Goal: Communication & Community: Share content

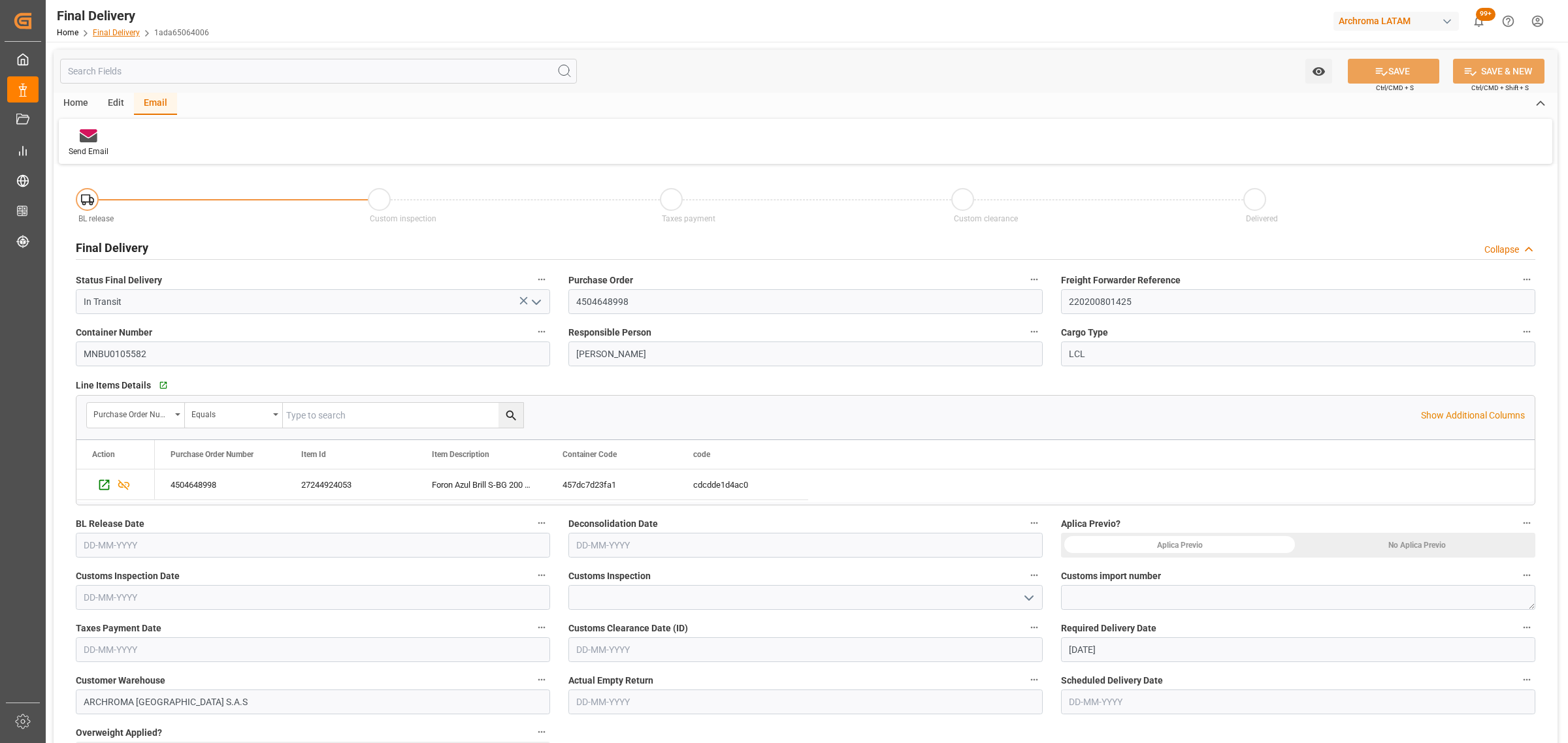
drag, startPoint x: 0, startPoint y: 0, endPoint x: 122, endPoint y: 32, distance: 126.1
click at [122, 32] on link "Final Delivery" at bounding box center [116, 32] width 47 height 9
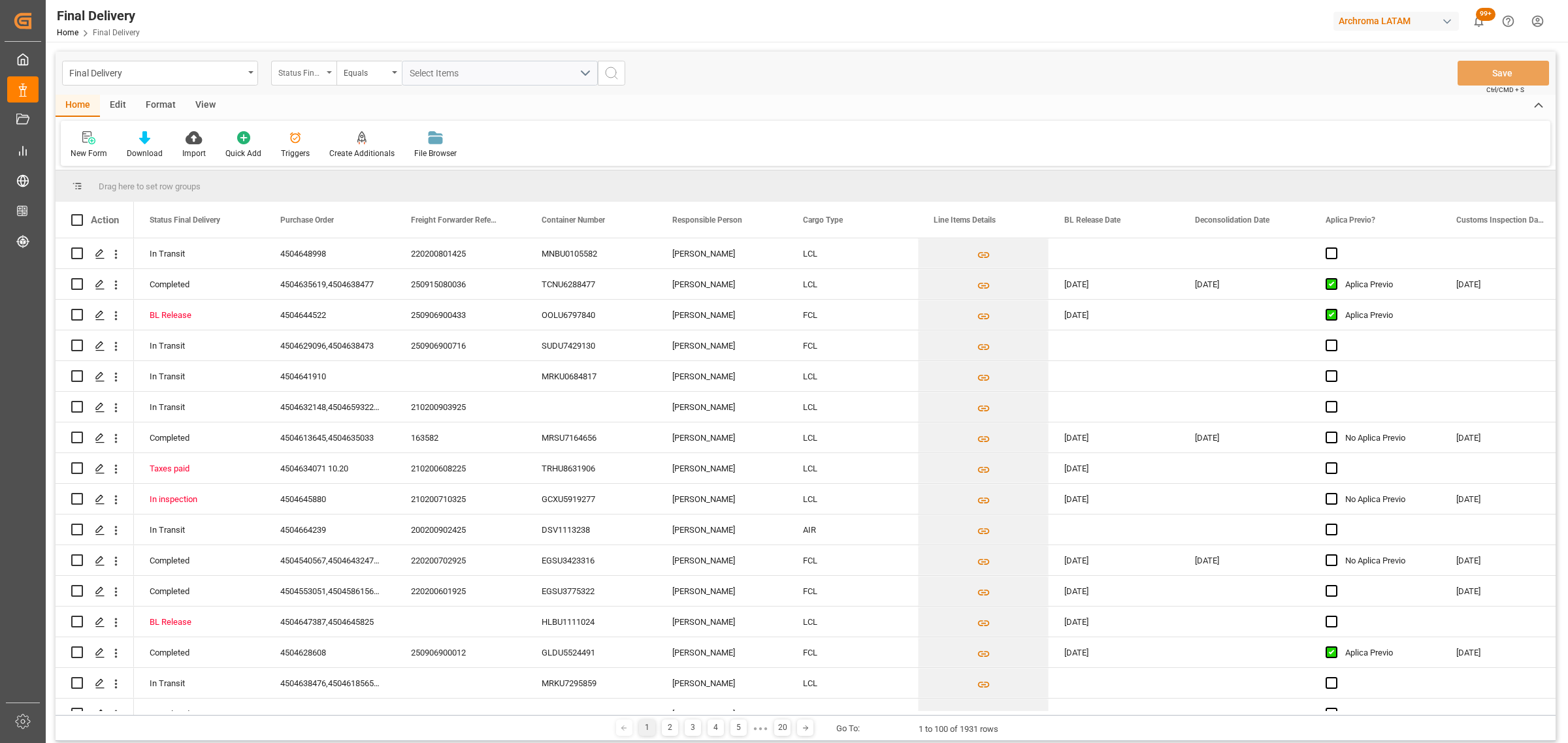
click at [284, 66] on div "Status Final Delivery" at bounding box center [300, 71] width 44 height 15
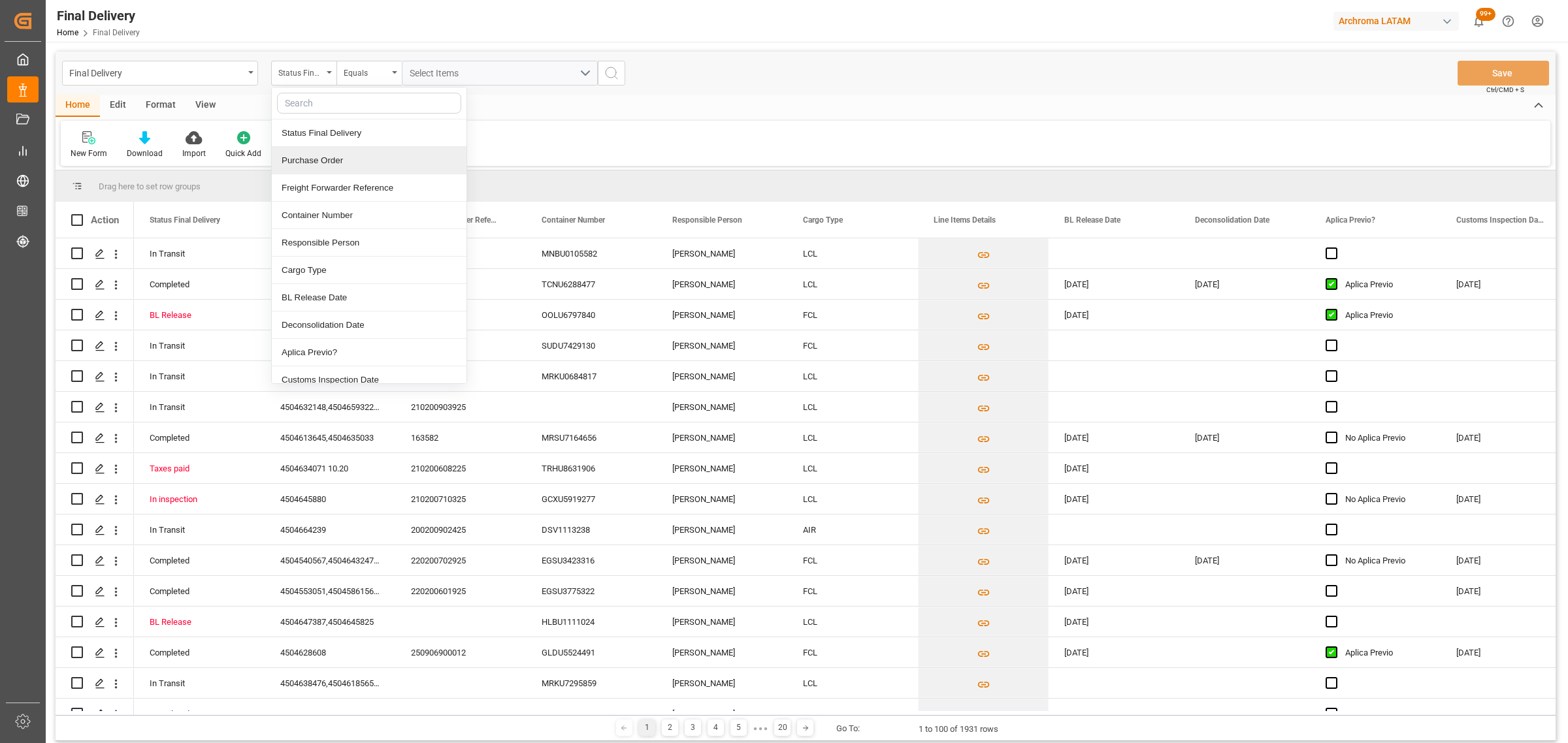
click at [329, 161] on div "Purchase Order" at bounding box center [369, 160] width 194 height 27
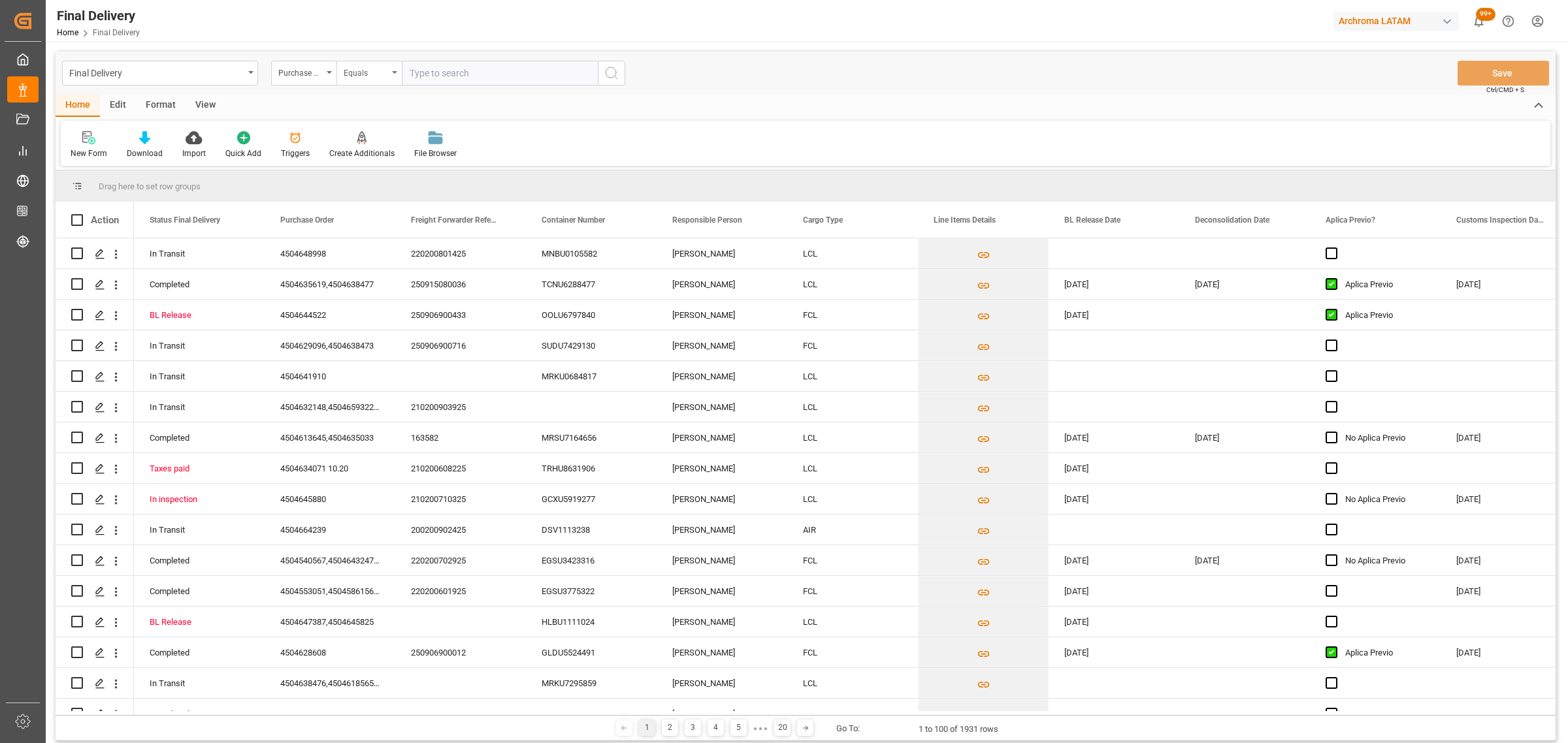
click at [347, 80] on div "Equals" at bounding box center [369, 73] width 66 height 25
click at [369, 151] on div "Fuzzy search" at bounding box center [434, 160] width 194 height 27
click at [463, 80] on input "text" at bounding box center [500, 73] width 196 height 25
paste input "4504645159"
type input "4504645159"
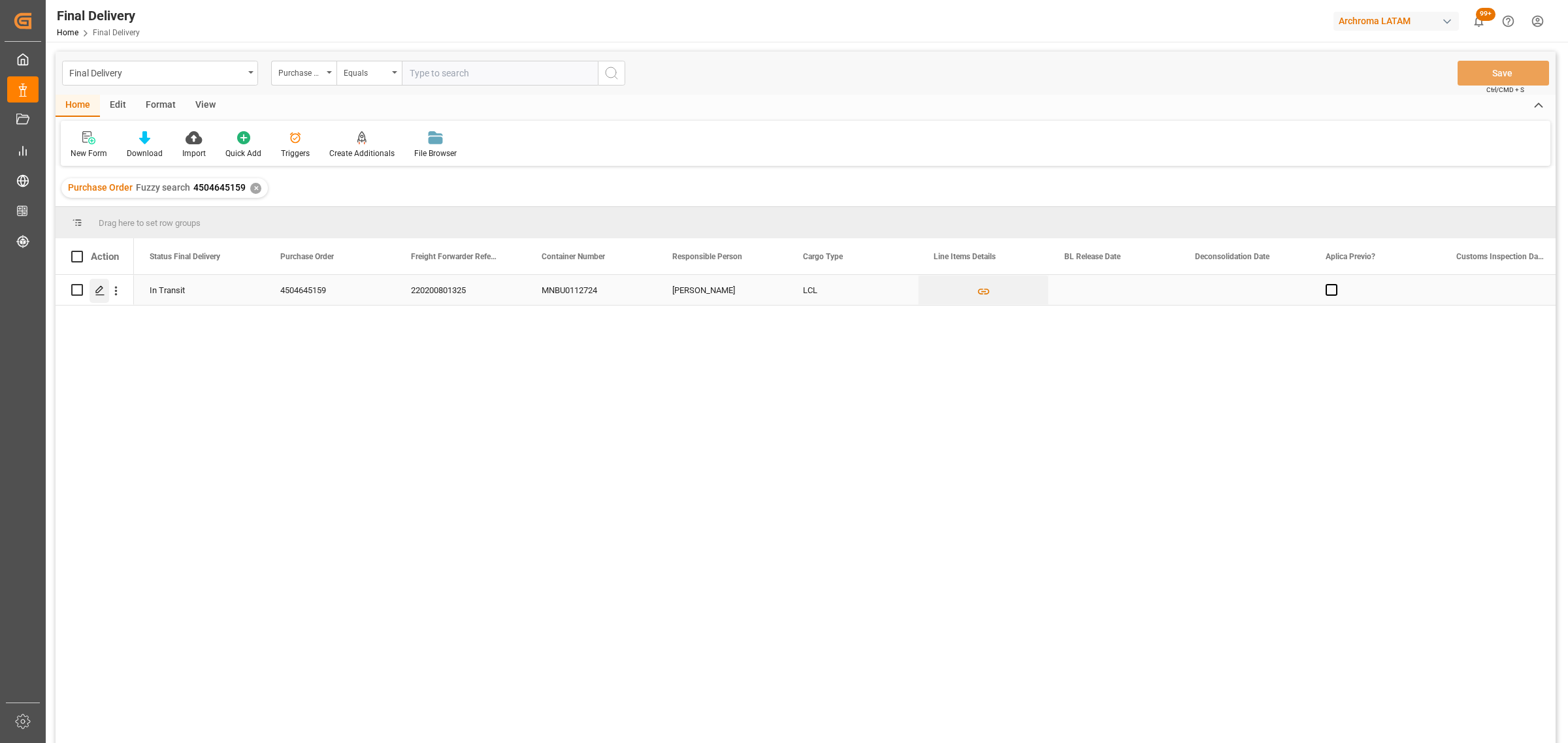
click at [95, 285] on icon "Press SPACE to select this row." at bounding box center [100, 291] width 11 height 11
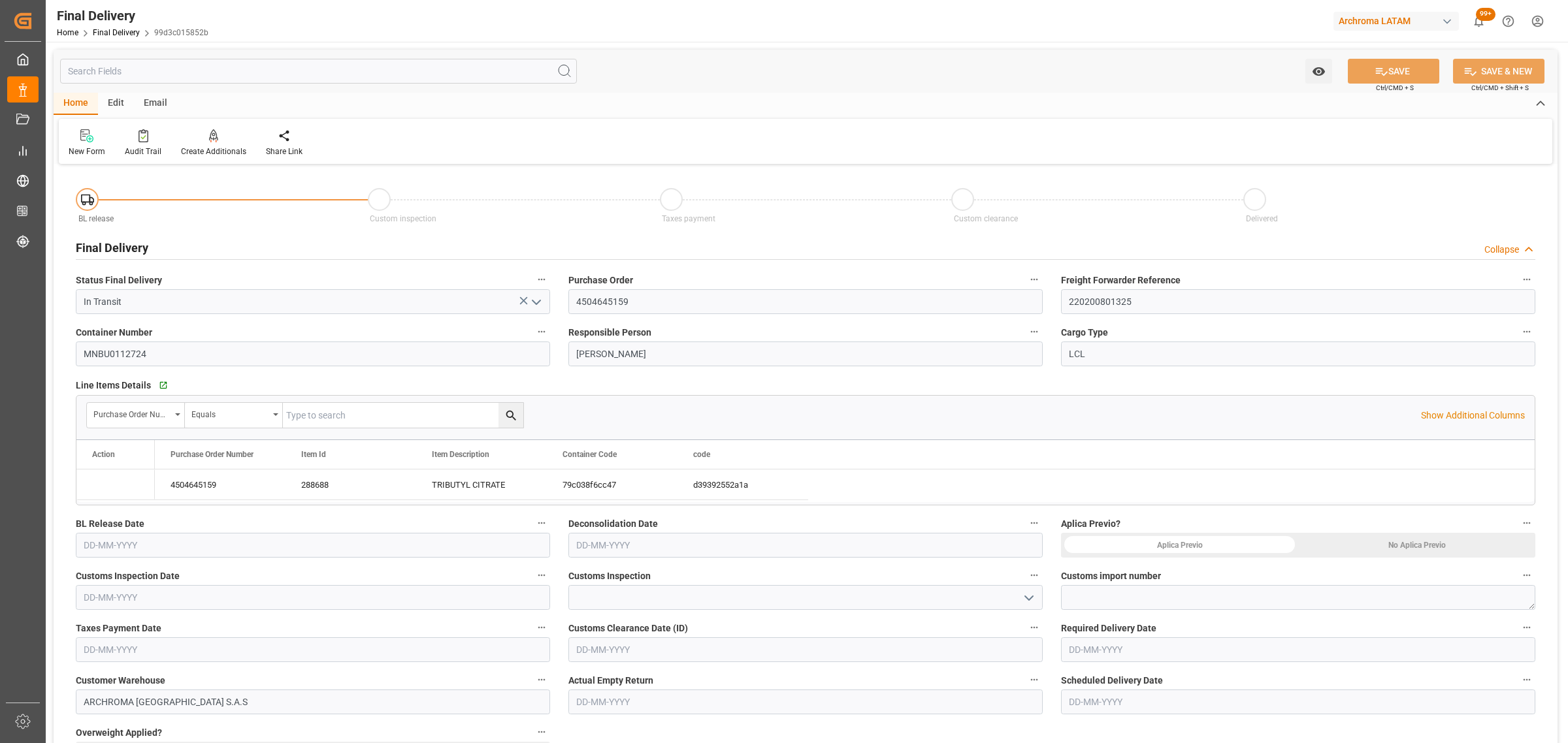
type input "[DATE]"
click at [150, 104] on div "Email" at bounding box center [156, 103] width 43 height 22
drag, startPoint x: 66, startPoint y: 130, endPoint x: 86, endPoint y: 145, distance: 25.0
click at [77, 140] on div "Send Email" at bounding box center [88, 143] width 59 height 29
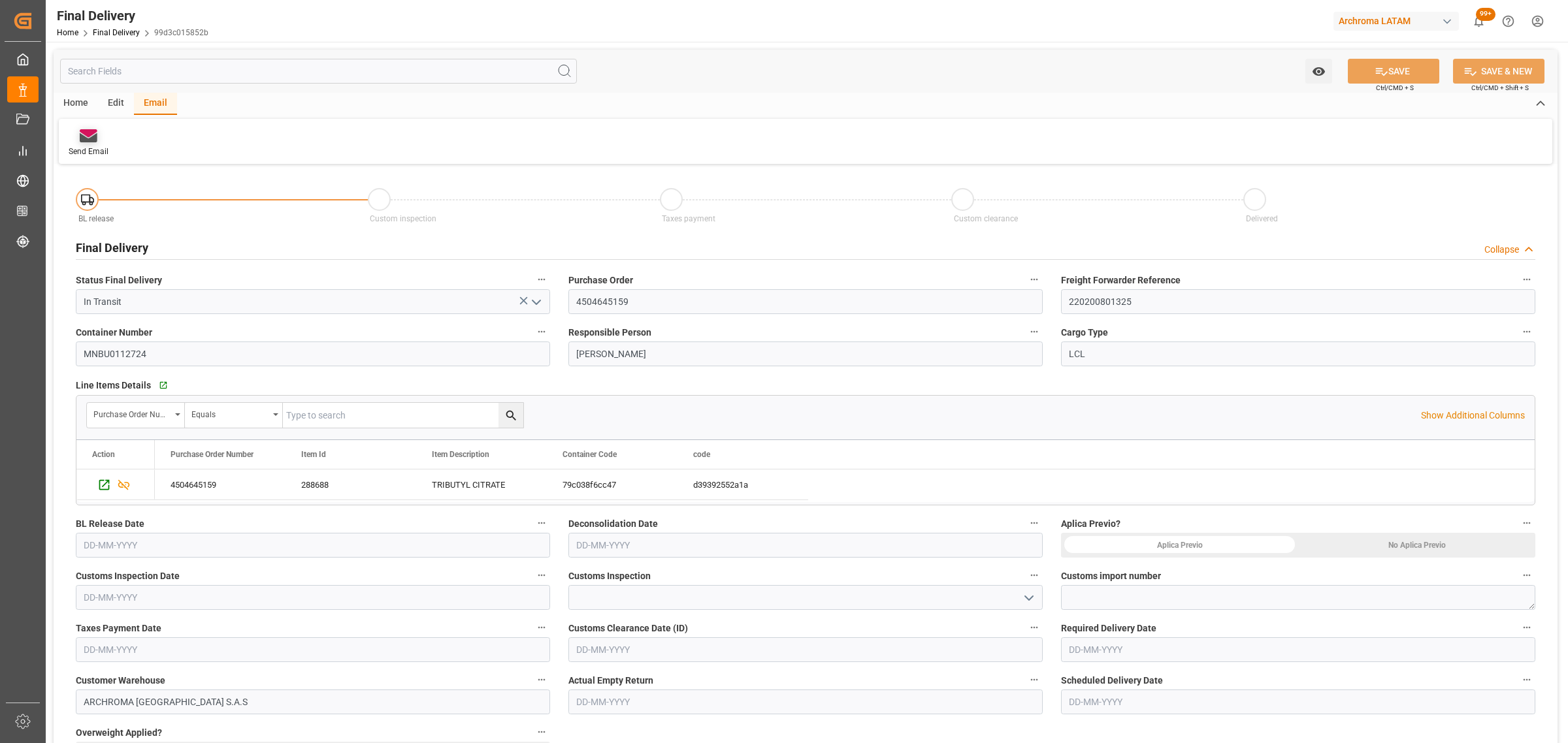
click at [86, 145] on body "Created by potrace 1.15, written by [PERSON_NAME] [DATE]-[DATE] Created by potr…" at bounding box center [784, 372] width 1568 height 743
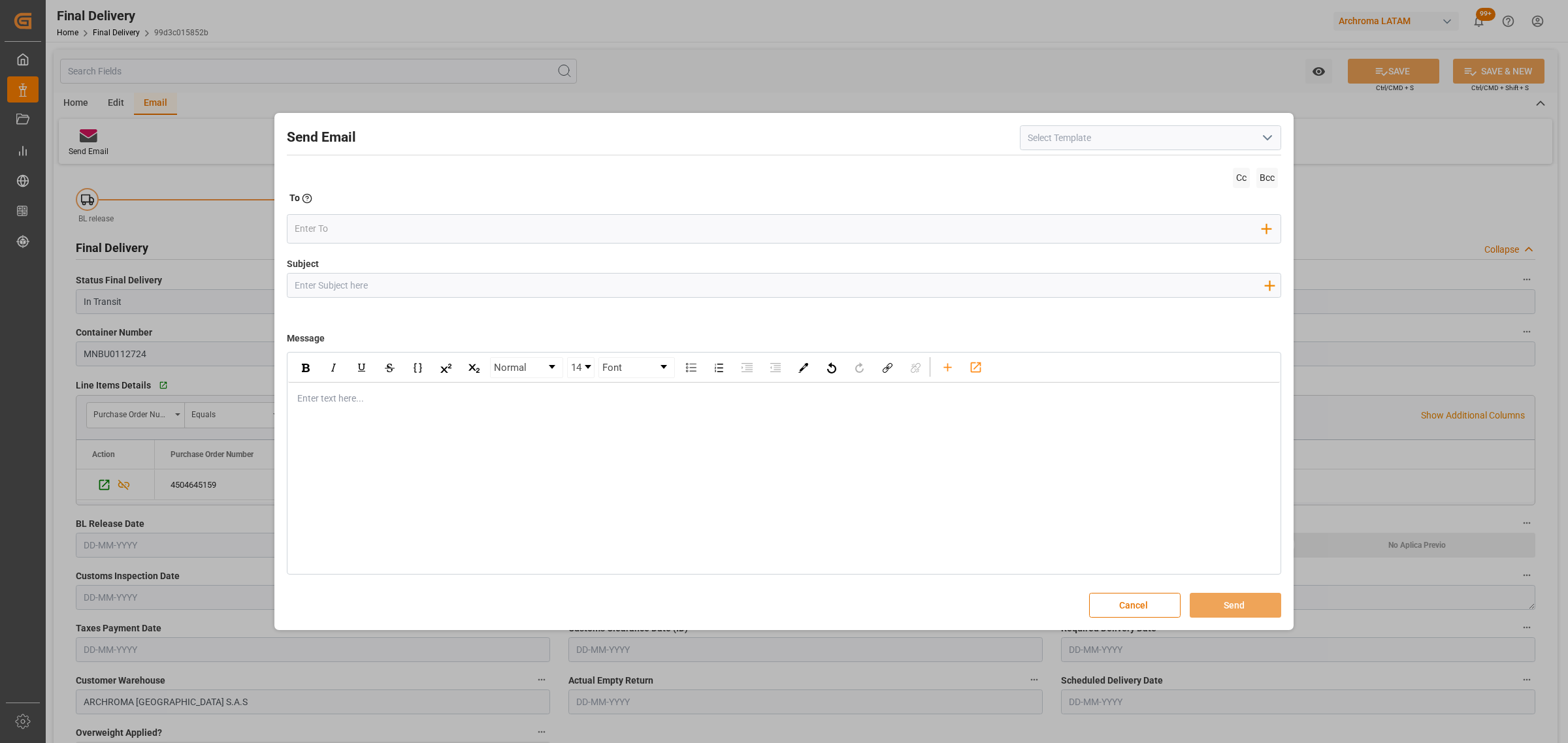
click at [350, 282] on input "Subject" at bounding box center [779, 284] width 983 height 22
paste input "PO 4504645159 /TE//LOGWARD STATUS//BAJOR CHEMICAL JIANGSU CO,LTD//ARCHROMA [GEO…"
type input "PO 4504645159 /TE//LOGWARD STATUS//BAJOR CHEMICAL JIANGSU CO,LTD//ARCHROMA [GEO…"
click at [370, 398] on div "rdw-editor" at bounding box center [784, 398] width 973 height 13
click at [1089, 593] on button "Cancel" at bounding box center [1135, 605] width 92 height 25
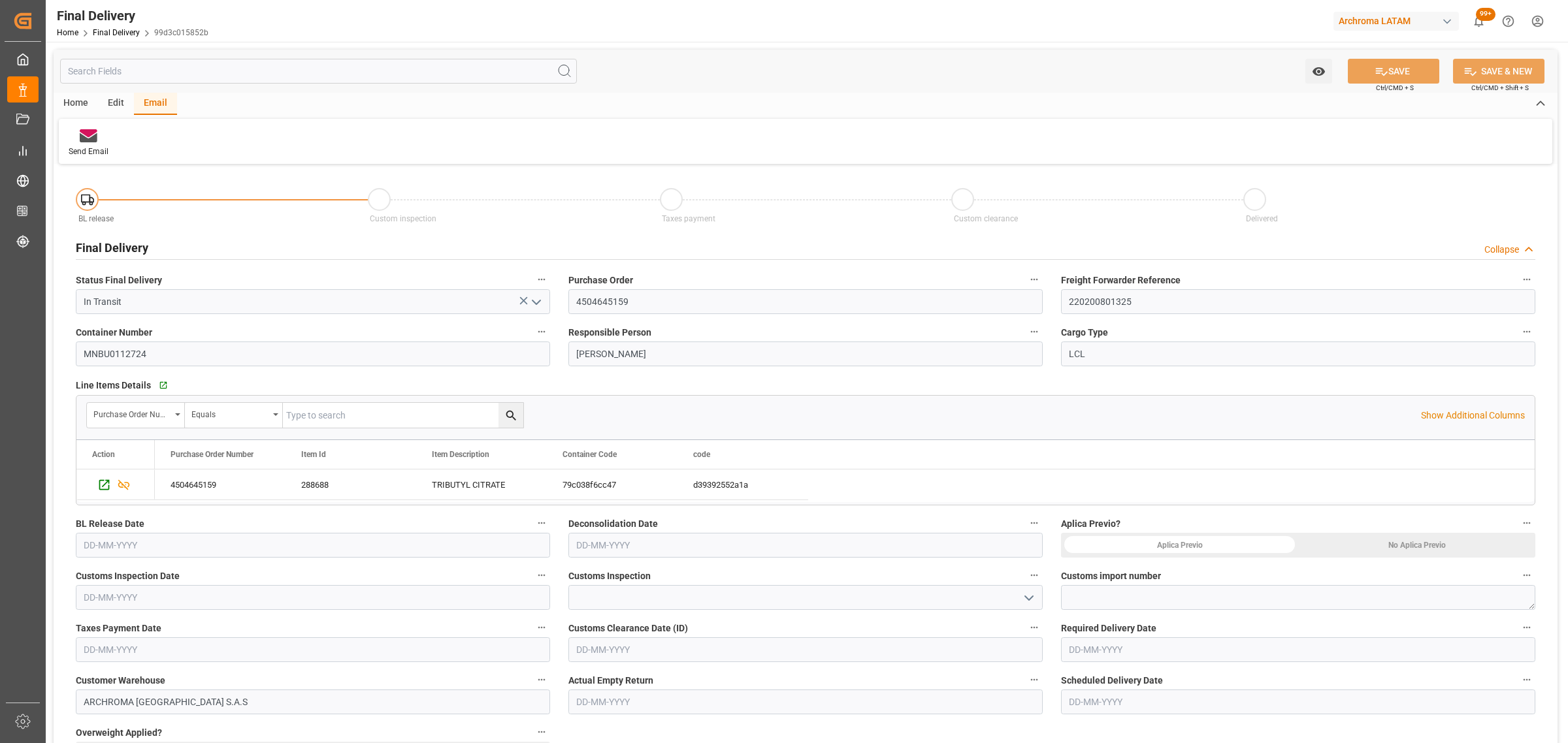
click at [140, 542] on input "text" at bounding box center [312, 545] width 474 height 25
drag, startPoint x: 96, startPoint y: 455, endPoint x: 125, endPoint y: 134, distance: 322.3
click at [96, 455] on span "15" at bounding box center [92, 453] width 8 height 9
type input "[DATE]"
click at [92, 135] on icon at bounding box center [89, 136] width 18 height 13
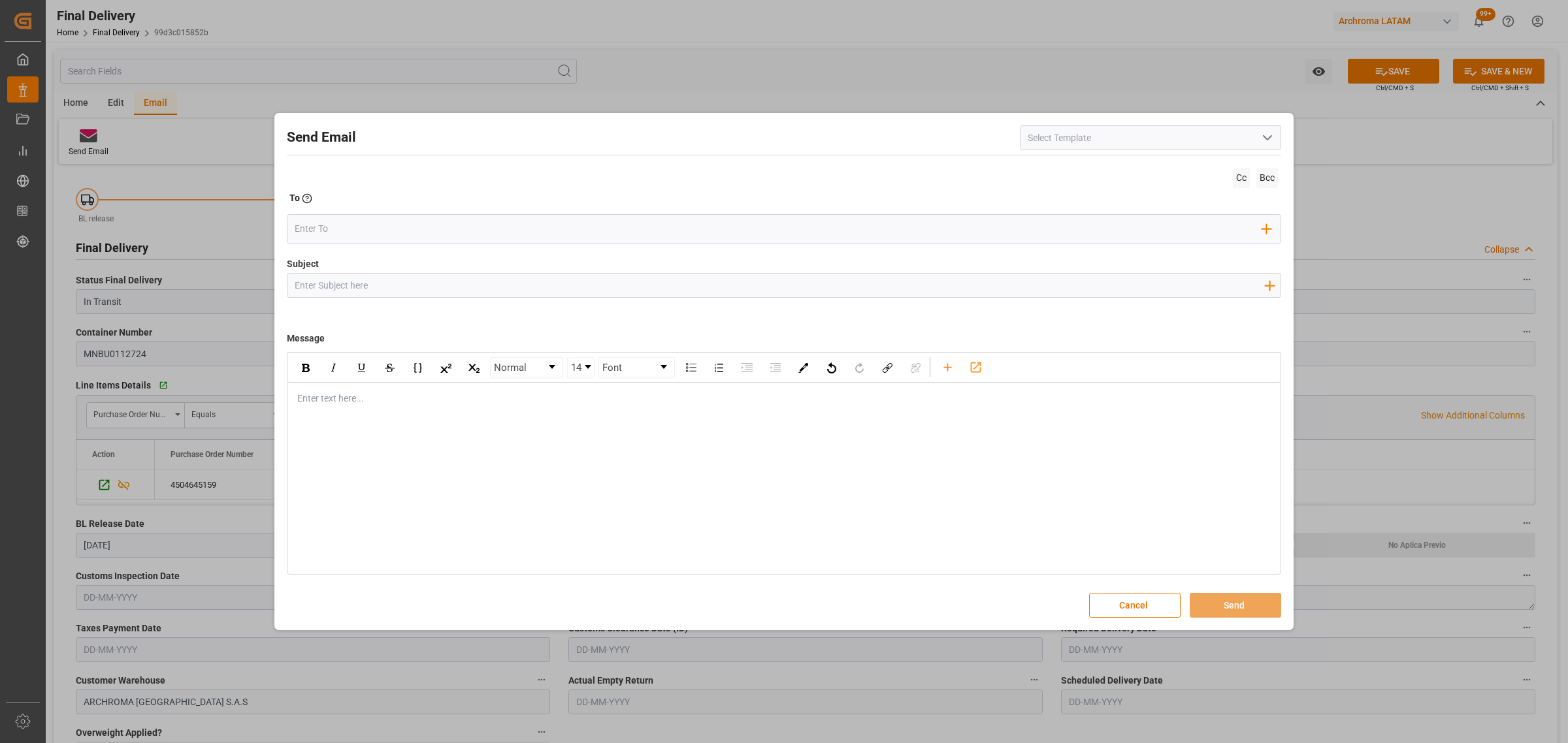
click at [409, 286] on input "Subject" at bounding box center [779, 284] width 983 height 22
paste input "PO 4504645159 /TE//LOGWARD STATUS//BAJOR CHEMICAL JIANGSU CO,LTD//ARCHROMA [GEO…"
type input "PO 4504645159 /TE//LOGWARD STATUS//BAJOR CHEMICAL JIANGSU CO,LTD//ARCHROMA [GEO…"
click at [317, 408] on div "Enter text here..." at bounding box center [784, 398] width 992 height 32
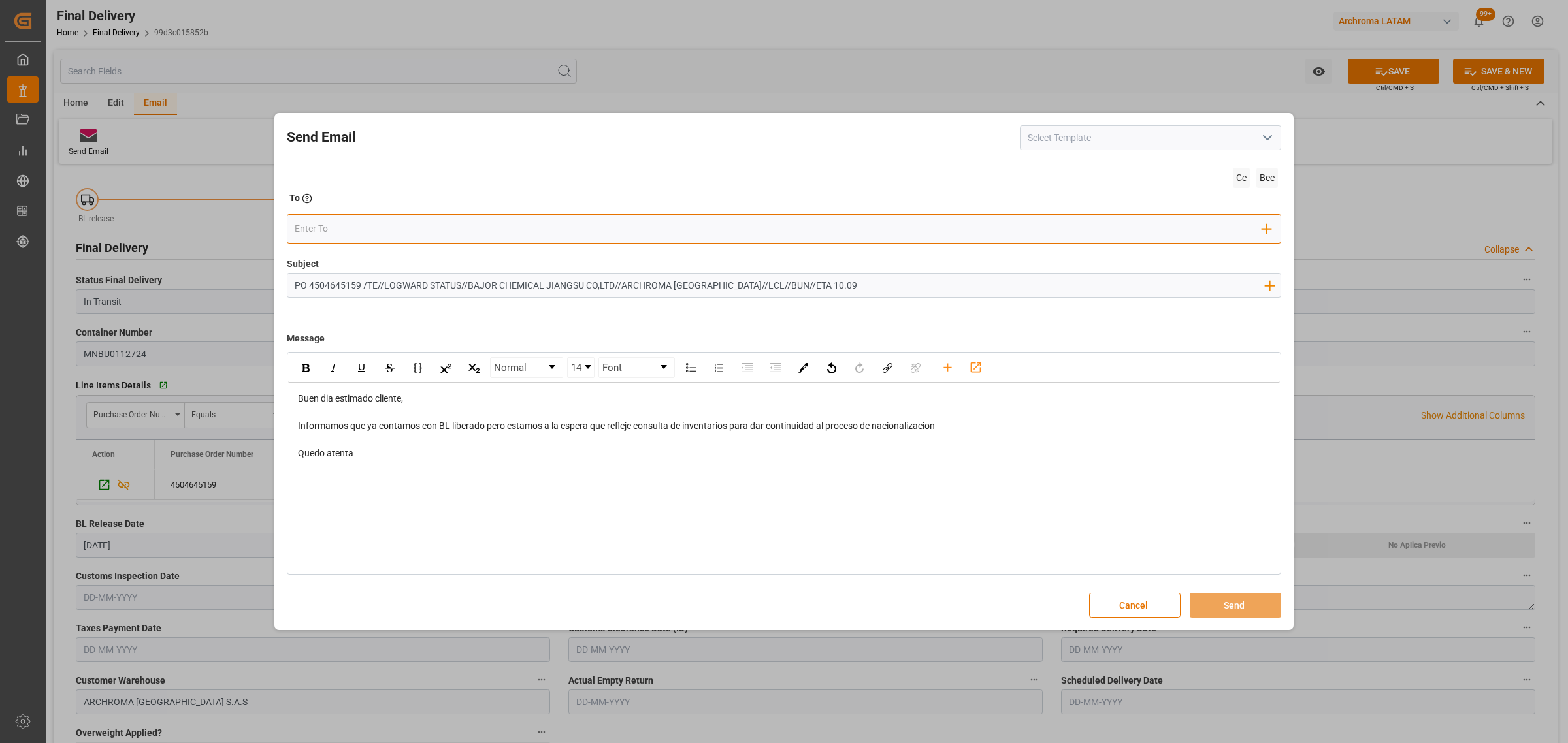
click at [399, 214] on div "Add Field to To" at bounding box center [784, 228] width 995 height 30
click at [387, 222] on input "email" at bounding box center [779, 228] width 969 height 20
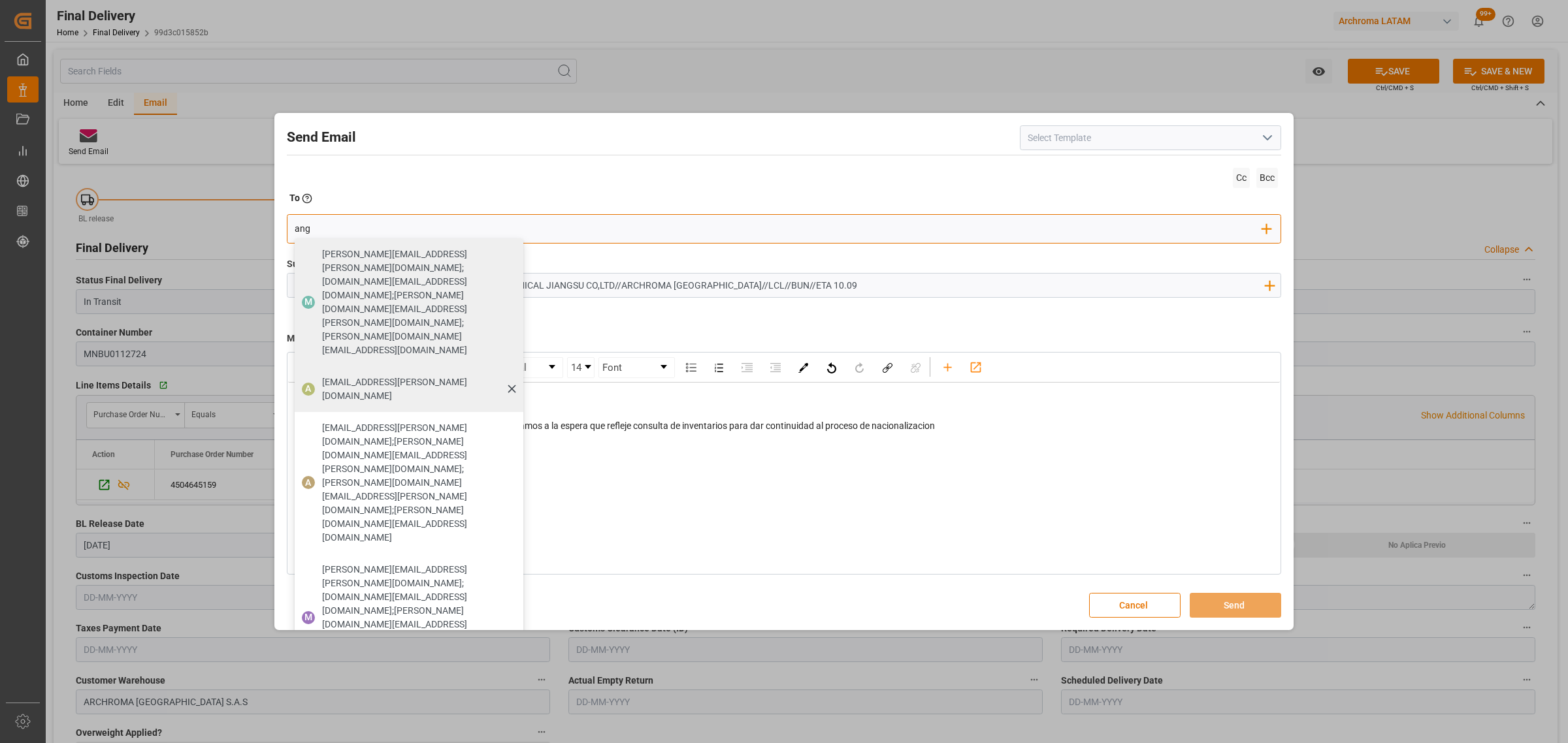
type input "ang"
click at [347, 375] on span "[EMAIL_ADDRESS][PERSON_NAME][DOMAIN_NAME]" at bounding box center [418, 389] width 192 height 27
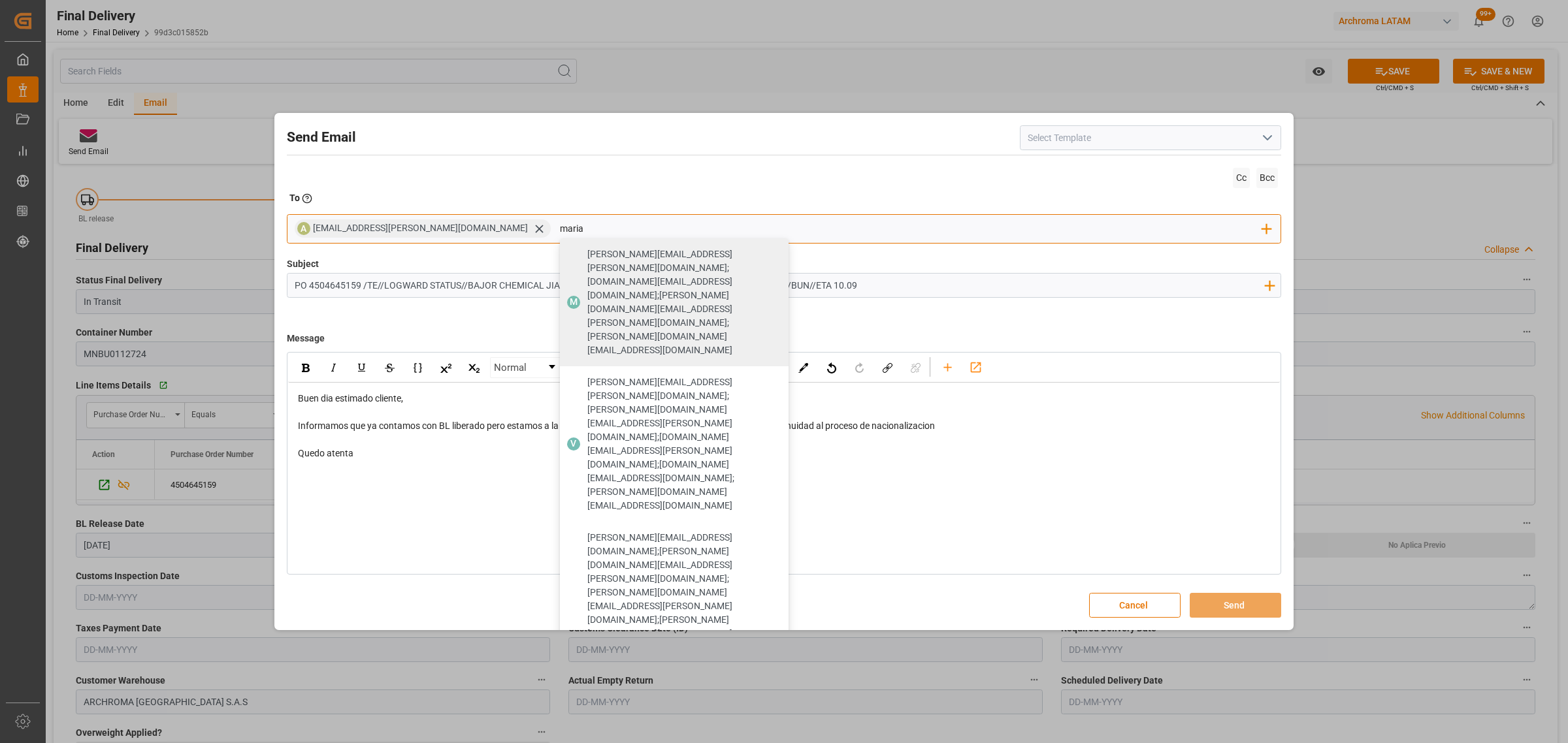
type input "maria"
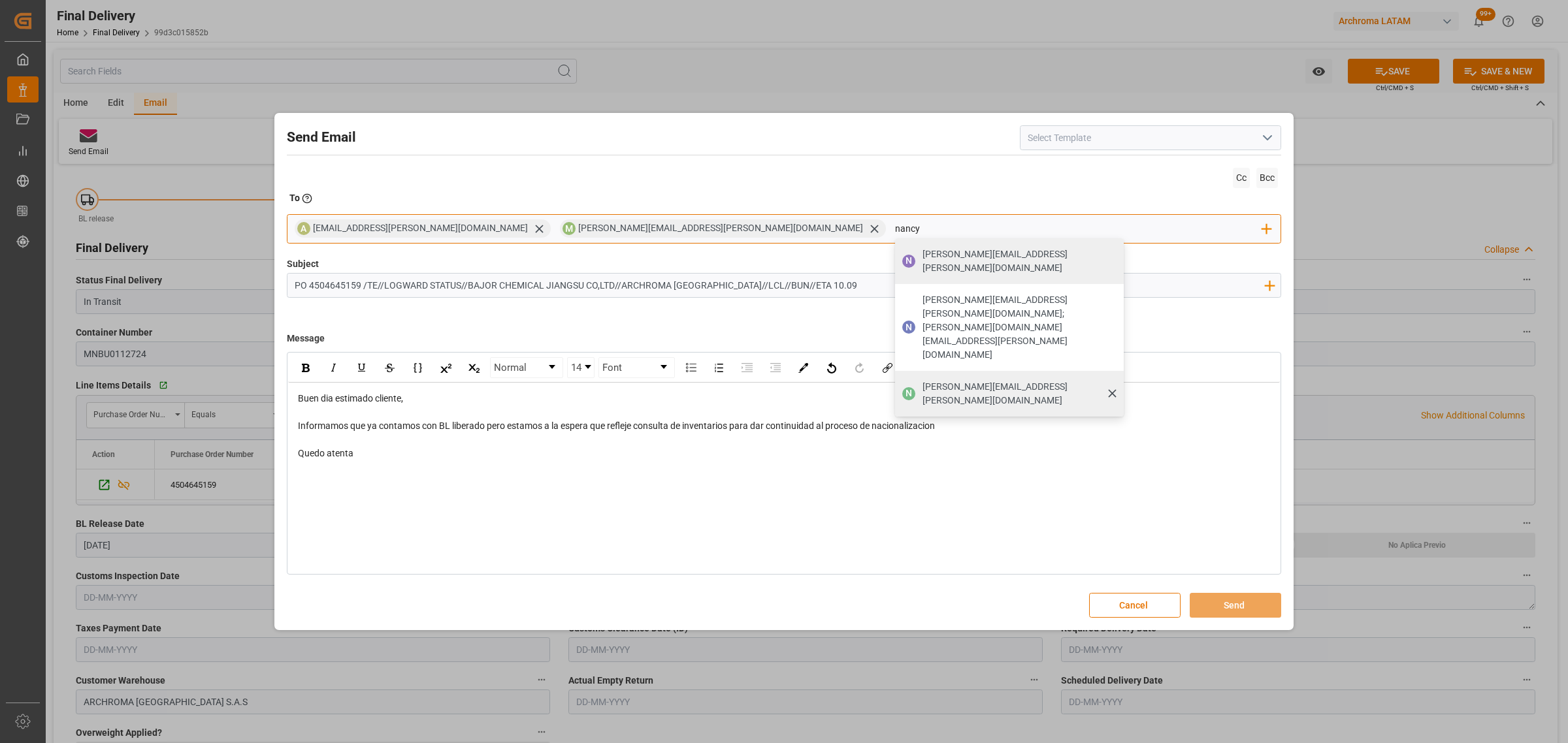
type input "nancy"
drag, startPoint x: 746, startPoint y: 324, endPoint x: 762, endPoint y: 323, distance: 16.0
click at [923, 380] on span "[PERSON_NAME][EMAIL_ADDRESS][PERSON_NAME][DOMAIN_NAME]" at bounding box center [1018, 393] width 192 height 27
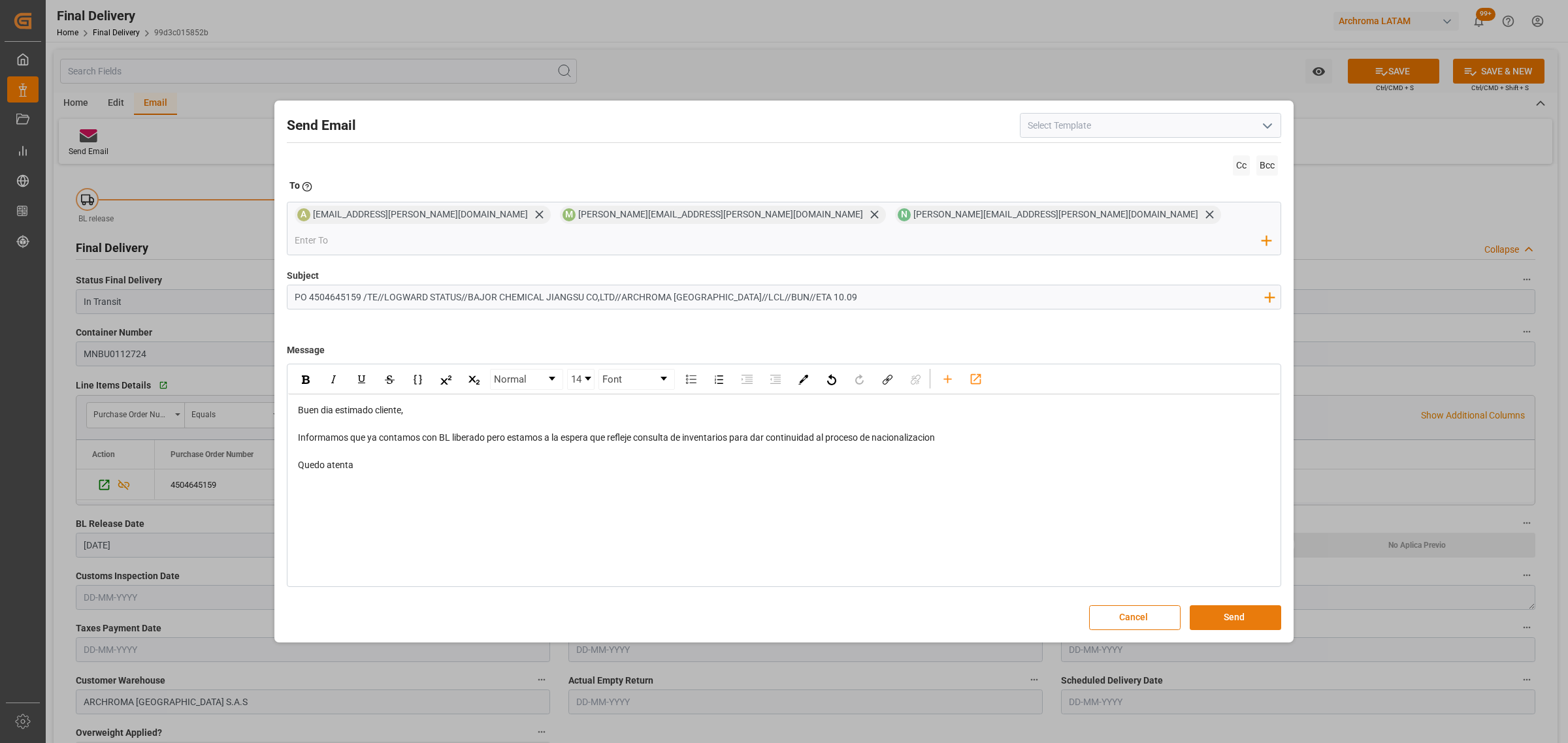
click at [1227, 605] on button "Send" at bounding box center [1236, 618] width 92 height 25
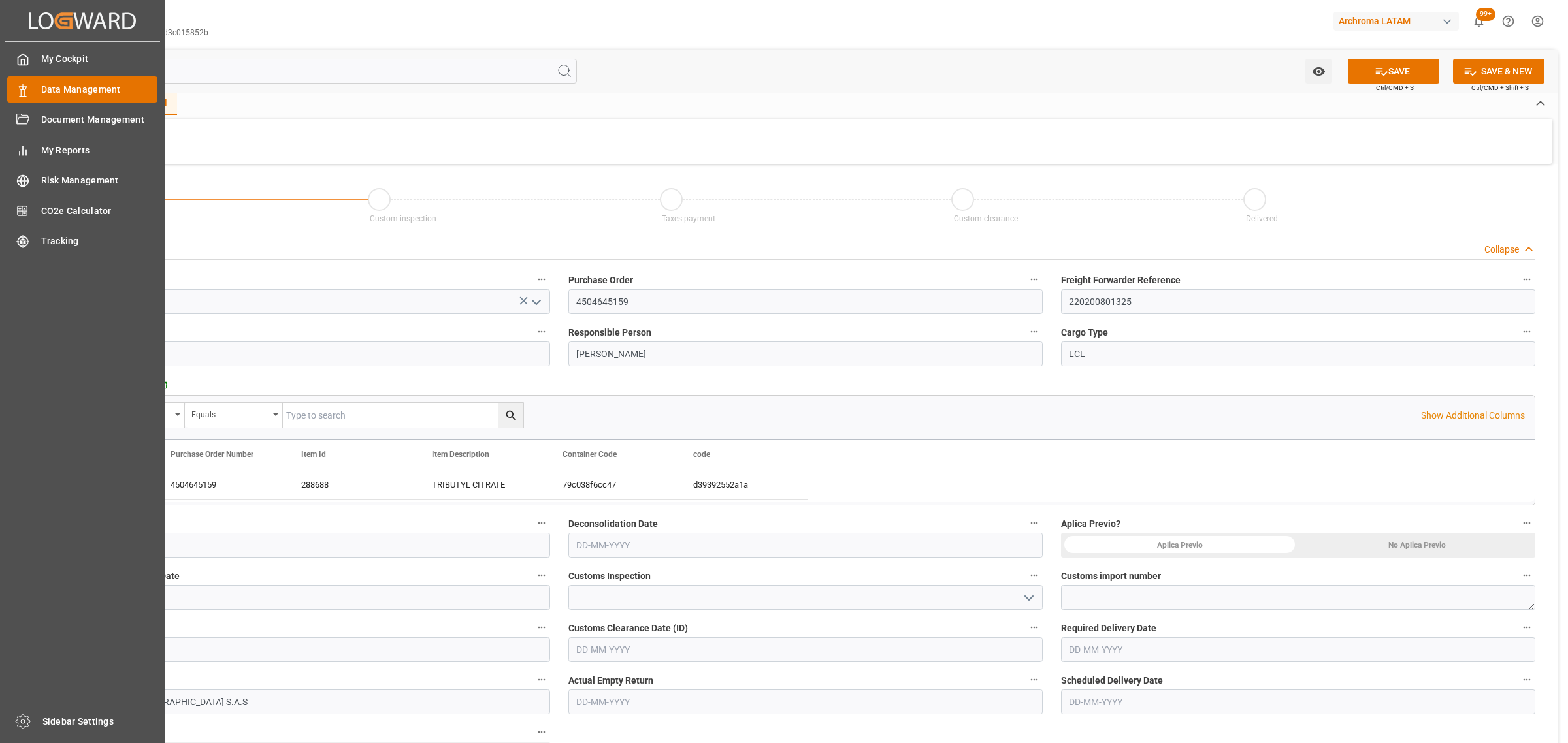
click at [30, 93] on div "Data Management Data Management" at bounding box center [82, 89] width 150 height 25
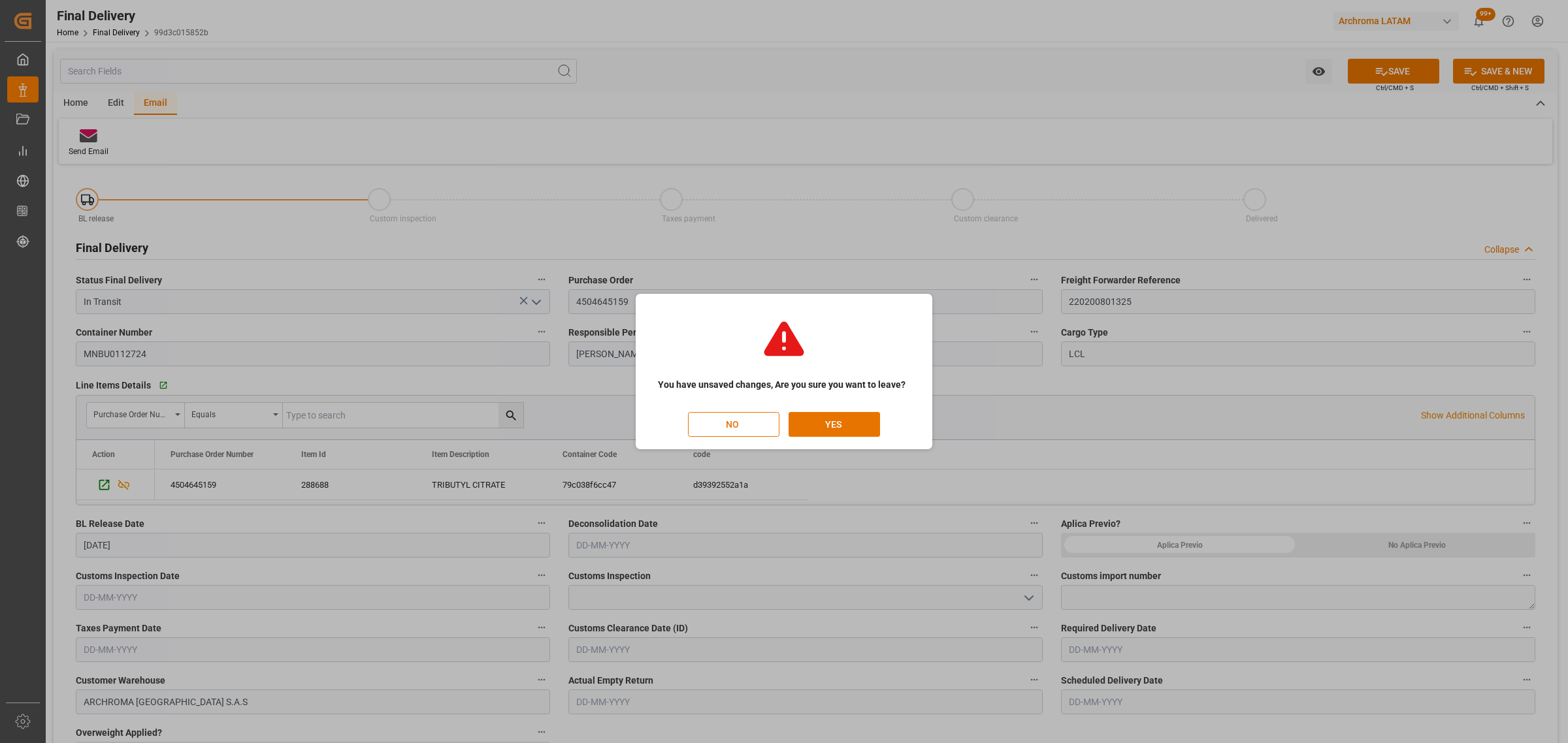
click at [733, 413] on button "NO" at bounding box center [734, 425] width 92 height 25
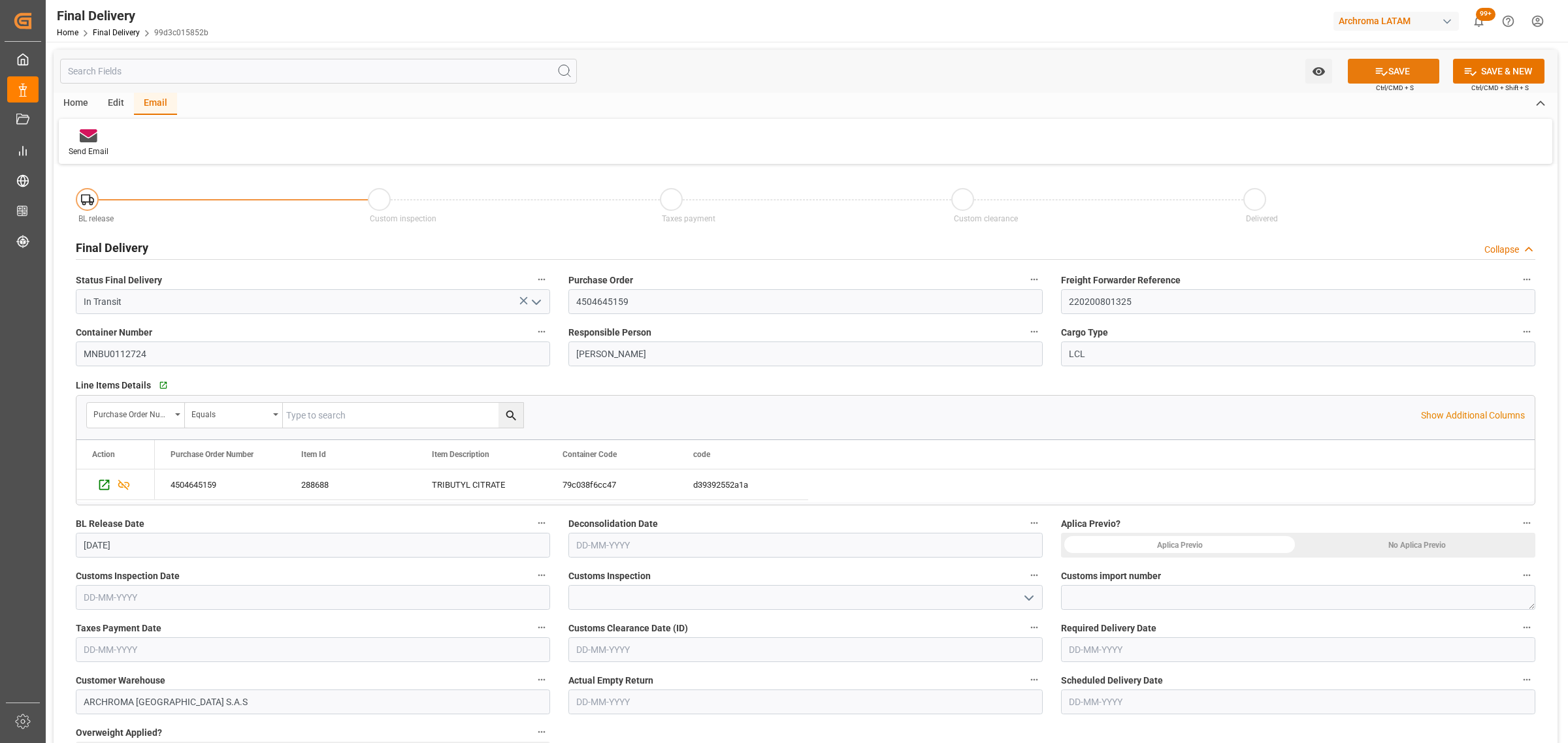
click at [1380, 73] on icon at bounding box center [1381, 71] width 12 height 8
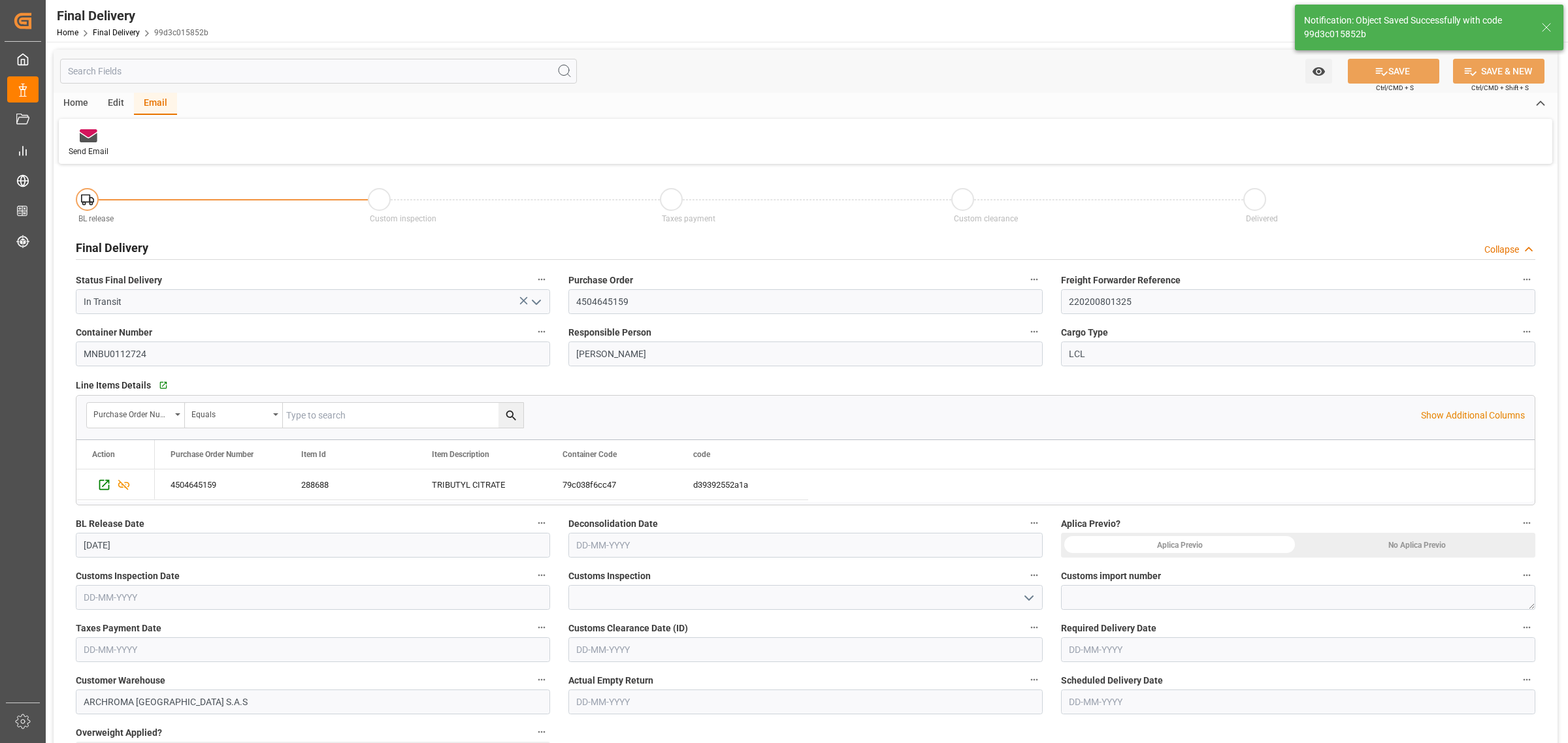
type textarea "1"
type input "BL Release"
type input "5"
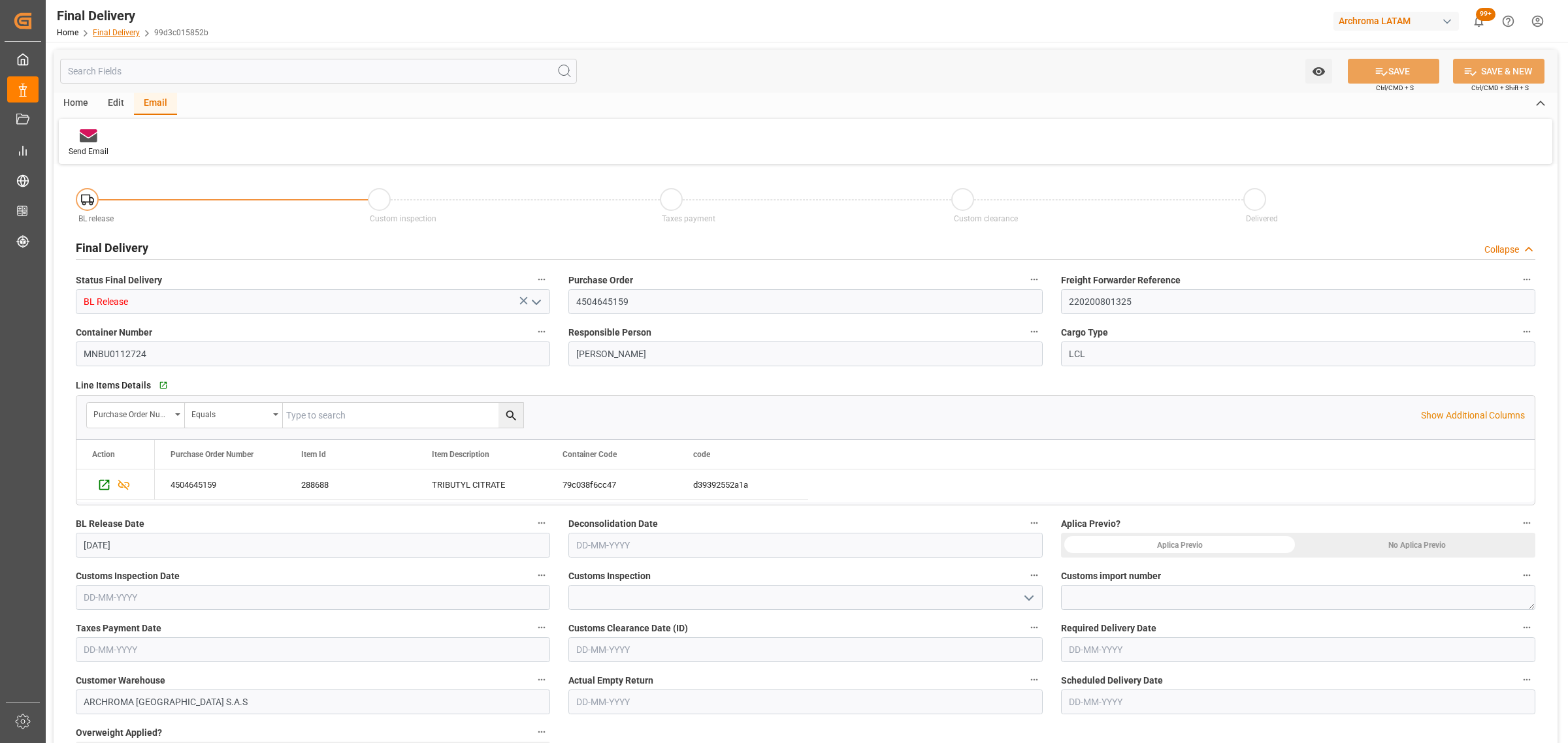
click at [122, 33] on link "Final Delivery" at bounding box center [116, 32] width 47 height 9
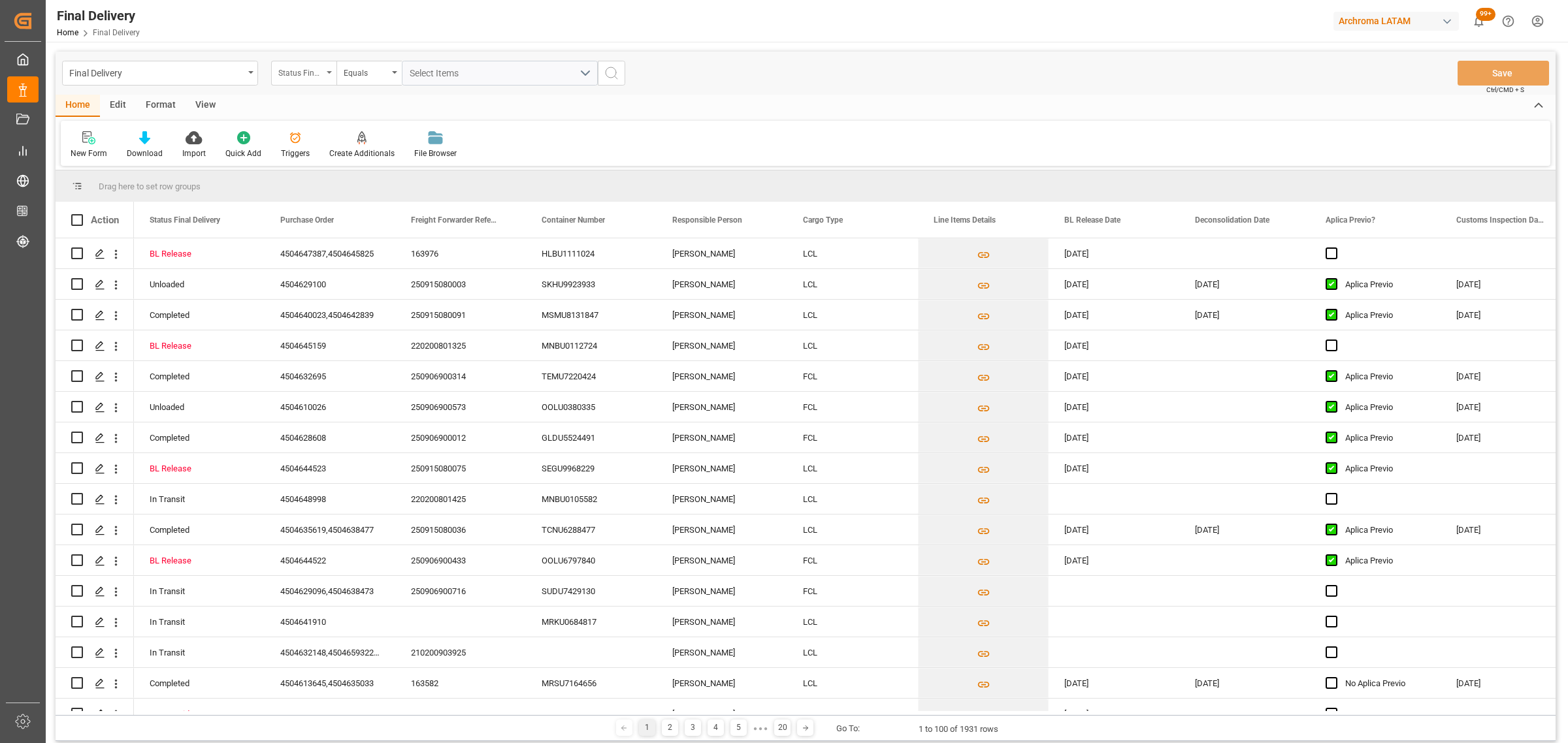
click at [316, 73] on div "Status Final Delivery" at bounding box center [300, 71] width 44 height 15
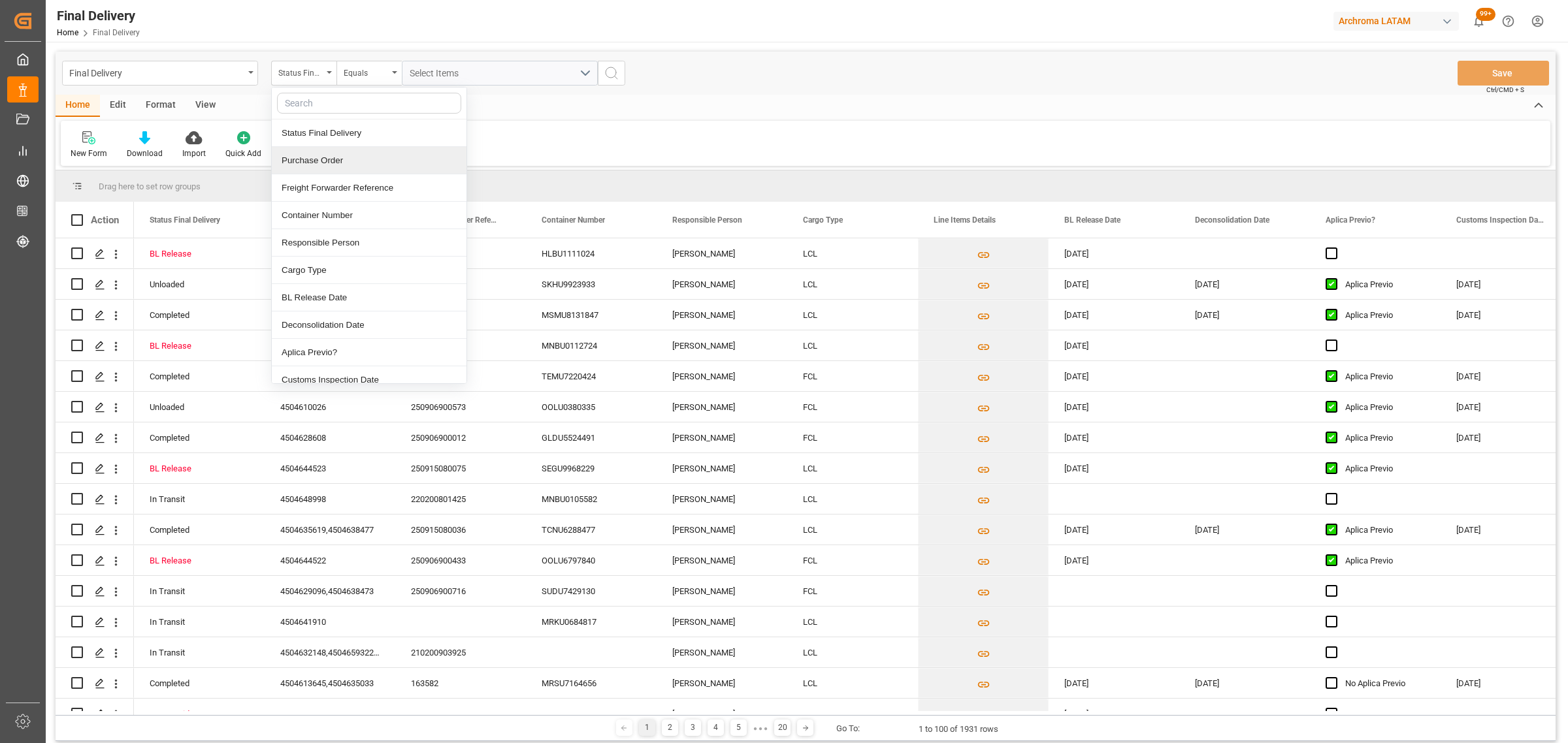
click at [339, 158] on div "Purchase Order" at bounding box center [369, 160] width 194 height 27
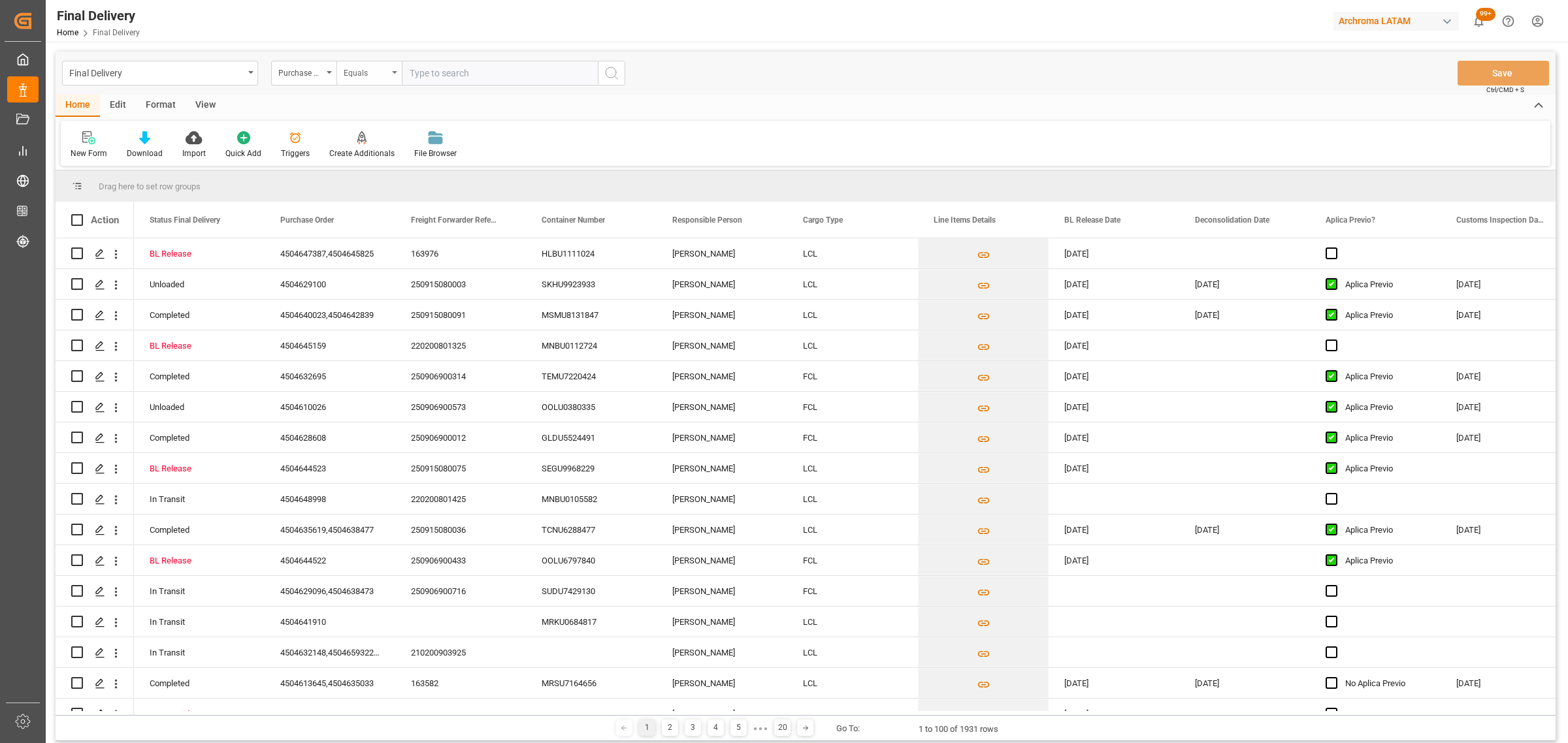
click at [350, 77] on div "Equals" at bounding box center [365, 71] width 44 height 15
click at [392, 158] on div "Fuzzy search" at bounding box center [434, 160] width 194 height 27
click at [452, 66] on input "text" at bounding box center [500, 73] width 196 height 25
paste input "4504647387"
type input "4504647387"
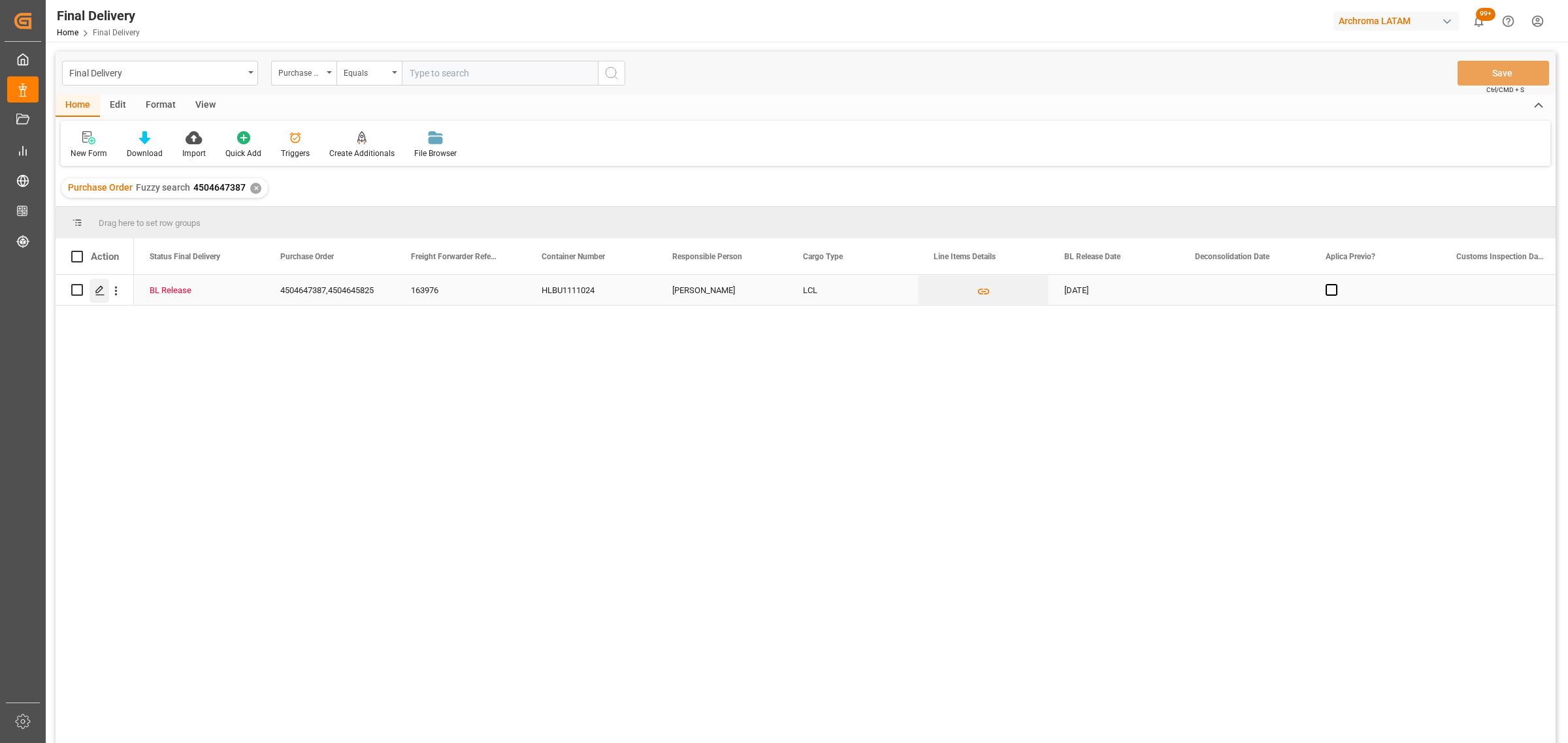
click at [99, 292] on icon "Press SPACE to select this row." at bounding box center [100, 291] width 11 height 11
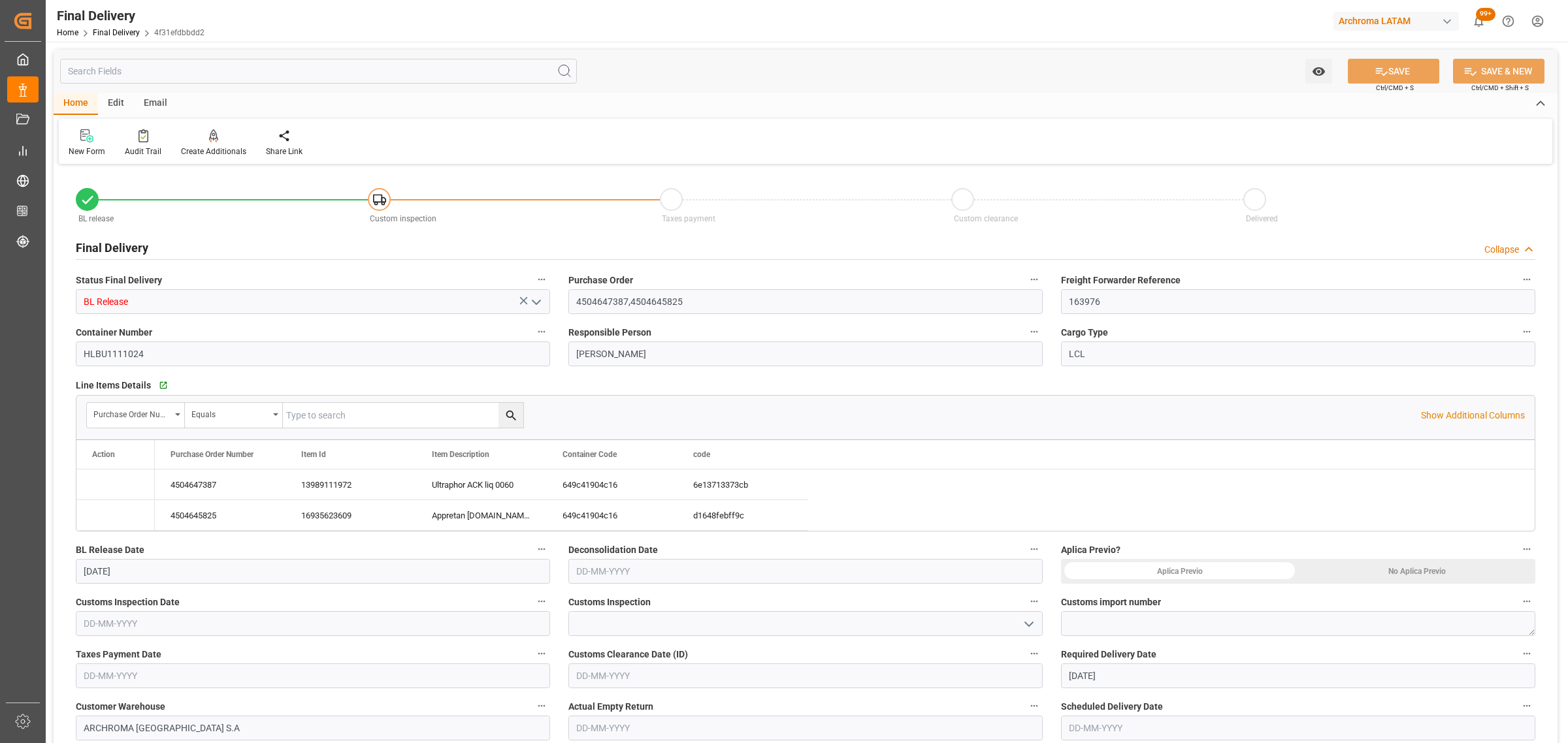
type input "[DATE]"
click at [191, 571] on input "[DATE]" at bounding box center [312, 571] width 474 height 25
drag, startPoint x: 193, startPoint y: 457, endPoint x: 704, endPoint y: 573, distance: 524.0
click at [194, 457] on span "12" at bounding box center [194, 455] width 8 height 9
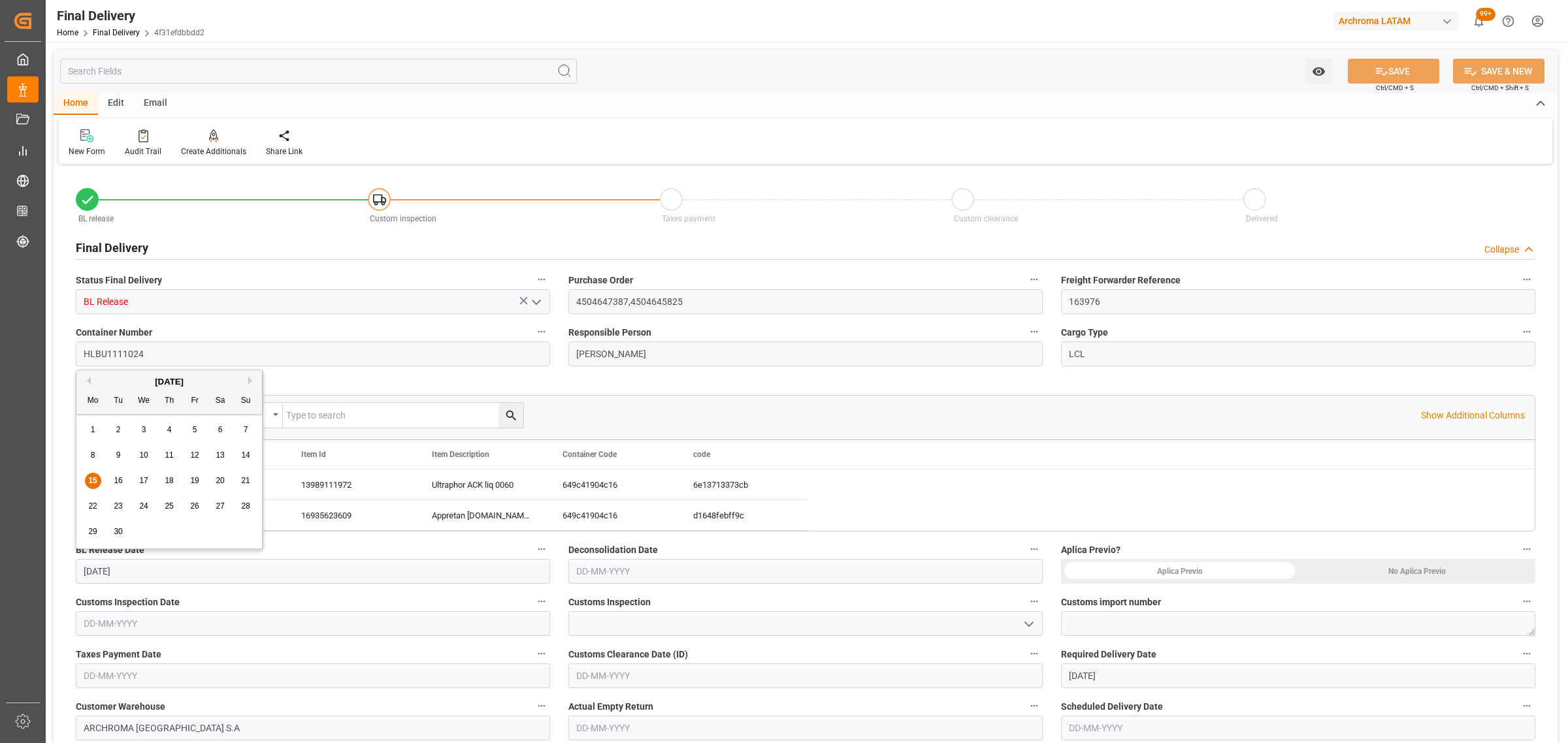
type input "[DATE]"
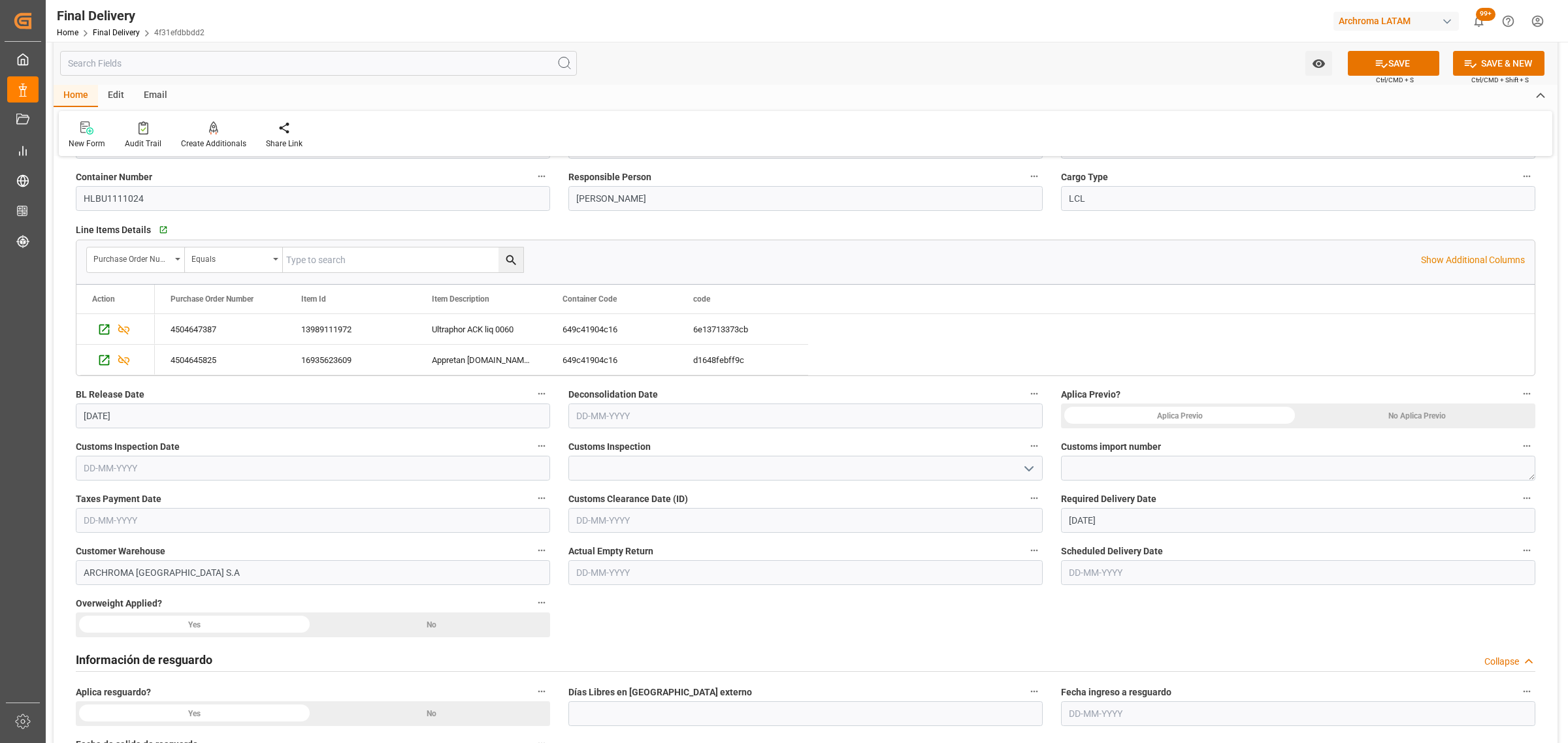
scroll to position [163, 0]
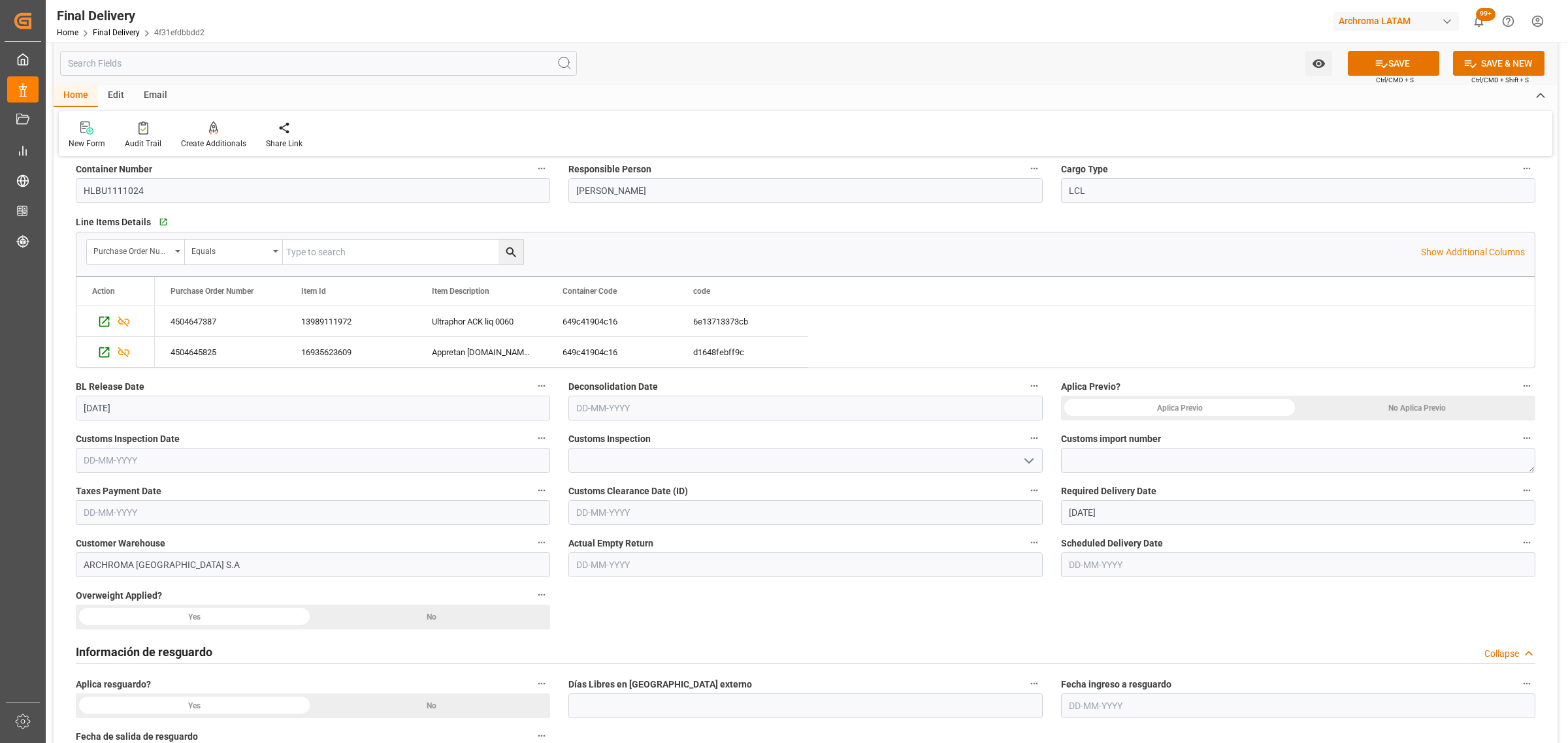
click at [664, 412] on input "text" at bounding box center [805, 408] width 474 height 25
click at [568, 503] on div "Previous Month Next Month [DATE] Mo Tu We Th Fr Sa Su 1 2 3 4 5 6 7 8 9 10 11 1…" at bounding box center [662, 517] width 187 height 180
click at [709, 516] on span "13" at bounding box center [712, 513] width 8 height 9
type input "[DATE]"
click at [187, 462] on input "text" at bounding box center [312, 461] width 474 height 25
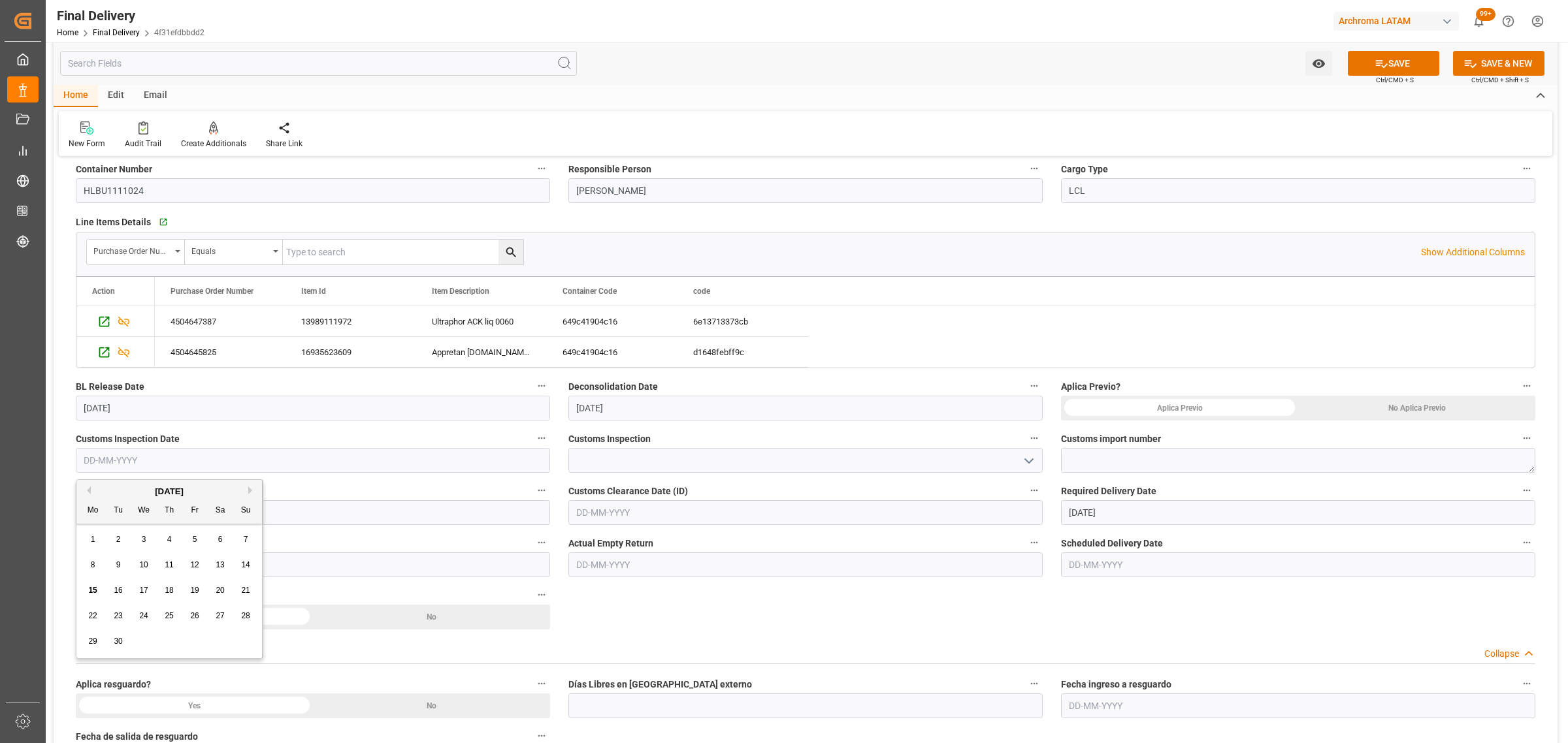
click at [108, 589] on div "15 16 17 18 19 20 21" at bounding box center [169, 590] width 178 height 25
click at [125, 589] on div "16" at bounding box center [119, 590] width 16 height 15
type input "[DATE]"
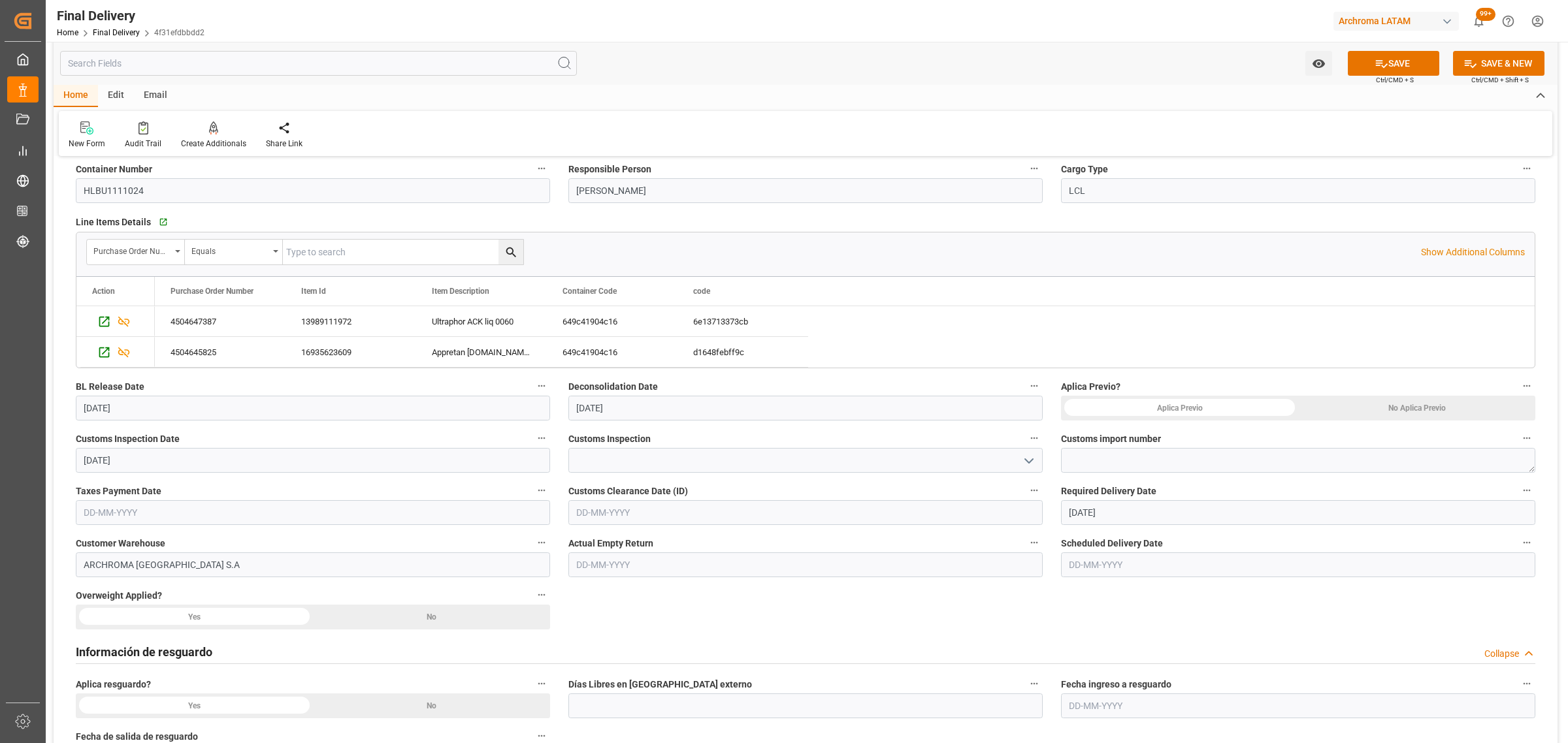
click at [1021, 461] on icon "open menu" at bounding box center [1028, 461] width 15 height 15
click at [710, 547] on div "VERDE" at bounding box center [805, 548] width 473 height 30
type input "VERDE"
click at [1121, 445] on span "Customs import number" at bounding box center [1111, 438] width 100 height 13
click at [1518, 445] on button "Customs import number" at bounding box center [1527, 438] width 17 height 17
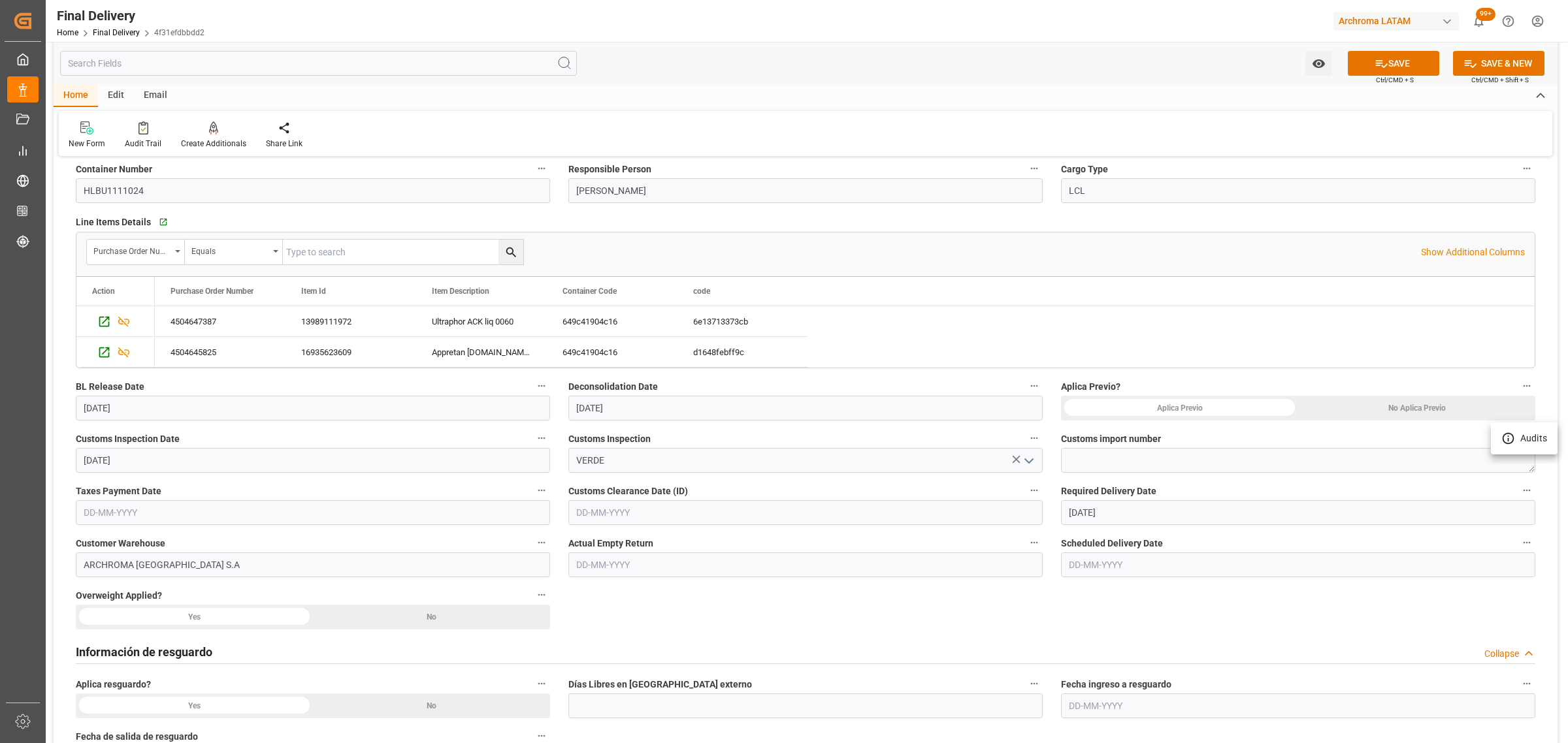
click at [1104, 459] on div at bounding box center [784, 372] width 1568 height 743
click at [1114, 465] on textarea at bounding box center [1298, 461] width 474 height 25
click at [1183, 459] on textarea at bounding box center [1298, 461] width 474 height 25
paste textarea "118-2025-10-388786-01-4-00"
type textarea "118-2025-10-388786-01-4-00"
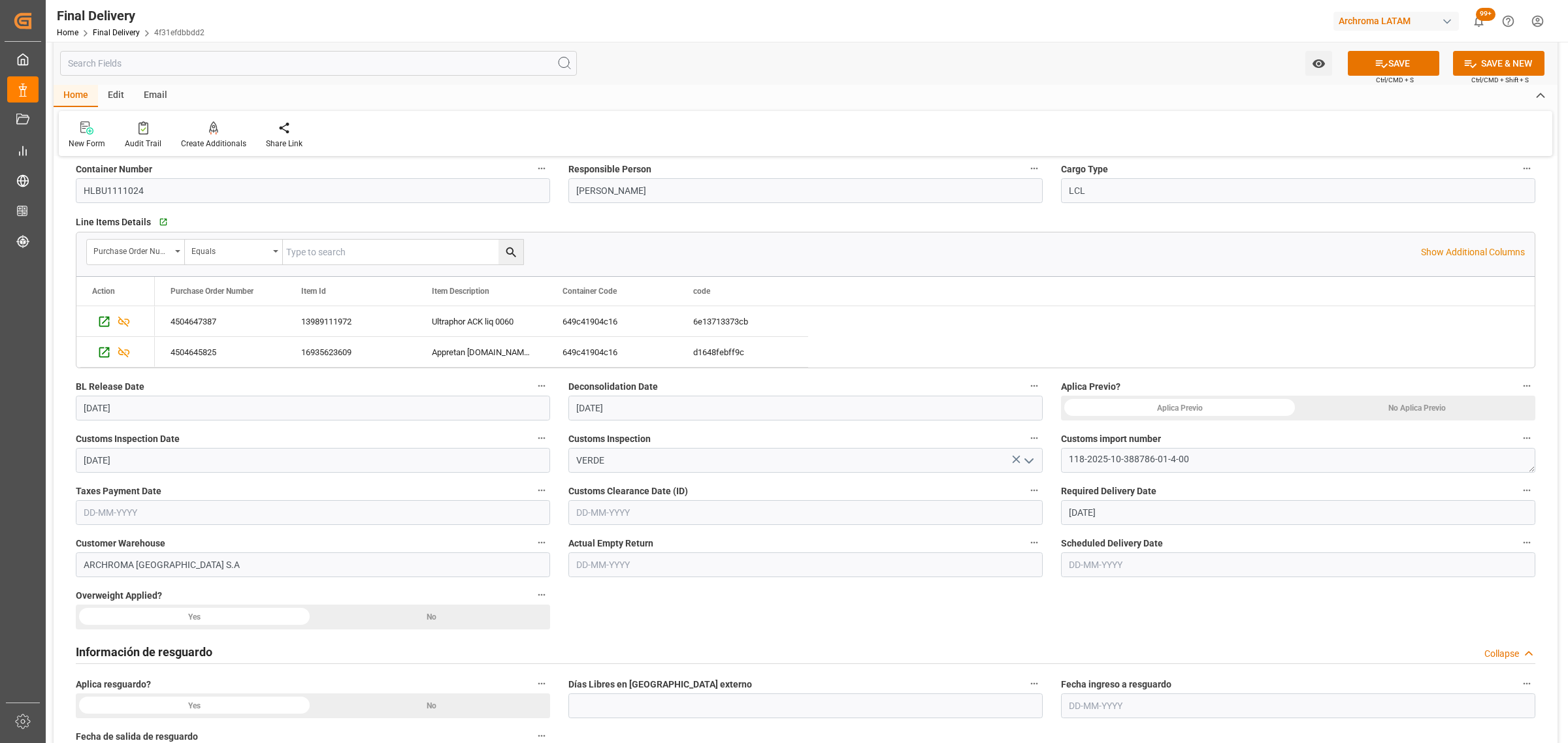
click at [185, 514] on input "text" at bounding box center [312, 513] width 474 height 25
click at [86, 598] on div "1" at bounding box center [93, 592] width 16 height 15
click at [191, 513] on input "[DATE]" at bounding box center [312, 513] width 474 height 25
click at [118, 618] on span "9" at bounding box center [118, 617] width 5 height 9
type input "[DATE]"
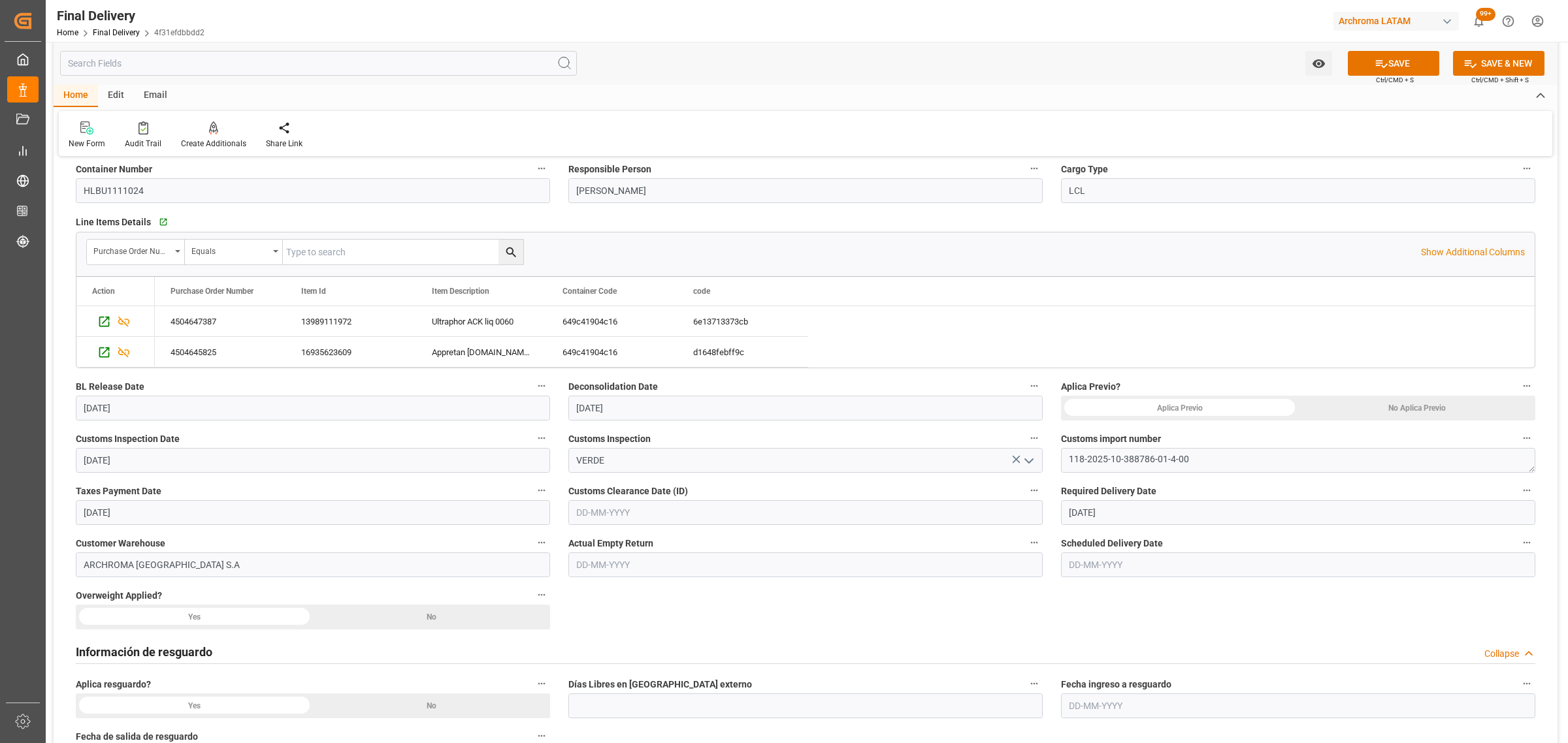
click at [677, 499] on label "Customs Clearance Date (ID)" at bounding box center [805, 491] width 474 height 18
click at [1025, 498] on button "Customs Clearance Date (ID)" at bounding box center [1033, 490] width 17 height 17
click at [664, 508] on div at bounding box center [784, 372] width 1568 height 743
click at [632, 514] on input "text" at bounding box center [805, 513] width 474 height 25
click at [612, 644] on span "16" at bounding box center [609, 642] width 8 height 9
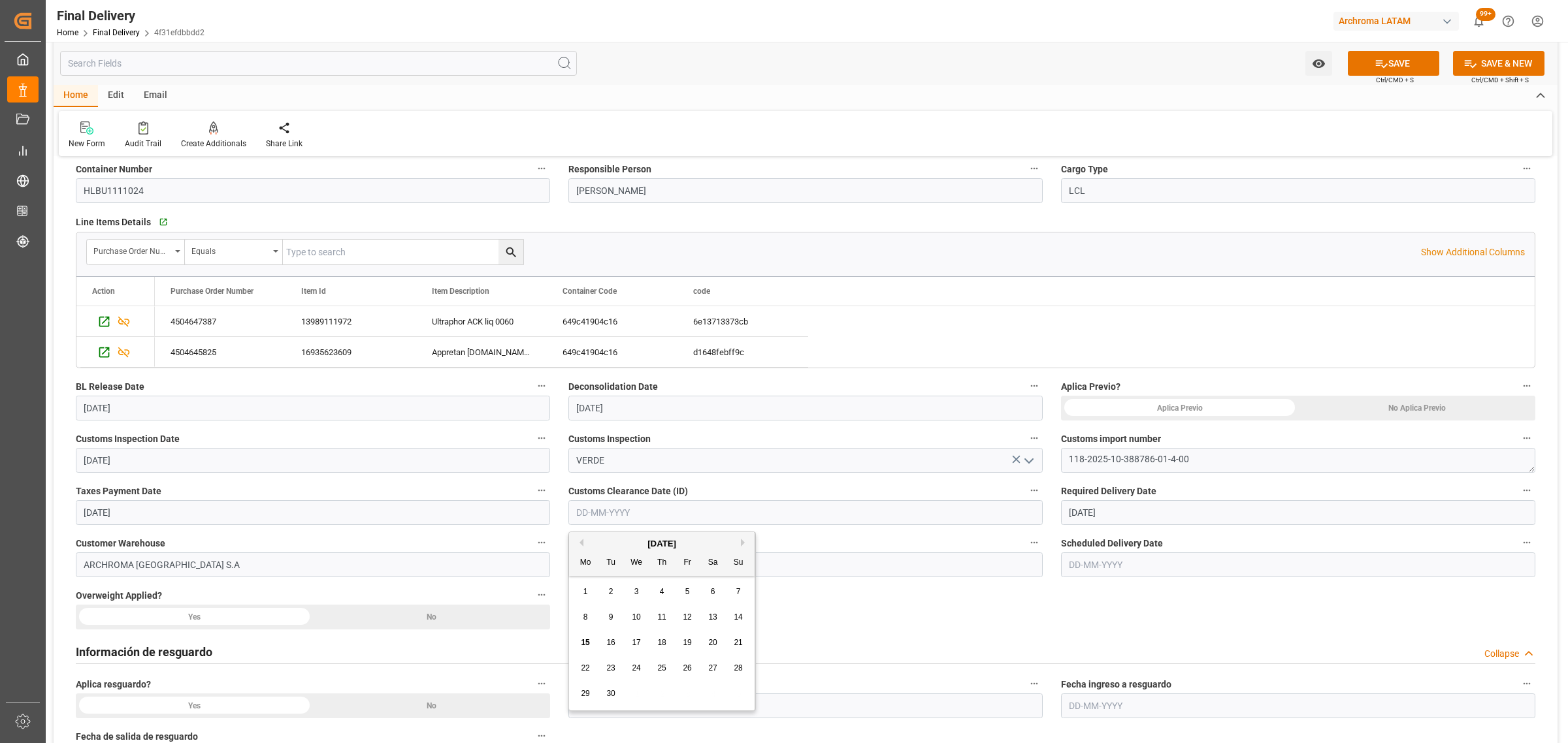
type input "[DATE]"
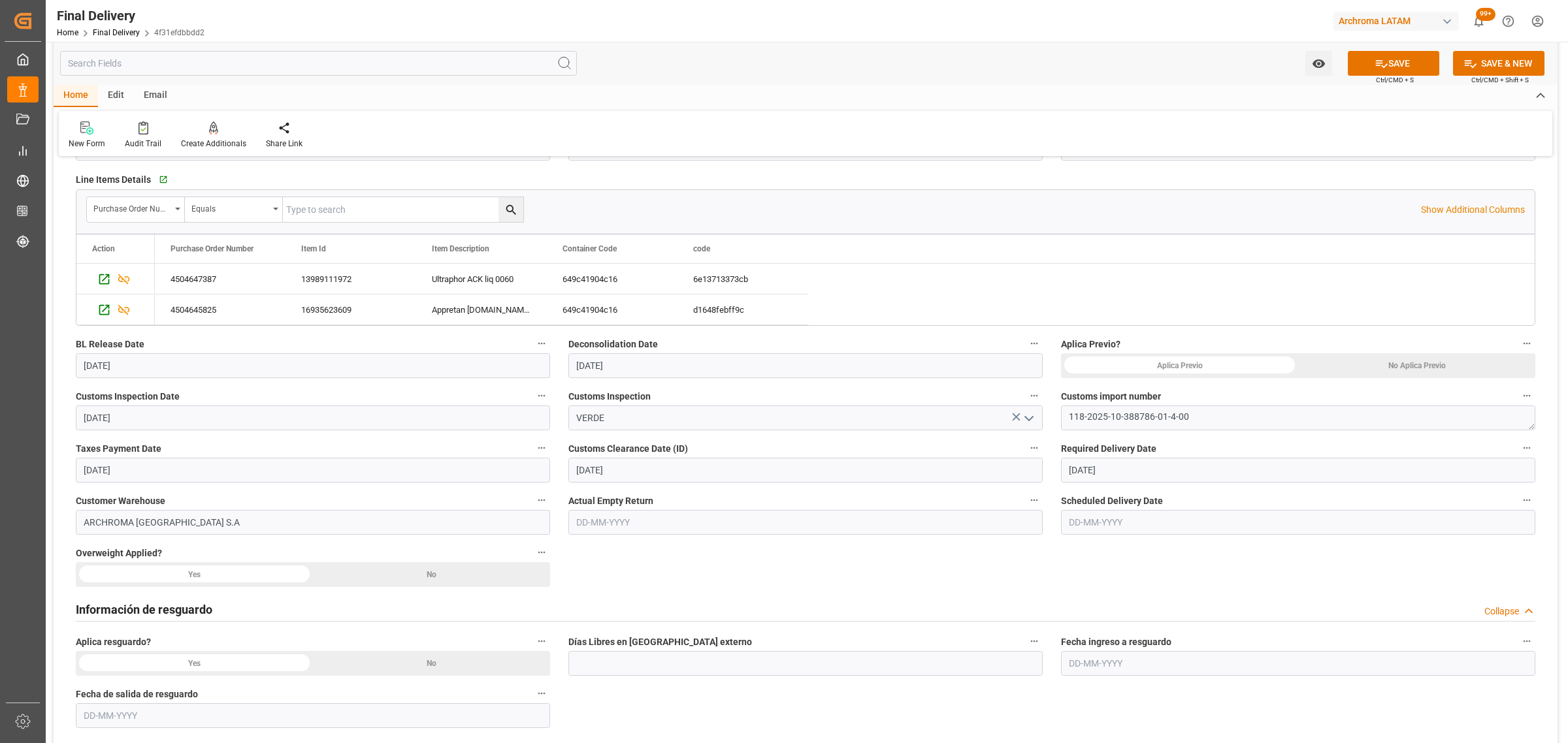
scroll to position [245, 0]
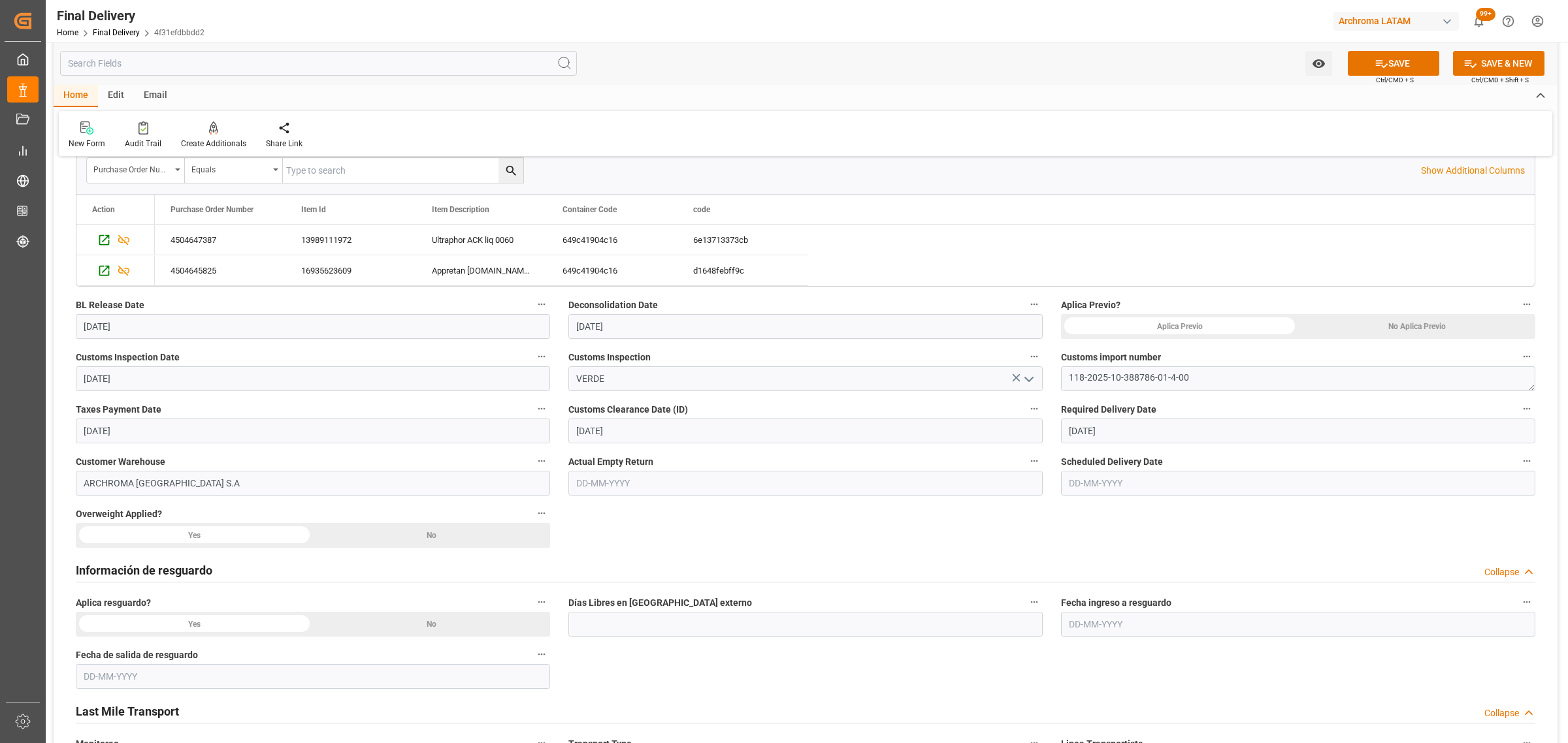
click at [1137, 488] on input "text" at bounding box center [1298, 483] width 474 height 25
click at [1107, 614] on span "16" at bounding box center [1103, 613] width 8 height 9
type input "[DATE]"
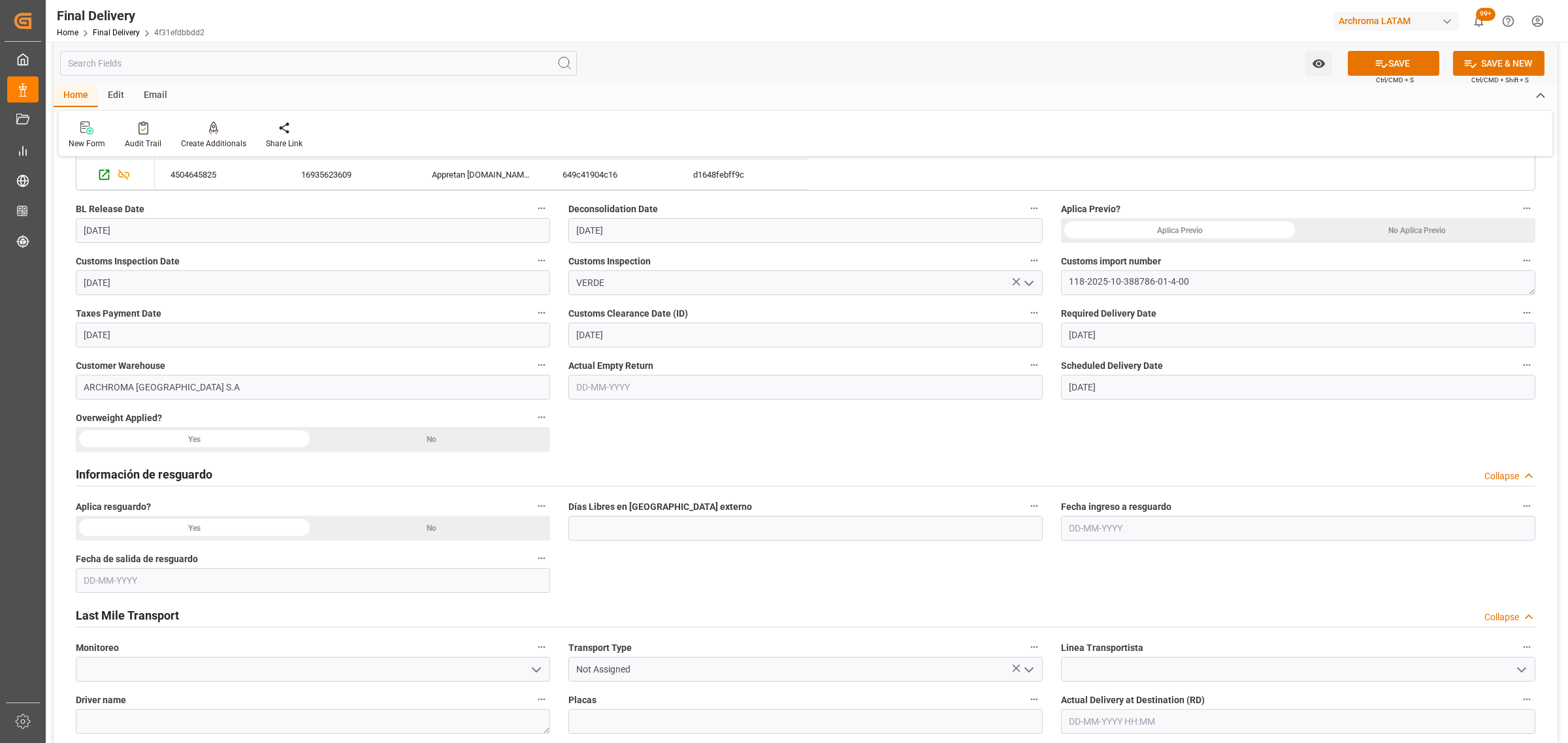
scroll to position [489, 0]
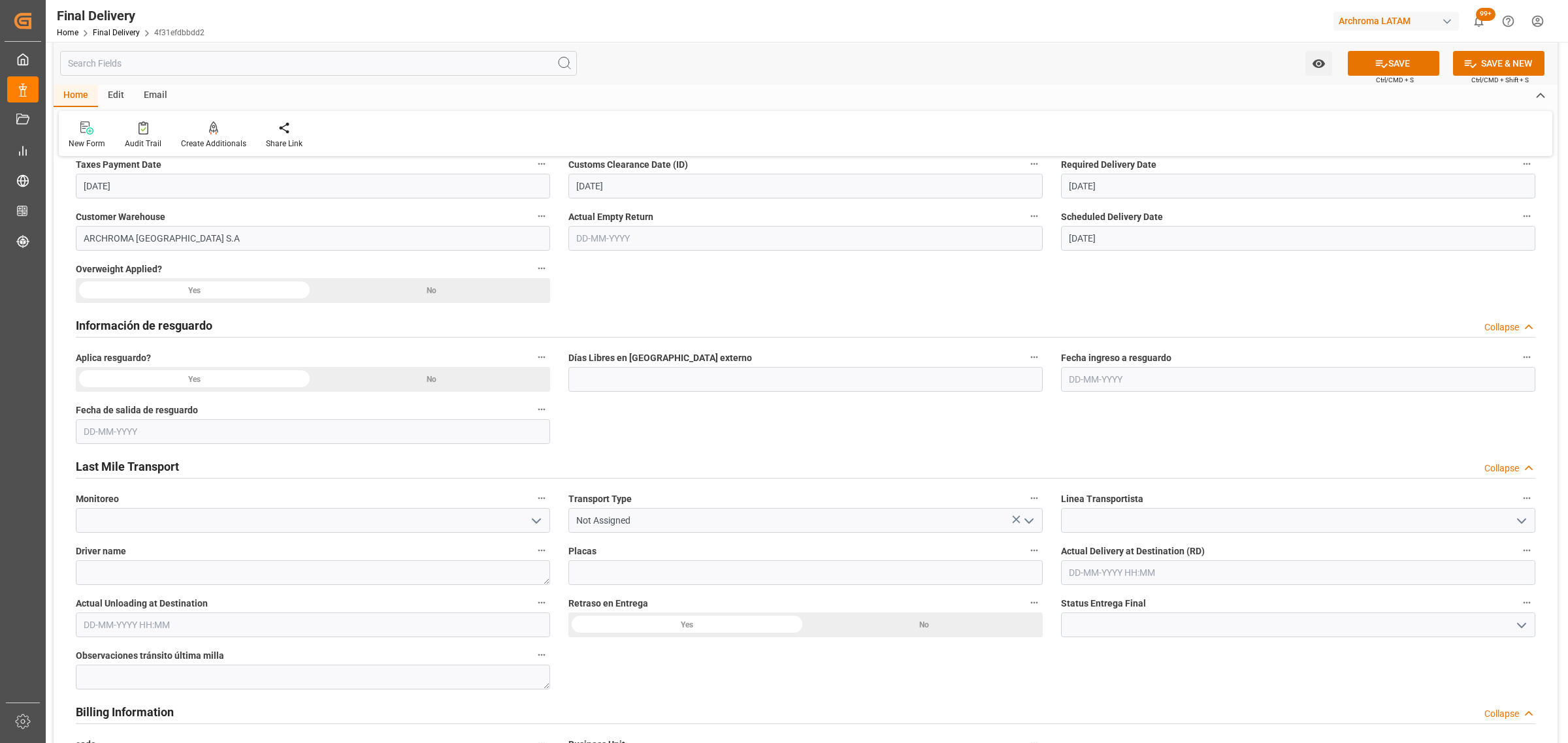
click at [1028, 524] on icon "open menu" at bounding box center [1028, 520] width 15 height 15
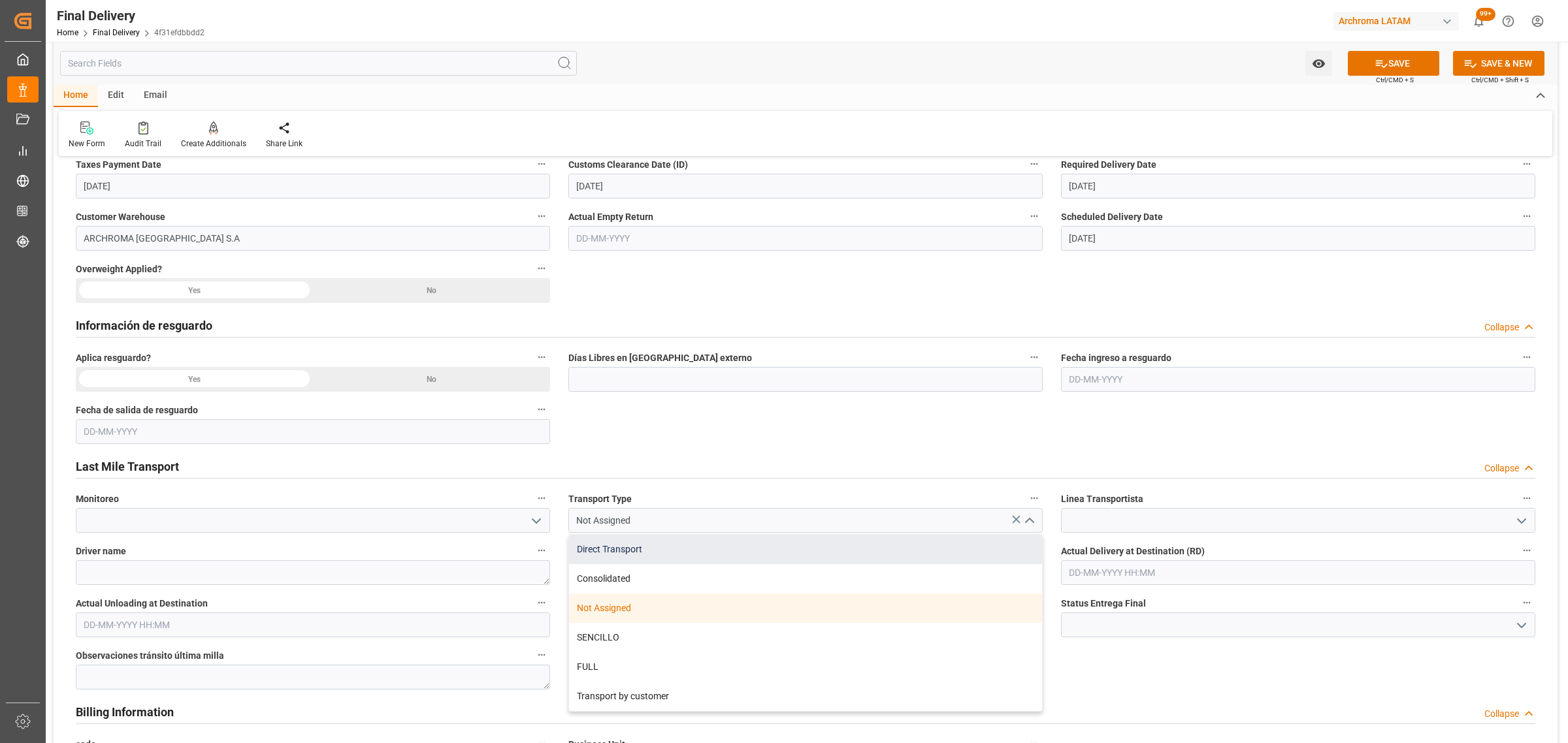
click at [732, 542] on div "Direct Transport" at bounding box center [805, 549] width 473 height 30
type input "Direct Transport"
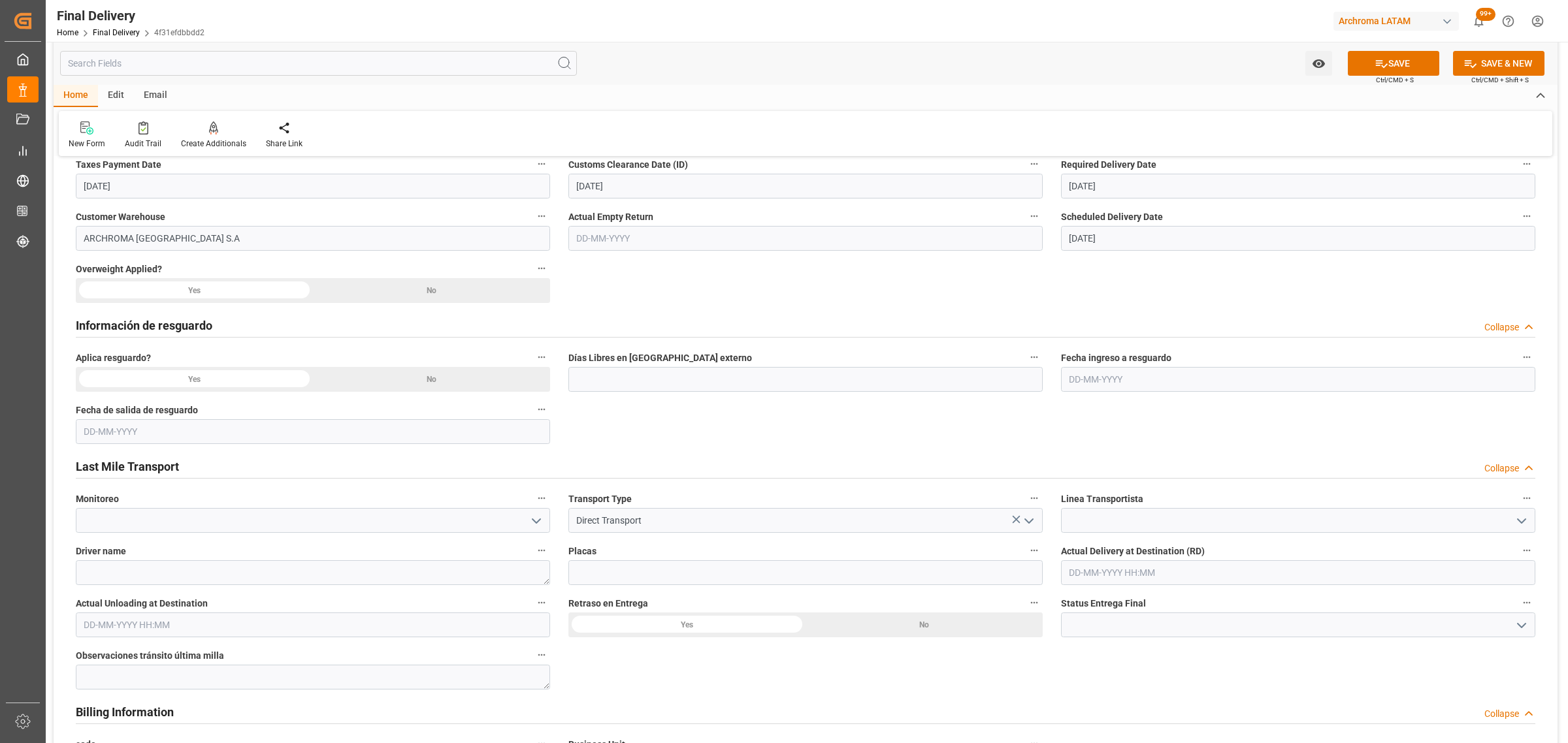
click at [1526, 520] on icon "open menu" at bounding box center [1521, 520] width 15 height 15
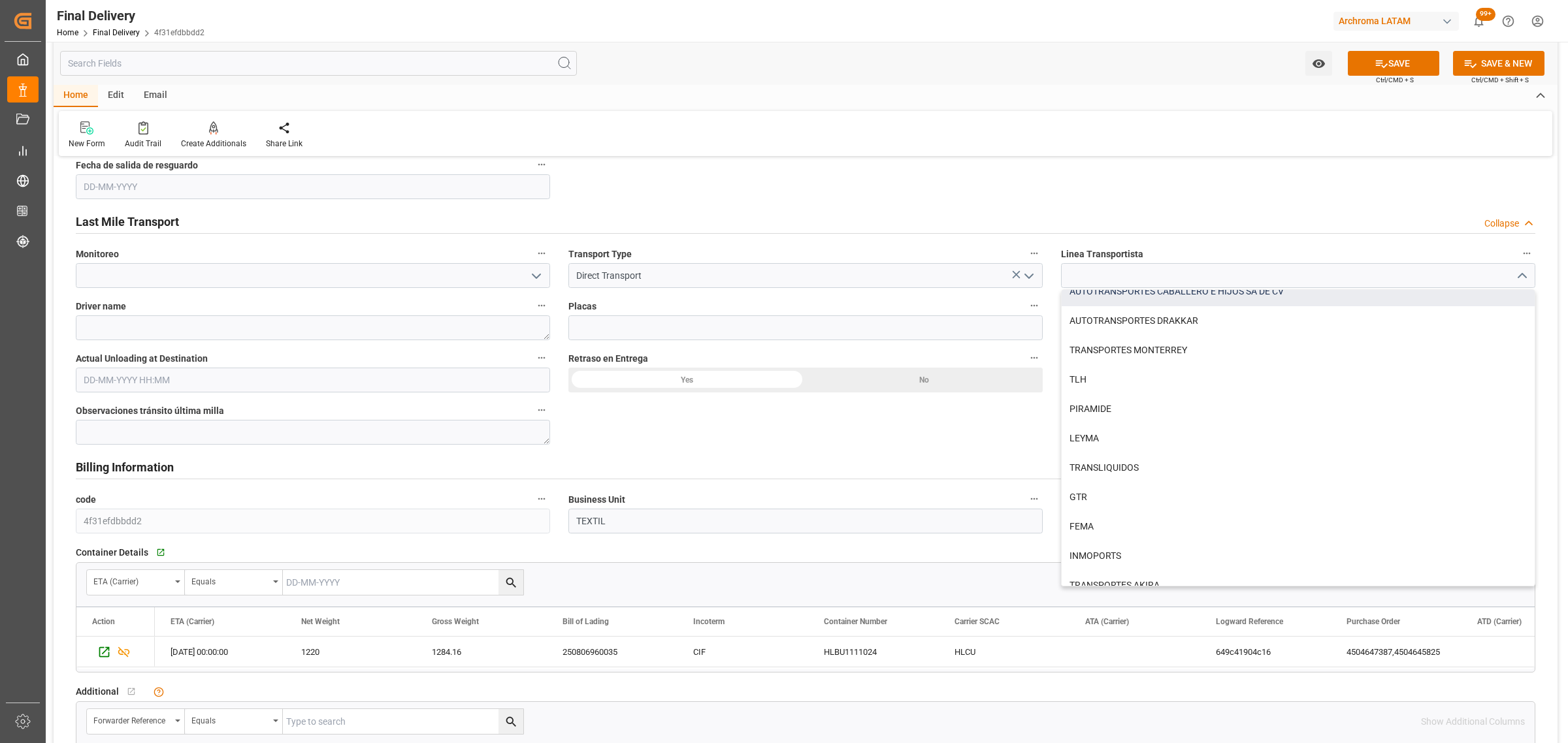
scroll to position [732, 0]
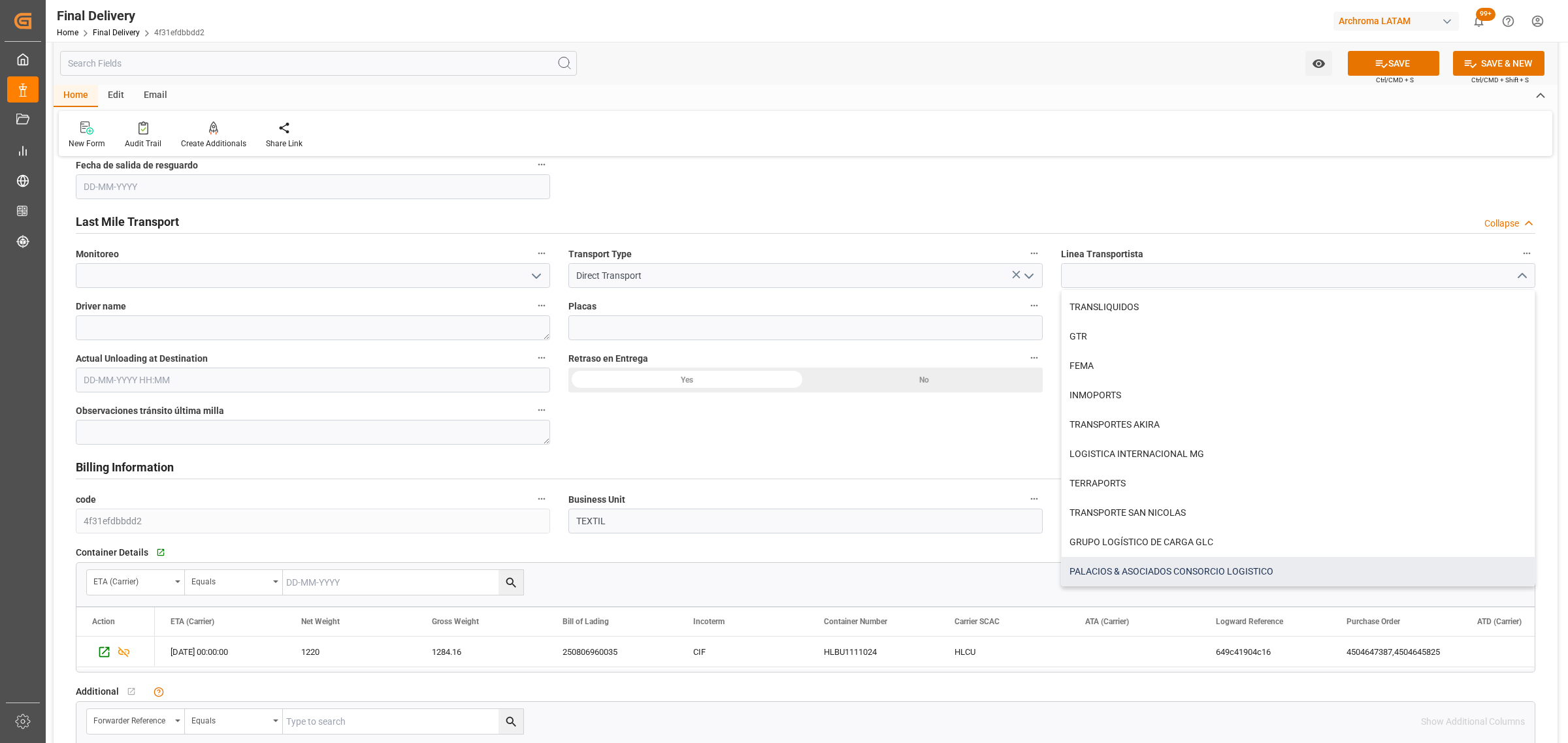
click at [1170, 576] on div "PALACIOS & ASOCIADOS CONSORCIO LOGISTICO" at bounding box center [1297, 571] width 473 height 30
type input "PALACIOS & ASOCIADOS CONSORCIO LOGISTICO"
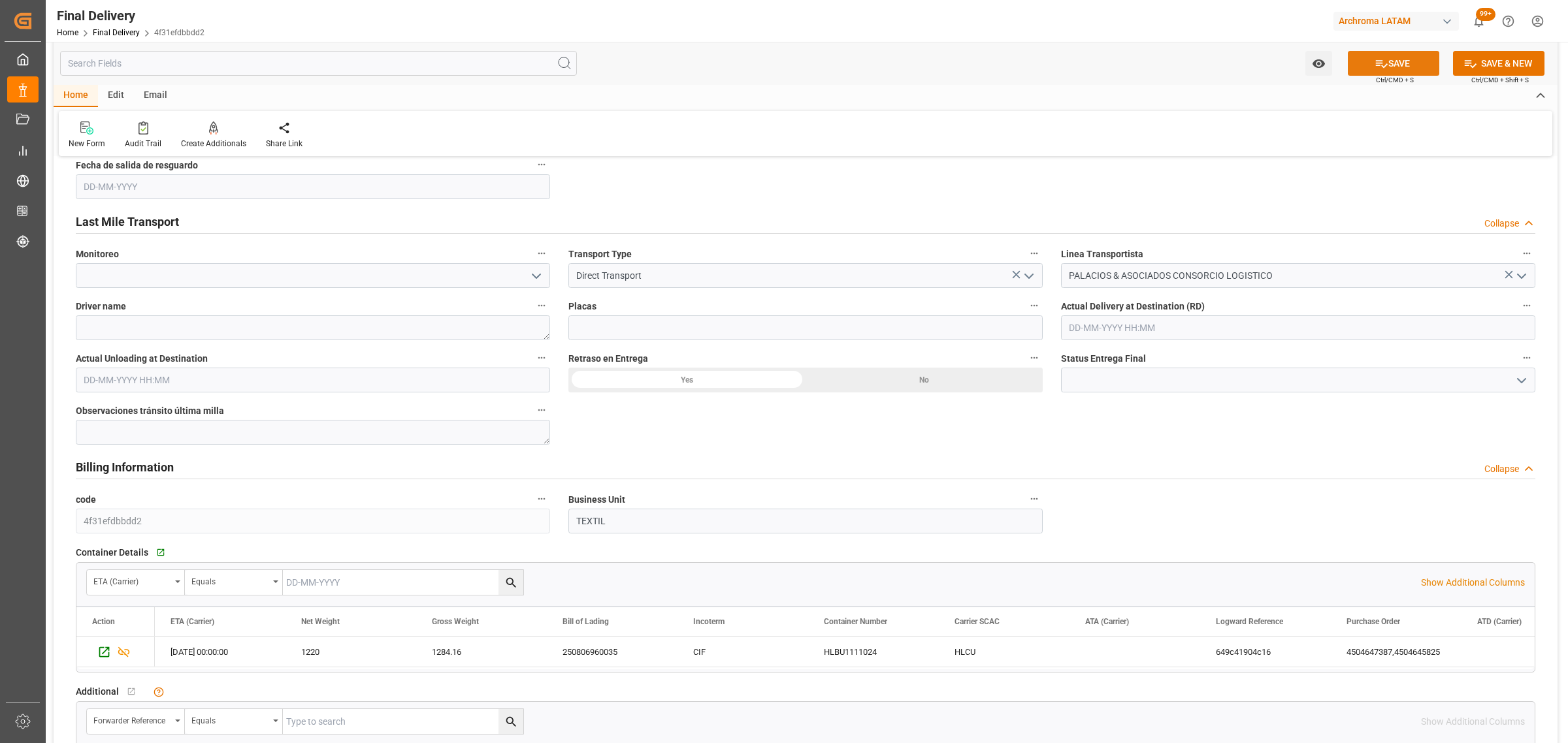
click at [1392, 56] on button "SAVE" at bounding box center [1393, 64] width 92 height 25
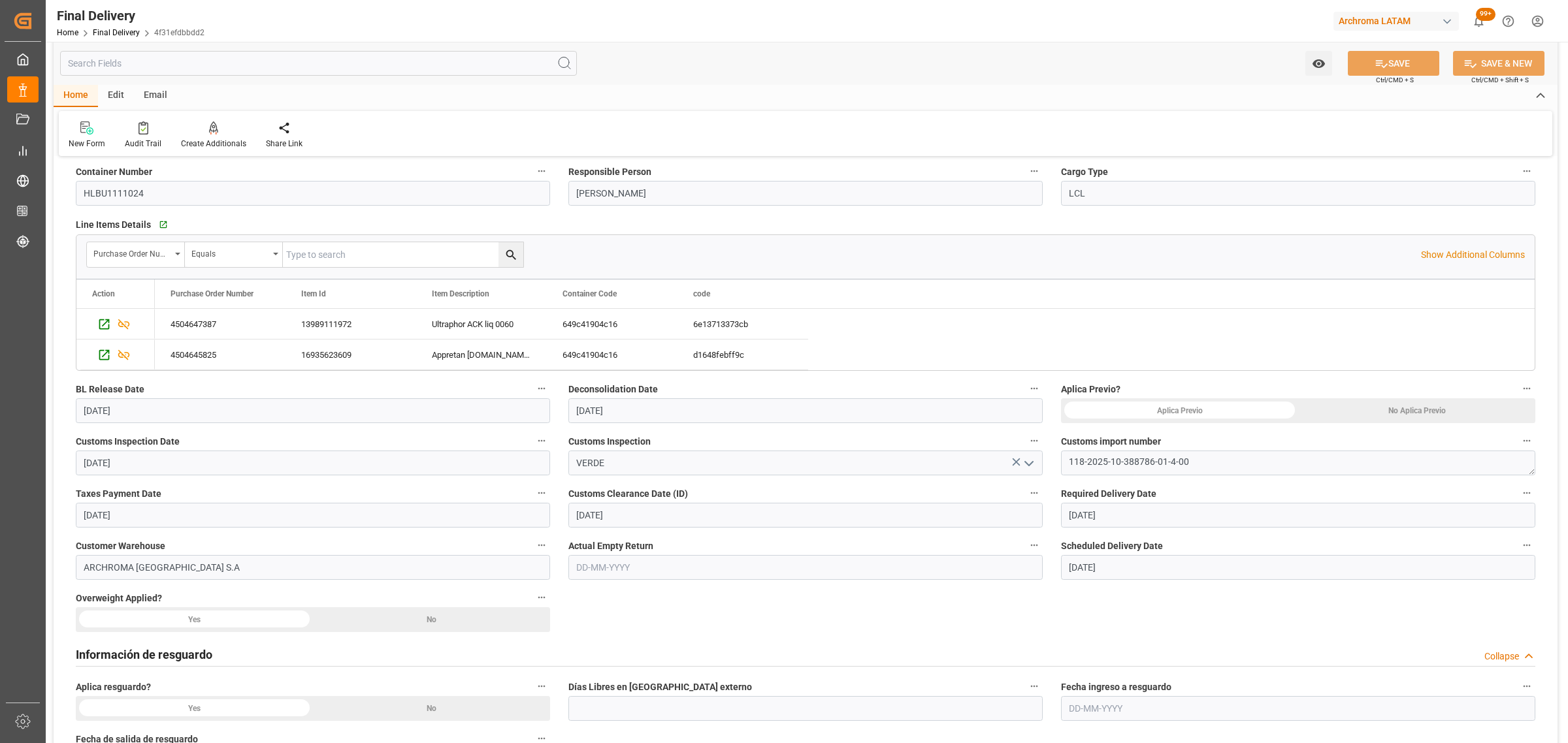
scroll to position [0, 0]
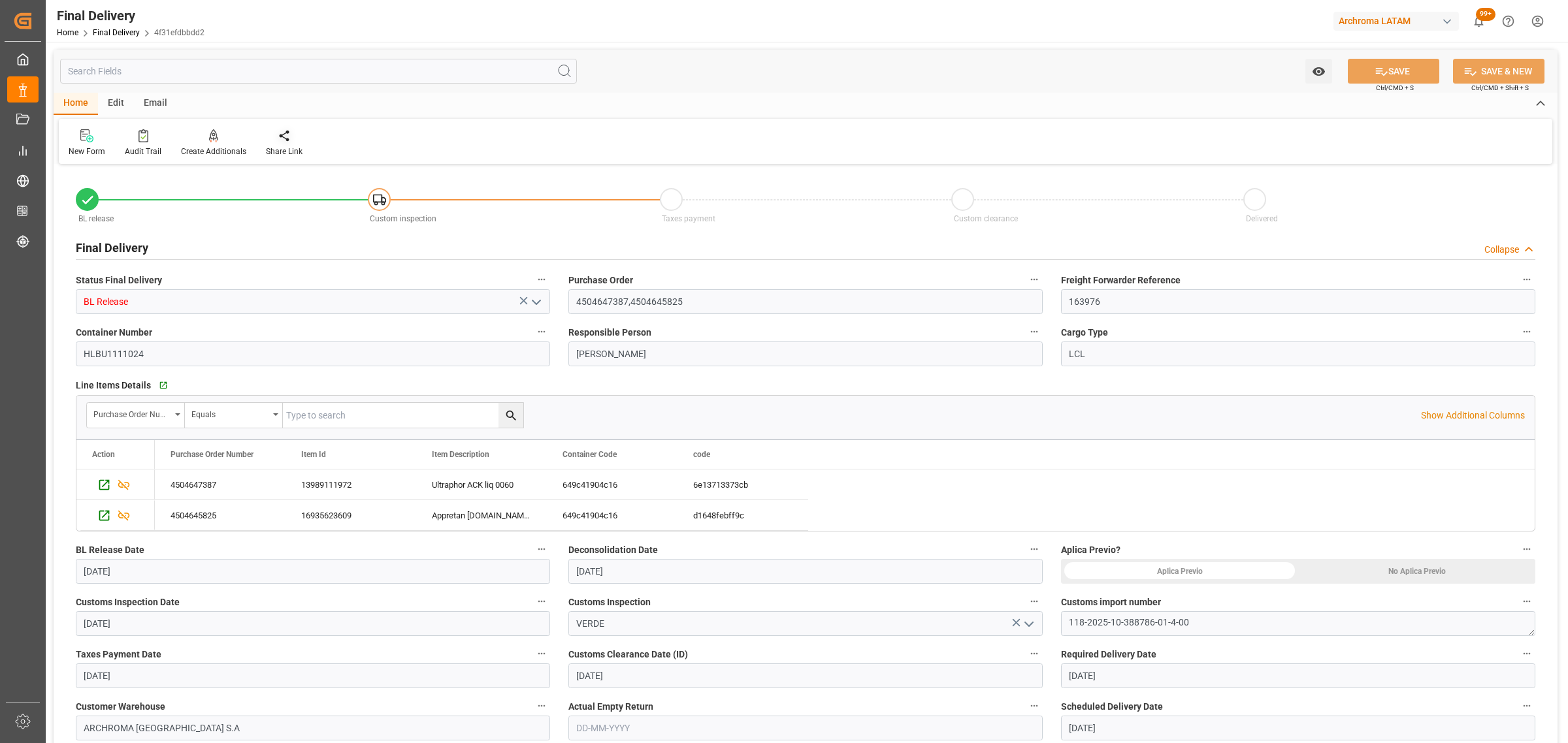
click at [280, 140] on icon at bounding box center [284, 136] width 14 height 13
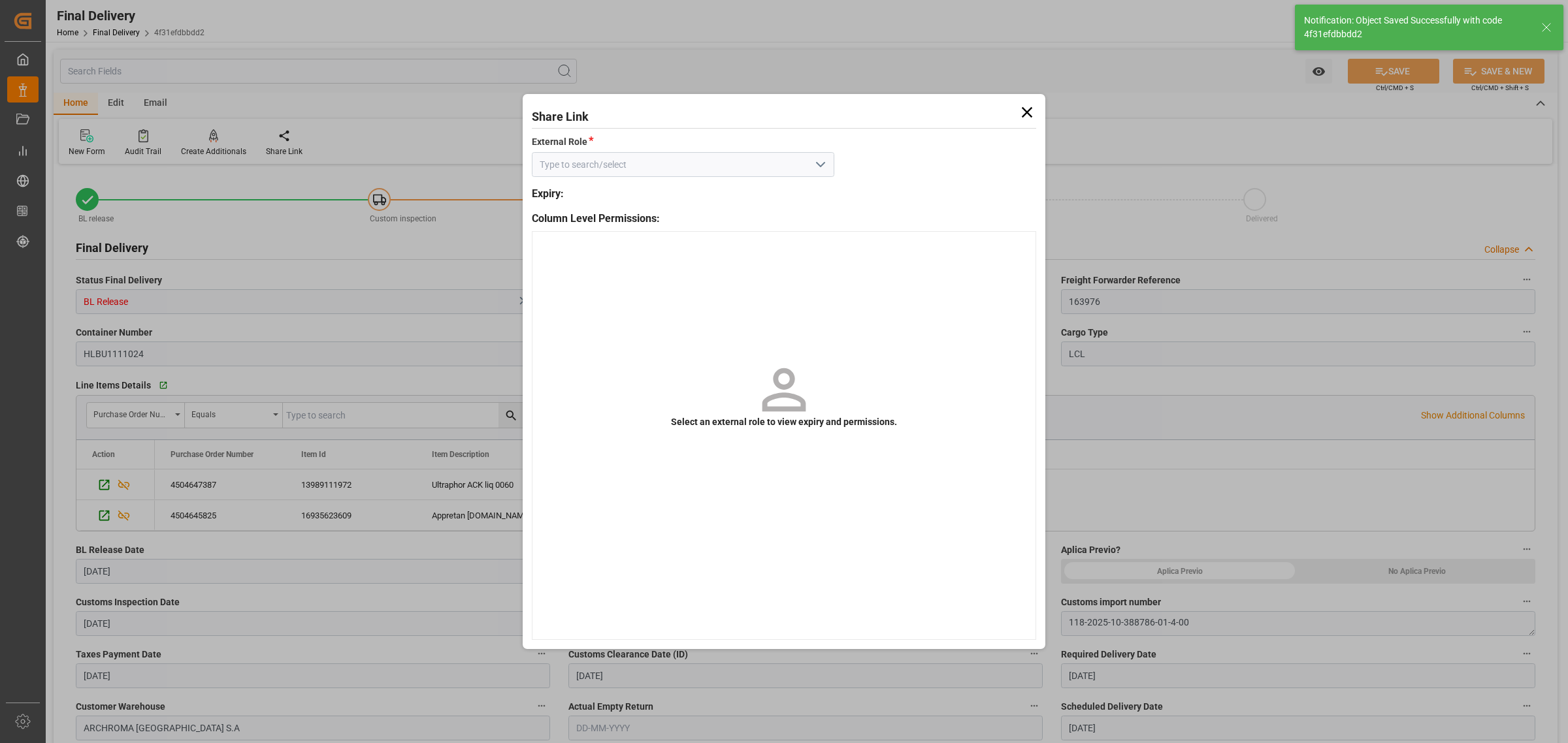
type textarea "1"
type input "In transit to final delivery"
click at [821, 165] on icon "open menu" at bounding box center [820, 164] width 15 height 15
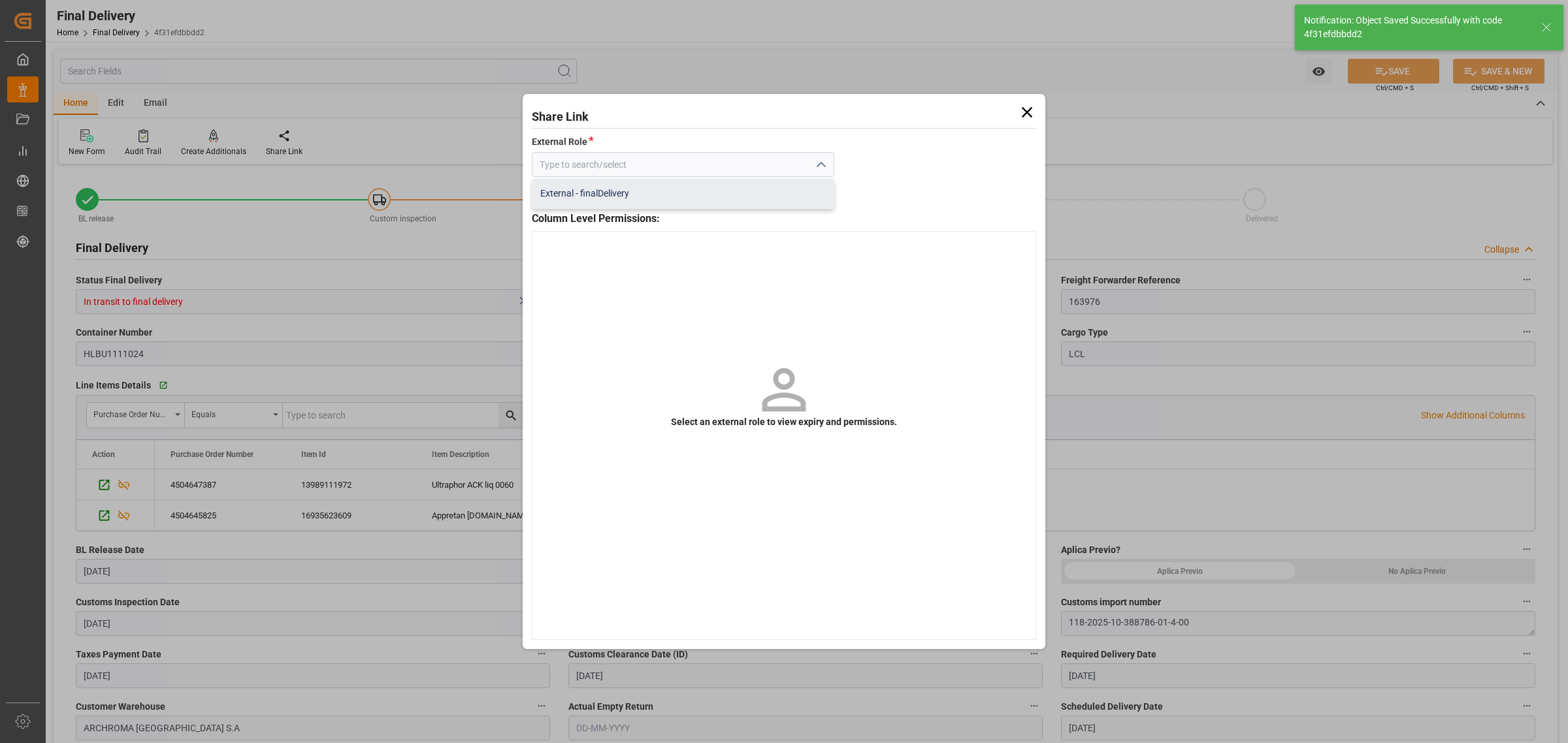
click at [779, 199] on div "External - finalDelivery" at bounding box center [682, 193] width 302 height 30
type input "External - finalDelivery"
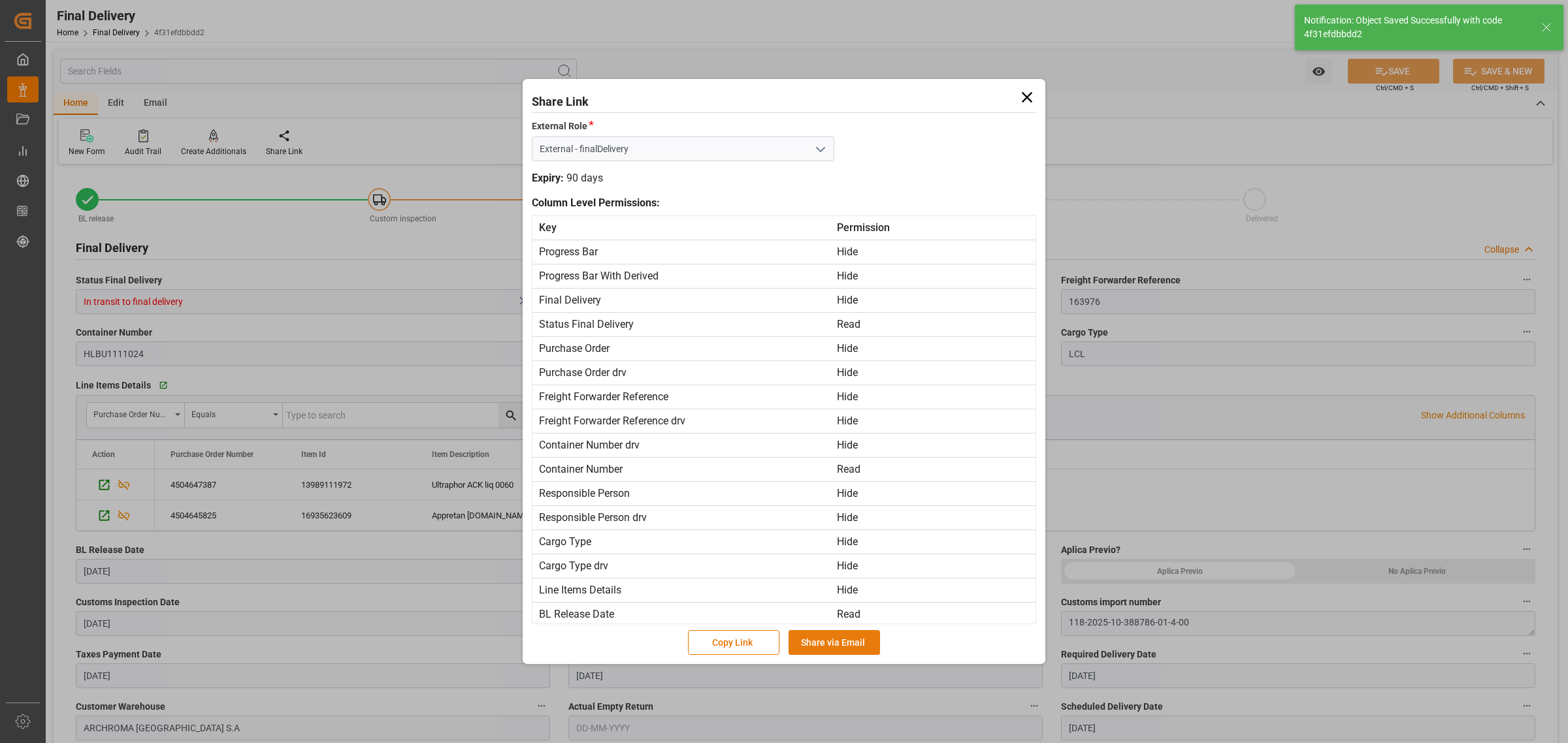
click at [834, 653] on button "Share via Email" at bounding box center [834, 642] width 92 height 25
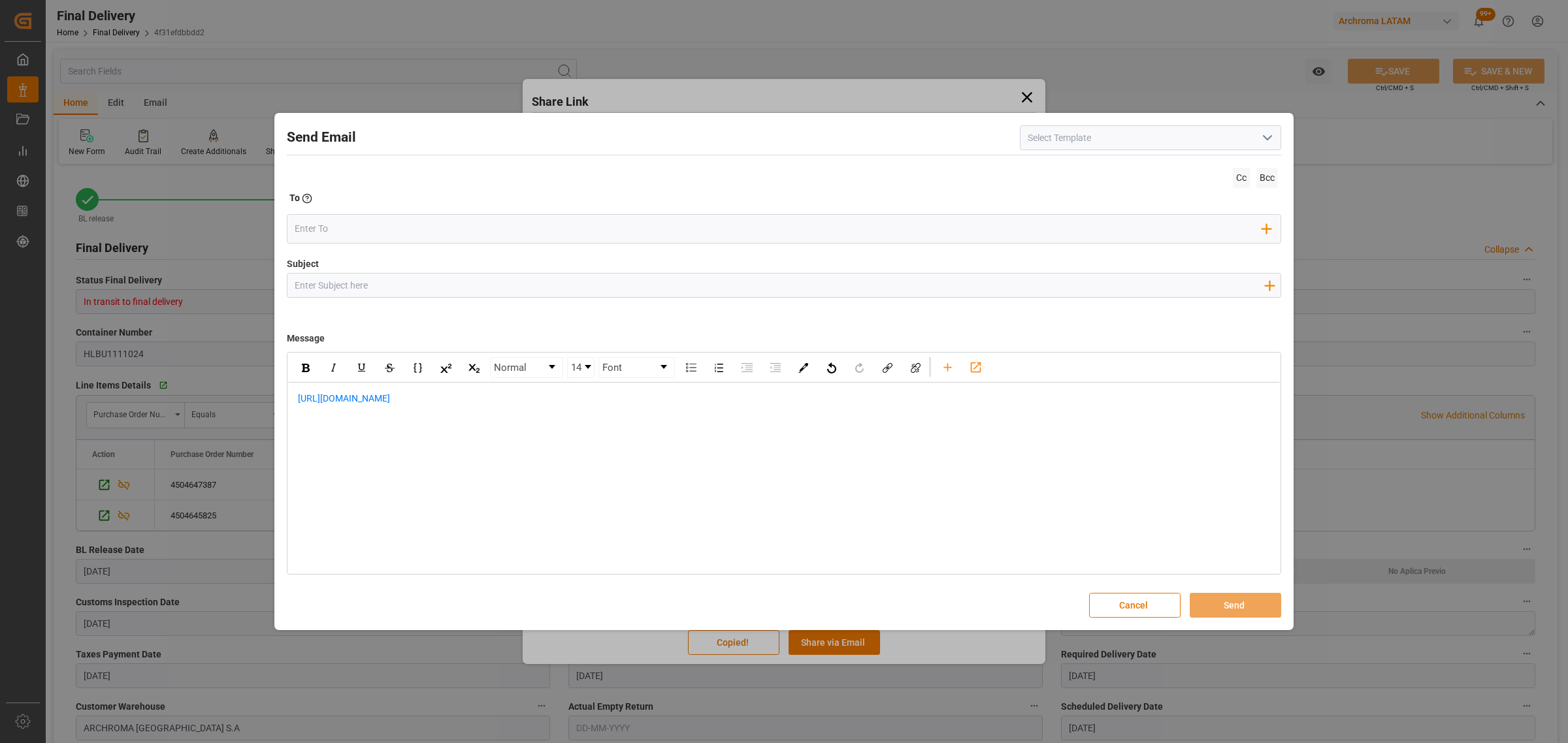
drag, startPoint x: 426, startPoint y: 288, endPoint x: 376, endPoint y: 228, distance: 78.1
click at [426, 288] on input "Subject" at bounding box center [779, 284] width 983 height 22
click at [513, 291] on input "Subject" at bounding box center [779, 284] width 983 height 22
paste input "PO 4504647387, 4504645825 // LOGWARD STATUS//Archroma Mexico S de RL de CV // F…"
type input "PO 4504647387, 4504645825 // LOGWARD STATUS//Archroma Mexico S de RL de CV // F…"
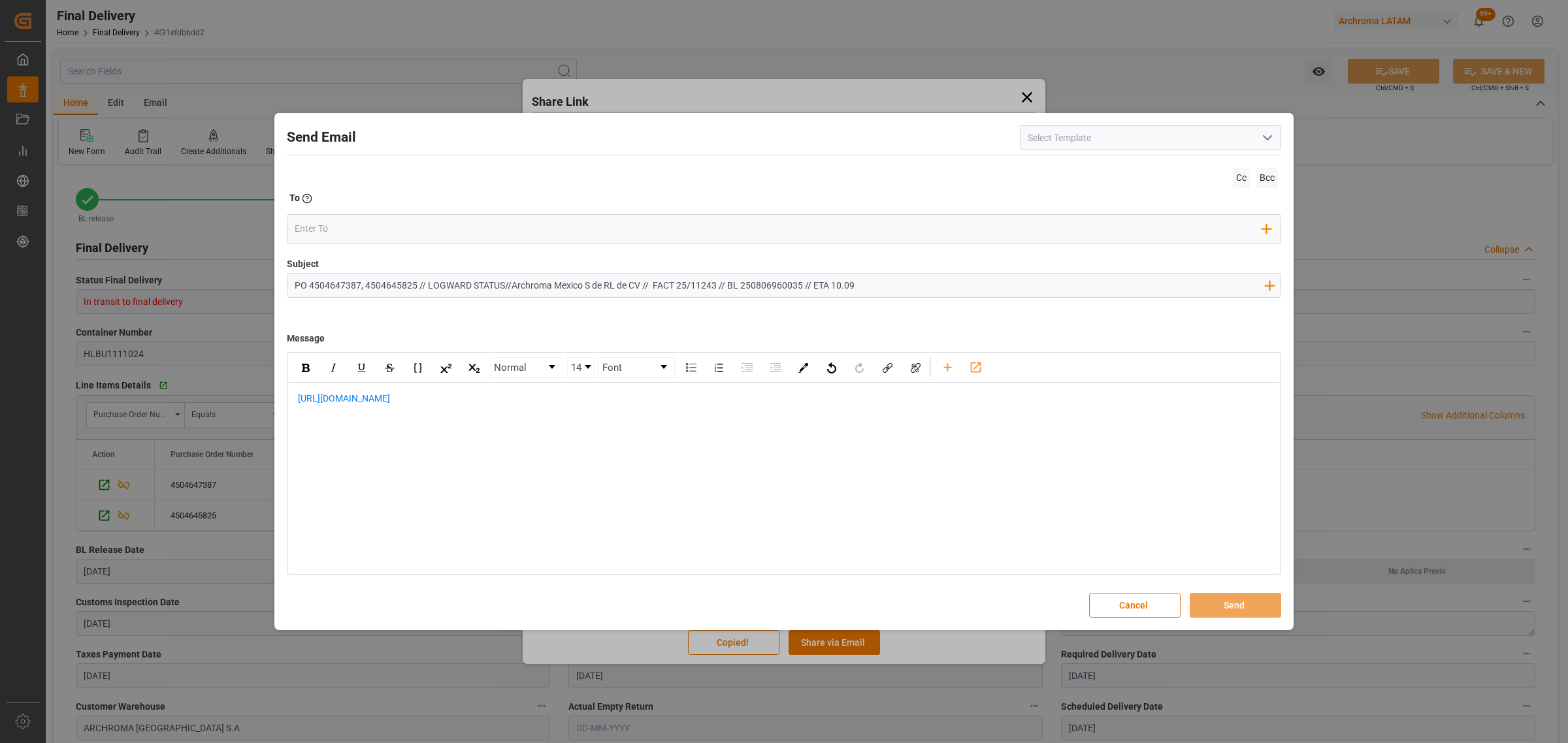
click at [295, 399] on div "[URL][DOMAIN_NAME]" at bounding box center [784, 405] width 992 height 46
click at [296, 399] on div "[URL][DOMAIN_NAME]" at bounding box center [784, 425] width 992 height 87
click at [775, 416] on div "rdw-editor" at bounding box center [784, 412] width 973 height 13
click at [758, 432] on div "Informo que la carga esta programada para retirarse de aduana y entregarse en l…" at bounding box center [784, 425] width 973 height 13
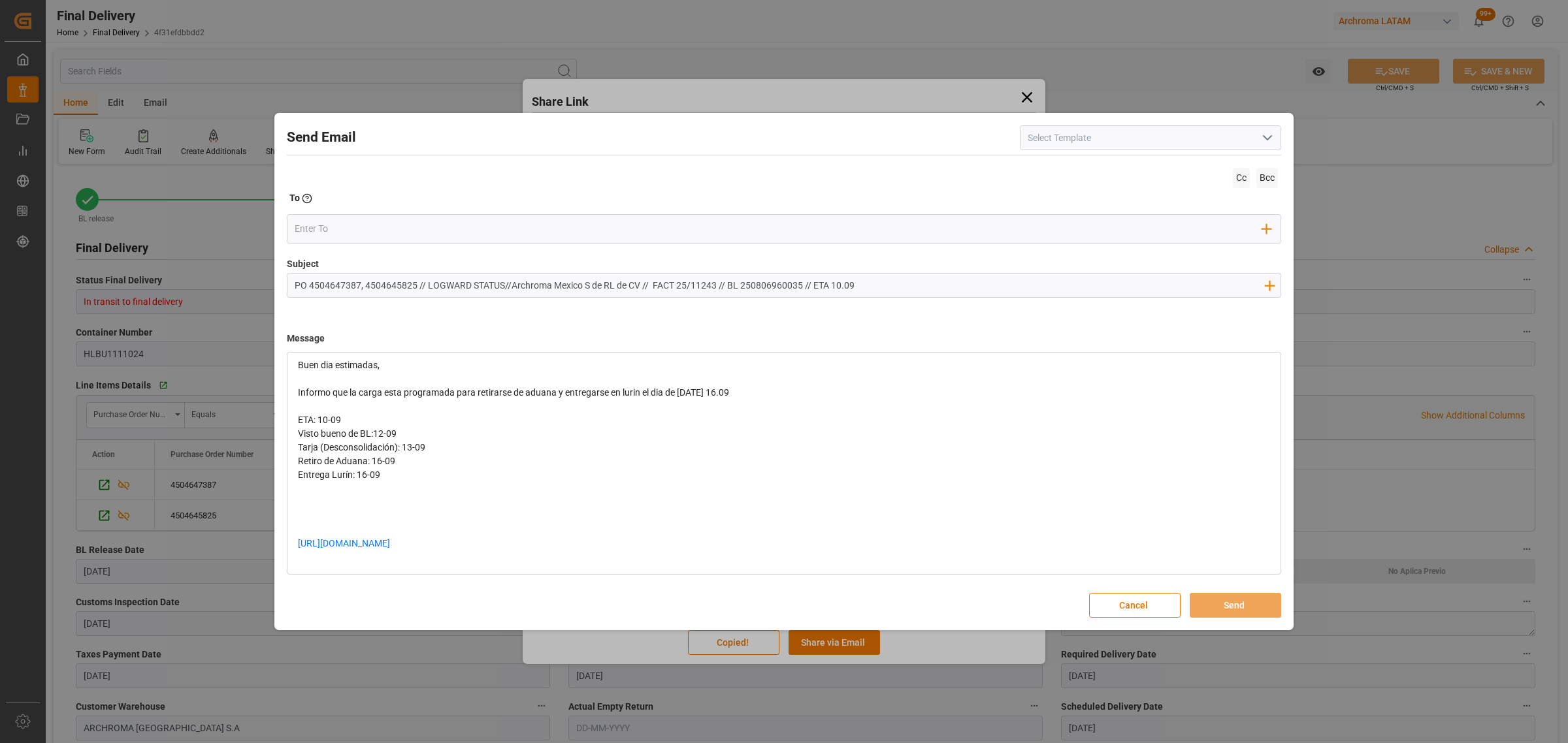
drag, startPoint x: 383, startPoint y: 524, endPoint x: 365, endPoint y: 519, distance: 18.7
click at [379, 524] on div "rdw-editor" at bounding box center [784, 529] width 973 height 13
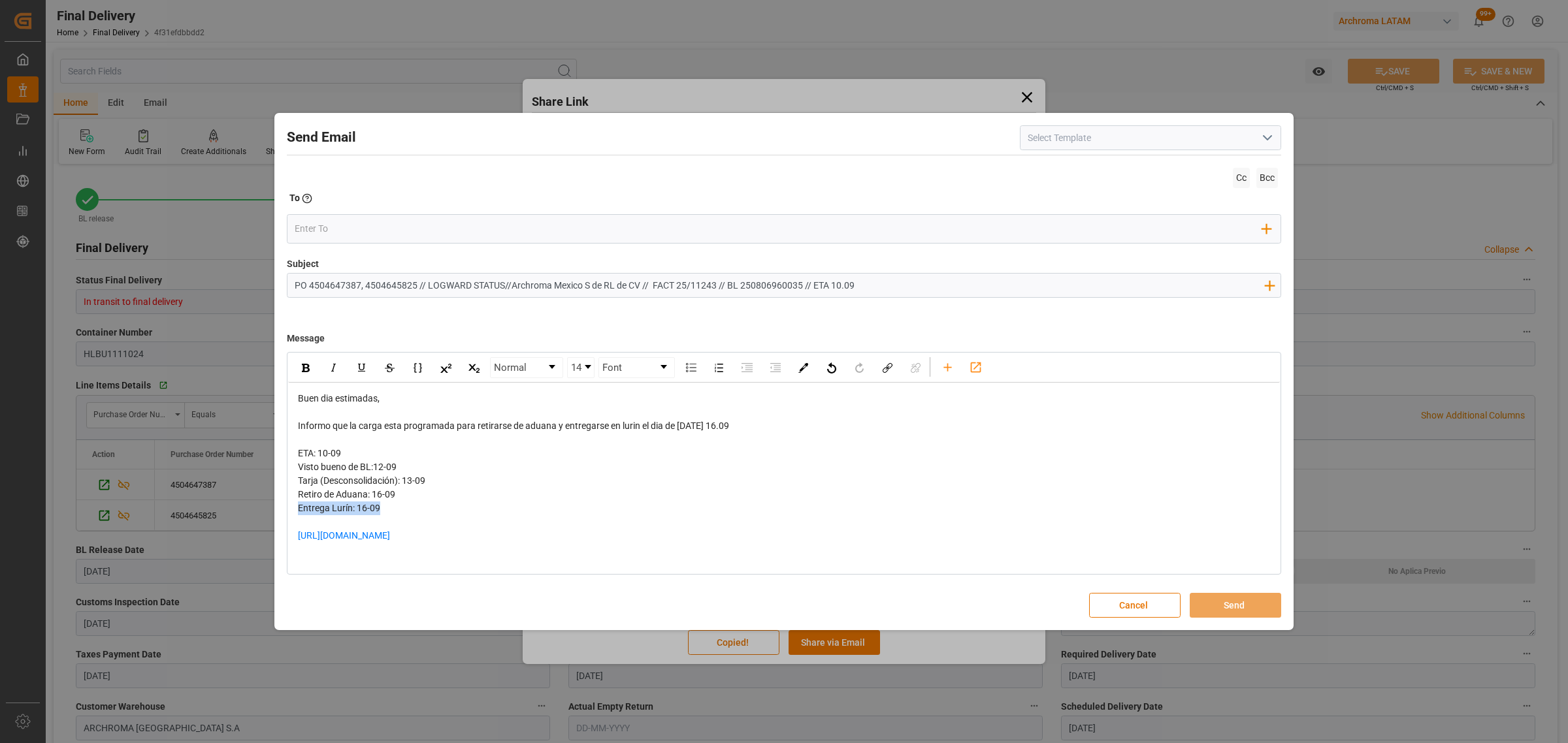
drag, startPoint x: 399, startPoint y: 513, endPoint x: 284, endPoint y: 508, distance: 115.1
click at [284, 508] on div "Send Email Cc Bcc To Enter the TO Email address Add Field to To Subject PO 4504…" at bounding box center [783, 372] width 1013 height 511
click at [546, 519] on div "[URL][DOMAIN_NAME]" at bounding box center [784, 529] width 973 height 27
click at [337, 539] on div "rdw-editor" at bounding box center [784, 535] width 973 height 13
click at [359, 230] on input "email" at bounding box center [779, 228] width 969 height 20
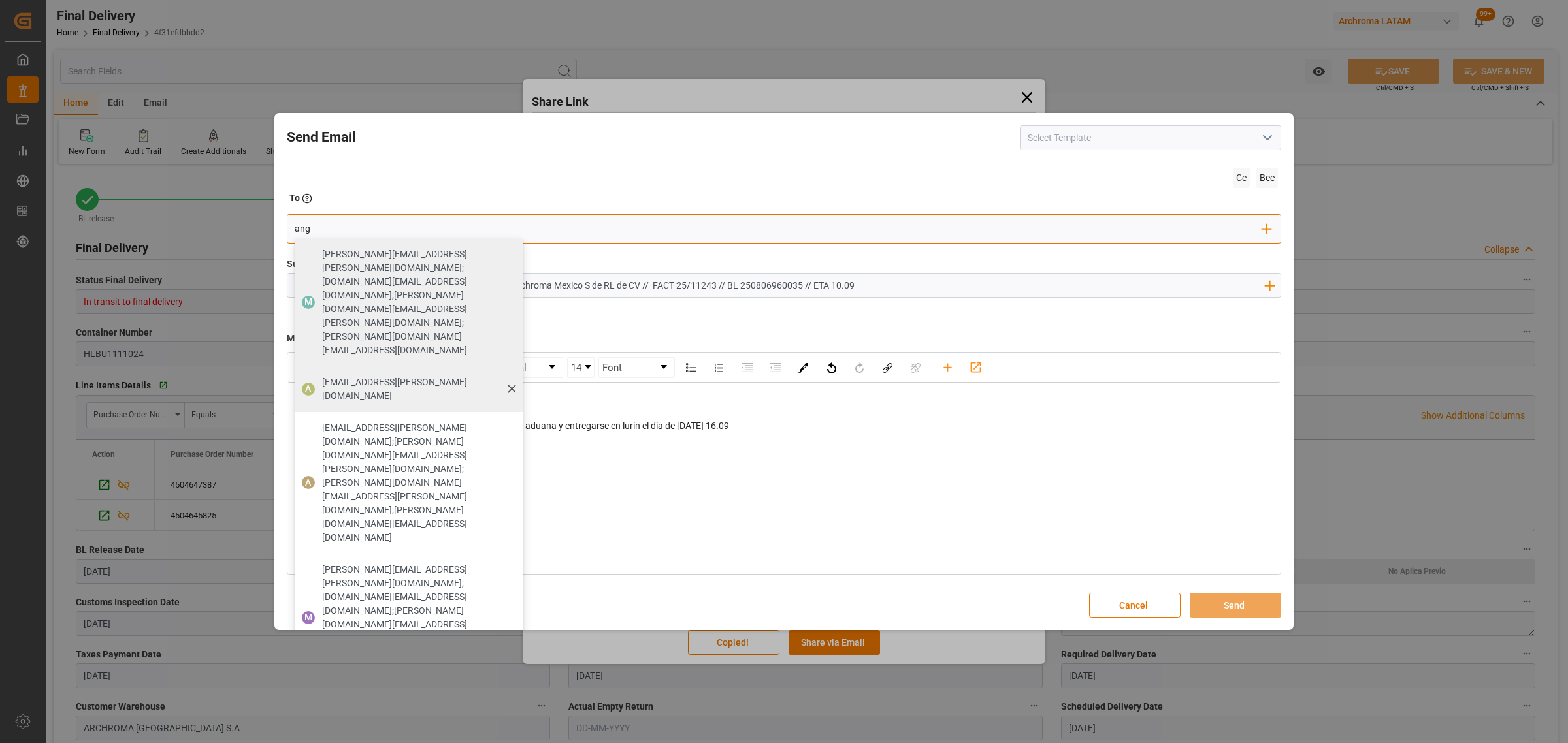
type input "ang"
click at [355, 371] on div "[EMAIL_ADDRESS][PERSON_NAME][DOMAIN_NAME]" at bounding box center [419, 389] width 202 height 37
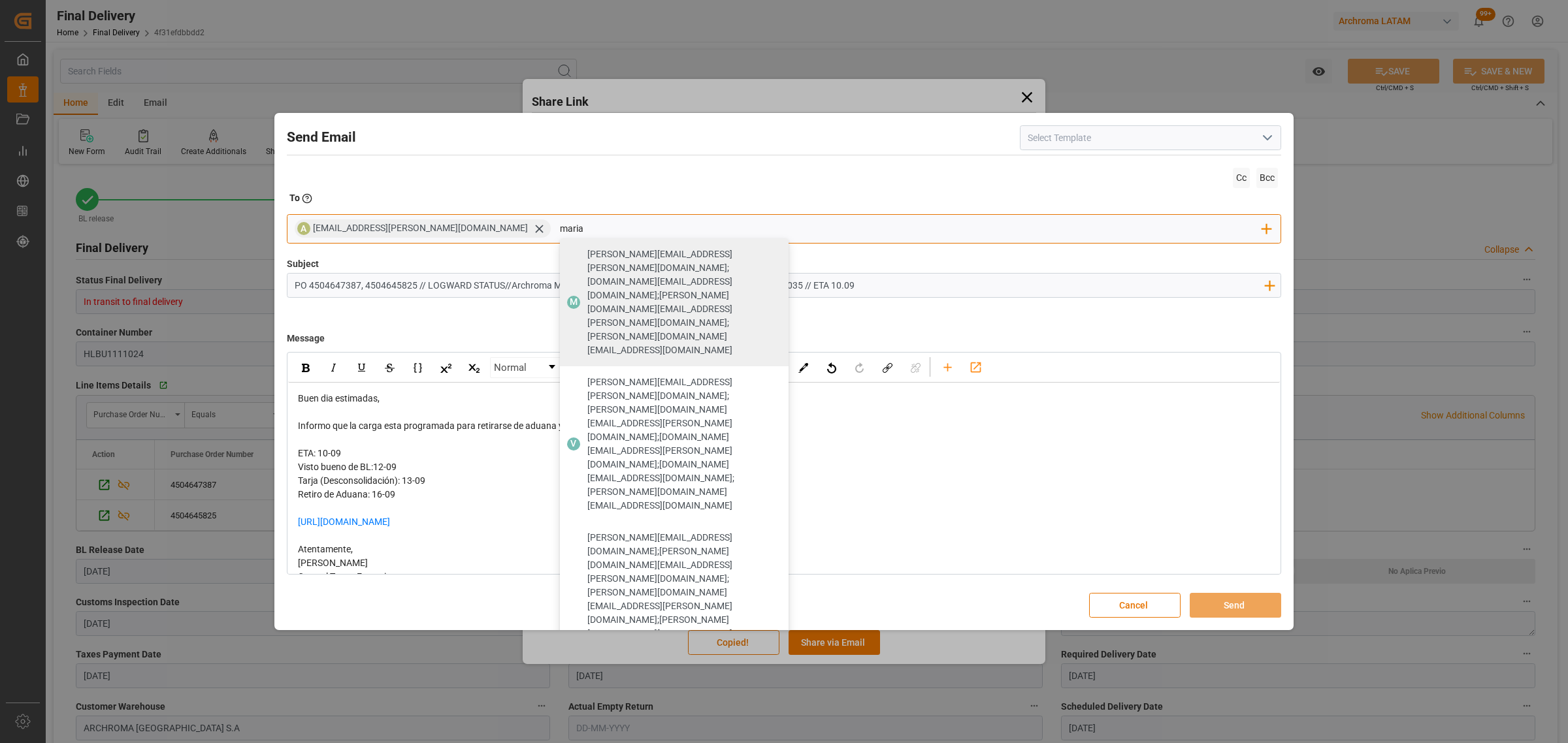
type input "maria"
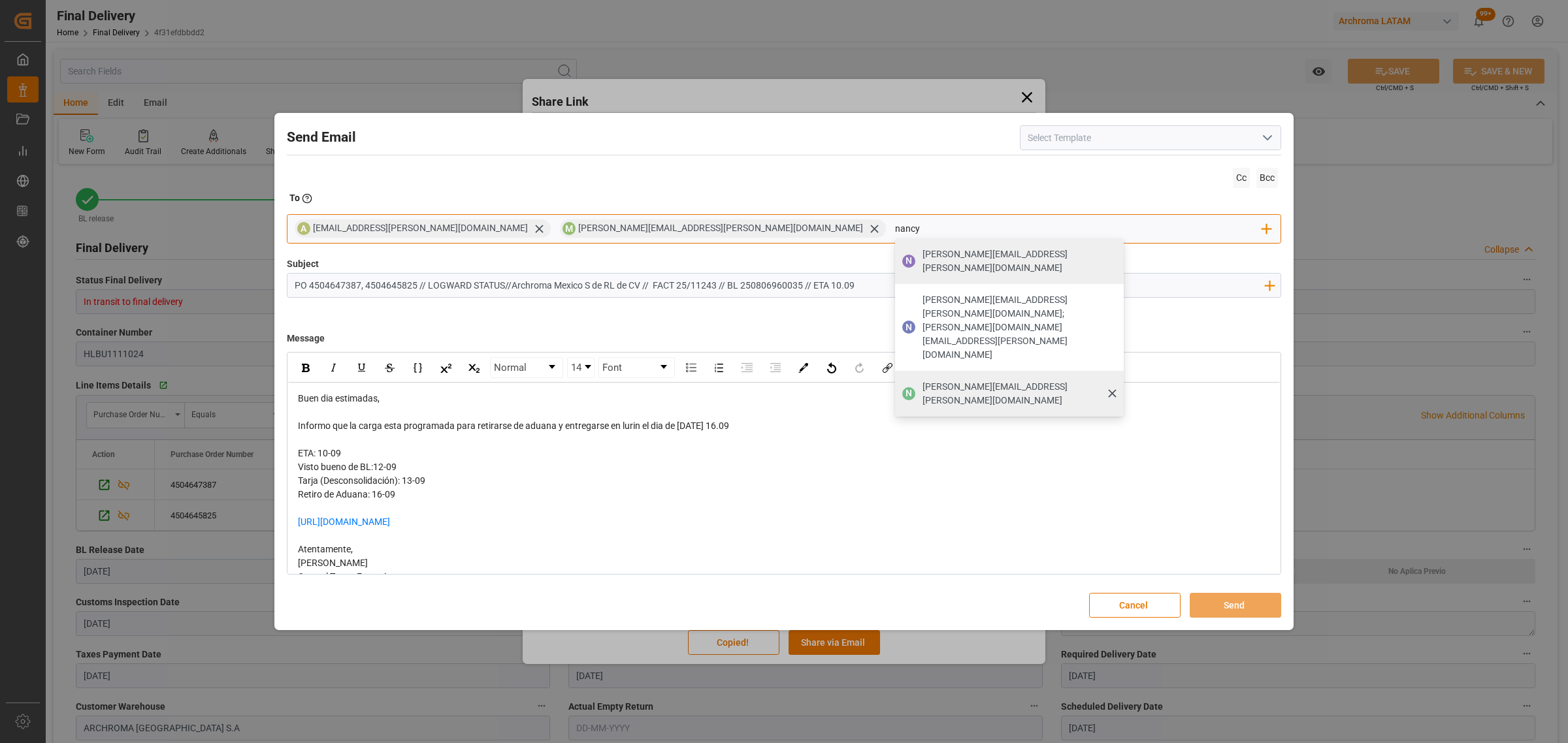
type input "nancy"
click at [923, 380] on span "[PERSON_NAME][EMAIL_ADDRESS][PERSON_NAME][DOMAIN_NAME]" at bounding box center [1018, 393] width 192 height 27
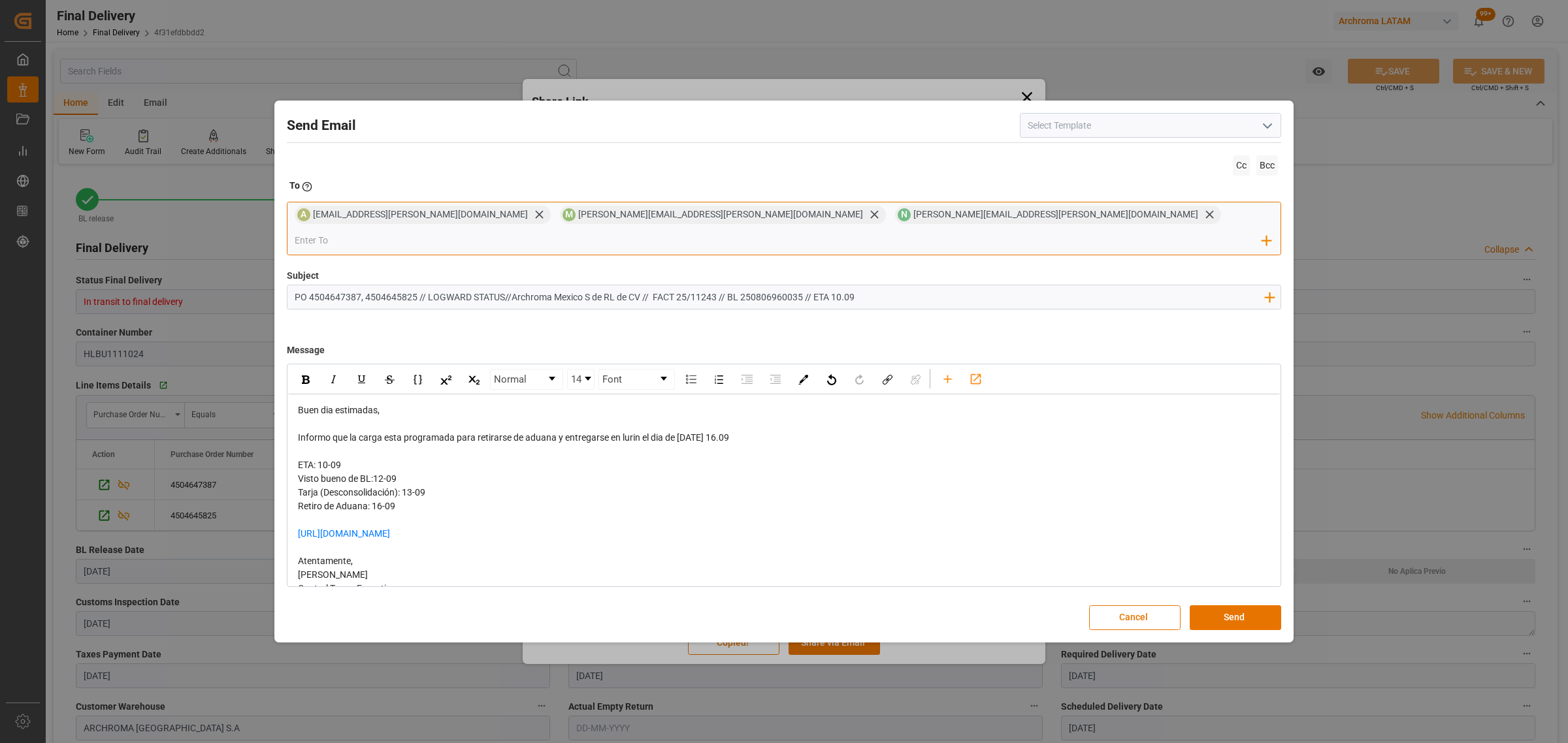
click at [859, 237] on input "email" at bounding box center [779, 240] width 969 height 20
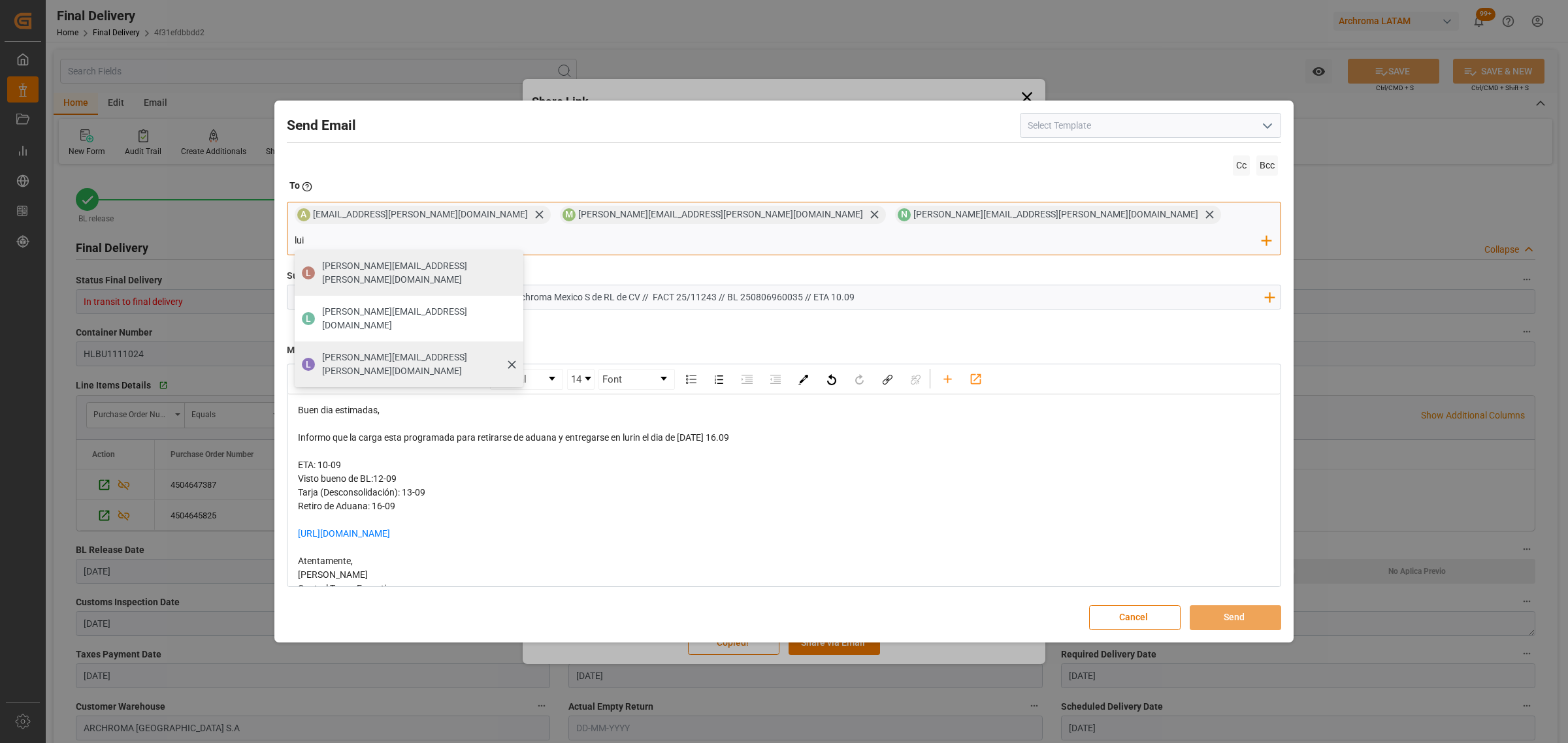
type input "lui"
drag, startPoint x: 889, startPoint y: 332, endPoint x: 888, endPoint y: 324, distance: 8.1
click at [523, 342] on div "[PERSON_NAME] [PERSON_NAME][EMAIL_ADDRESS][PERSON_NAME][DOMAIN_NAME]" at bounding box center [409, 364] width 229 height 46
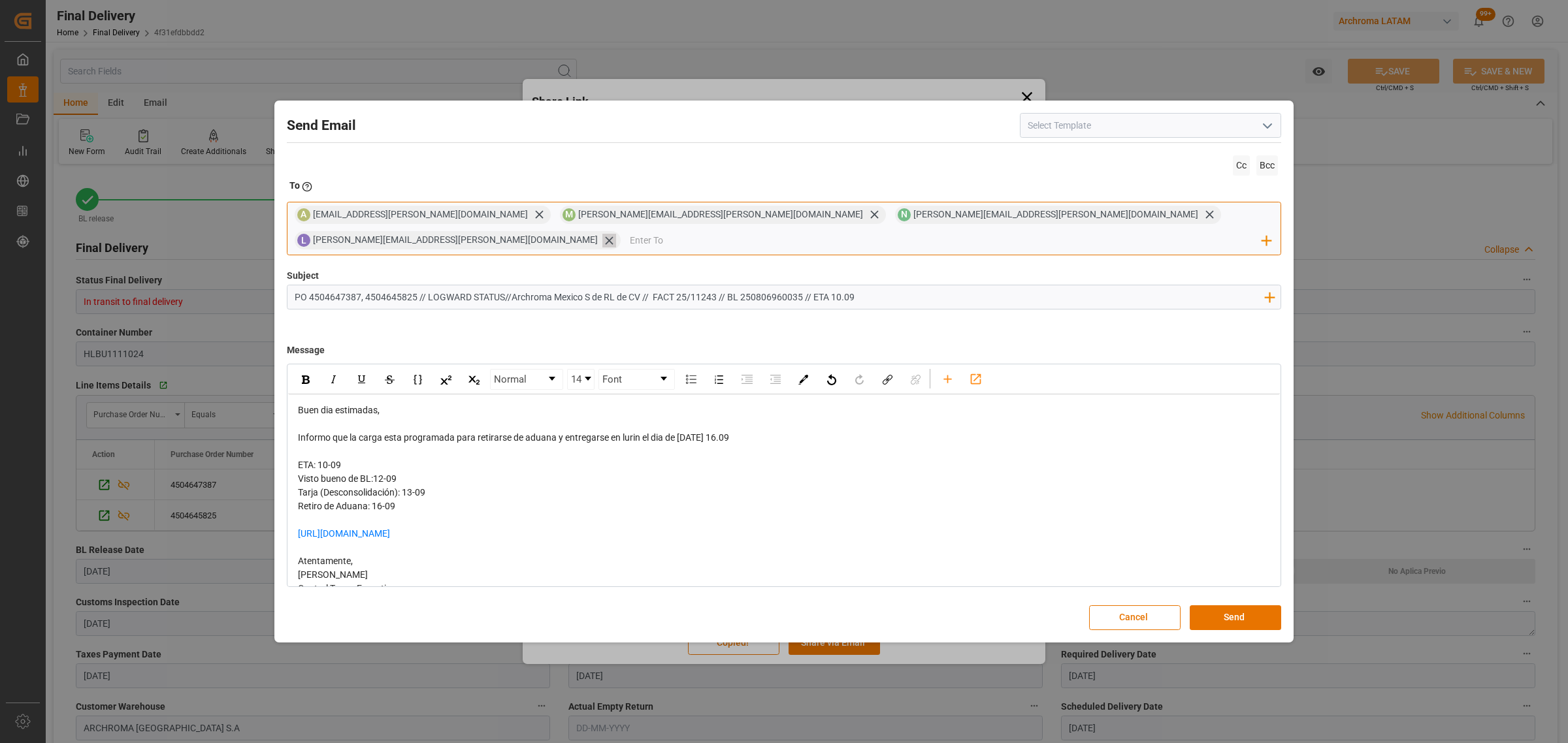
click at [616, 234] on icon at bounding box center [608, 240] width 14 height 13
drag, startPoint x: 756, startPoint y: 428, endPoint x: 714, endPoint y: 431, distance: 42.1
click at [714, 431] on div "Informo que la carga esta programada para retirarse de aduana y entregarse en l…" at bounding box center [784, 437] width 973 height 13
click at [308, 375] on img "rdw-inline-control" at bounding box center [305, 379] width 8 height 8
click at [897, 513] on div "rdw-editor" at bounding box center [784, 519] width 973 height 13
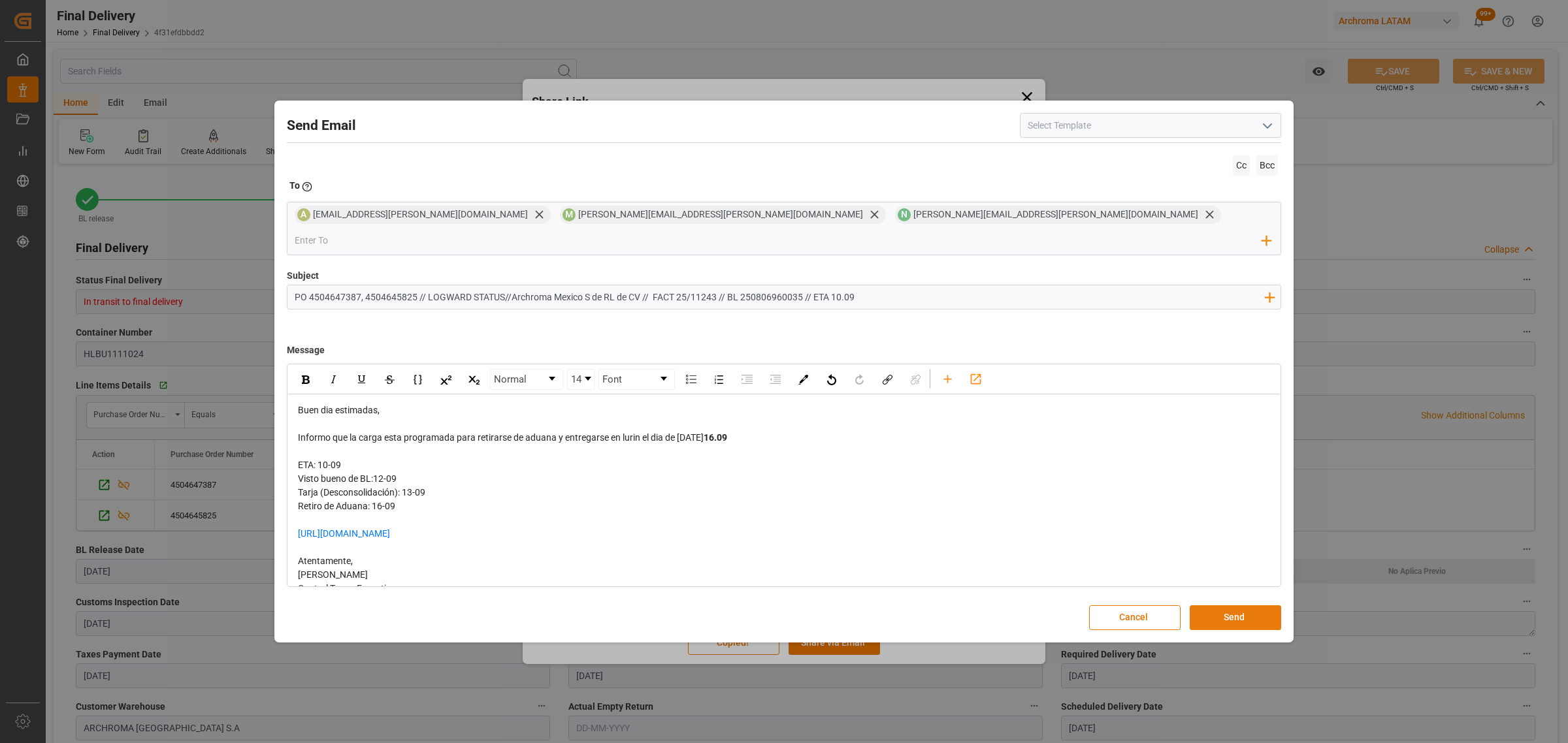
click at [1248, 605] on button "Send" at bounding box center [1236, 618] width 92 height 25
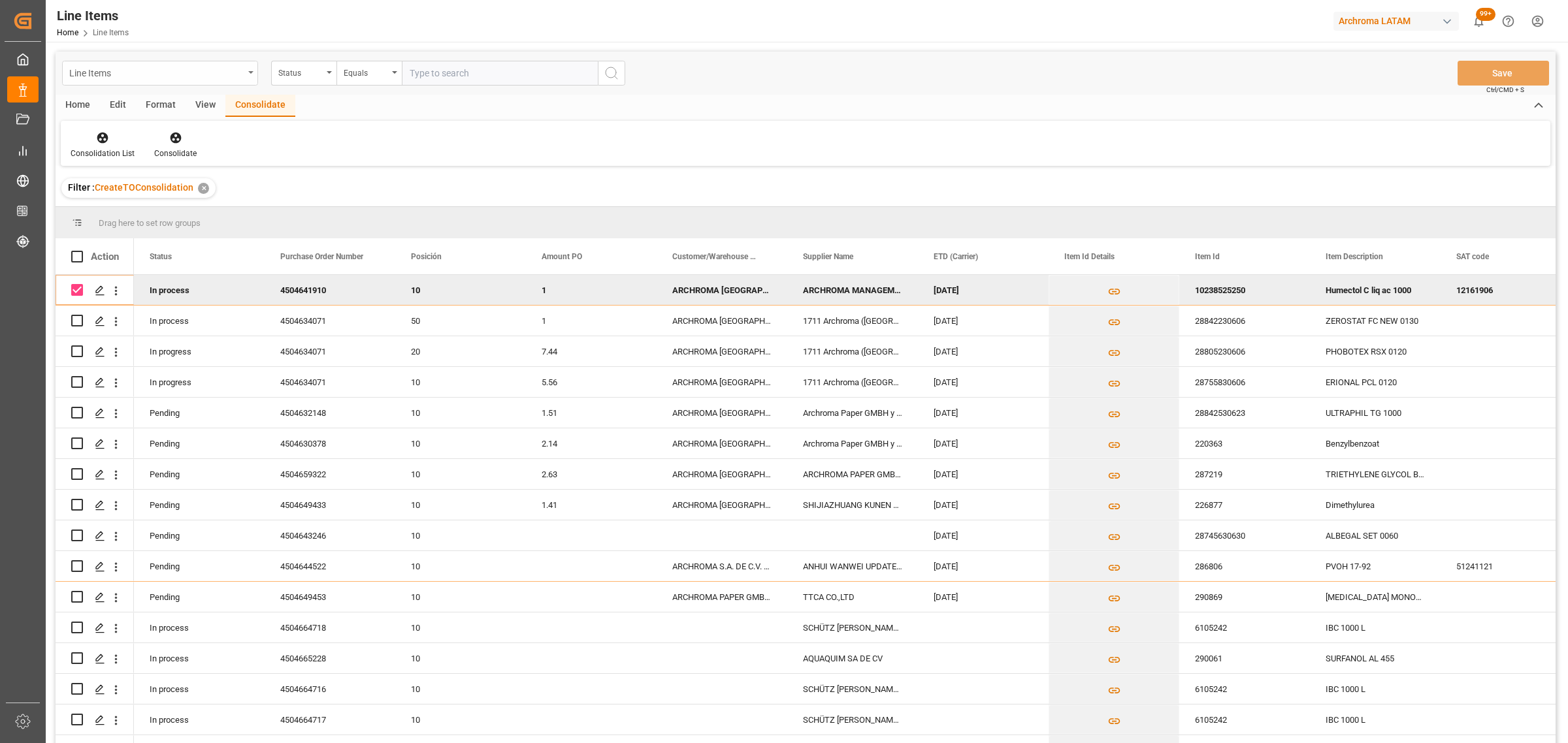
click at [247, 67] on div "Line Items" at bounding box center [160, 73] width 196 height 25
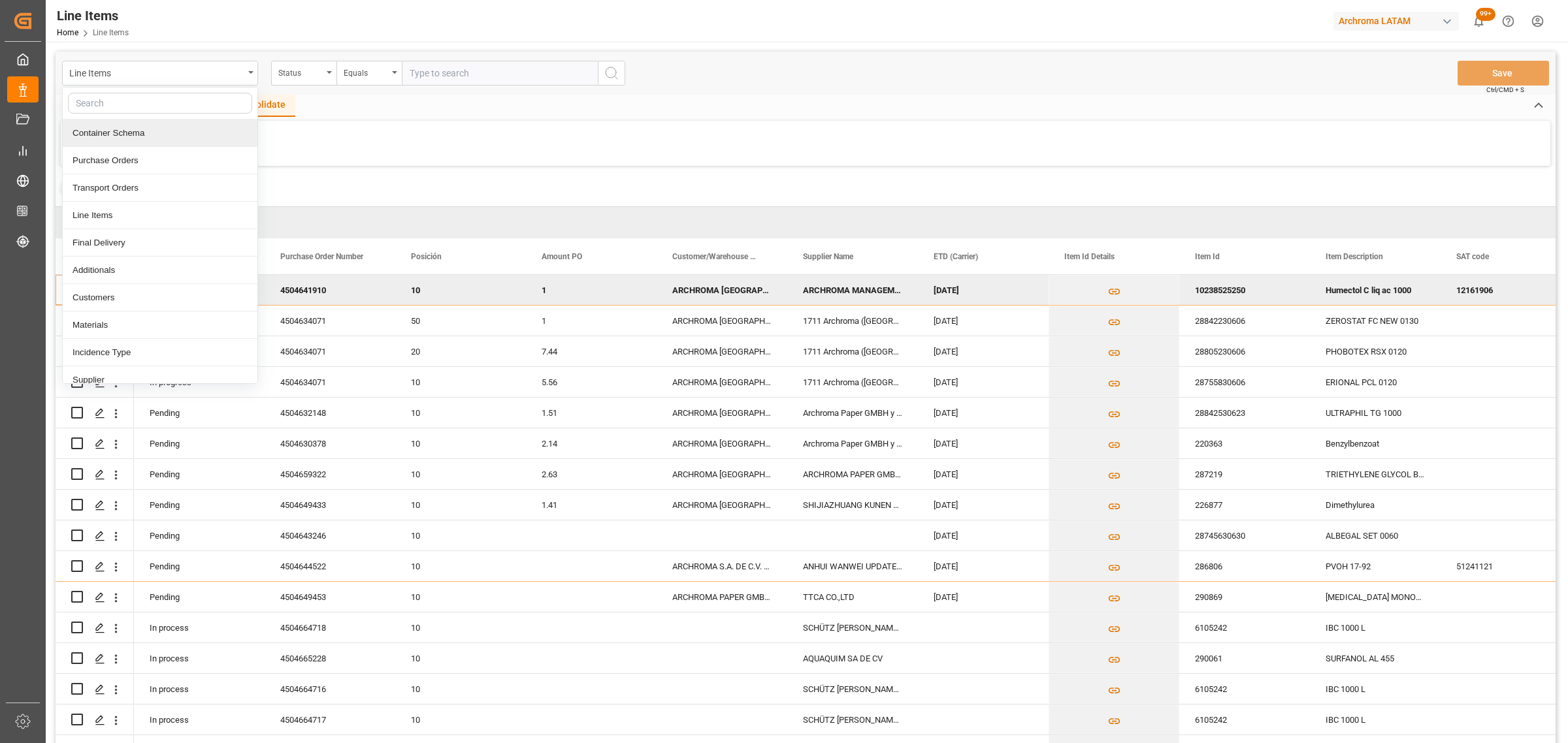
click at [154, 131] on div "Container Schema" at bounding box center [160, 133] width 194 height 27
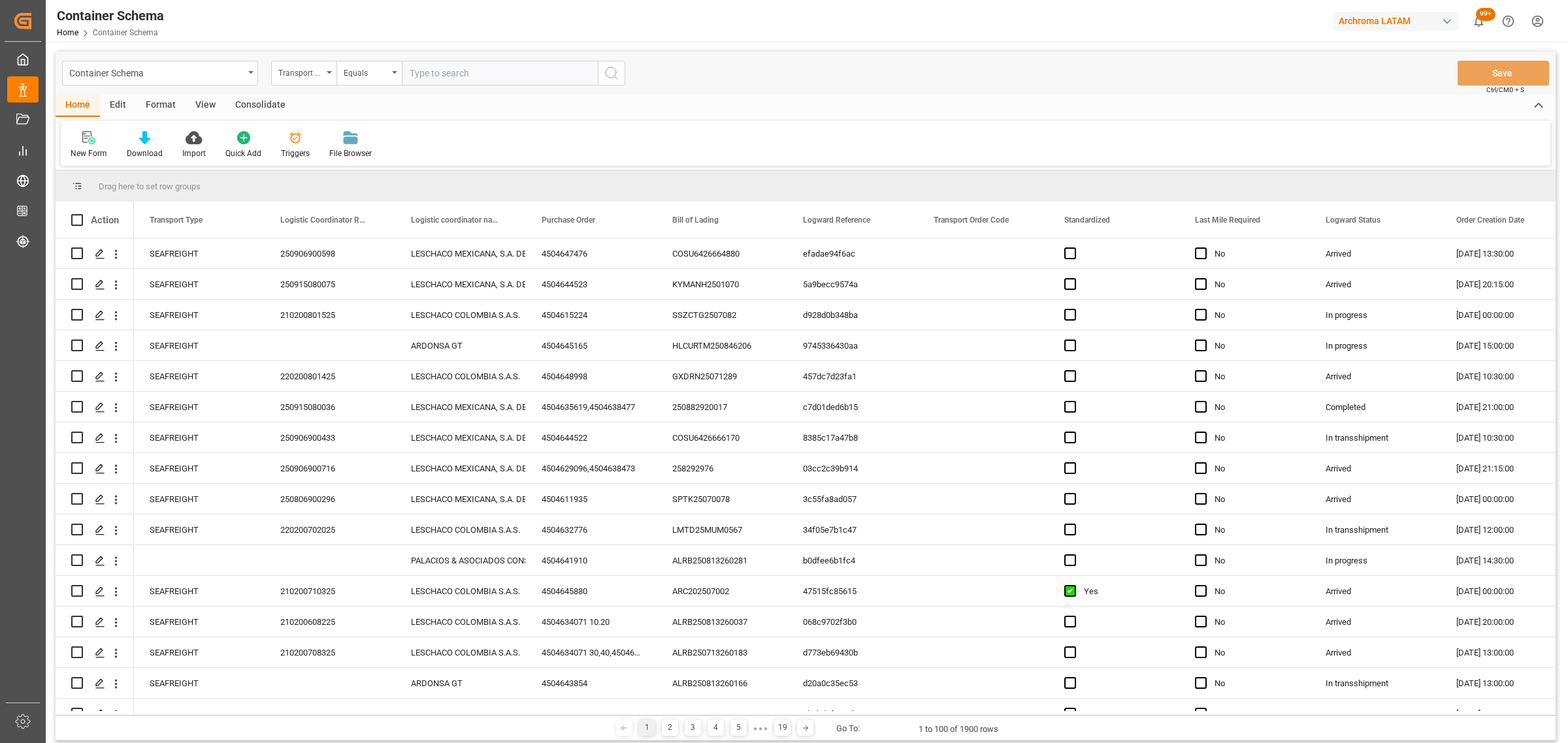
click at [307, 74] on div "Transport Type" at bounding box center [300, 71] width 44 height 15
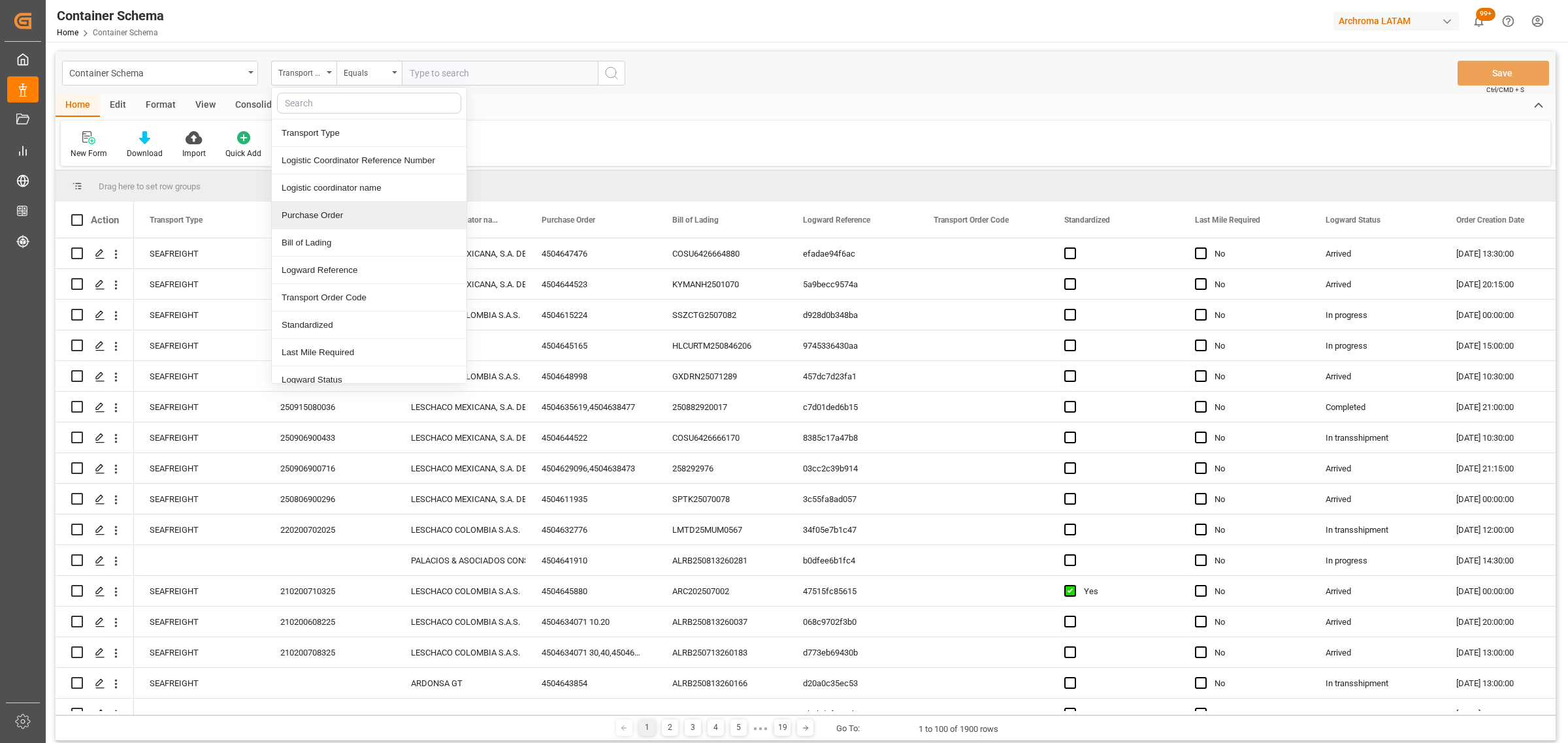
click at [327, 217] on div "Purchase Order" at bounding box center [369, 215] width 194 height 27
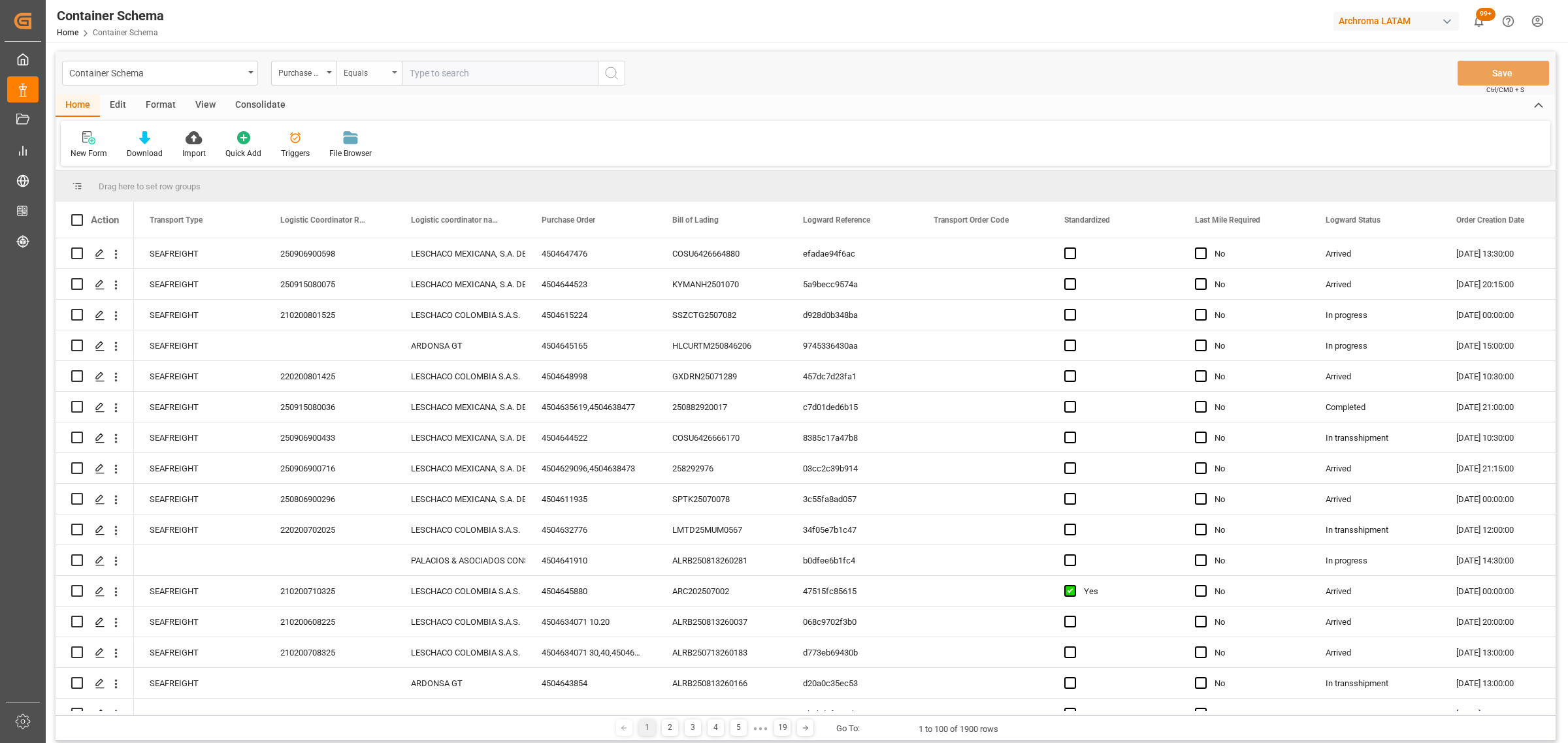
click at [368, 68] on div "Equals" at bounding box center [365, 71] width 44 height 15
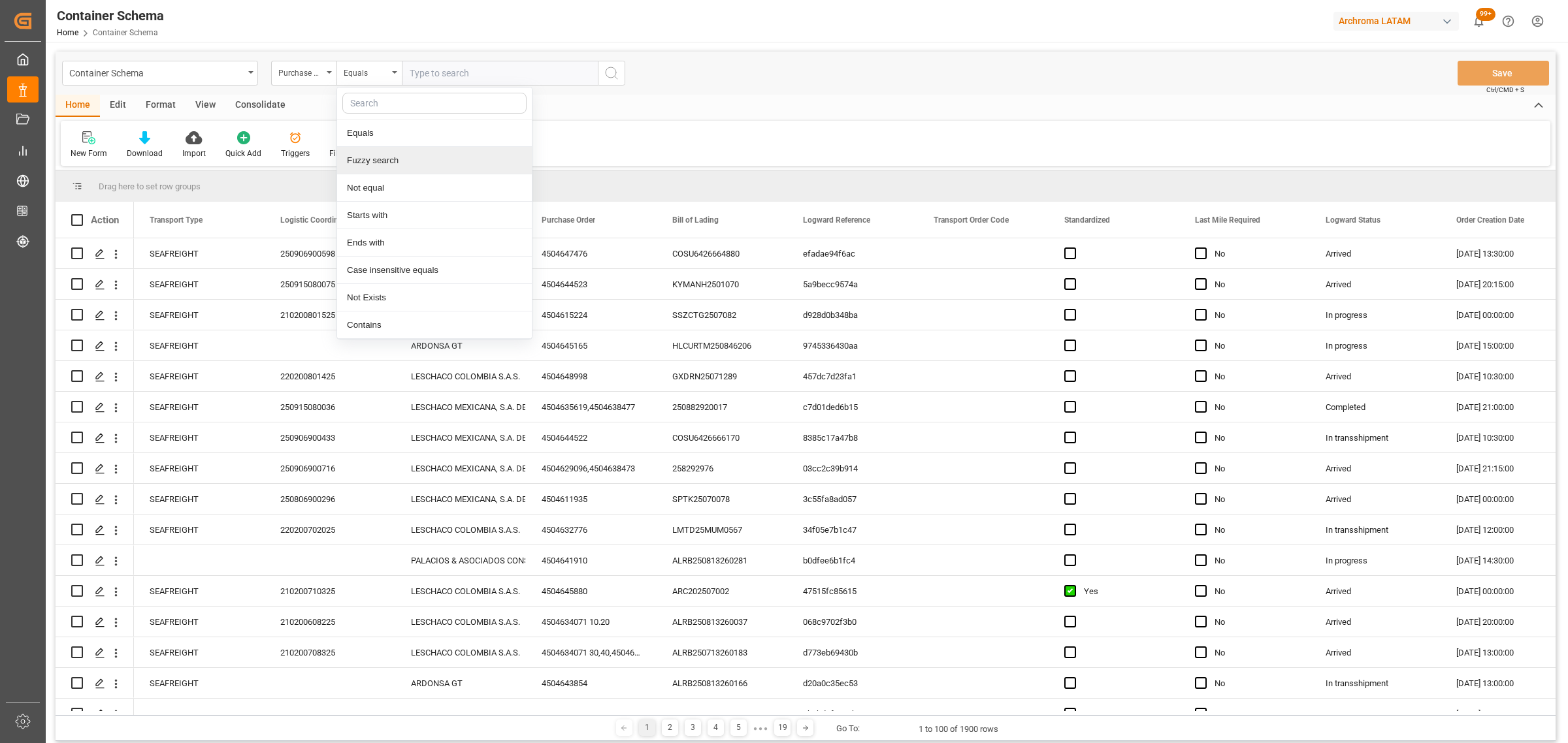
click at [392, 157] on div "Fuzzy search" at bounding box center [434, 160] width 194 height 27
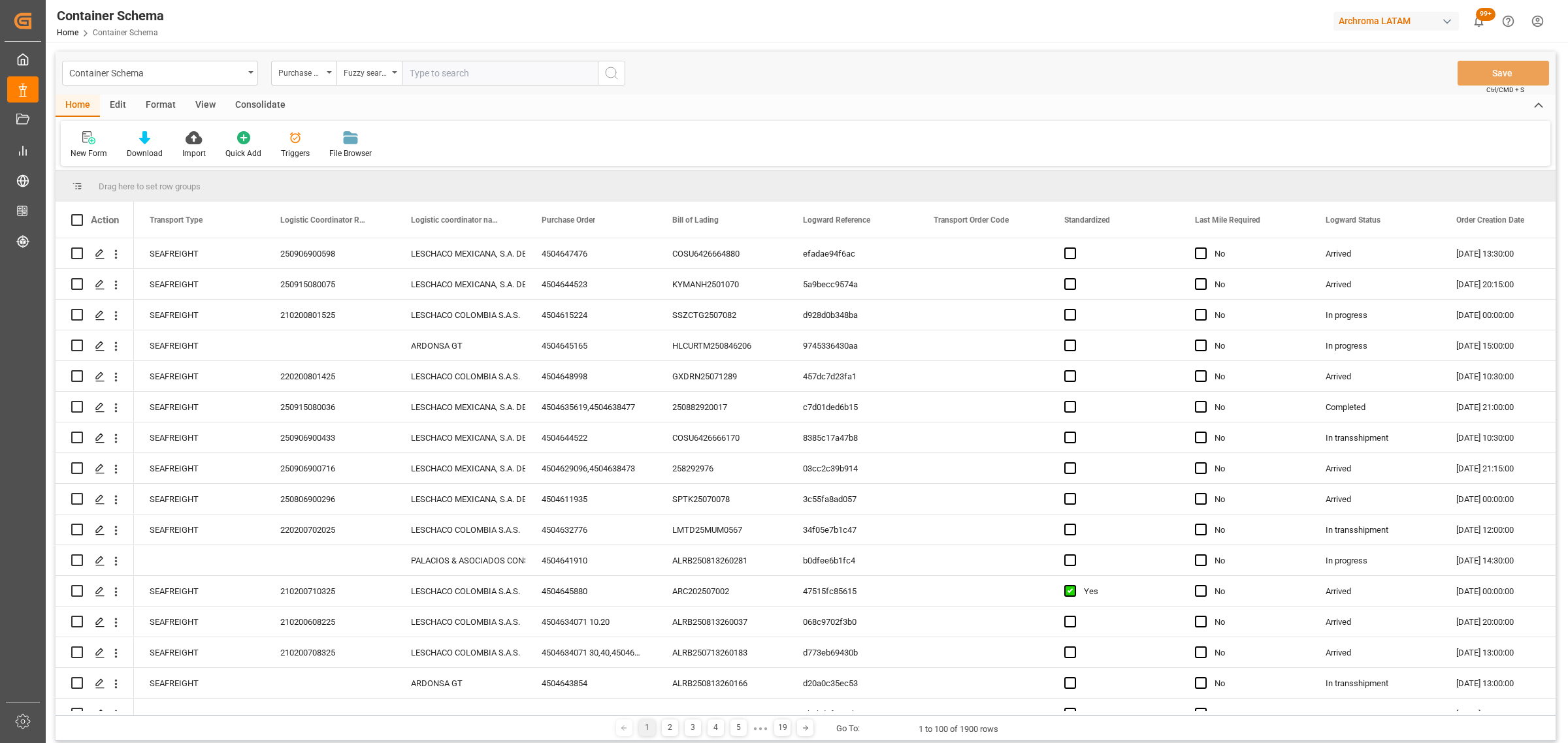
click at [456, 73] on input "text" at bounding box center [500, 73] width 196 height 25
paste input "4504648926"
type input "4504648926"
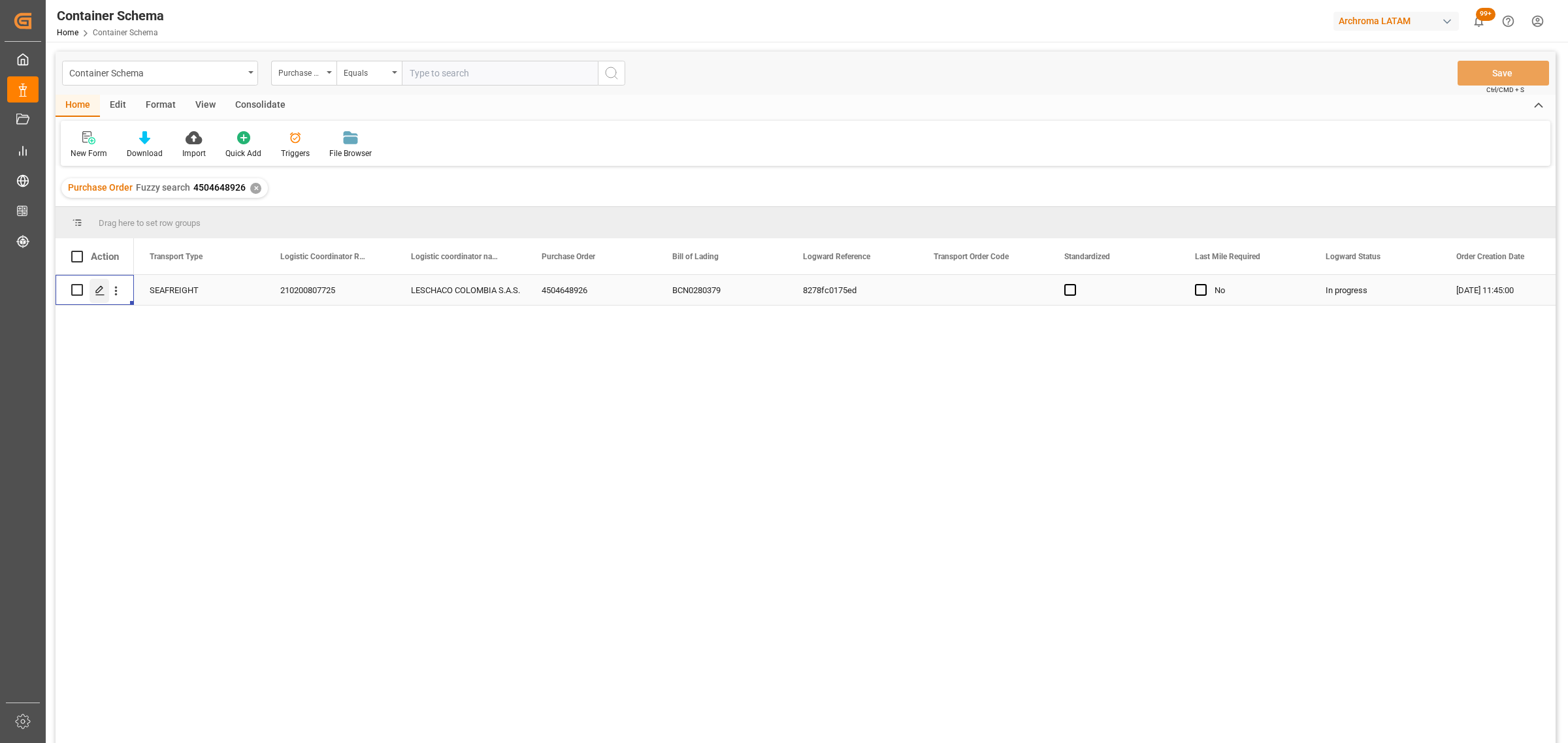
click at [100, 291] on icon "Press SPACE to select this row." at bounding box center [100, 291] width 11 height 11
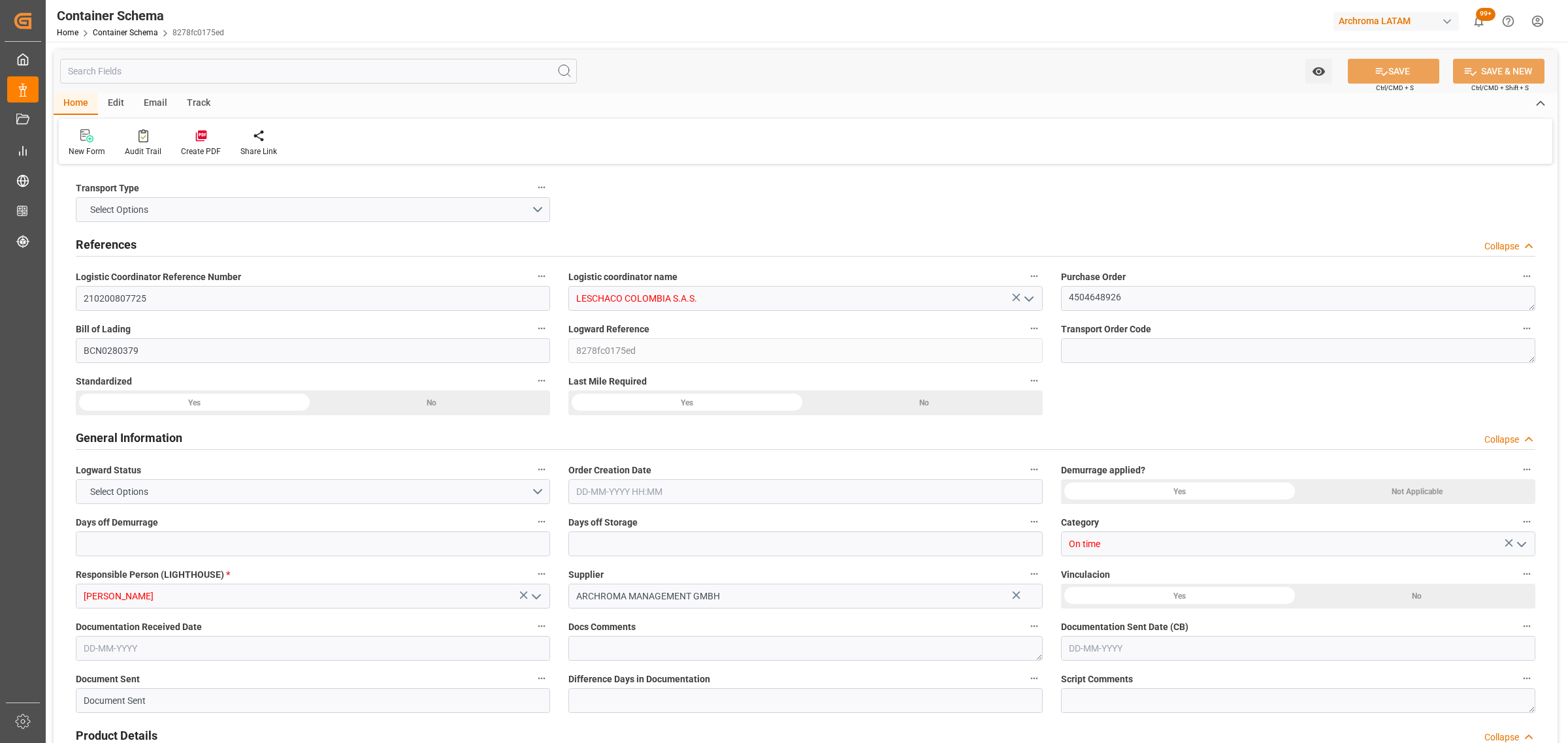
type input "0"
type input "3"
type input "1"
type input "2"
type input "650"
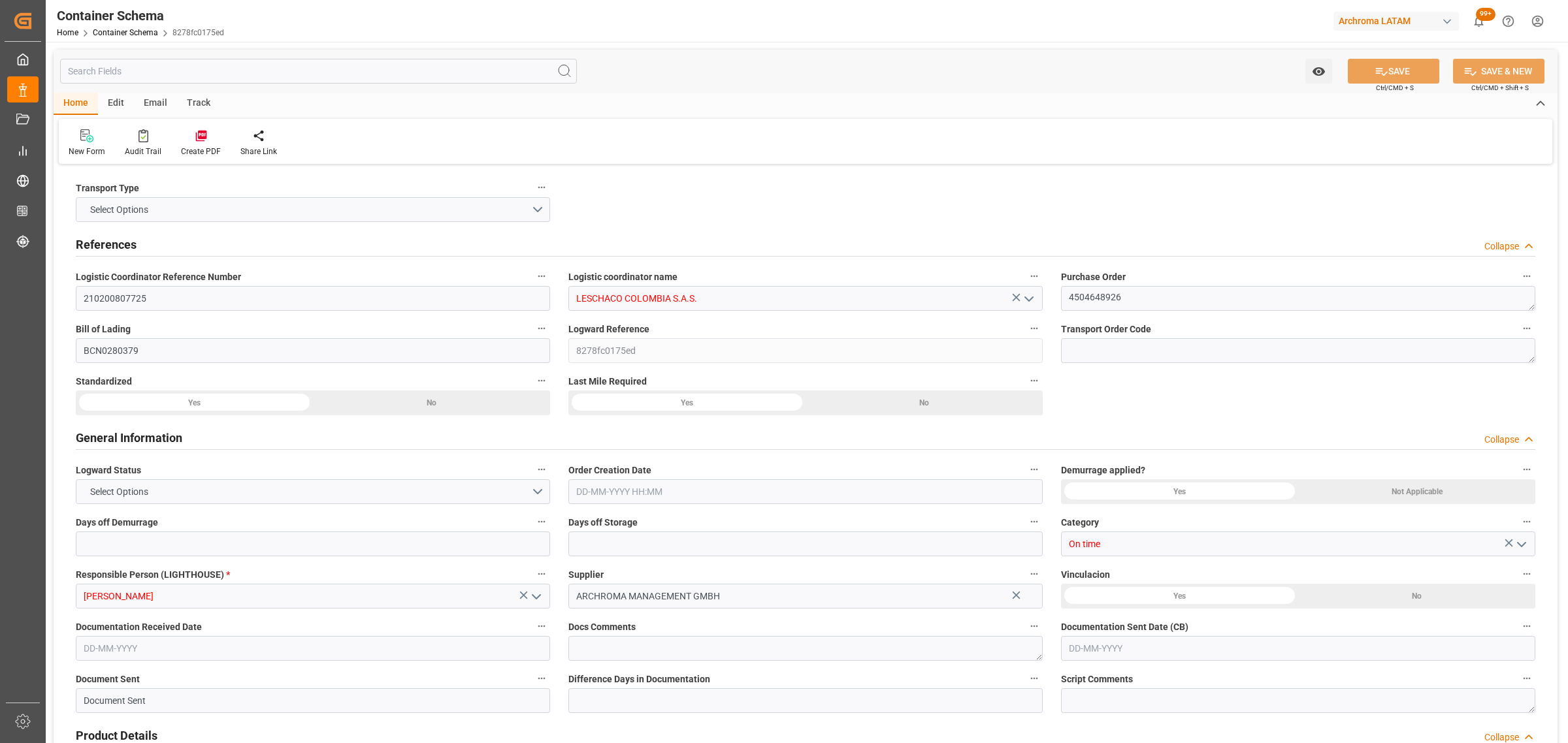
type input "707.2"
type input "ESBCN"
type input "COCTG"
type input "9952828"
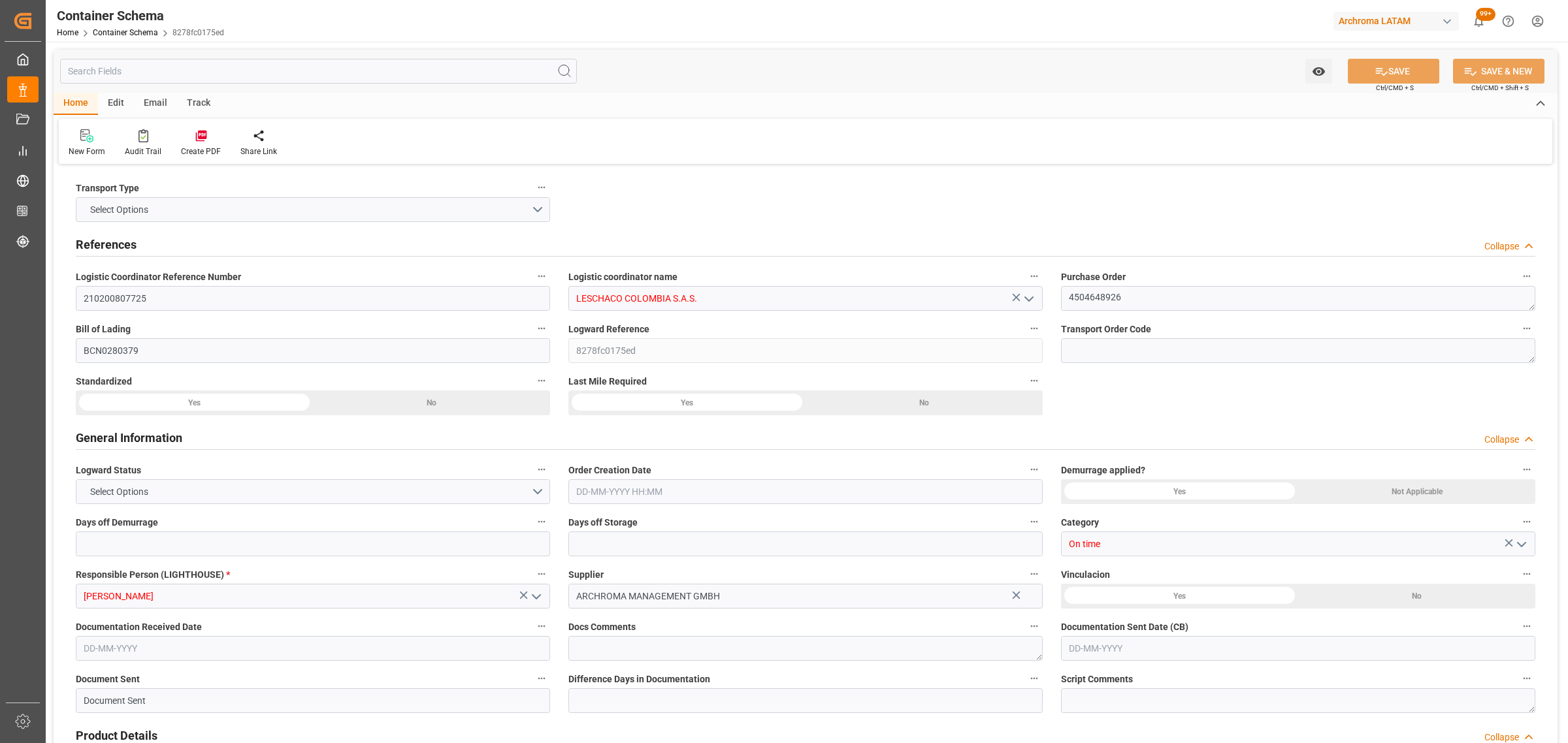
type input "9952828"
type input "25-08-2025 11:45"
type input "[DATE]"
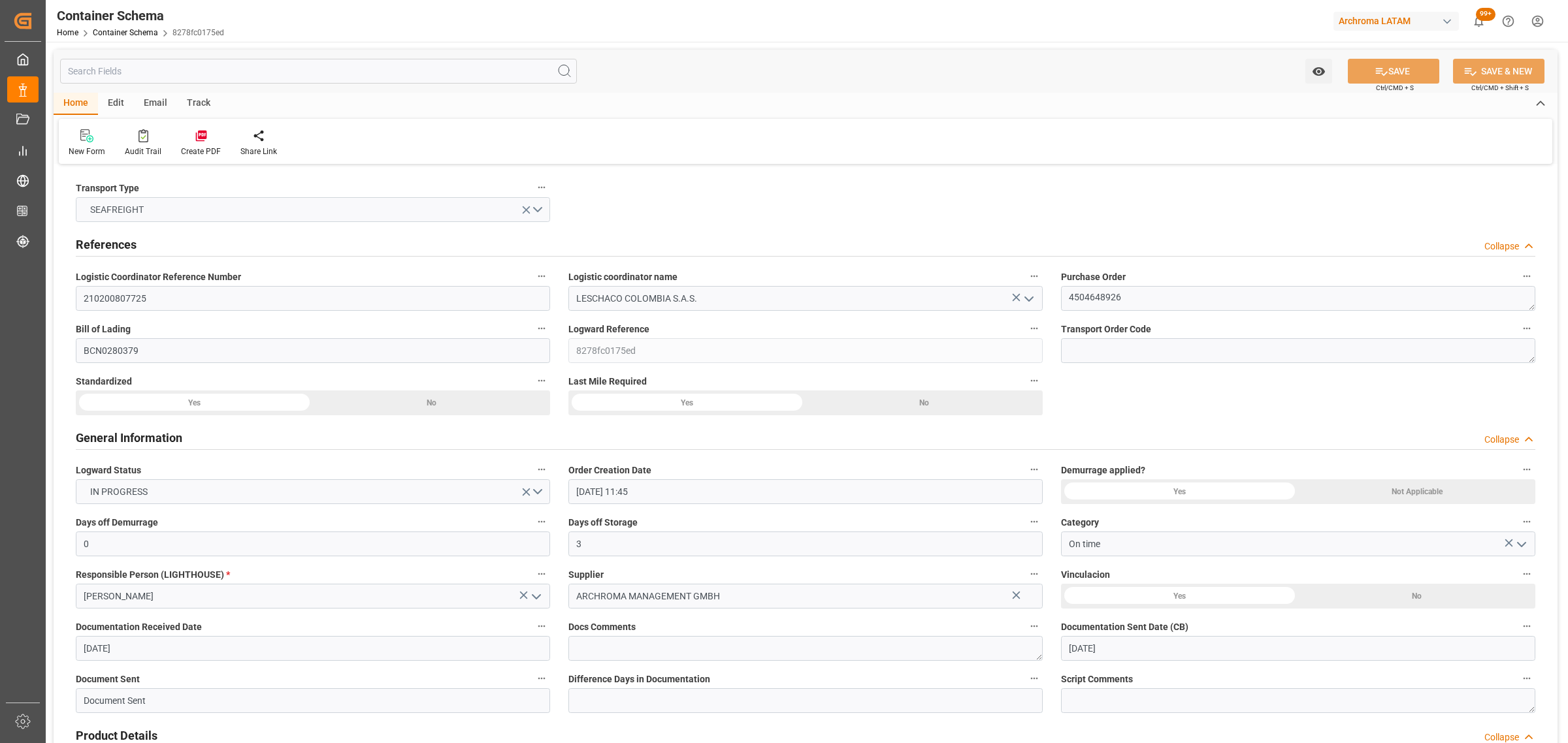
type input "03-09-2025 00:00"
type input "28-08-2025 00:00"
type input "12-09-2025 00:00"
click at [196, 103] on div "Track" at bounding box center [199, 103] width 43 height 22
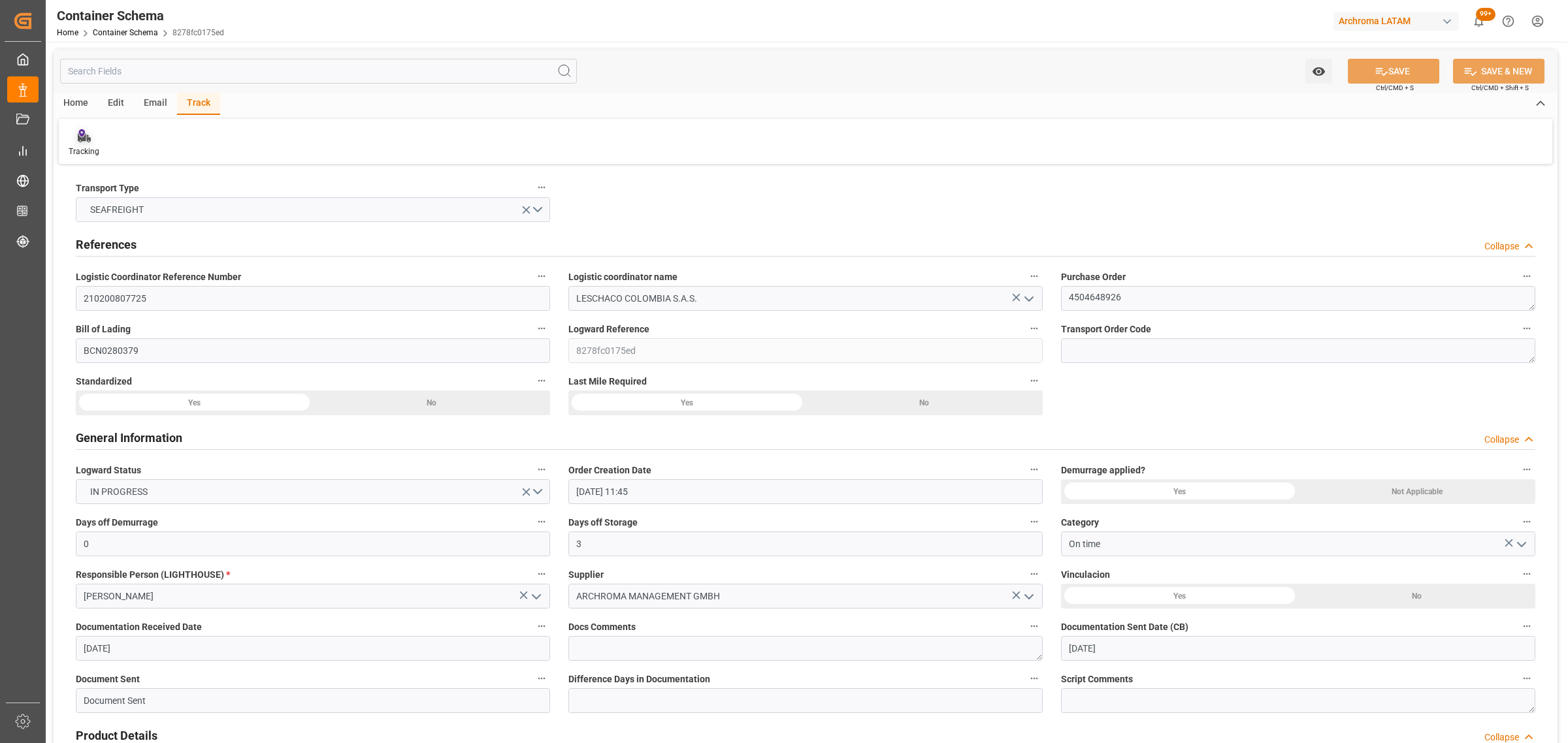
click at [72, 135] on div at bounding box center [84, 135] width 31 height 13
type input "0"
type input "3"
type input "1"
type input "2"
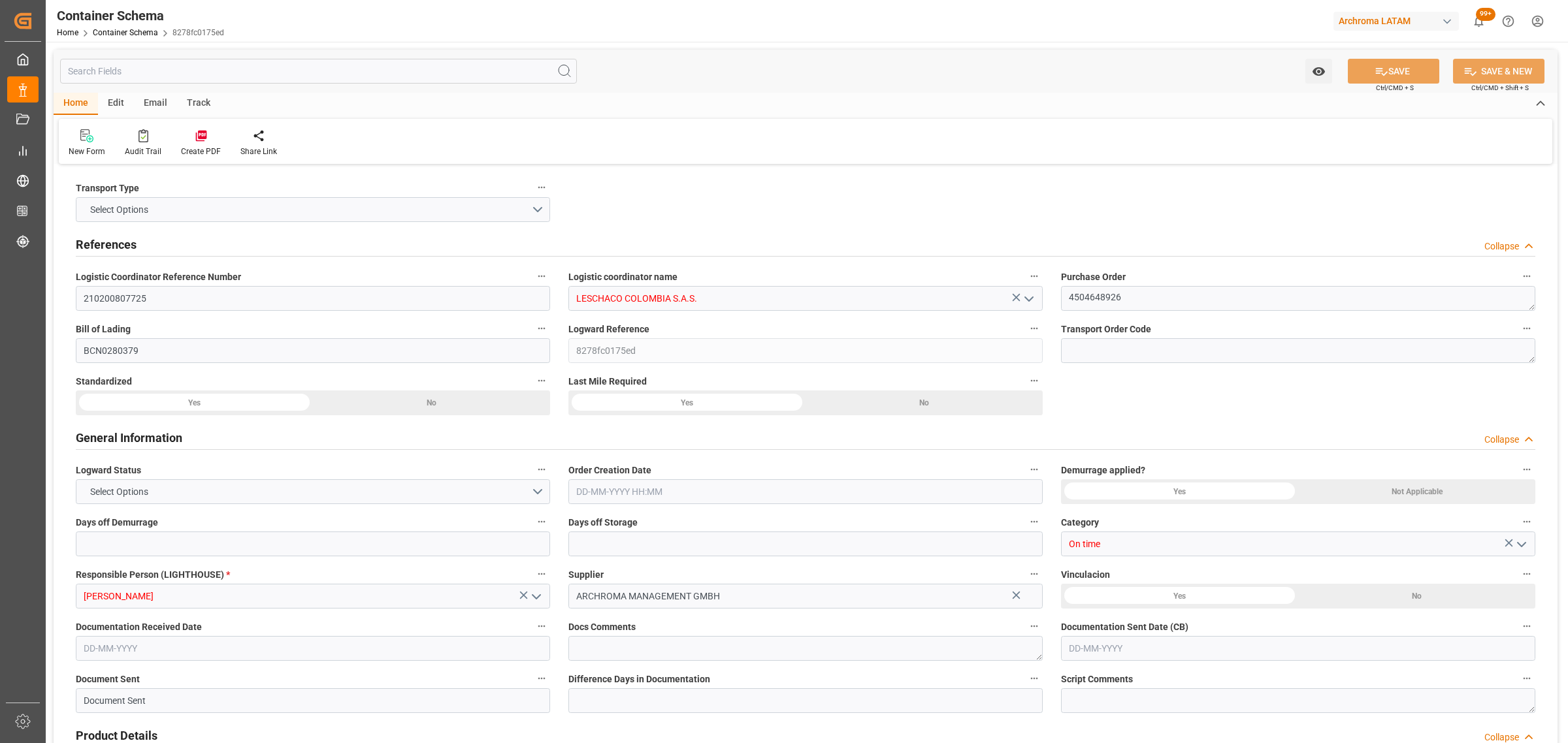
type input "650"
type input "707.2"
type input "ESBCN"
type input "COCTG"
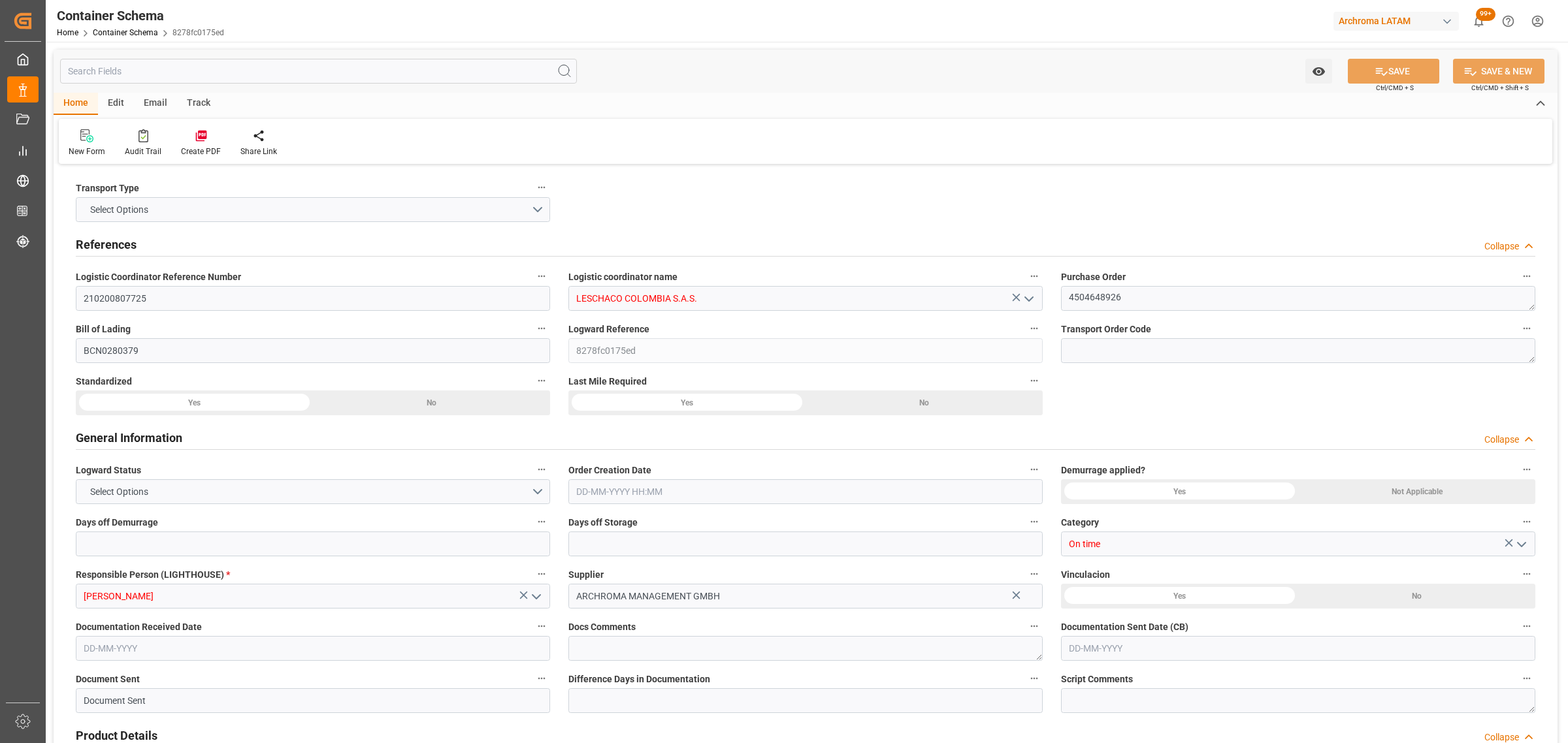
type input "9952828"
type input "25-08-2025 11:45"
type input "[DATE]"
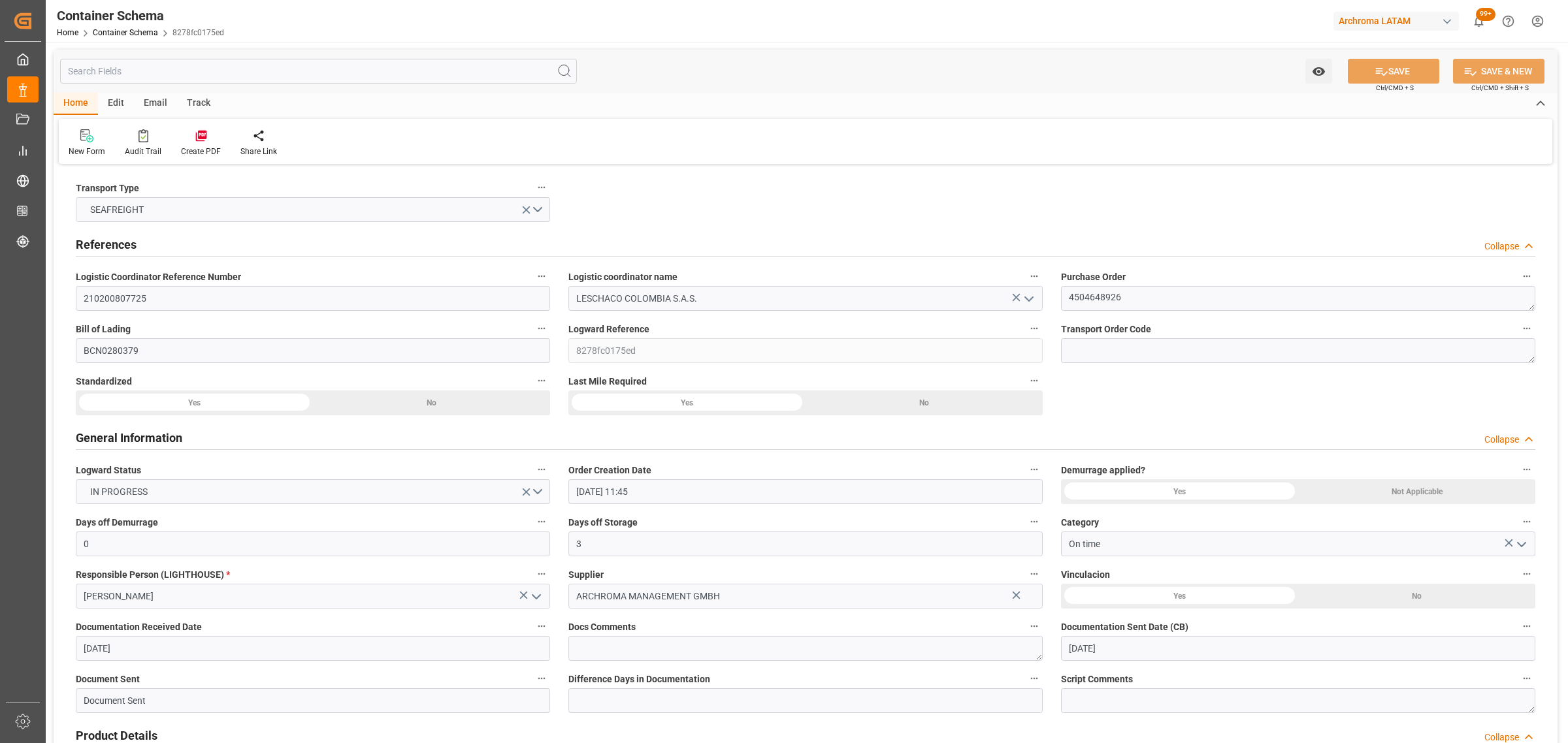
type input "[DATE]"
type input "03-09-2025 00:00"
type input "28-08-2025 00:00"
type input "12-09-2025 00:00"
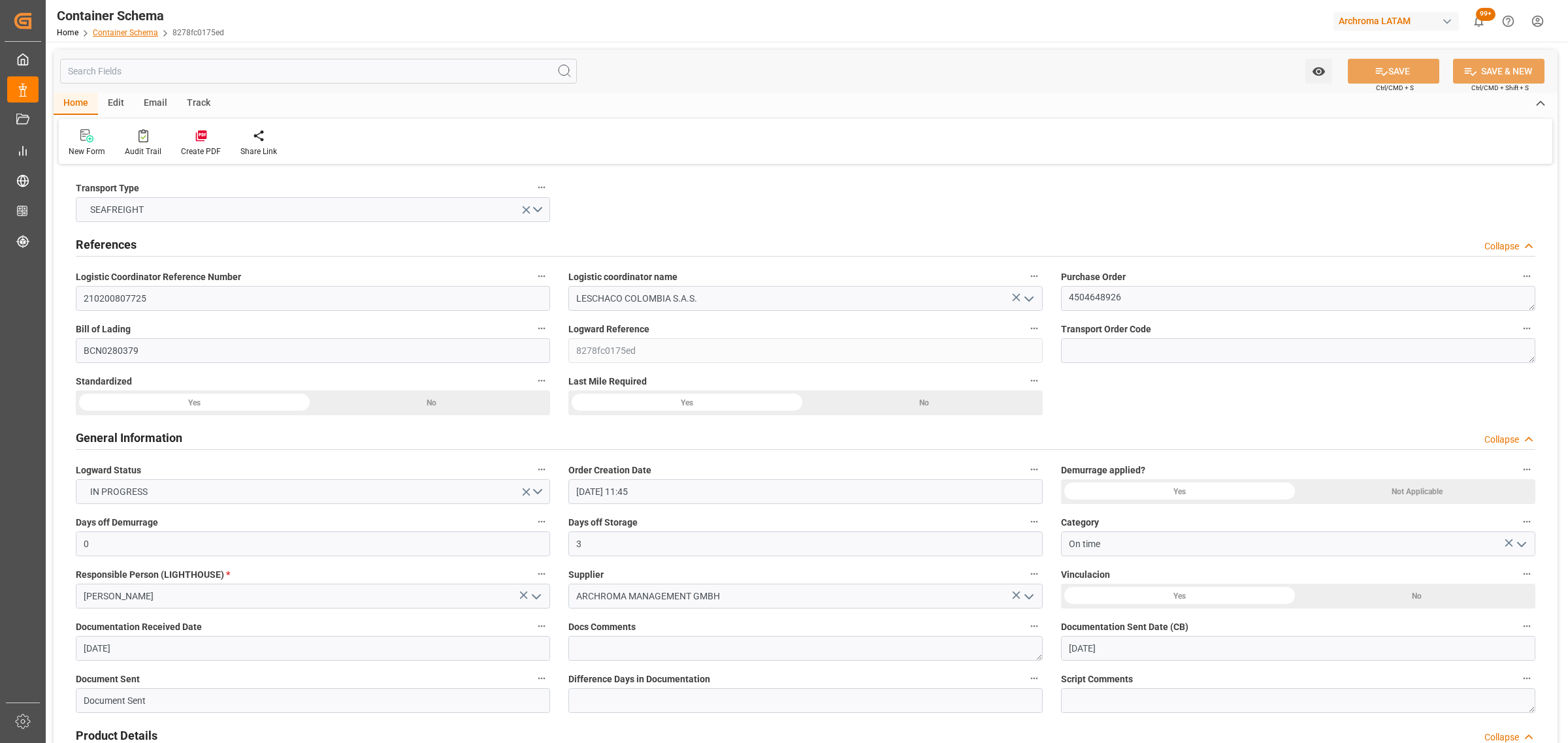
click at [155, 30] on link "Container Schema" at bounding box center [125, 32] width 66 height 9
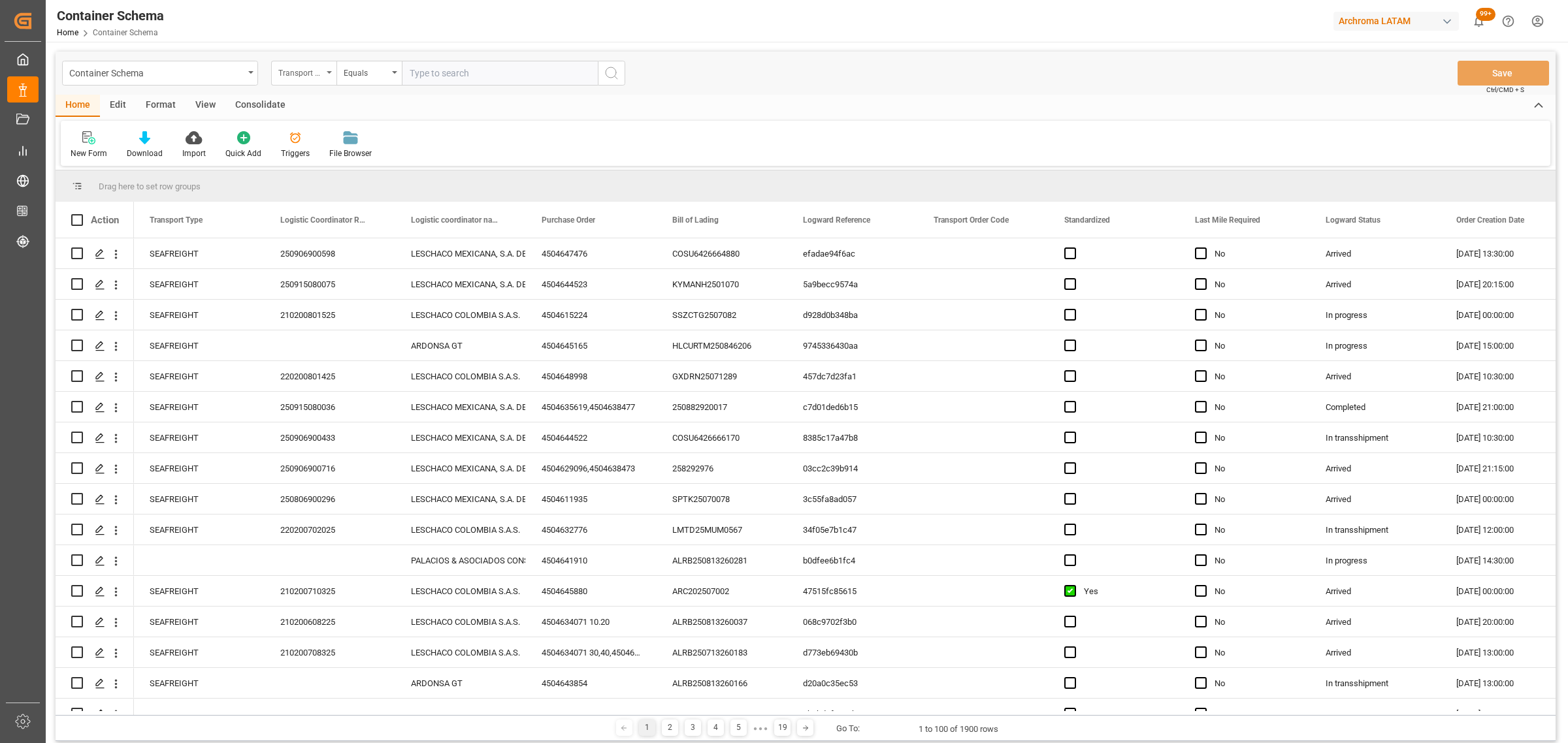
click at [317, 82] on div "Transport Type" at bounding box center [303, 73] width 66 height 25
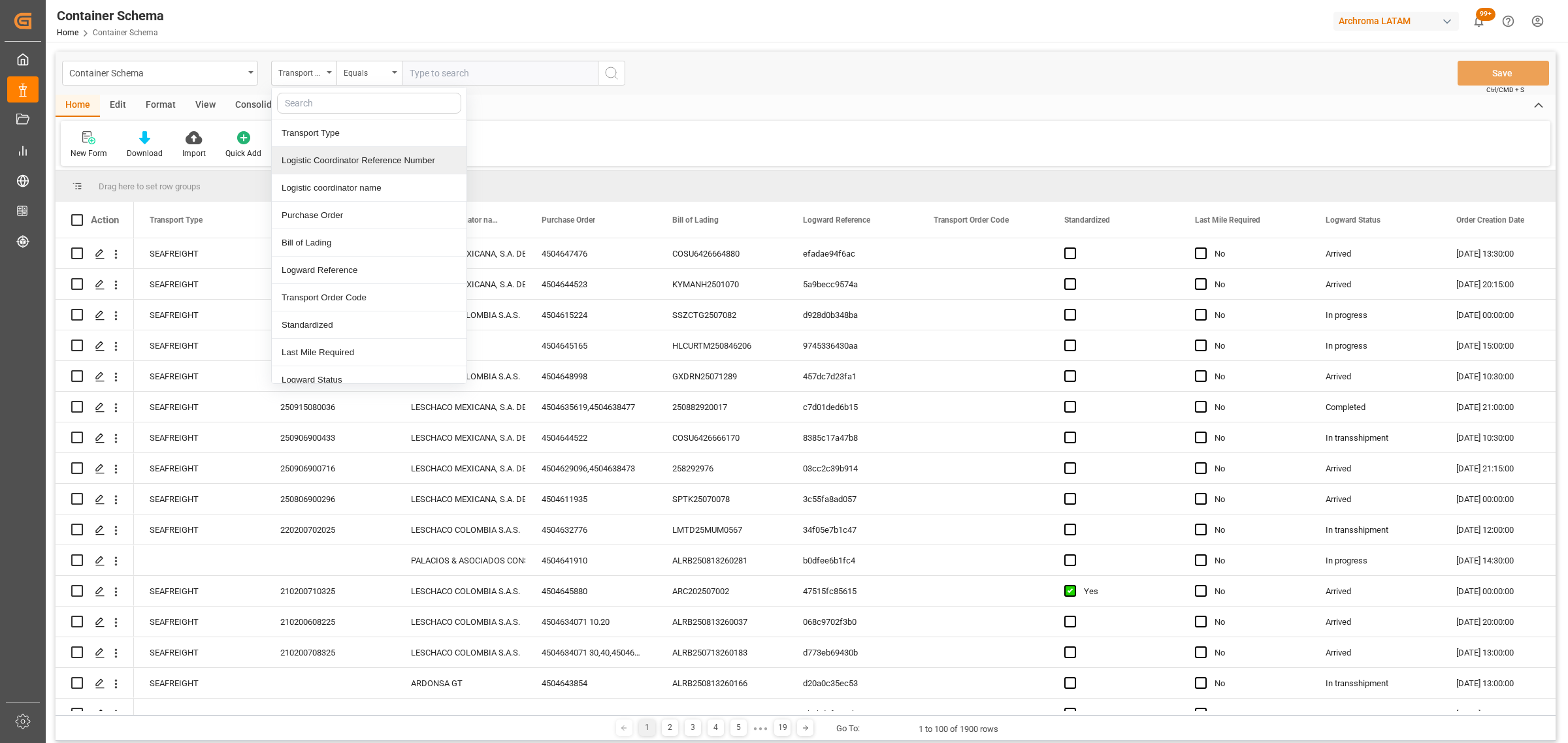
click at [341, 163] on div "Logistic Coordinator Reference Number" at bounding box center [369, 160] width 194 height 27
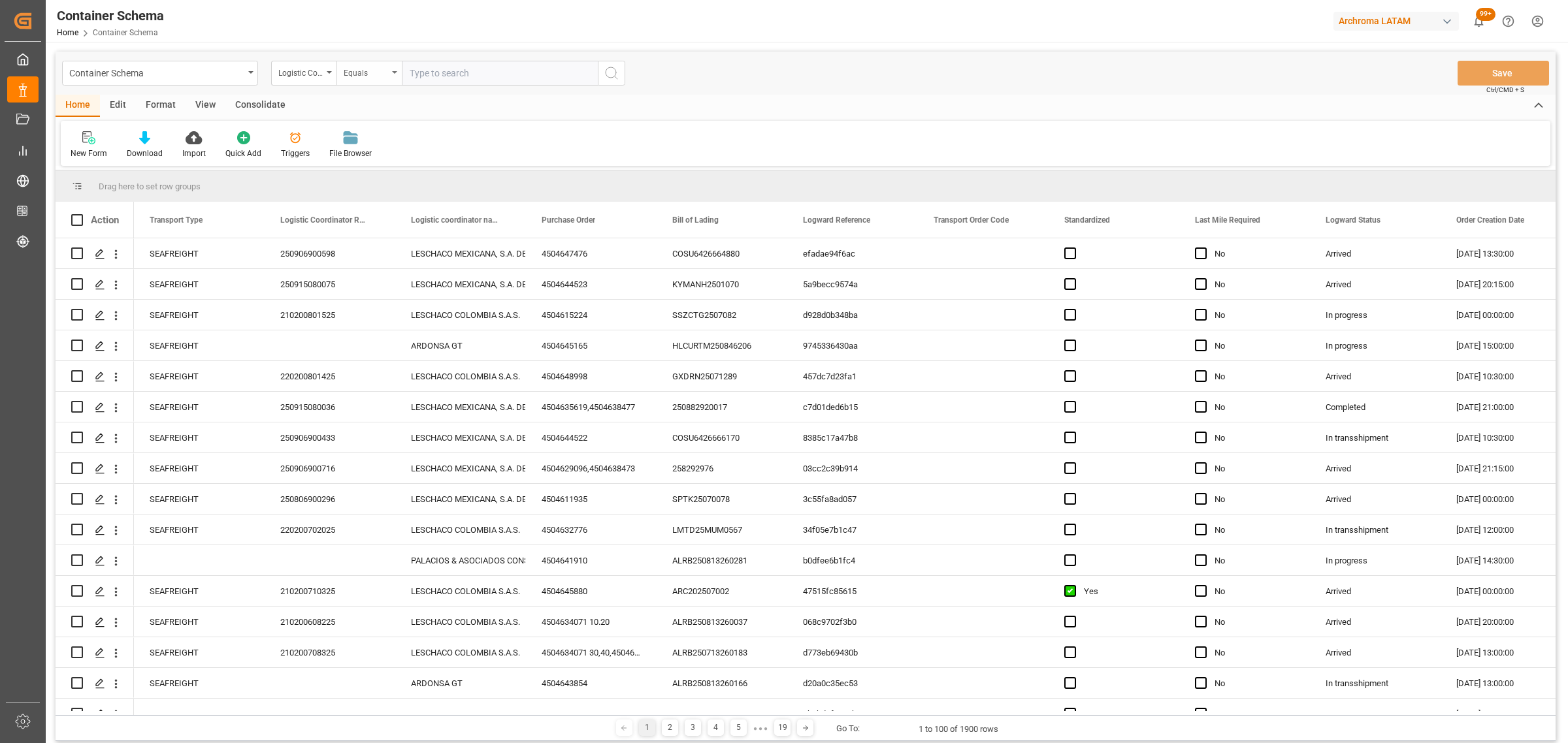
click at [365, 79] on div "Equals" at bounding box center [369, 73] width 66 height 25
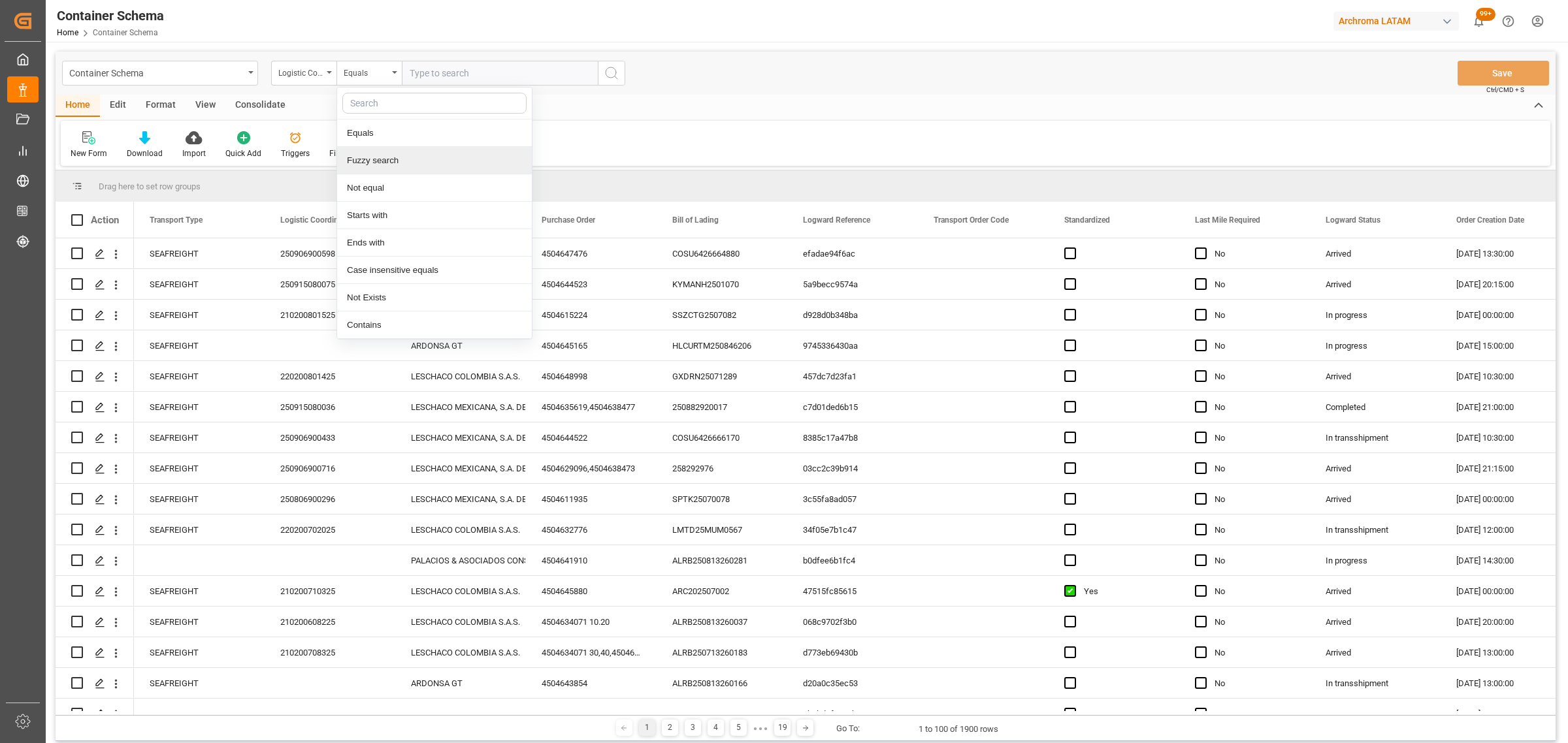
click at [387, 151] on div "Fuzzy search" at bounding box center [434, 160] width 194 height 27
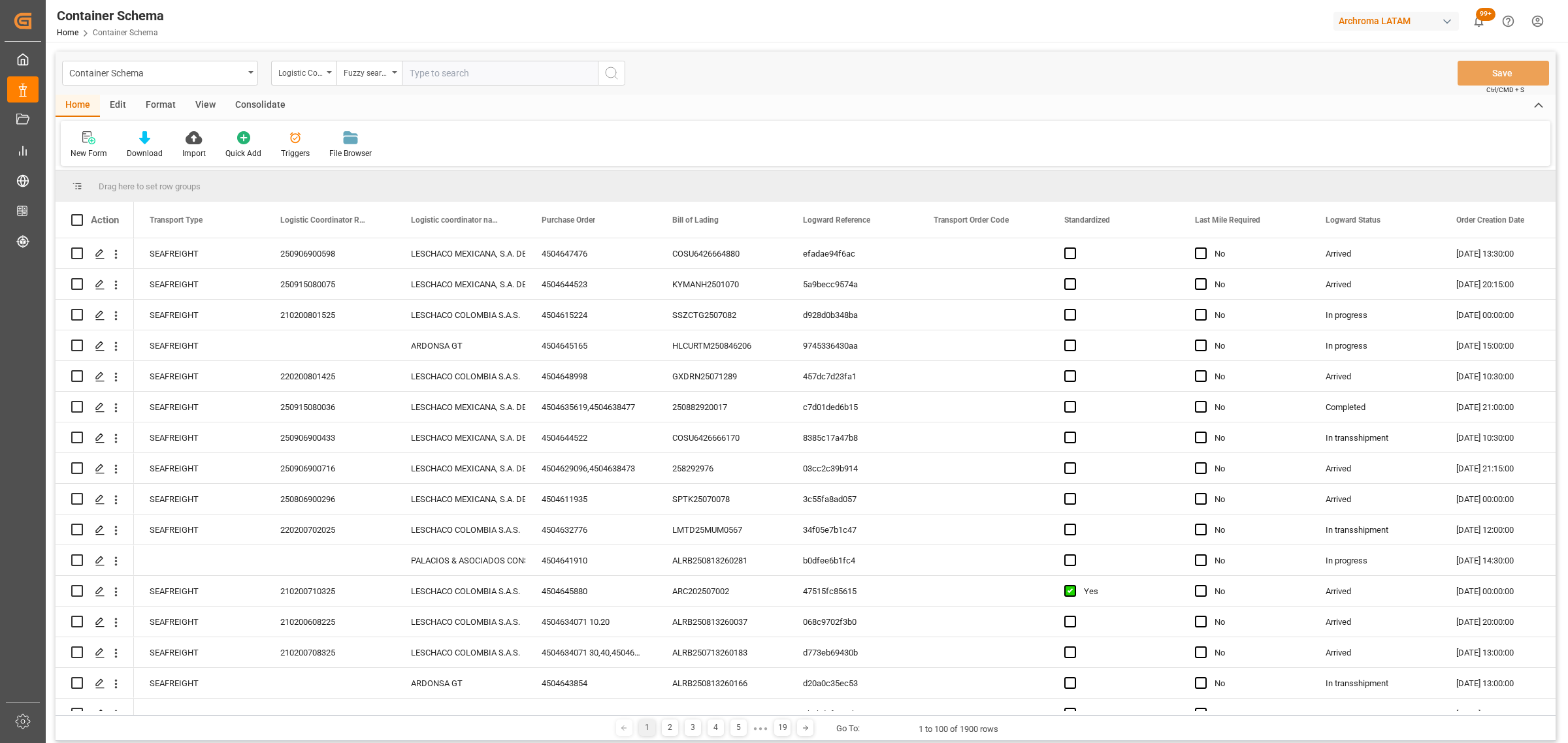
click at [468, 70] on input "text" at bounding box center [500, 73] width 196 height 25
paste input "220200803925"
type input "220200803925"
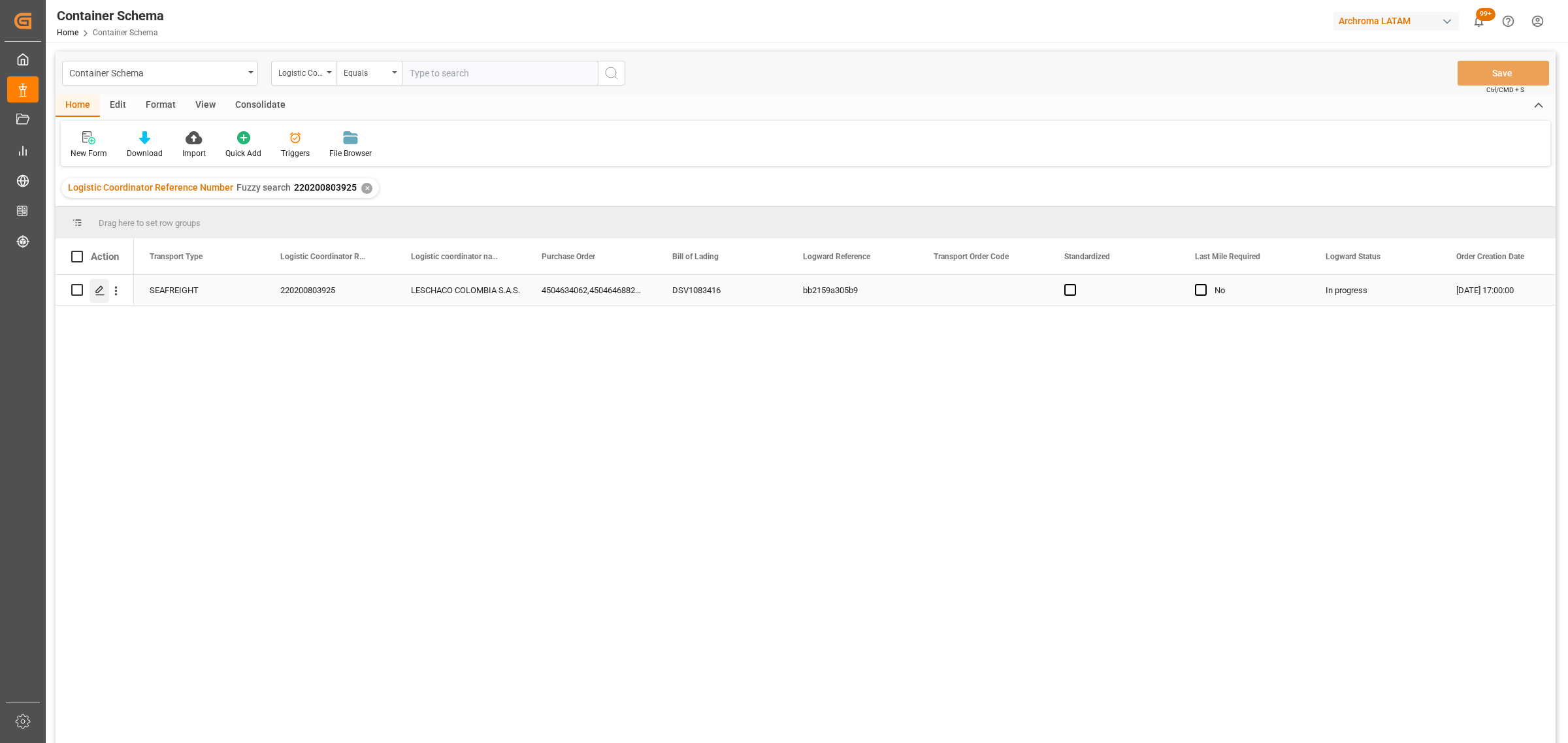
click at [98, 291] on icon "Press SPACE to select this row." at bounding box center [100, 291] width 11 height 11
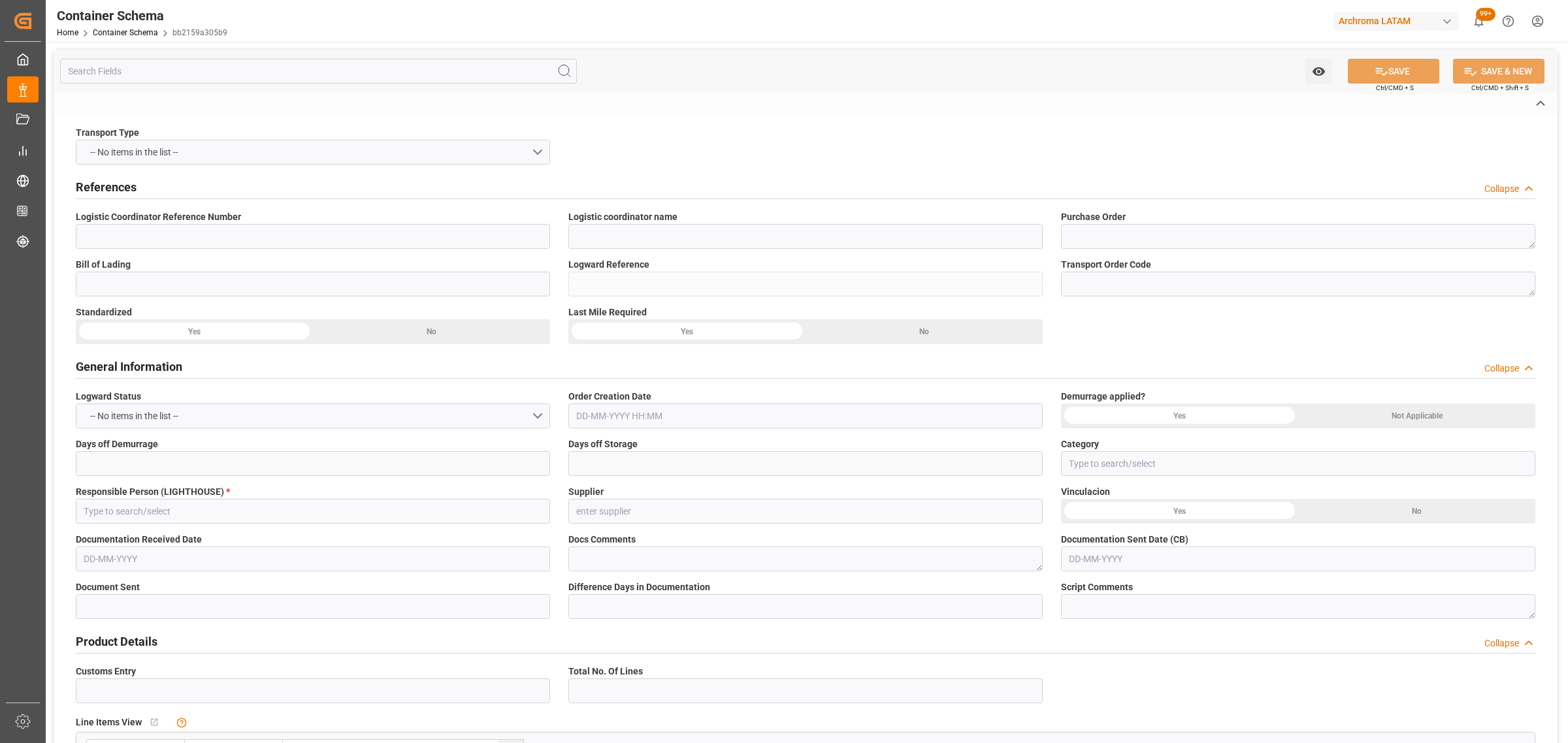
type input "220200803925"
type input "LESCHACO COLOMBIA S.A.S."
type textarea "4504634062,4504646882,4504639649,4504634084,4504648015,4504634914"
type input "DSV1083416"
type input "bb2159a305b9"
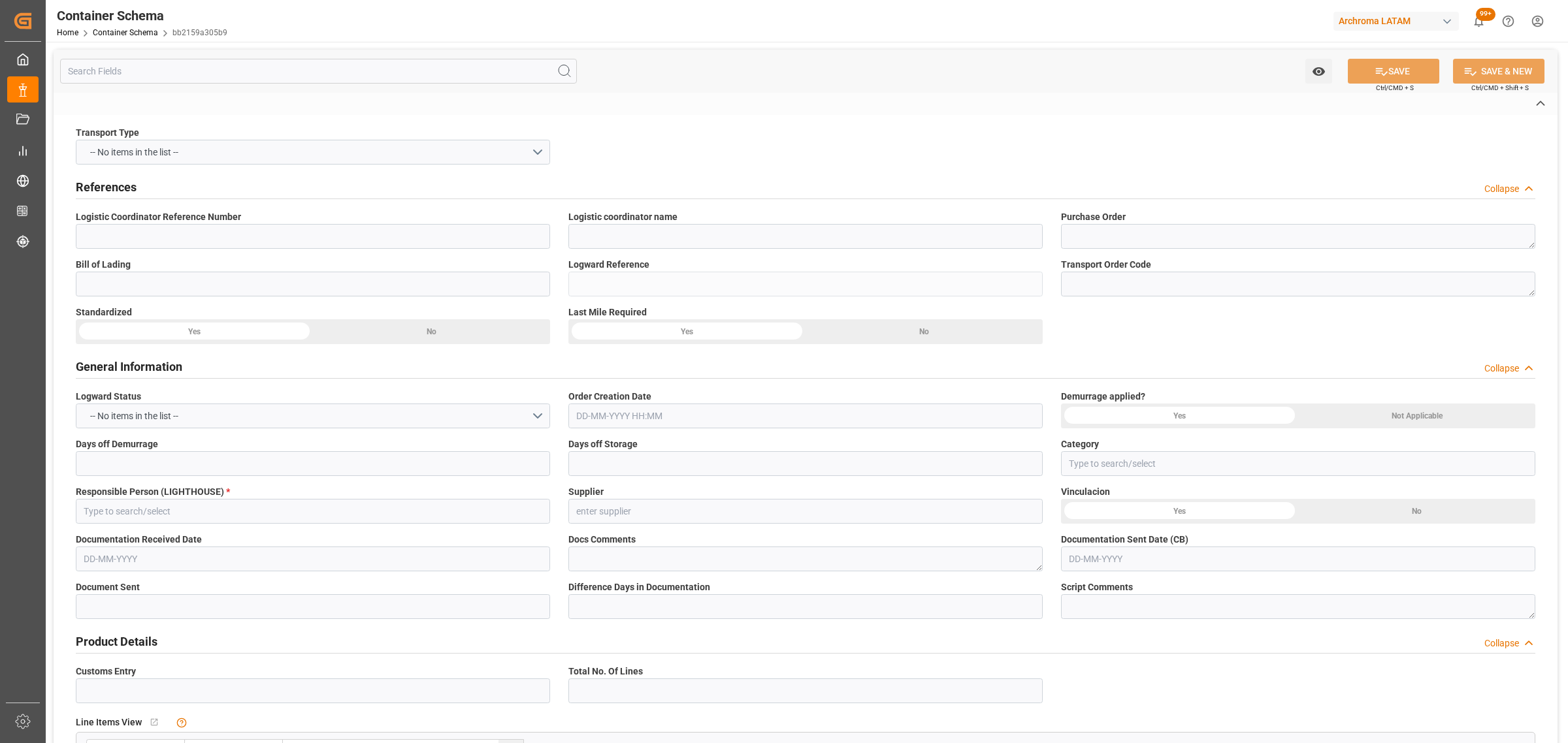
type input "Priority"
type input "[PERSON_NAME]"
type input "4007 Archroma International De,4006 ARCHROMA INTERNATIONAL DE MEXI,4006 Archroma"
type input "Document Sent"
type input "CARTAGENA"
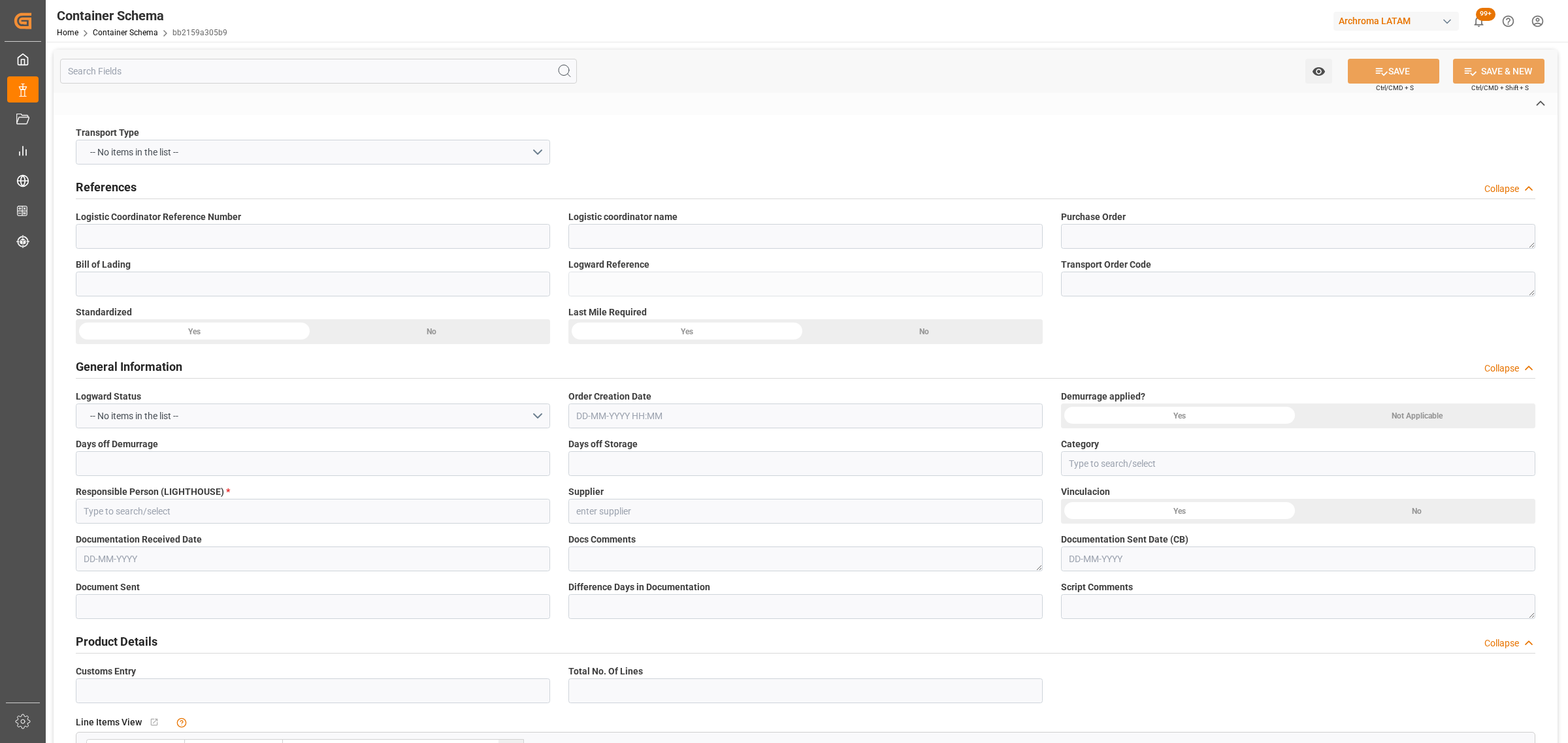
type input "TEXTIL"
type textarea "PALLET"
type input "34 PALLET"
type input "ARCHROMA [GEOGRAPHIC_DATA] S.A.S"
type textarea "Calle 20ª 43ª 50 – Interior 5, COLOMBIA, BOGOTA, , C.P."
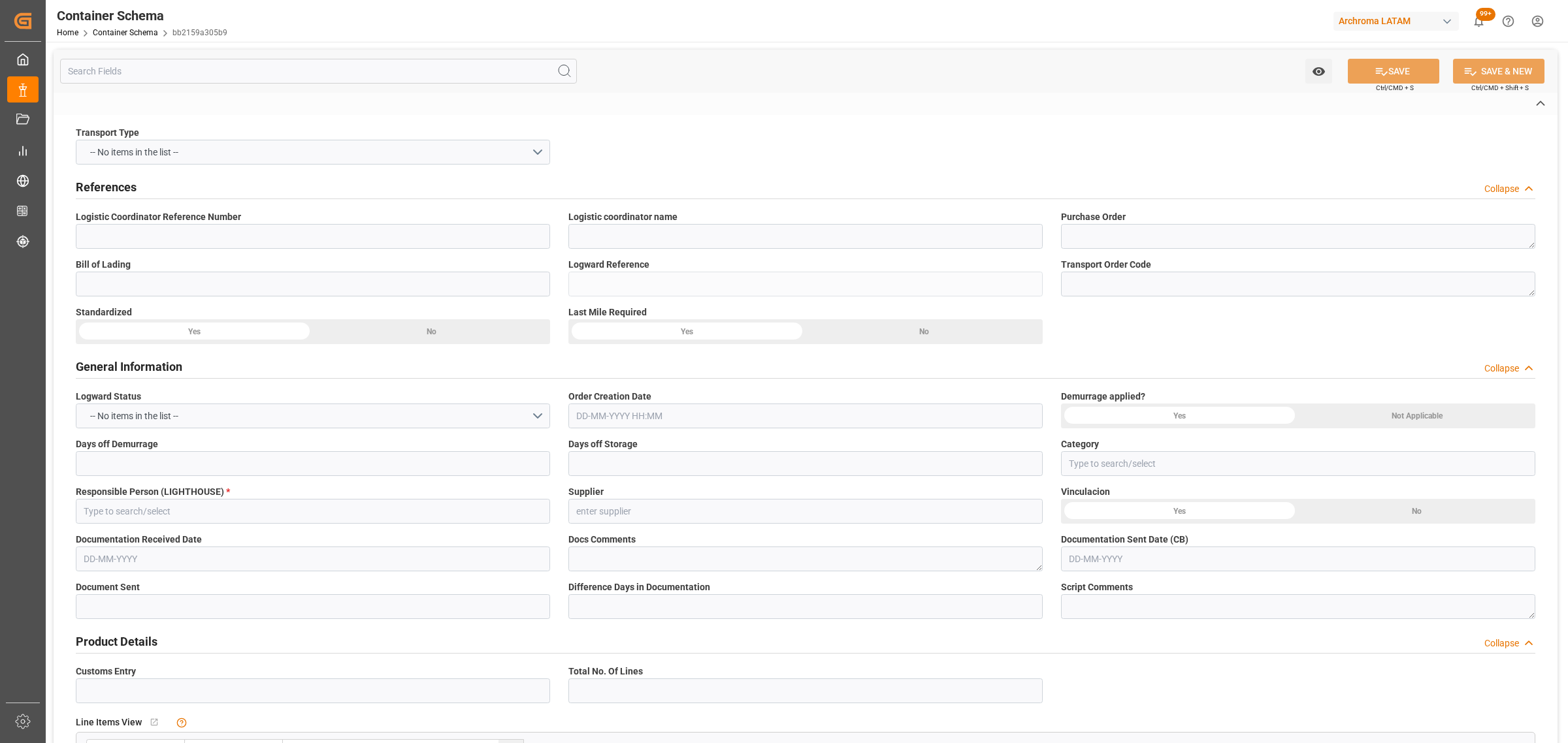
type input "HOUSE"
type input "CFR"
type input "Truck"
type input "Sea Ship"
type input "Truck"
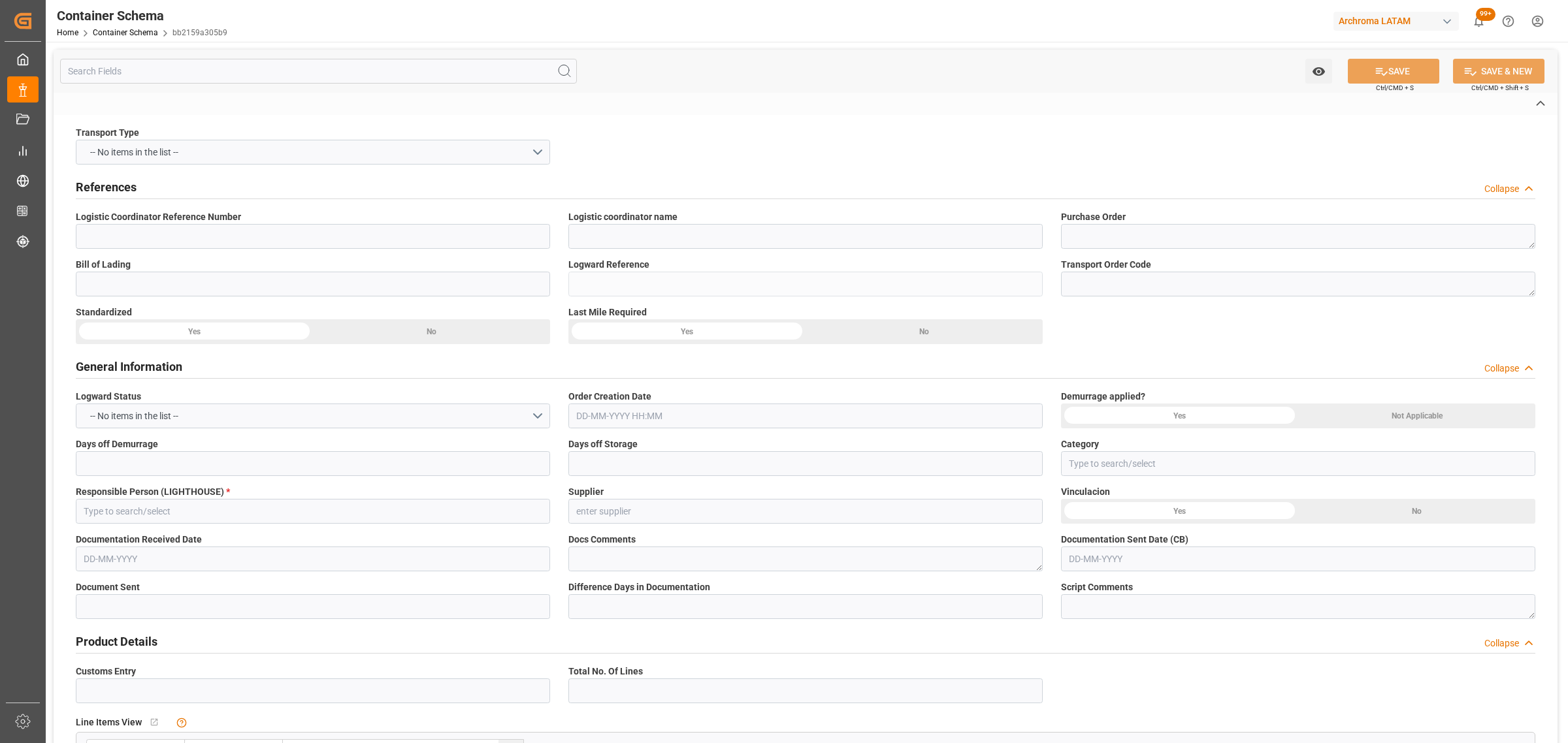
type input "FCL"
type input "EGSU1362356"
type input "DSV AIR & SEA, S.A. DE C.V."
type input "EGLV"
type input "Manzanillo"
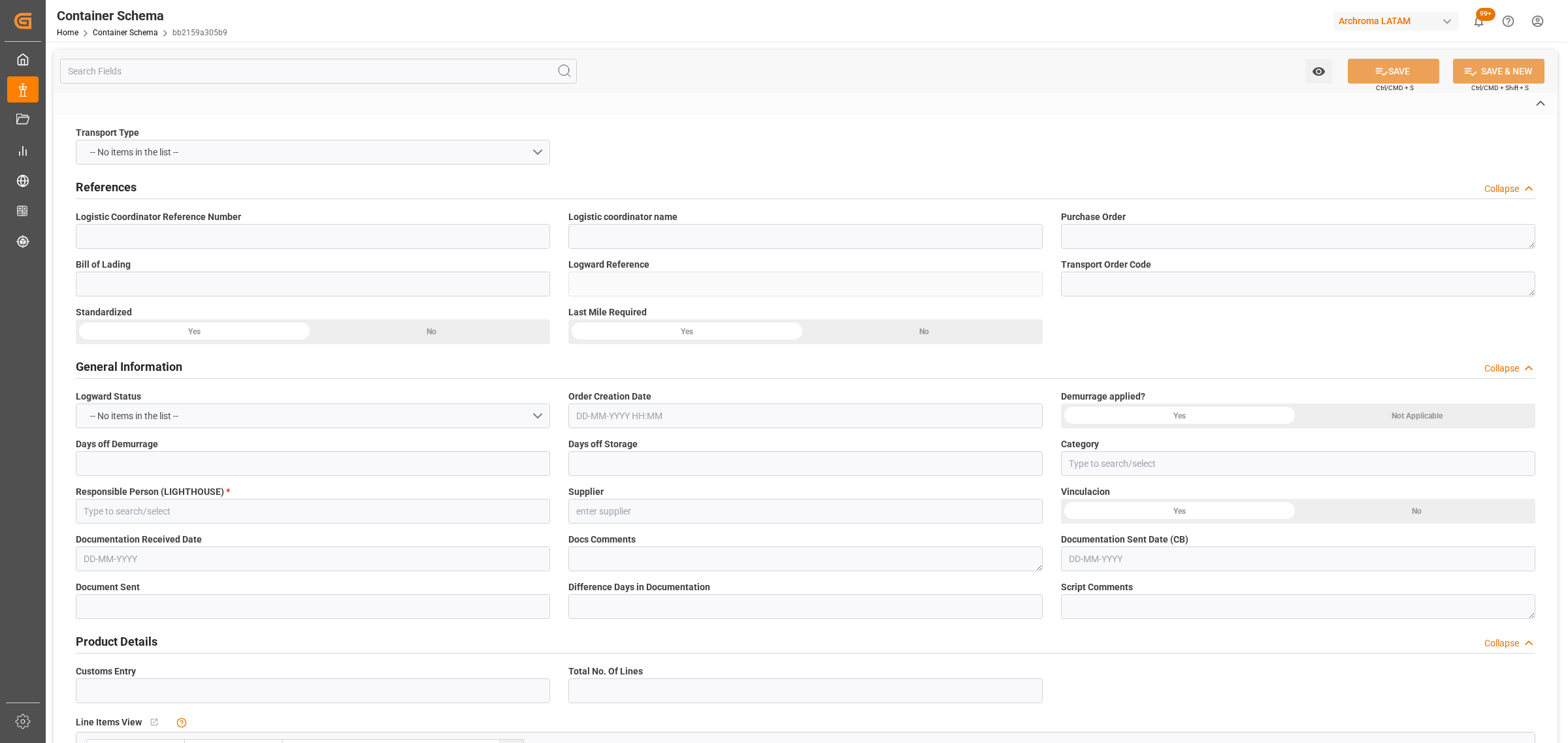
type input "Buenaventura"
type input "Ever Leader"
type input "EVER LEADER"
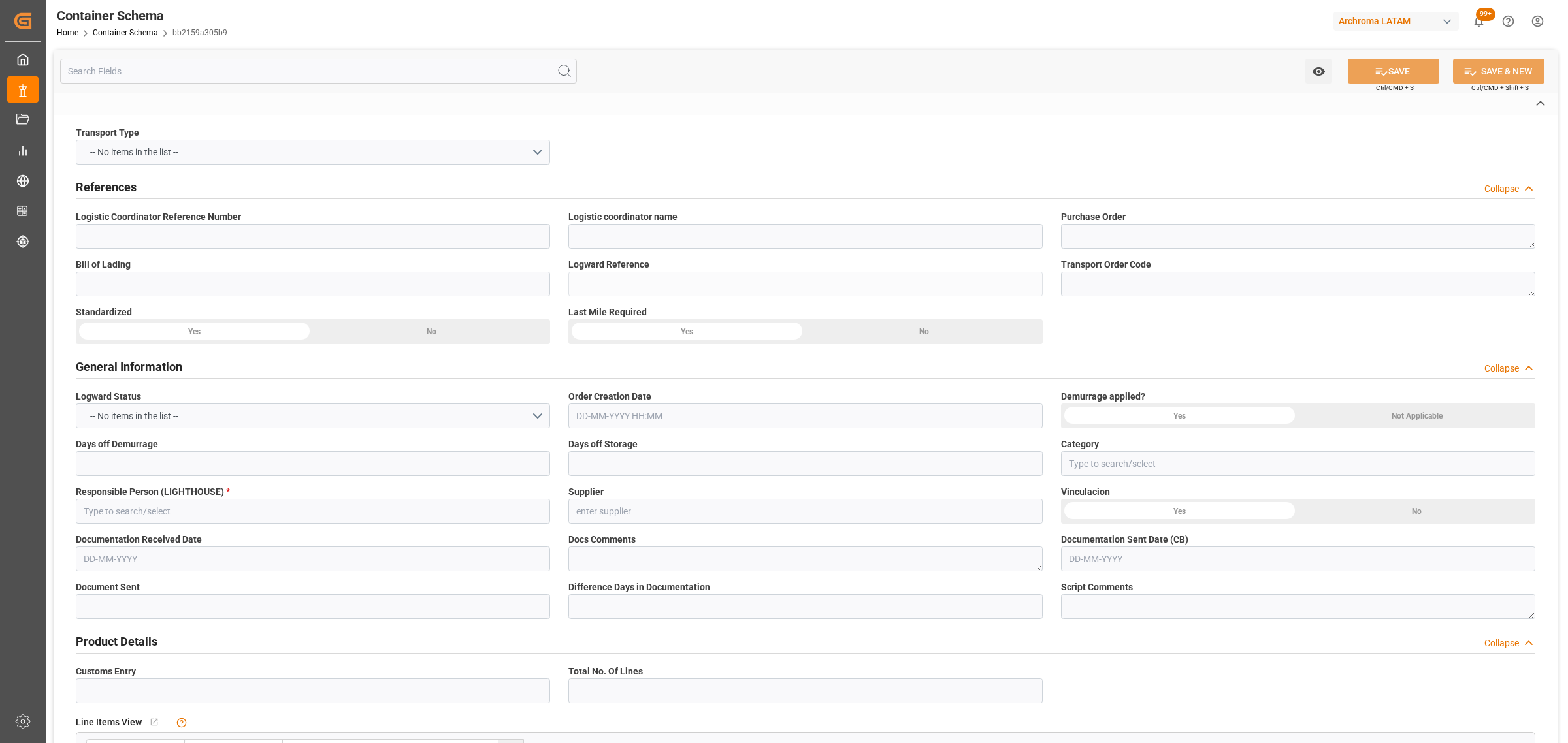
type input "0743-074W"
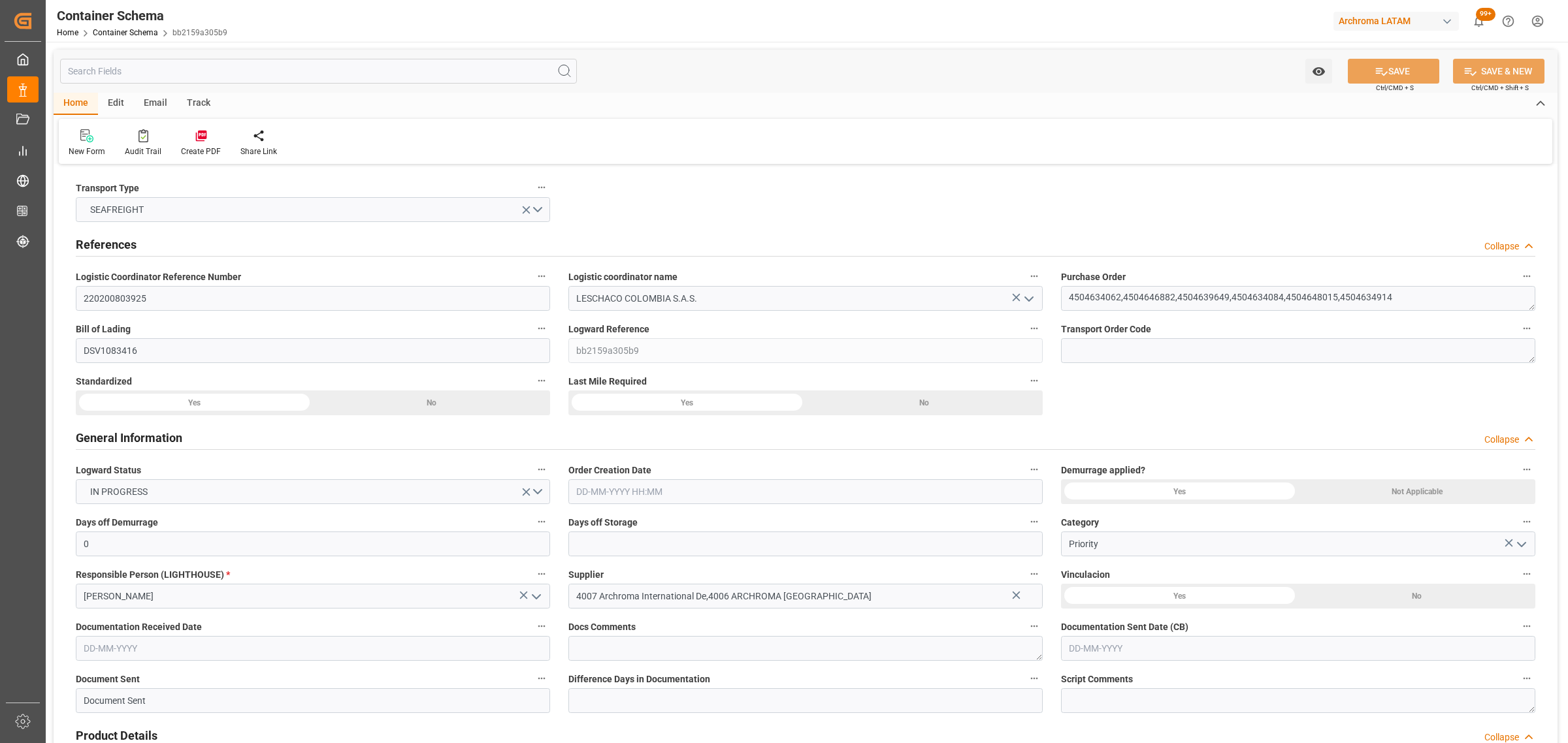
type input "0"
type input "4"
type input "34"
type input "15140"
type input "14697.1"
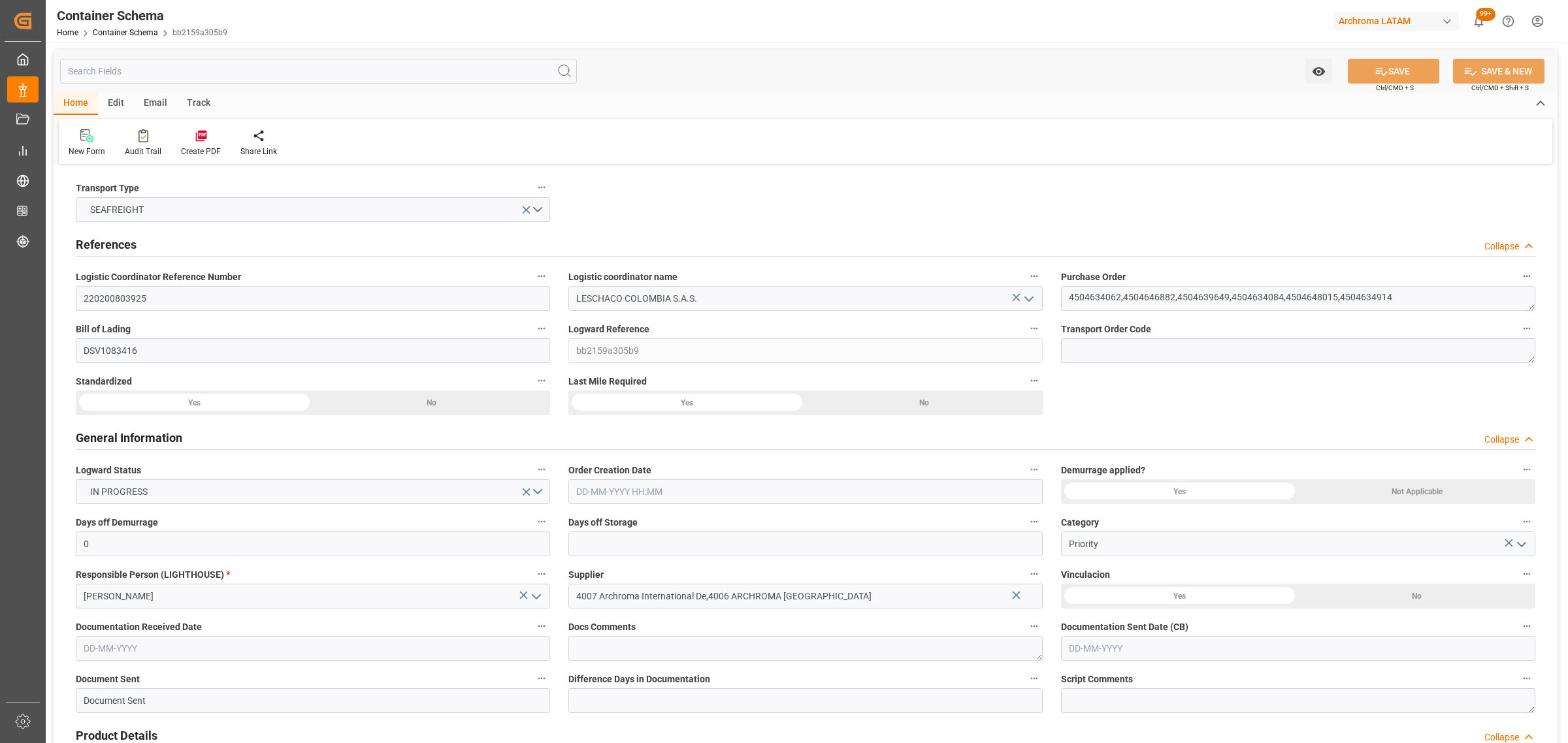
type input "Evergreen"
type input "Evergreen Marine Corp."
type input "MXZLO"
type input "COBUN"
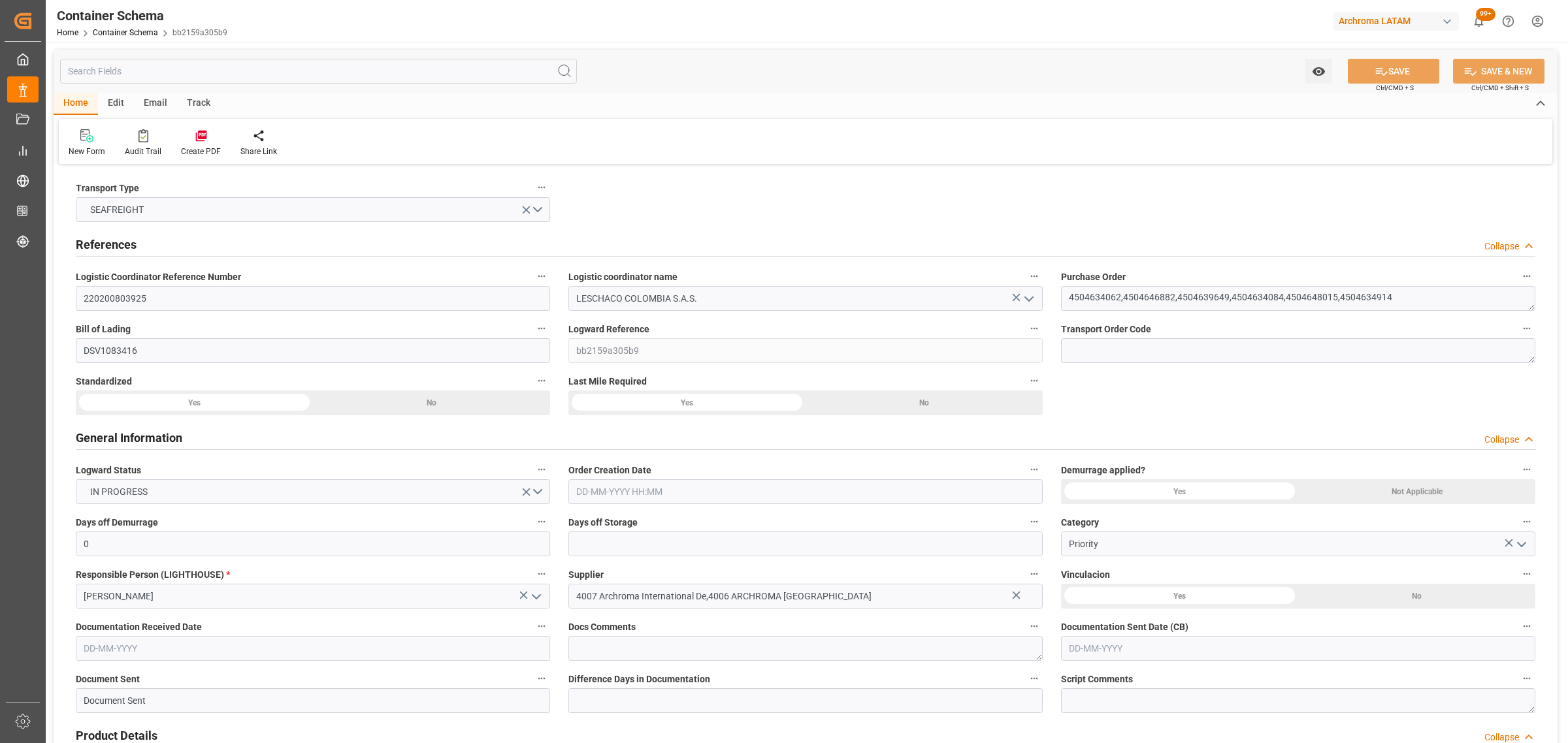
type input "9595503"
type input "22-08-2025 17:00"
type input "22-08-2025"
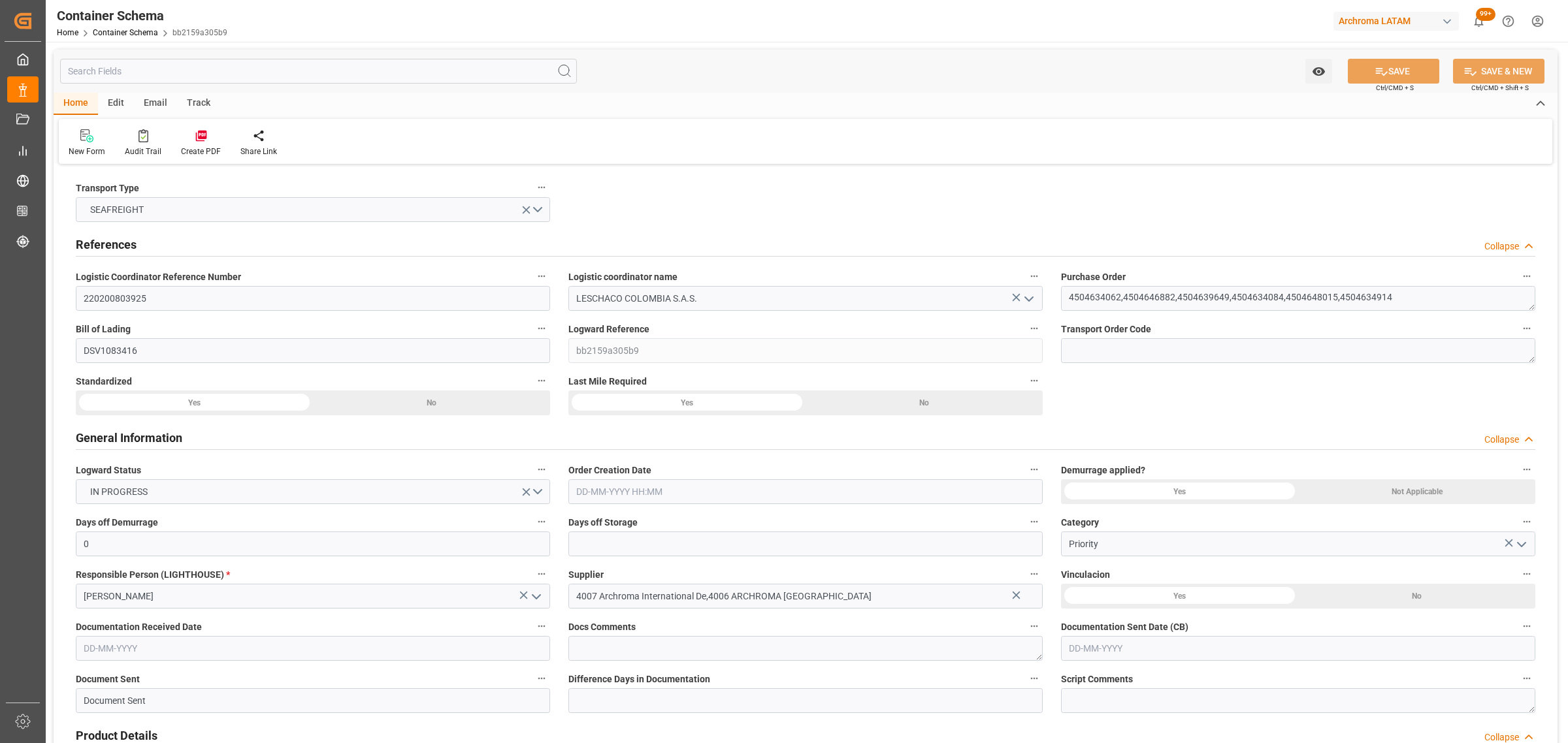
type input "22-08-2025"
type input "[DATE]"
type input "30-08-2025 00:00"
type input "03-09-2025 00:00"
type input "05-09-2025 00:00"
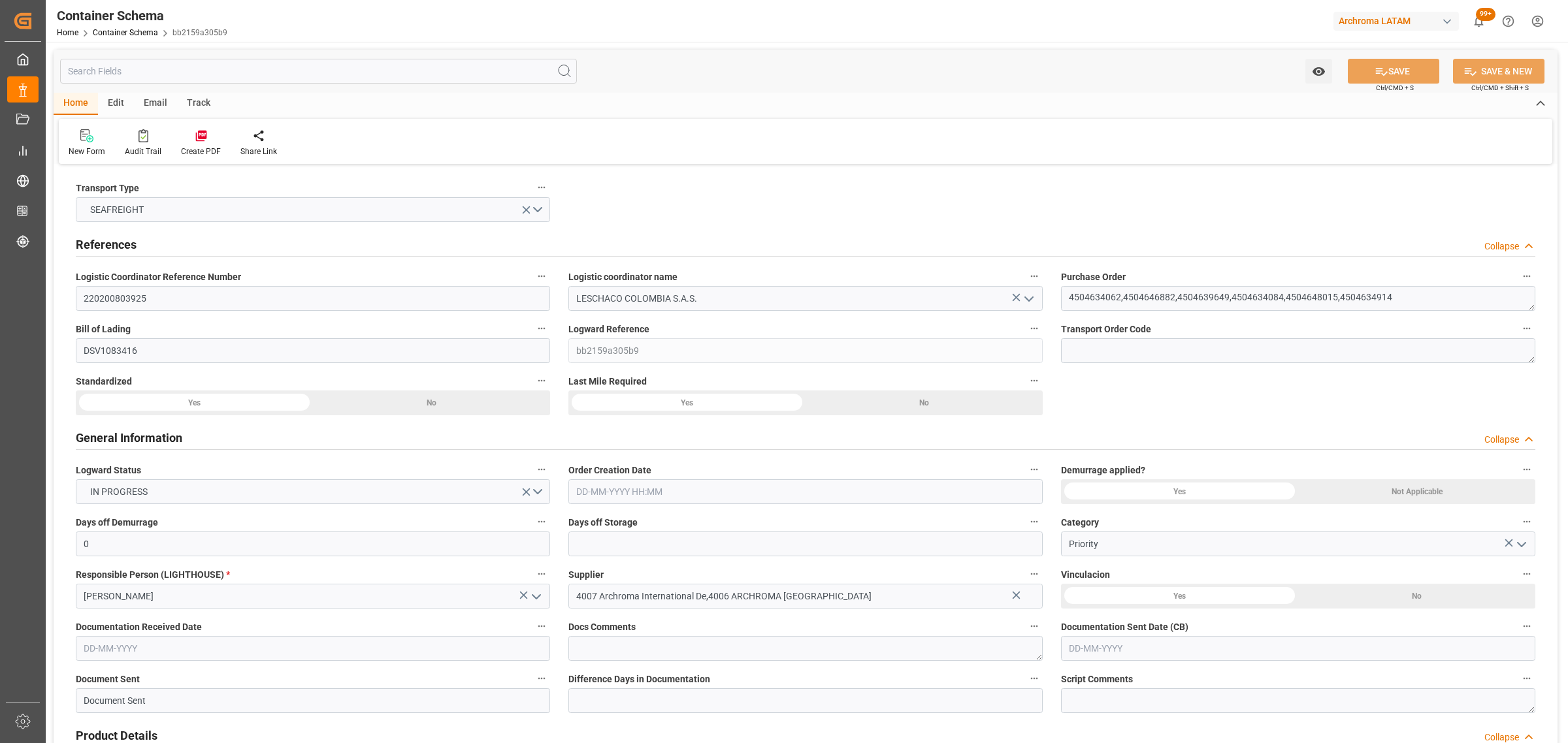
type input "18-09-2025 00:00"
type input "11-09-2025 00:00"
type input "12-09-2025 00:00"
click at [196, 99] on div "Track" at bounding box center [199, 103] width 43 height 22
click at [84, 136] on icon at bounding box center [84, 139] width 14 height 9
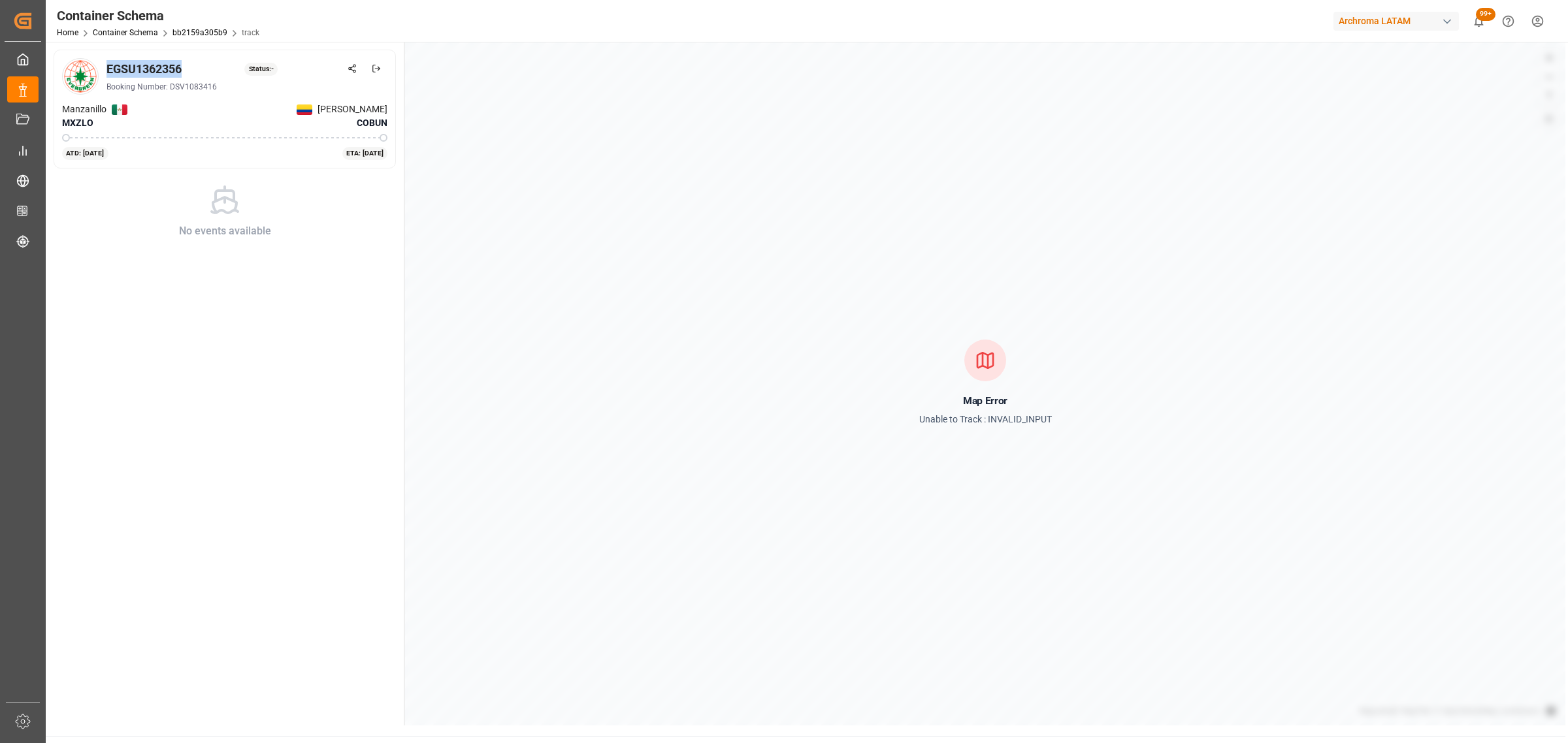
drag, startPoint x: 181, startPoint y: 68, endPoint x: 106, endPoint y: 70, distance: 75.0
click at [106, 70] on div "EGSU1362356" at bounding box center [143, 69] width 75 height 18
copy div "EGSU1362356"
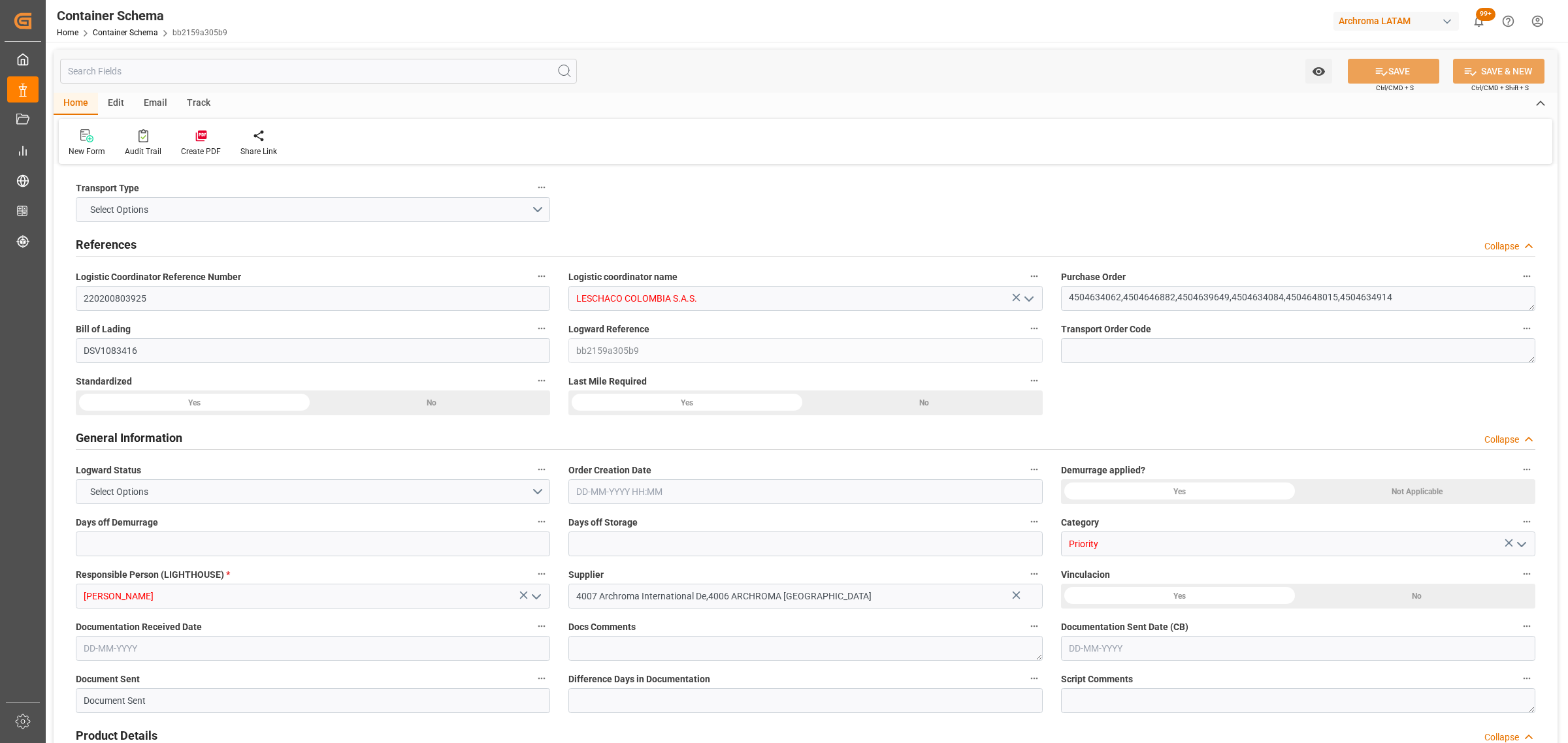
type input "0"
type input "4"
type input "34"
type input "15140"
type input "14697.1"
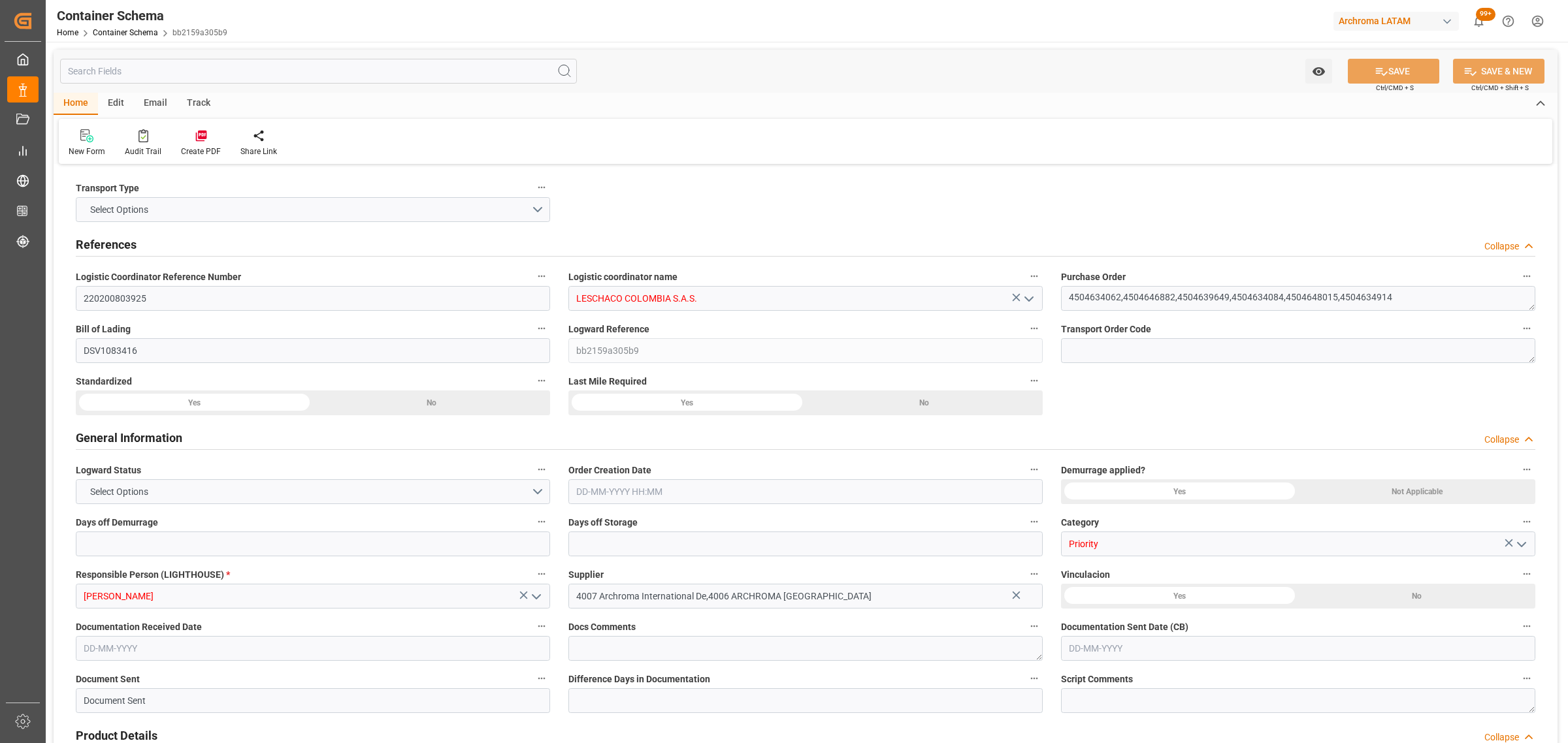
type input "Evergreen"
type input "Evergreen Marine Corp."
type input "MXZLO"
type input "COBUN"
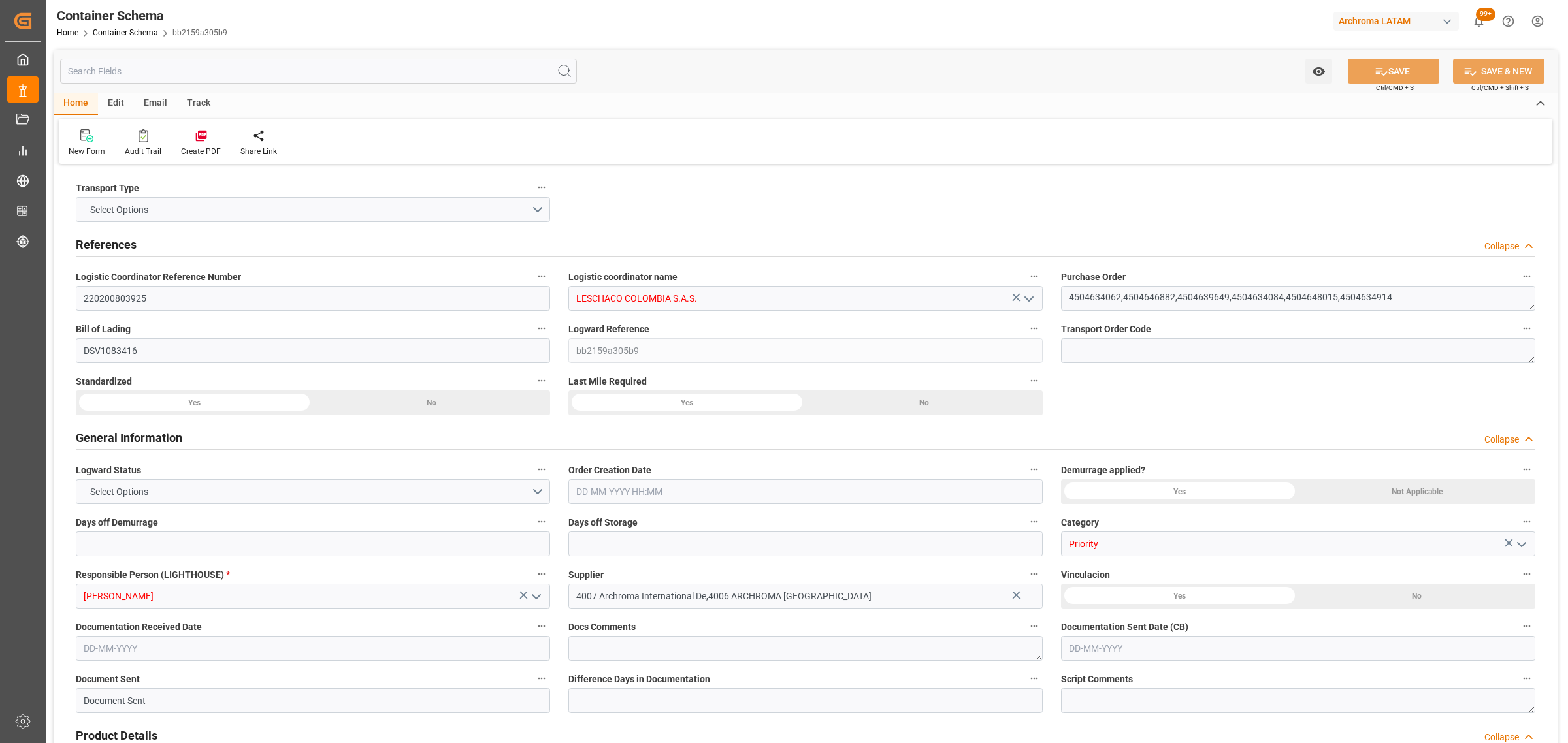
type input "9595503"
type input "22-08-2025 17:00"
type input "22-08-2025"
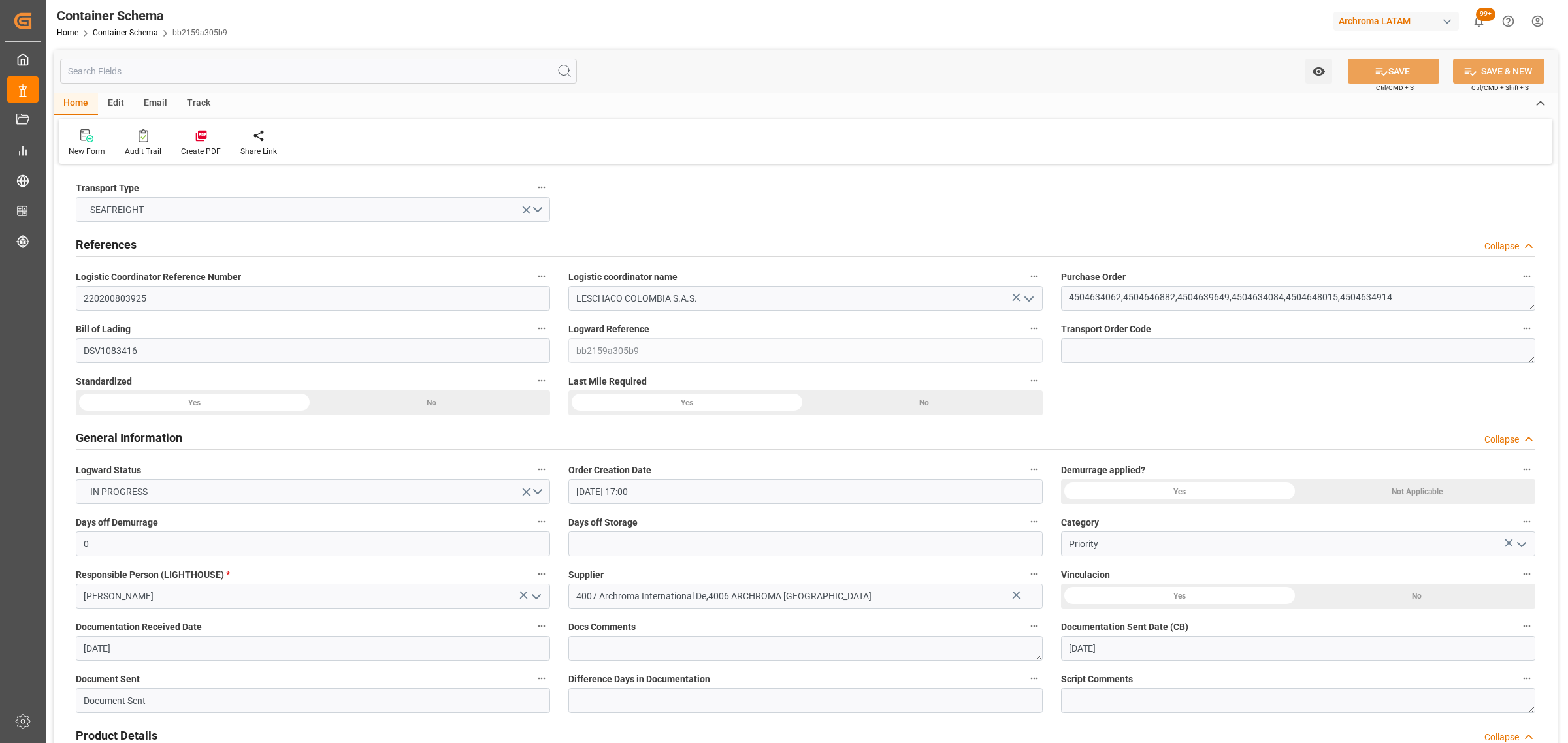
type input "22-08-2025"
type input "[DATE]"
type input "30-08-2025 00:00"
type input "03-09-2025 00:00"
type input "05-09-2025 00:00"
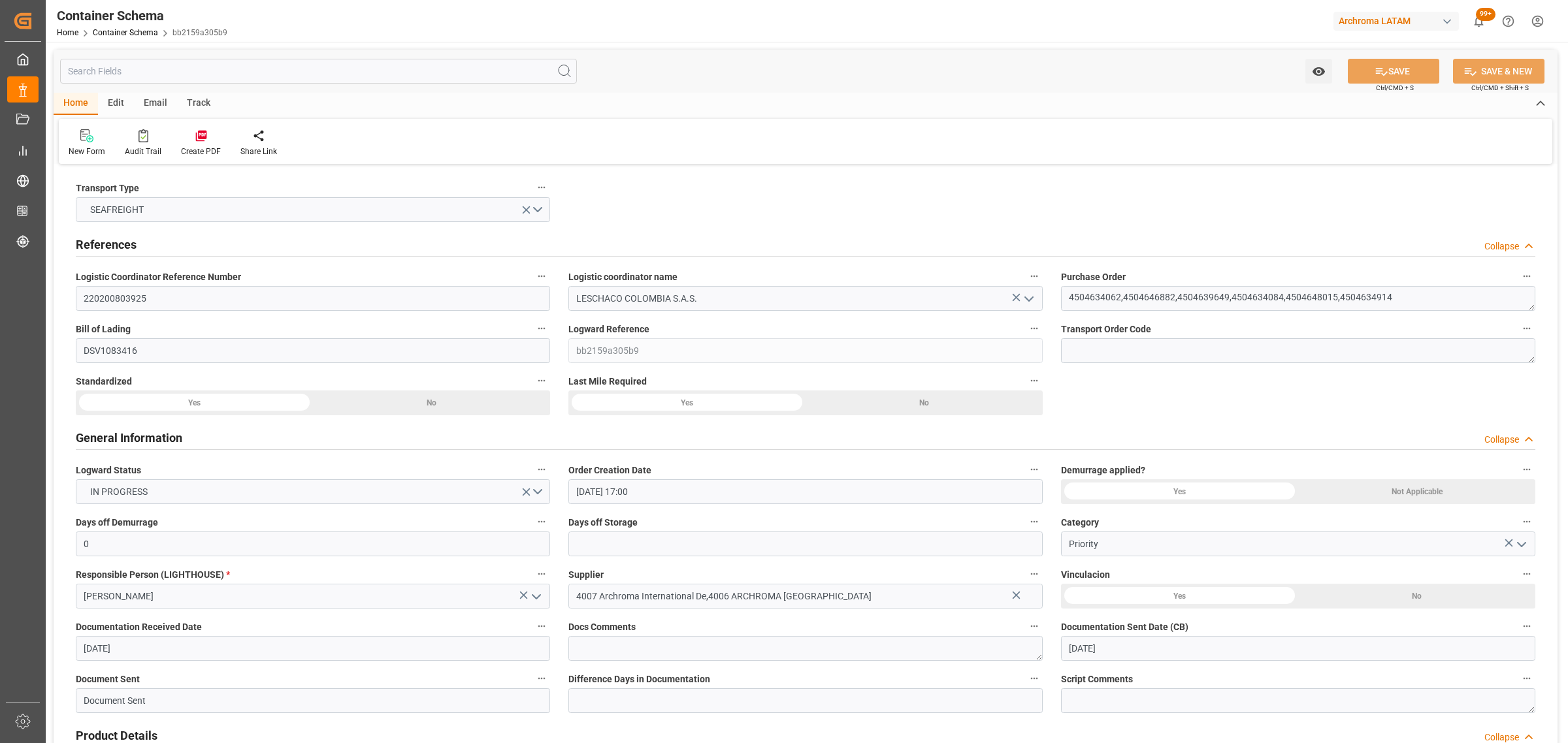
type input "18-09-2025 00:00"
type input "11-09-2025 00:00"
type input "12-09-2025 00:00"
click at [202, 112] on div "Track" at bounding box center [199, 103] width 43 height 22
click at [142, 102] on div "Email" at bounding box center [156, 103] width 43 height 22
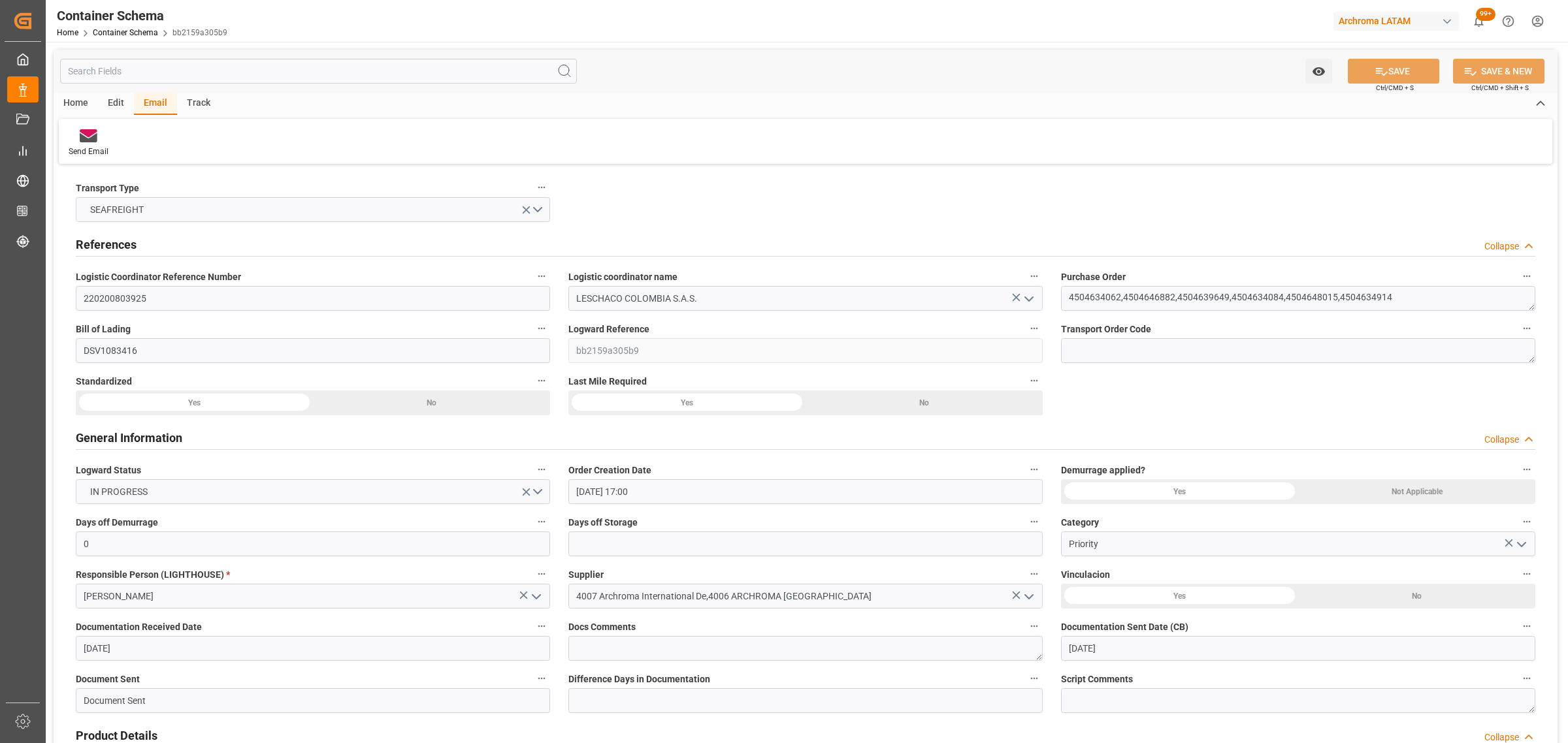
drag, startPoint x: 93, startPoint y: 154, endPoint x: 113, endPoint y: 111, distance: 47.4
click at [93, 152] on div "Send Email" at bounding box center [88, 151] width 40 height 12
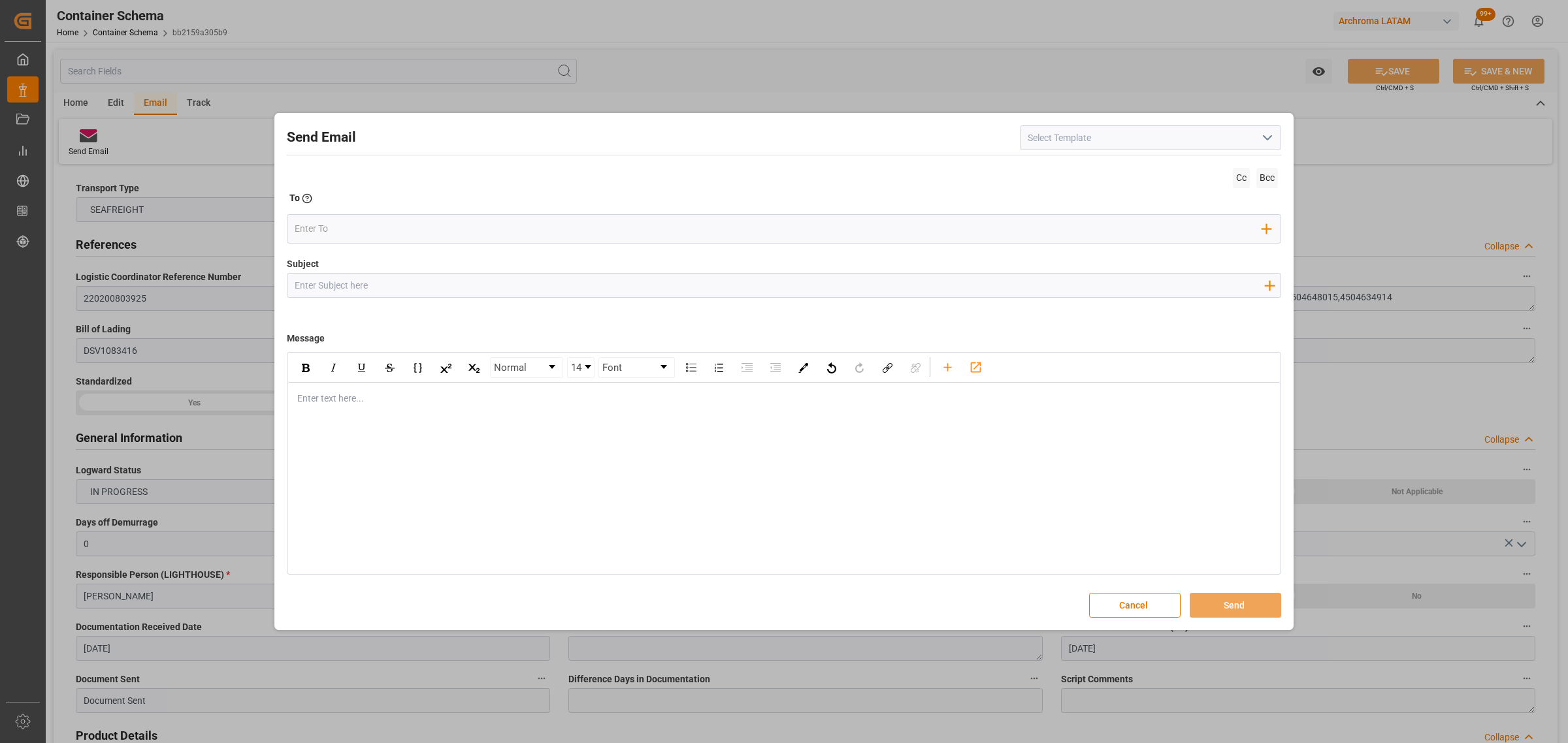
click at [485, 288] on input "Subject" at bounding box center [779, 284] width 983 height 22
paste input "PO 4504634914,4504648015,4504634084,4504639649,4504646882,4504634062 // TE // L…"
type input "PO 4504634914,4504648015,4504634084,4504639649,4504646882,4504634062 // TE // L…"
click at [474, 398] on div "rdw-editor" at bounding box center [784, 398] width 973 height 13
paste div "rdw-editor"
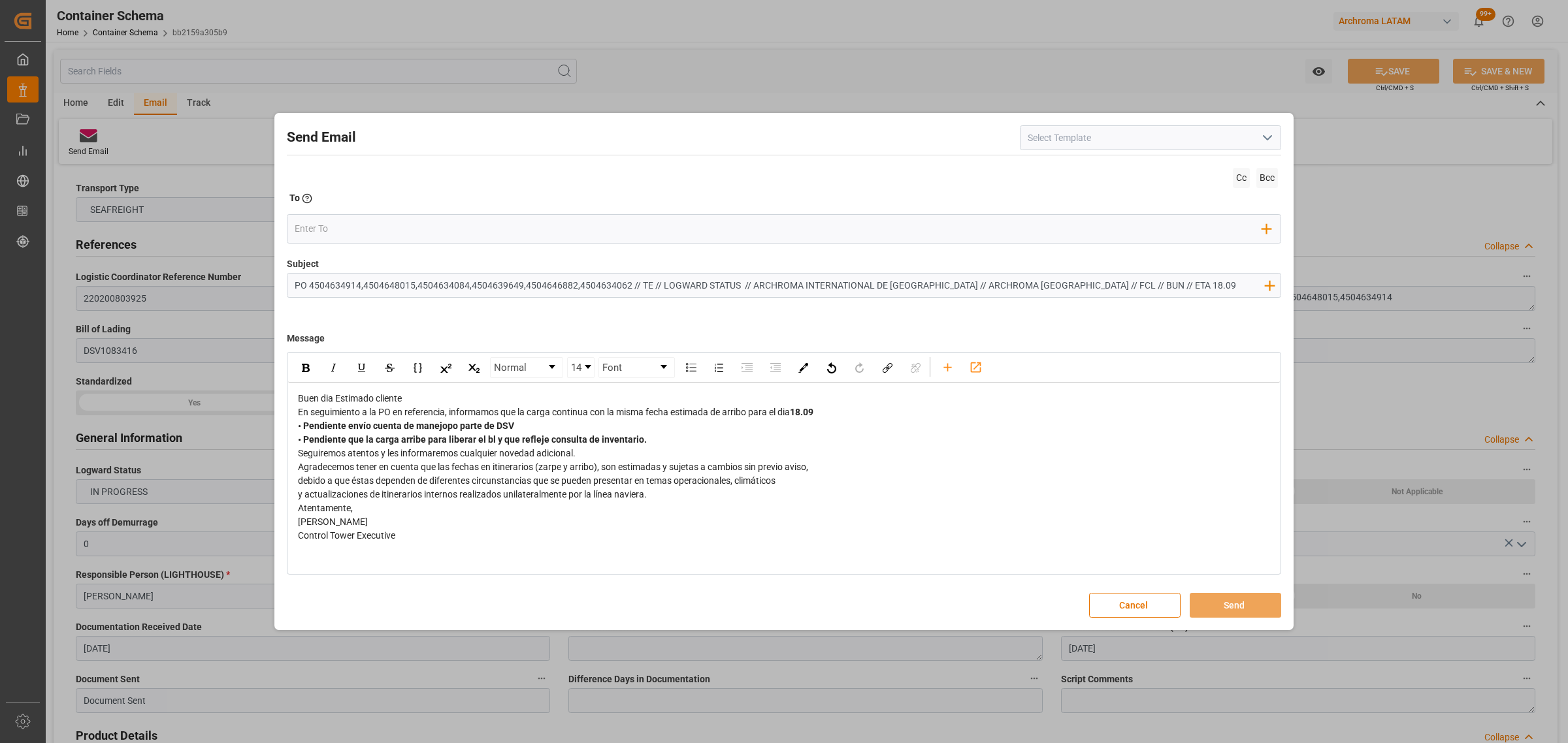
click at [444, 401] on div "Buen dia Estimado cliente" at bounding box center [784, 398] width 973 height 13
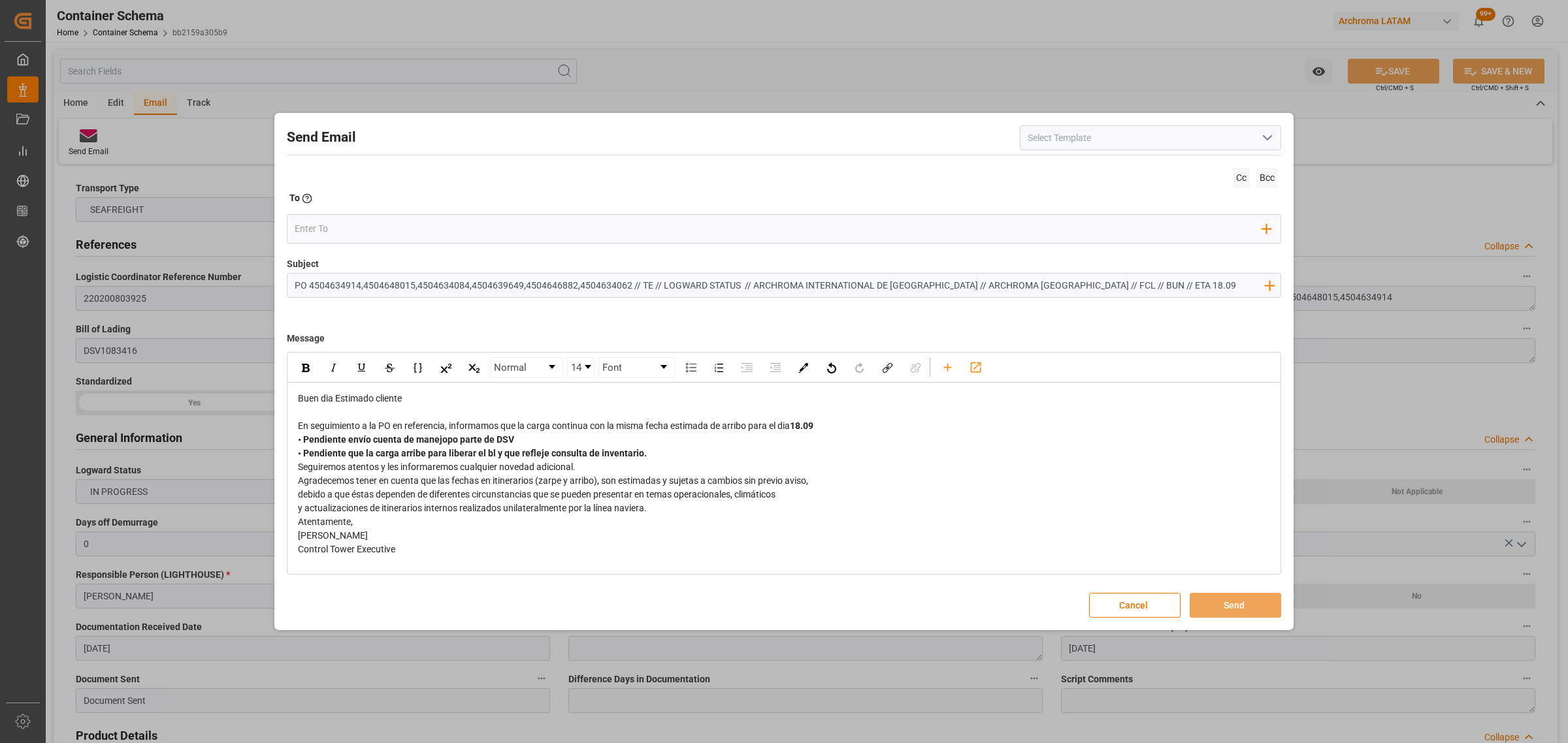
click at [446, 441] on span "• Pendiente envío cuenta de manejopo parte de DSV • Pendiente que la carga arri…" at bounding box center [473, 446] width 349 height 24
click at [455, 442] on span "• Pendiente envío cuenta de manejo po parte de DSV • Pendiente que la carga arr…" at bounding box center [473, 446] width 349 height 24
click at [883, 427] on div "En seguimiento a la PO en referencia, informamos que la carga continua con la m…" at bounding box center [784, 425] width 973 height 13
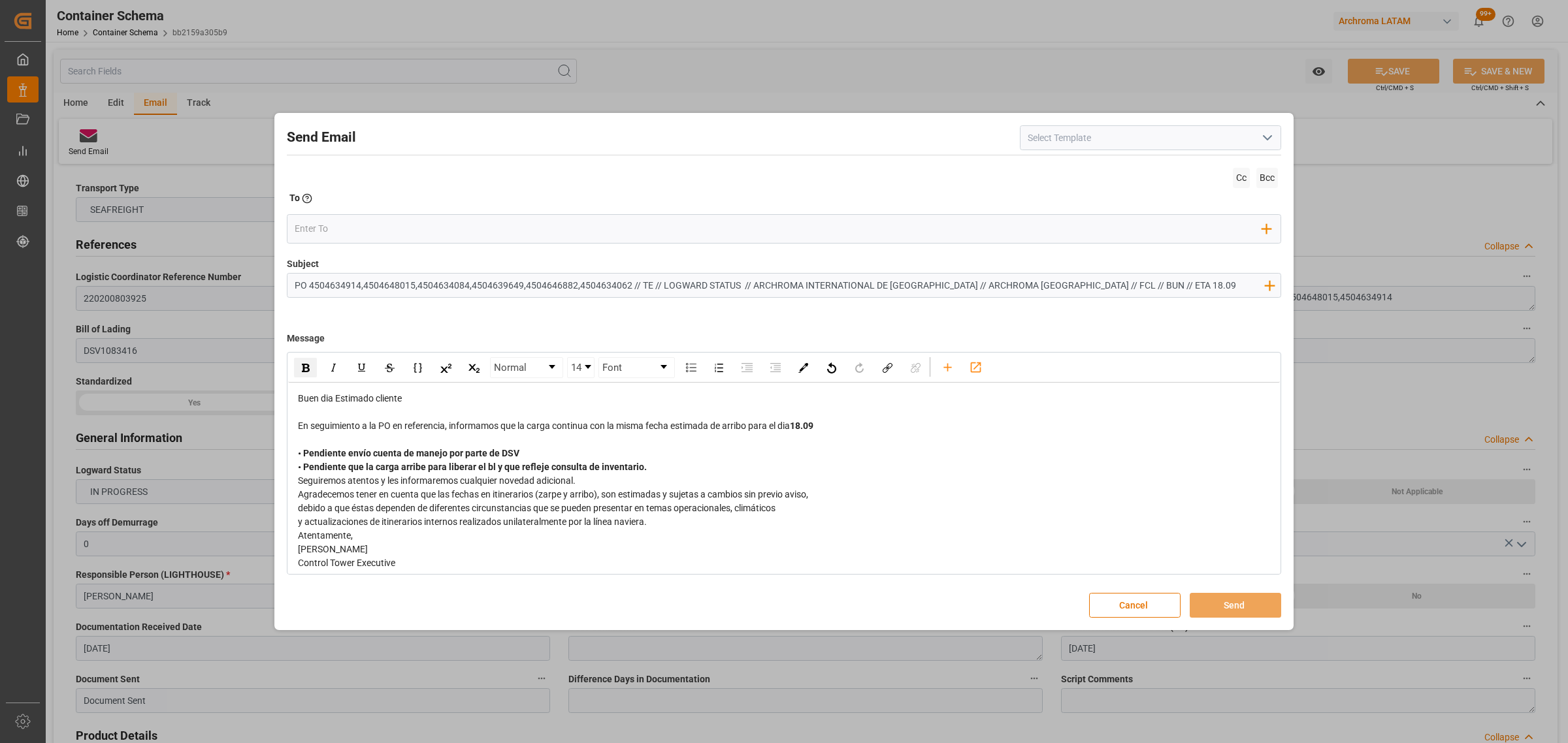
click at [683, 470] on div "• Pendiente envío cuenta de manejo por parte de DSV • Pendiente que la carga ar…" at bounding box center [784, 460] width 973 height 27
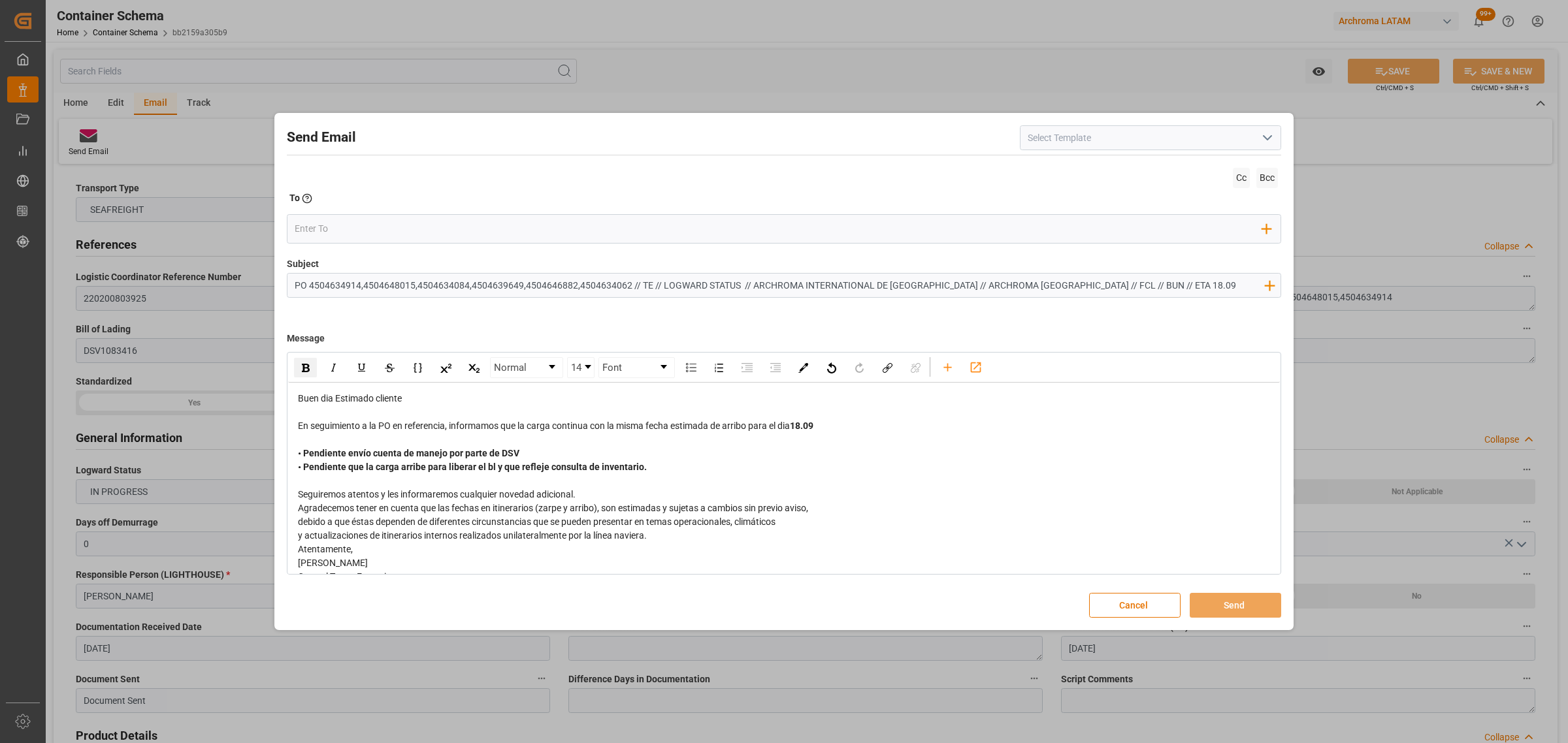
click at [671, 537] on div "y actualizaciones de itinerarios internos realizados unilateralmente por la lín…" at bounding box center [784, 535] width 973 height 13
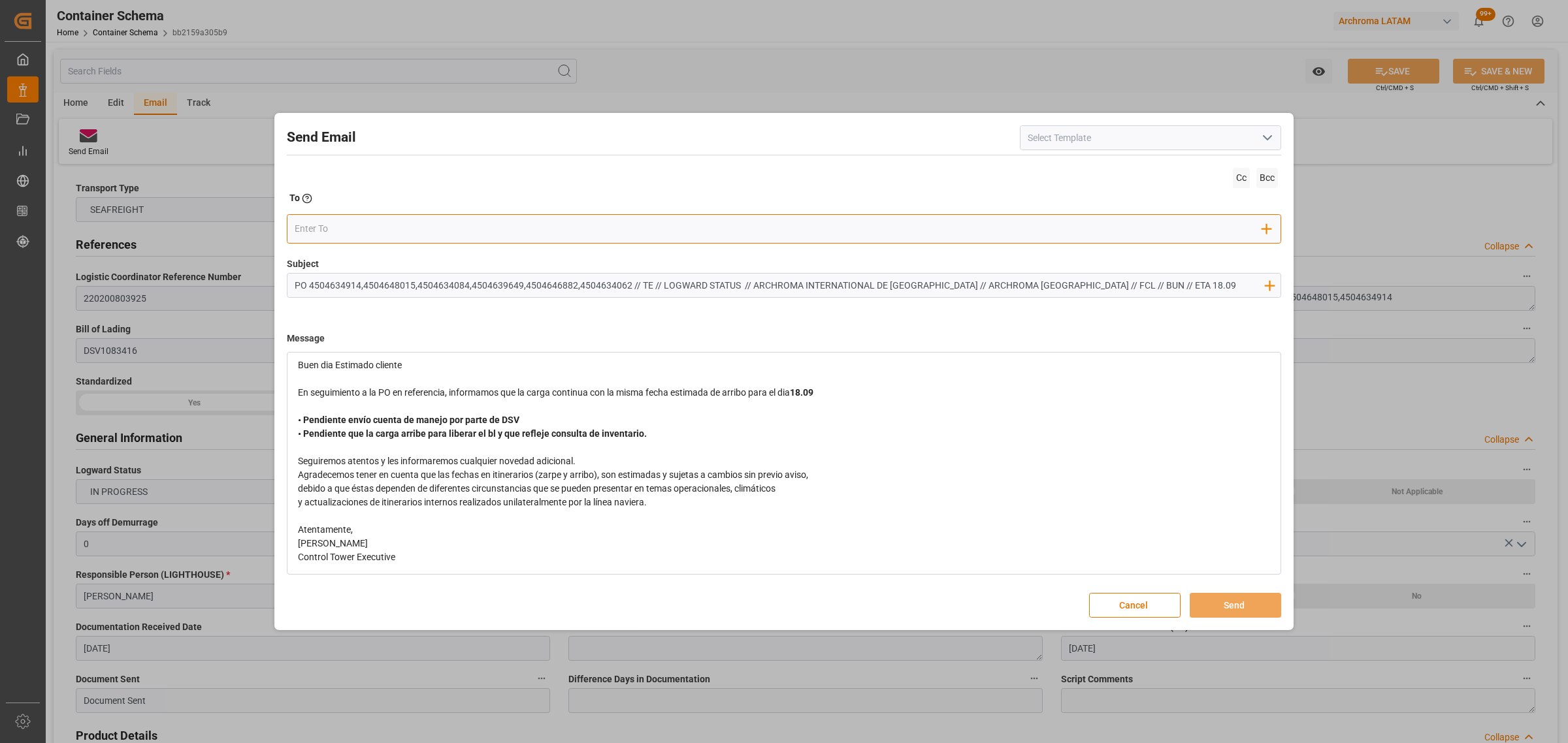
click at [370, 214] on div "Add Field to To" at bounding box center [784, 228] width 995 height 30
click at [364, 235] on input "email" at bounding box center [779, 228] width 969 height 20
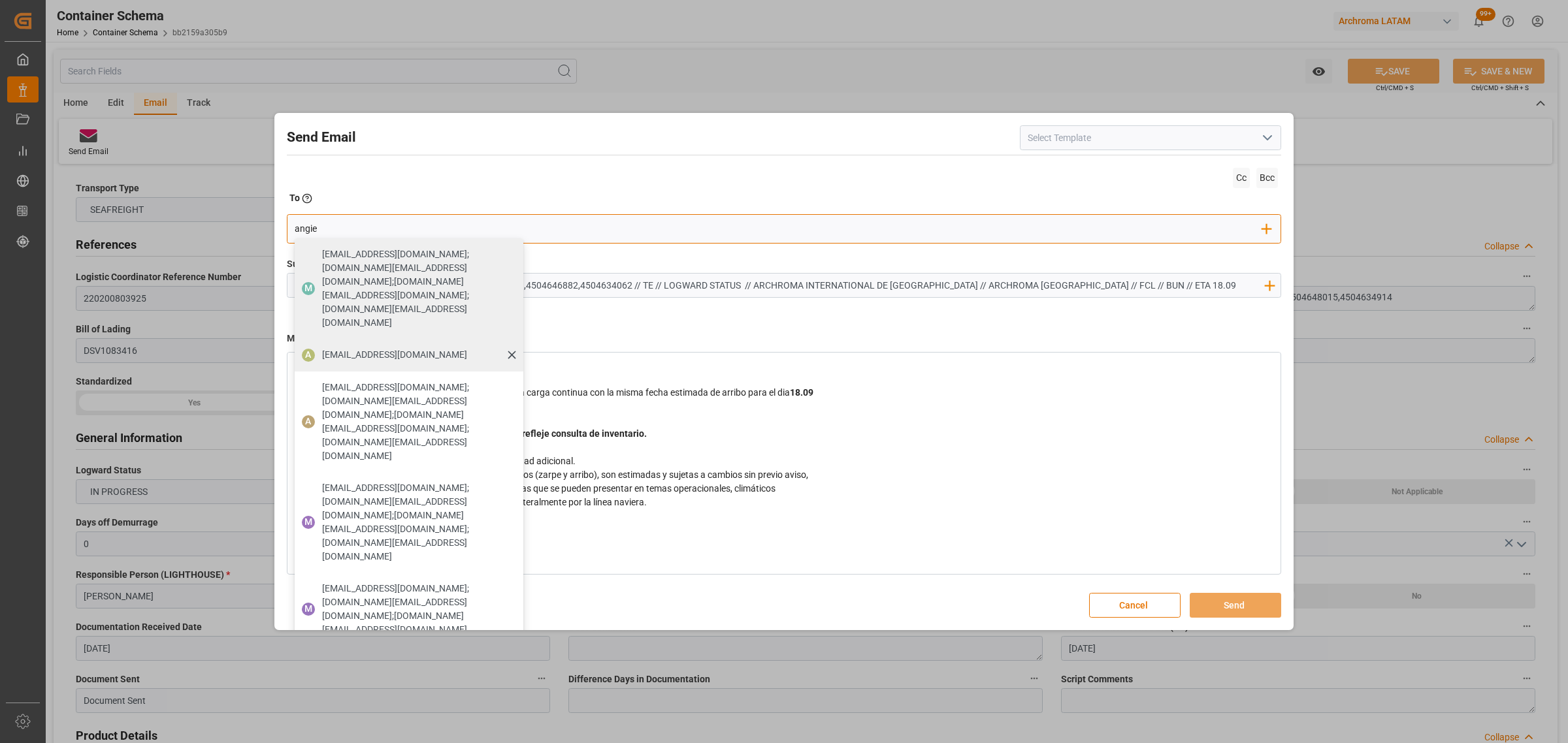
type input "angie"
click at [348, 348] on span "[EMAIL_ADDRESS][PERSON_NAME][DOMAIN_NAME]" at bounding box center [394, 354] width 145 height 13
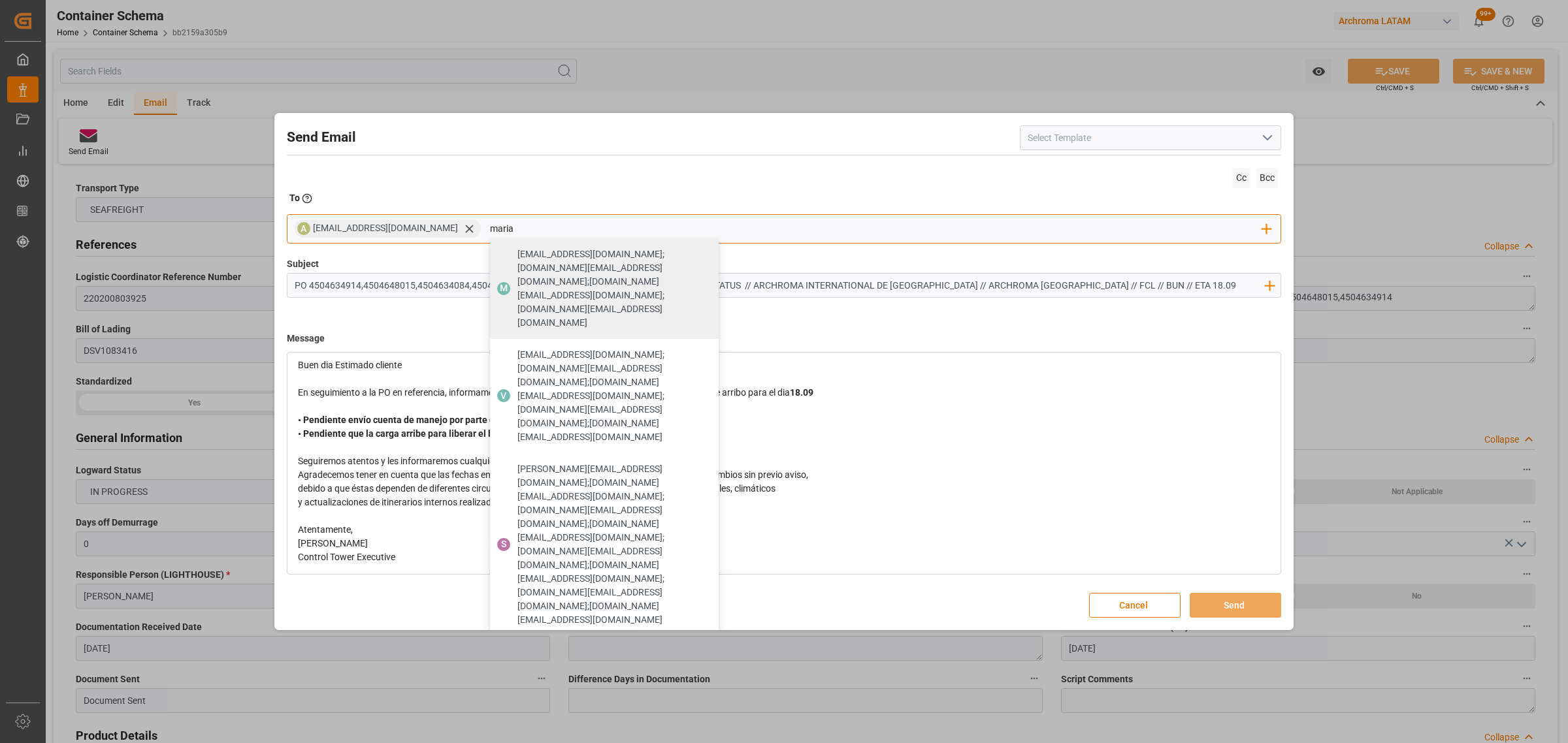
type input "maria"
click at [531, 742] on span "[PERSON_NAME][EMAIL_ADDRESS][PERSON_NAME][DOMAIN_NAME]" at bounding box center [590, 752] width 145 height 13
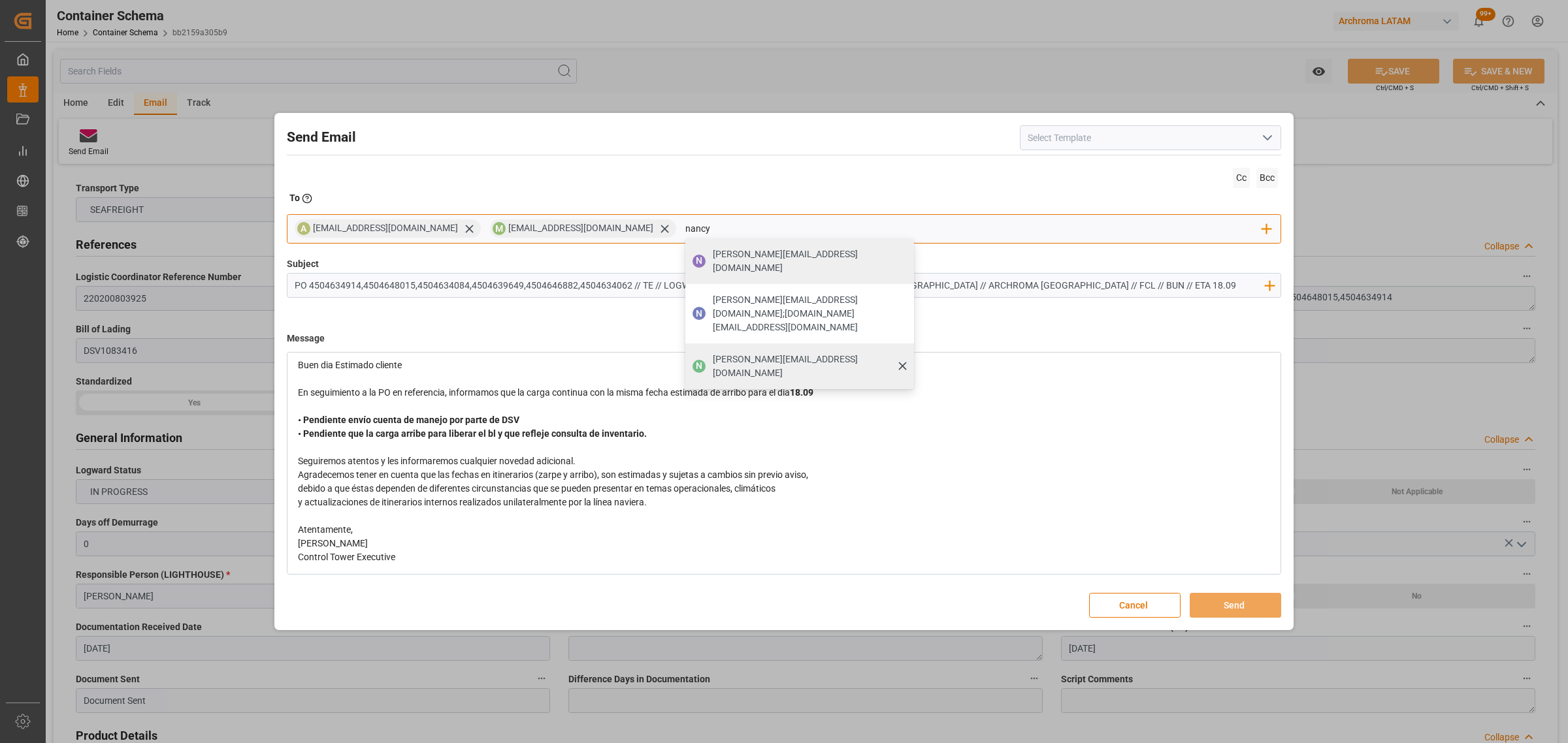
type input "nancy"
click at [753, 348] on div "[PERSON_NAME][EMAIL_ADDRESS][PERSON_NAME][DOMAIN_NAME]" at bounding box center [809, 366] width 202 height 37
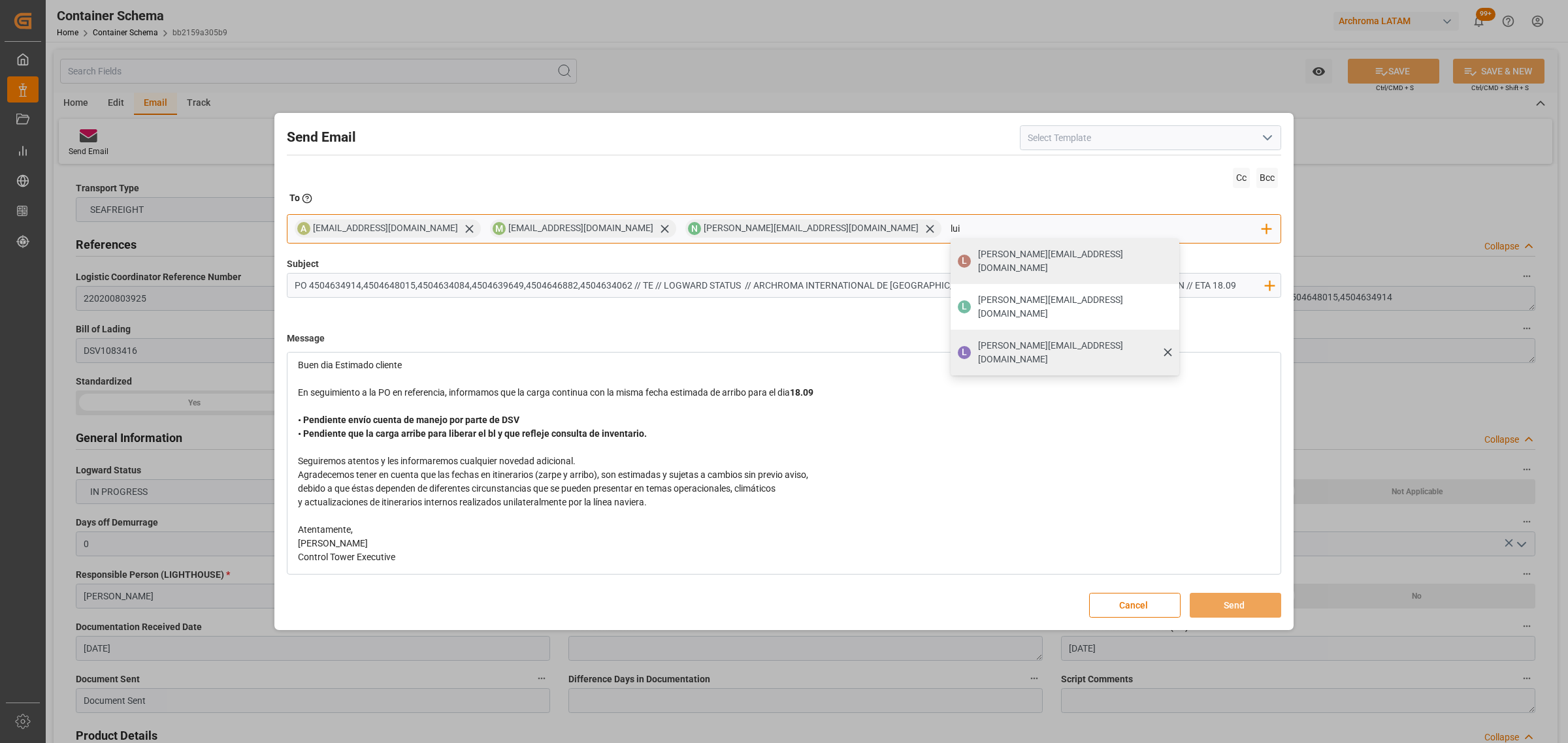
type input "lui"
click at [978, 339] on span "[PERSON_NAME][EMAIL_ADDRESS][PERSON_NAME][DOMAIN_NAME]" at bounding box center [1073, 353] width 192 height 27
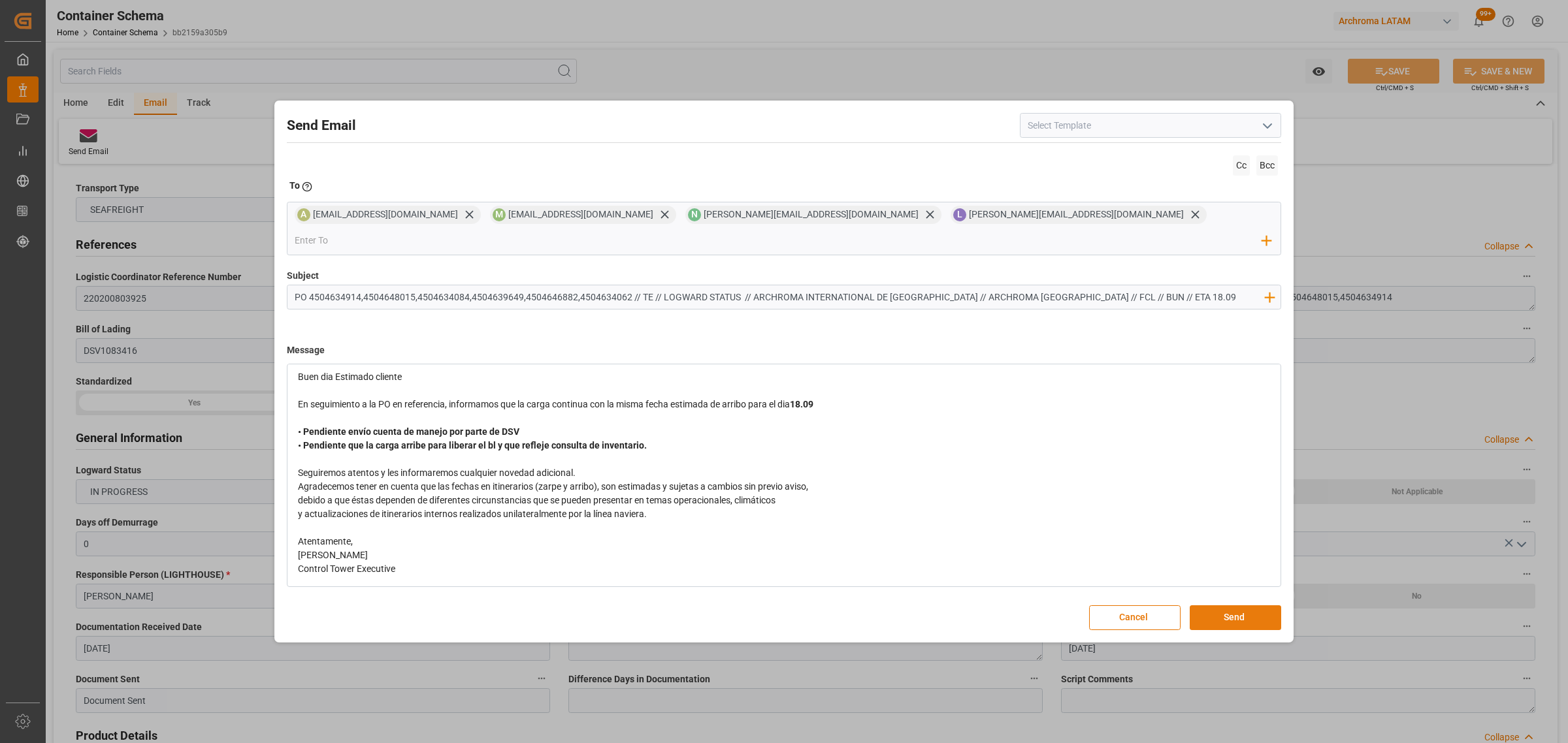
click at [1226, 605] on button "Send" at bounding box center [1236, 618] width 92 height 25
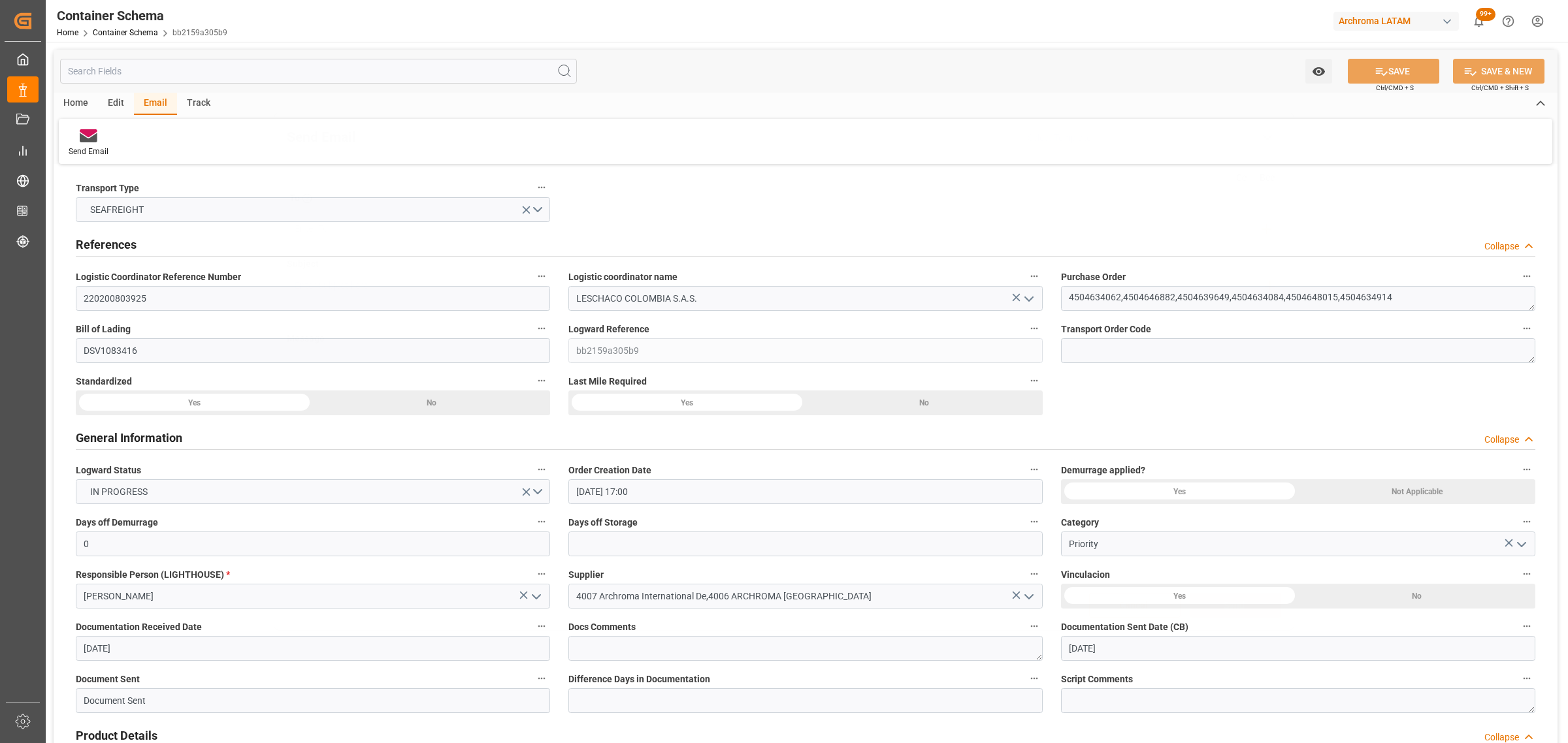
scroll to position [0, 0]
click at [131, 36] on link "Container Schema" at bounding box center [125, 32] width 66 height 9
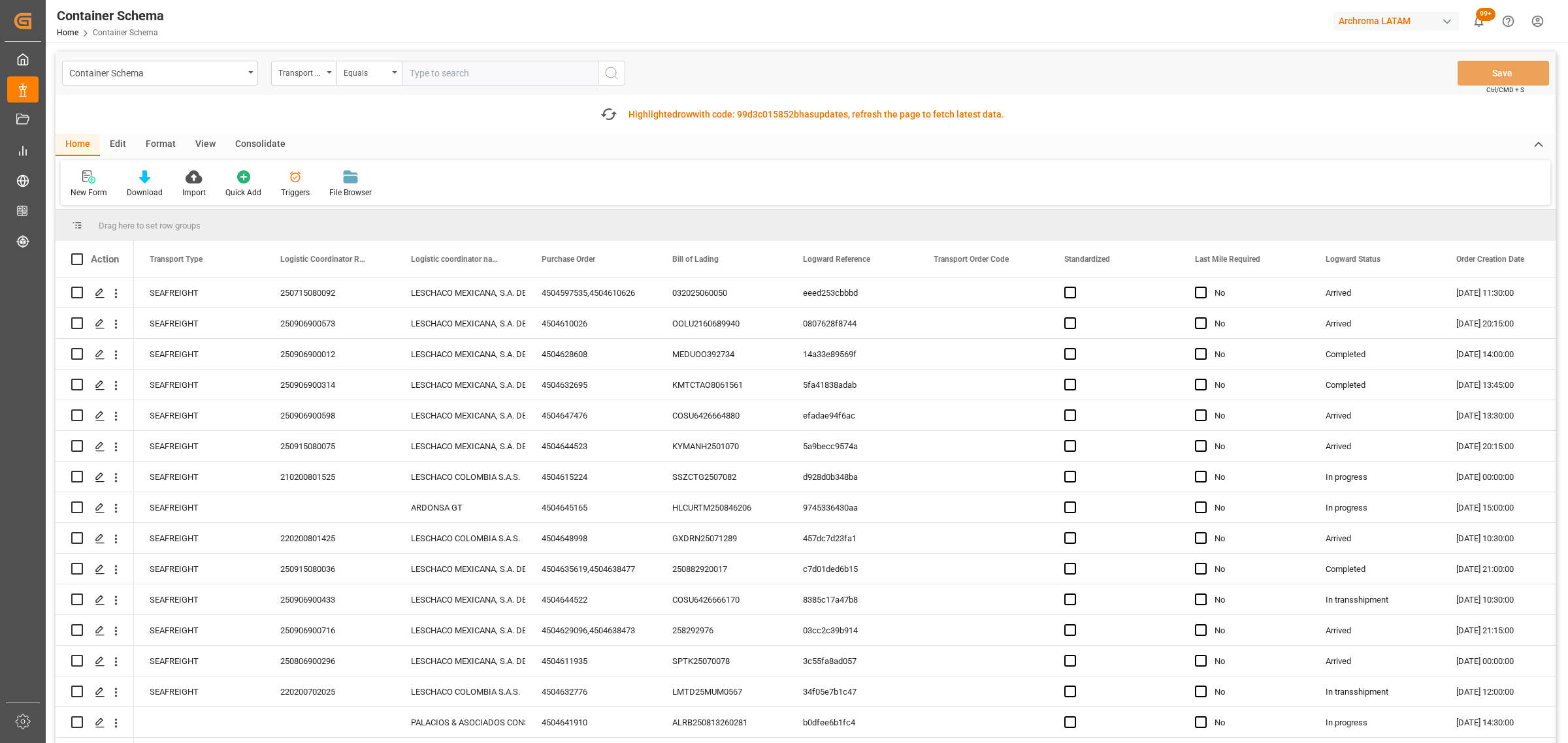
click at [291, 80] on div "Transport Type" at bounding box center [303, 73] width 66 height 25
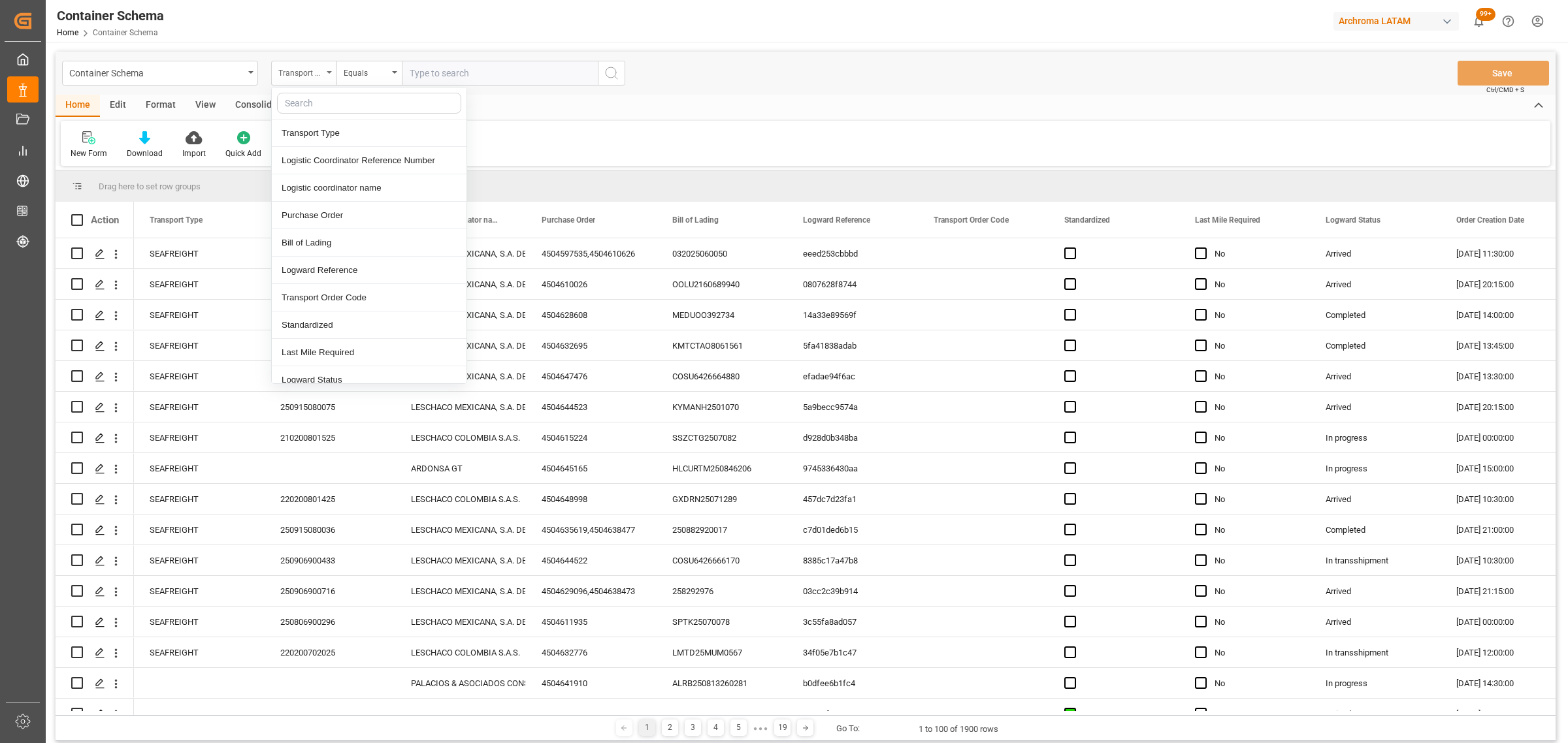
click at [303, 70] on div "Transport Type" at bounding box center [300, 71] width 44 height 15
click at [312, 73] on div "Transport Type" at bounding box center [300, 71] width 44 height 15
click at [327, 239] on div "Bill of Lading" at bounding box center [369, 243] width 194 height 27
click at [361, 75] on div "Equals" at bounding box center [365, 71] width 44 height 15
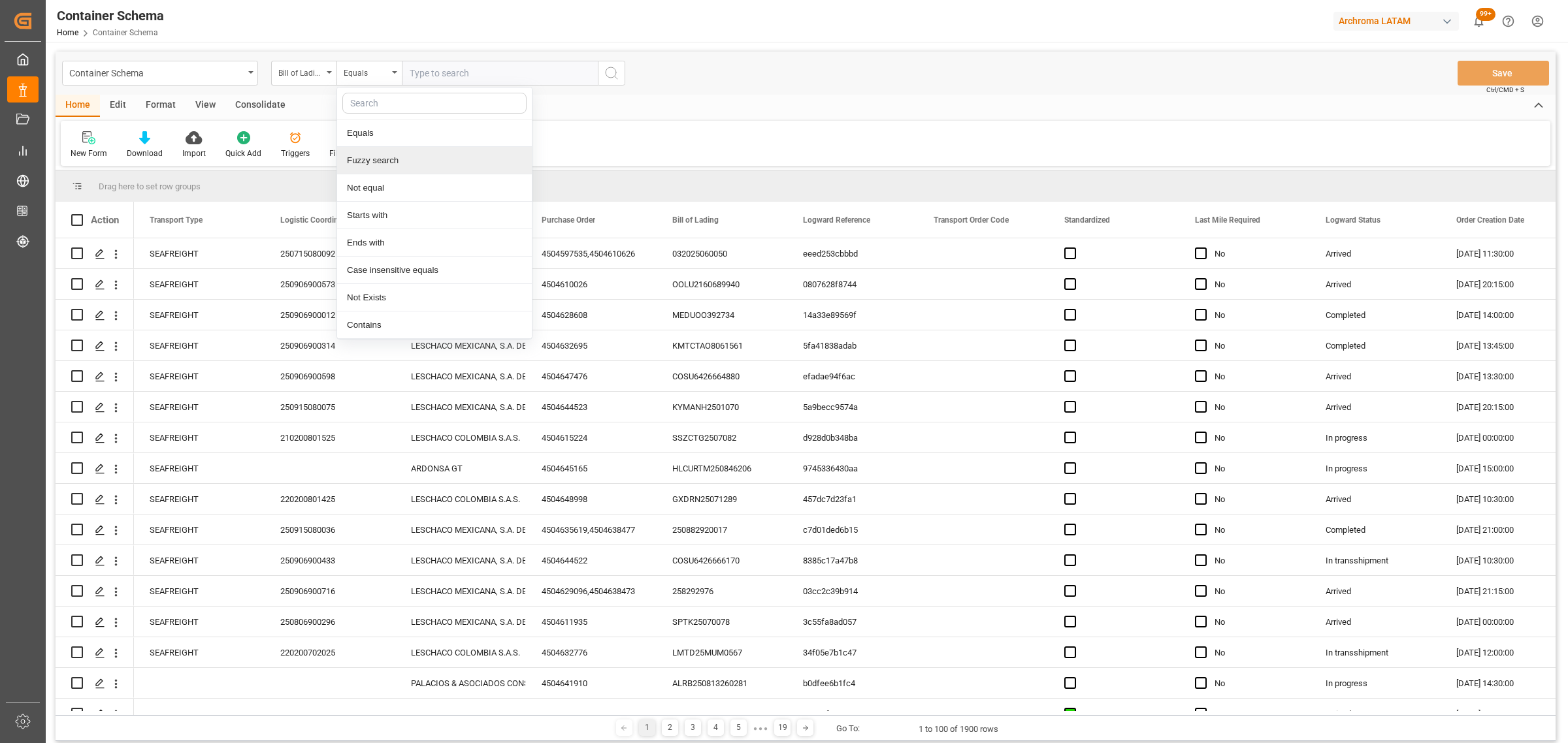
click at [380, 161] on div "Fuzzy search" at bounding box center [434, 160] width 194 height 27
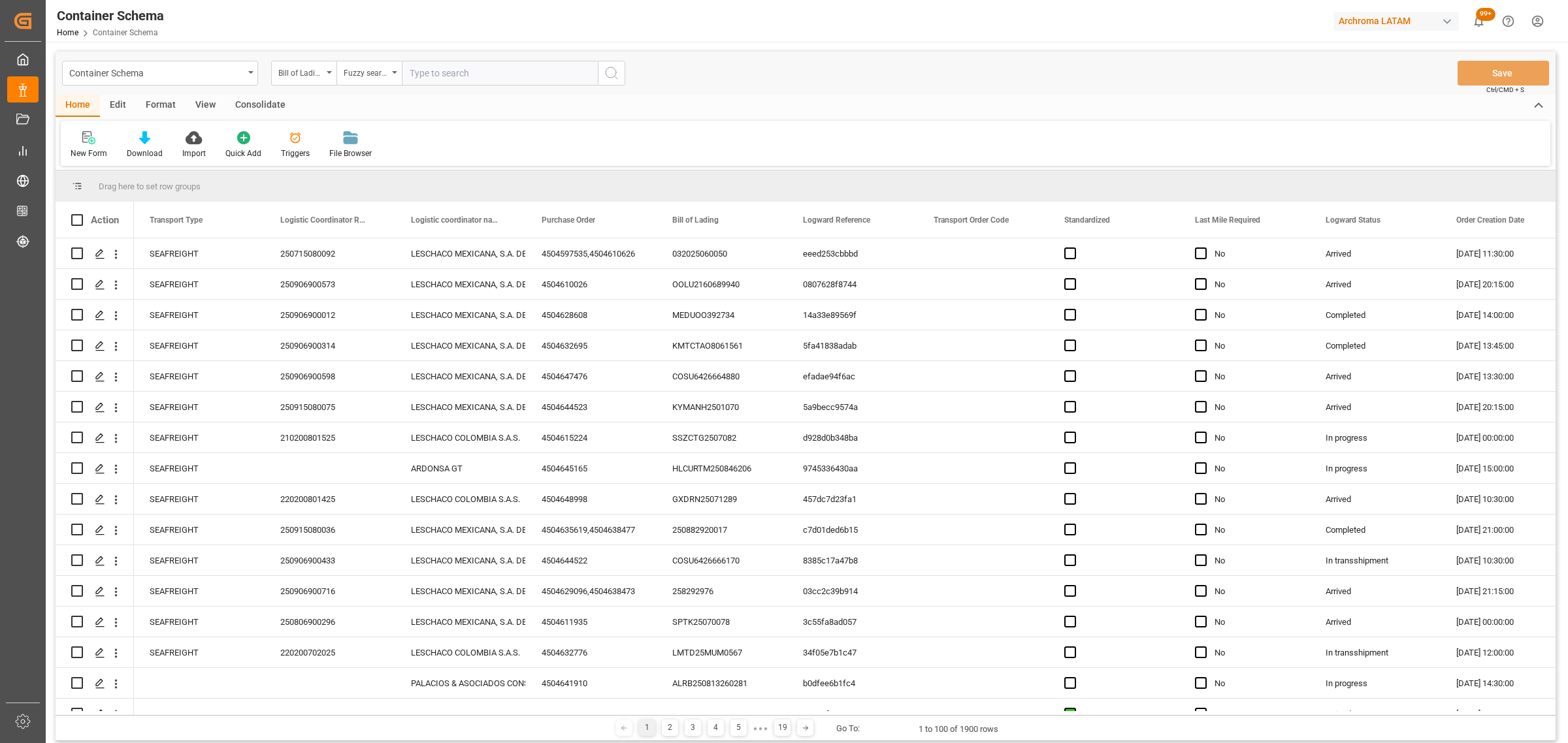
click at [443, 74] on input "text" at bounding box center [500, 73] width 196 height 25
paste input "CYF00779"
type input "CYF00779"
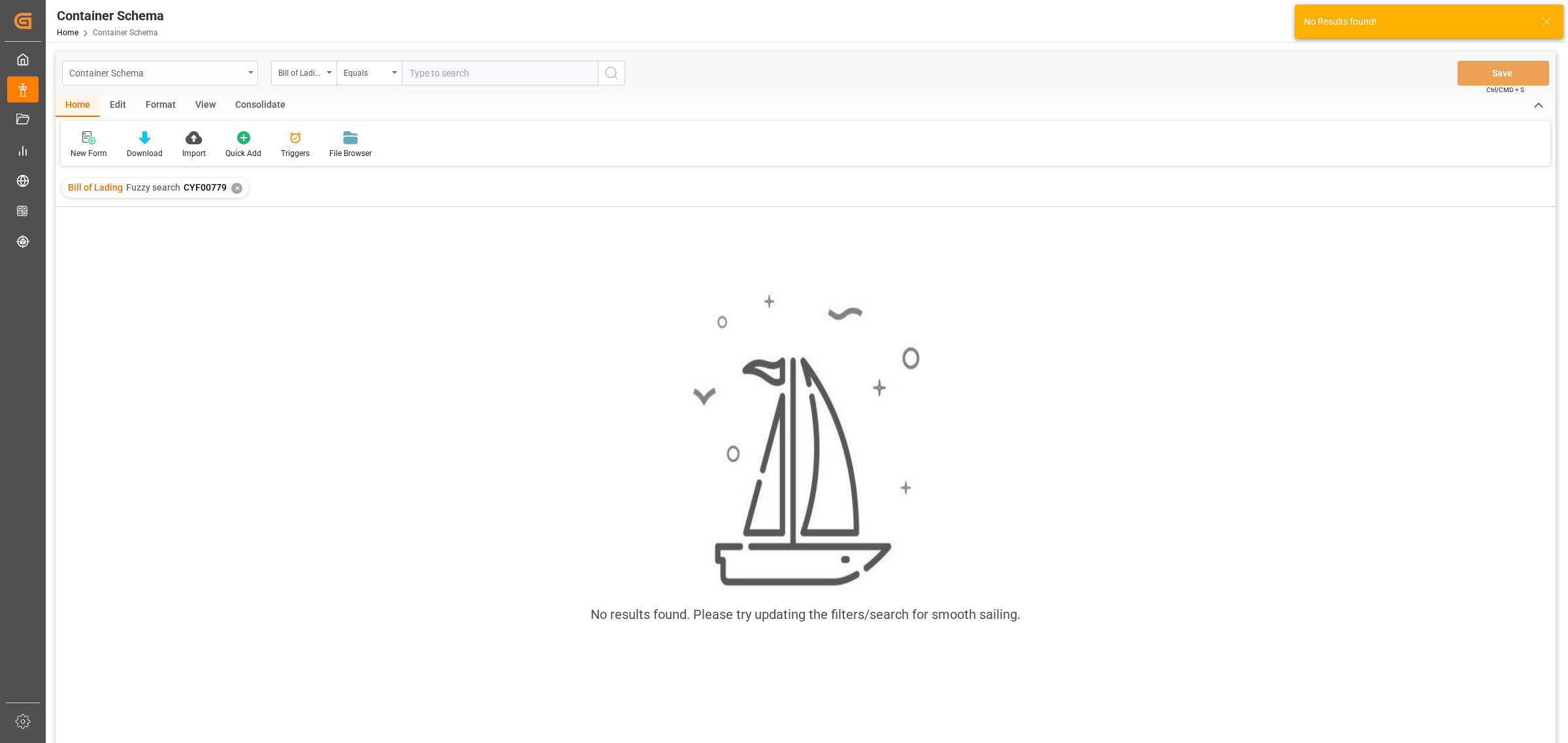
click at [134, 70] on div "Container Schema" at bounding box center [157, 72] width 175 height 16
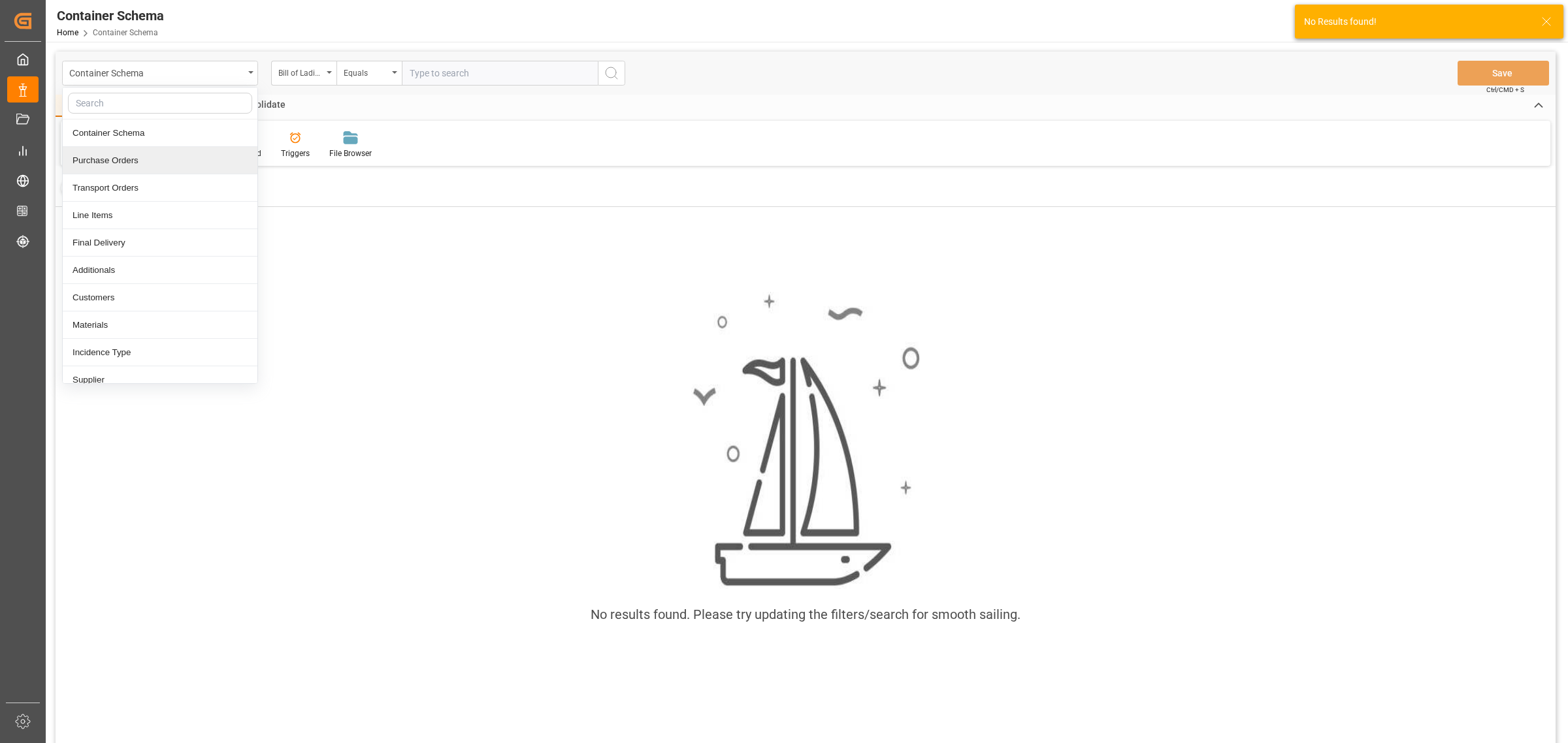
click at [150, 158] on div "Purchase Orders" at bounding box center [160, 160] width 194 height 27
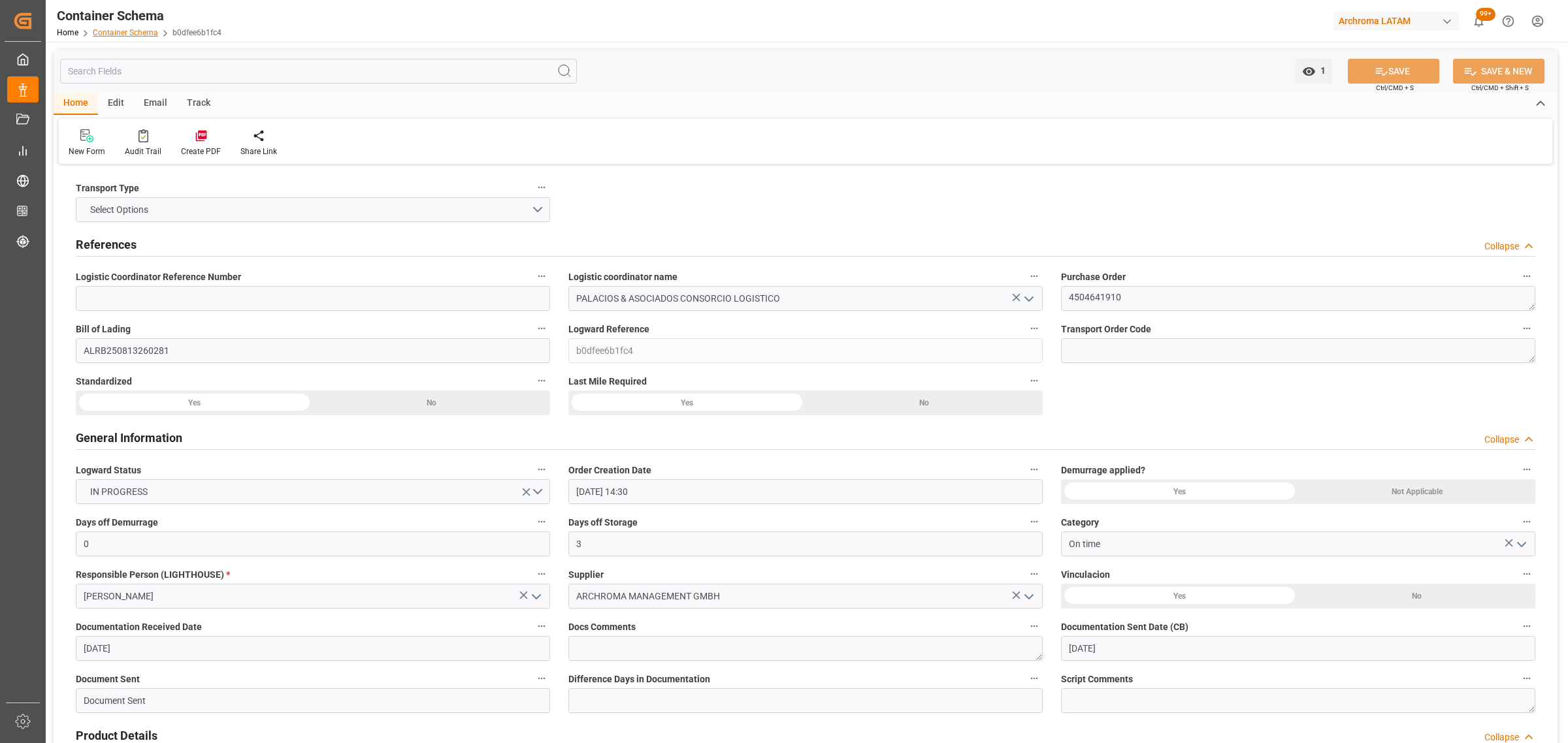
click at [134, 34] on link "Container Schema" at bounding box center [125, 32] width 66 height 9
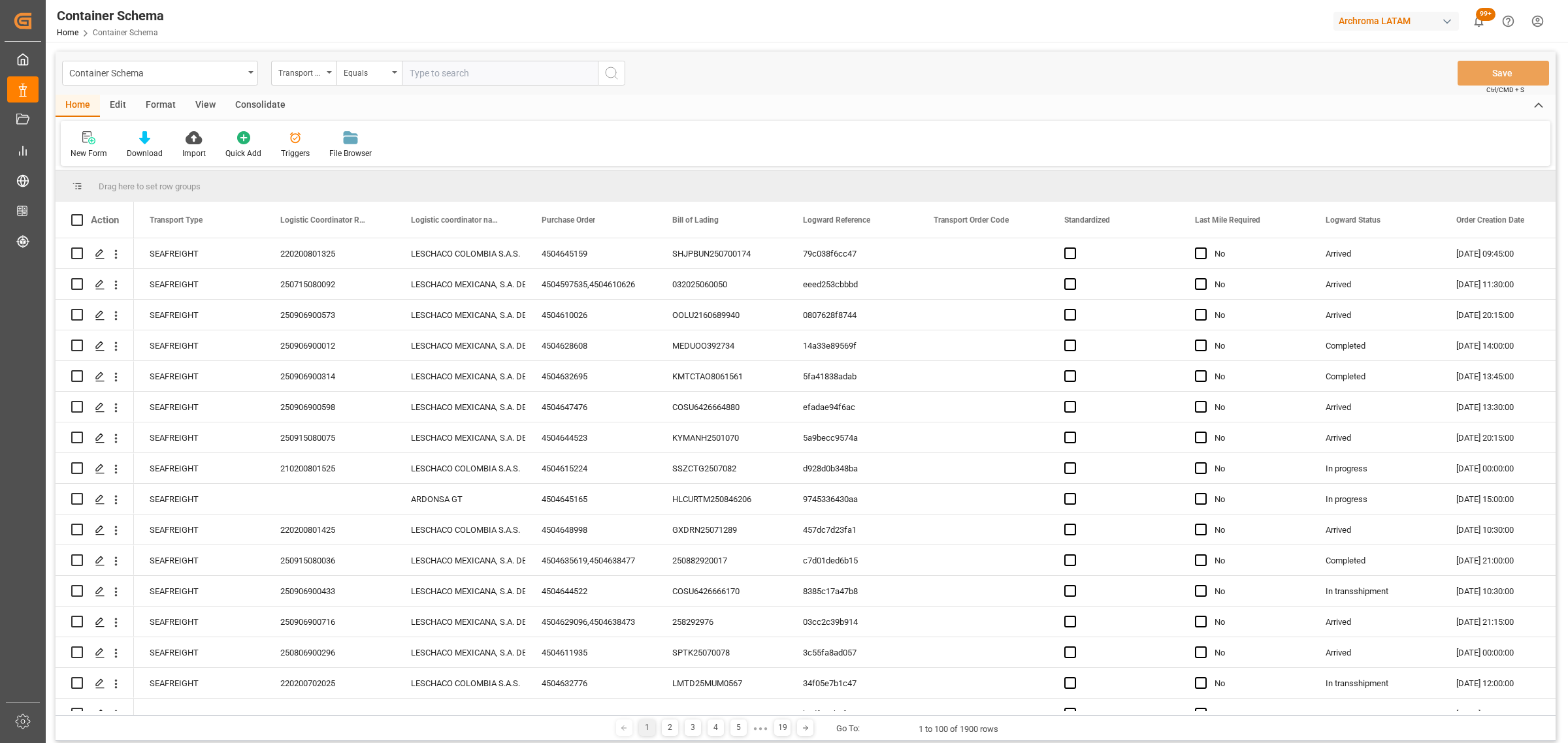
click at [318, 72] on div "Transport Type" at bounding box center [300, 71] width 44 height 15
click at [320, 220] on div "Purchase Order" at bounding box center [369, 215] width 194 height 27
click at [361, 63] on div "Equals" at bounding box center [369, 73] width 66 height 25
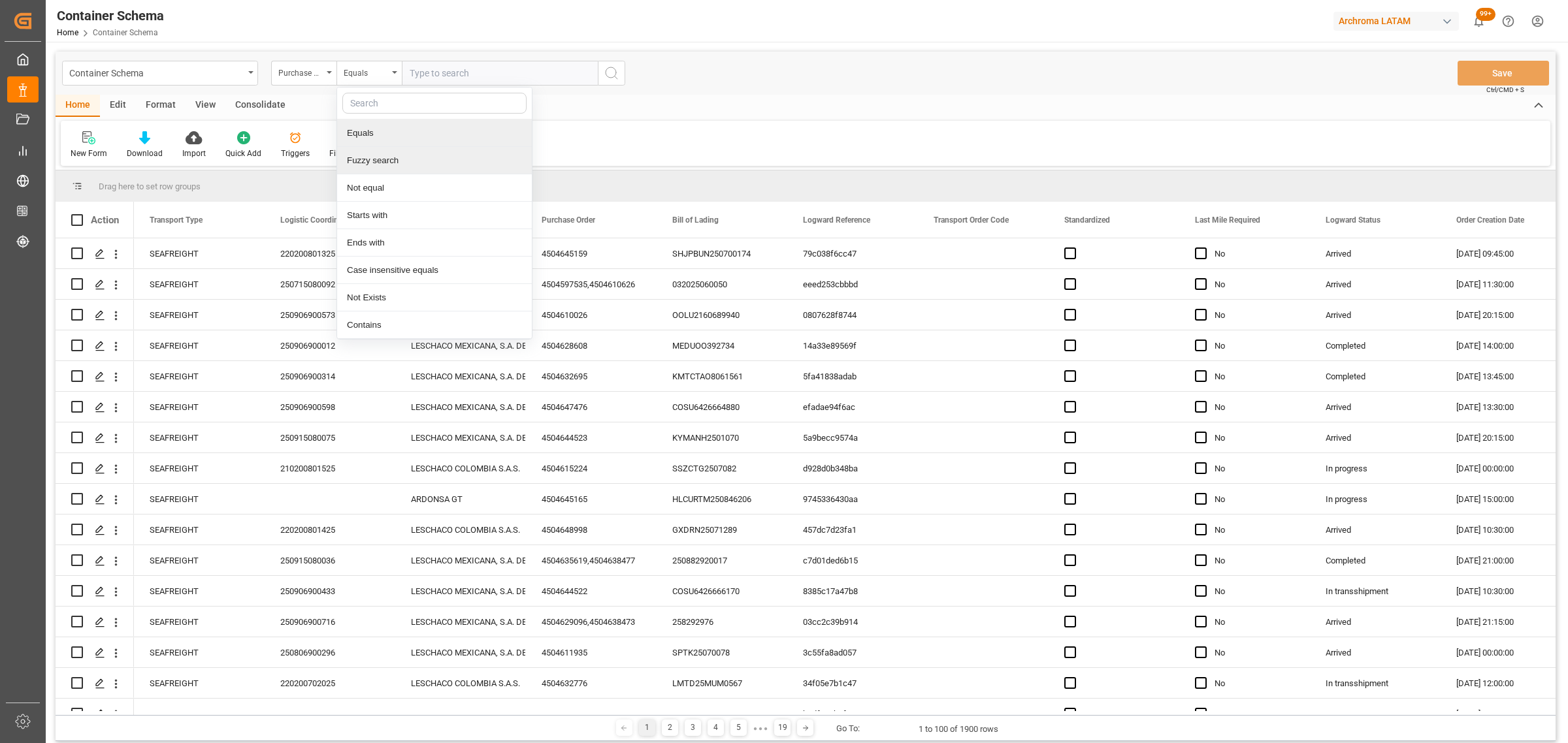
click at [390, 154] on div "Fuzzy search" at bounding box center [434, 160] width 194 height 27
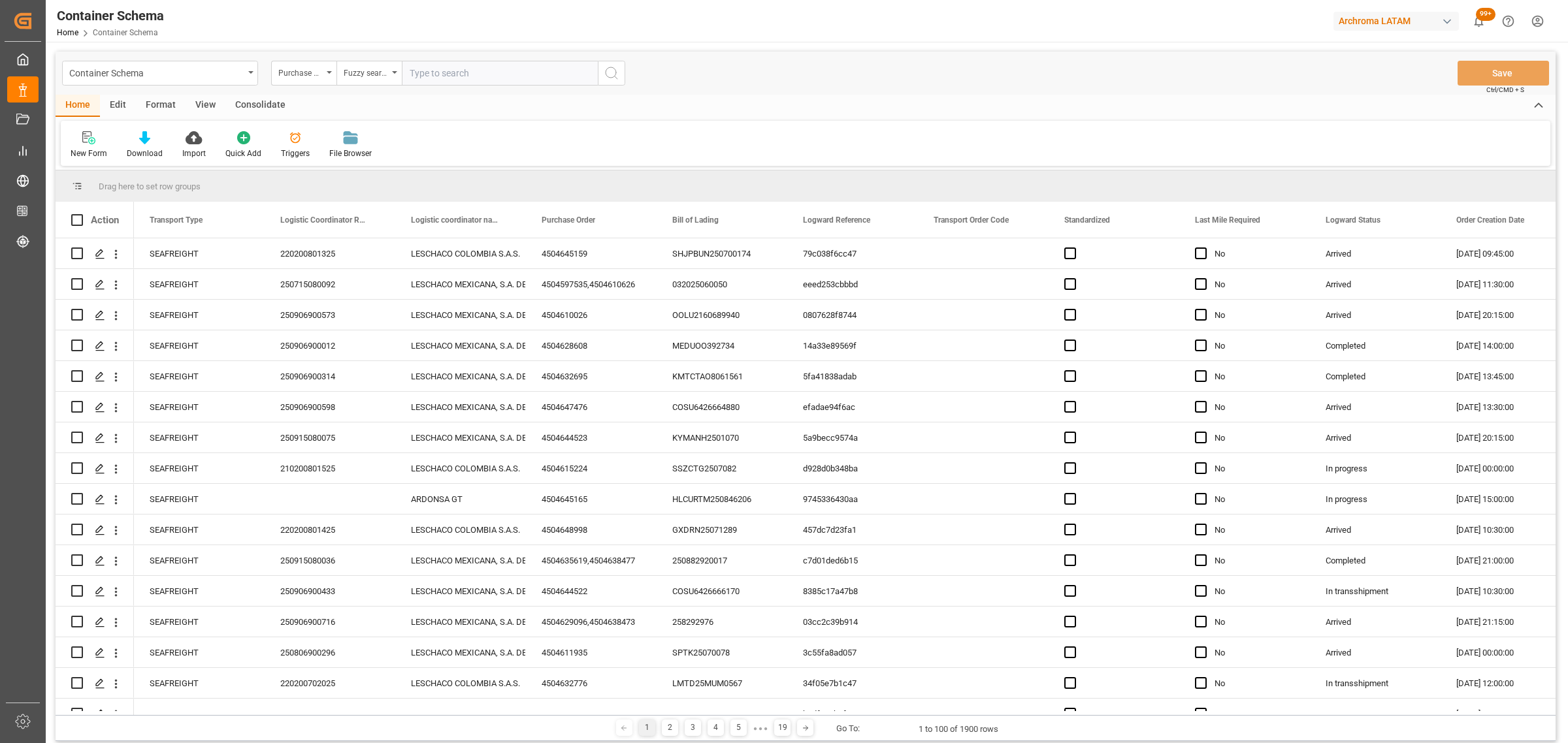
click at [448, 70] on input "text" at bounding box center [500, 73] width 196 height 25
paste input "4504653470,4504637763"
type input "4504653470"
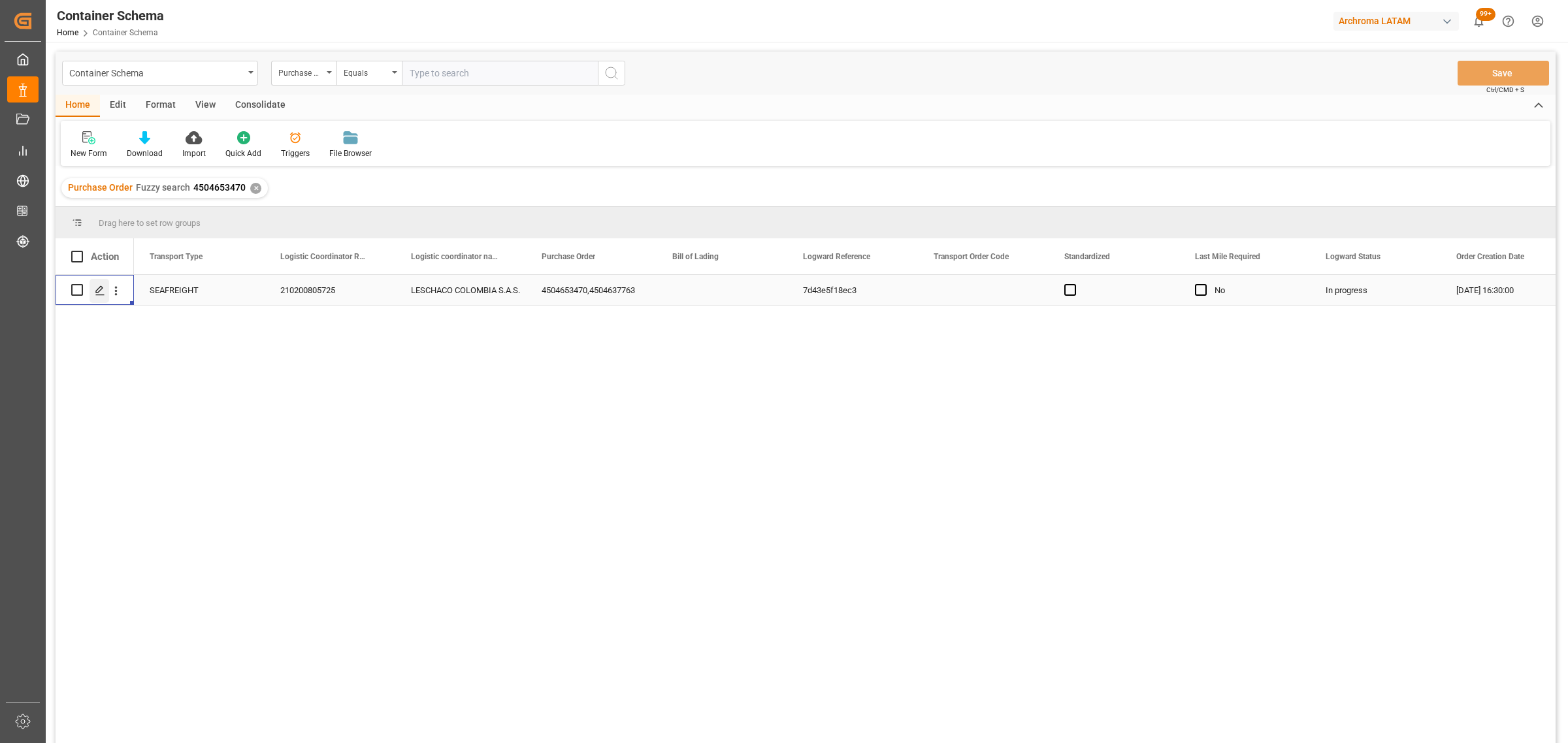
click at [99, 289] on icon "Press SPACE to select this row." at bounding box center [100, 291] width 11 height 11
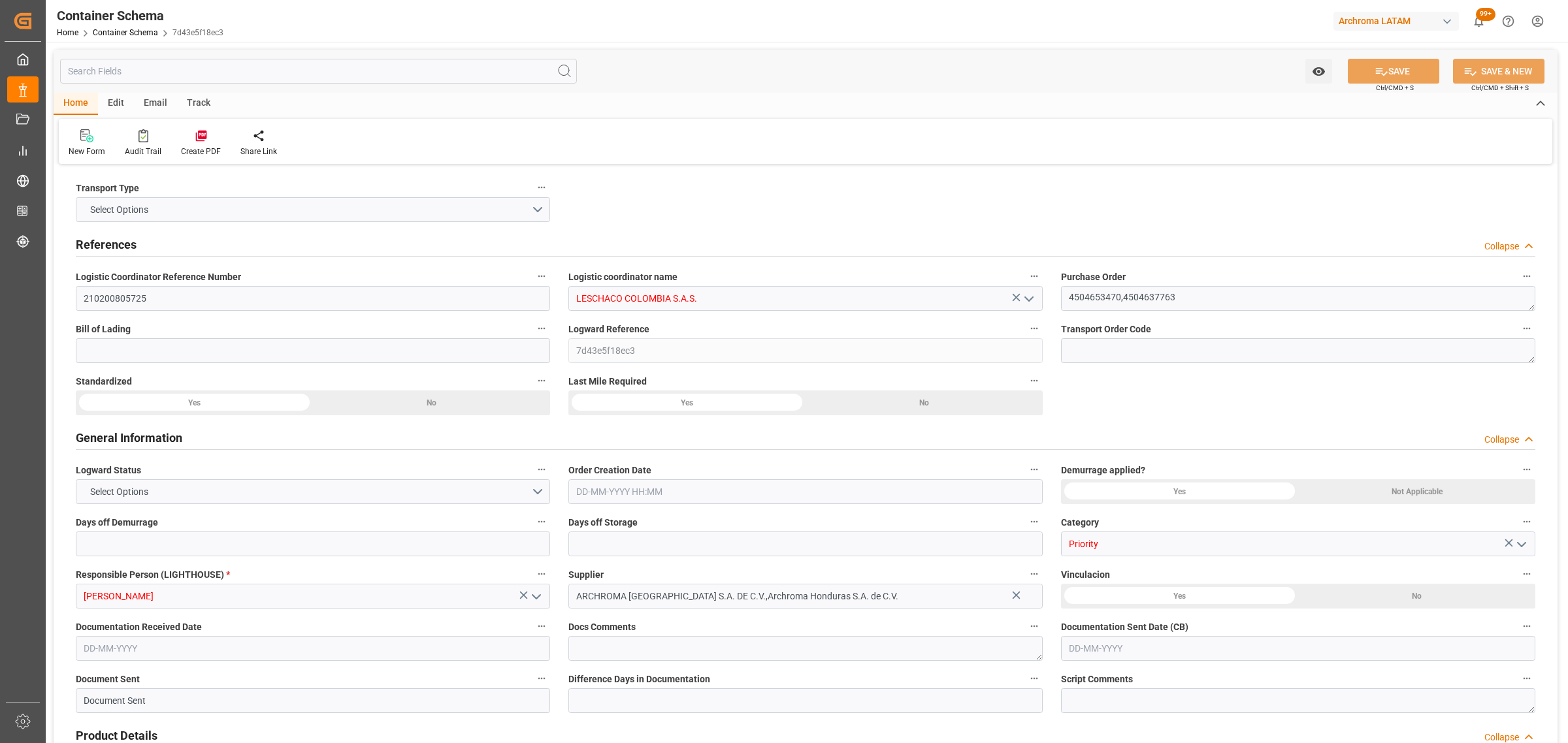
type input "0"
type input "3"
type input "2"
type input "6"
type input "1100"
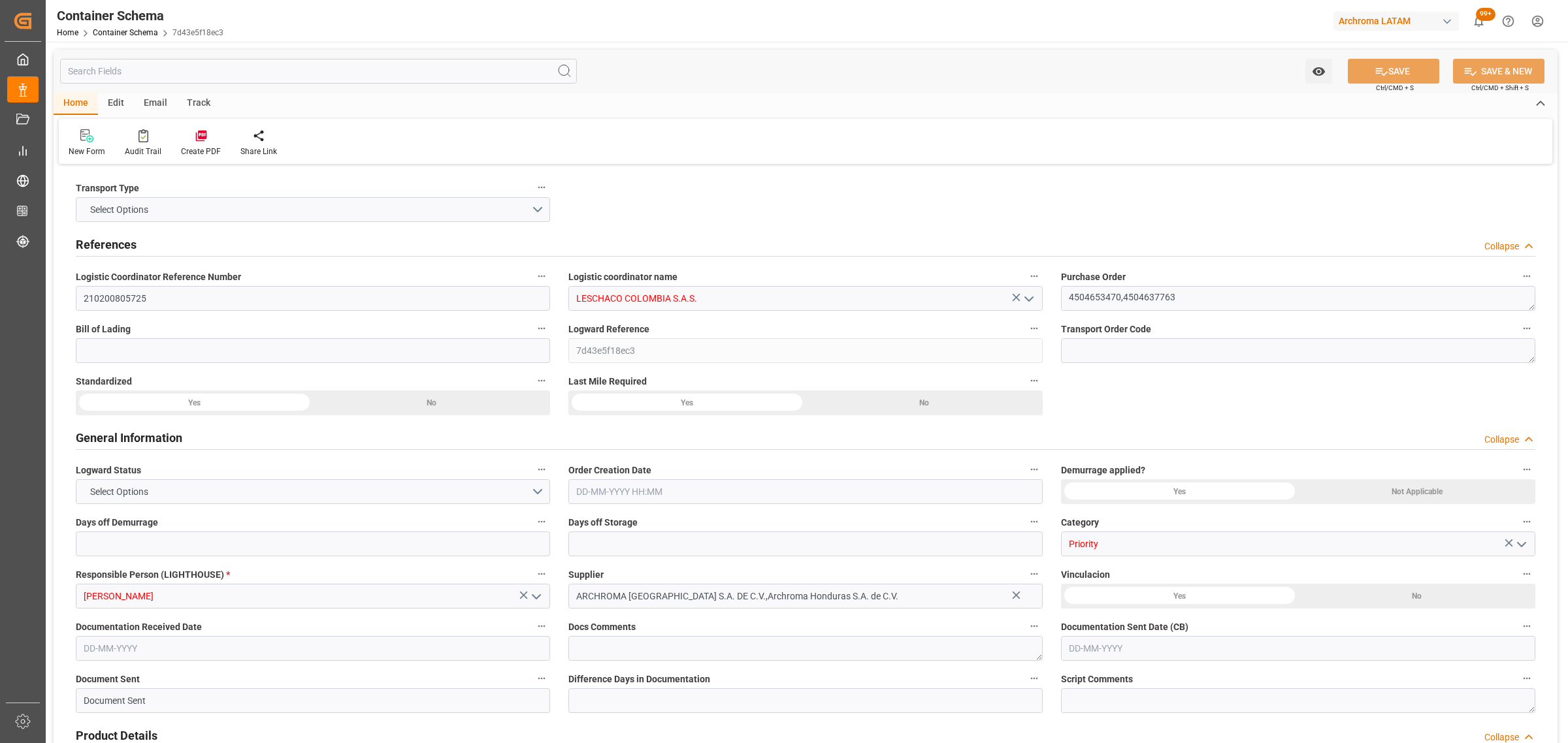
type input "1174.4"
type input "Maersk"
type input "Maersk Line AS"
type input "HNPCR"
type input "COCTG"
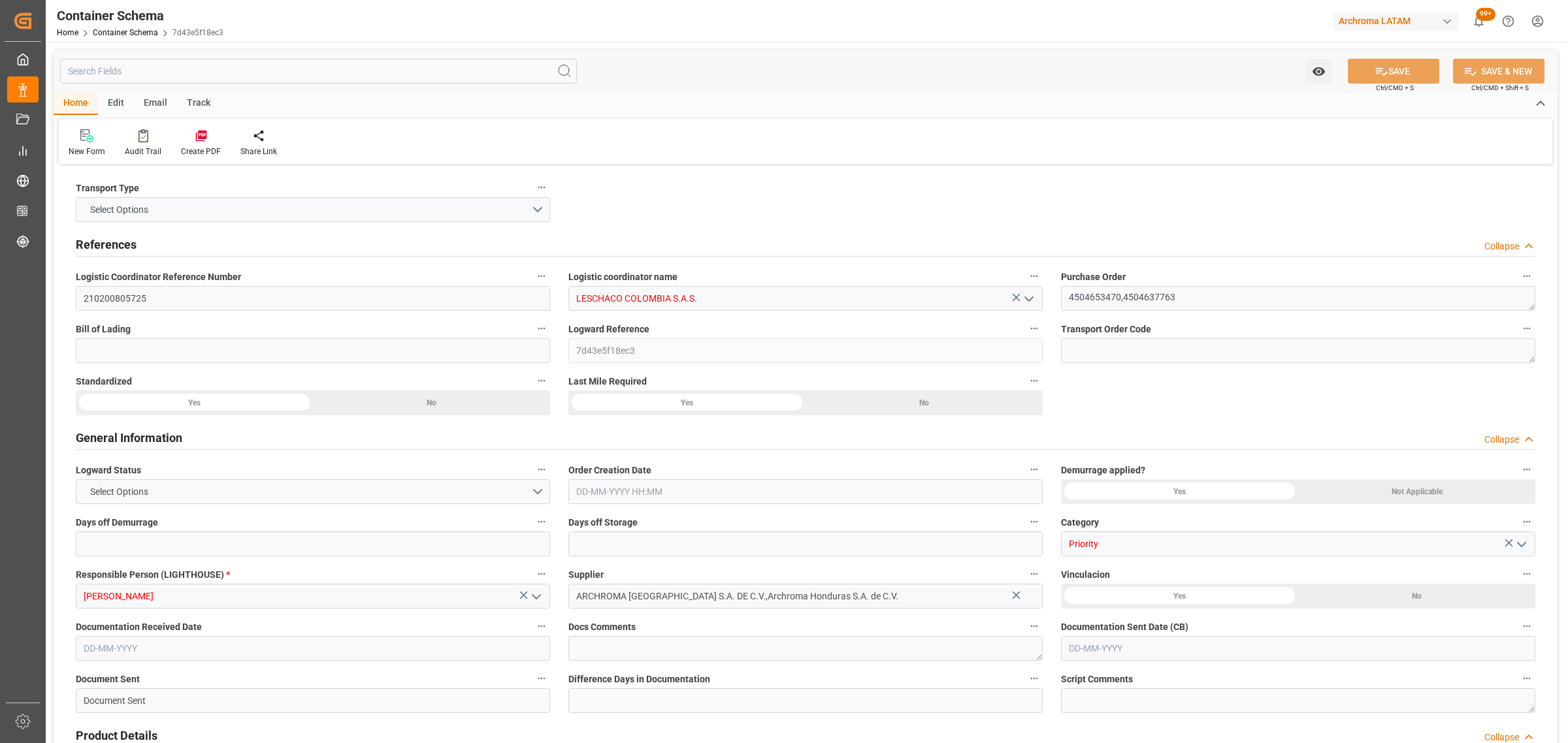
type input "COCTG"
type input "15-08-2025 16:30"
type input "14-08-2025"
type input "15-08-2025"
type input "[DATE]"
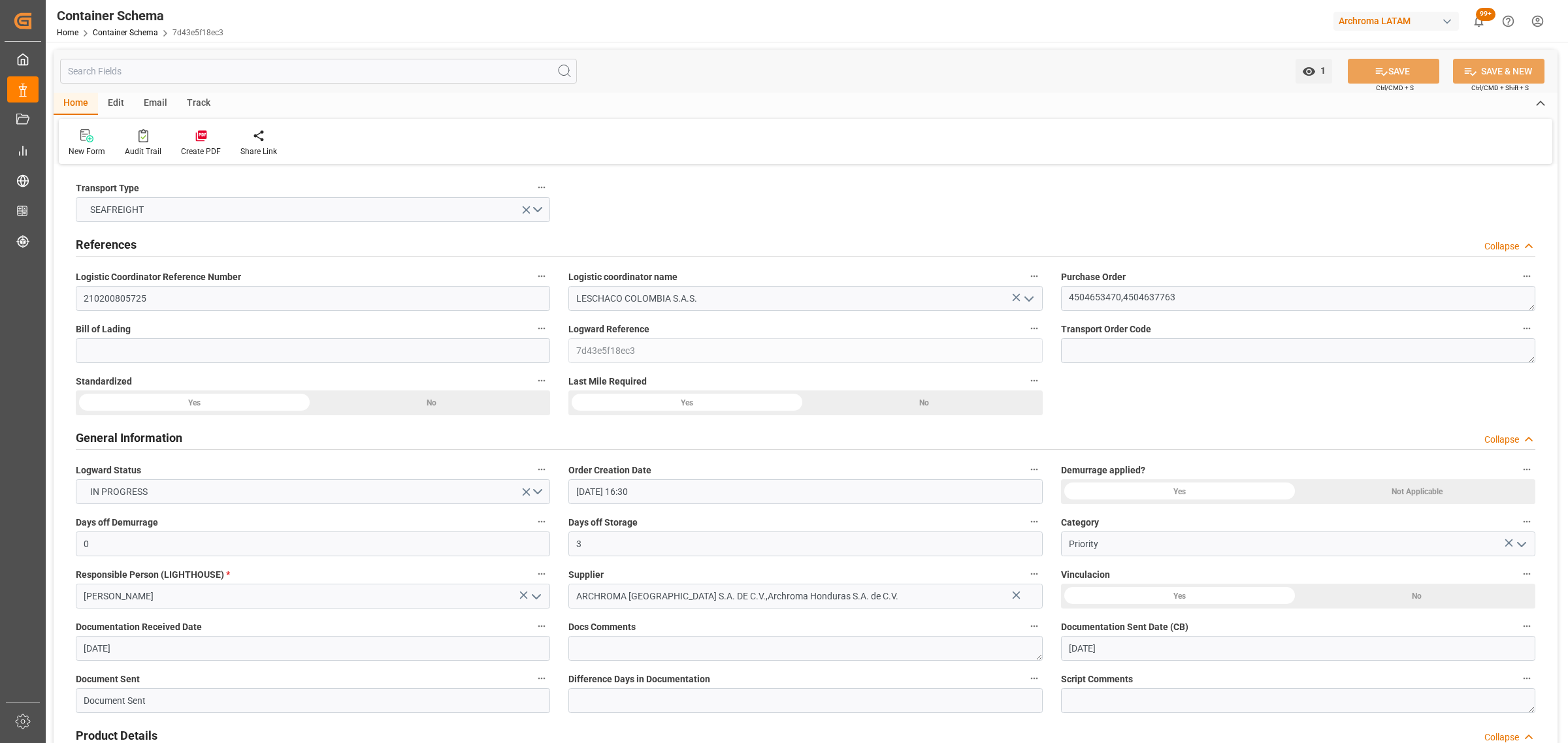
type input "30-08-2025 00:00"
click at [186, 348] on input at bounding box center [312, 351] width 474 height 25
paste input "CYF00779"
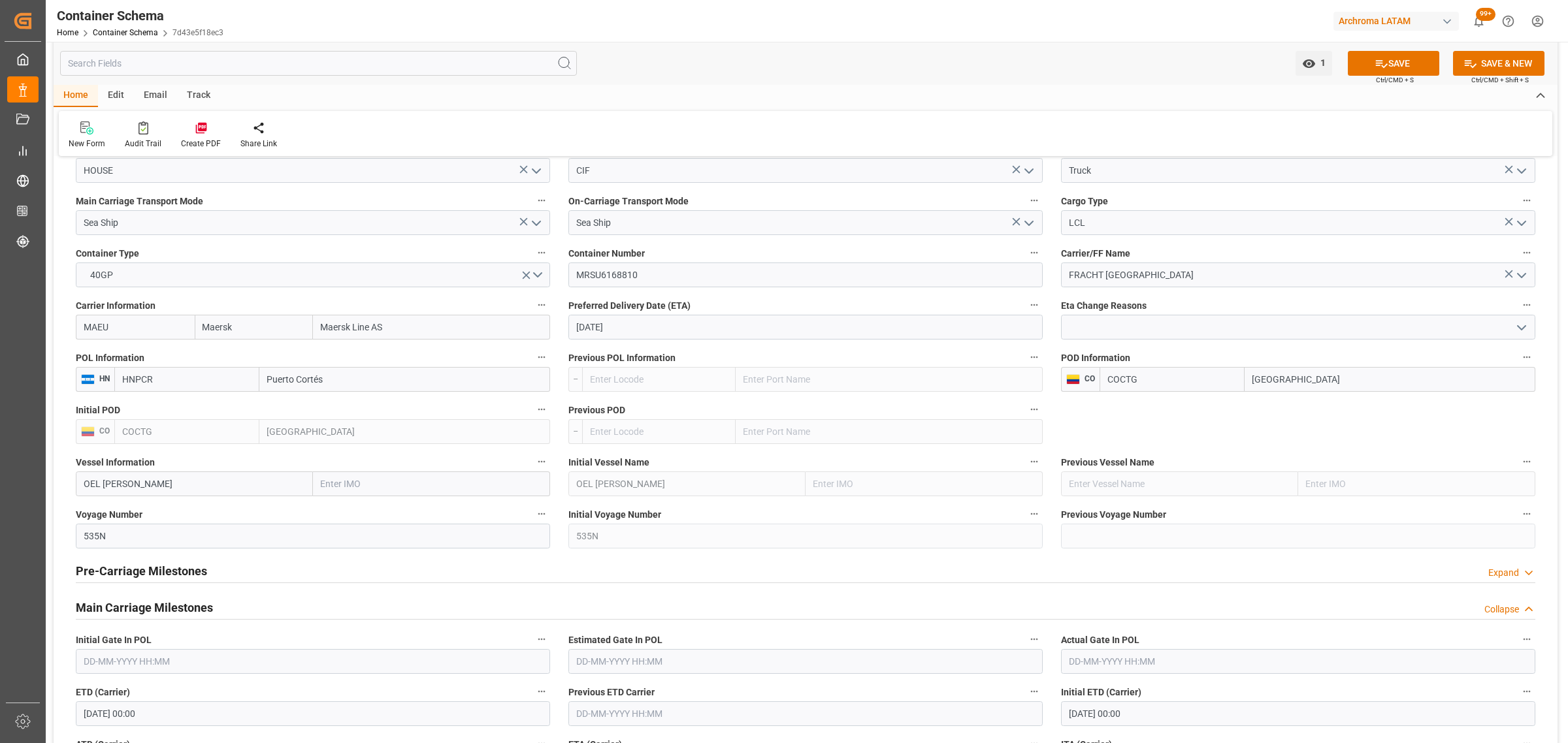
scroll to position [1224, 0]
type input "CYF00779"
click at [776, 331] on input "[DATE]" at bounding box center [805, 324] width 474 height 25
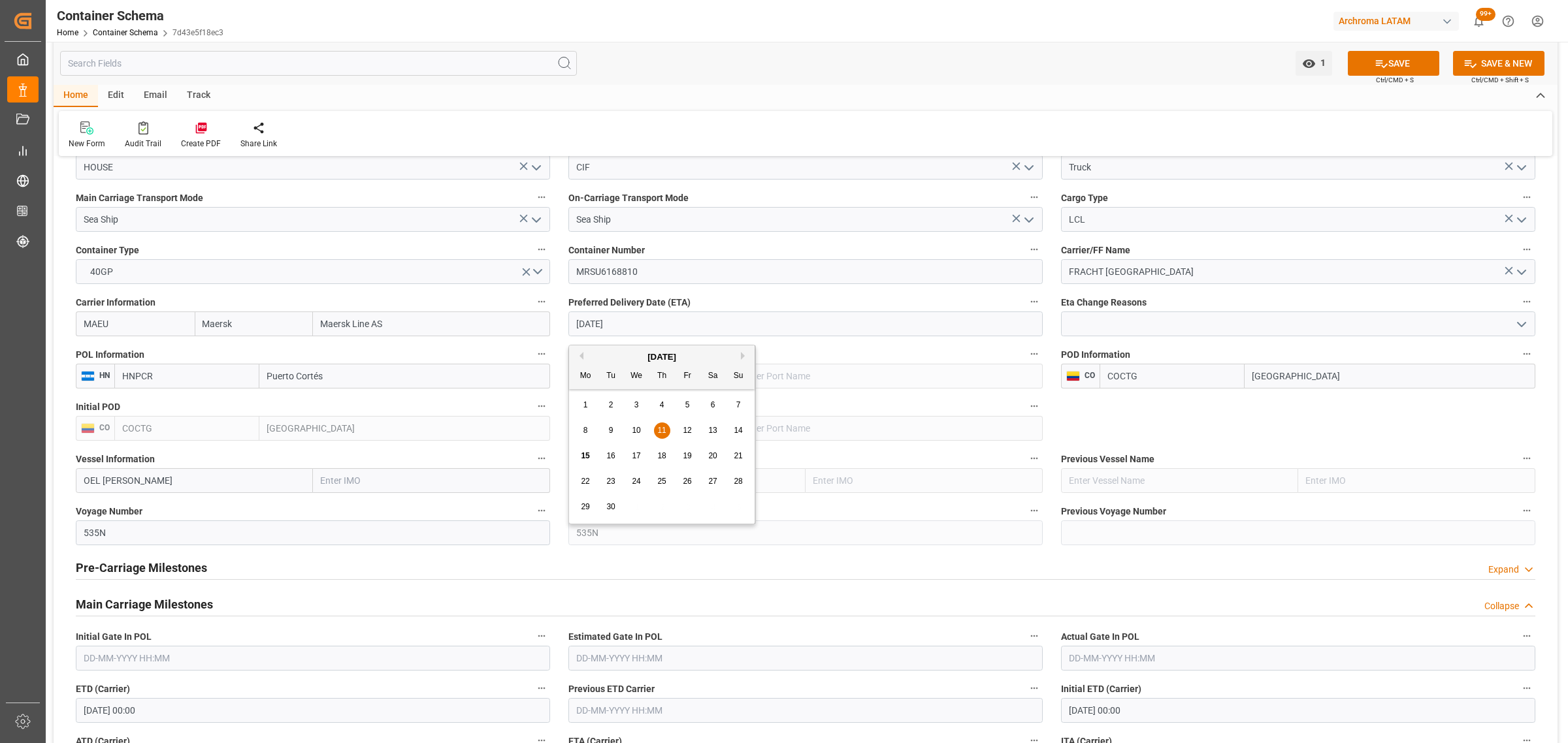
click at [616, 455] on div "16" at bounding box center [611, 456] width 16 height 15
type input "[DATE]"
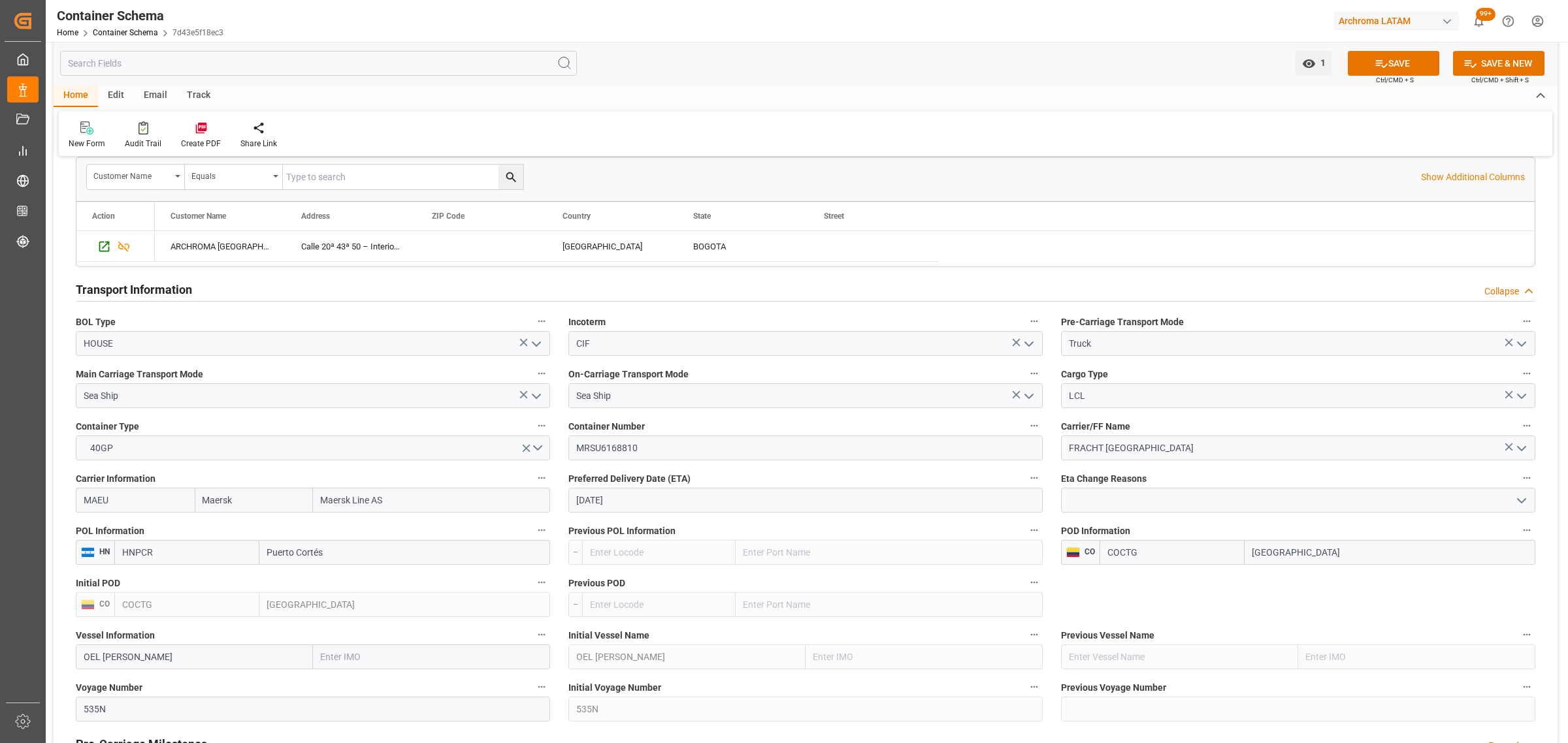
scroll to position [1142, 0]
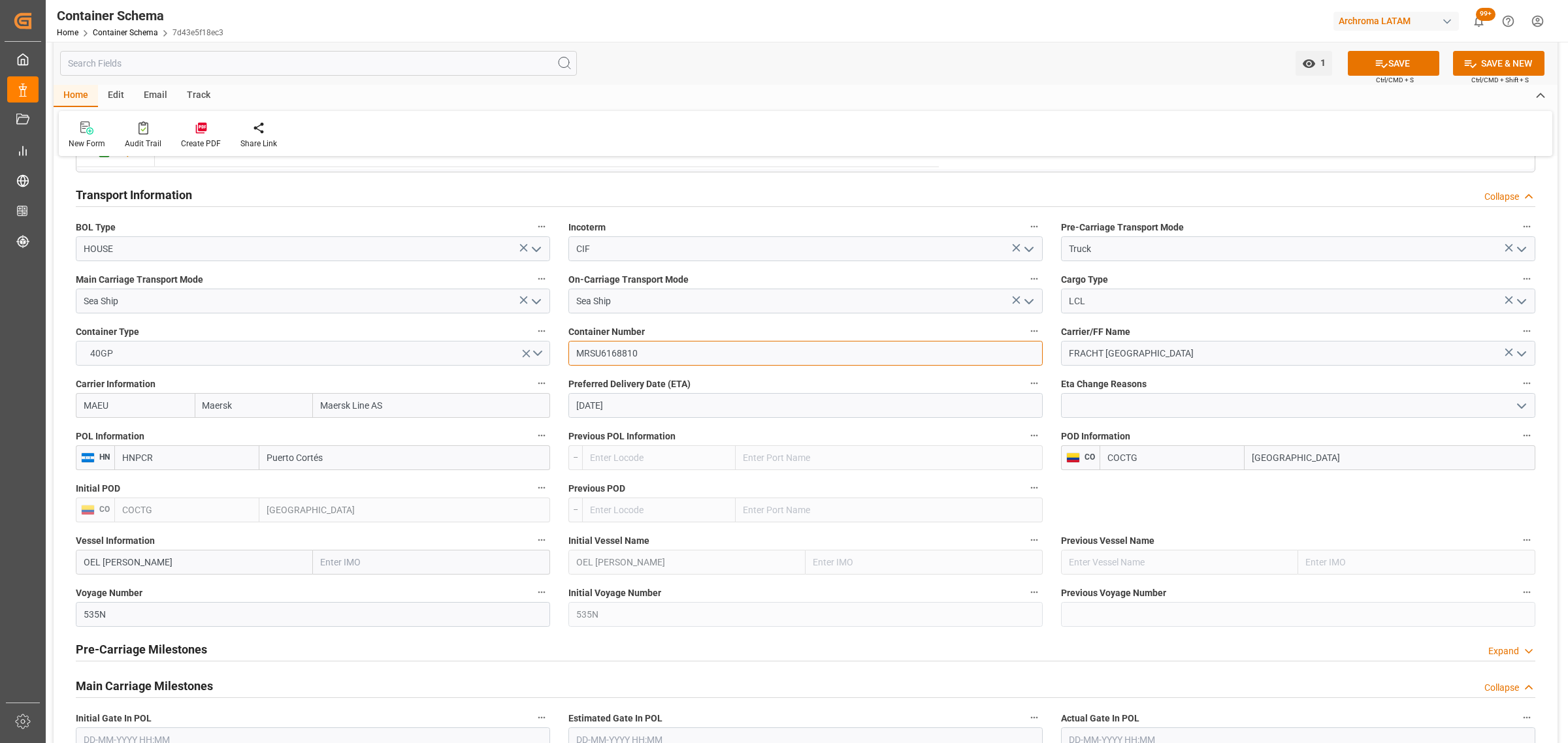
drag, startPoint x: 647, startPoint y: 360, endPoint x: 539, endPoint y: 354, distance: 108.2
click at [539, 354] on div "Transport Type SEAFREIGHT References Collapse Logistic Coordinator Reference Nu…" at bounding box center [806, 219] width 1504 height 2388
paste input
drag, startPoint x: 671, startPoint y: 361, endPoint x: 473, endPoint y: 348, distance: 198.4
click at [473, 348] on div "Transport Type SEAFREIGHT References Collapse Logistic Coordinator Reference Nu…" at bounding box center [806, 219] width 1504 height 2388
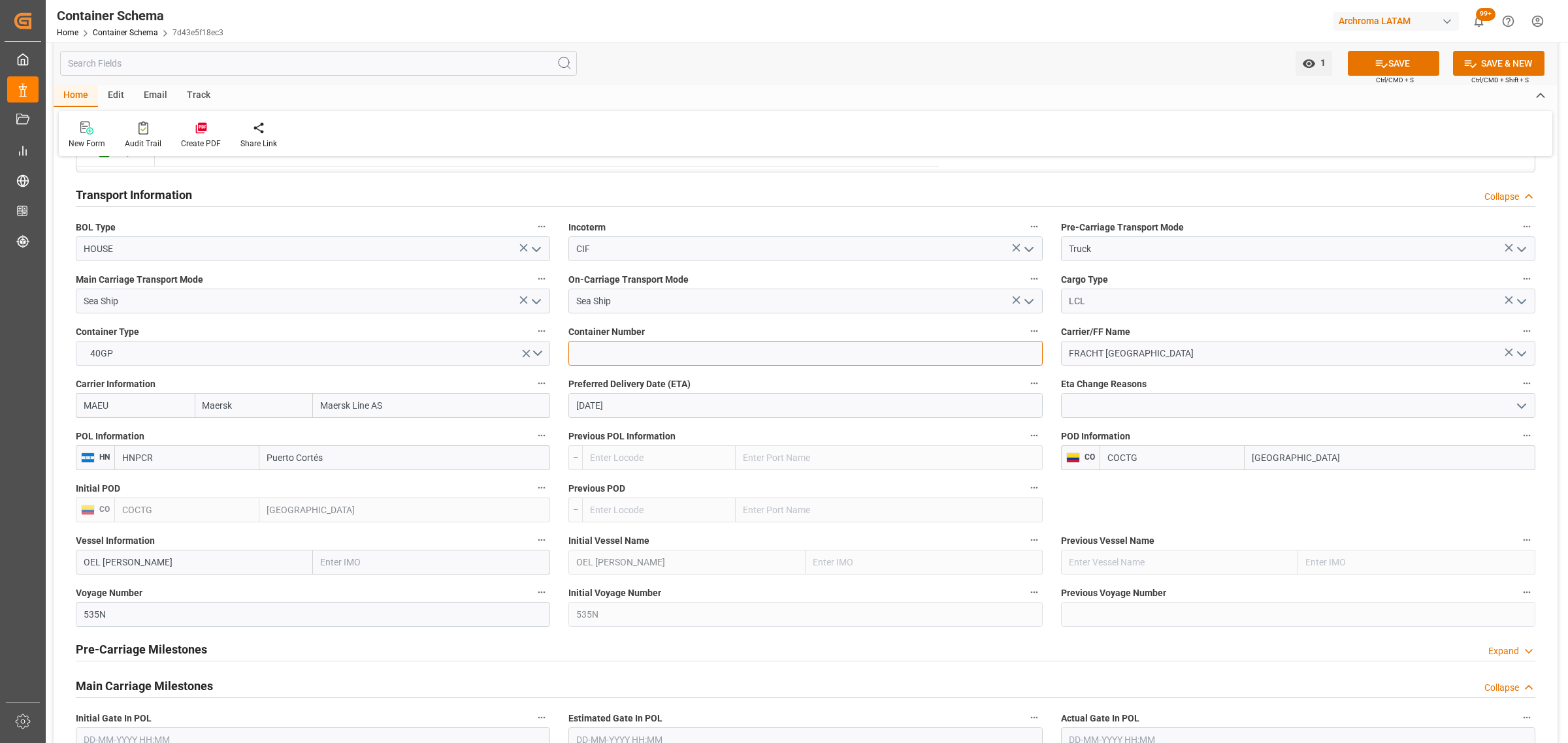
paste input "SMLU 790196 5"
type input "SMLU 790196 5"
drag, startPoint x: 232, startPoint y: 413, endPoint x: 170, endPoint y: 416, distance: 62.1
click at [170, 416] on div "MAEU Maersk Maersk Line AS" at bounding box center [312, 406] width 474 height 25
type input "s"
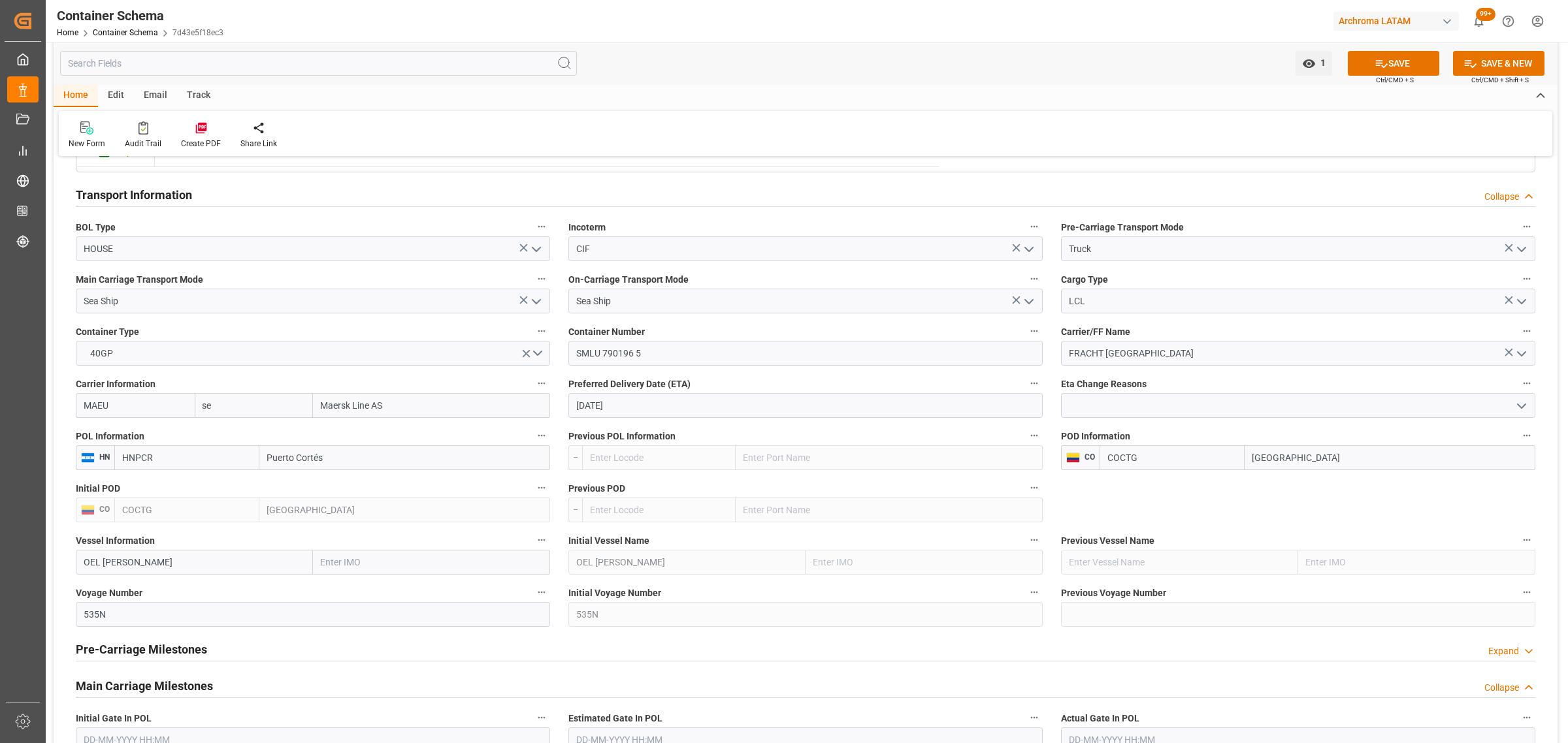
type input "sea"
click at [210, 428] on div "Seaboard" at bounding box center [230, 434] width 68 height 30
type input "SMLU"
type input "Seaboard"
type input "Seaboard Marine Ltd"
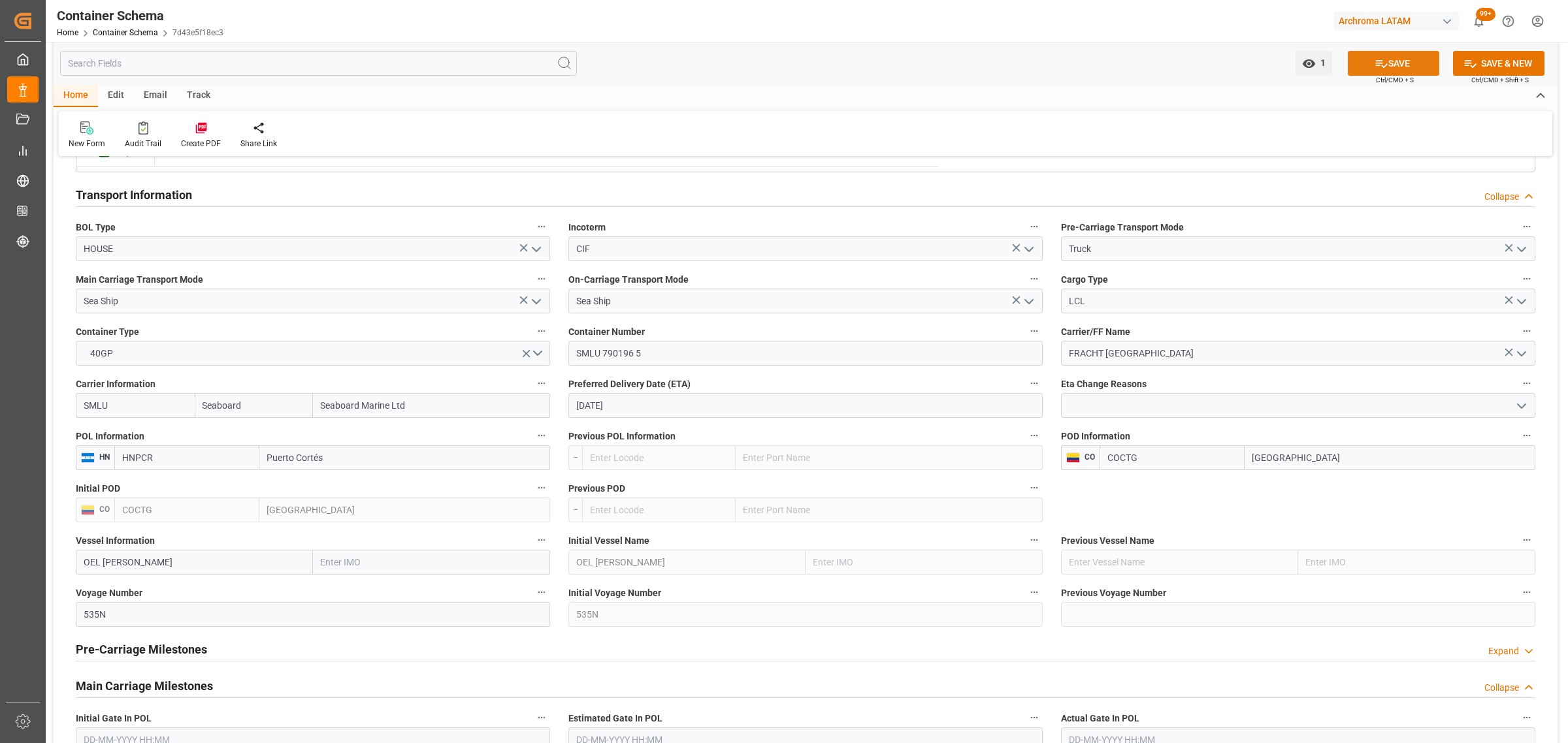
type input "Seaboard"
click at [1383, 54] on button "SAVE" at bounding box center [1393, 64] width 92 height 25
click at [134, 33] on link "Container Schema" at bounding box center [125, 32] width 66 height 9
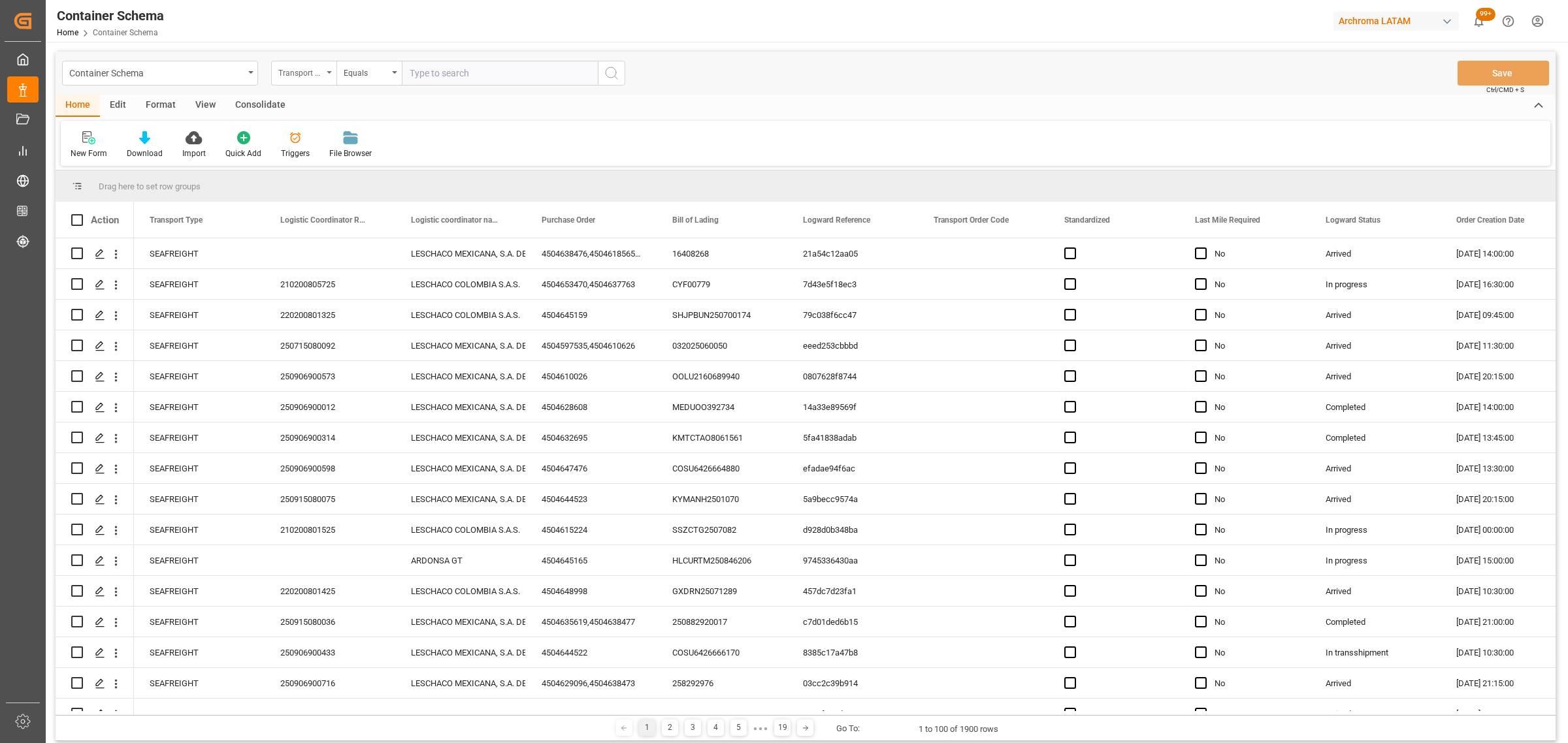
click at [317, 73] on div "Transport Type" at bounding box center [300, 71] width 44 height 15
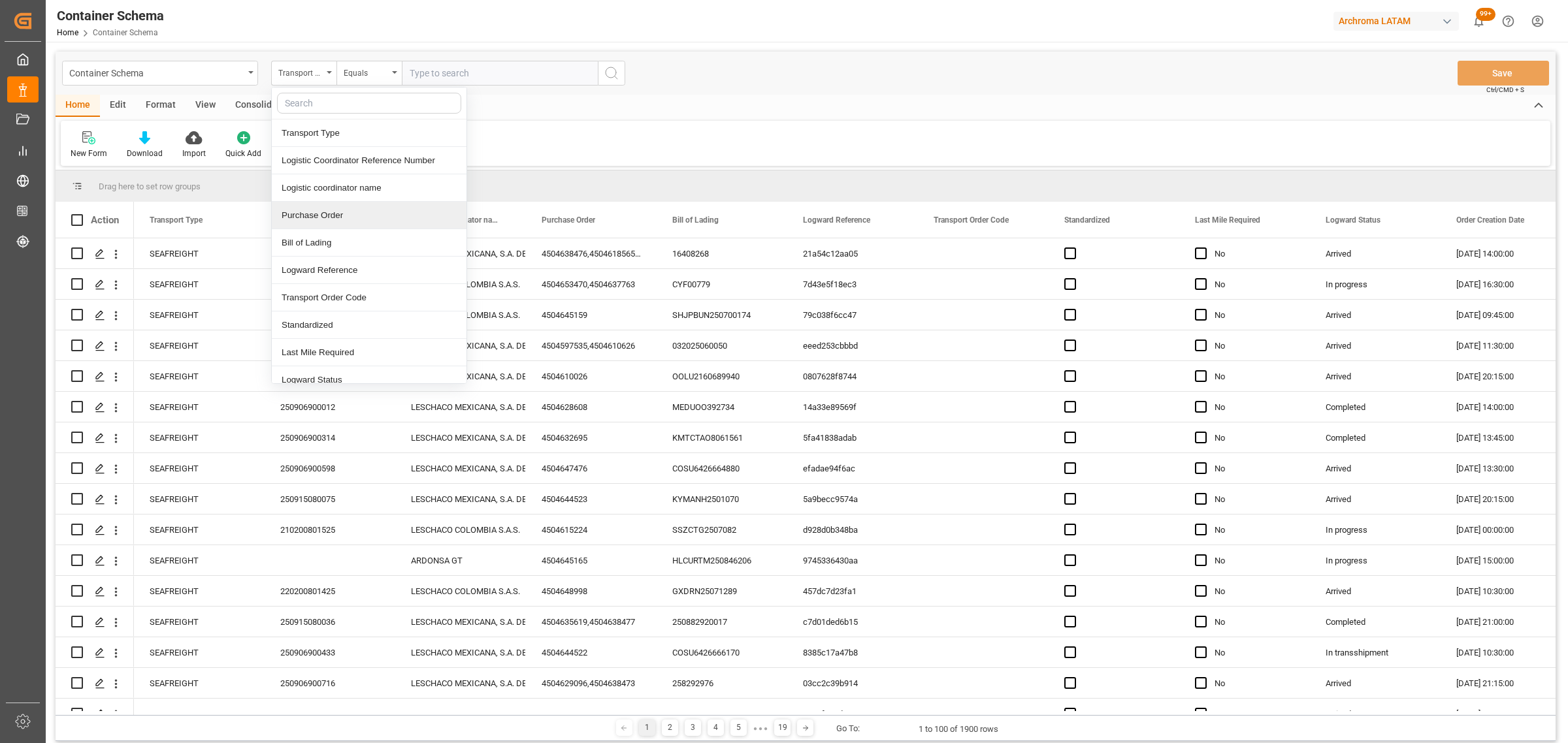
click at [330, 219] on div "Purchase Order" at bounding box center [369, 215] width 194 height 27
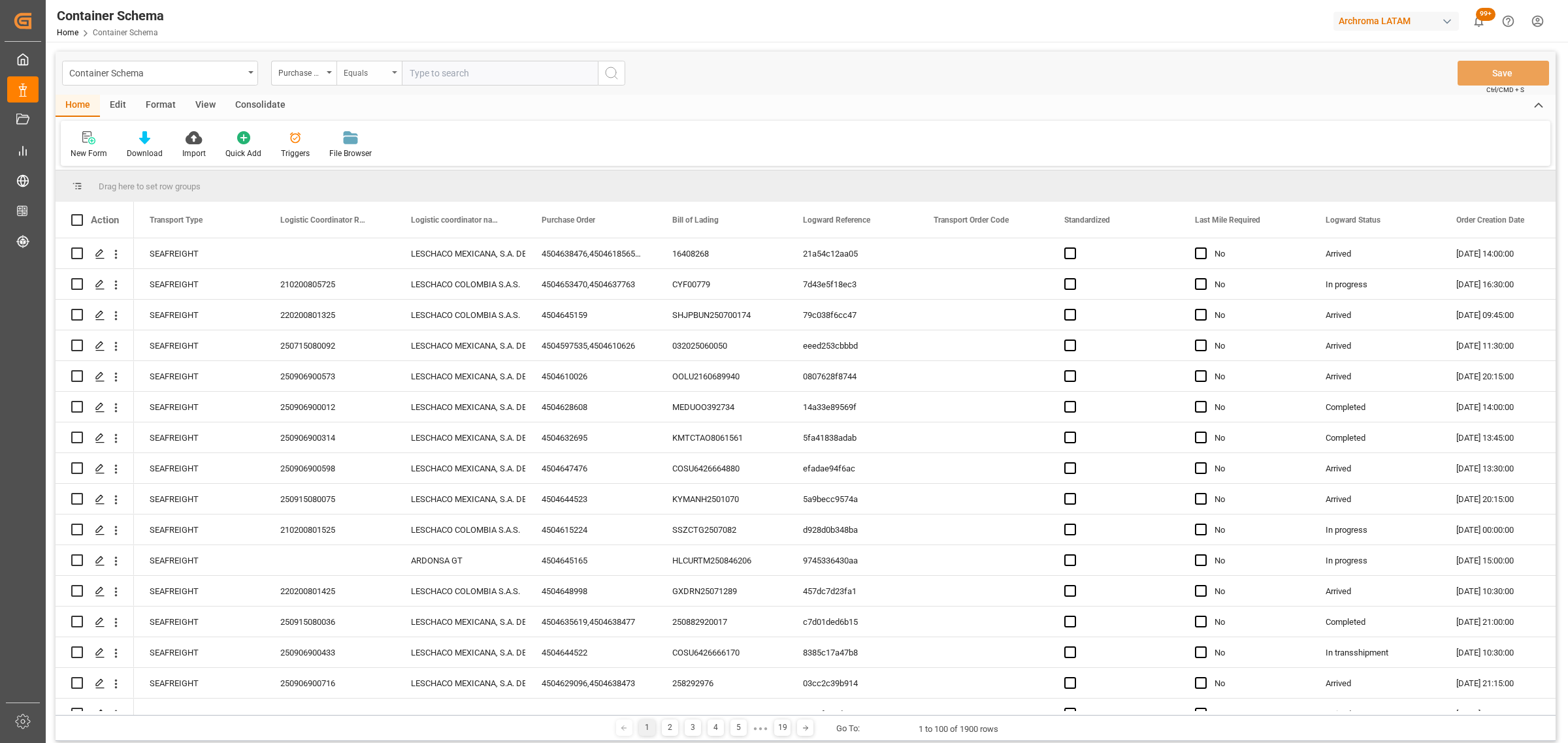
click at [361, 68] on div "Equals" at bounding box center [365, 71] width 44 height 15
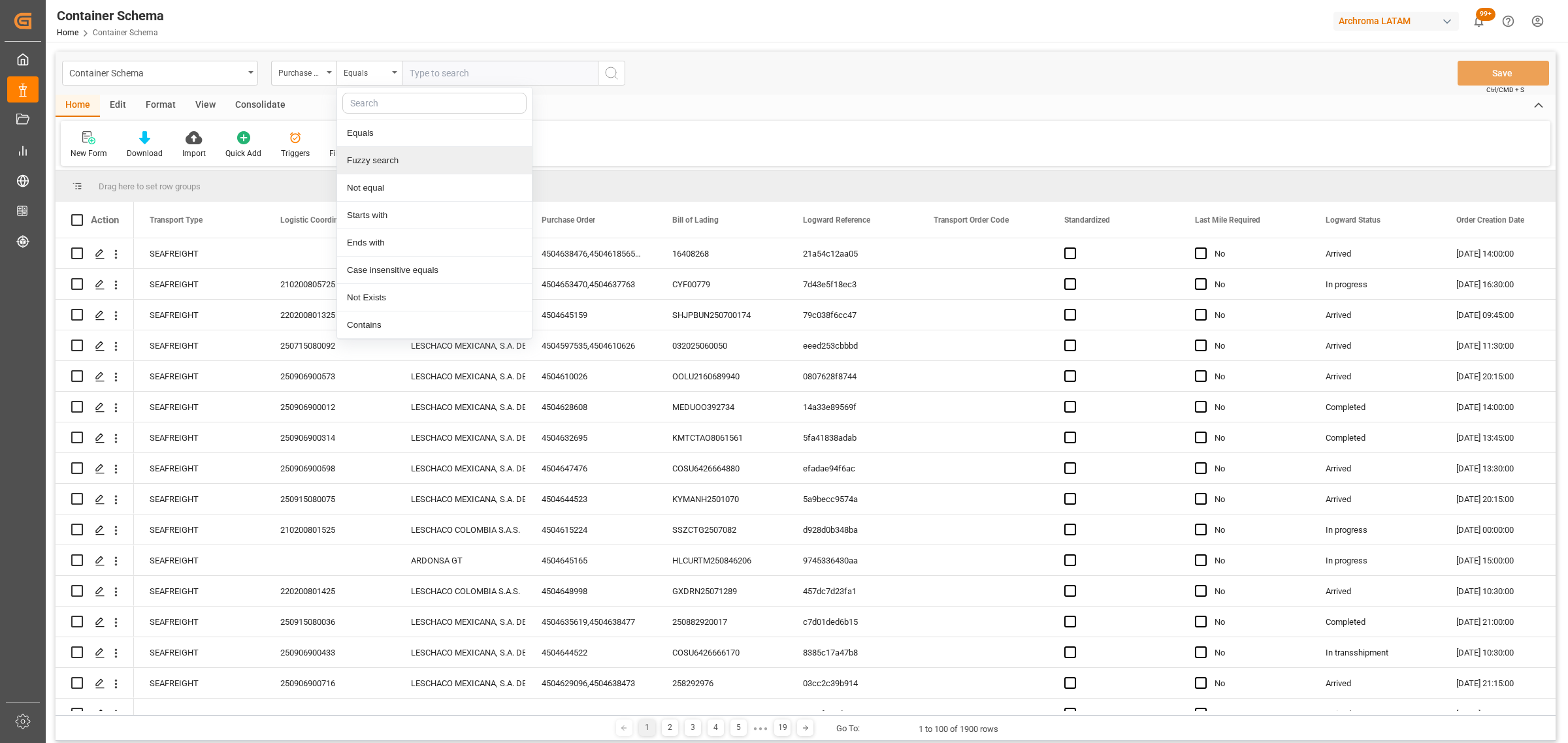
click at [425, 155] on div "Fuzzy search" at bounding box center [434, 160] width 194 height 27
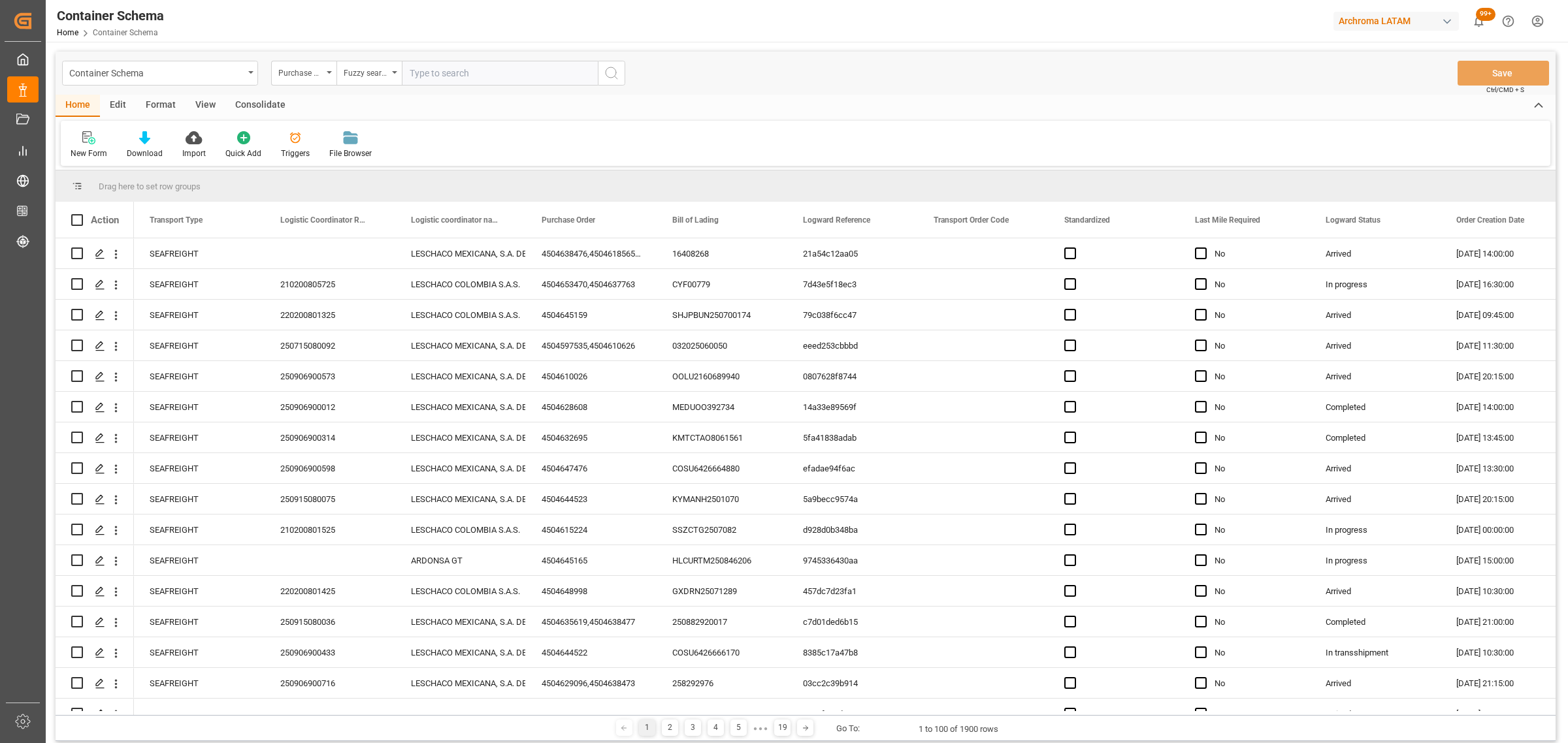
click at [431, 66] on input "text" at bounding box center [500, 73] width 196 height 25
paste input "4504620737"
type input "4504620737"
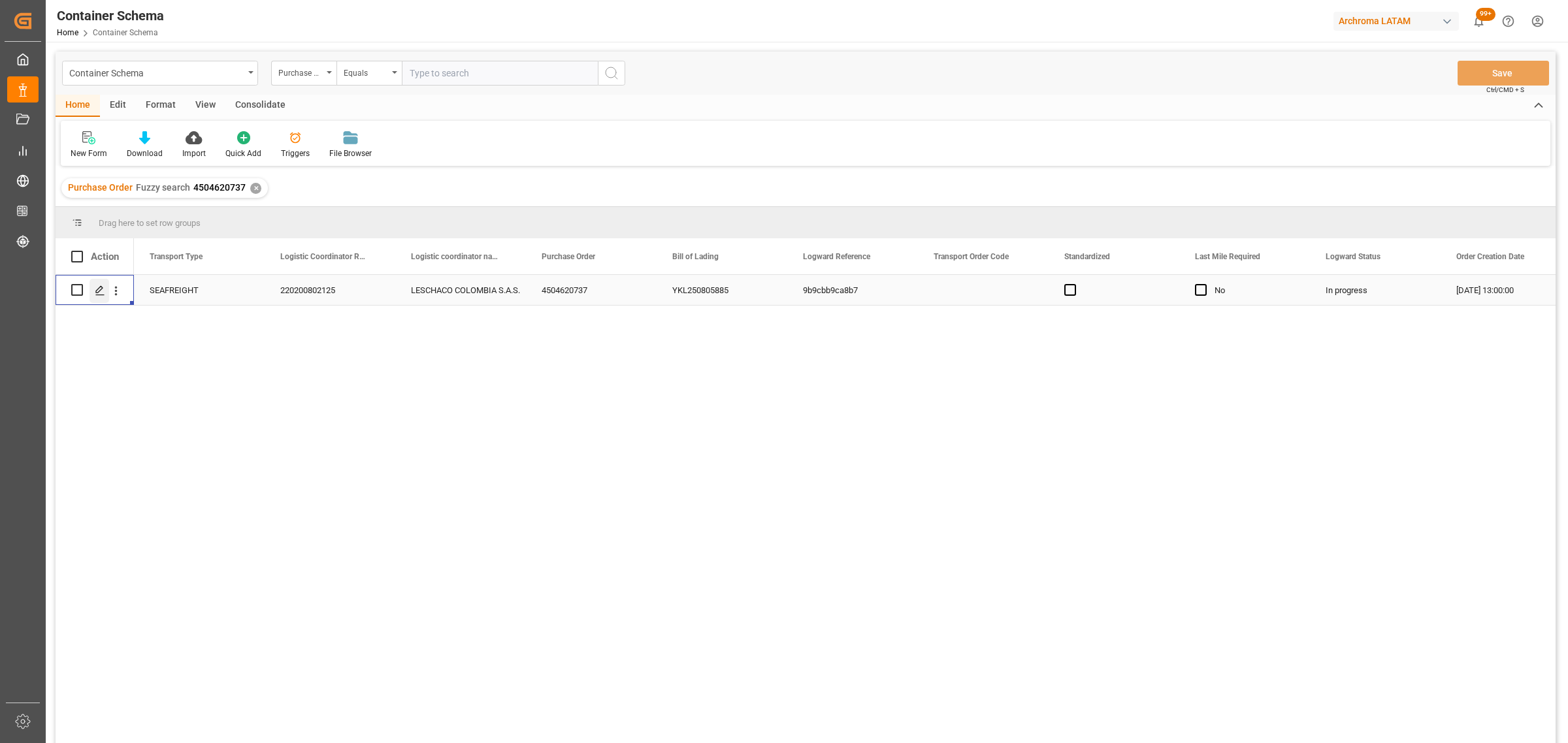
click at [93, 301] on div "Press SPACE to select this row." at bounding box center [99, 291] width 20 height 24
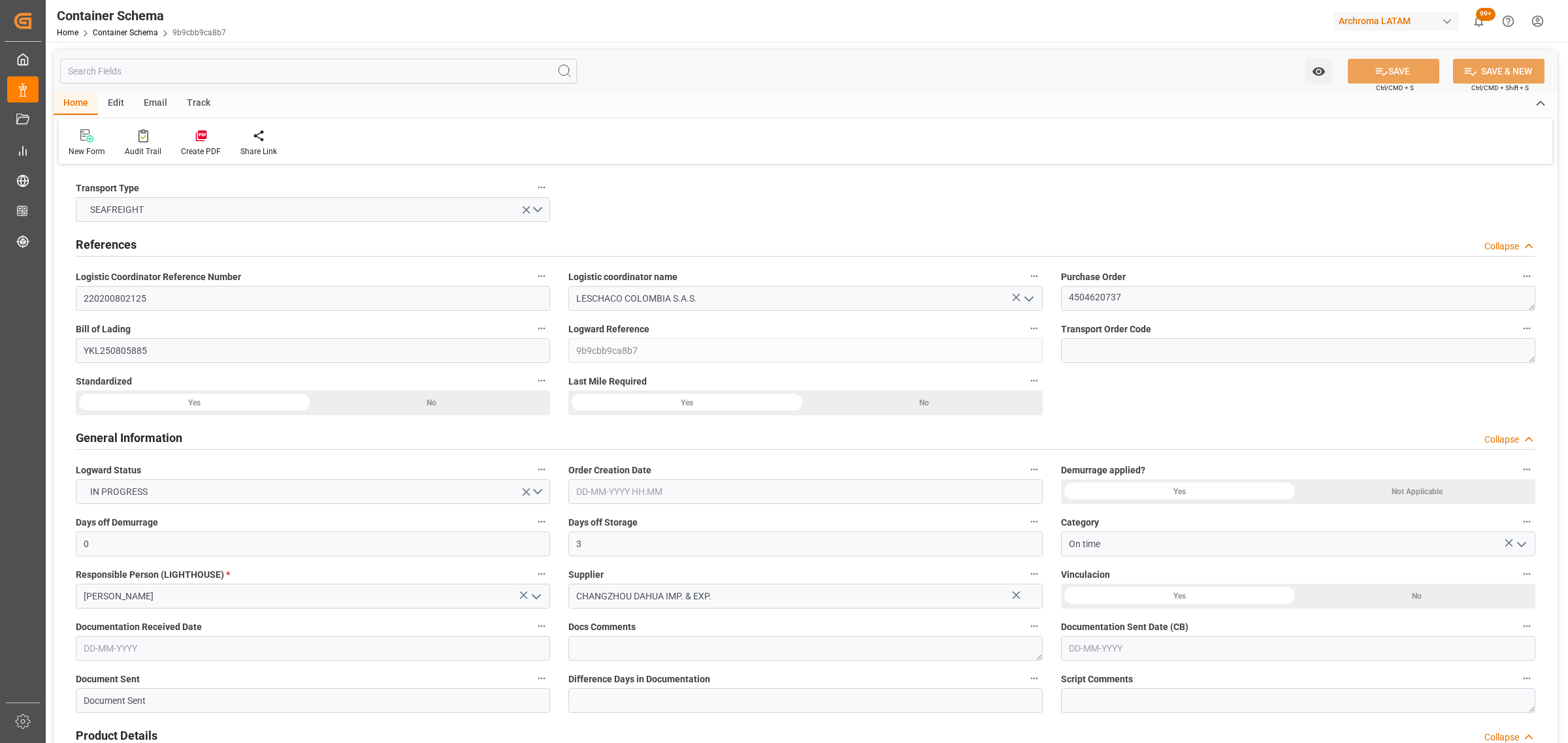
type input "0"
type input "3"
type input "1"
type input "4"
type input "4000"
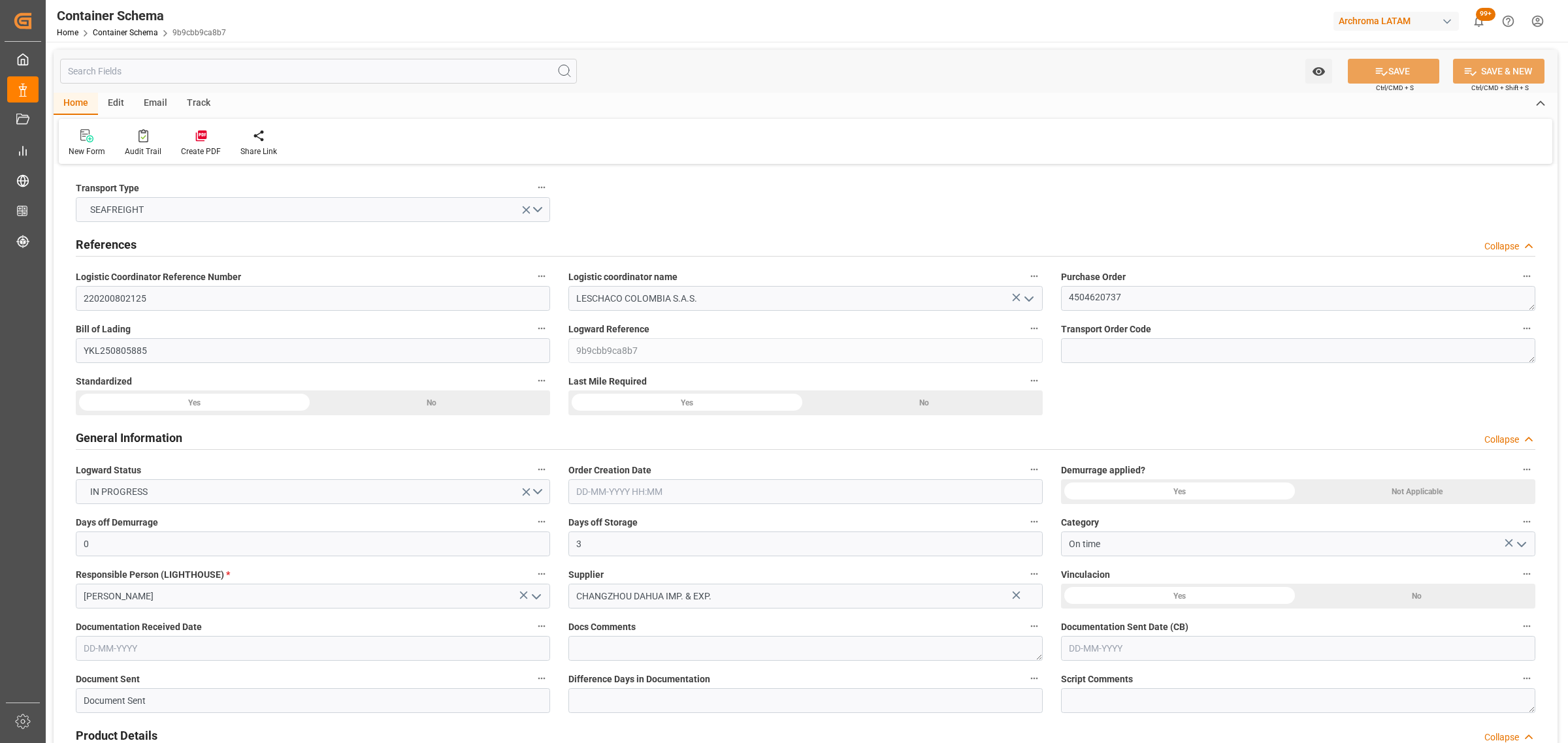
type input "4160"
type input "Maersk"
type input "Maersk Line AS"
type input "CNSGH"
type input "CNSHA"
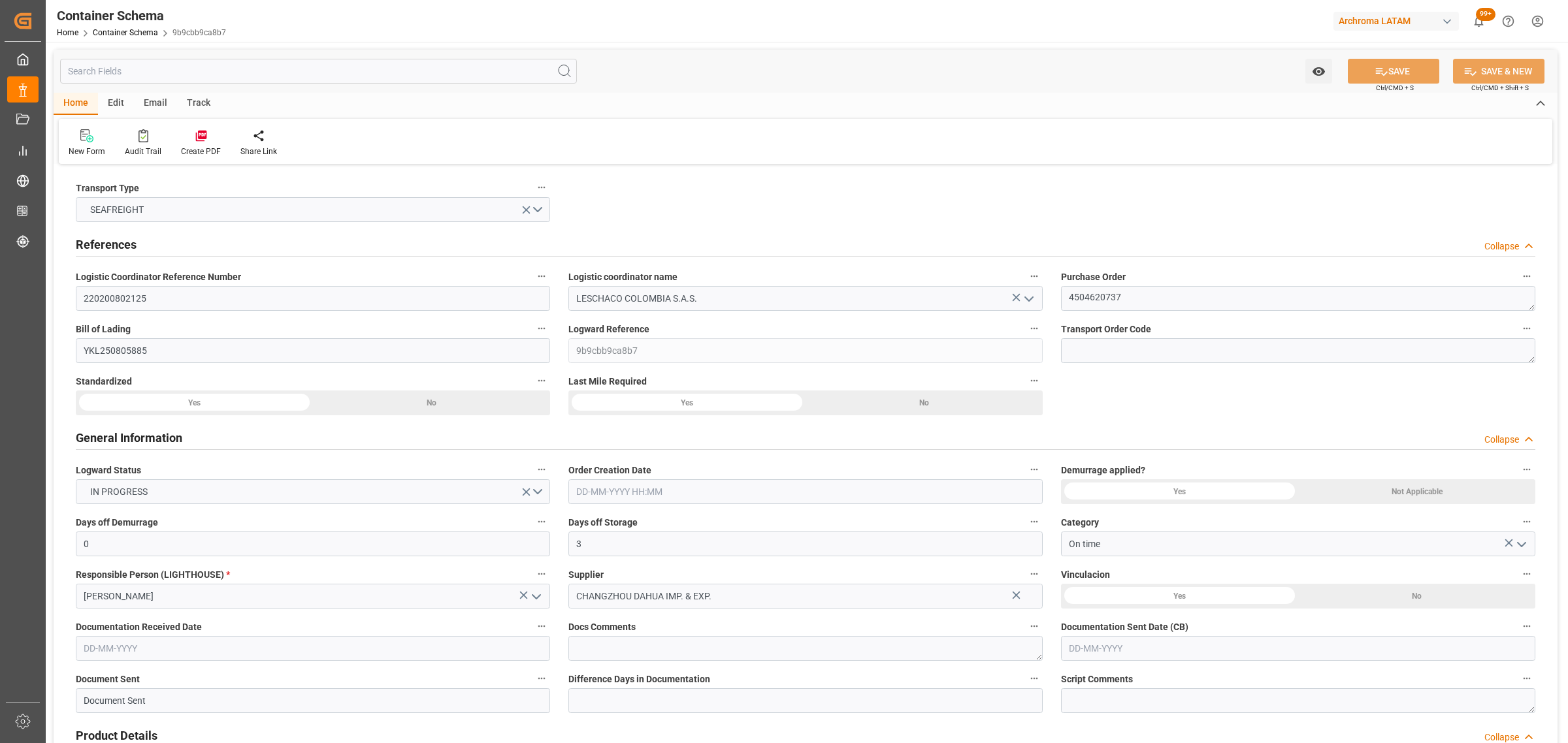
type input "COBUN"
type input "9166792"
type input "09-09-2025 13:00"
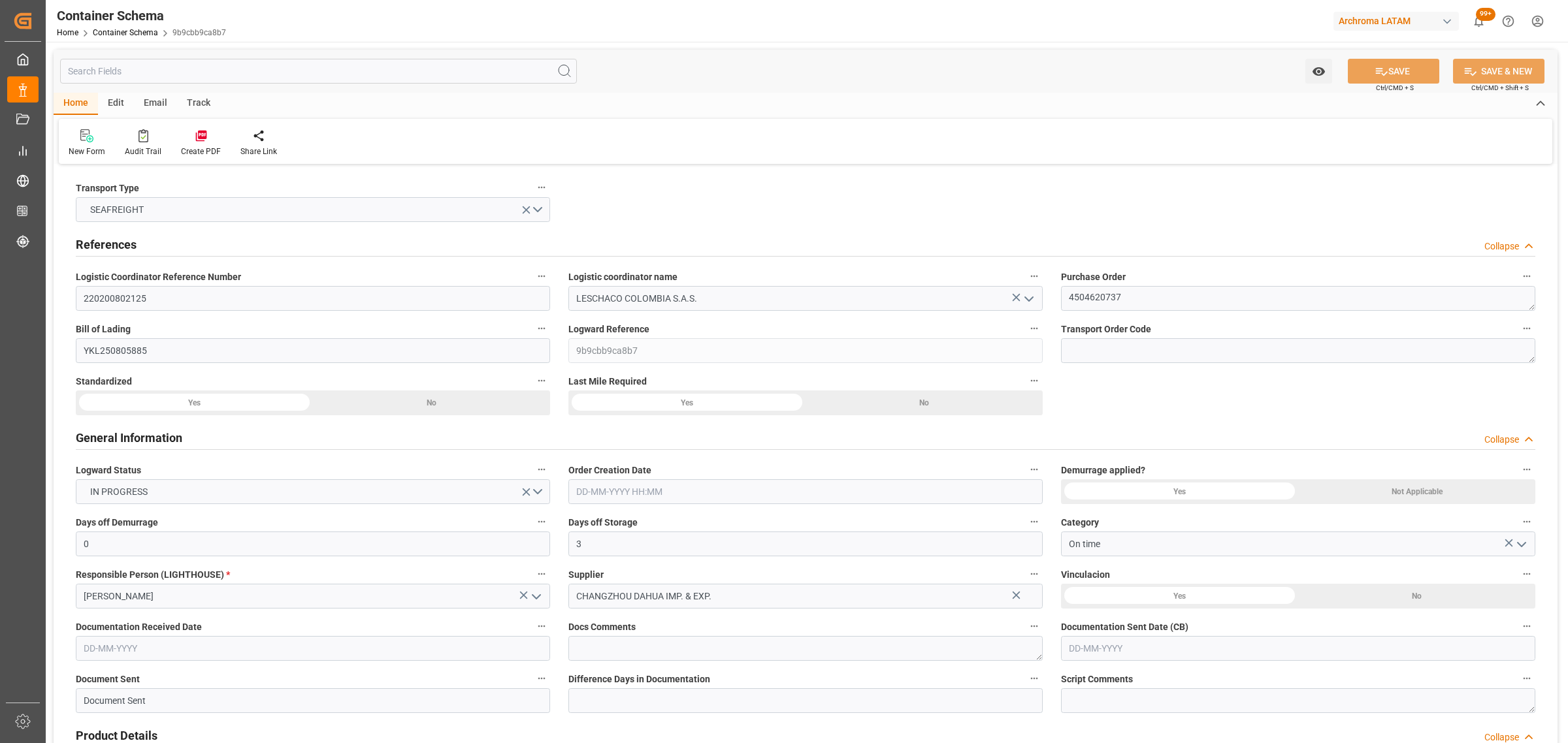
type input "22-08-2025"
type input "24-09-2025"
type input "30-08-2025 00:00"
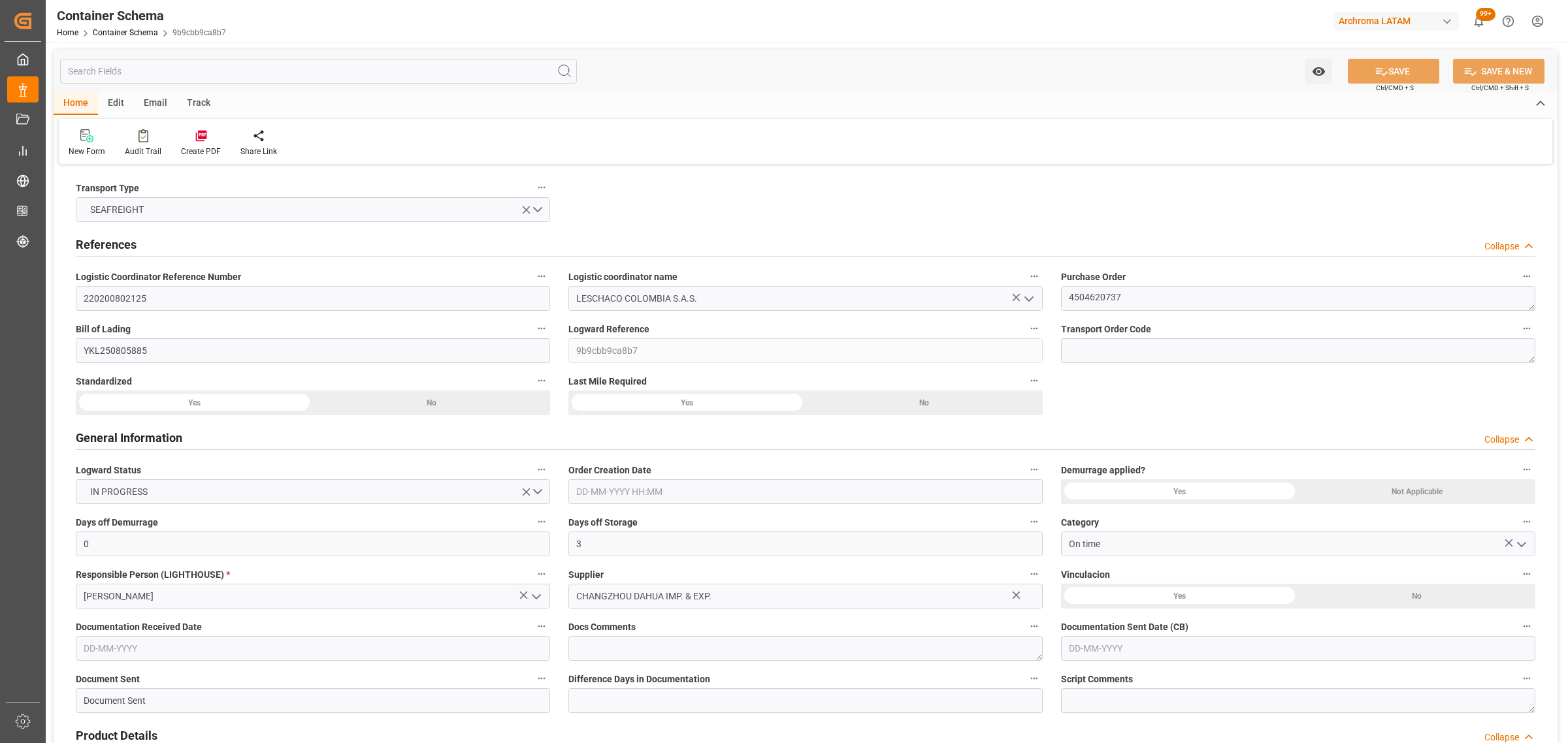
type input "30-08-2025 00:00"
type input "24-09-2025 00:00"
click at [200, 112] on div "Track" at bounding box center [199, 103] width 43 height 22
click at [83, 151] on div "Tracking" at bounding box center [84, 151] width 31 height 12
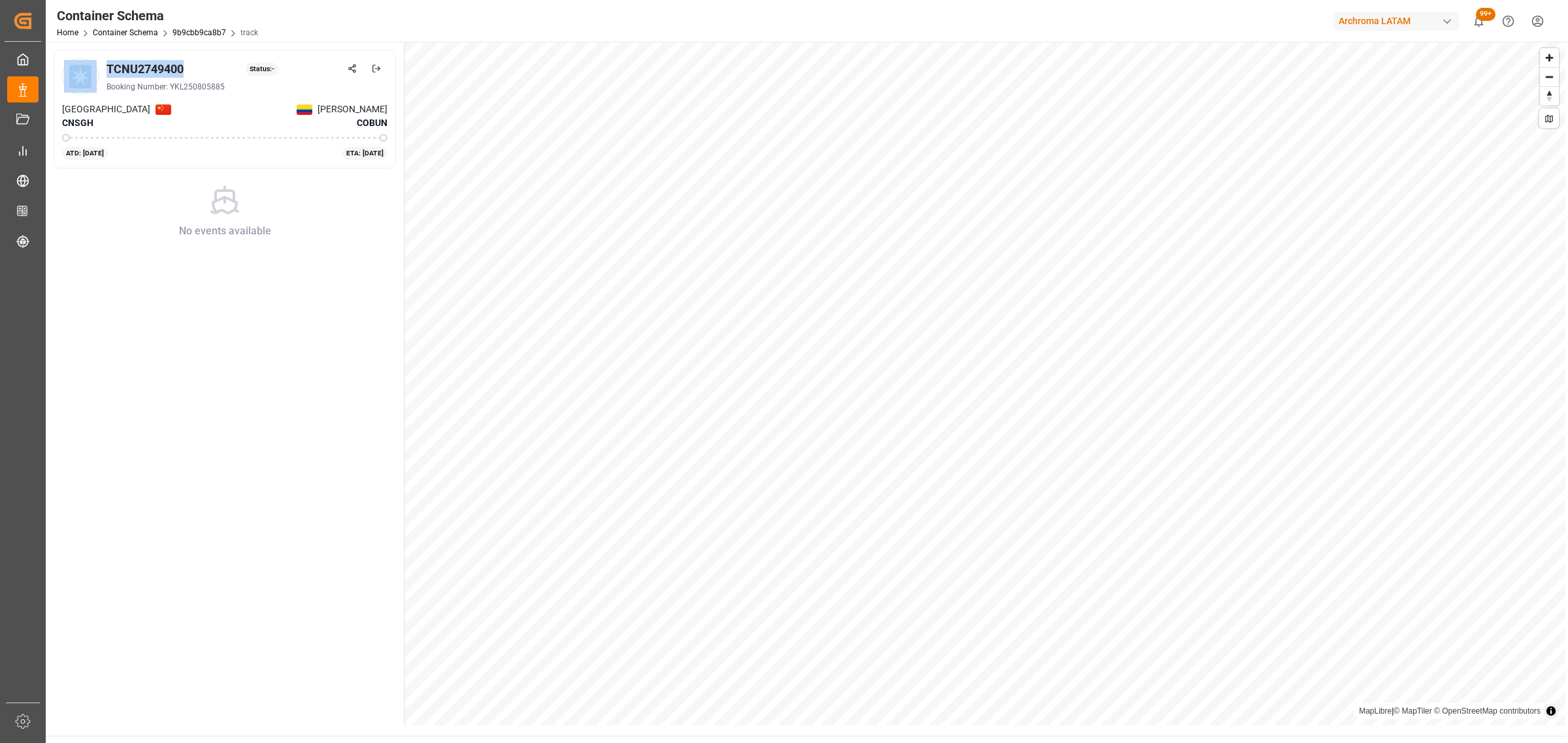
drag, startPoint x: 187, startPoint y: 69, endPoint x: 122, endPoint y: 69, distance: 65.0
click at [92, 74] on div "TCNU2749400 Status: - Booking Number: YKL250805885" at bounding box center [224, 76] width 325 height 37
copy div "TCNU2749400"
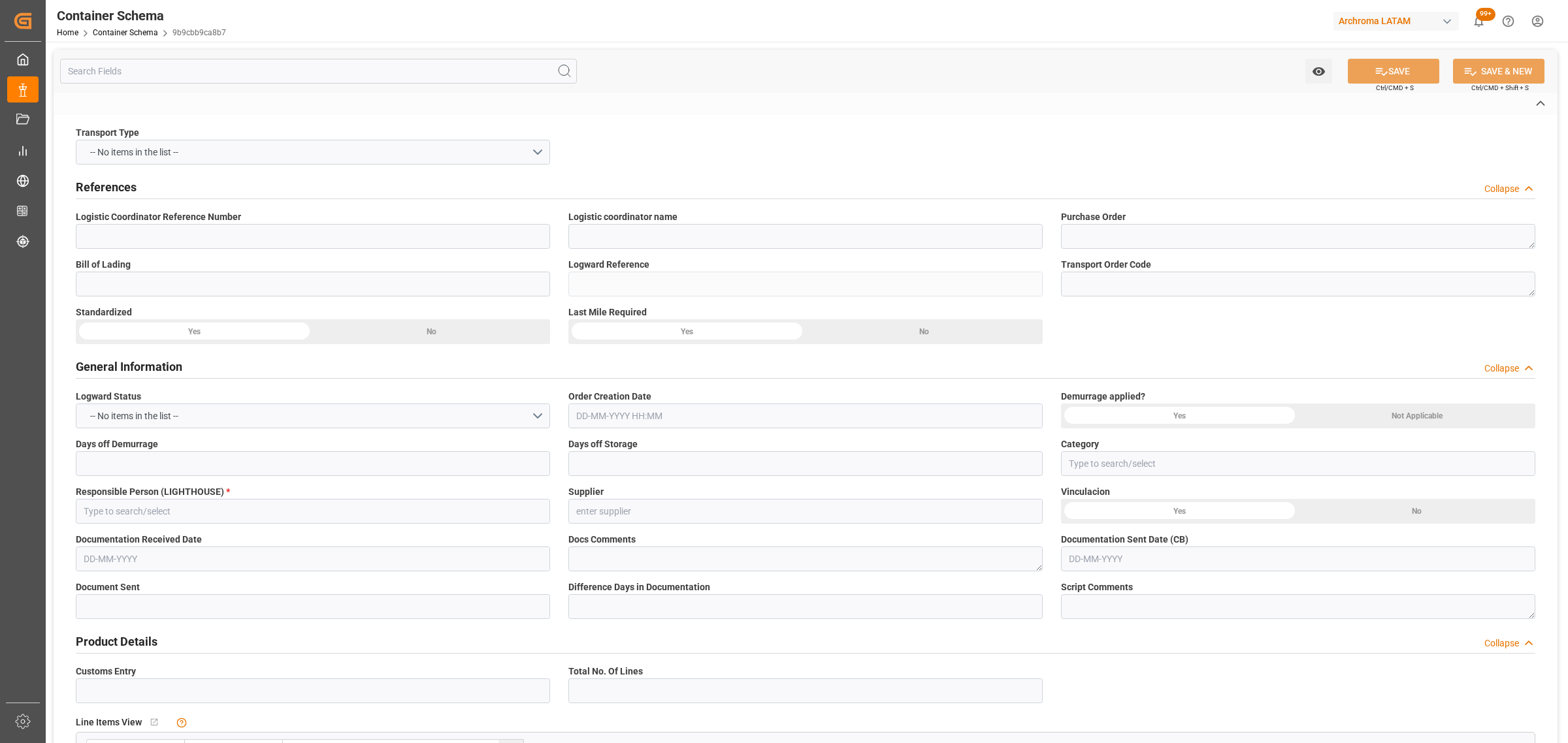
type input "220200802125"
type input "LESCHACO COLOMBIA S.A.S."
type textarea "4504620737"
type input "YKL250805885"
type input "9b9cbb9ca8b7"
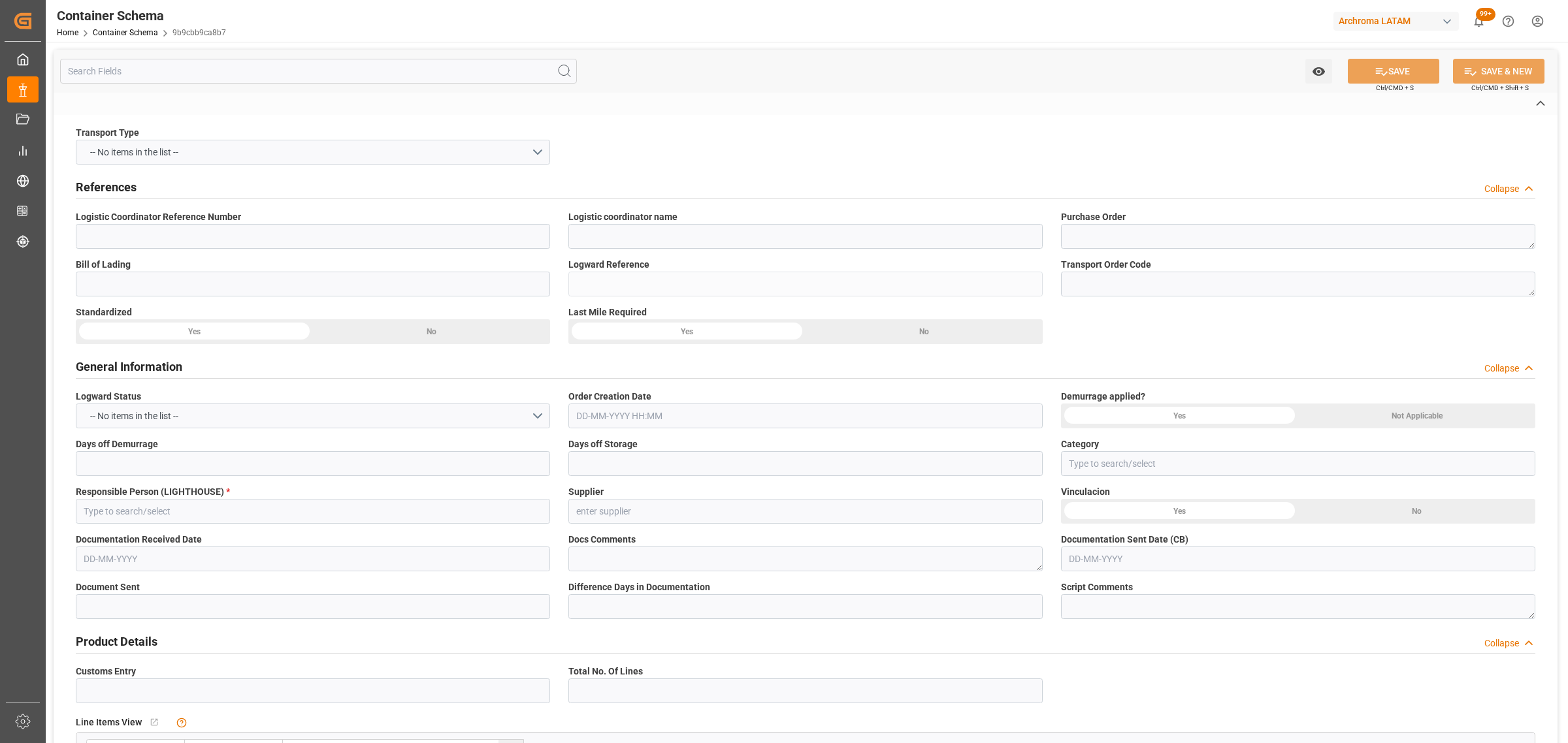
type input "On time"
type input "[PERSON_NAME]"
type input "CHANGZHOU DAHUA IMP. & EXP."
type input "Document Sent"
type input "BUENAVENTURA"
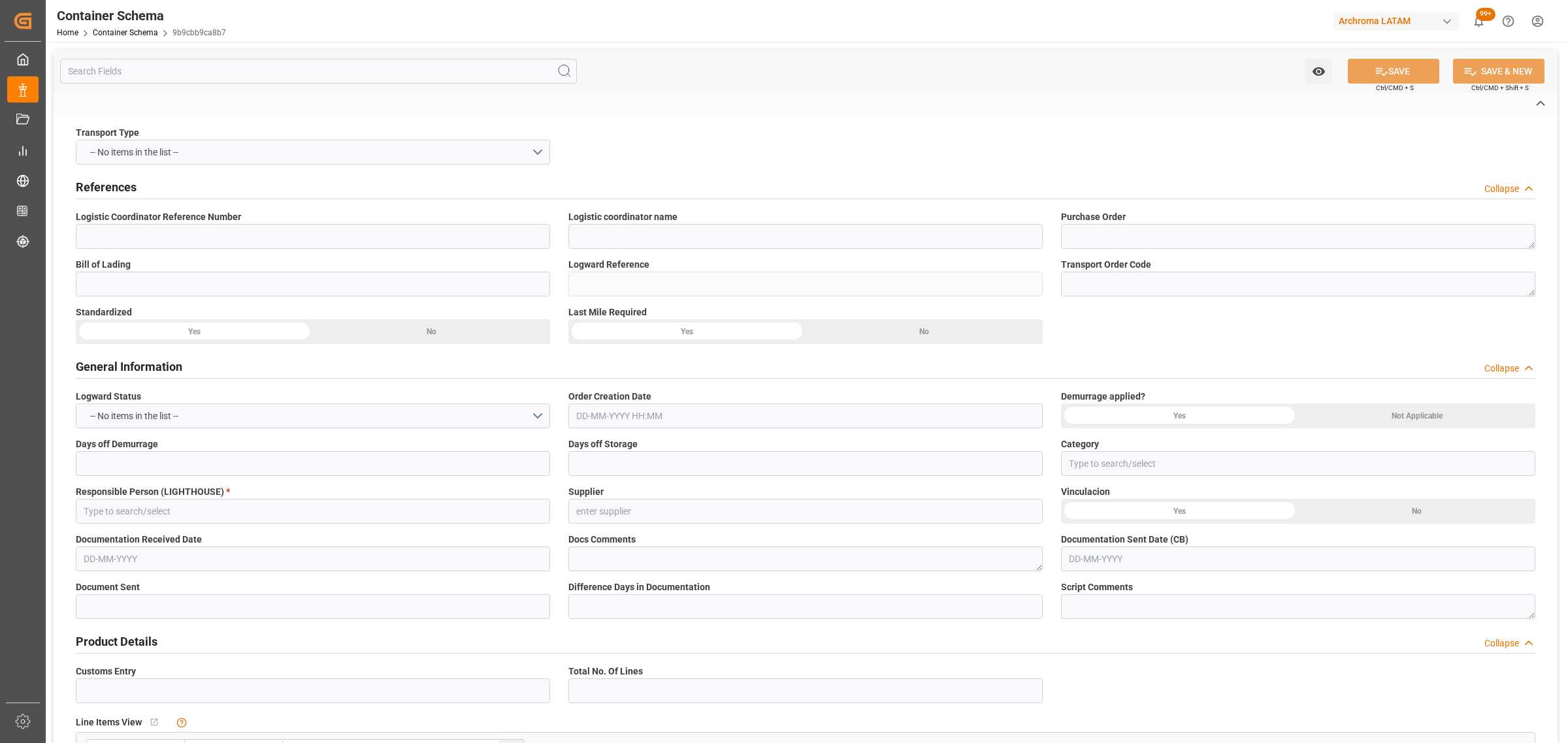
type input "TEXTIL"
type textarea "PALLET"
type input "4 PALLET"
type input "ARCHROMA [GEOGRAPHIC_DATA] S.A.S"
type textarea "Calle 20ª 43ª 50 – Interior 5, COLOMBIA, BOGOTA, , C.P."
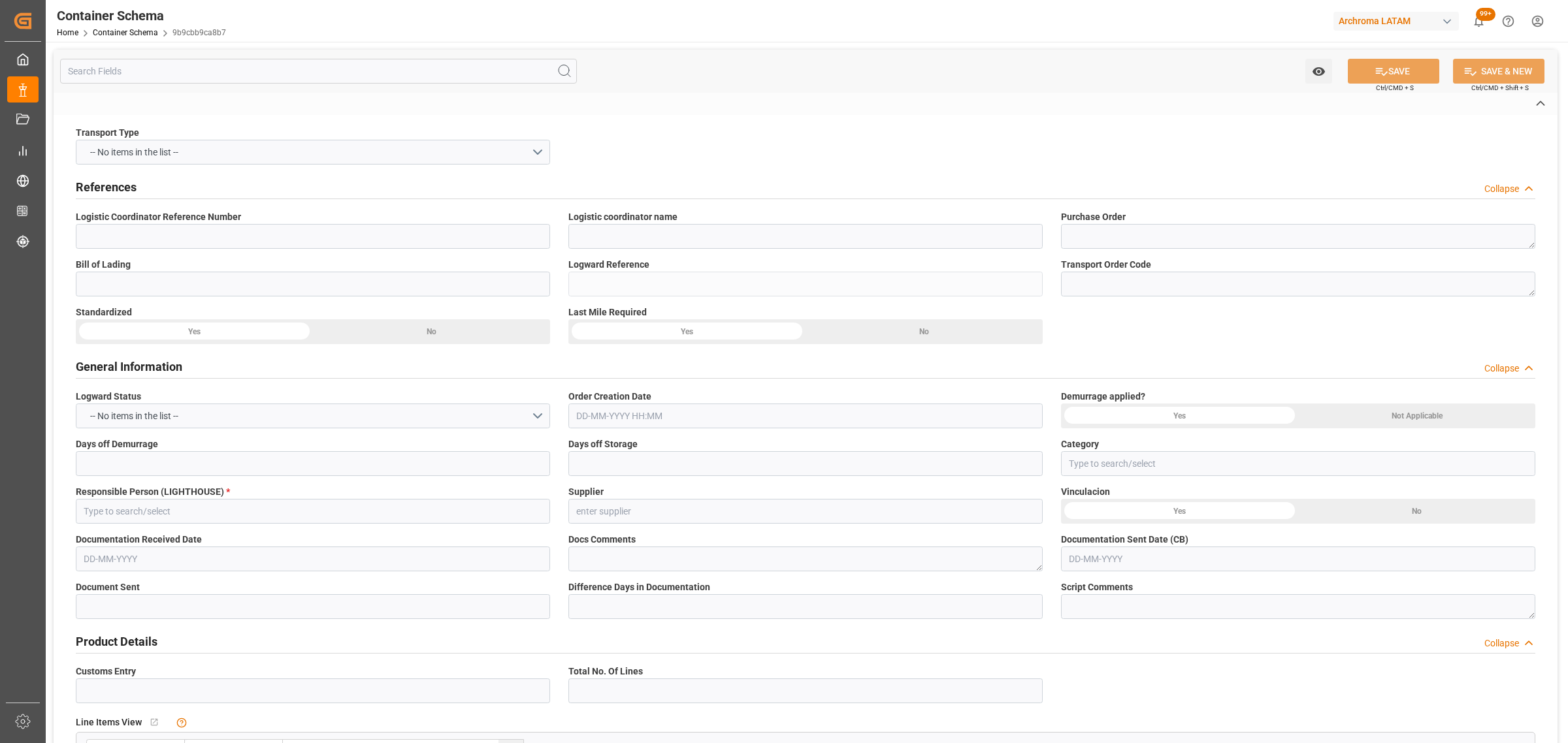
type input "HOUSE"
type input "CIF"
type input "Sea Ship"
type input "Truck"
type input "Sea Ship"
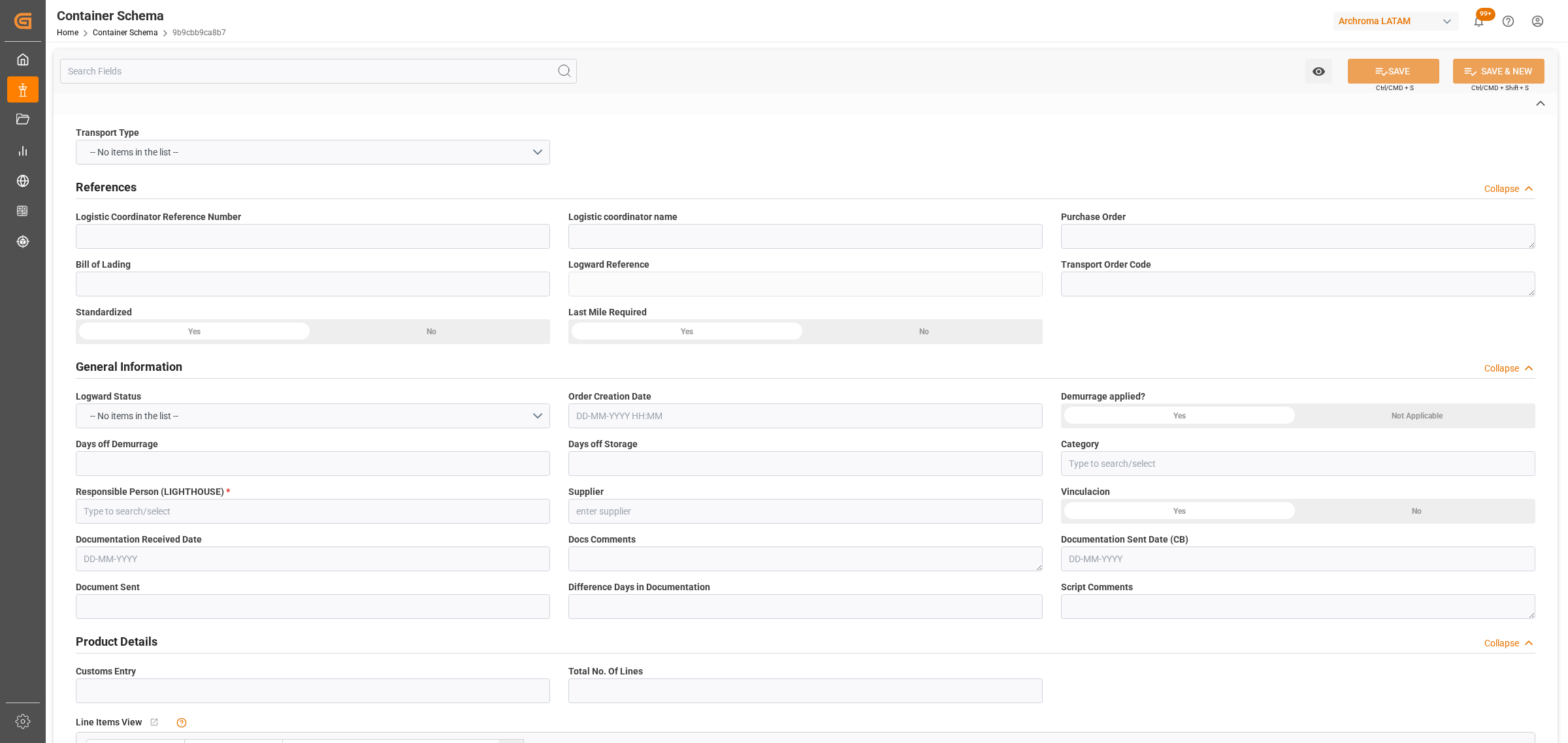
type input "LCL"
type input "TCNU2749400"
type input "MSL"
type input "MAEU"
type input "Shanghai"
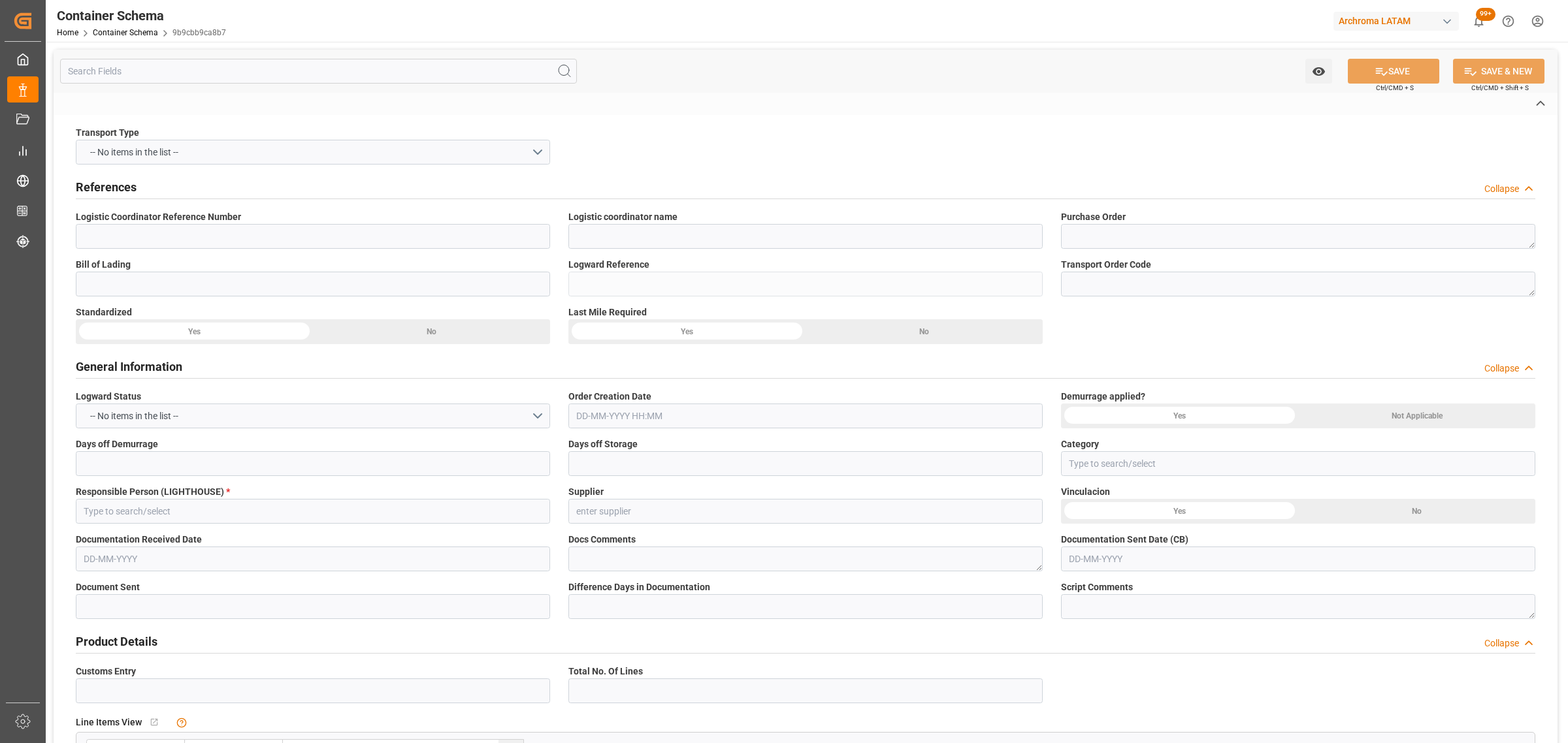
type input "Shanghai"
type input "Buenaventura"
type input "SKAGEN MAERSK"
type input "SKAGEN MAERKS"
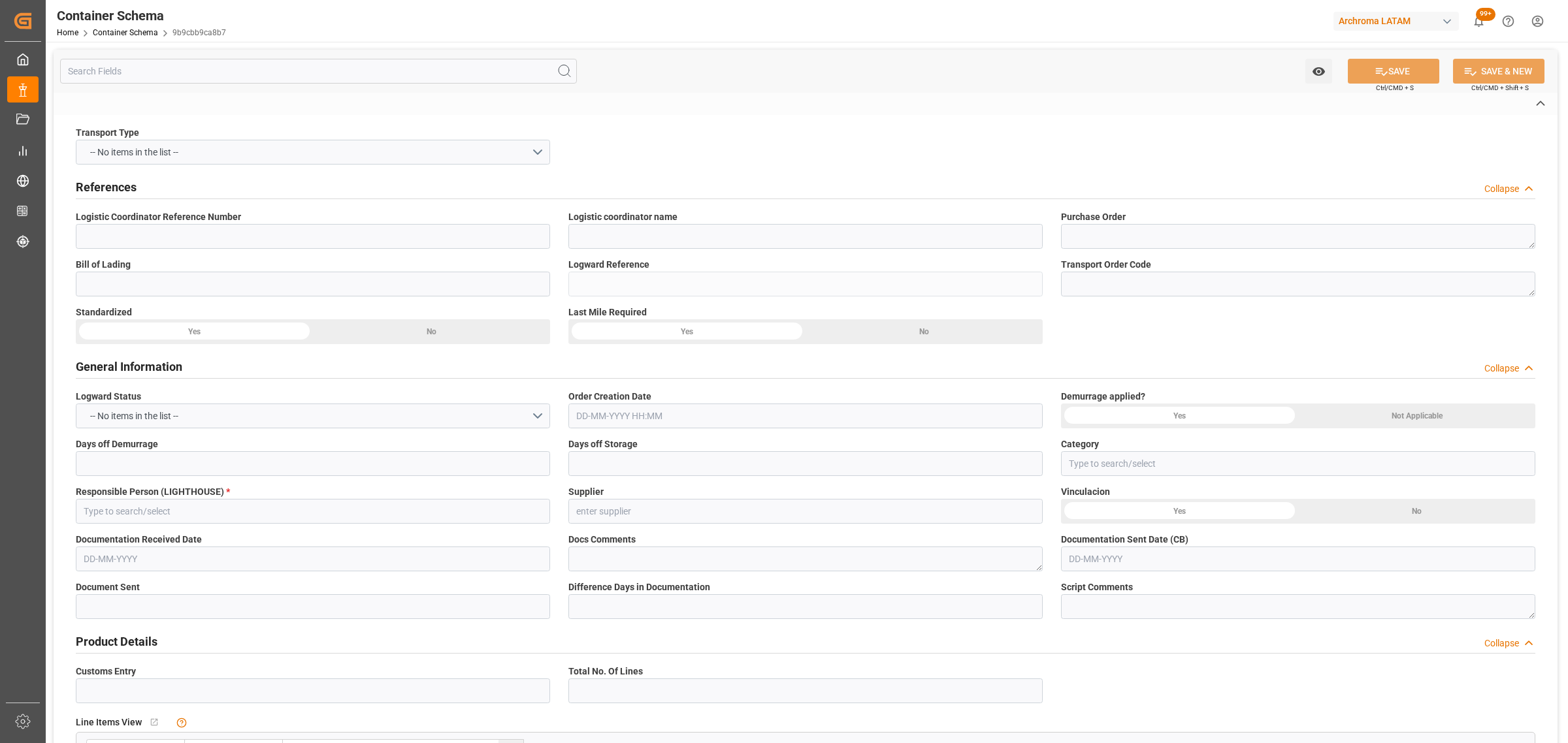
type input "SKAGEN MAERKS"
type input "534E"
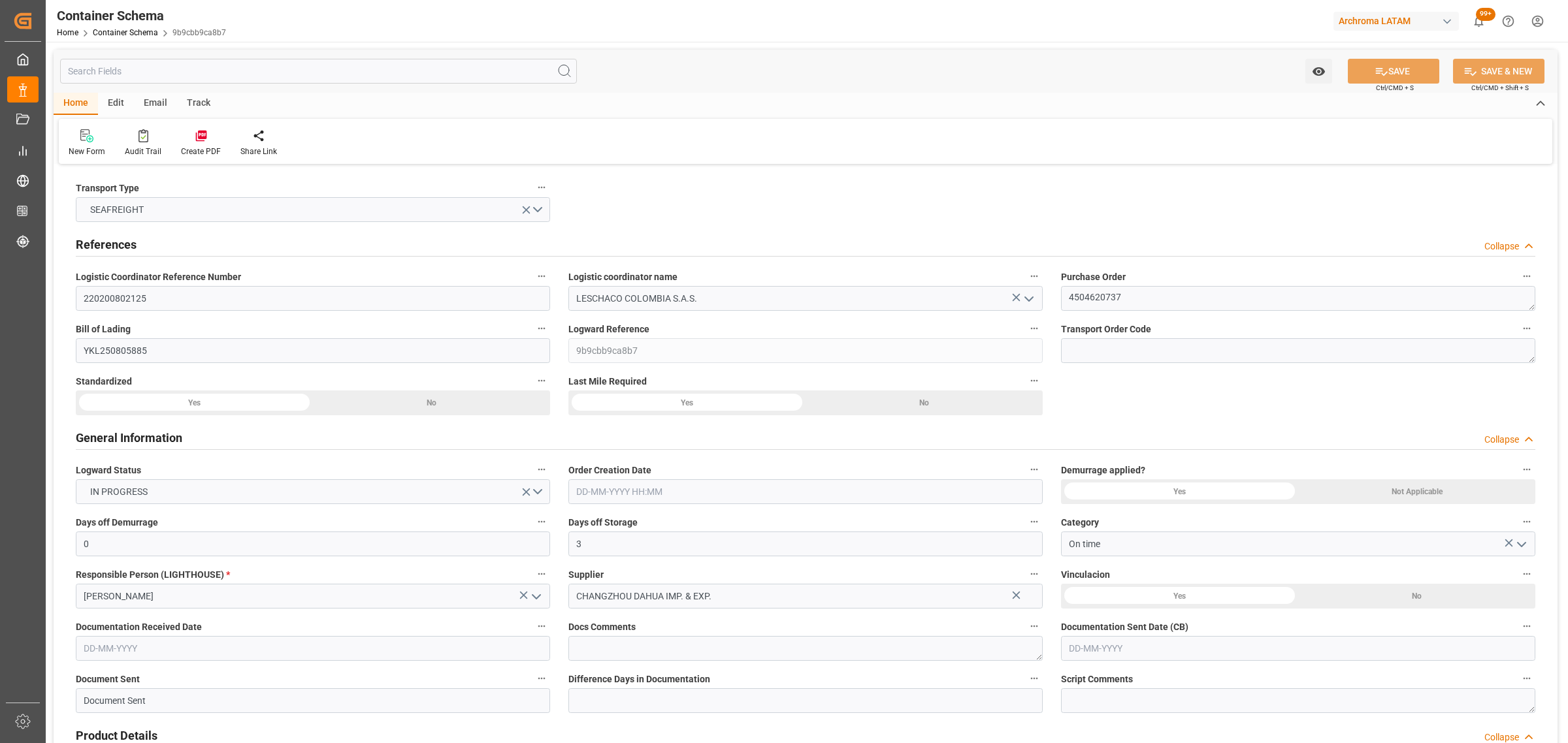
type input "0"
type input "3"
type input "1"
type input "4"
type input "4000"
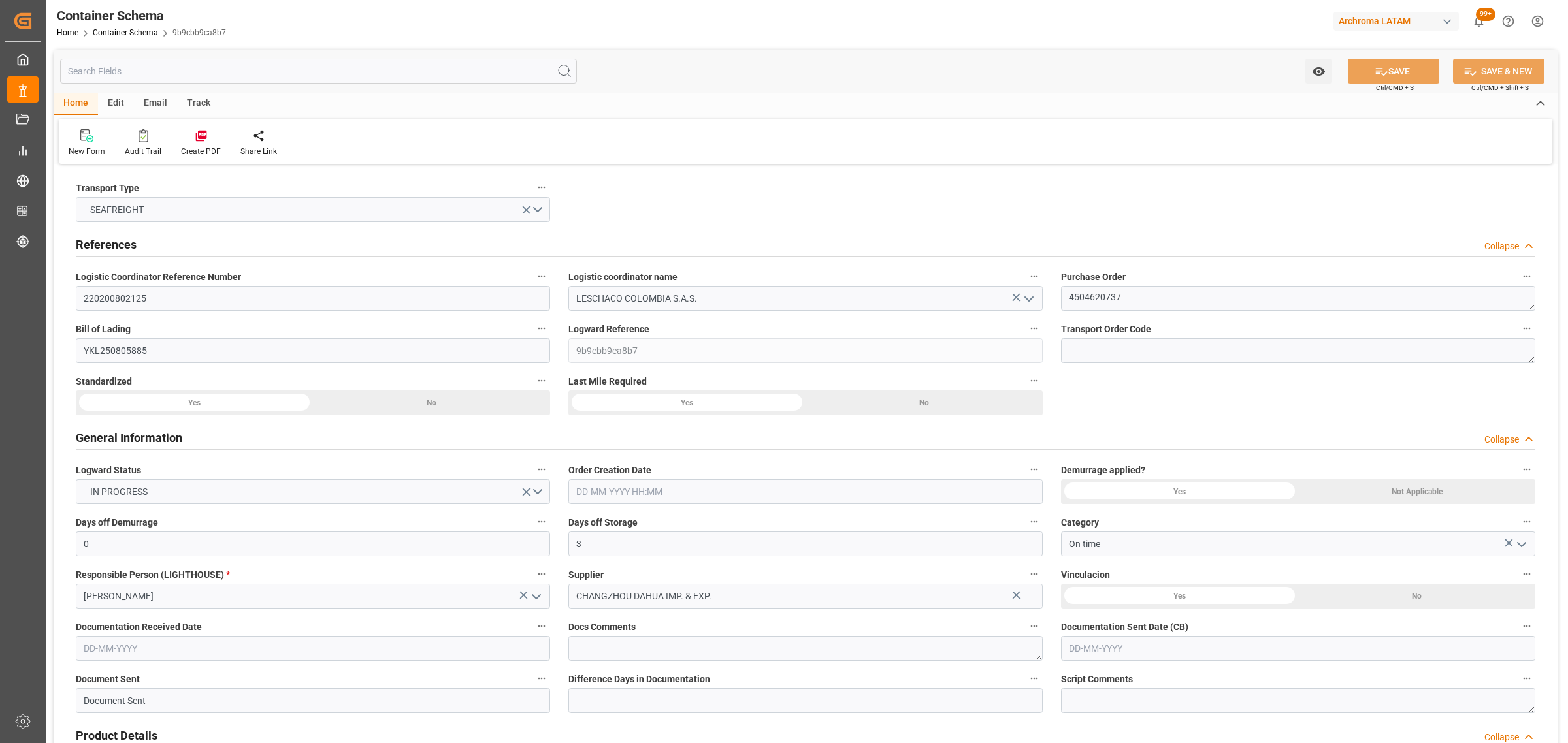
type input "4160"
type input "Maersk"
type input "Maersk Line AS"
type input "CNSGH"
type input "CNSHA"
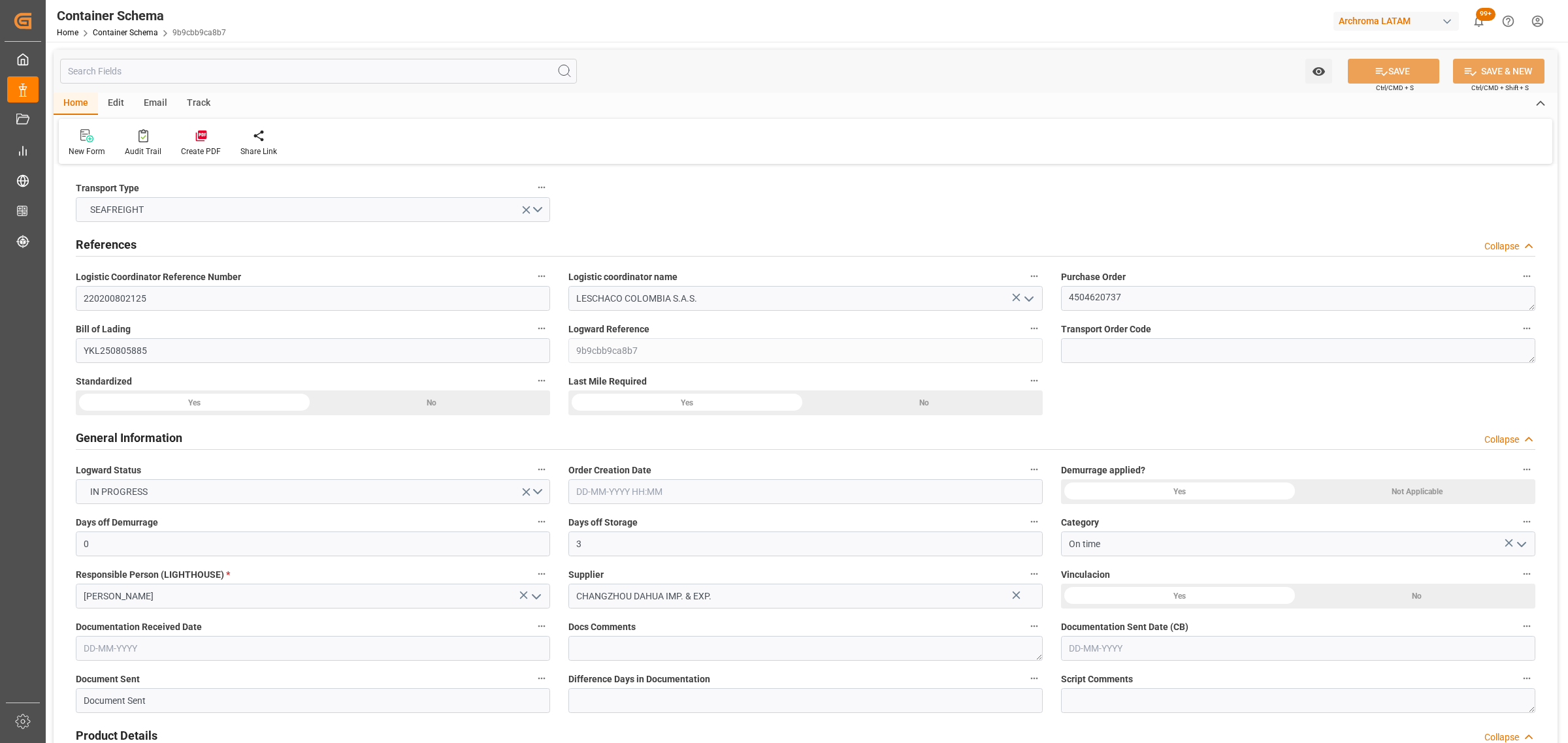
type input "COBUN"
type input "9166792"
type input "09-09-2025 13:00"
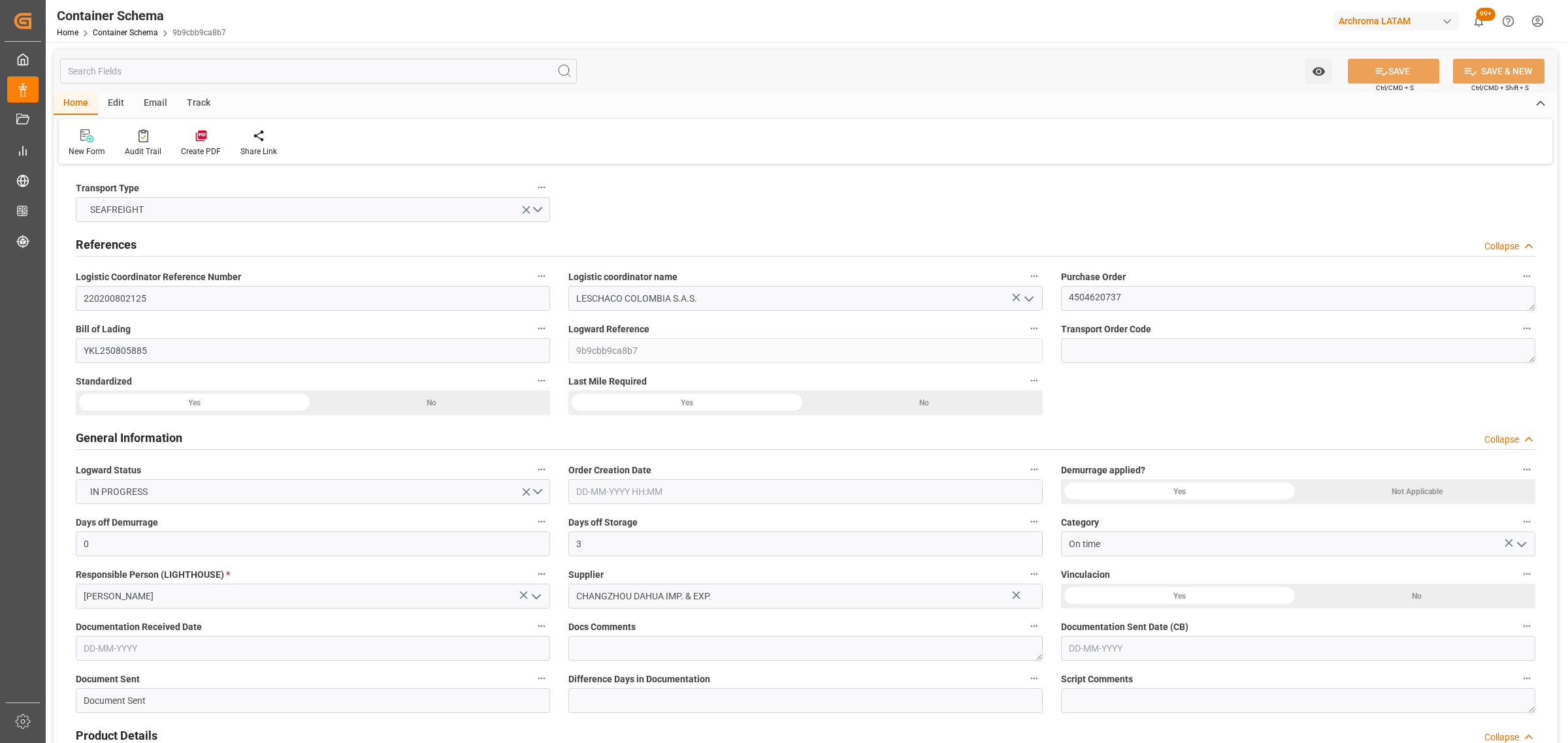
type input "22-08-2025"
type input "24-09-2025"
type input "30-08-2025 00:00"
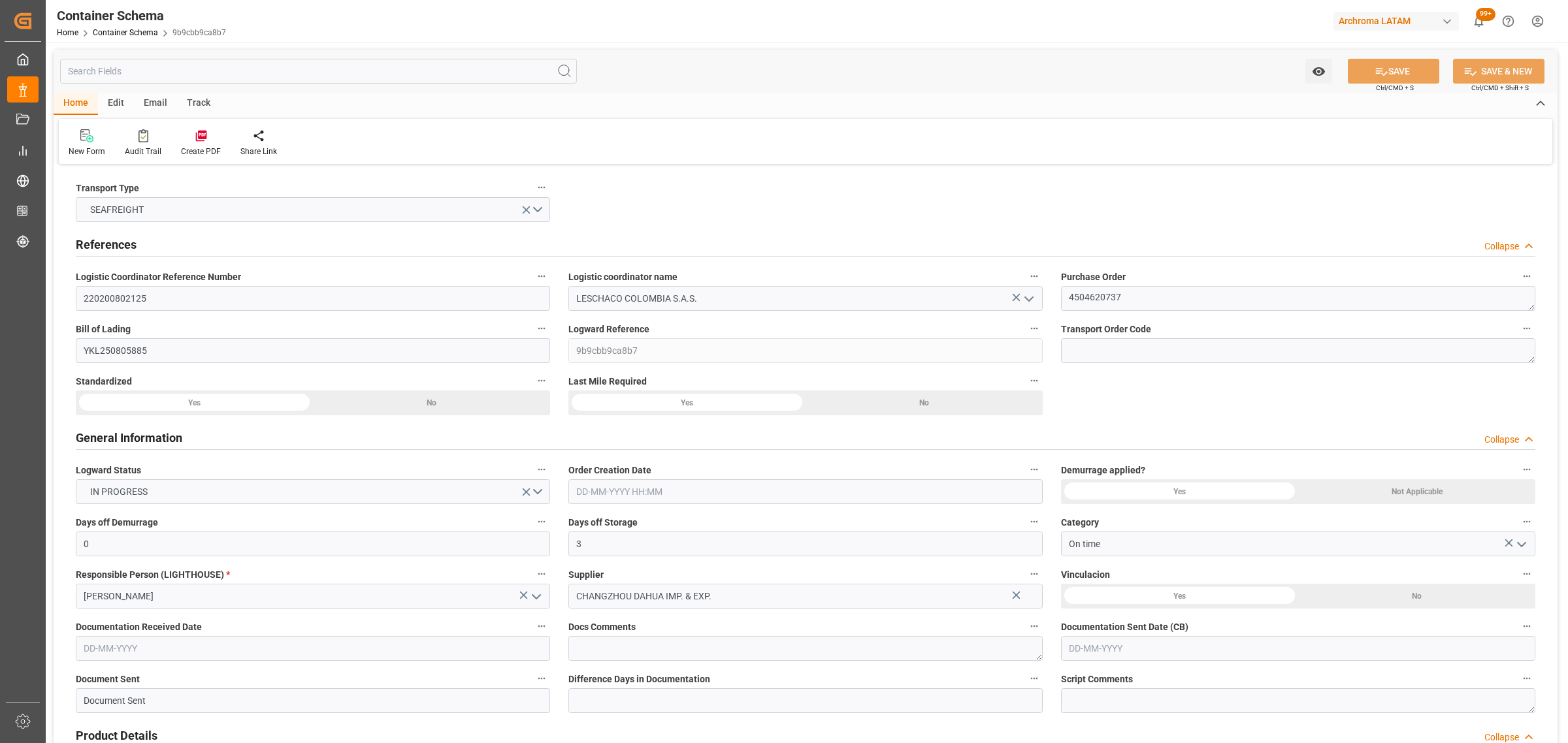
type input "30-08-2025 00:00"
type input "24-09-2025 00:00"
click at [146, 101] on div "Email" at bounding box center [156, 103] width 43 height 22
click at [99, 146] on div "Send Email" at bounding box center [88, 151] width 40 height 12
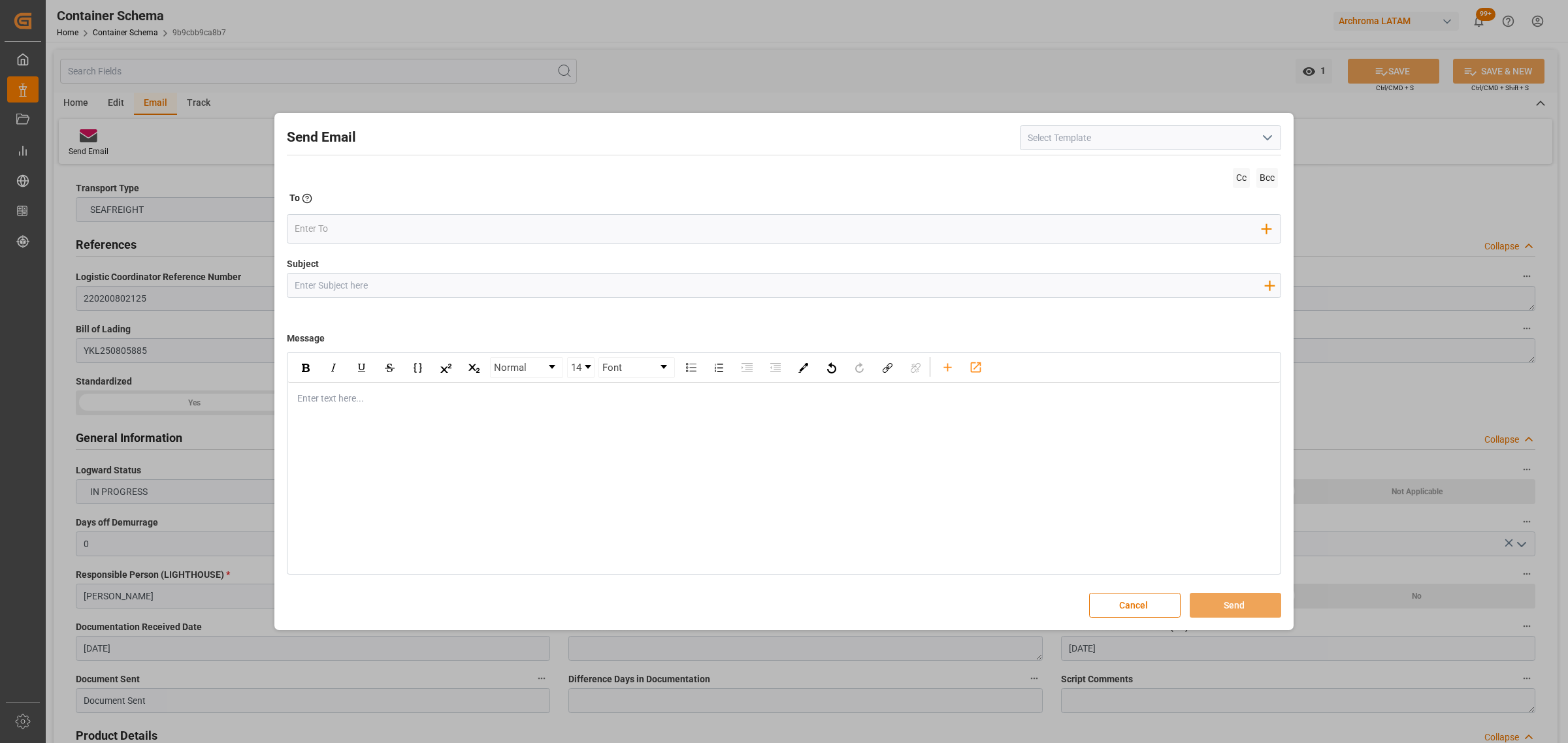
click at [391, 287] on input "Subject" at bounding box center [779, 284] width 983 height 22
paste input "PO 4504620737 // TE // LOGWARD STATUS// Changzhou Dahua Imp. And Exp. (Group) C…"
type input "PO 4504620737 // TE // LOGWARD STATUS// Changzhou Dahua Imp. And Exp. (Group) C…"
click at [348, 408] on div "Enter text here..." at bounding box center [784, 398] width 992 height 32
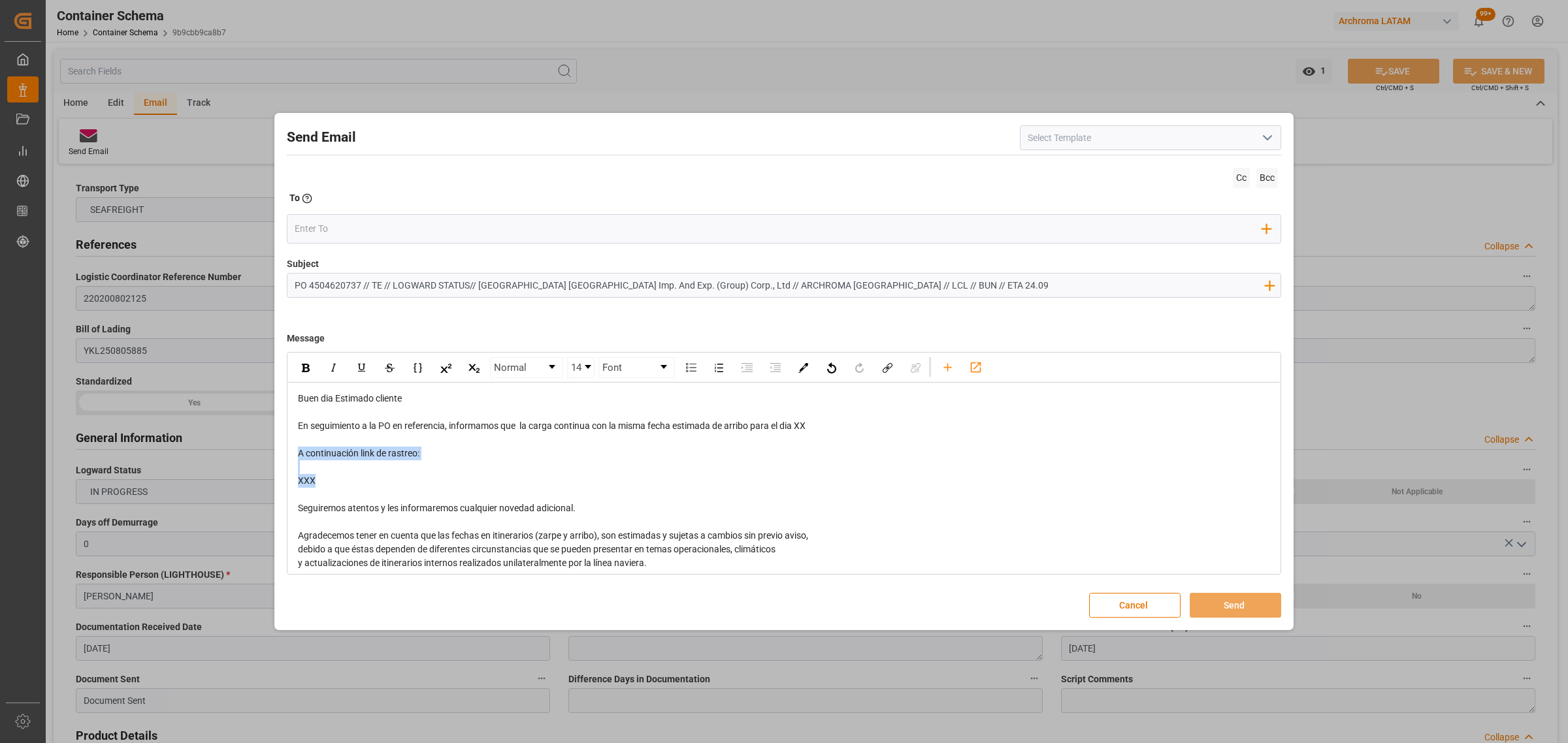
drag, startPoint x: 446, startPoint y: 475, endPoint x: 219, endPoint y: 461, distance: 227.4
click at [218, 461] on div "Send Email Cc Bcc To Enter the TO Email address Add Field to To Subject PO 4504…" at bounding box center [784, 372] width 1568 height 743
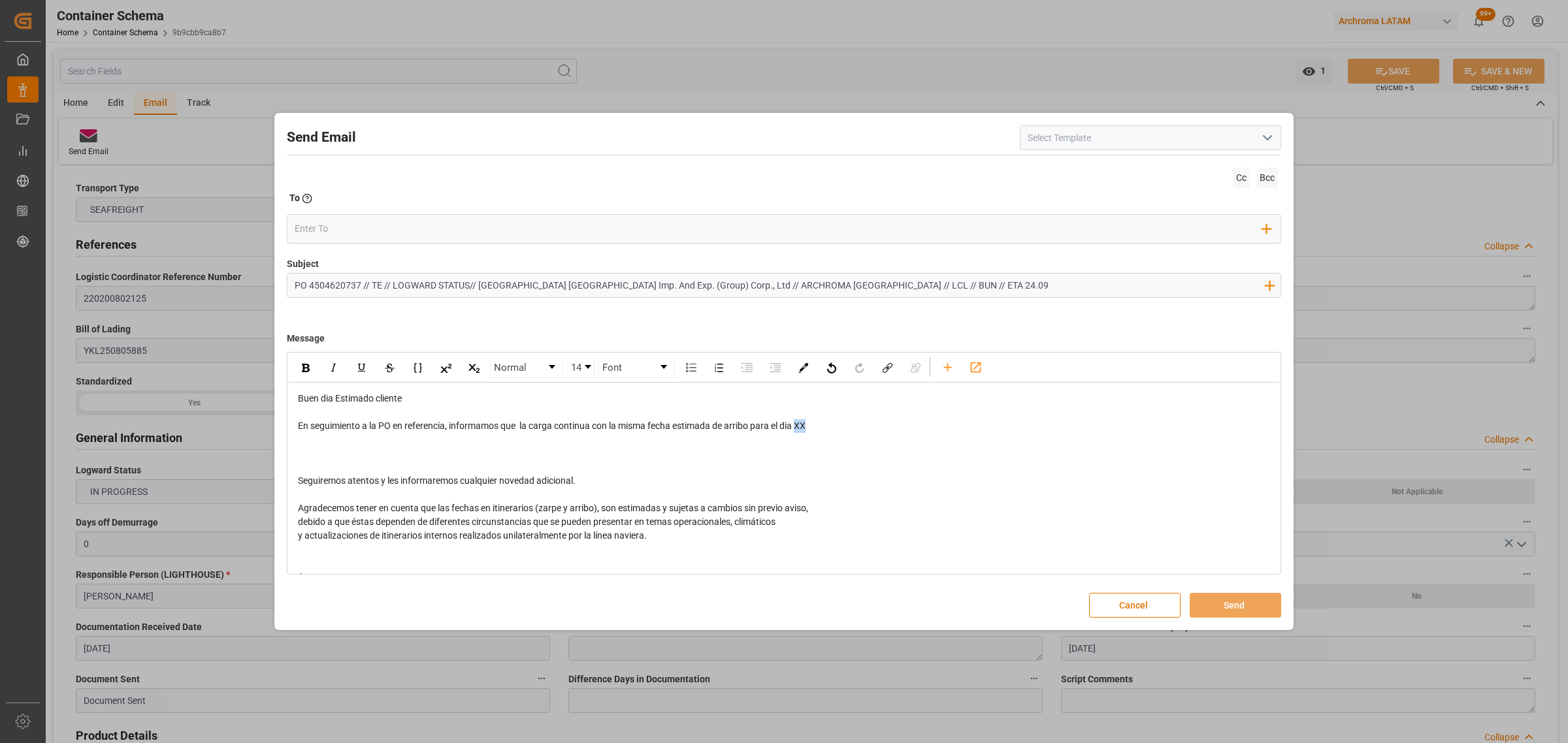
drag, startPoint x: 815, startPoint y: 425, endPoint x: 799, endPoint y: 427, distance: 16.1
click at [799, 427] on div "En seguimiento a la PO en referencia, informamos que la carga continua con la m…" at bounding box center [784, 425] width 973 height 13
click at [536, 455] on div "rdw-editor" at bounding box center [784, 452] width 973 height 13
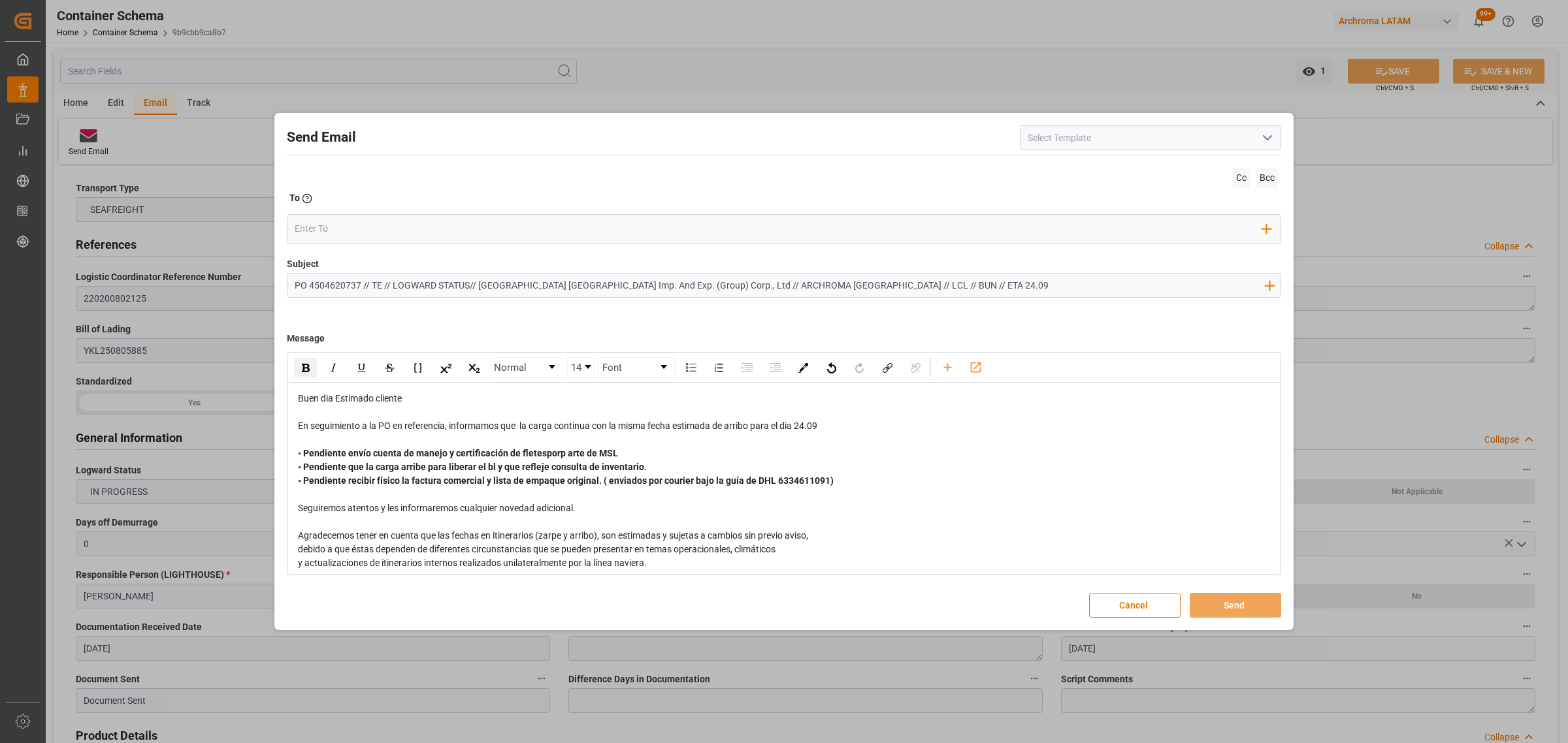
click at [563, 455] on span "• Pendiente envío cuenta de manejo y certificación de fletesporp arte de MSL • …" at bounding box center [565, 467] width 536 height 38
click at [873, 473] on div "• Pendiente envío cuenta de manejo y certificación de fletes por parte de MSL •…" at bounding box center [784, 467] width 973 height 41
click at [359, 228] on input "email" at bounding box center [779, 228] width 969 height 20
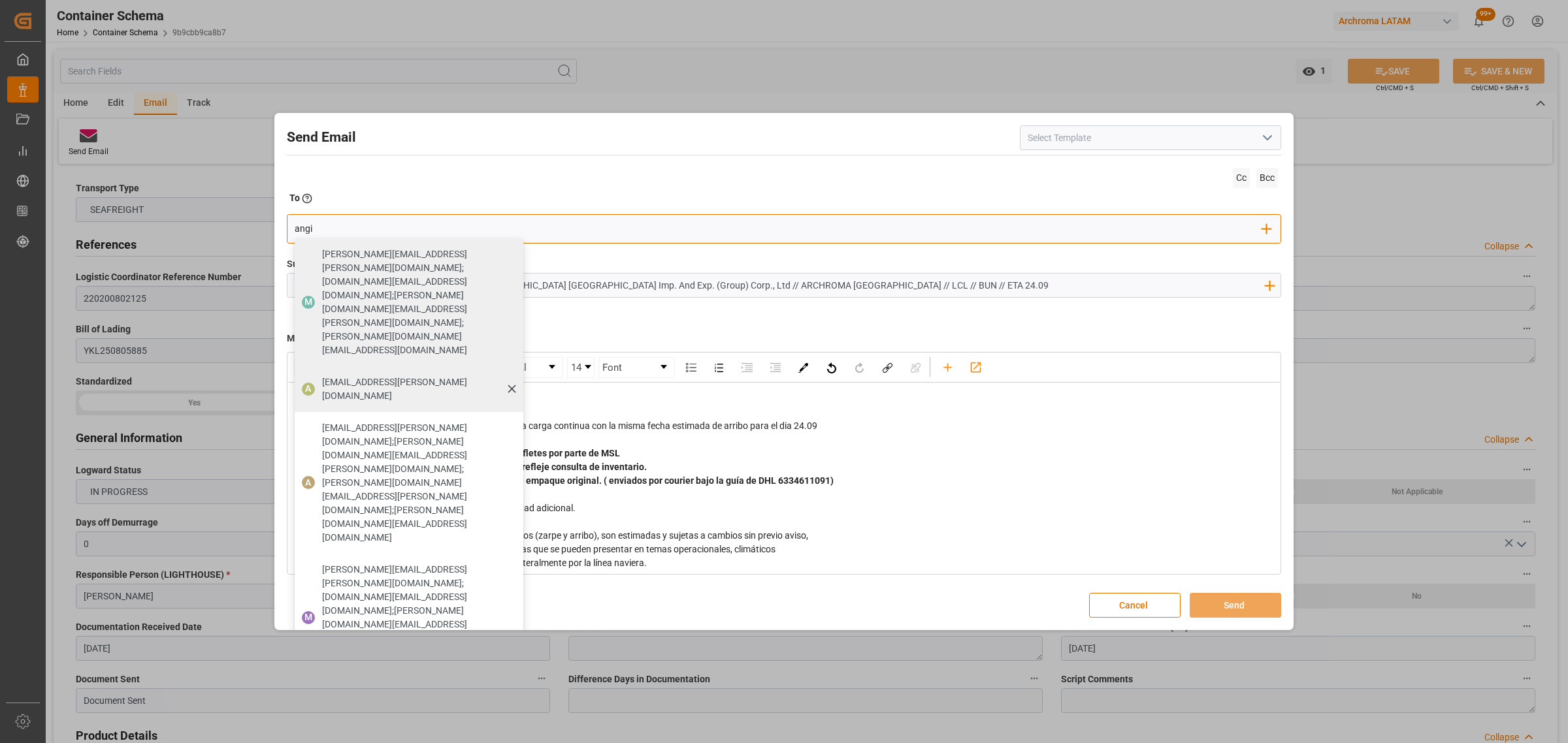
type input "angi"
click at [351, 371] on div "[EMAIL_ADDRESS][PERSON_NAME][DOMAIN_NAME]" at bounding box center [419, 389] width 202 height 37
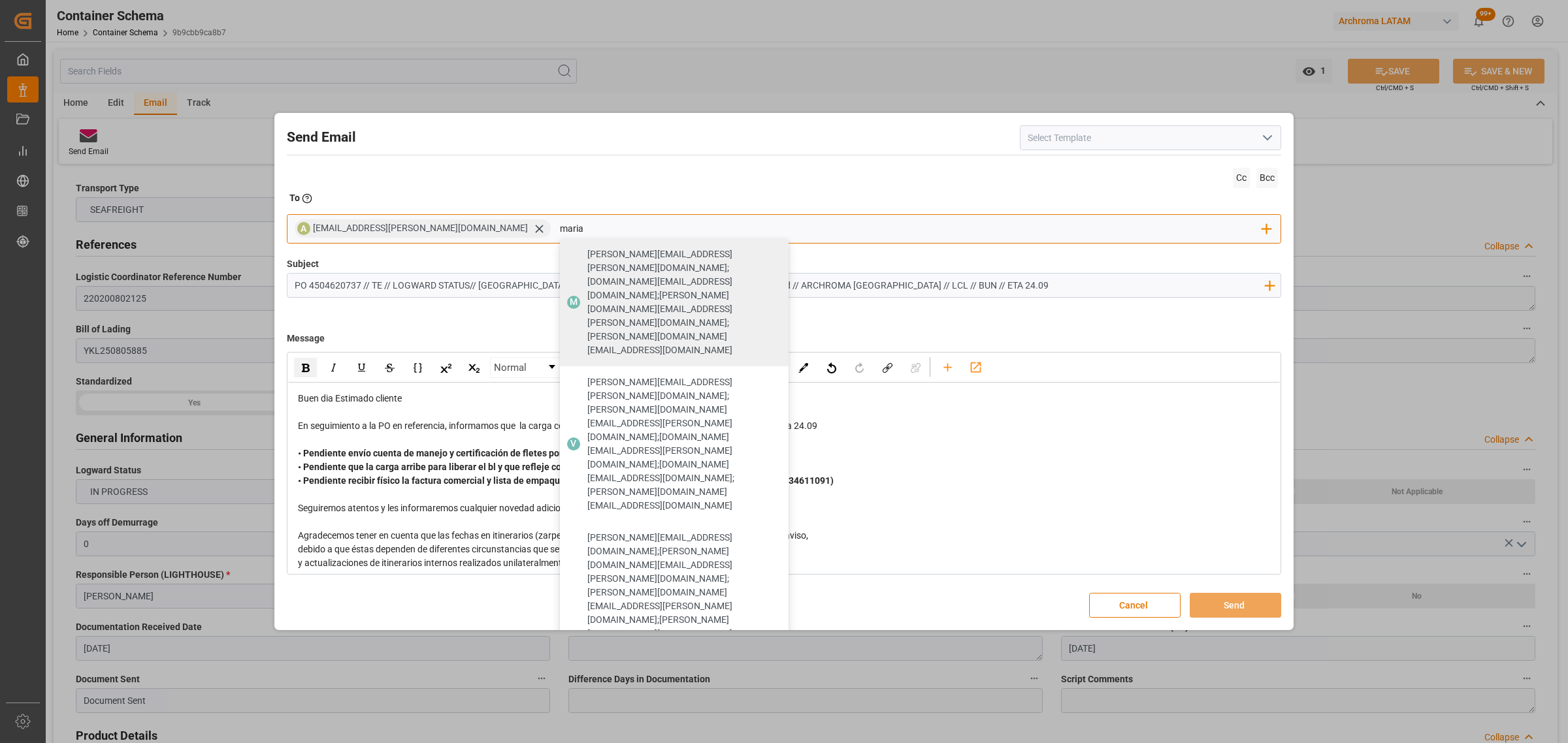
type input "maria"
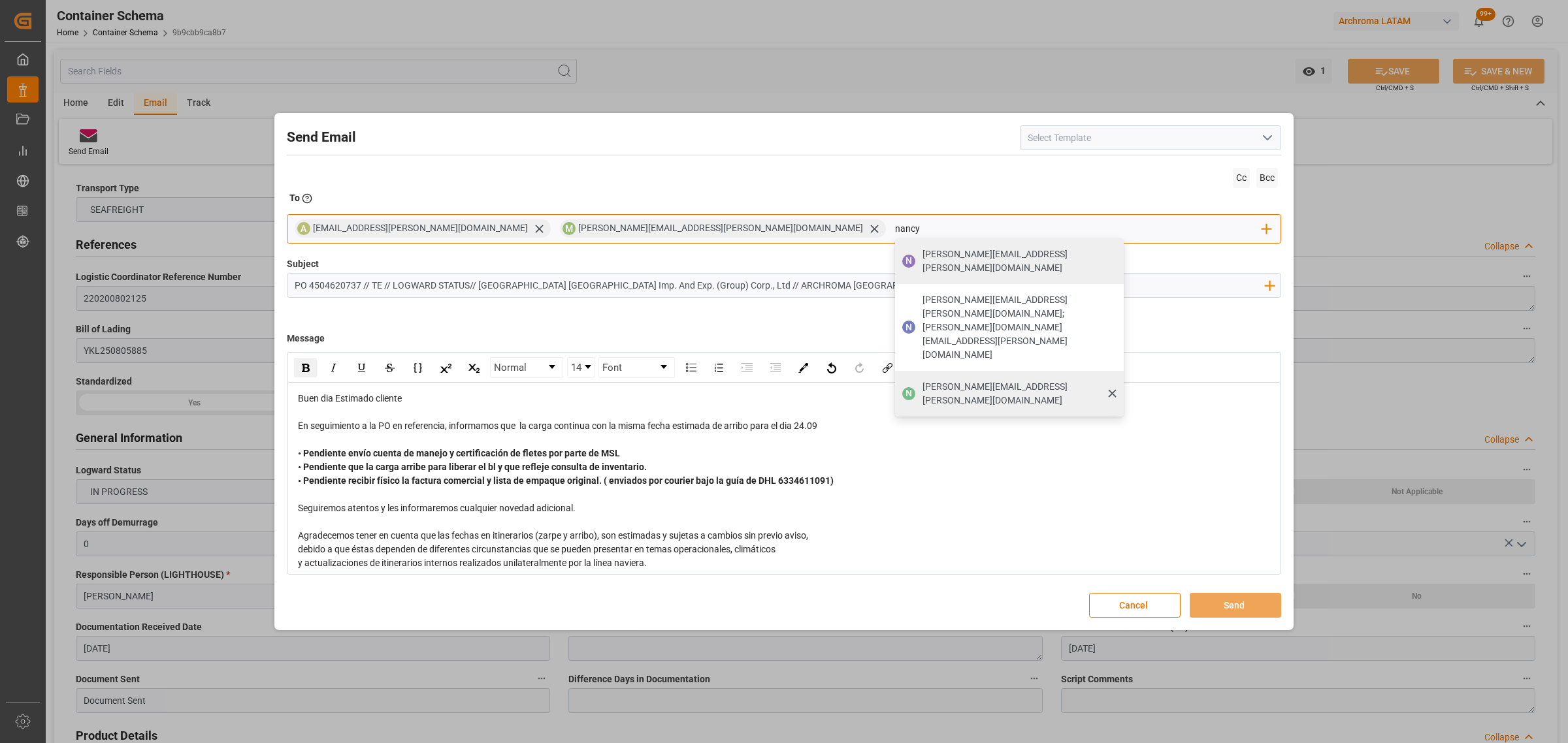
type input "nancy"
click at [918, 375] on div "[PERSON_NAME][EMAIL_ADDRESS][PERSON_NAME][DOMAIN_NAME]" at bounding box center [1019, 393] width 202 height 37
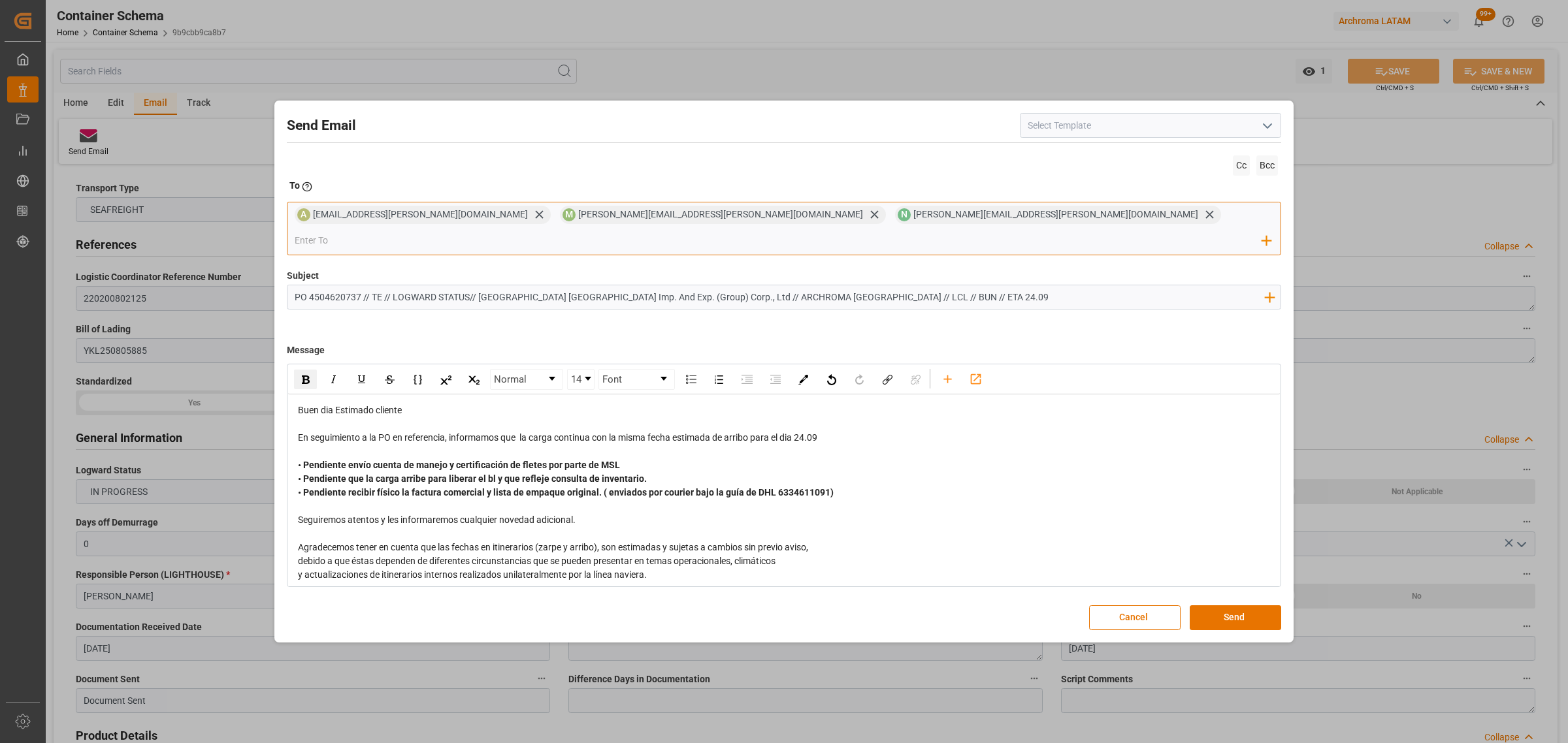
click at [956, 232] on input "email" at bounding box center [779, 240] width 969 height 20
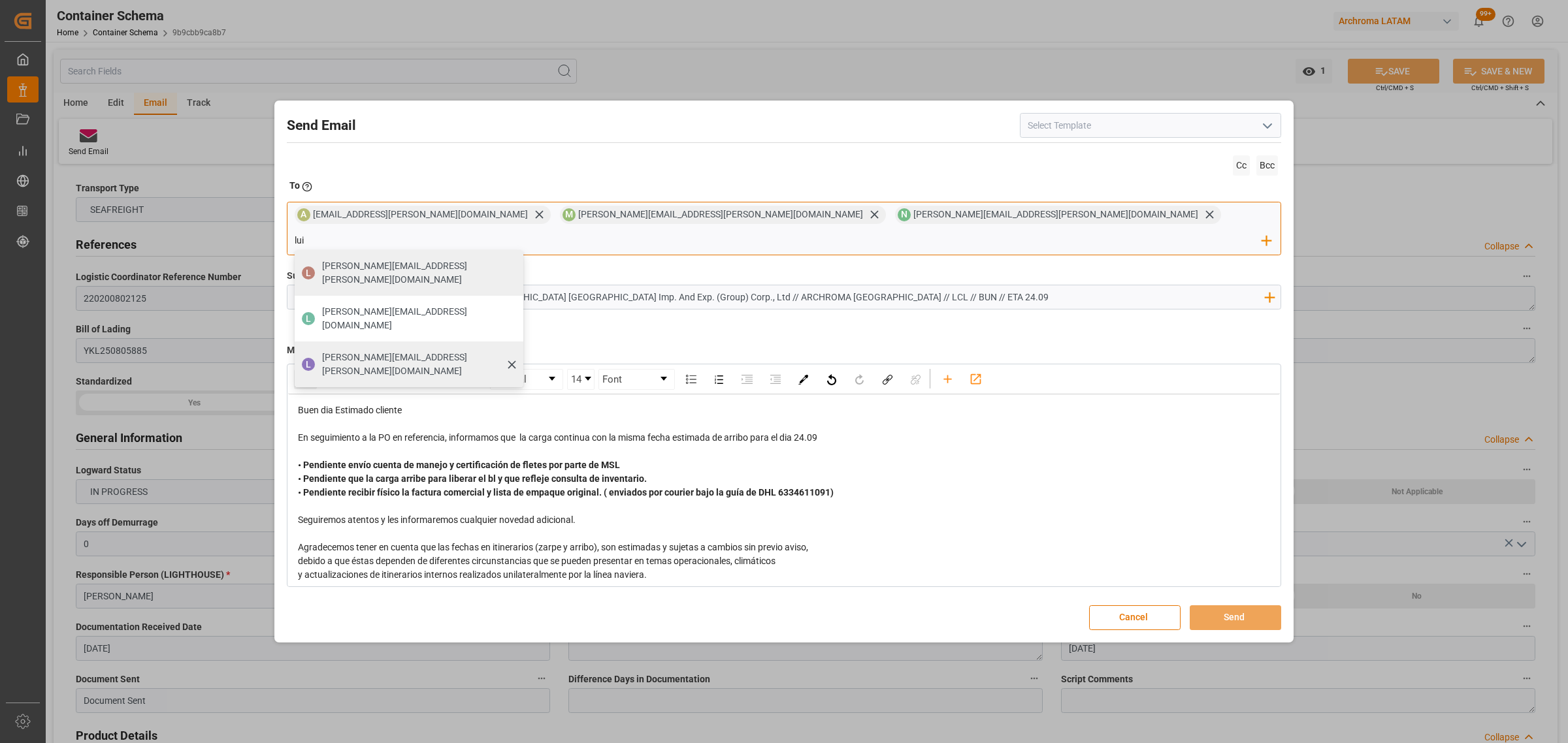
type input "lui"
click at [514, 351] on span "[PERSON_NAME][EMAIL_ADDRESS][PERSON_NAME][DOMAIN_NAME]" at bounding box center [418, 364] width 192 height 27
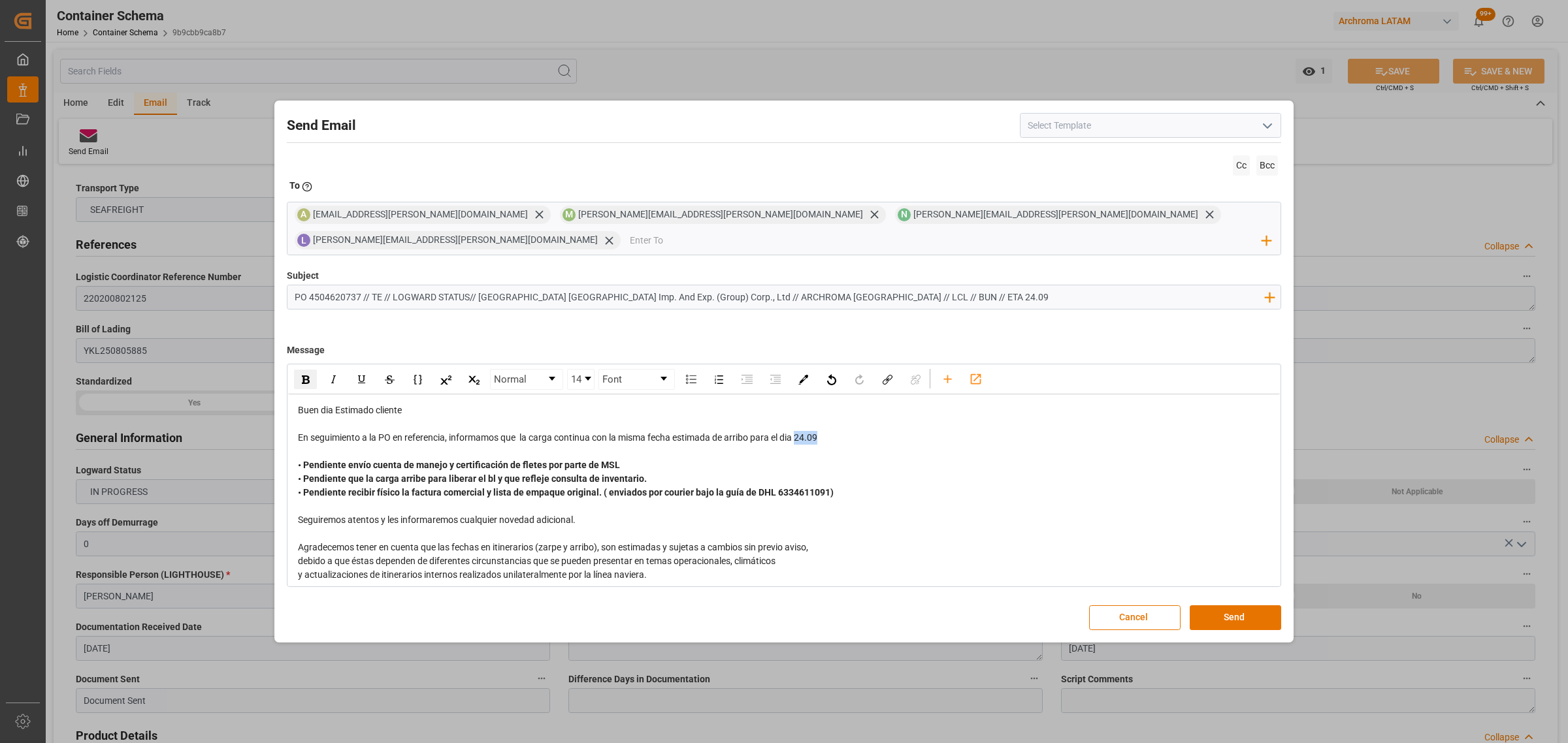
click at [801, 431] on div "En seguimiento a la PO en referencia, informamos que la carga continua con la m…" at bounding box center [784, 437] width 973 height 13
click at [309, 375] on img "rdw-inline-control" at bounding box center [305, 379] width 8 height 8
click at [1220, 605] on button "Send" at bounding box center [1236, 618] width 92 height 25
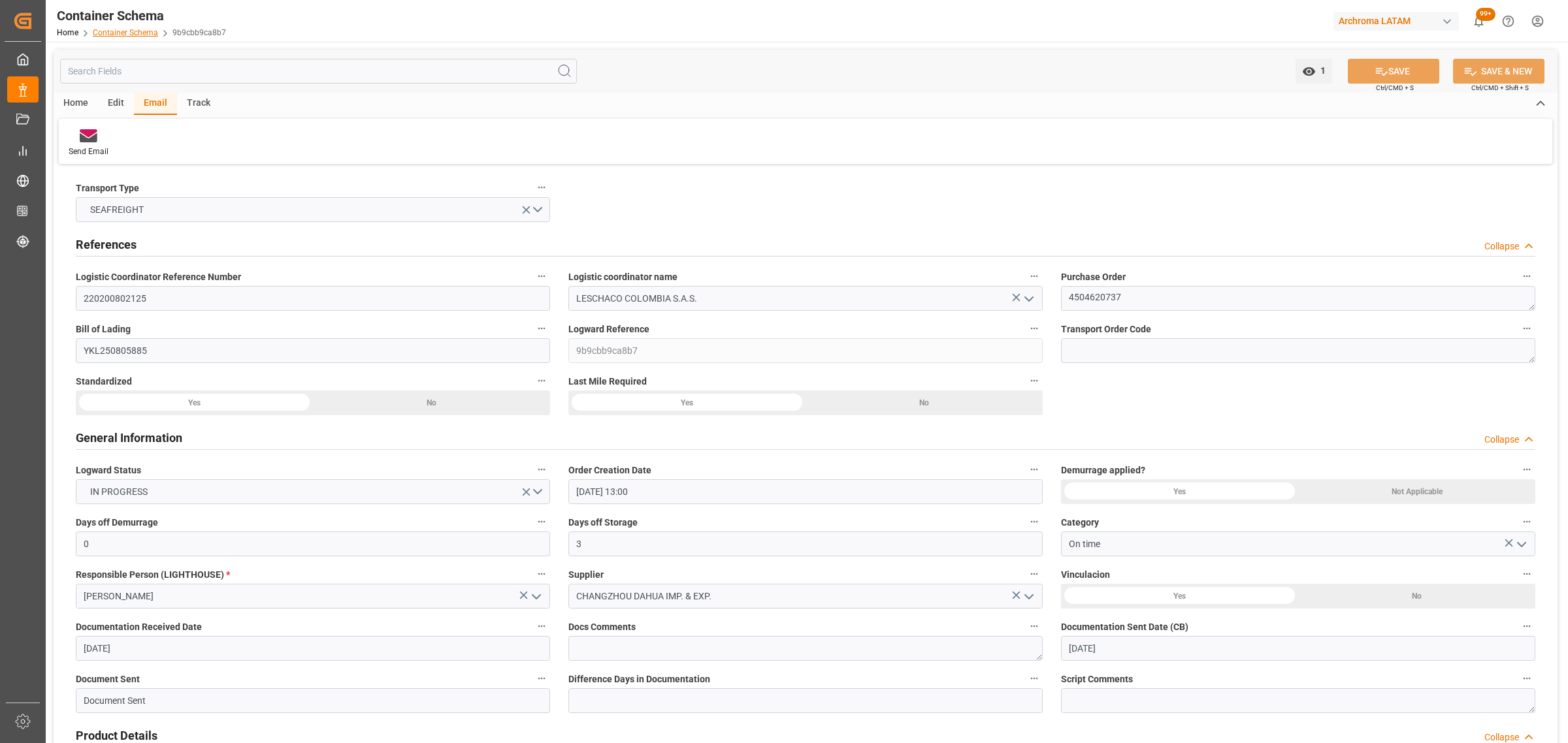
click at [118, 36] on link "Container Schema" at bounding box center [125, 32] width 66 height 9
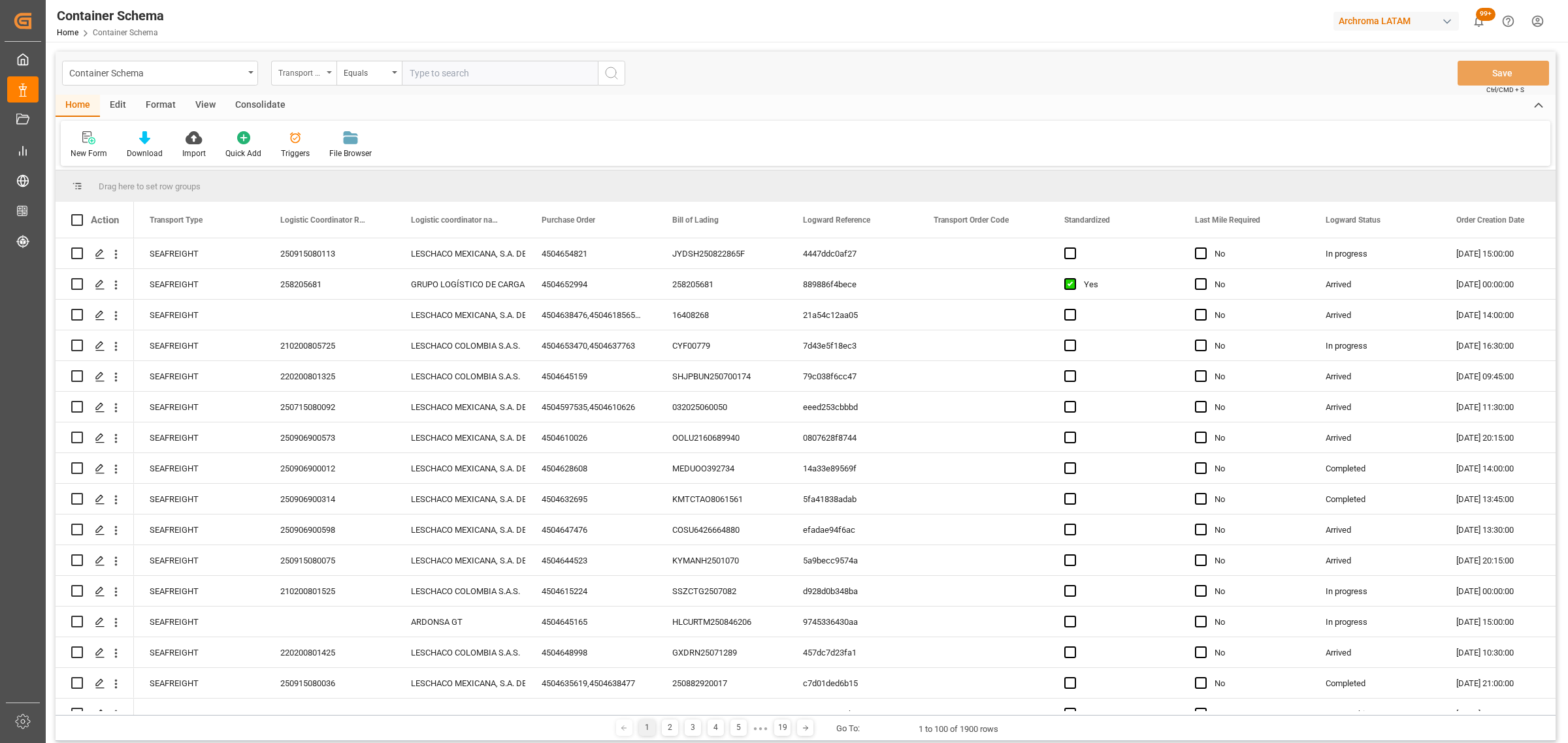
click at [314, 76] on div "Transport Type" at bounding box center [300, 71] width 44 height 15
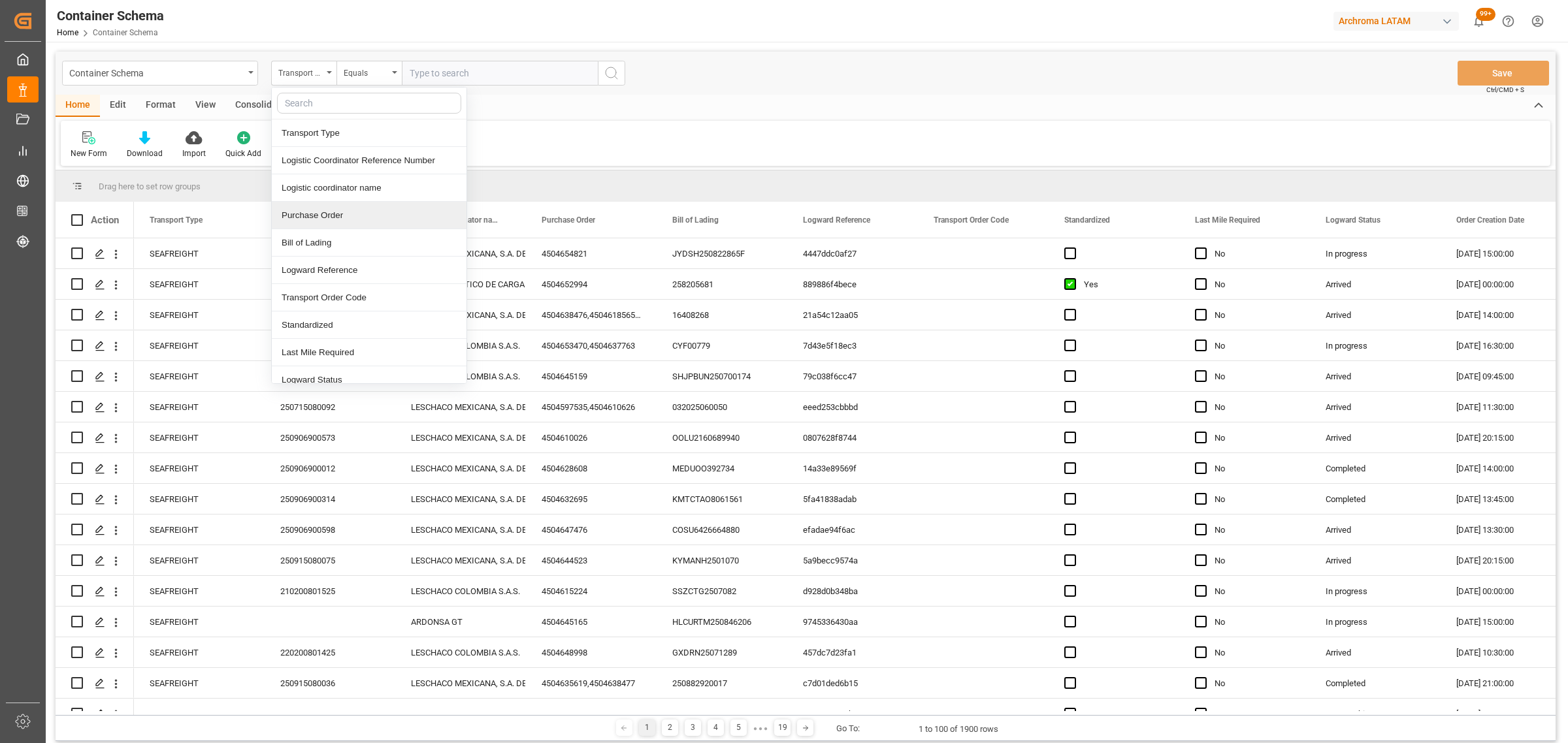
click at [340, 209] on div "Purchase Order" at bounding box center [369, 215] width 194 height 27
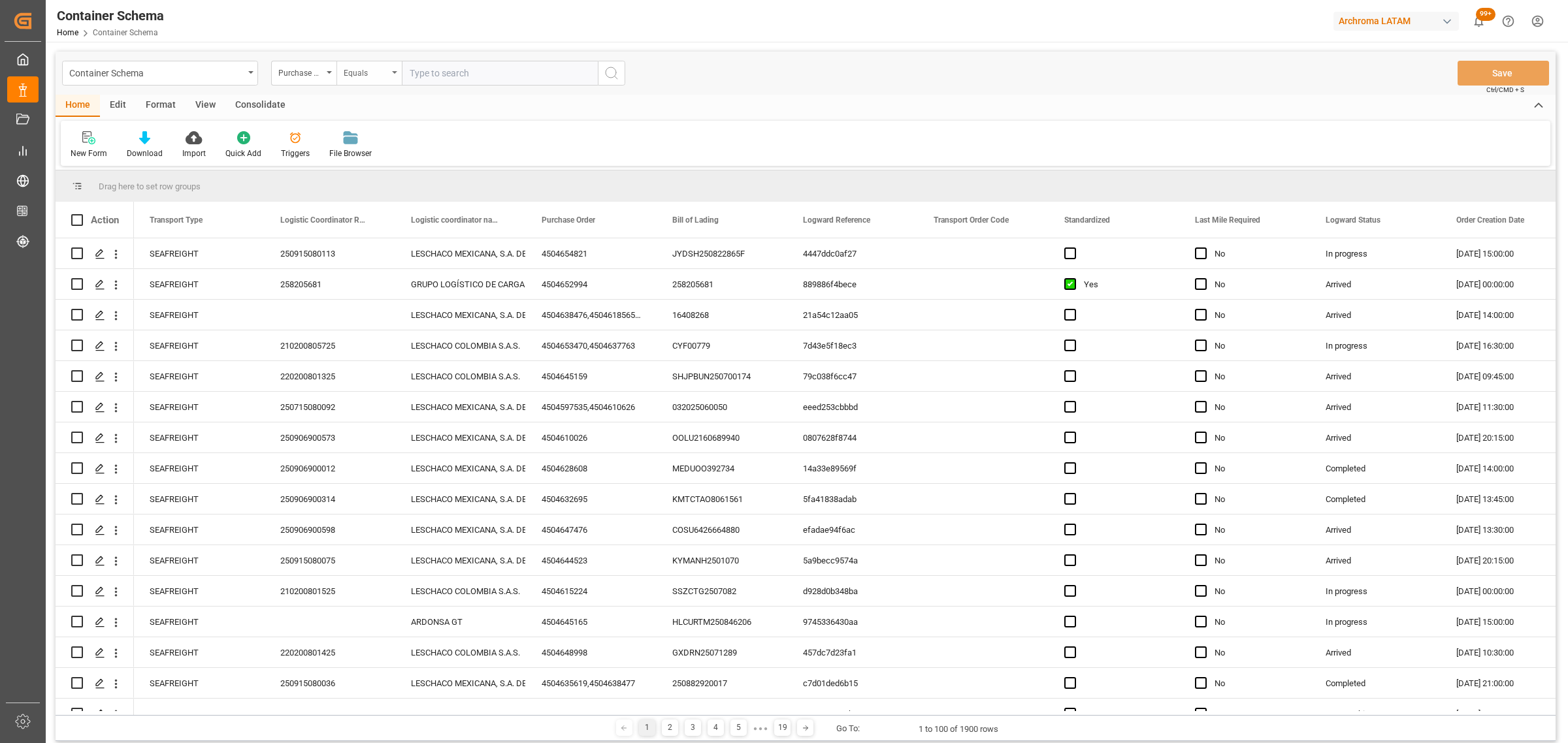
click at [351, 73] on div "Equals" at bounding box center [365, 71] width 44 height 15
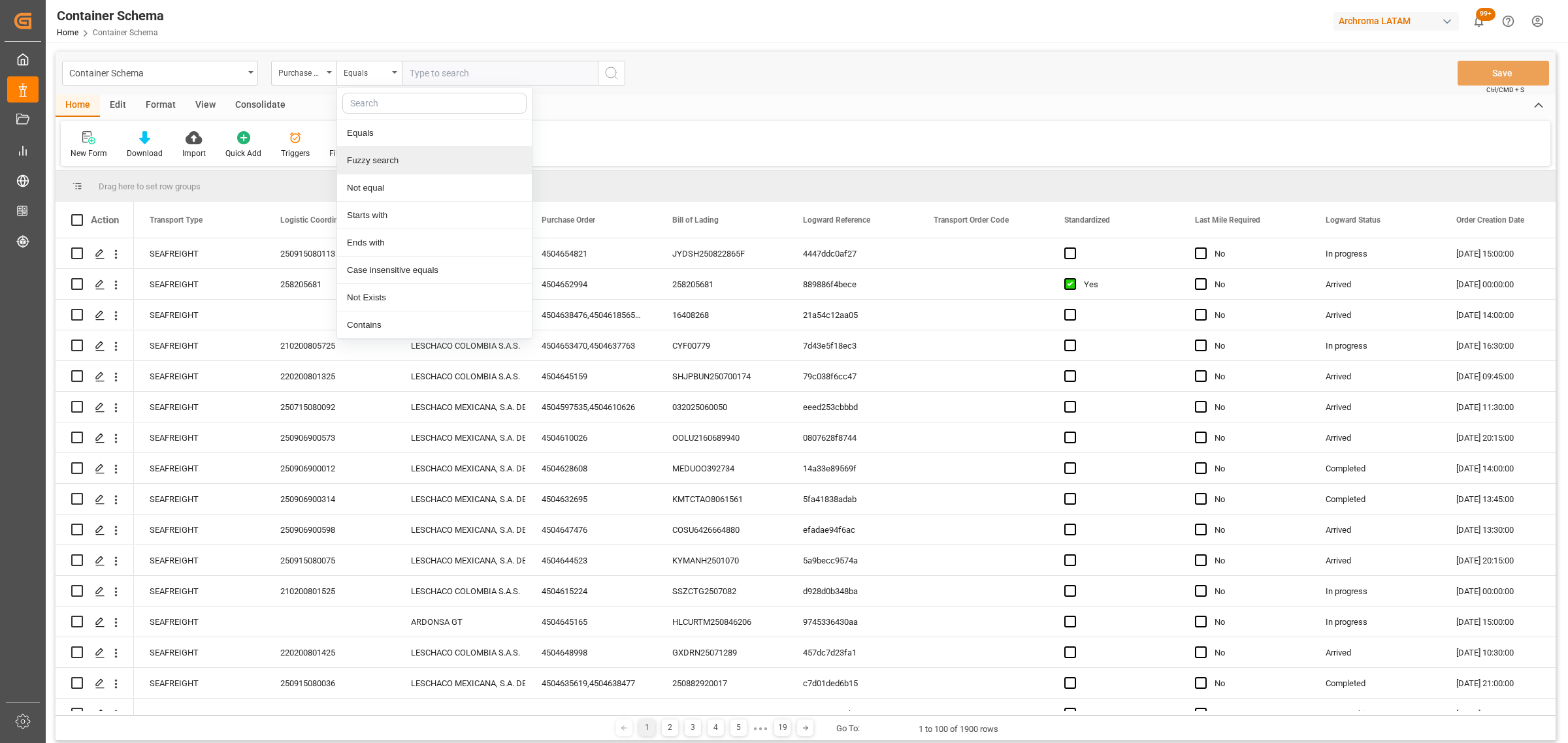
click at [412, 158] on div "Fuzzy search" at bounding box center [434, 160] width 194 height 27
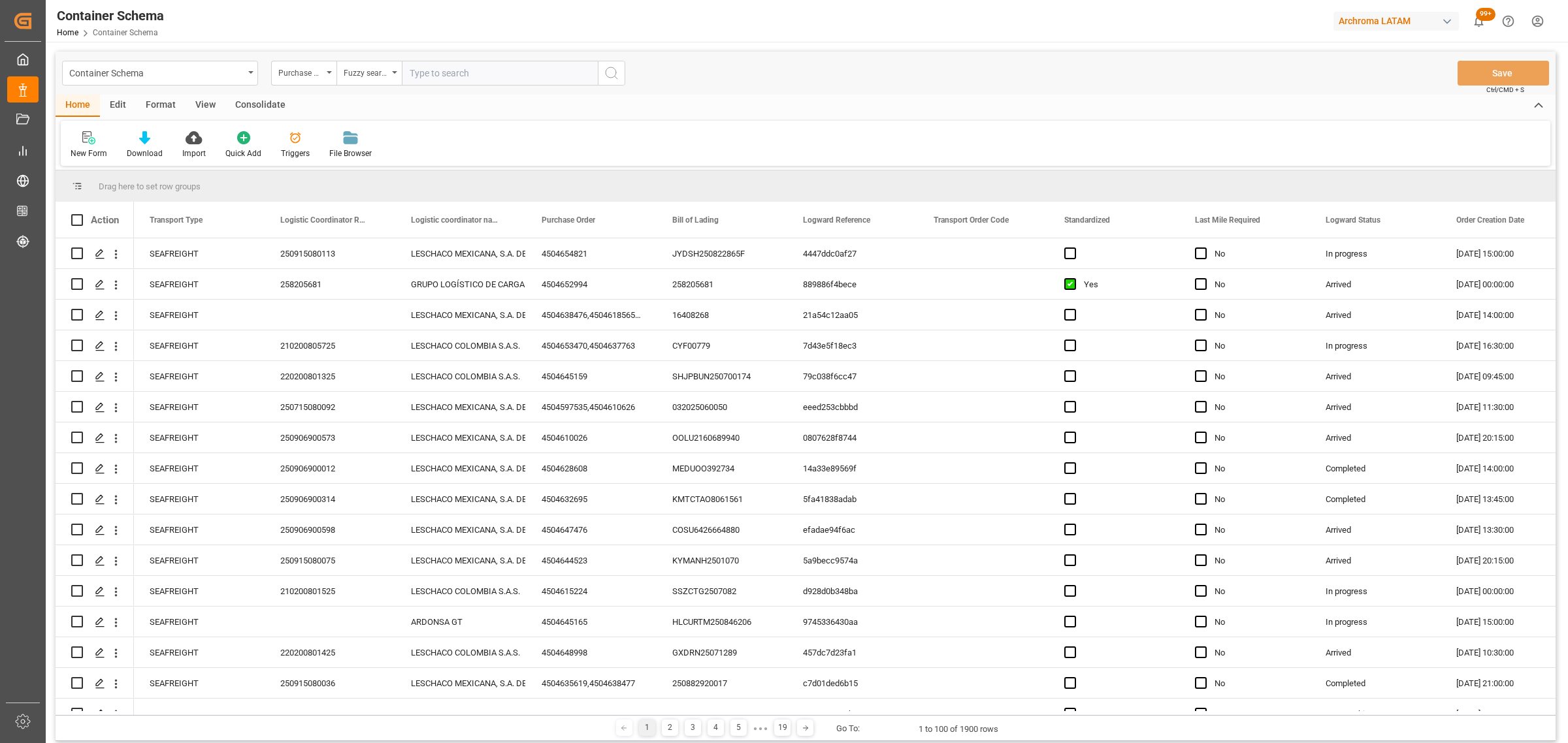
click at [468, 60] on input "text" at bounding box center [500, 73] width 196 height 25
paste input "4504646791"
type input "4504646791"
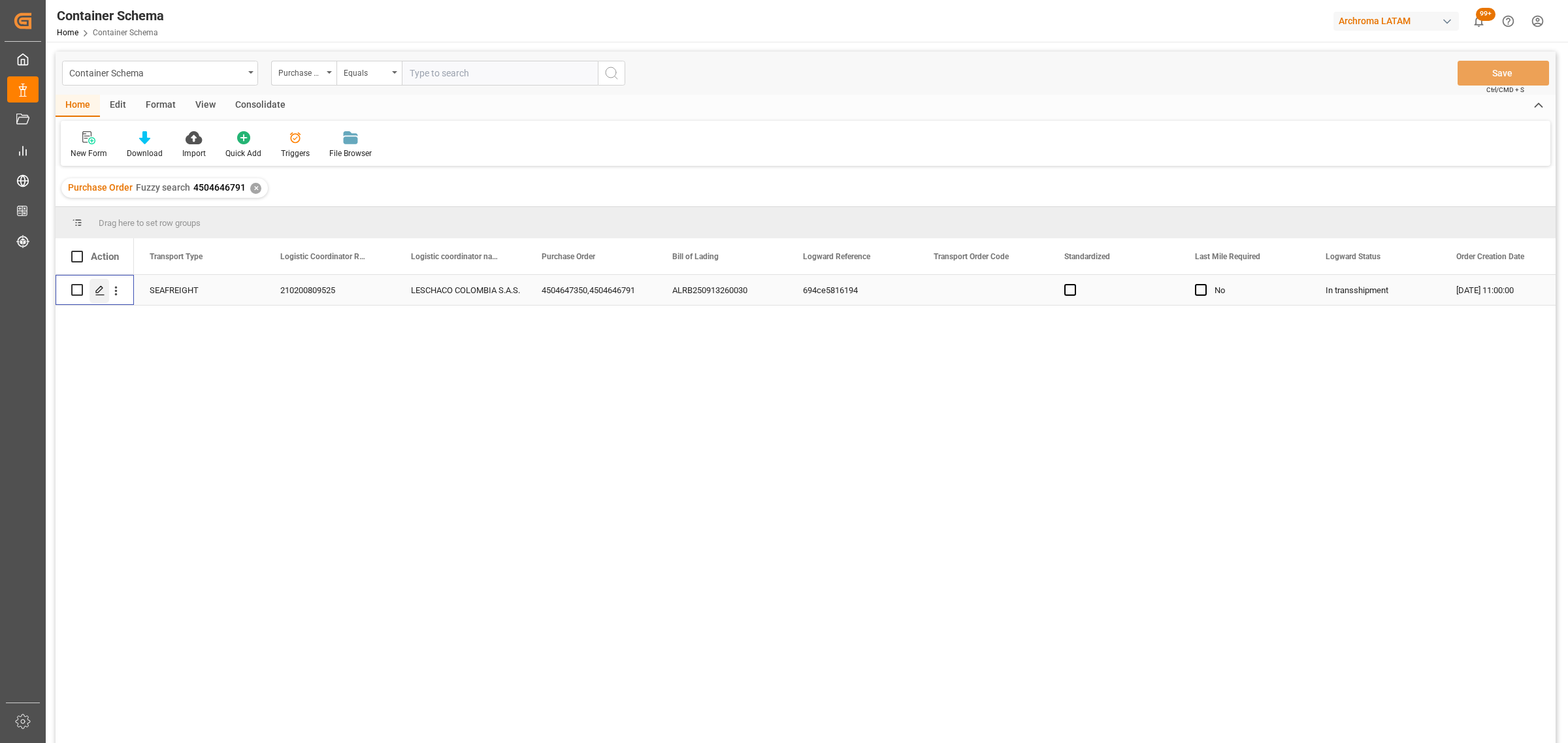
click at [98, 294] on icon "Press SPACE to select this row." at bounding box center [100, 291] width 11 height 11
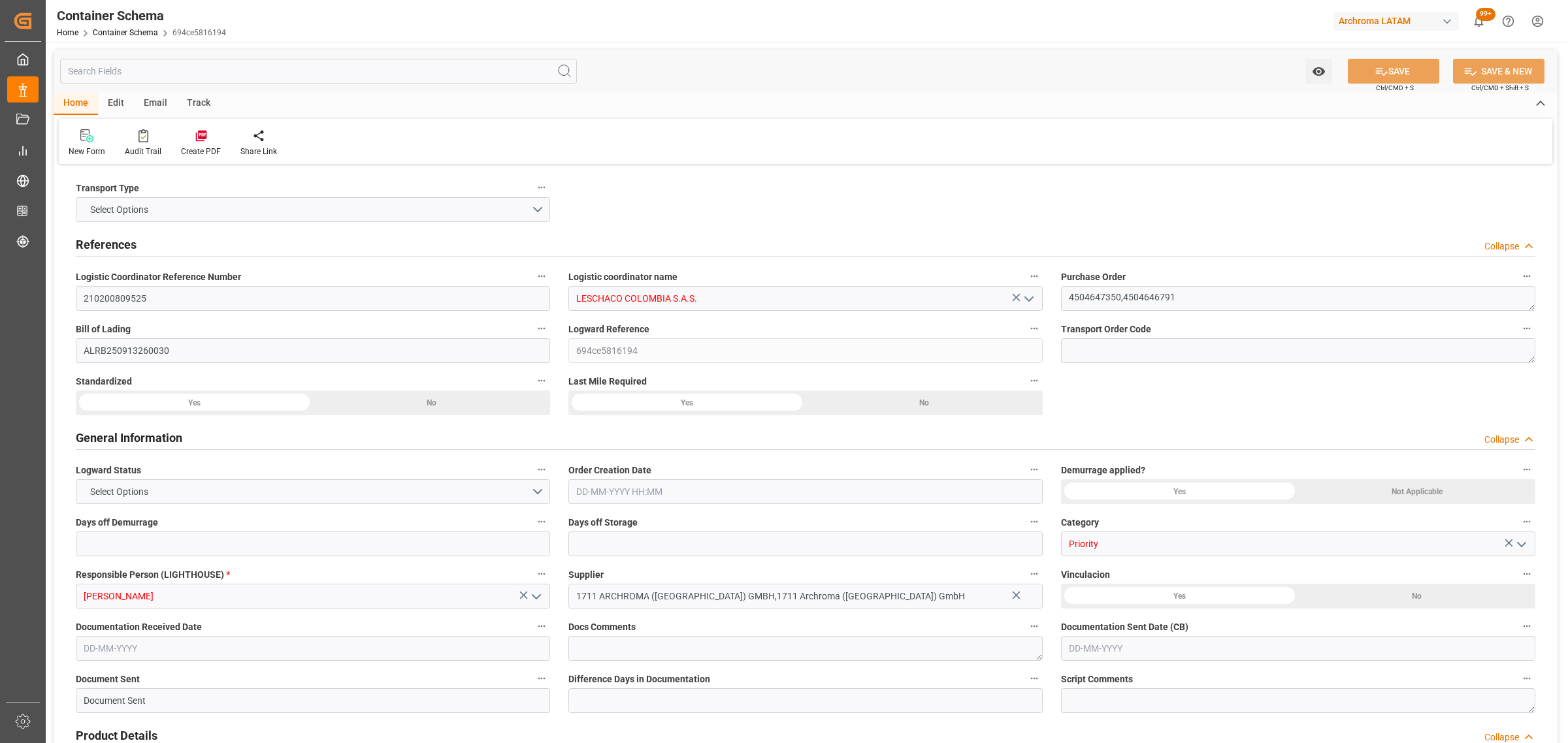
type input "0"
type input "3"
type input "10"
type input "1840"
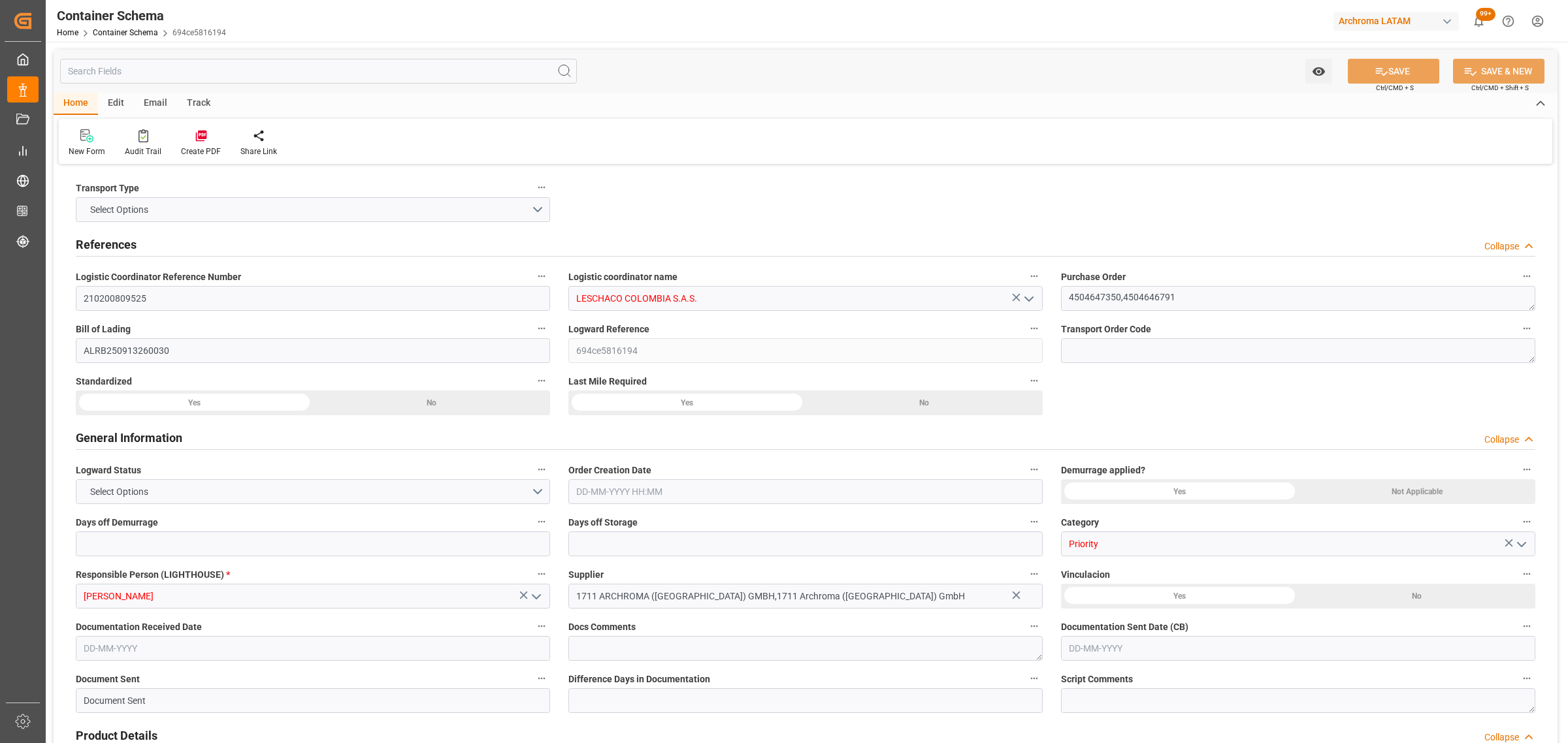
type input "2138877.96"
type input "MSC"
type input "Mediterranean Shipping Company"
type input "DEBRV"
type input "DEBRE"
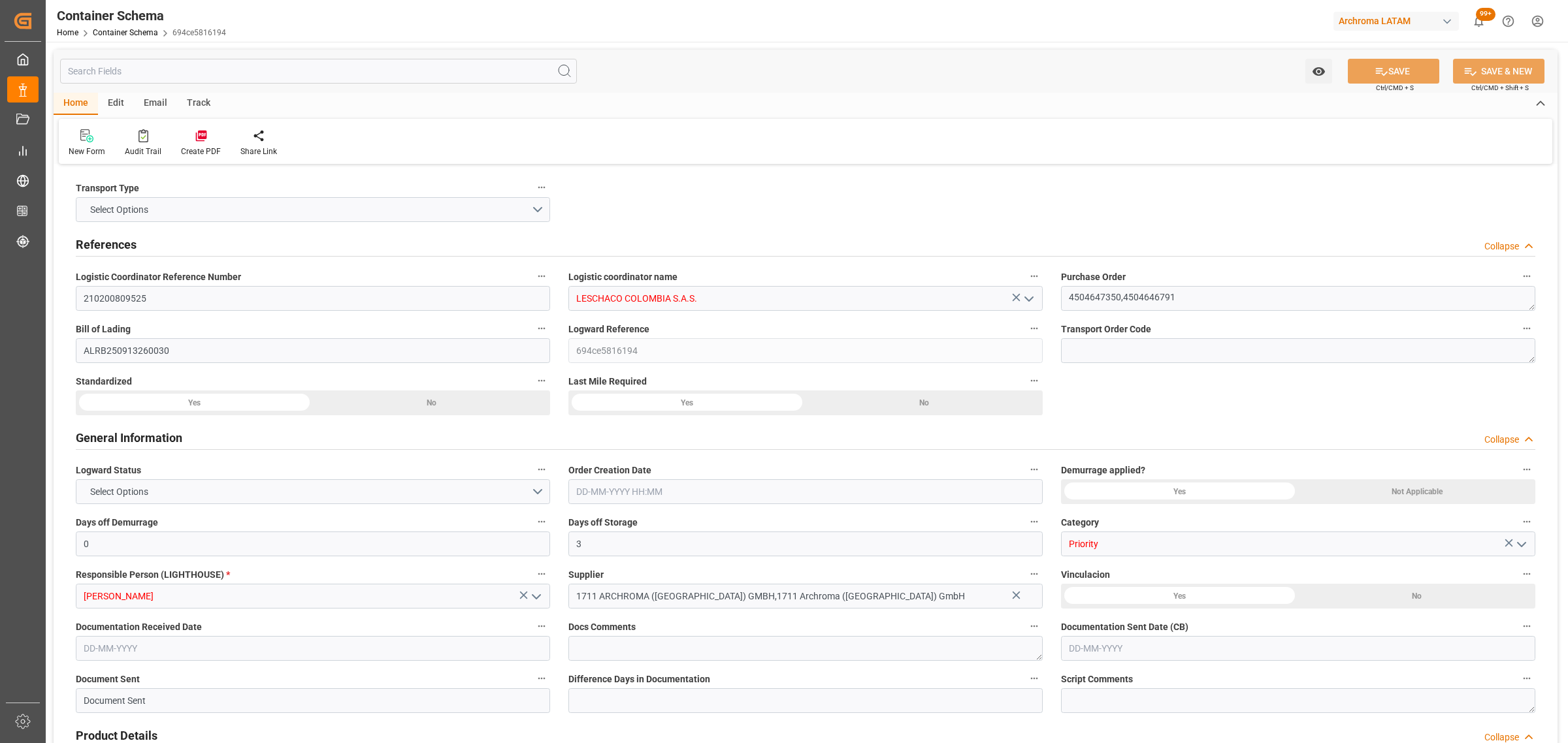
type input "COCTG"
type input "9227314"
type input "9785469"
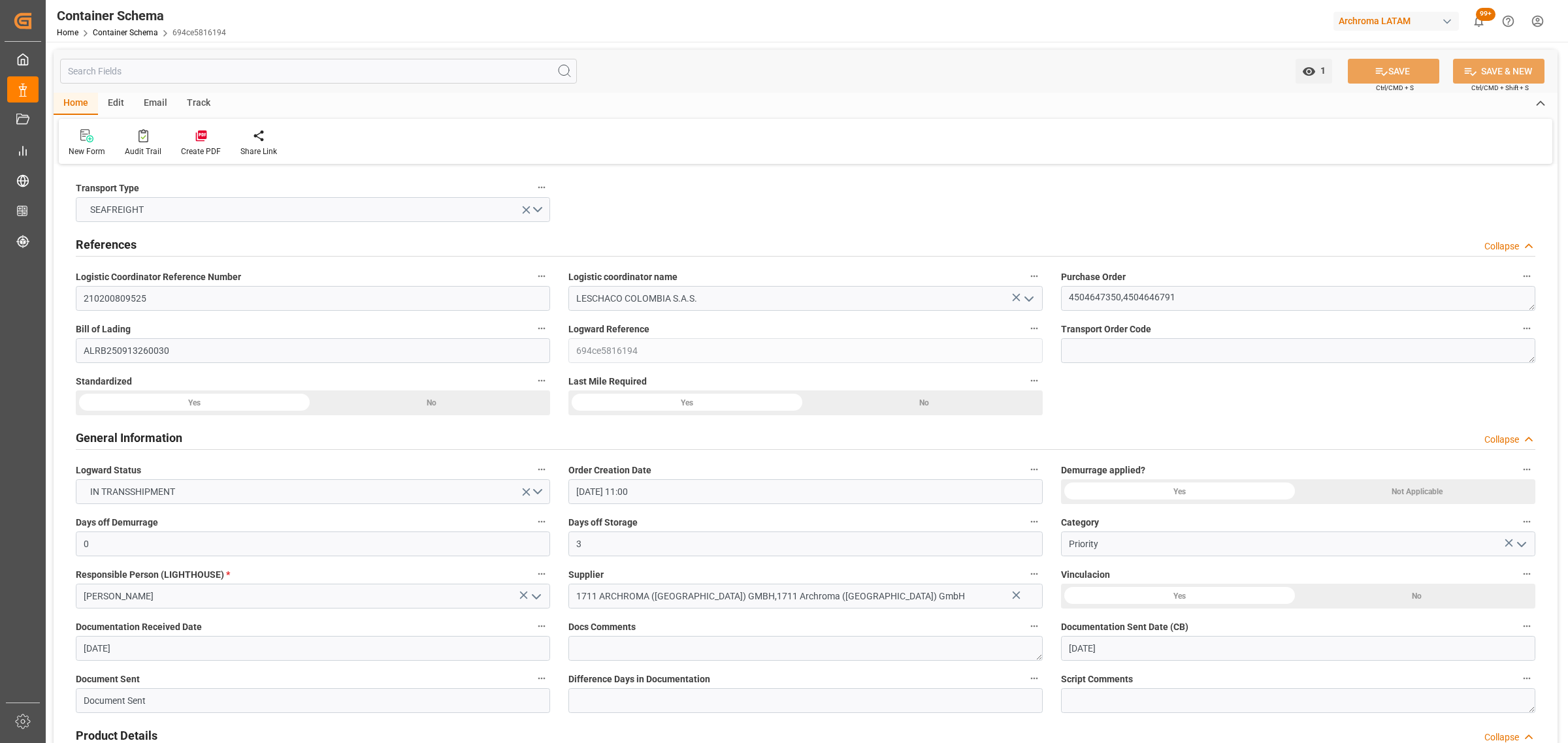
type input "01-09-2025 11:00"
type input "[DATE]"
type input "24-09-2025"
type input "02-09-2025 00:00"
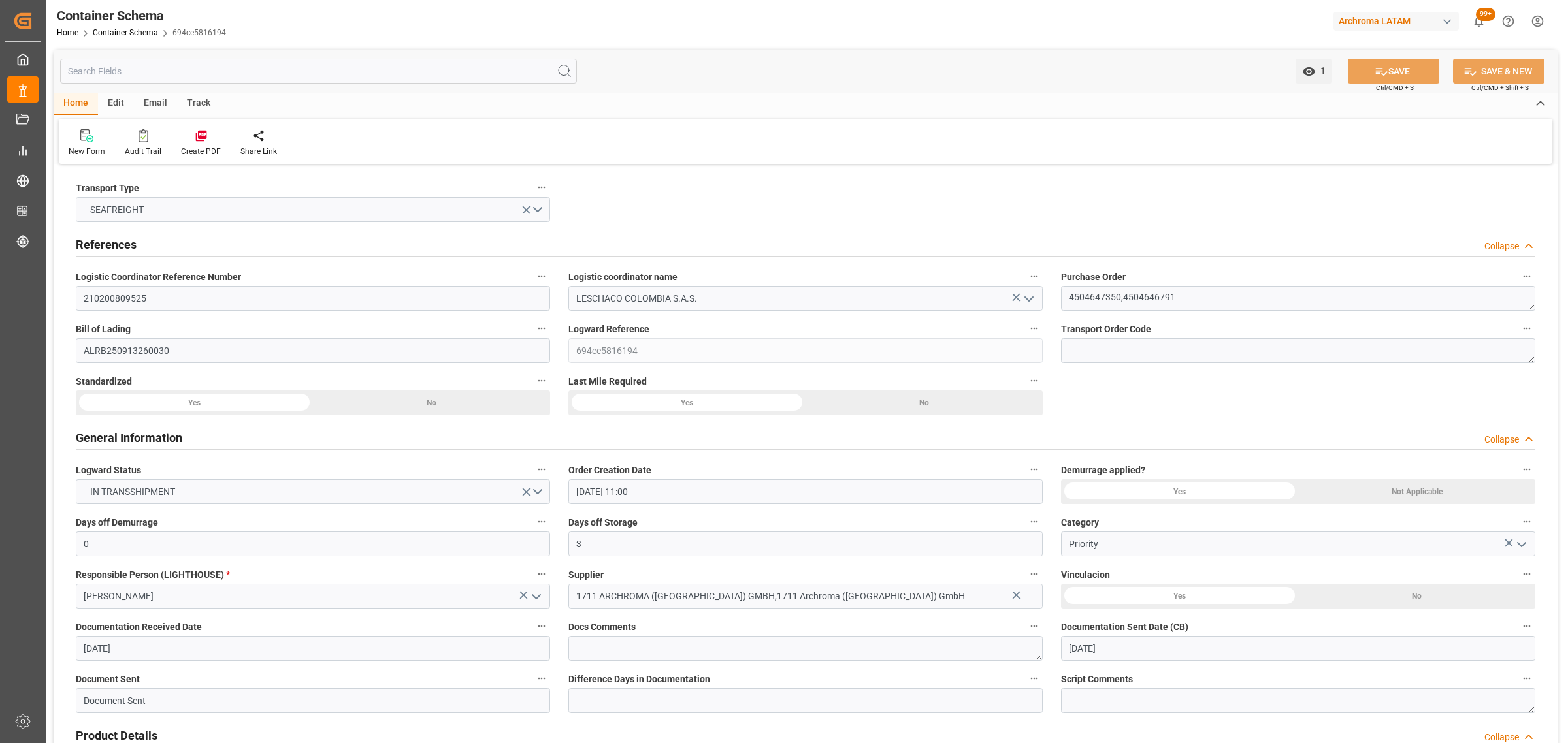
type input "04-09-2025 00:00"
type input "03-09-2025 00:00"
type input "23-09-2025 00:00"
click at [188, 104] on div "Track" at bounding box center [199, 103] width 43 height 22
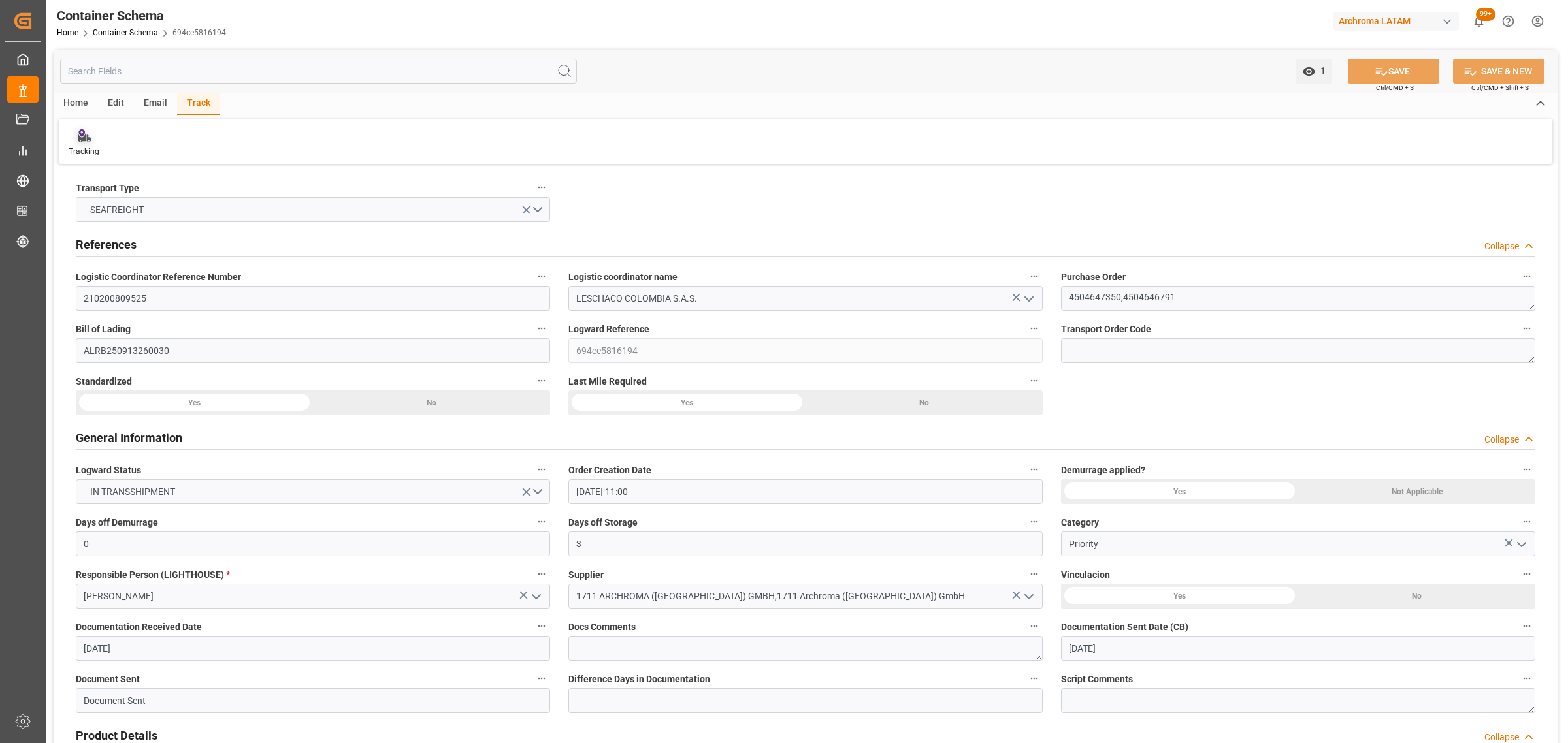
click at [98, 139] on div at bounding box center [84, 135] width 31 height 13
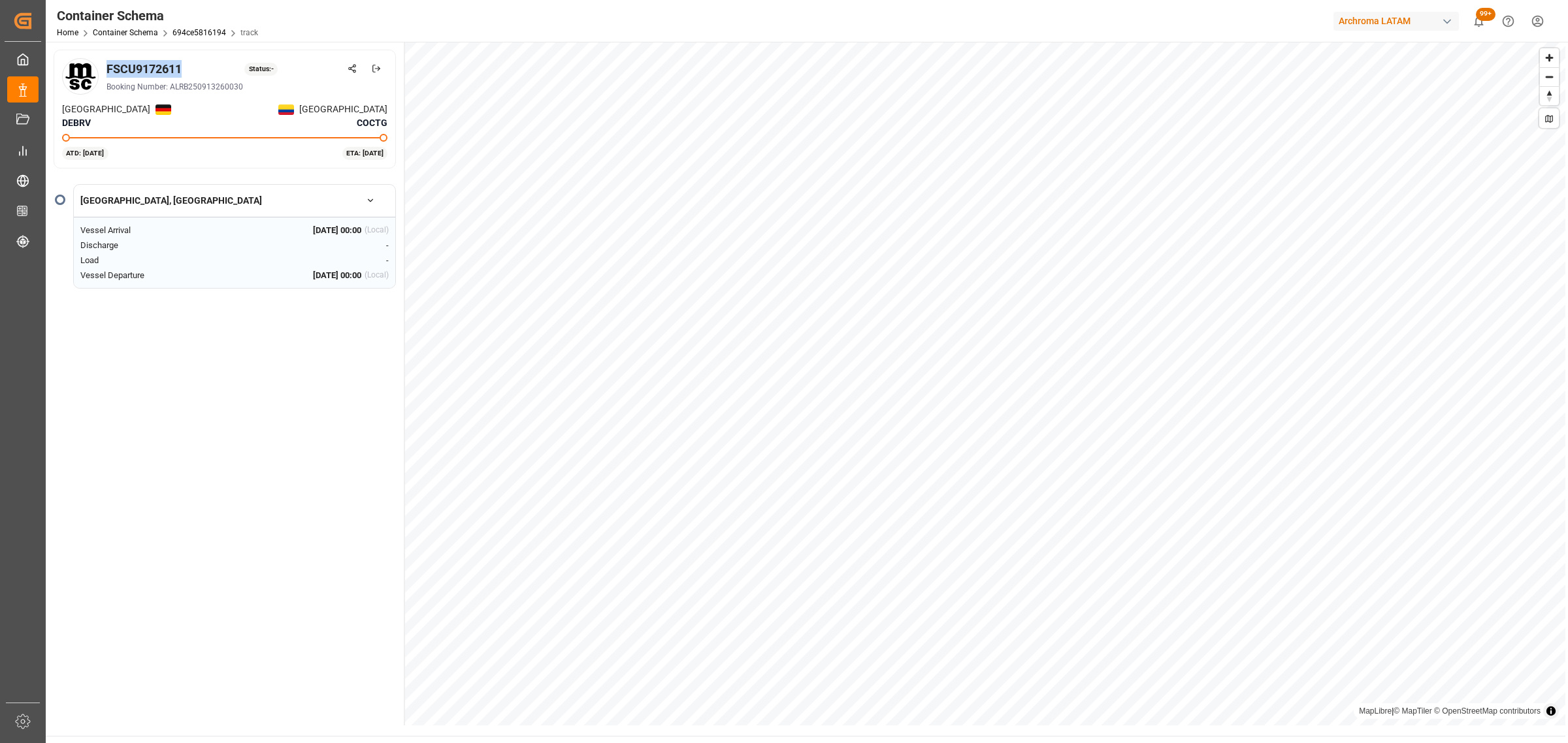
drag, startPoint x: 192, startPoint y: 66, endPoint x: 106, endPoint y: 66, distance: 86.0
click at [106, 66] on div "FSCU9172611 Status: -" at bounding box center [247, 69] width 281 height 18
copy div "FSCU9172611"
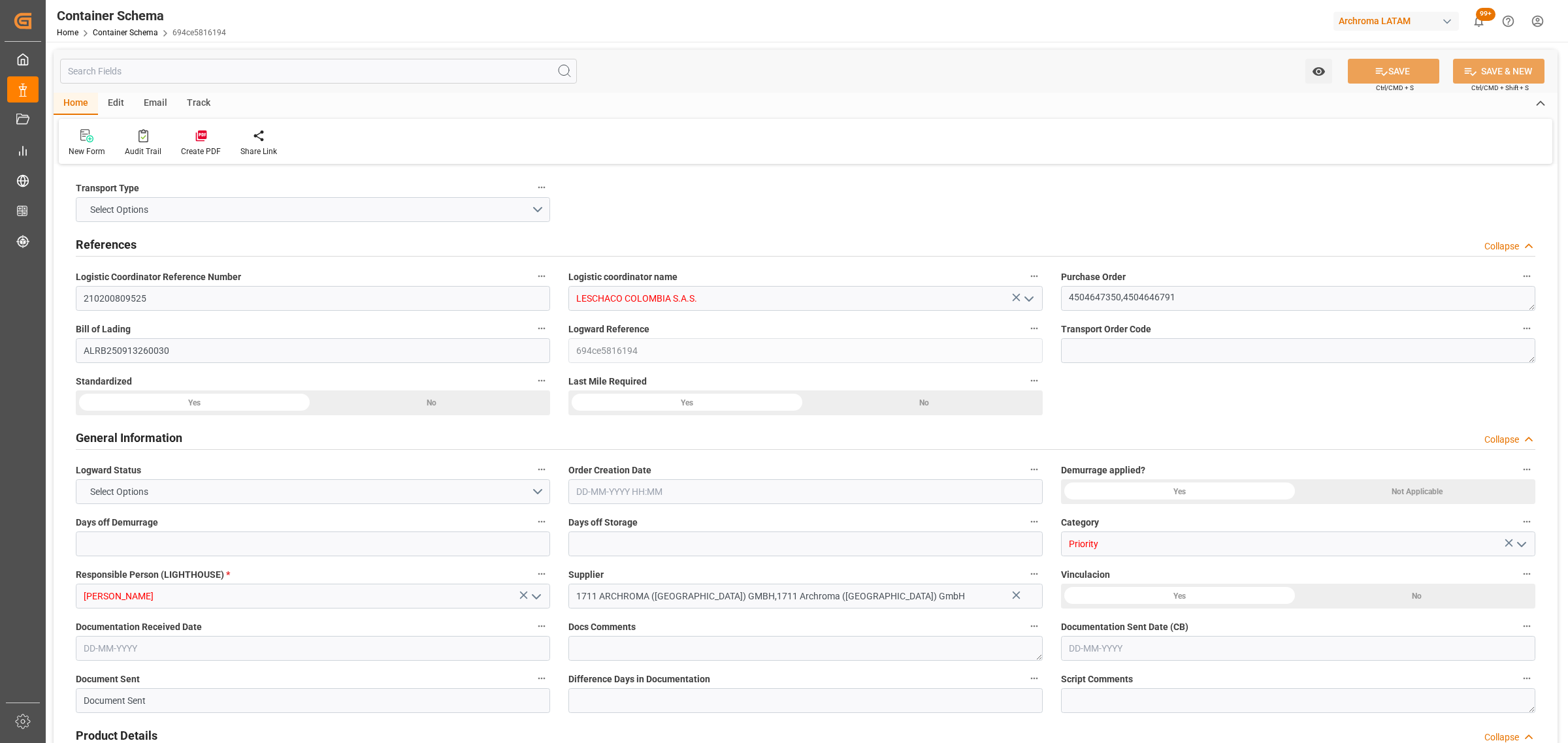
type input "0"
type input "3"
type input "10"
type input "1840"
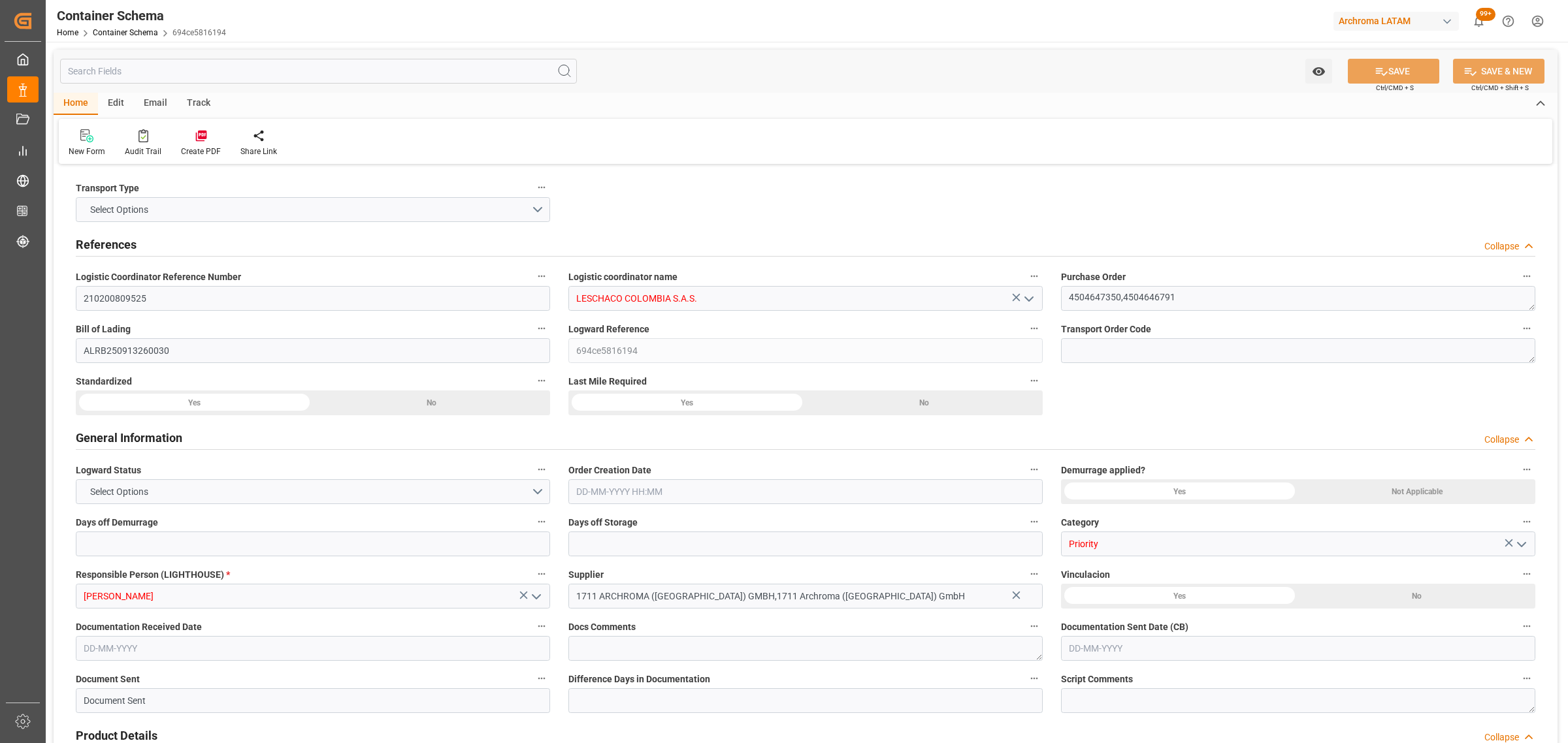
type input "2138877.96"
type input "MSC"
type input "Mediterranean Shipping Company"
type input "DEBRV"
type input "DEBRE"
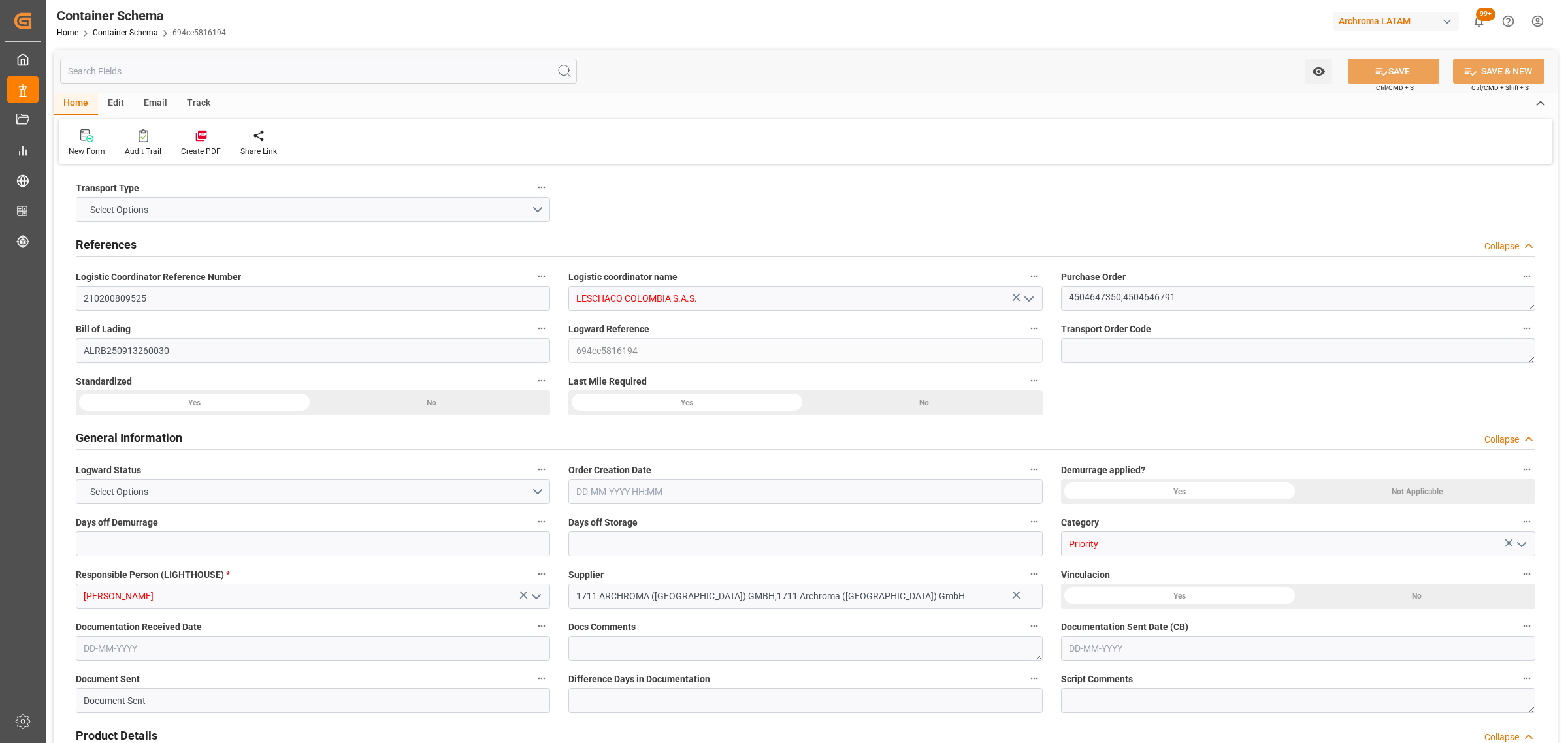
type input "COCTG"
type input "9227314"
type input "9785469"
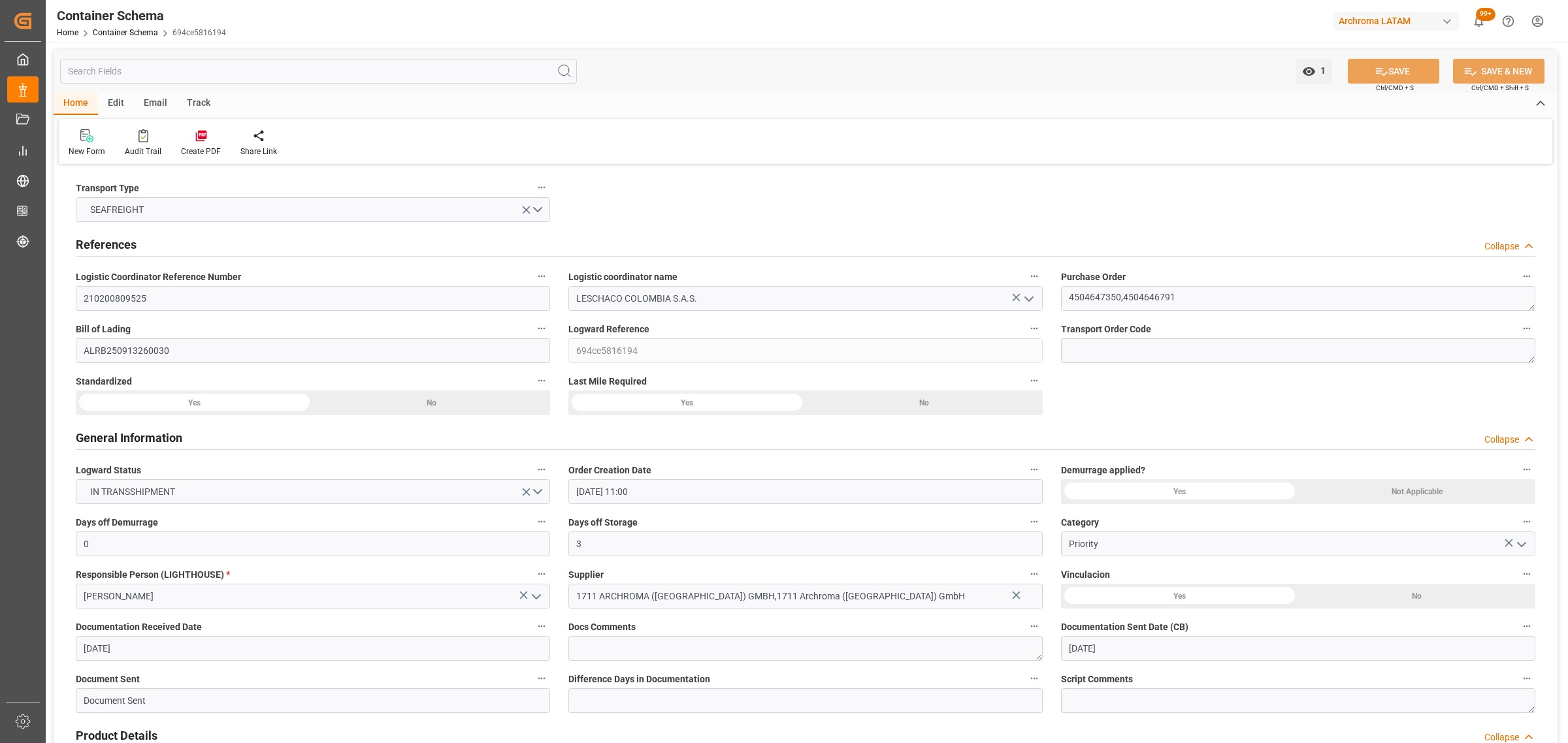
type input "01-09-2025 11:00"
type input "[DATE]"
type input "24-09-2025"
type input "02-09-2025 00:00"
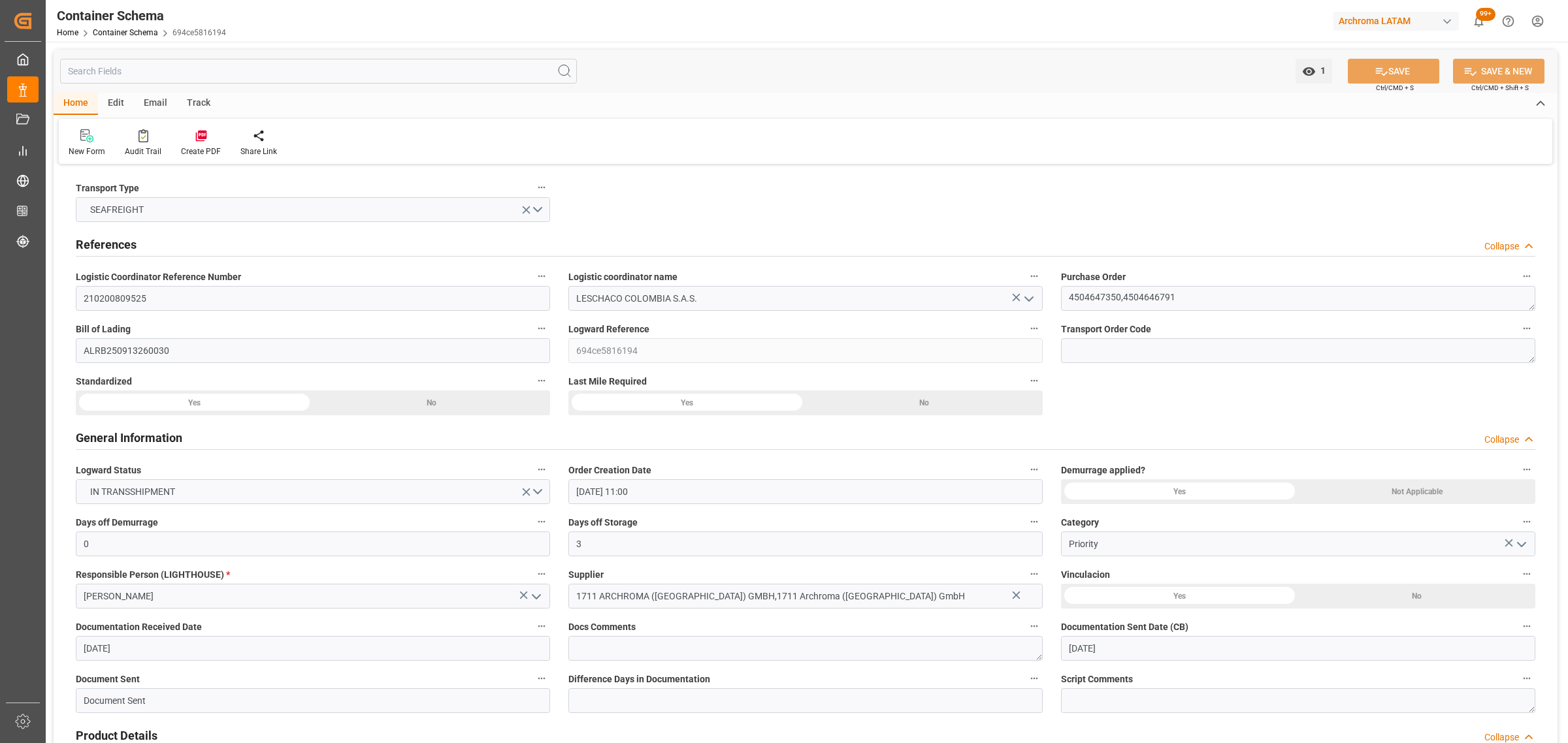
type input "04-09-2025 00:00"
type input "03-09-2025 00:00"
type input "23-09-2025 00:00"
click at [157, 98] on div "Email" at bounding box center [156, 103] width 43 height 22
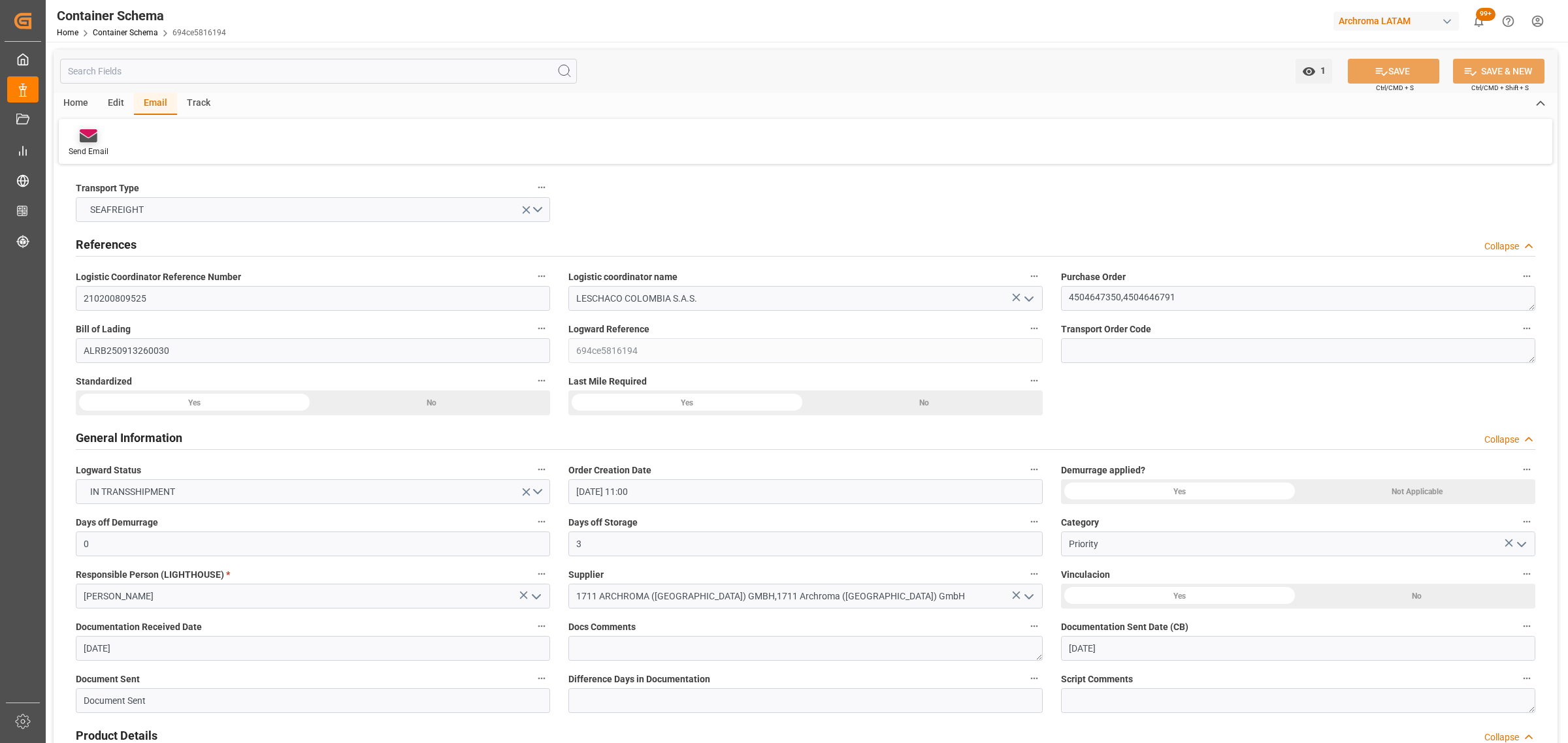
click at [106, 147] on div "Send Email" at bounding box center [88, 151] width 40 height 12
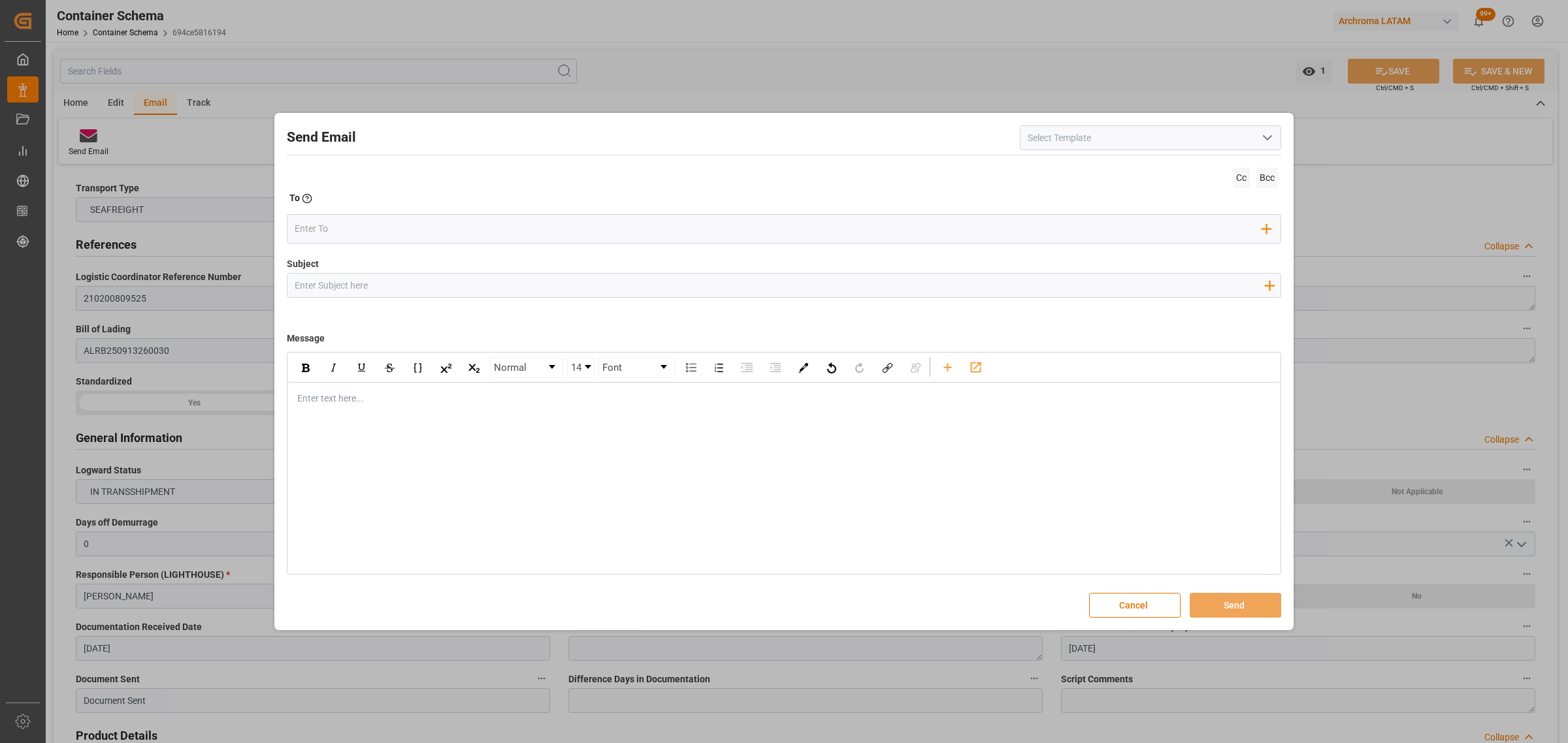
click at [420, 300] on div "Subject Add field to Subject" at bounding box center [784, 290] width 995 height 66
click at [418, 291] on input "Subject" at bounding box center [779, 284] width 983 height 22
paste input "PO 4504646791 10,20,30,4504647350//TE//LOGWARD STATUS// ARCHROMA SWITZERLAND GM…"
drag, startPoint x: 552, startPoint y: 282, endPoint x: 473, endPoint y: 285, distance: 79.1
click at [473, 285] on input "PO 4504646791 10,20,30,4504647350//TE//LOGWARD STATUS// ARCHROMA SWITZERLAND GM…" at bounding box center [779, 284] width 983 height 22
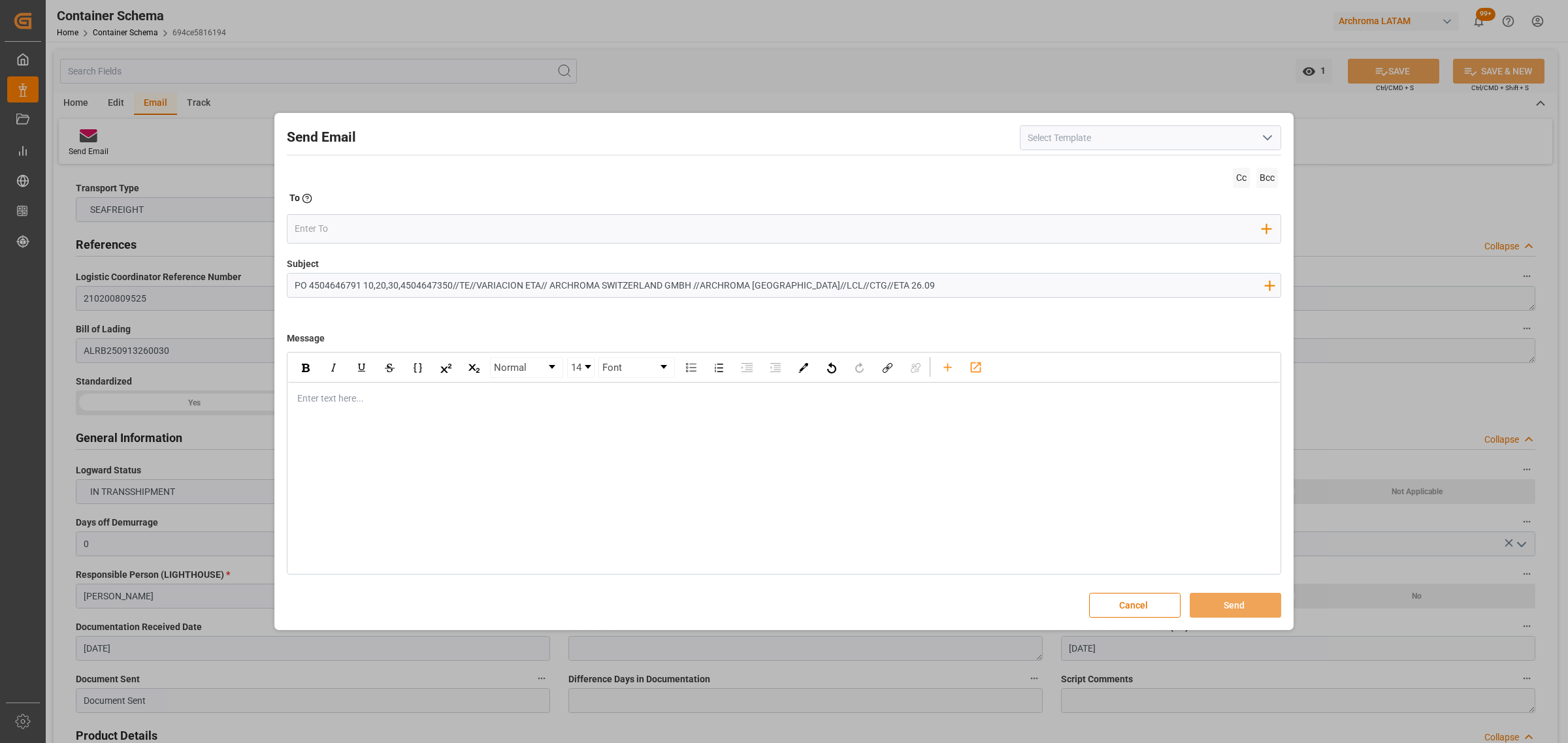
type input "PO 4504646791 10,20,30,4504647350//TE//VARIACION ETA// ARCHROMA SWITZERLAND GMB…"
click at [478, 423] on div "Normal 14 Font Enter text here..." at bounding box center [784, 462] width 995 height 222
click at [391, 416] on div "Normal 14 Font Enter text here..." at bounding box center [784, 462] width 995 height 222
click at [396, 402] on div "rdw-editor" at bounding box center [784, 398] width 973 height 13
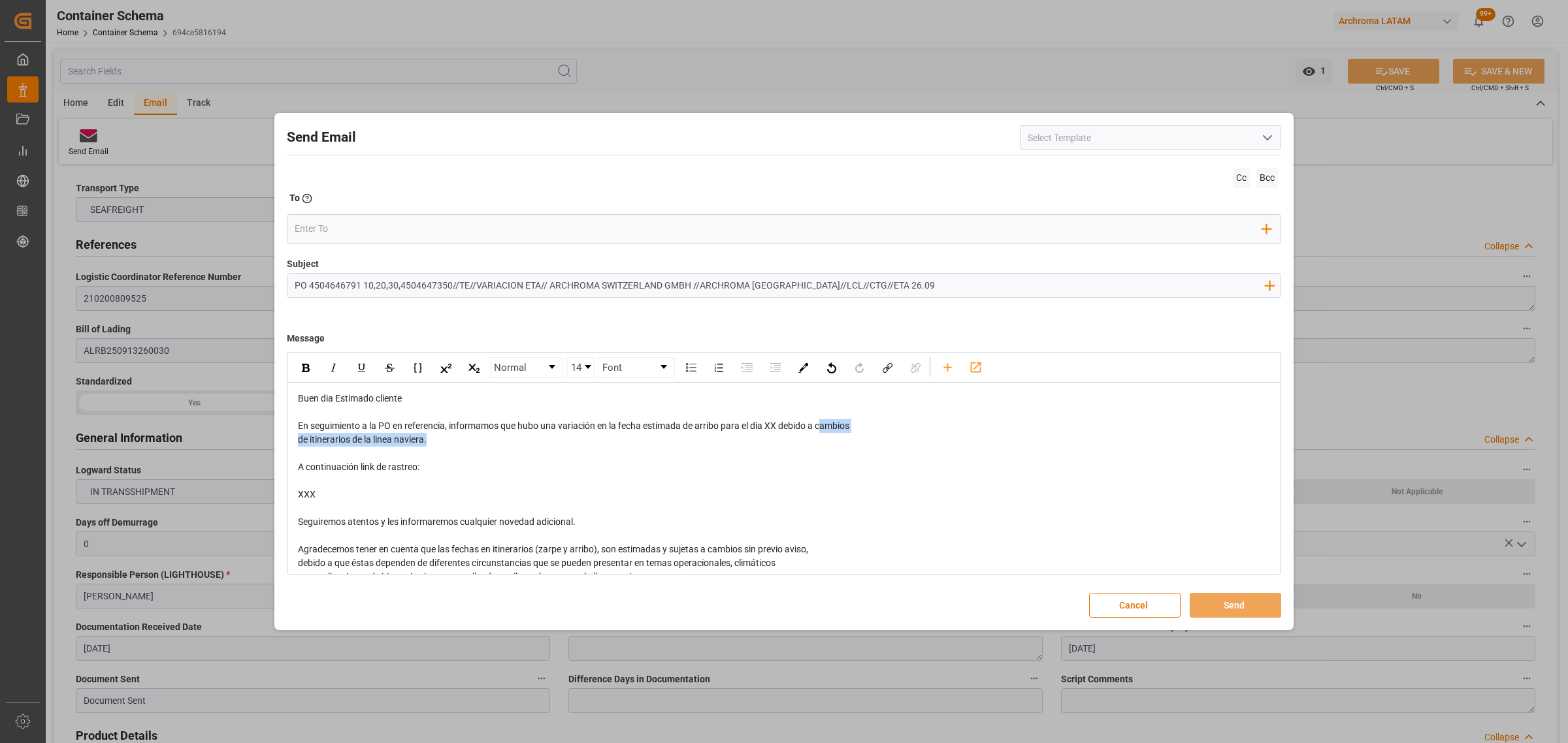
drag, startPoint x: 825, startPoint y: 431, endPoint x: 825, endPoint y: 442, distance: 11.0
click at [825, 442] on div "Buen dia Estimado cliente En seguimiento a la PO en referencia, informamos que …" at bounding box center [784, 528] width 973 height 274
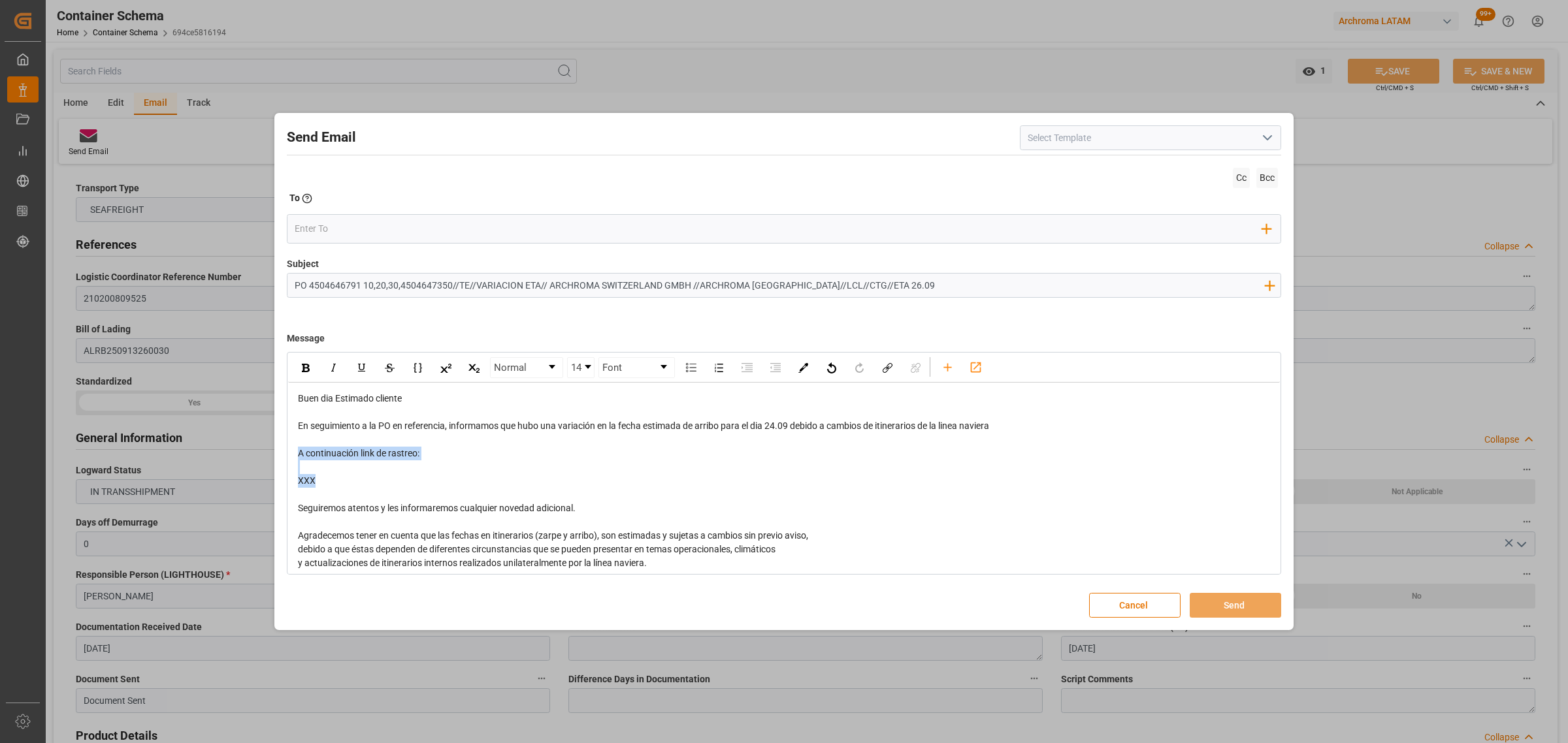
drag, startPoint x: 370, startPoint y: 489, endPoint x: 279, endPoint y: 455, distance: 97.1
click at [280, 456] on div "Send Email Cc Bcc To Enter the TO Email address Add Field to To Subject PO 4504…" at bounding box center [783, 372] width 1013 height 511
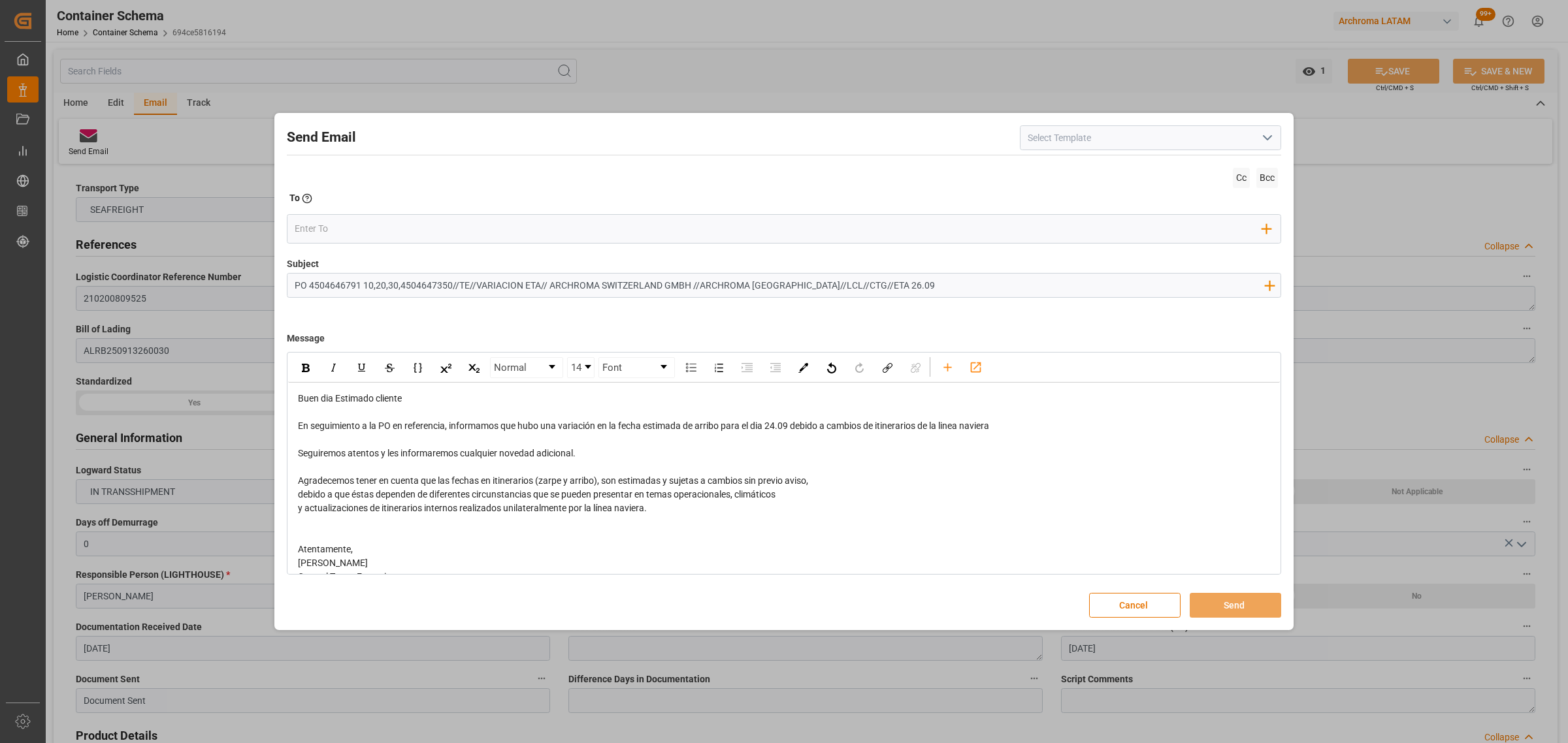
click at [879, 282] on input "PO 4504646791 10,20,30,4504647350//TE//VARIACION ETA// ARCHROMA SWITZERLAND GMB…" at bounding box center [779, 284] width 983 height 22
type input "PO 4504646791 10,20,30,4504647350//TE//VARIACION ETA// ARCHROMA SWITZERLAND GMB…"
drag, startPoint x: 795, startPoint y: 429, endPoint x: 768, endPoint y: 429, distance: 27.0
click at [768, 429] on span "En seguimiento a la PO en referencia, informamos que hubo una variación en la f…" at bounding box center [644, 425] width 691 height 11
click at [306, 371] on img "rdw-inline-control" at bounding box center [305, 367] width 8 height 8
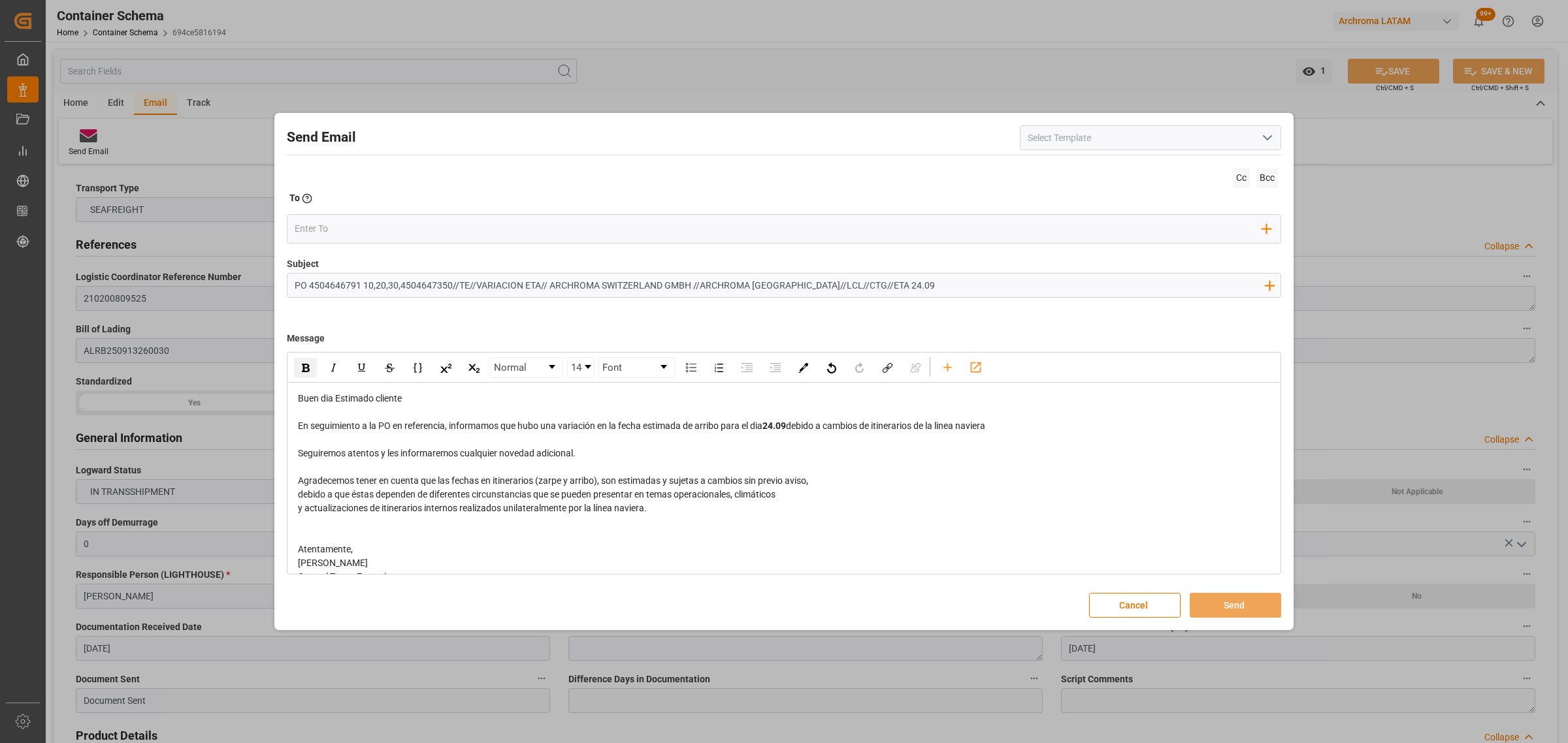
click at [1031, 429] on div "En seguimiento a la PO en referencia, informamos que hubo una variación en la f…" at bounding box center [784, 425] width 973 height 13
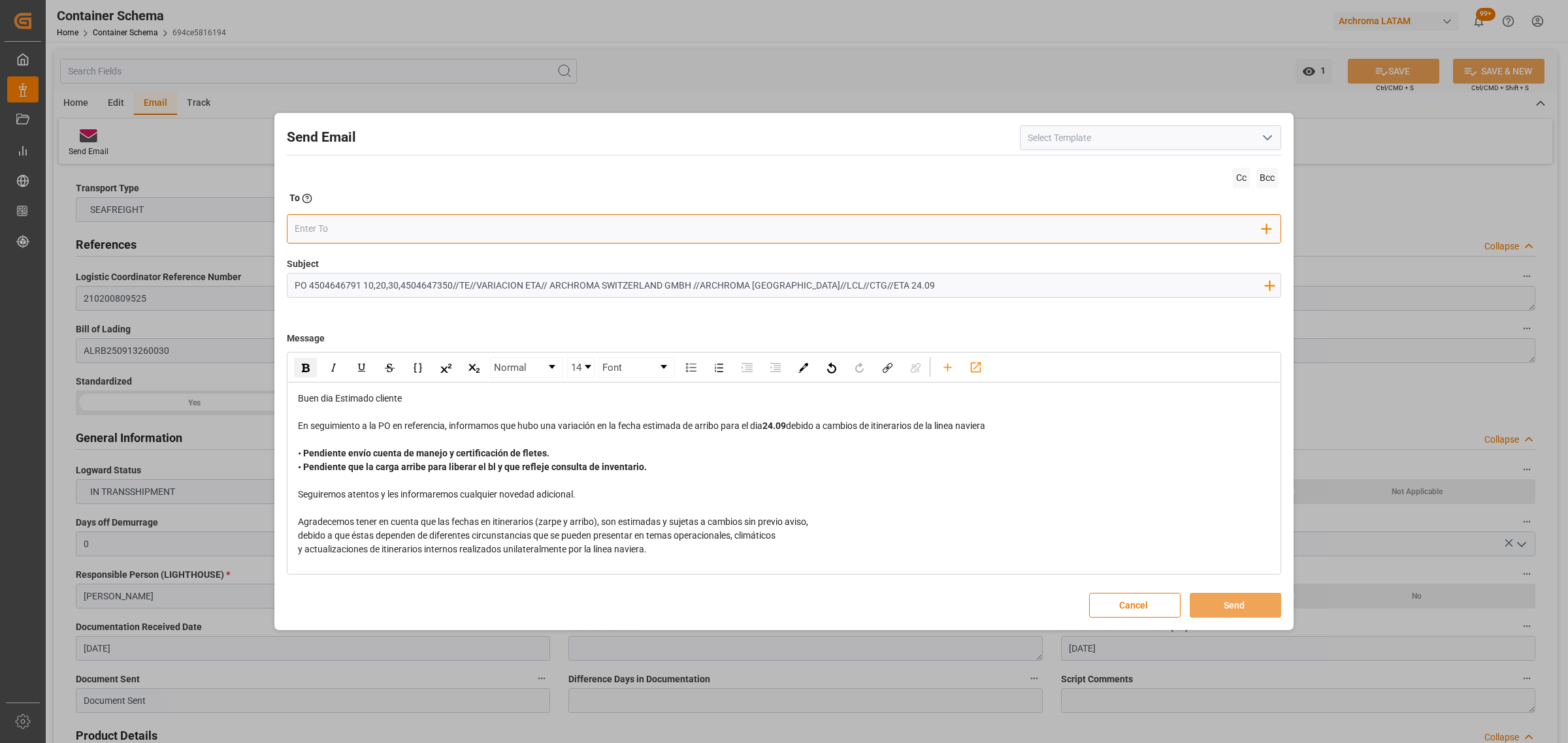
click at [422, 225] on input "email" at bounding box center [779, 228] width 969 height 20
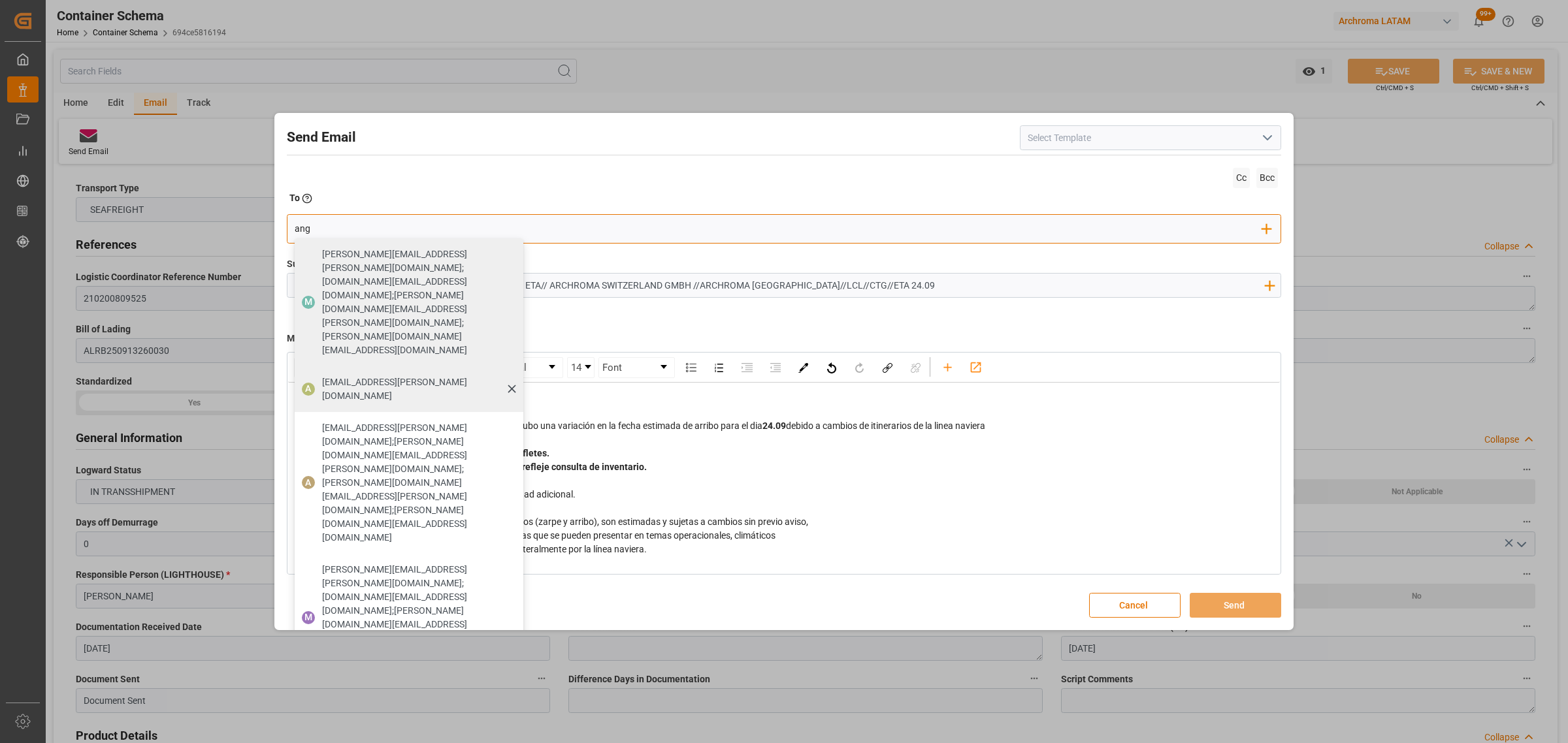
type input "ang"
click at [339, 375] on span "[EMAIL_ADDRESS][PERSON_NAME][DOMAIN_NAME]" at bounding box center [418, 389] width 192 height 27
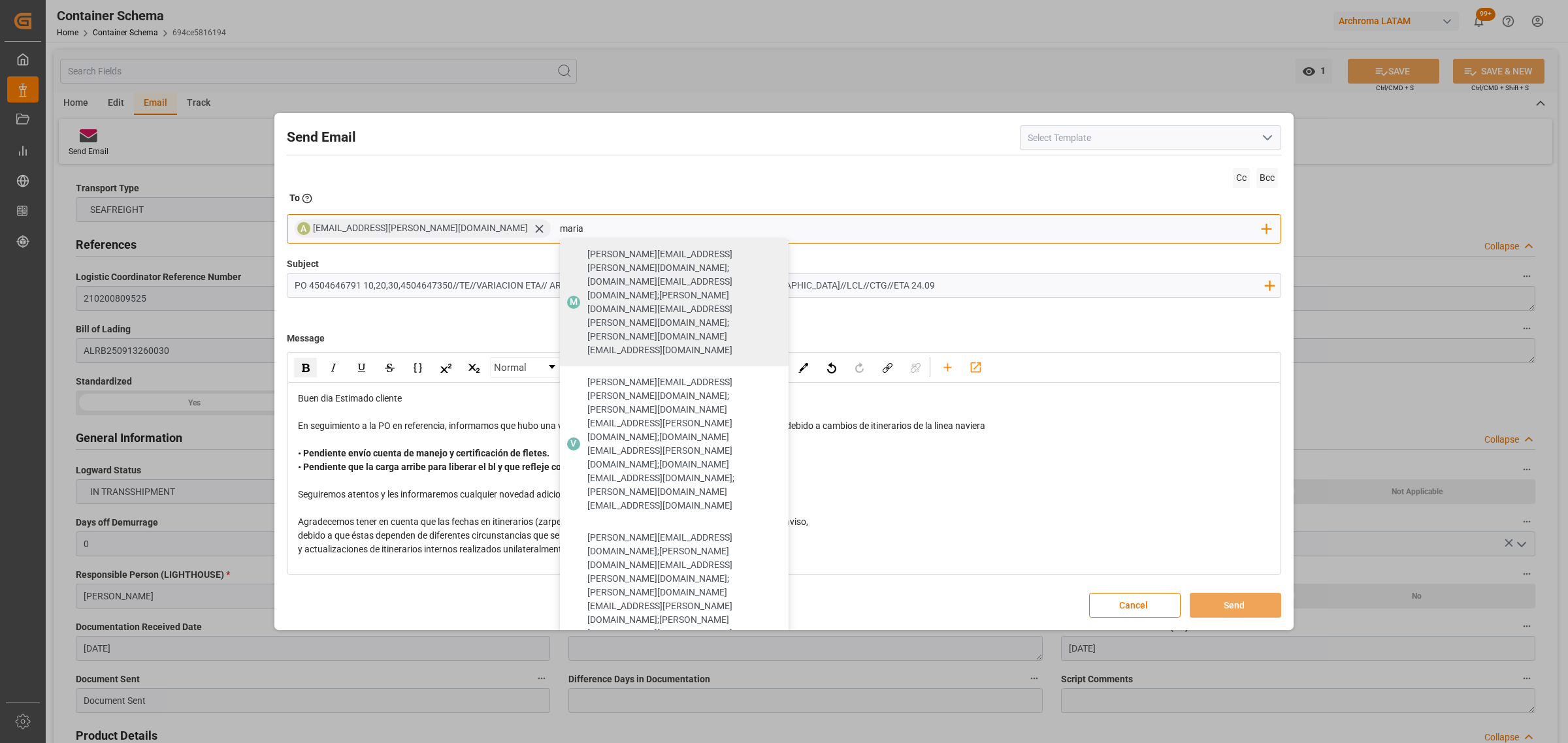
type input "maria"
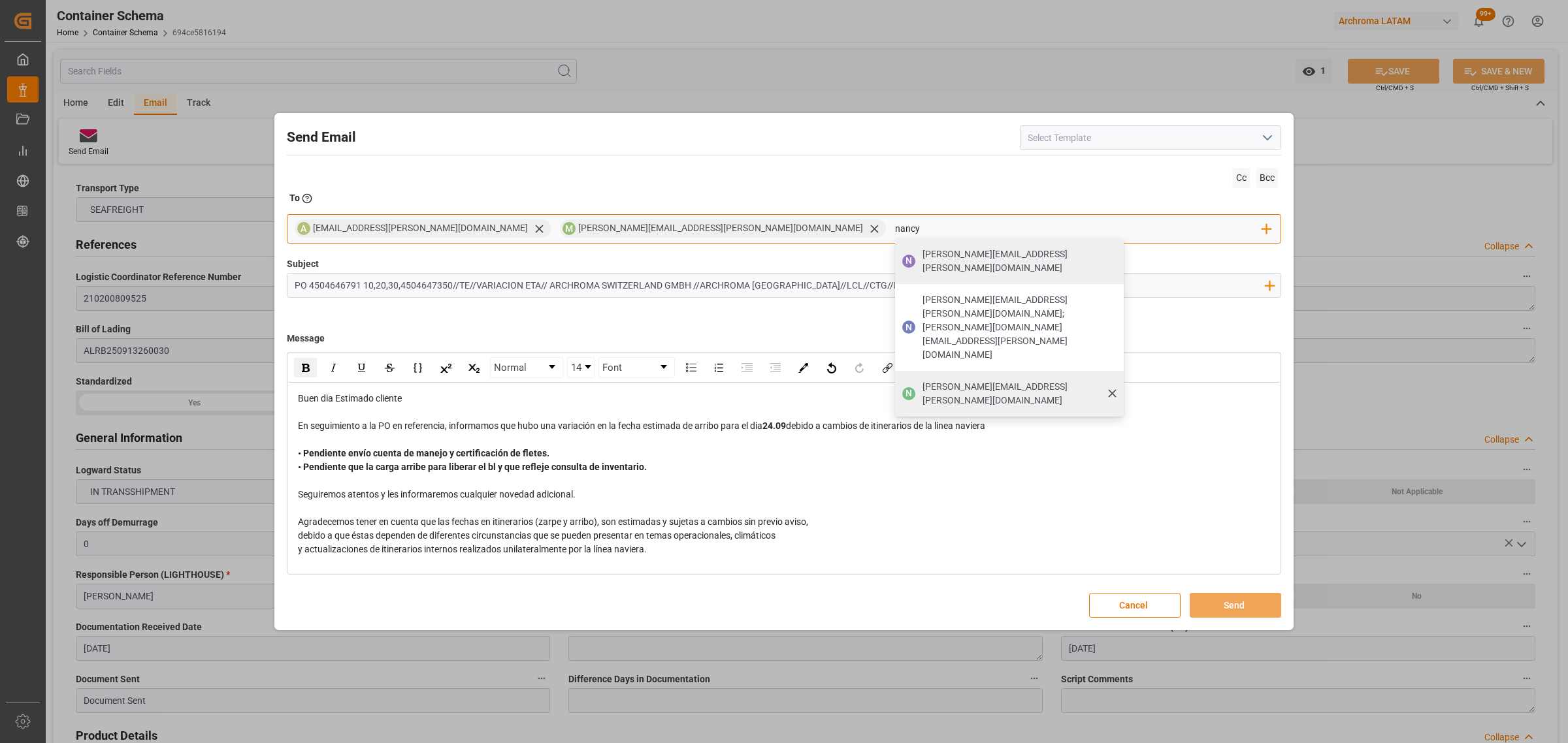
type input "nancy"
click at [923, 380] on span "[PERSON_NAME][EMAIL_ADDRESS][PERSON_NAME][DOMAIN_NAME]" at bounding box center [1018, 393] width 192 height 27
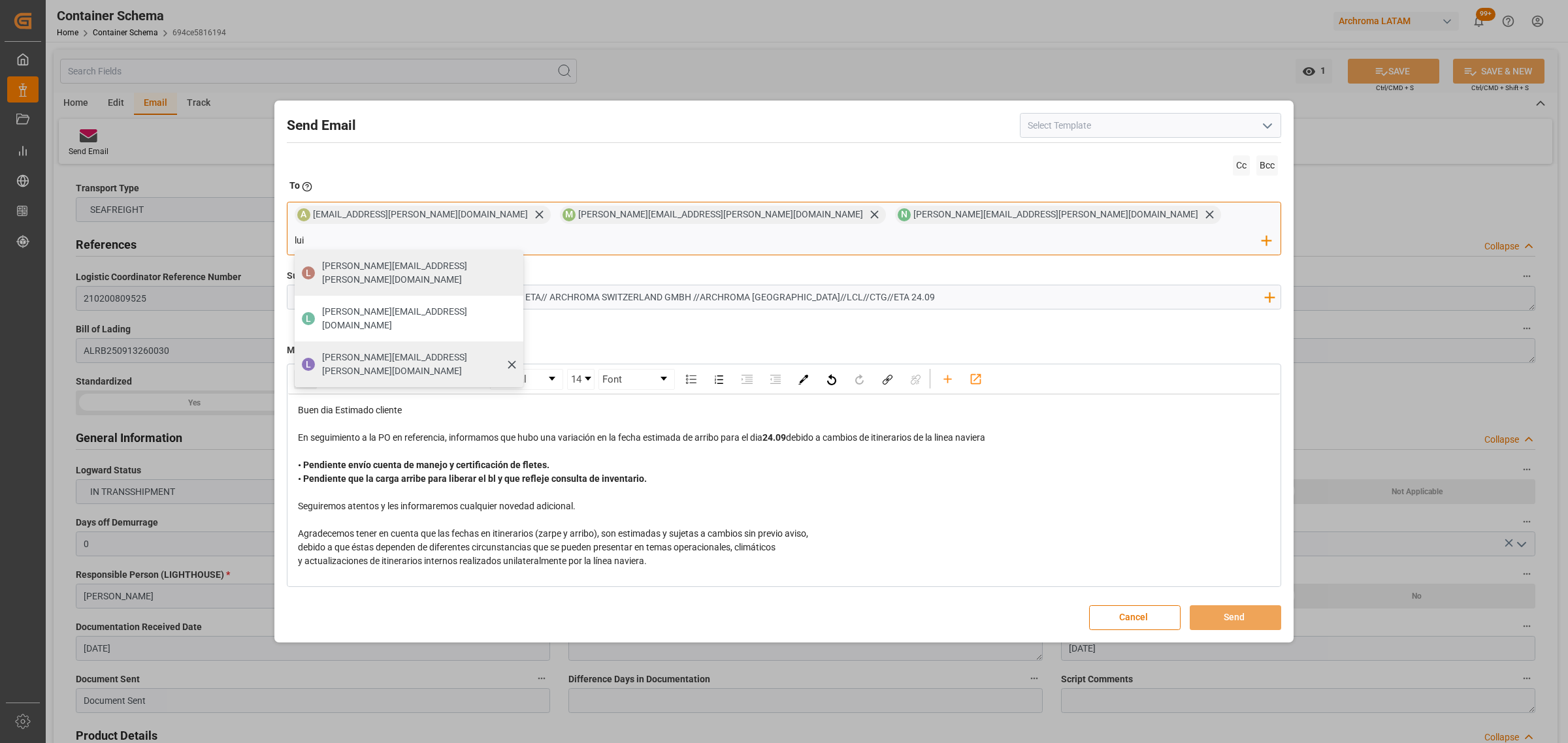
type input "lui"
click at [514, 351] on span "[PERSON_NAME][EMAIL_ADDRESS][PERSON_NAME][DOMAIN_NAME]" at bounding box center [418, 364] width 192 height 27
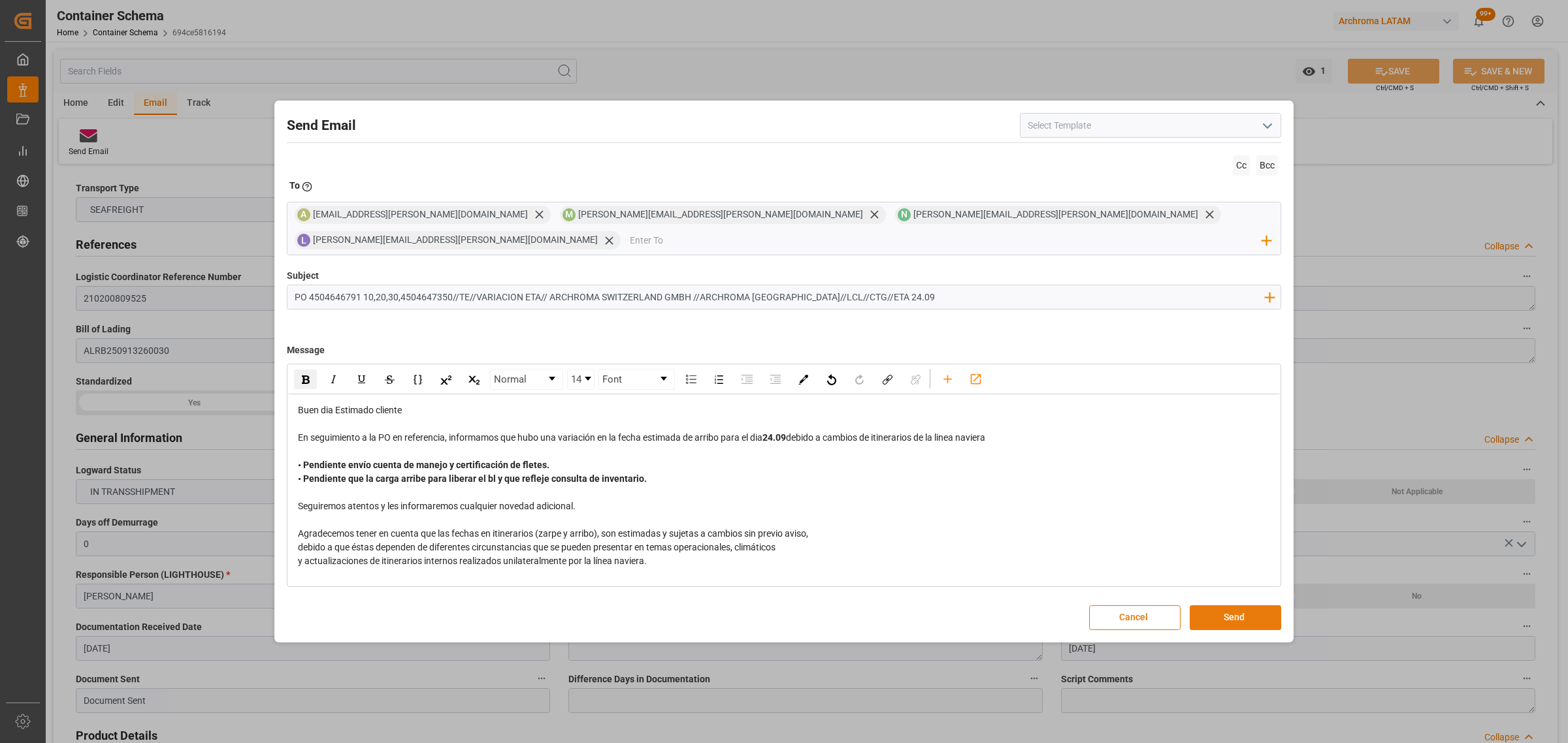
click at [1223, 608] on button "Send" at bounding box center [1236, 618] width 92 height 25
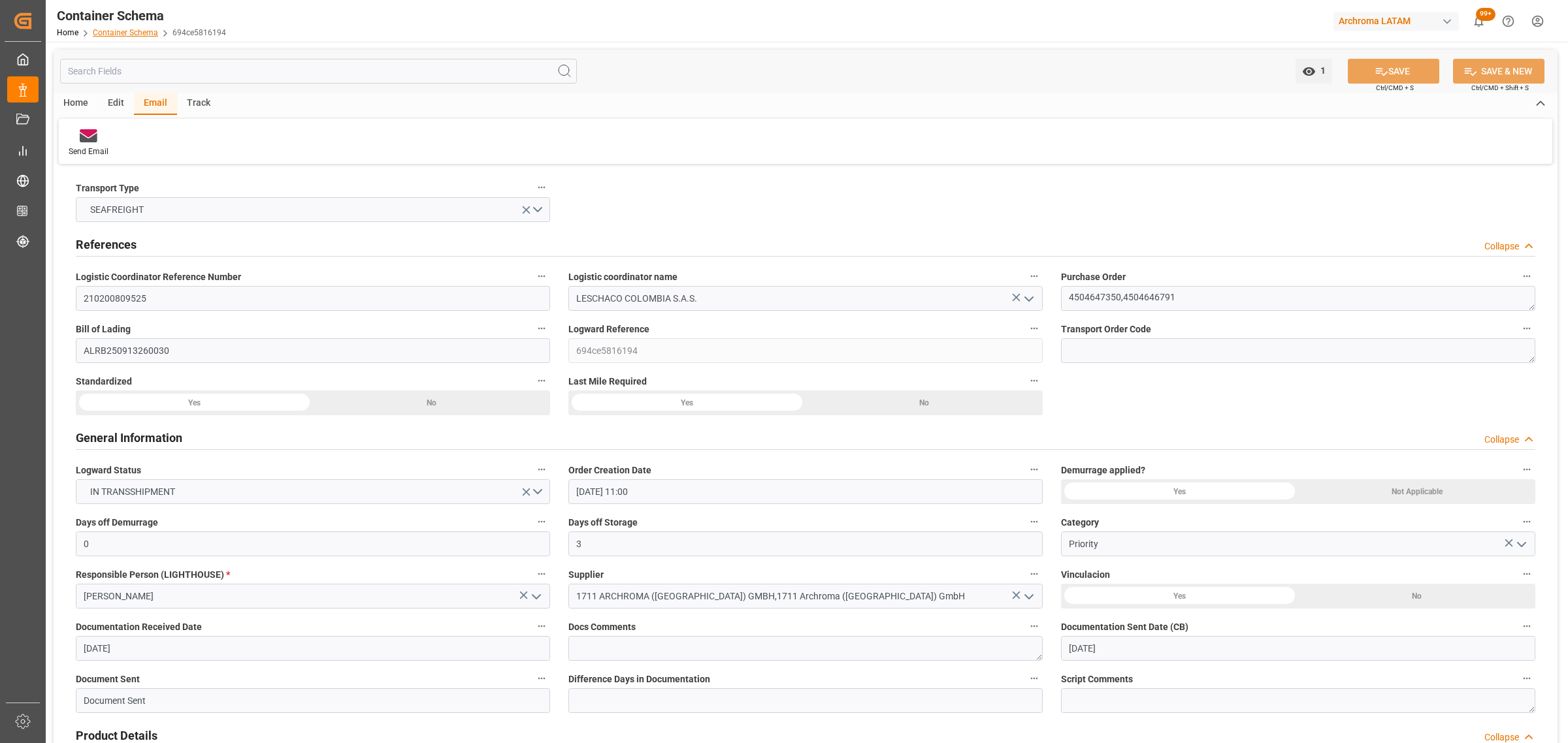
click at [144, 36] on div "Container Schema Home Container Schema 694ce5816194" at bounding box center [141, 21] width 178 height 41
click at [145, 31] on link "Container Schema" at bounding box center [125, 32] width 66 height 9
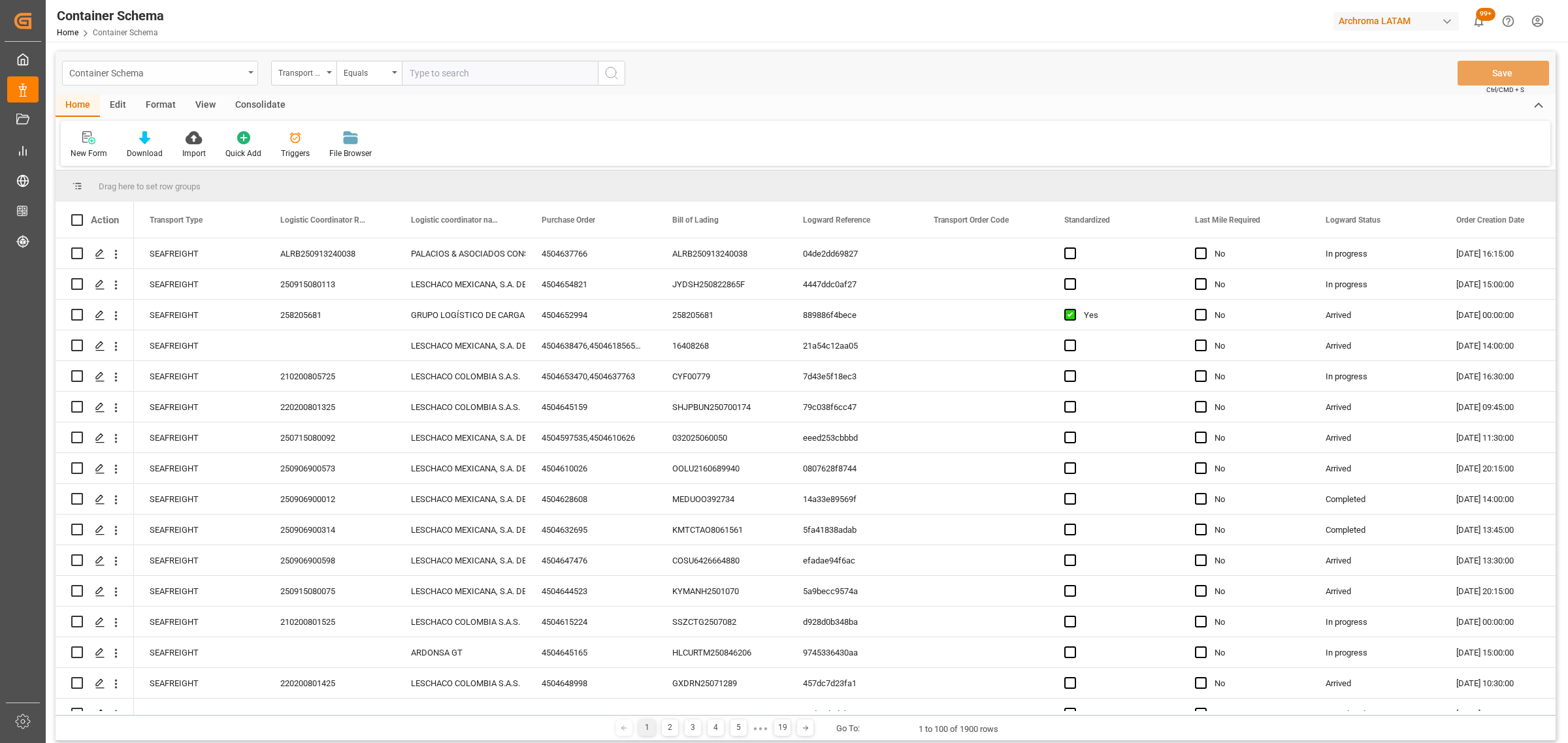
click at [239, 74] on div "Container Schema" at bounding box center [157, 72] width 175 height 16
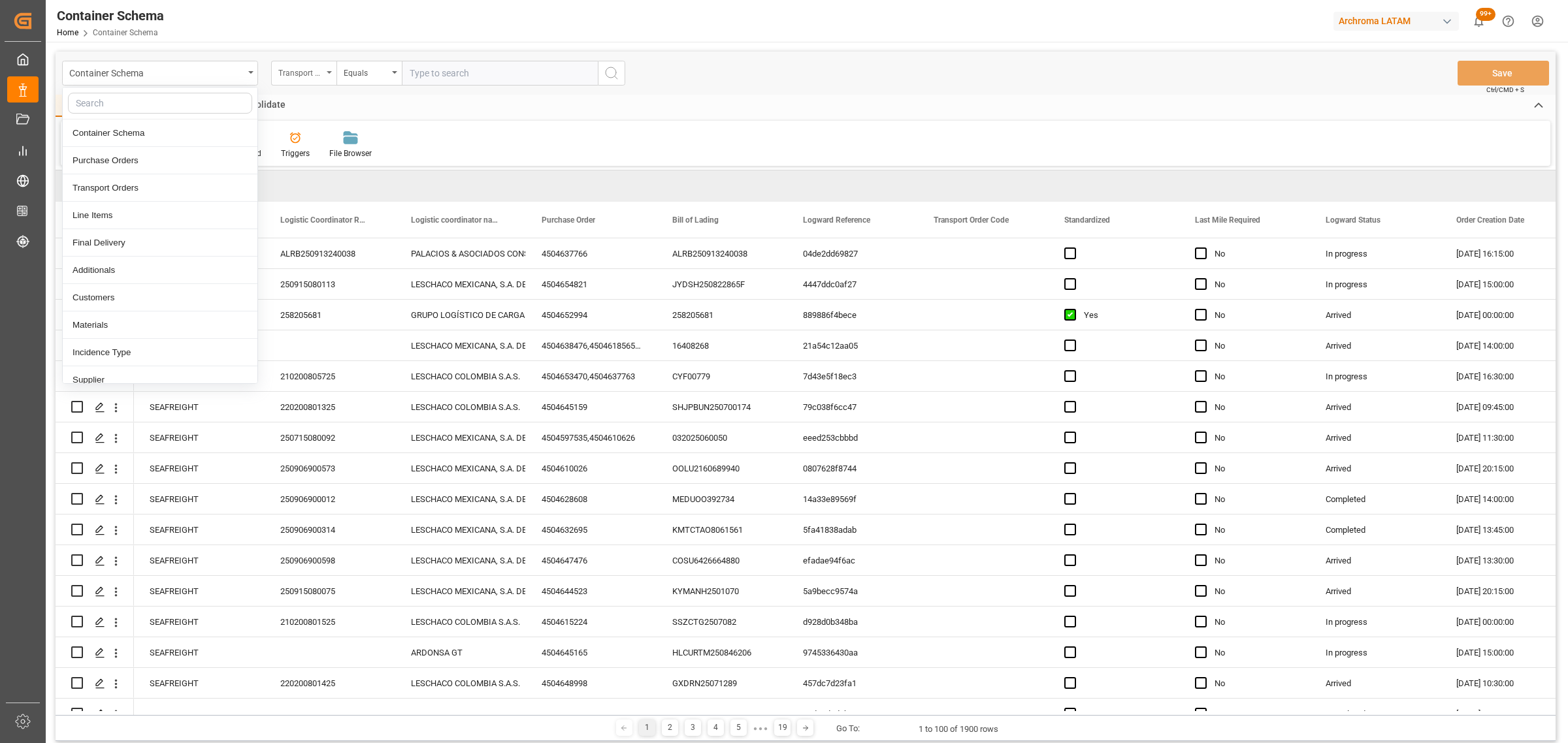
click at [309, 70] on div "Transport Type" at bounding box center [300, 71] width 44 height 15
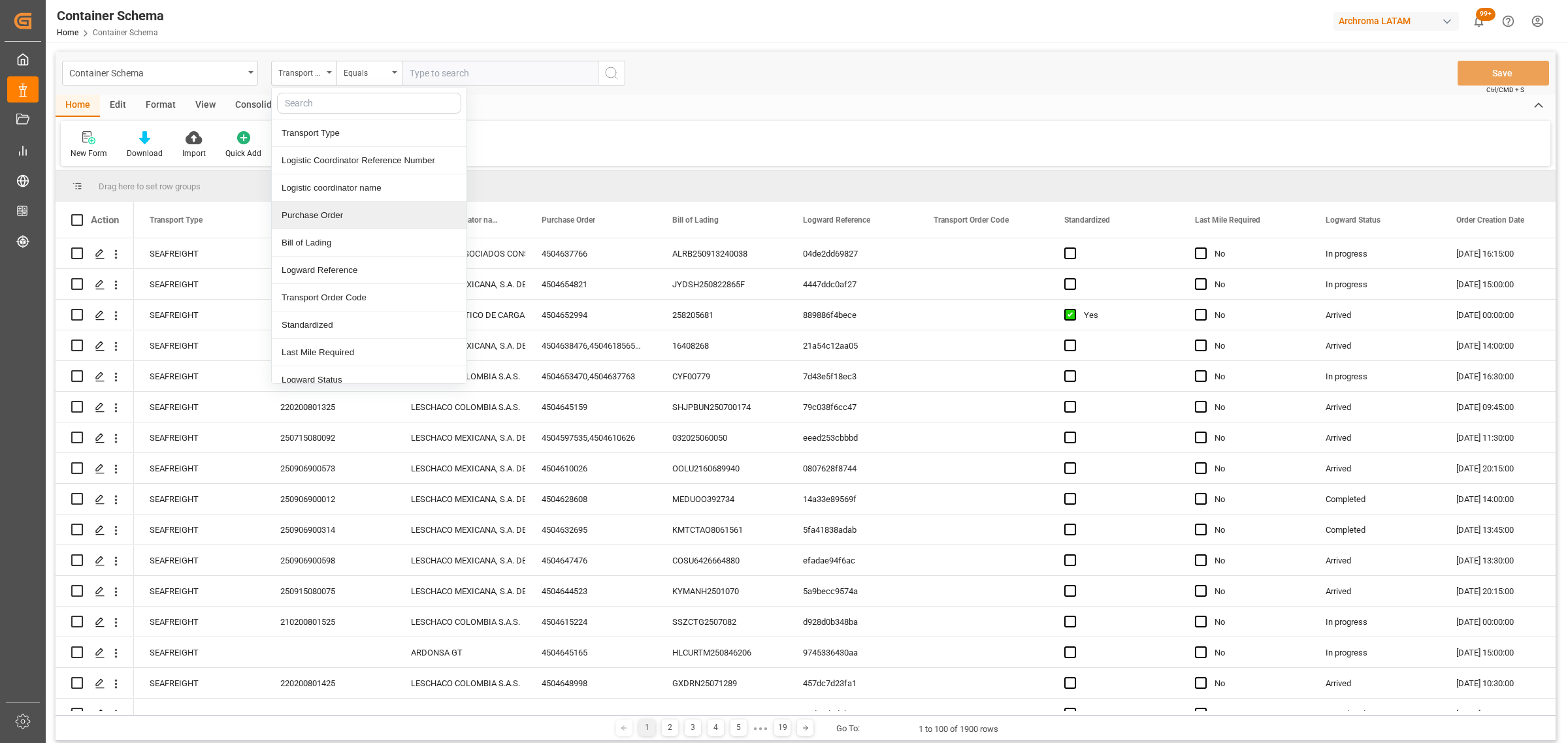
click at [323, 220] on div "Purchase Order" at bounding box center [369, 215] width 194 height 27
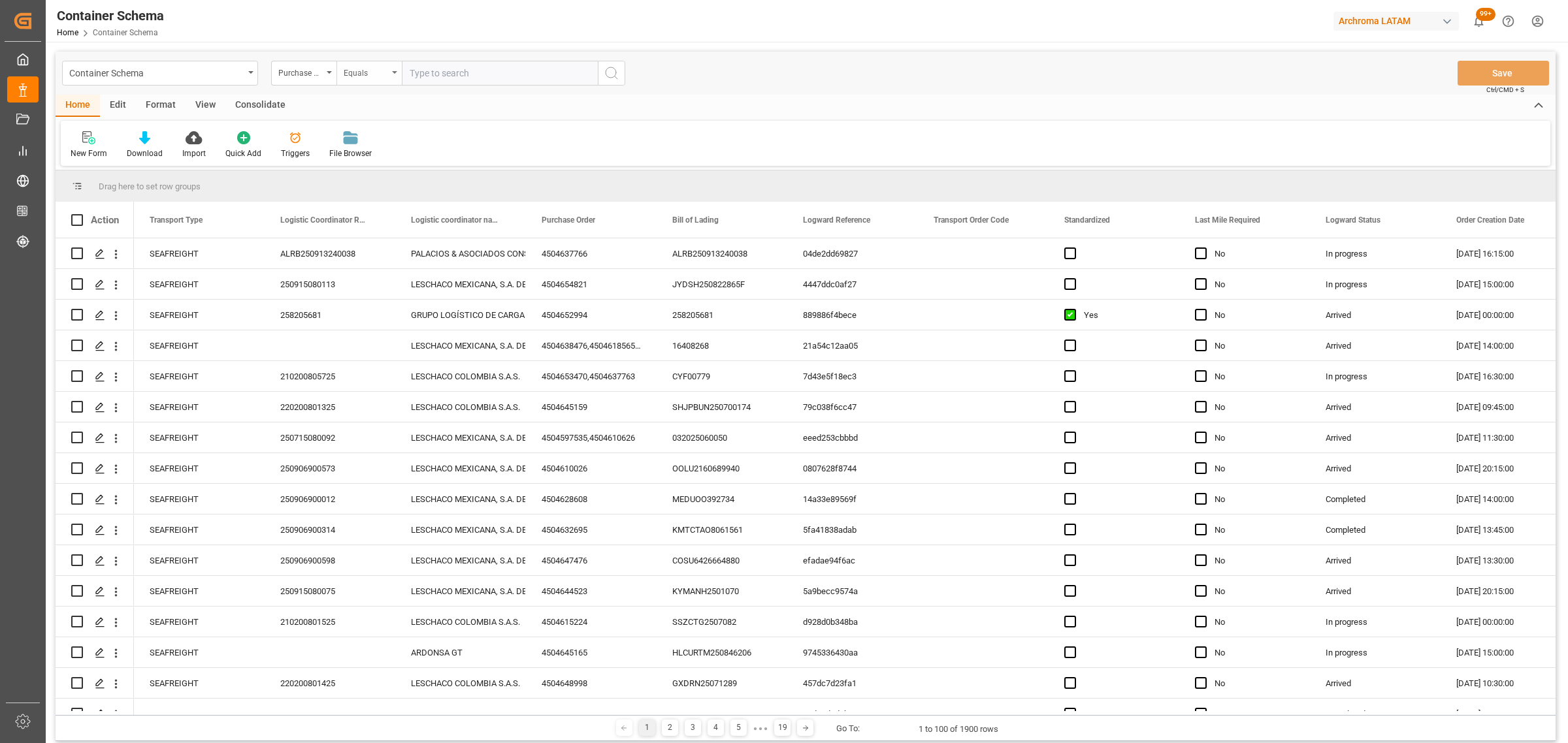
click at [349, 80] on div "Equals" at bounding box center [369, 73] width 66 height 25
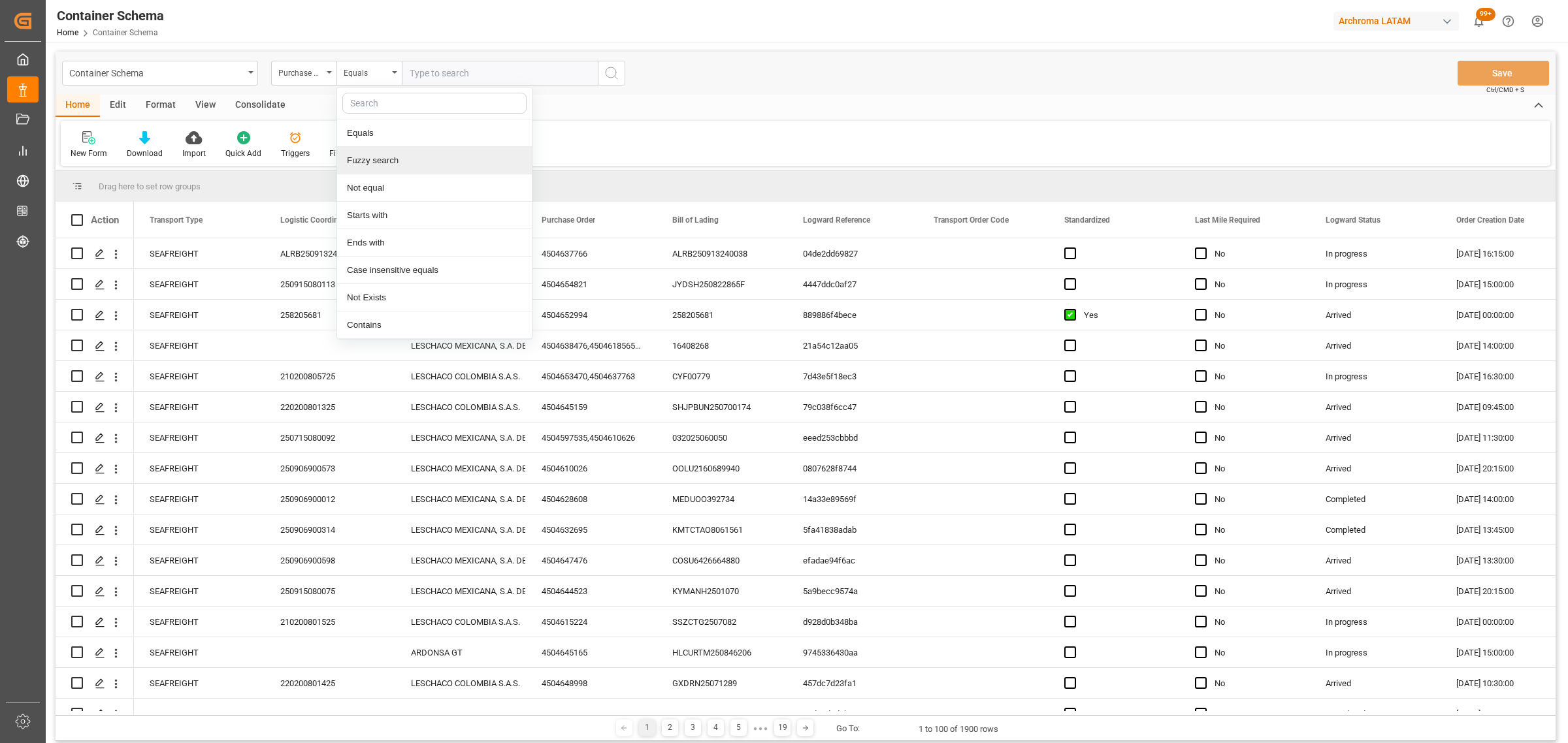
click at [383, 157] on div "Fuzzy search" at bounding box center [434, 160] width 194 height 27
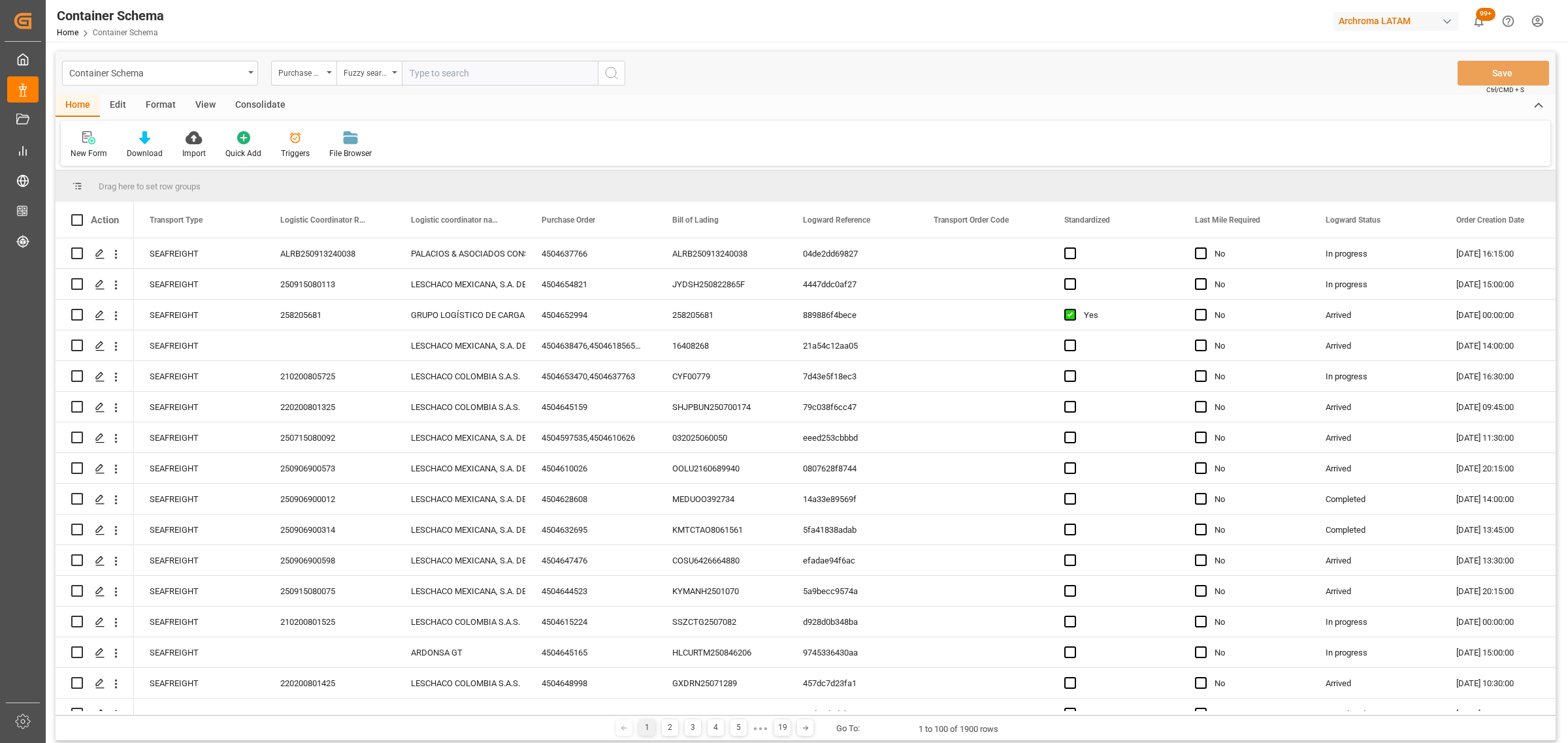
click at [452, 67] on input "text" at bounding box center [500, 73] width 196 height 25
paste input "4504641940"
type input "4504641940"
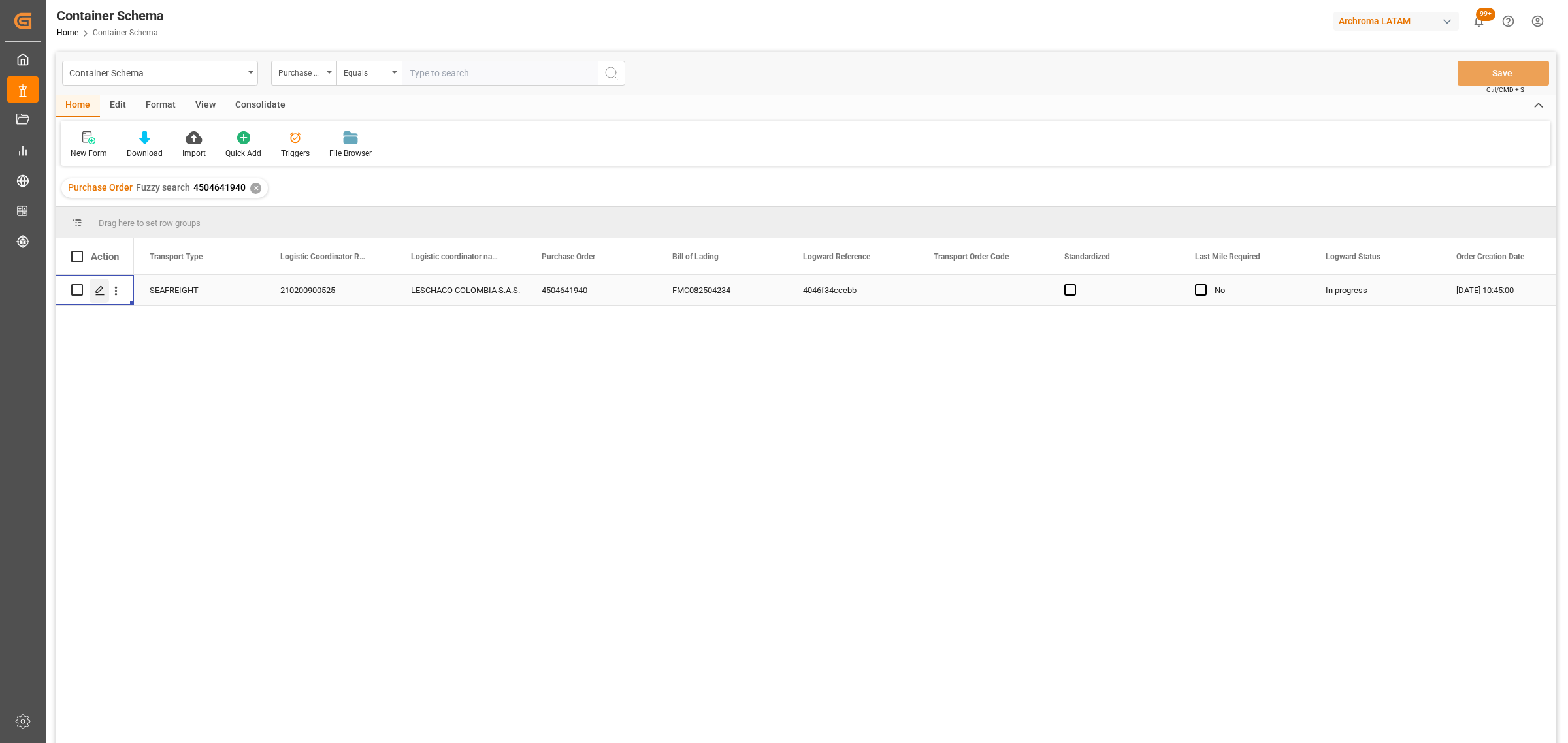
click at [98, 291] on icon "Press SPACE to select this row." at bounding box center [100, 291] width 11 height 11
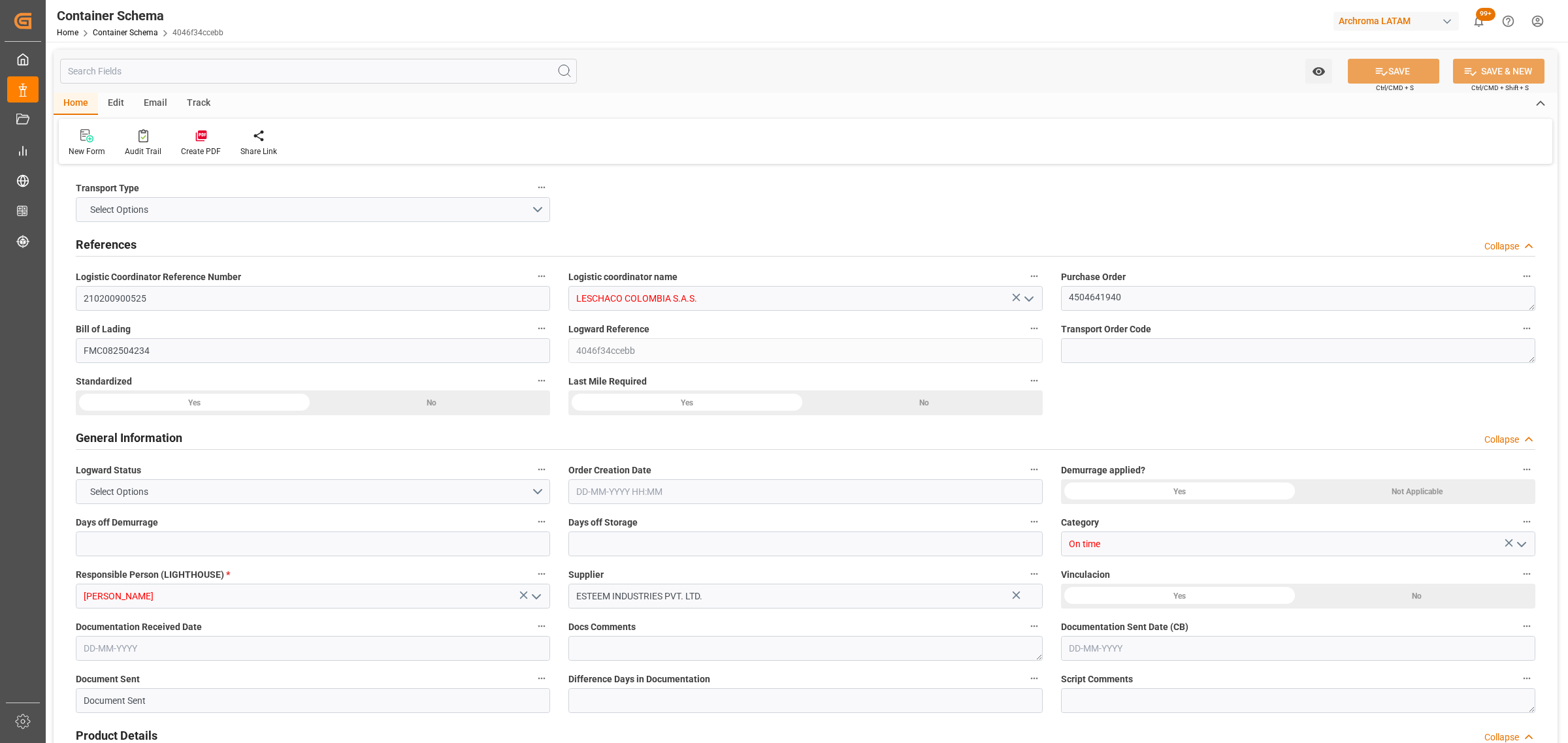
type input "0"
type input "3"
type input "1"
type input "22"
type input "4840"
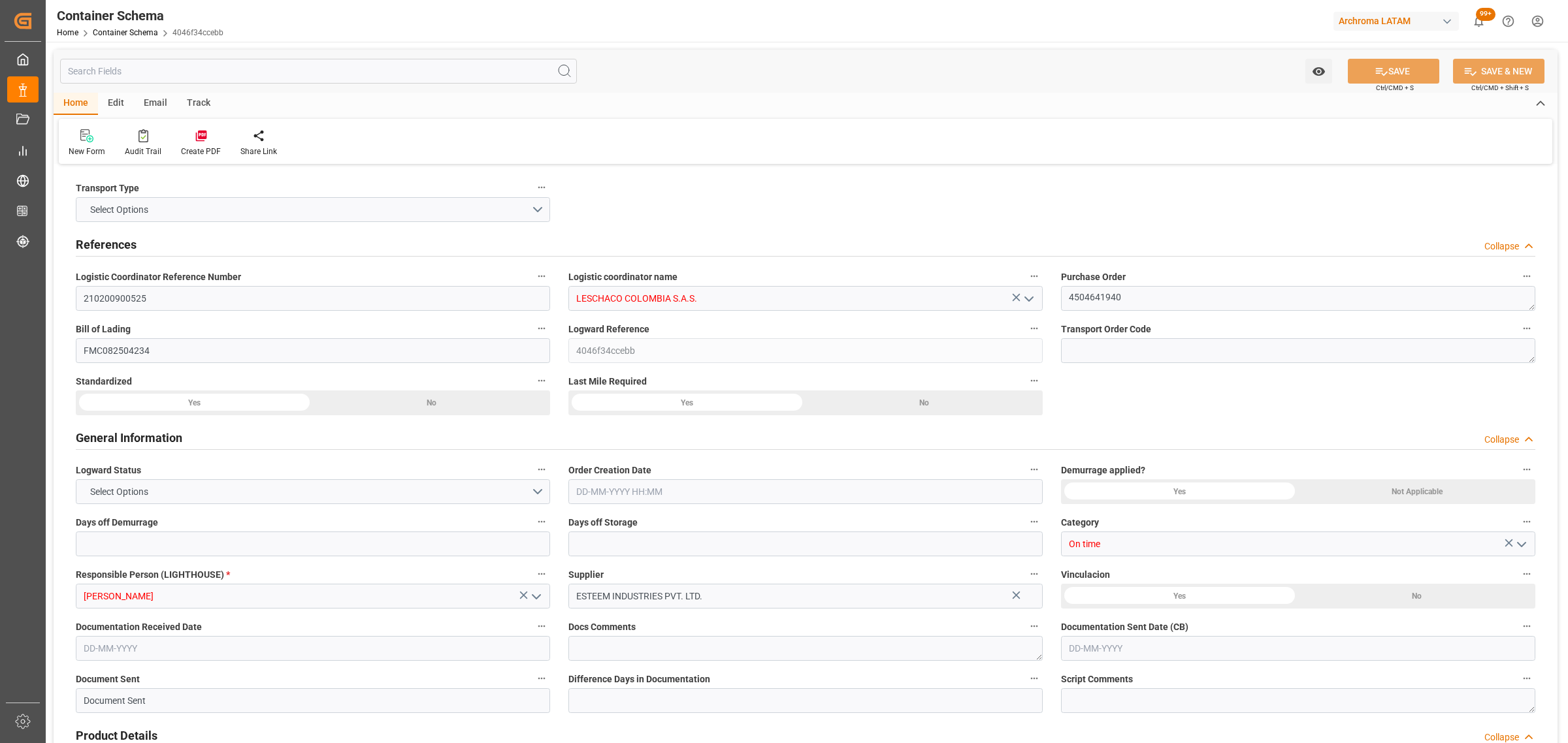
type input "4840"
type input "Hyundai"
type input "Hyundai Merchant Marine Co.Ltd."
type input "INNSA"
type input "COCTG"
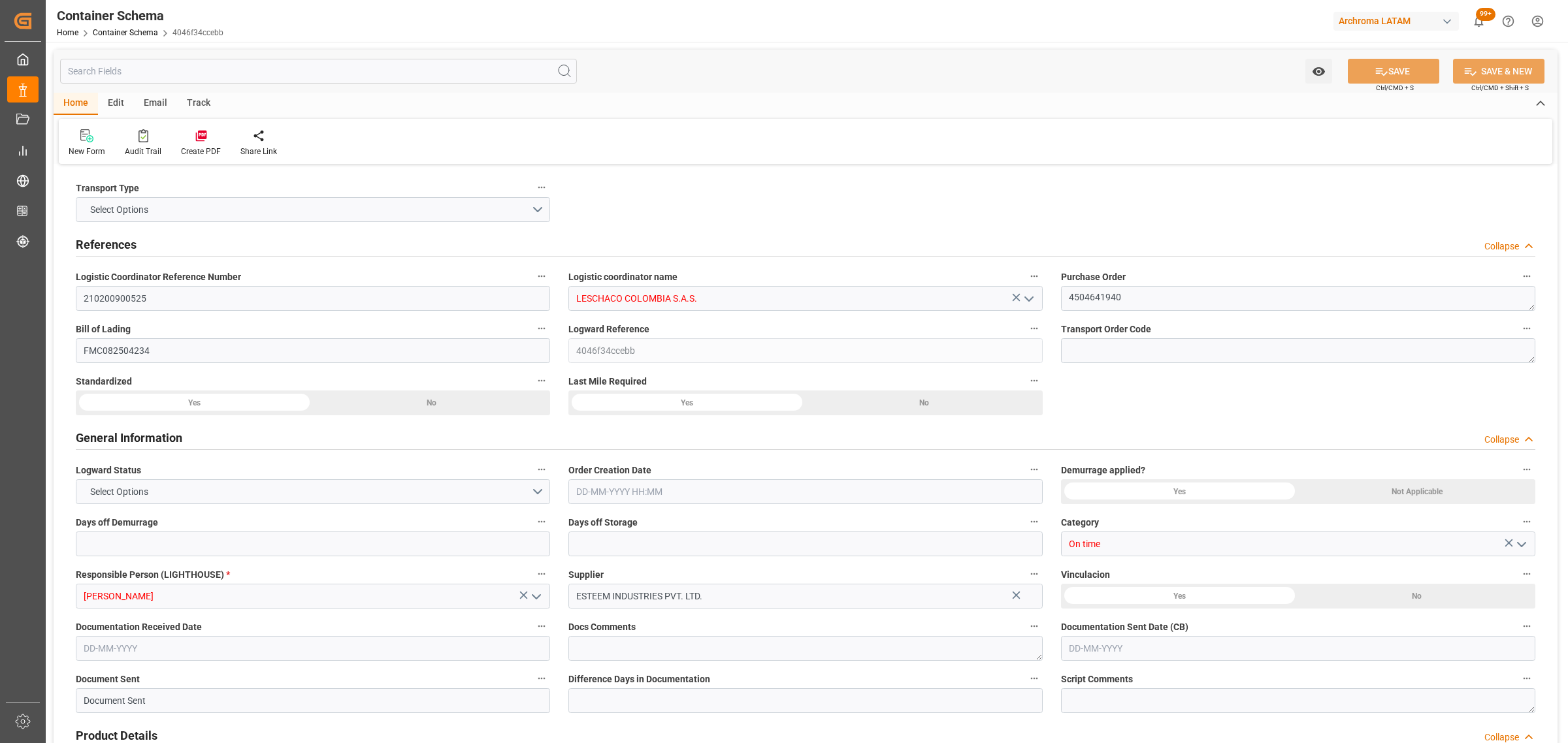
type input "COCTG"
type input "9685358"
type input "01-09-2025 10:45"
type input "[DATE]"
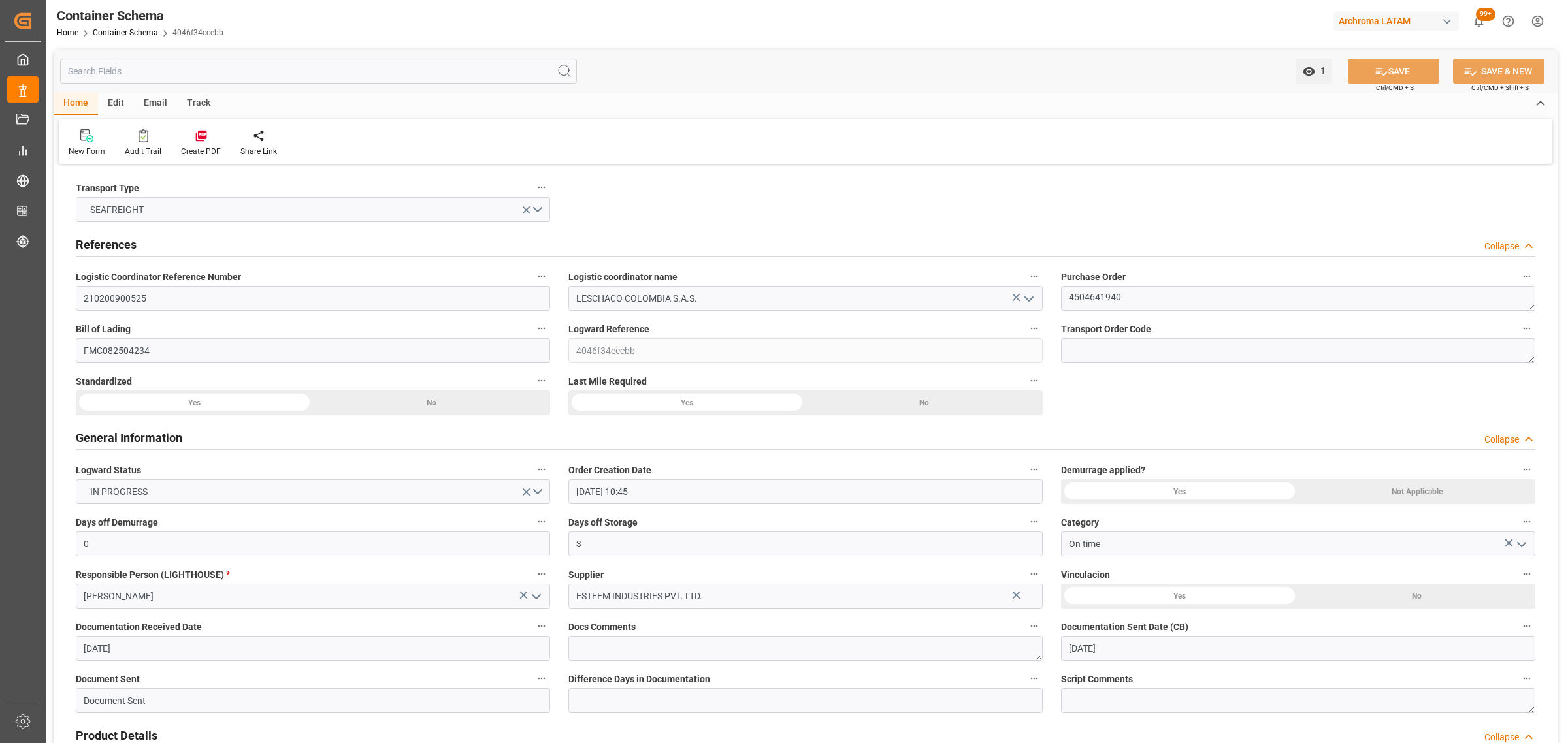
type input "[DATE]"
type input "30-09-2025"
type input "21-08-2025 00:00"
type input "23-08-2025 00:00"
type input "26-08-2025 00:00"
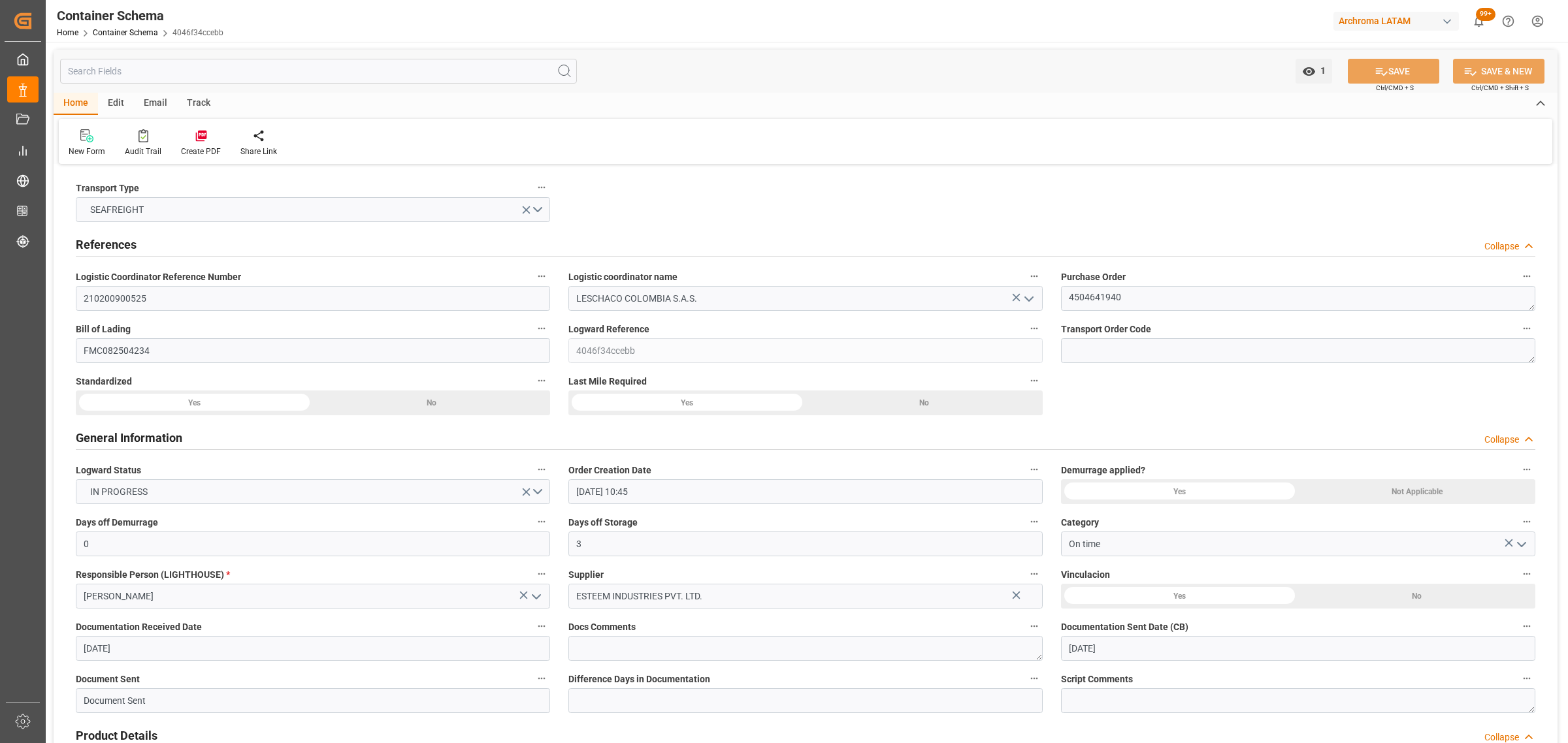
type input "26-09-2025 00:00"
type input "30-09-2025 00:00"
click at [201, 104] on div "Track" at bounding box center [199, 103] width 43 height 22
click at [84, 148] on div "Tracking" at bounding box center [84, 151] width 31 height 12
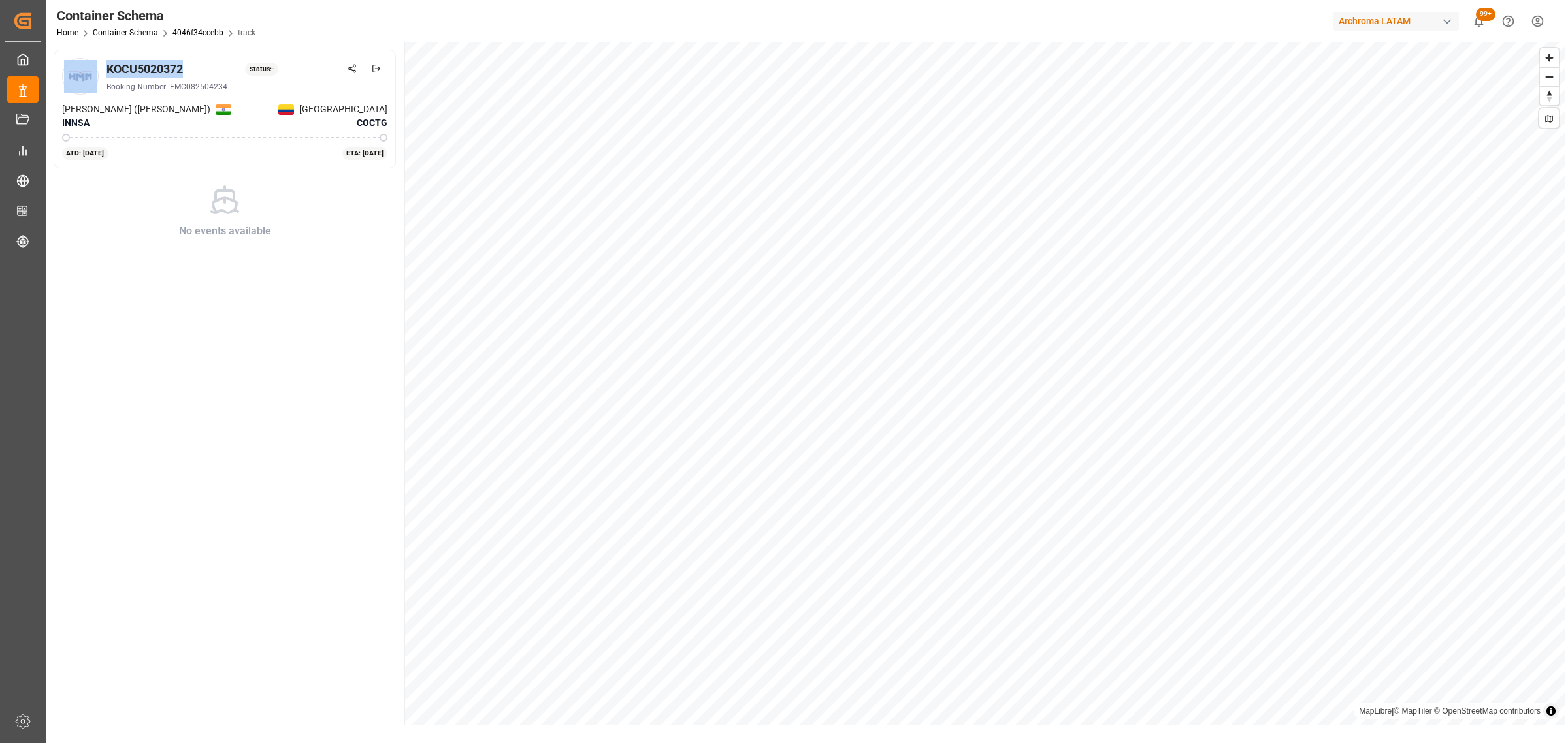
drag, startPoint x: 194, startPoint y: 67, endPoint x: 95, endPoint y: 70, distance: 99.0
click at [95, 70] on div "KOCU5020372 Status: - Booking Number: FMC082504234" at bounding box center [224, 76] width 325 height 37
copy div "KOCU5020372"
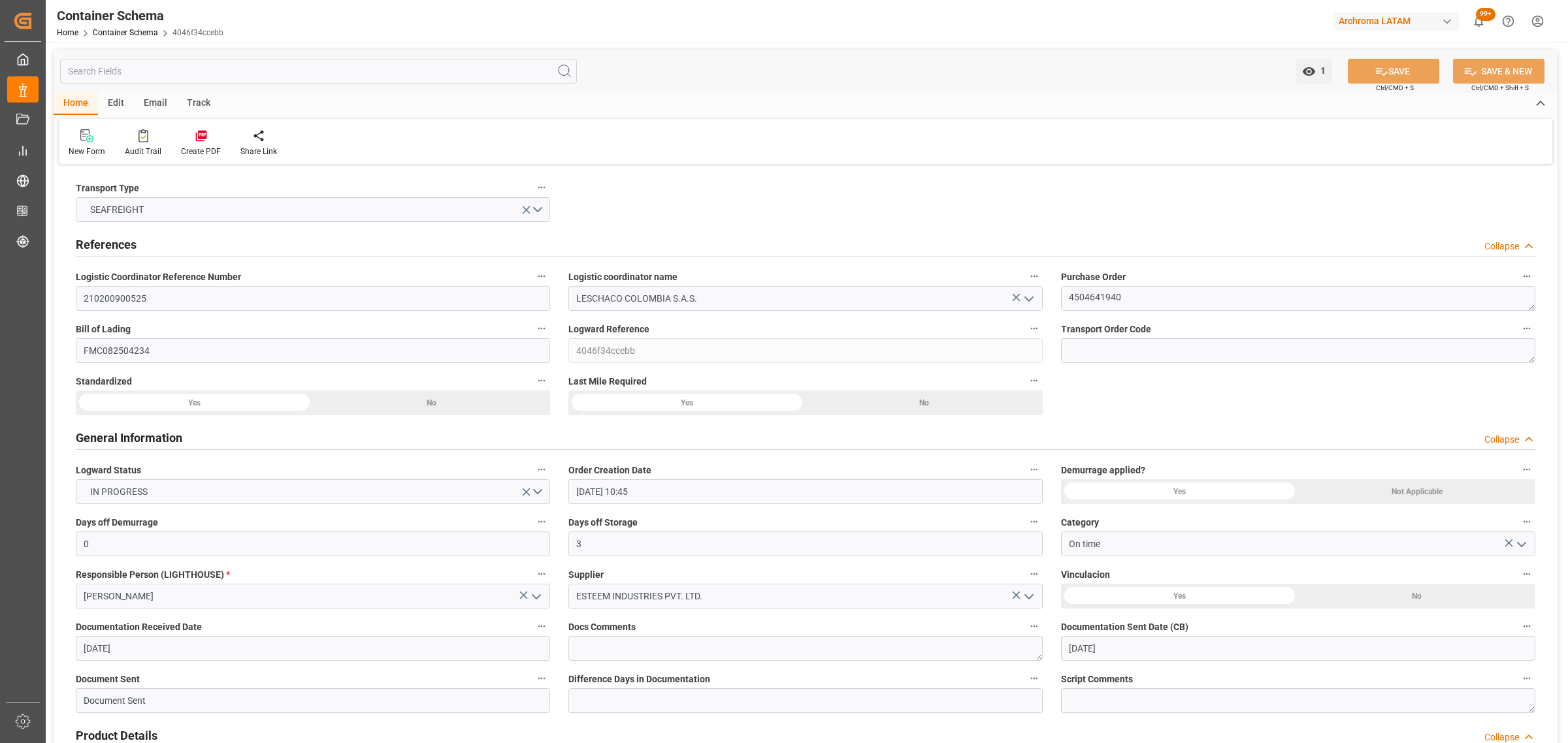
click at [197, 100] on div "Track" at bounding box center [199, 103] width 43 height 22
click at [98, 146] on div "Tracking" at bounding box center [84, 151] width 31 height 12
click at [142, 30] on link "Container Schema" at bounding box center [125, 32] width 66 height 9
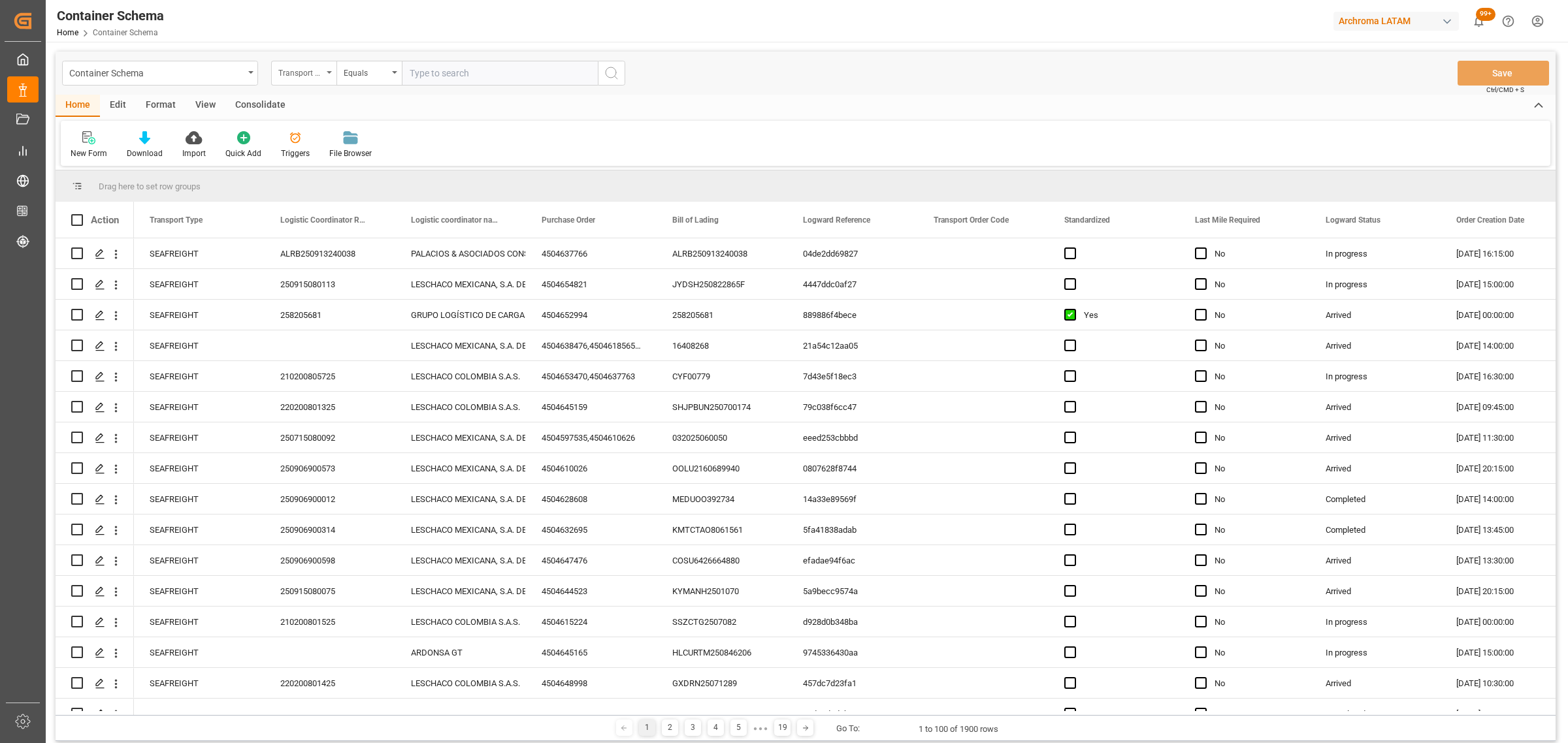
click at [309, 72] on div "Transport Type" at bounding box center [300, 71] width 44 height 15
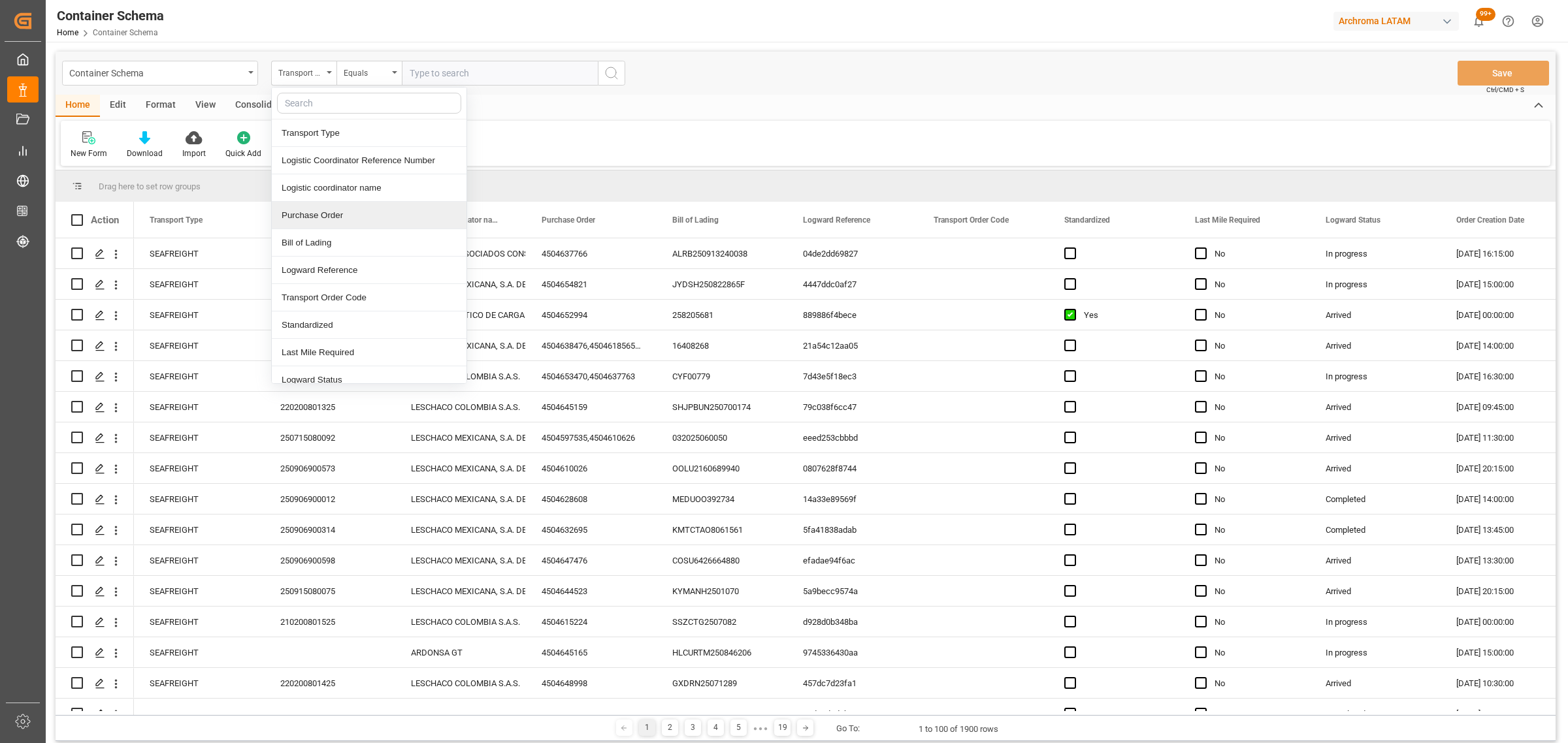
click at [329, 213] on div "Purchase Order" at bounding box center [369, 215] width 194 height 27
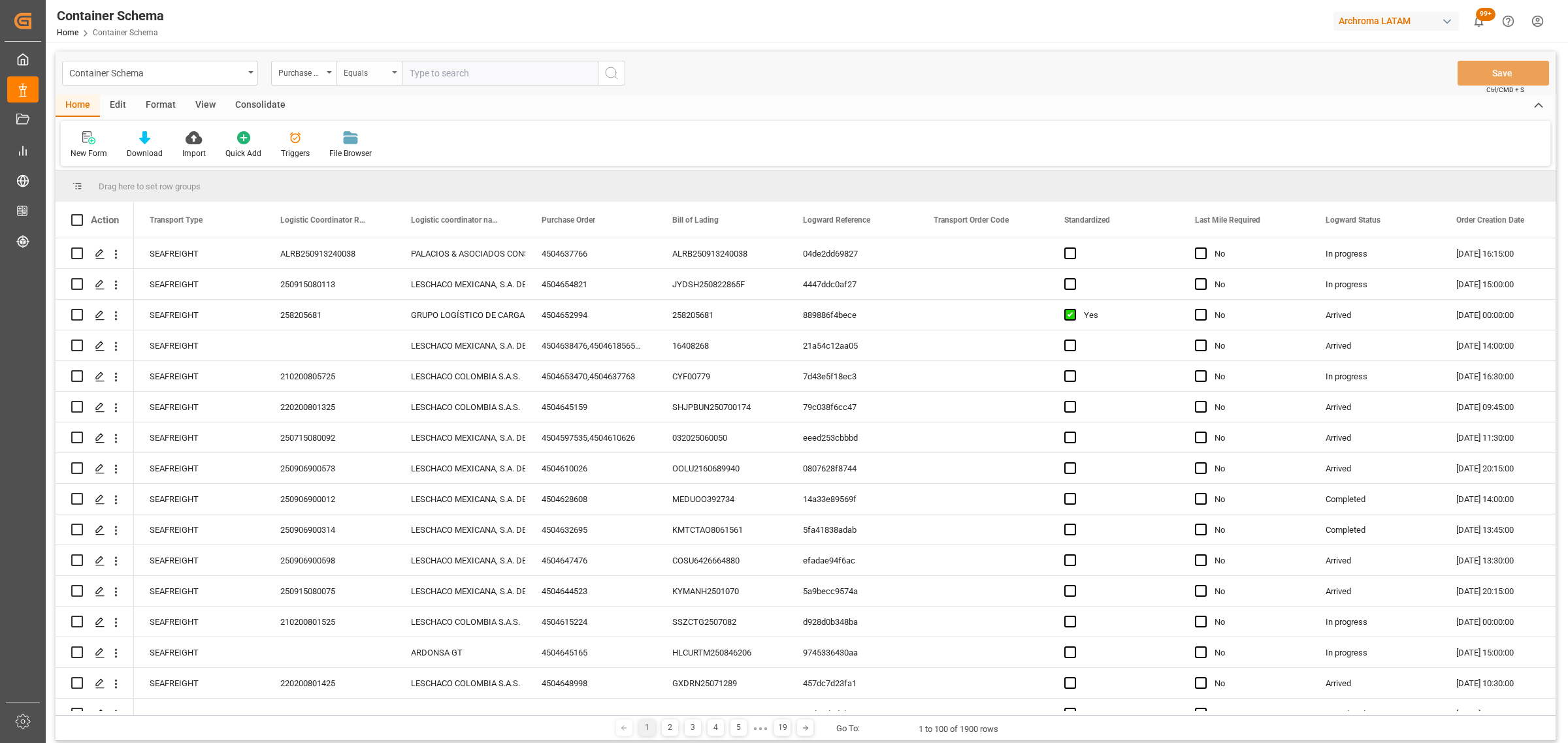
click at [370, 70] on div "Equals" at bounding box center [365, 71] width 44 height 15
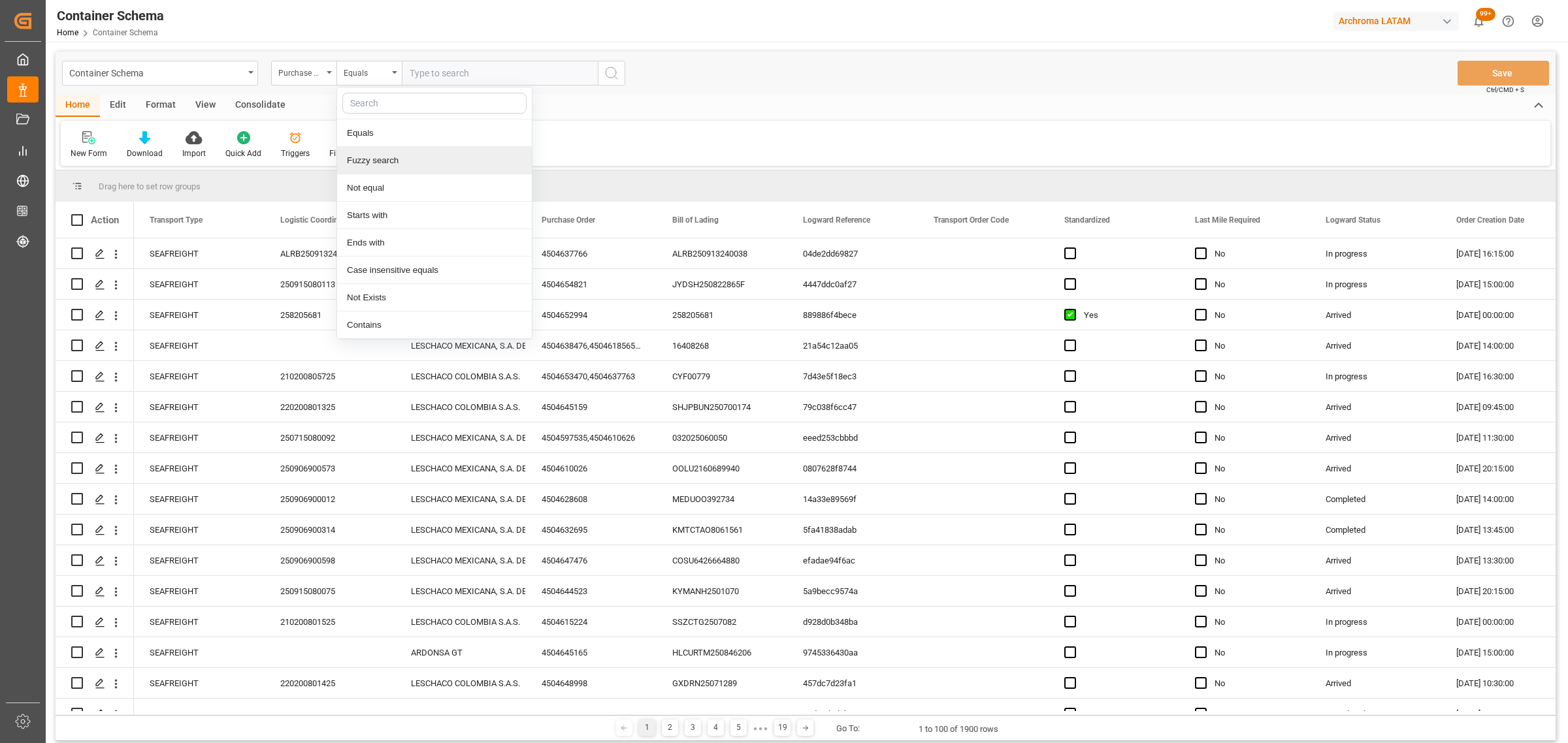
click at [420, 168] on div "Fuzzy search" at bounding box center [434, 160] width 194 height 27
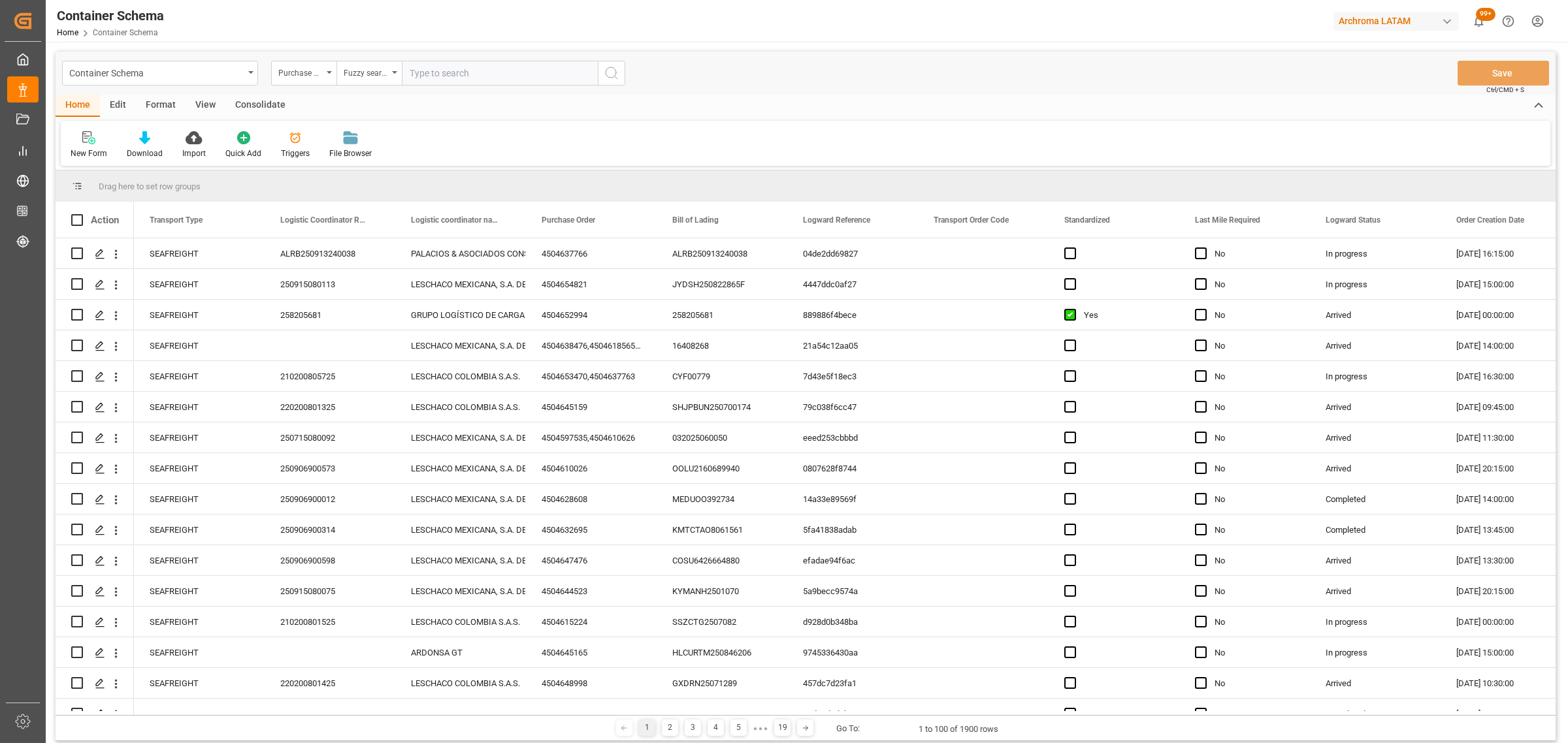
click at [480, 64] on input "text" at bounding box center [500, 73] width 196 height 25
paste input "4504653470,"
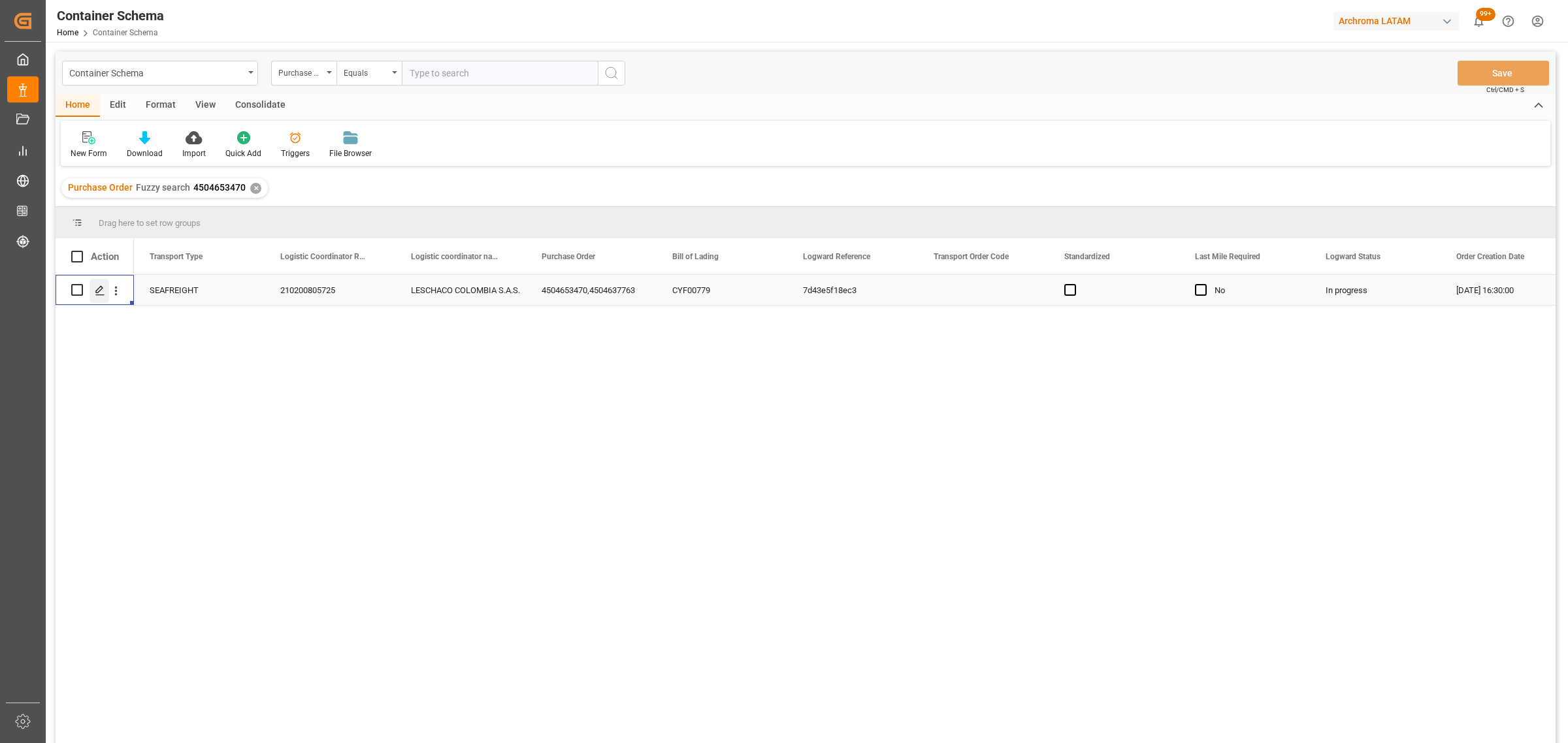
click at [98, 292] on polygon "Press SPACE to select this row." at bounding box center [99, 289] width 6 height 6
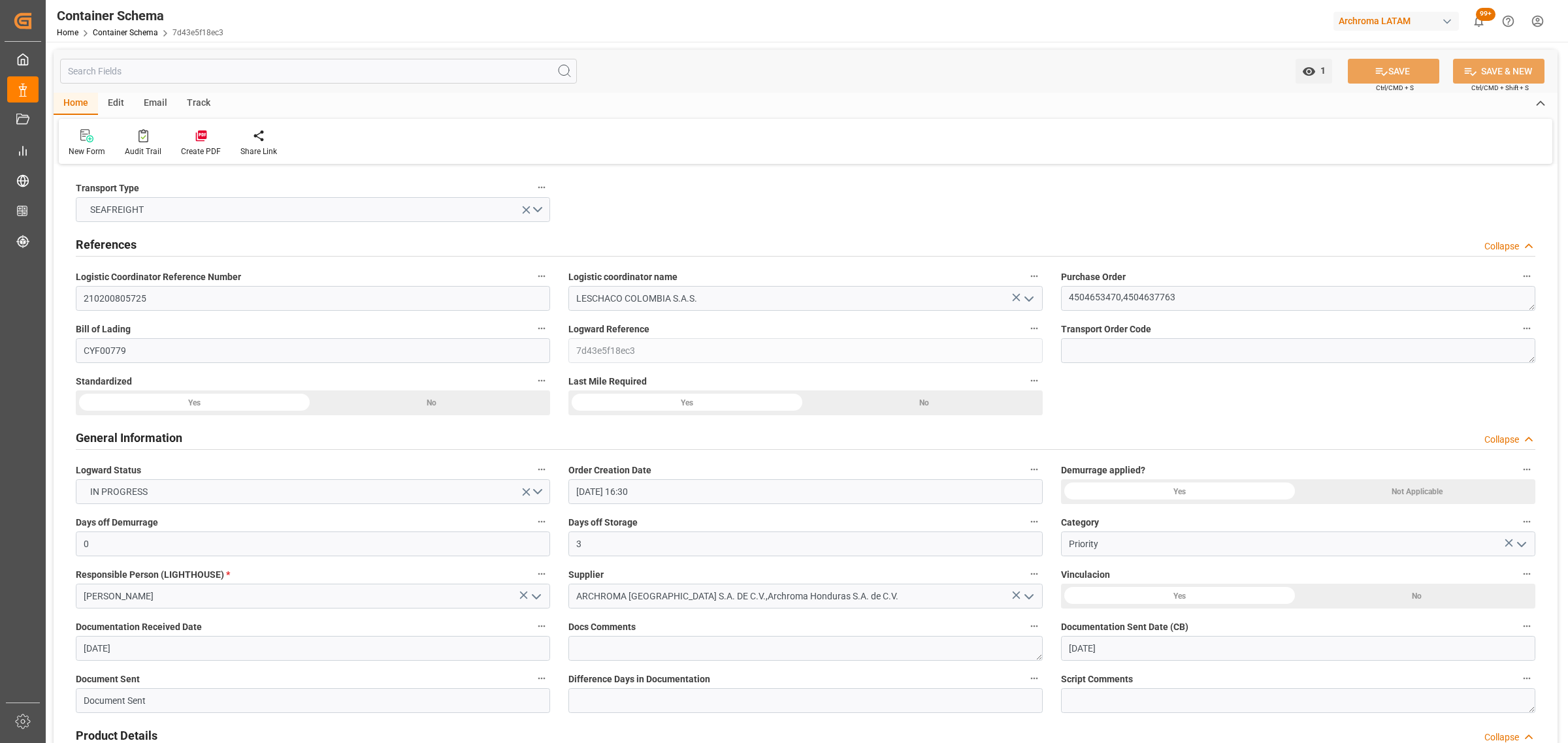
click at [163, 99] on div "Email" at bounding box center [156, 103] width 43 height 22
click at [95, 148] on div "Send Email" at bounding box center [88, 151] width 40 height 12
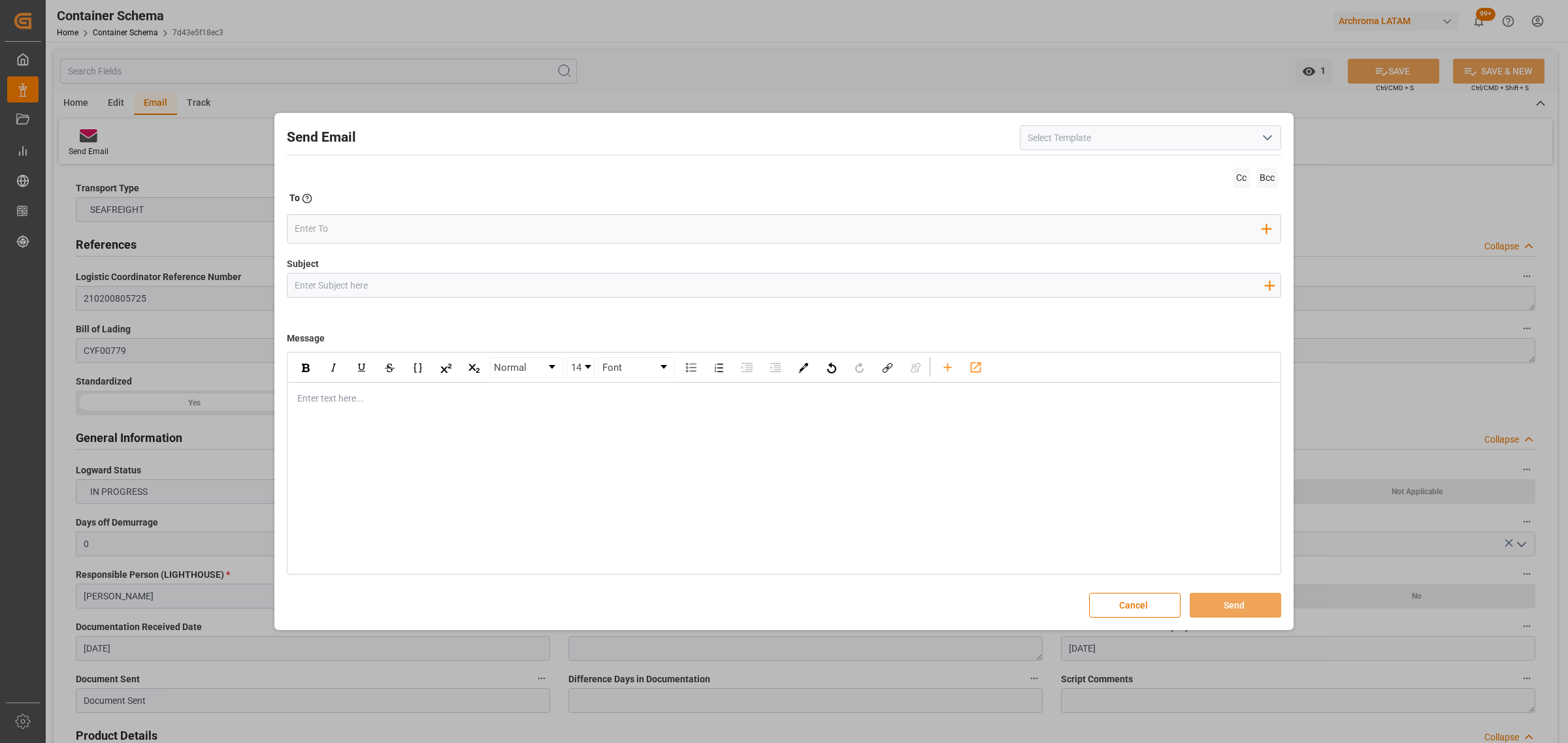
click at [437, 285] on input "Subject" at bounding box center [779, 284] width 983 height 22
click at [399, 287] on input "Subject" at bounding box center [779, 284] width 983 height 22
paste input "PO 4504653470,4504637763//LOGWARD STATUS//ARCHROMA HONDURAS S.A. DE C.V.//ARCHR…"
drag, startPoint x: 861, startPoint y: 284, endPoint x: 808, endPoint y: 282, distance: 53.0
click at [808, 282] on input "PO 4504653470,4504637763//LOGWARD STATUS//ARCHROMA HONDURAS S.A. DE C.V.//ARCHR…" at bounding box center [779, 284] width 983 height 22
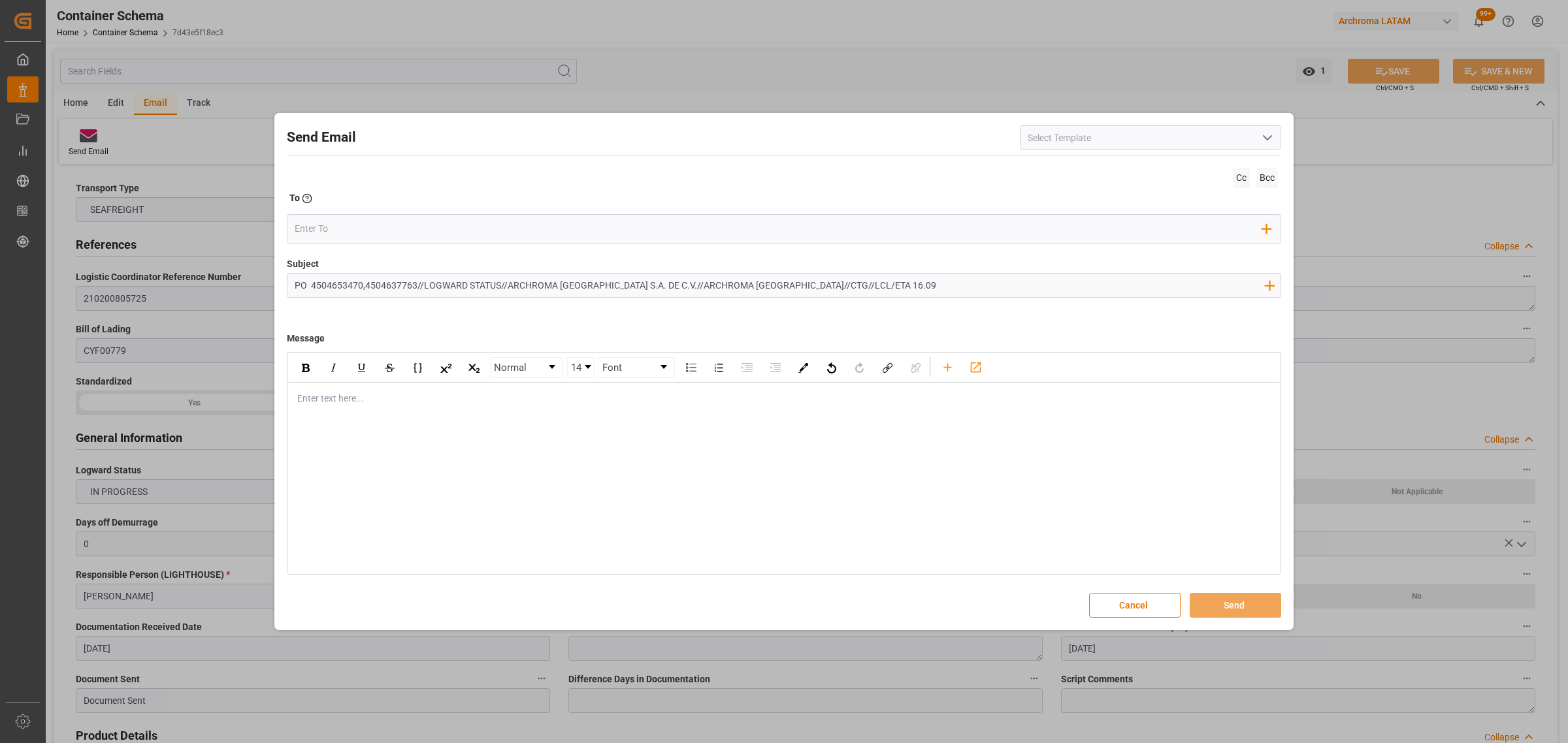
click at [377, 399] on div "rdw-editor" at bounding box center [784, 398] width 973 height 13
click at [364, 398] on div "rdw-editor" at bounding box center [784, 398] width 973 height 13
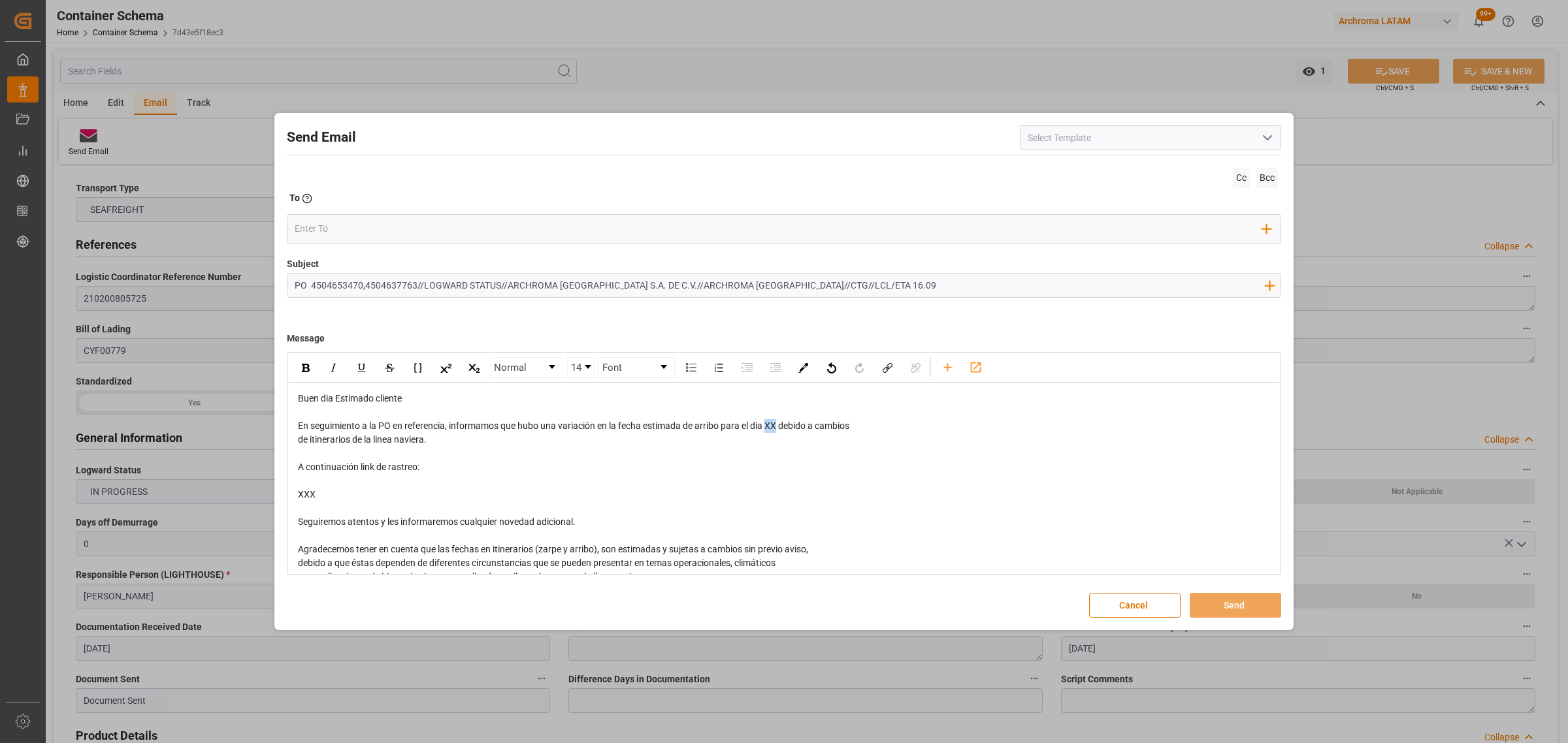
drag, startPoint x: 779, startPoint y: 423, endPoint x: 769, endPoint y: 426, distance: 10.4
click at [769, 426] on span "En seguimiento a la PO en referencia, informamos que hubo una variación en la f…" at bounding box center [573, 425] width 552 height 11
drag, startPoint x: 831, startPoint y: 426, endPoint x: 838, endPoint y: 439, distance: 14.8
click at [838, 439] on div "Buen dia Estimado cliente En seguimiento a la PO en referencia, informamos que …" at bounding box center [784, 528] width 973 height 274
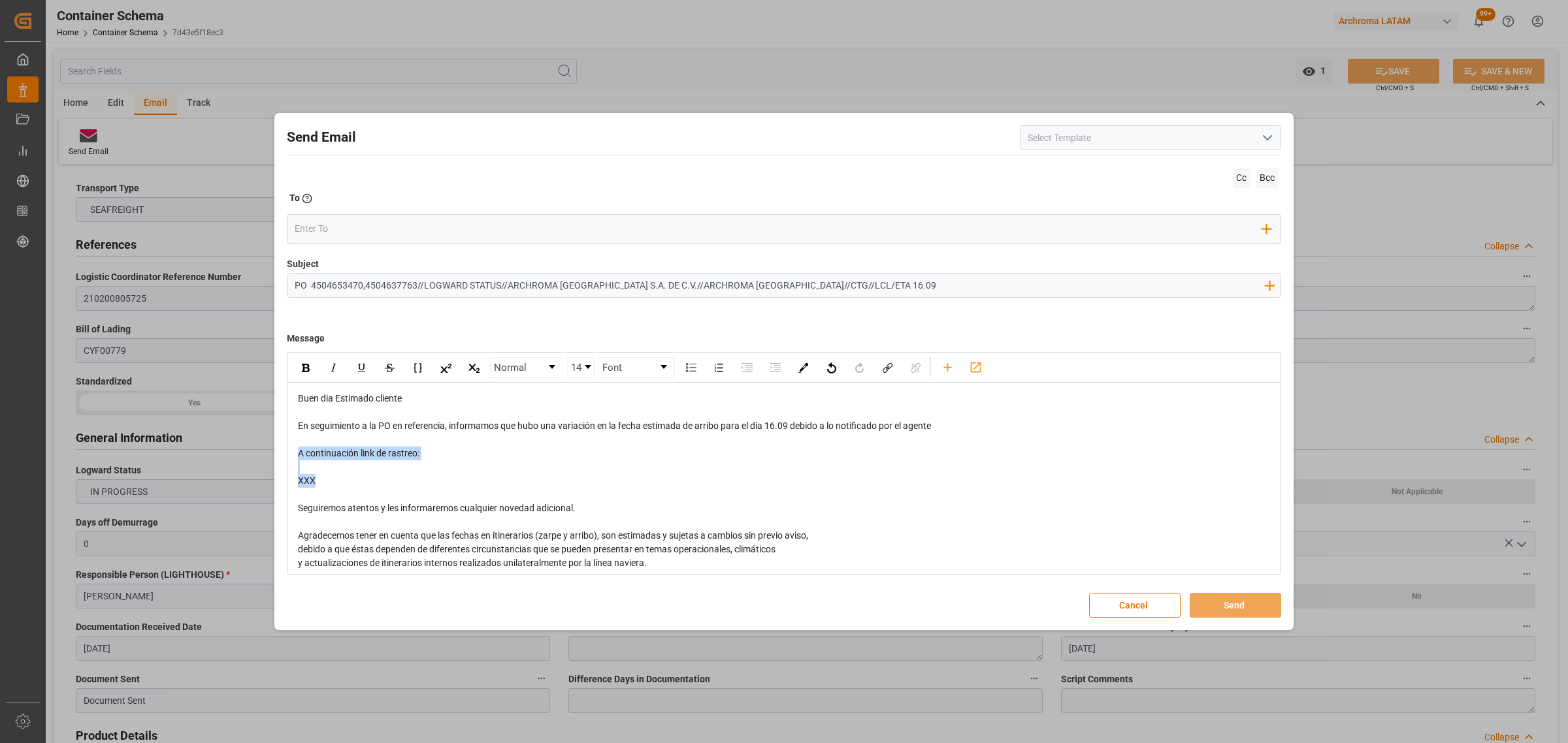
drag, startPoint x: 304, startPoint y: 465, endPoint x: 289, endPoint y: 453, distance: 19.2
click at [289, 453] on div "Buen dia Estimado cliente En seguimiento a la PO en referencia, informamos que …" at bounding box center [784, 522] width 992 height 279
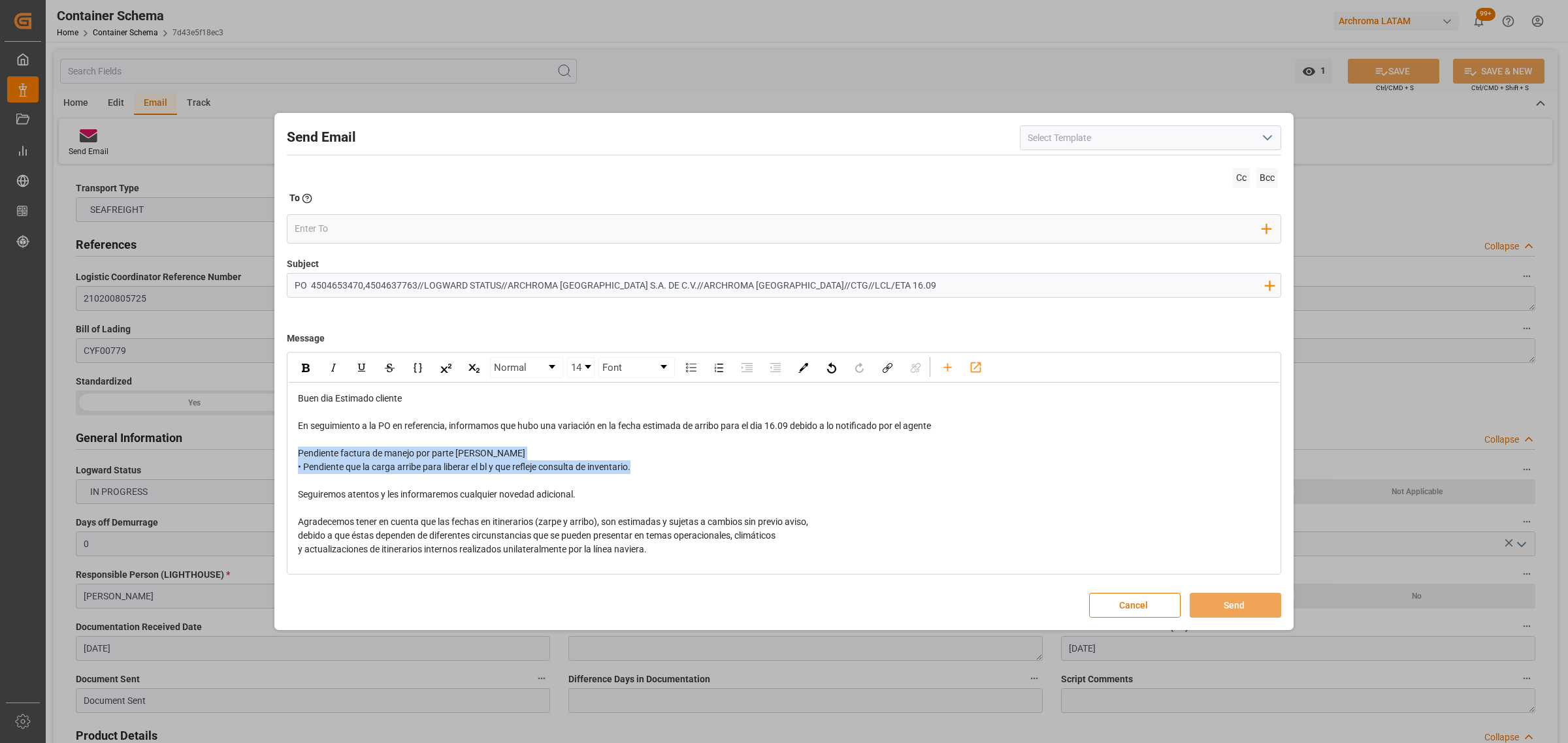
drag, startPoint x: 635, startPoint y: 479, endPoint x: 285, endPoint y: 449, distance: 351.3
click at [285, 449] on div "Send Email Cc Bcc To Enter the TO Email address Add Field to To Subject PO 4504…" at bounding box center [783, 372] width 1013 height 511
click at [305, 368] on img "rdw-inline-control" at bounding box center [305, 367] width 8 height 8
click at [696, 484] on div "rdw-editor" at bounding box center [784, 480] width 973 height 13
click at [373, 227] on input "email" at bounding box center [779, 228] width 969 height 20
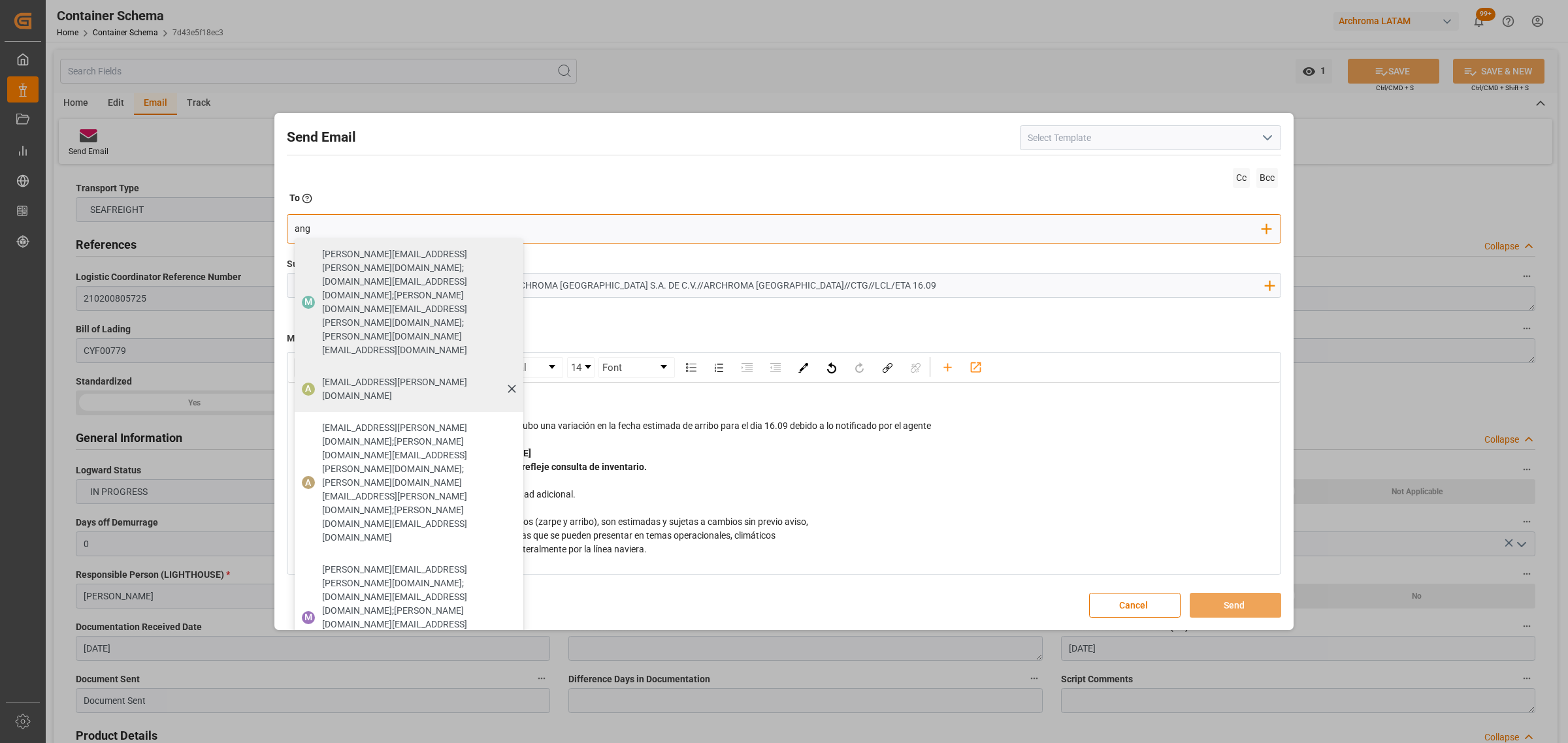
click at [349, 371] on div "[EMAIL_ADDRESS][PERSON_NAME][DOMAIN_NAME]" at bounding box center [419, 389] width 202 height 37
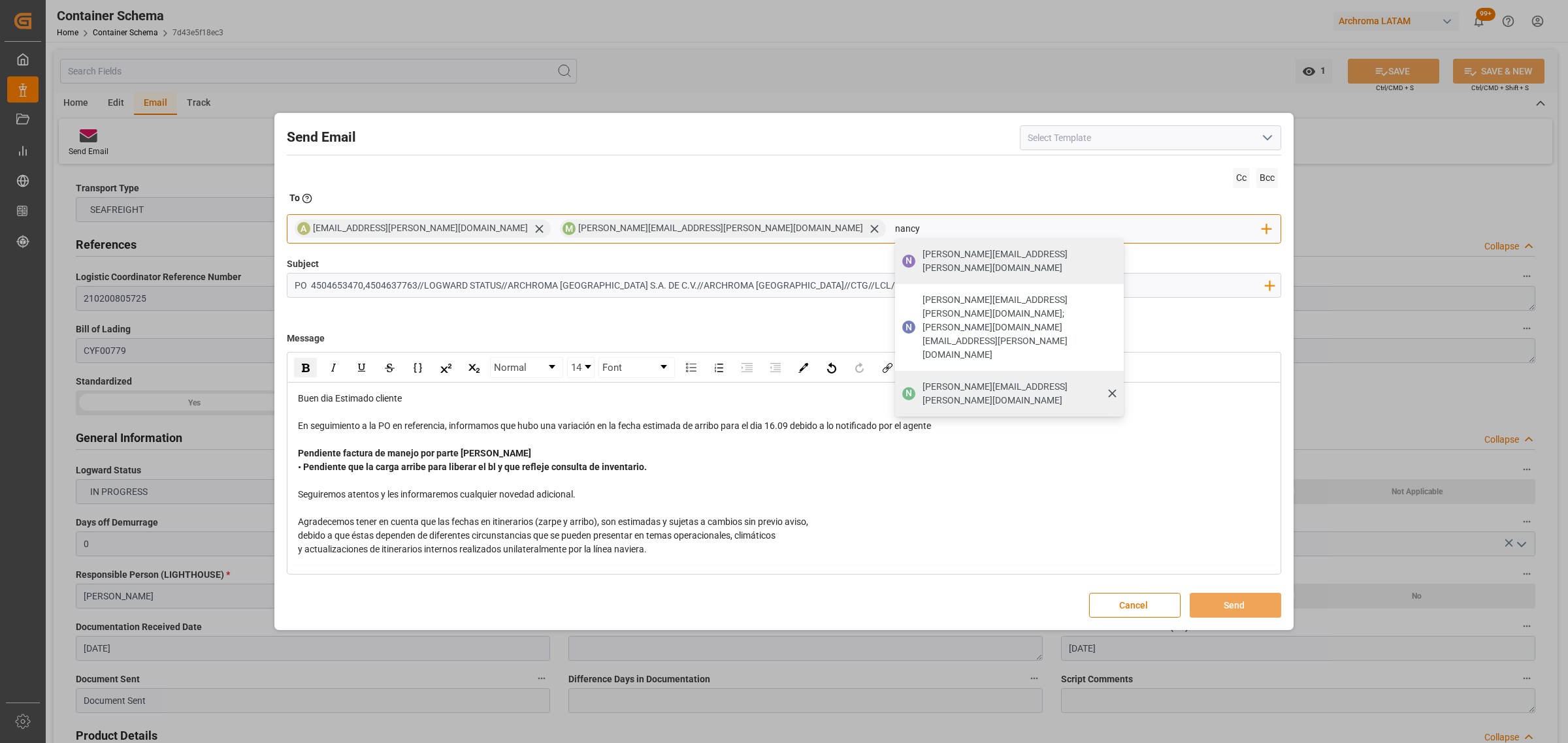
click at [923, 380] on span "[PERSON_NAME][EMAIL_ADDRESS][PERSON_NAME][DOMAIN_NAME]" at bounding box center [1018, 393] width 192 height 27
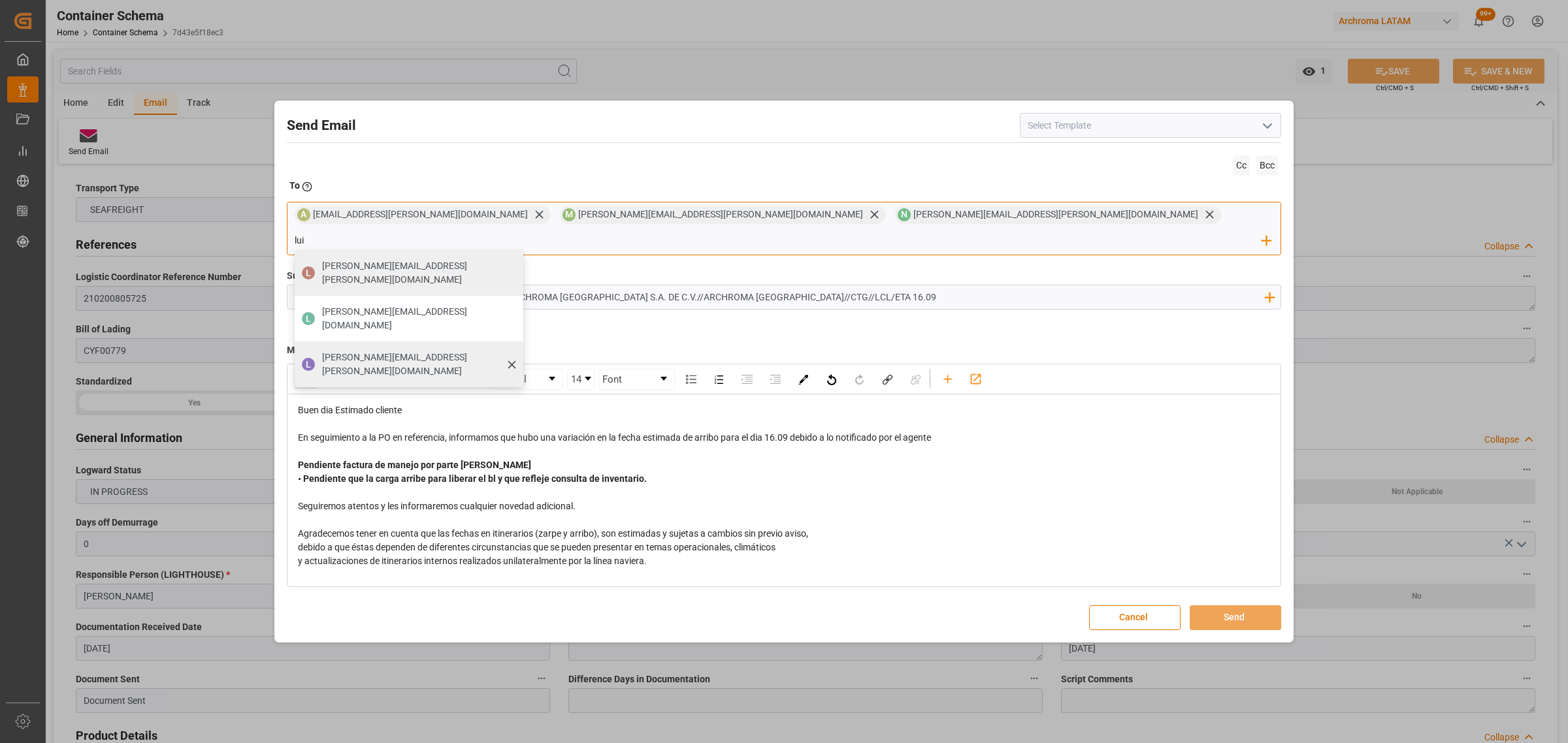
click at [518, 346] on div "[PERSON_NAME][EMAIL_ADDRESS][PERSON_NAME][DOMAIN_NAME]" at bounding box center [419, 364] width 202 height 37
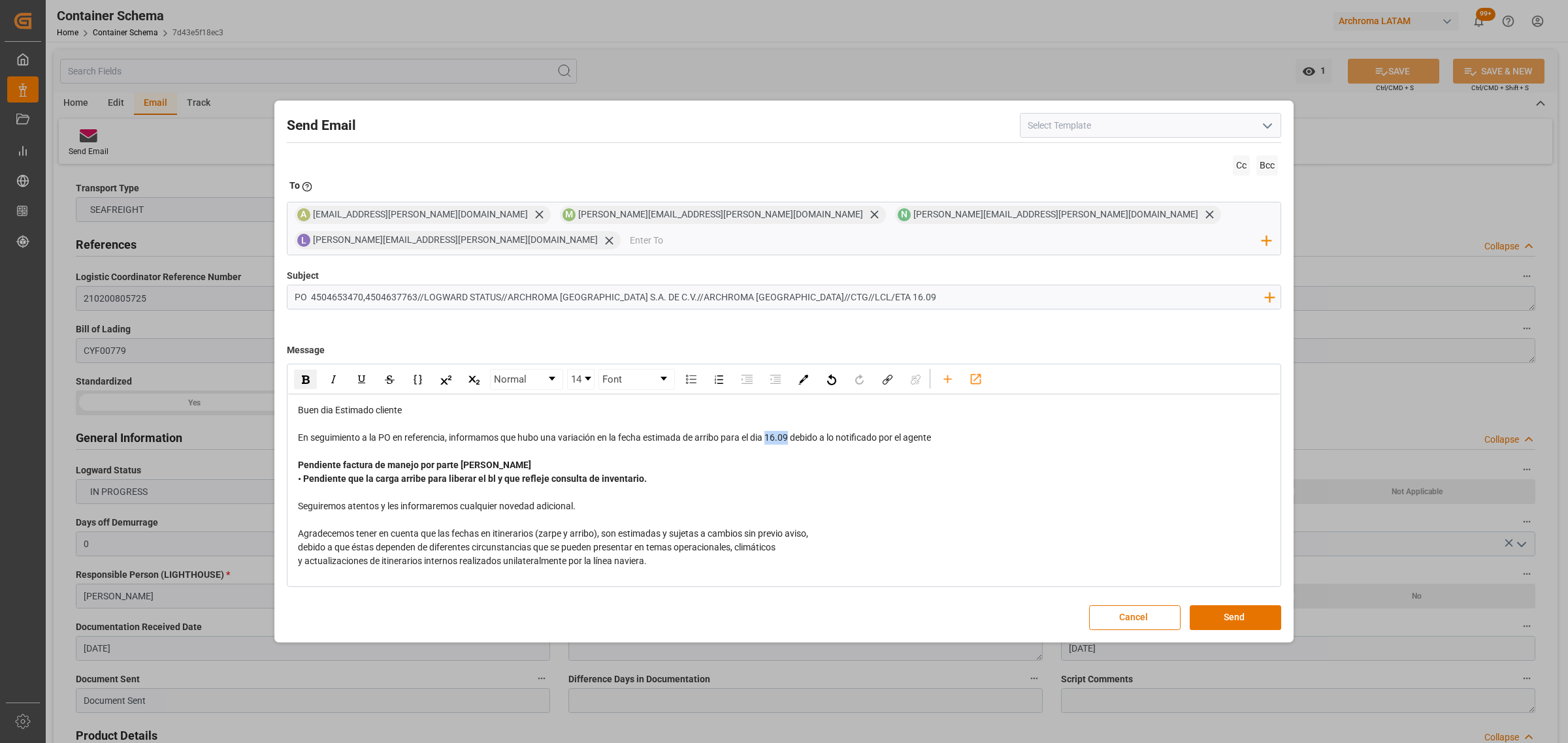
drag, startPoint x: 790, startPoint y: 430, endPoint x: 768, endPoint y: 428, distance: 22.1
click at [768, 432] on span "En seguimiento a la PO en referencia, informamos que hubo una variación en la f…" at bounding box center [614, 437] width 633 height 11
click at [292, 369] on div "rdw-inline-control" at bounding box center [390, 379] width 196 height 21
click at [299, 370] on div "rdw-inline-control" at bounding box center [305, 380] width 23 height 20
click at [958, 486] on div "rdw-editor" at bounding box center [784, 492] width 973 height 13
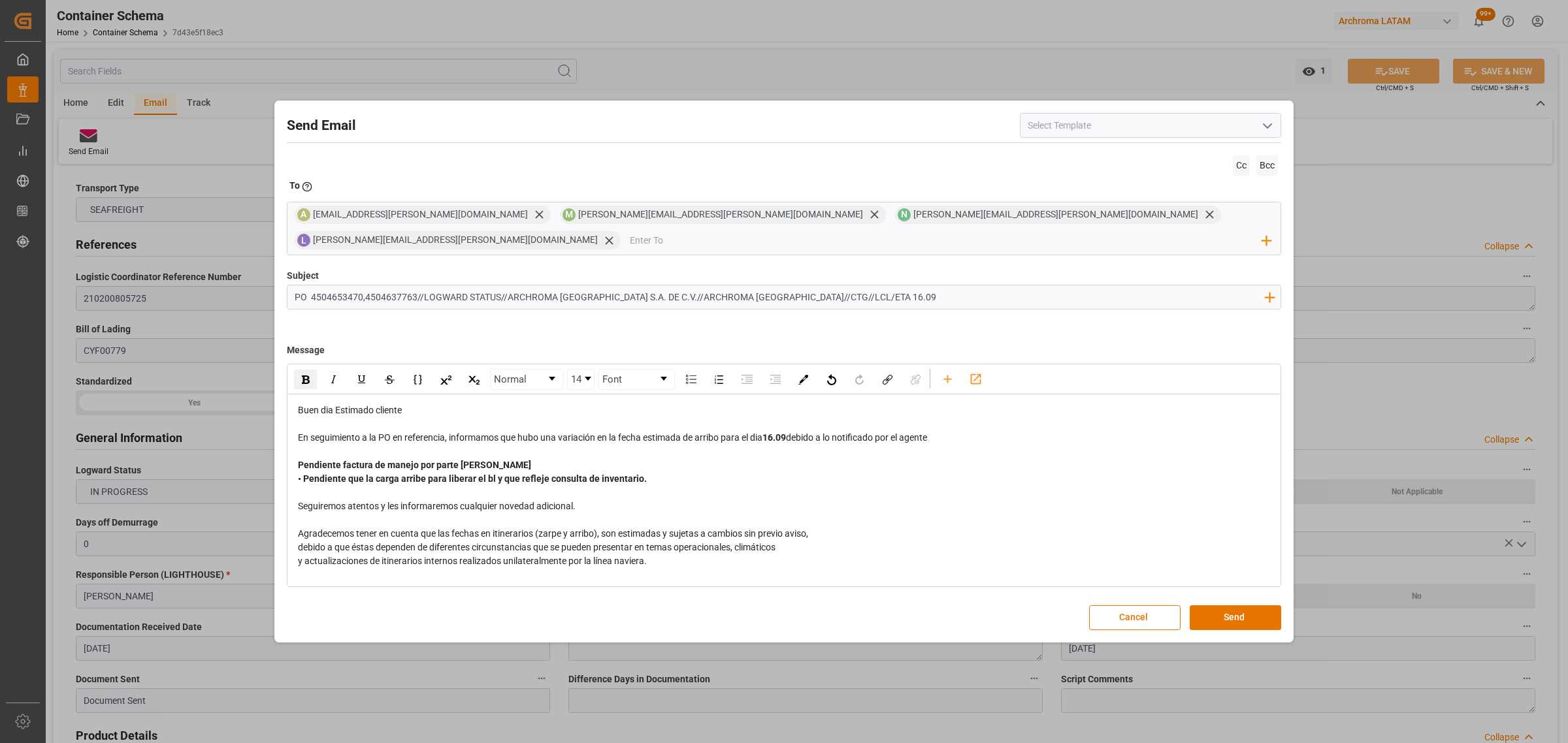
click at [951, 432] on div "En seguimiento a la PO en referencia, informamos que hubo una variación en la f…" at bounding box center [784, 437] width 973 height 13
click at [1221, 605] on button "Send" at bounding box center [1236, 618] width 92 height 25
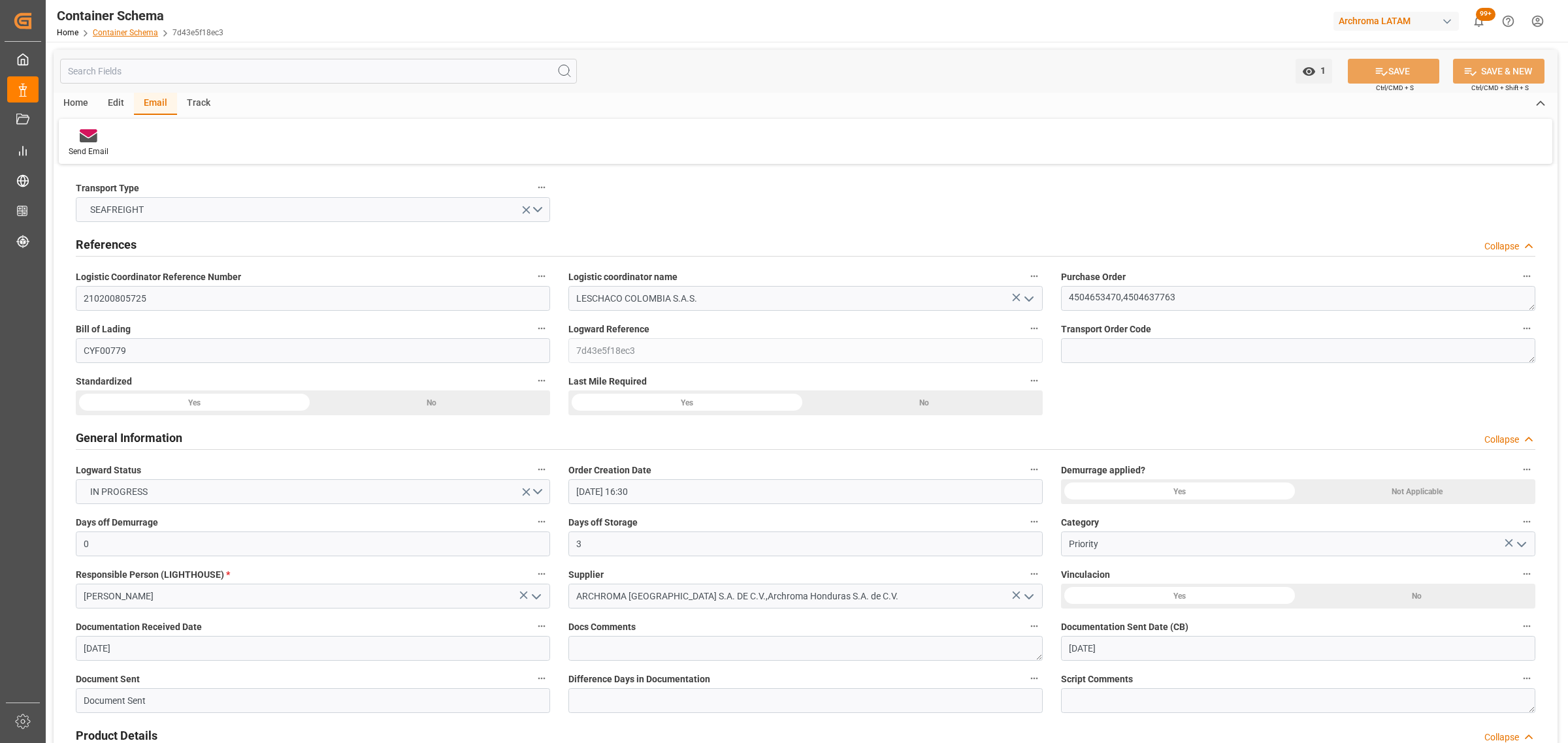
click at [118, 30] on link "Container Schema" at bounding box center [125, 32] width 66 height 9
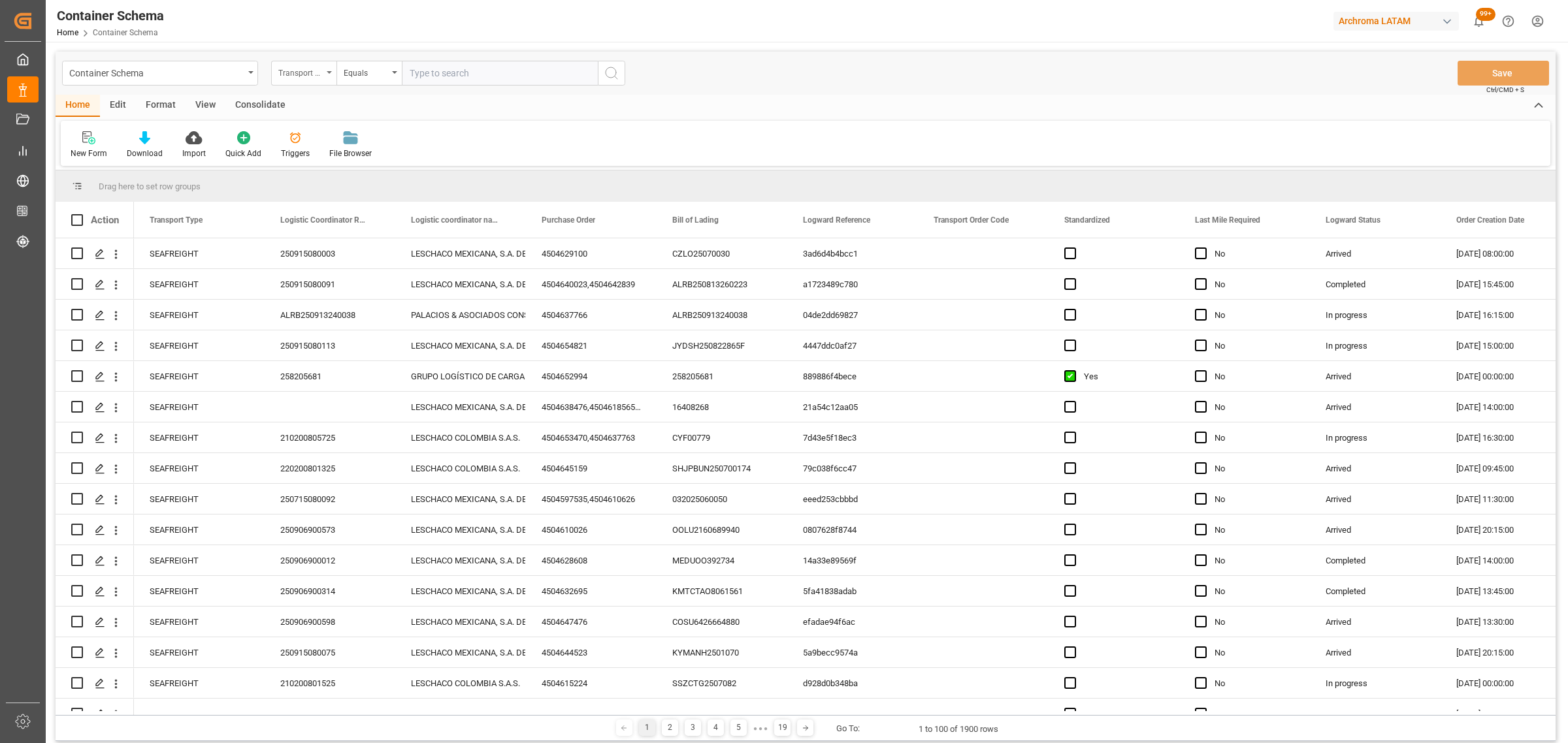
click at [302, 77] on div "Transport Type" at bounding box center [300, 71] width 44 height 15
drag, startPoint x: 317, startPoint y: 215, endPoint x: 329, endPoint y: 147, distance: 69.1
click at [318, 215] on div "Purchase Order" at bounding box center [369, 215] width 194 height 27
click at [348, 80] on div "Equals" at bounding box center [369, 73] width 66 height 25
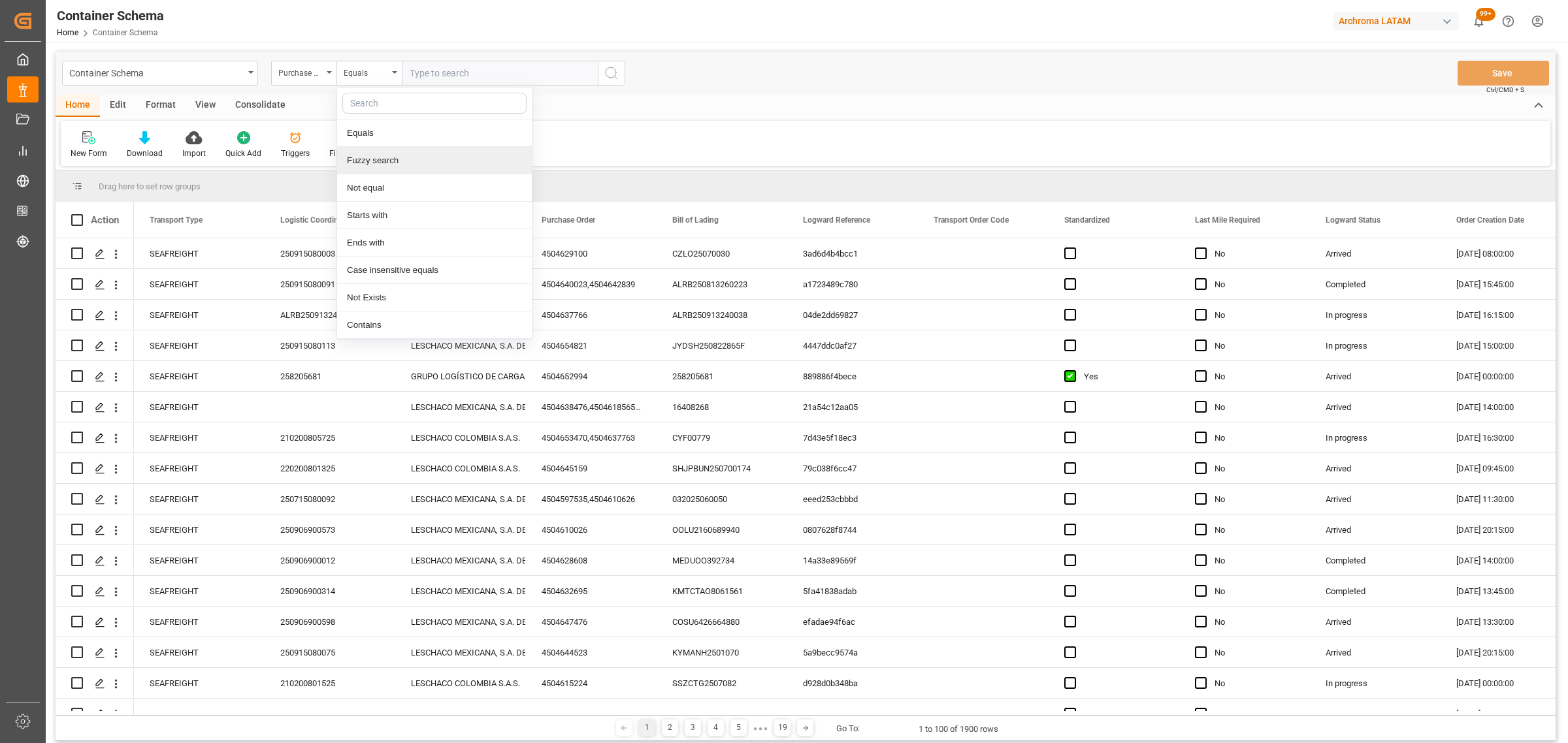
drag, startPoint x: 379, startPoint y: 166, endPoint x: 437, endPoint y: 105, distance: 84.2
click at [383, 164] on div "Fuzzy search" at bounding box center [434, 160] width 194 height 27
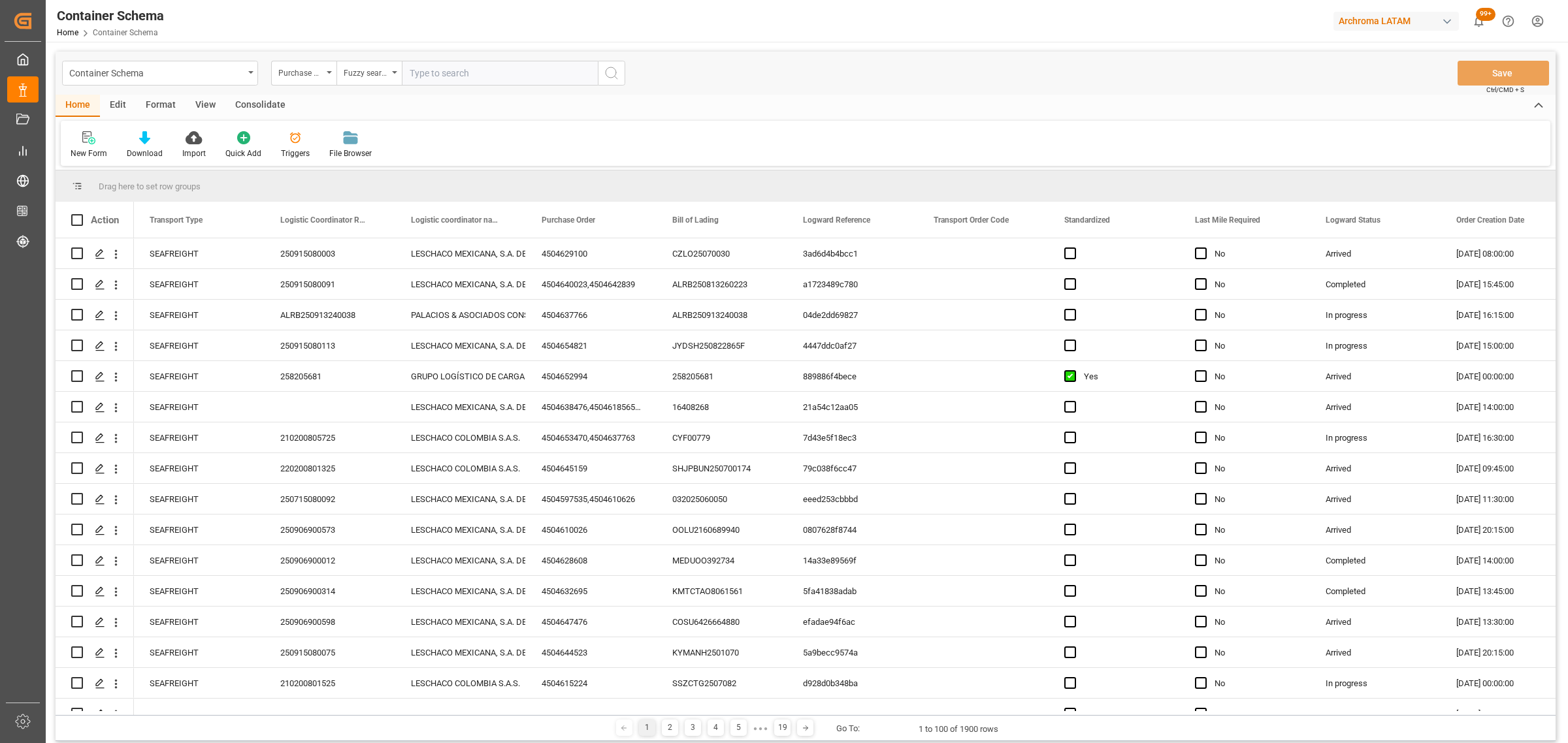
paste input "4504647387"
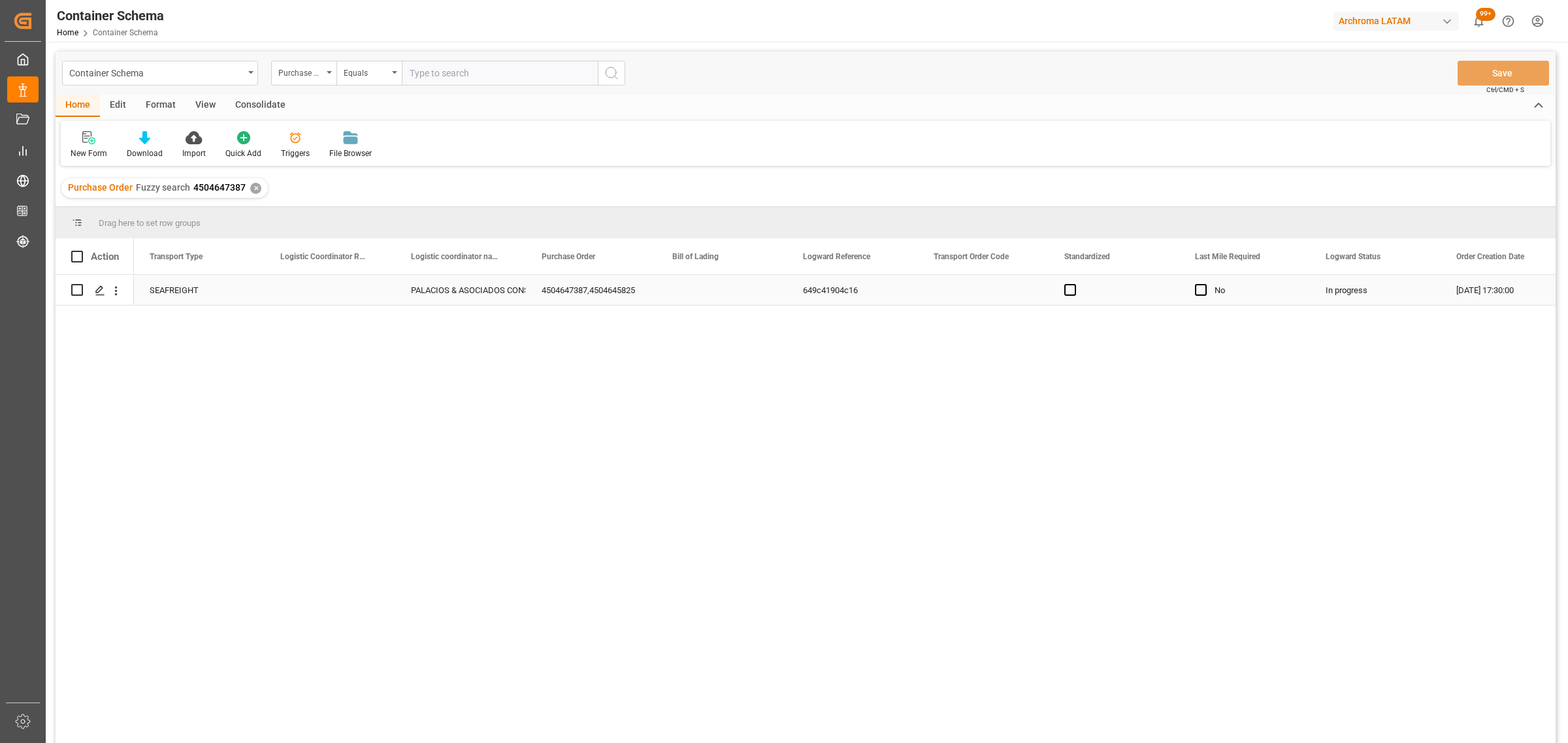
click at [295, 291] on div "Press SPACE to select this row." at bounding box center [329, 290] width 131 height 30
click at [296, 291] on input "Press SPACE to select this row." at bounding box center [330, 298] width 110 height 25
paste input "163976"
click at [1500, 76] on button "Save" at bounding box center [1503, 73] width 92 height 25
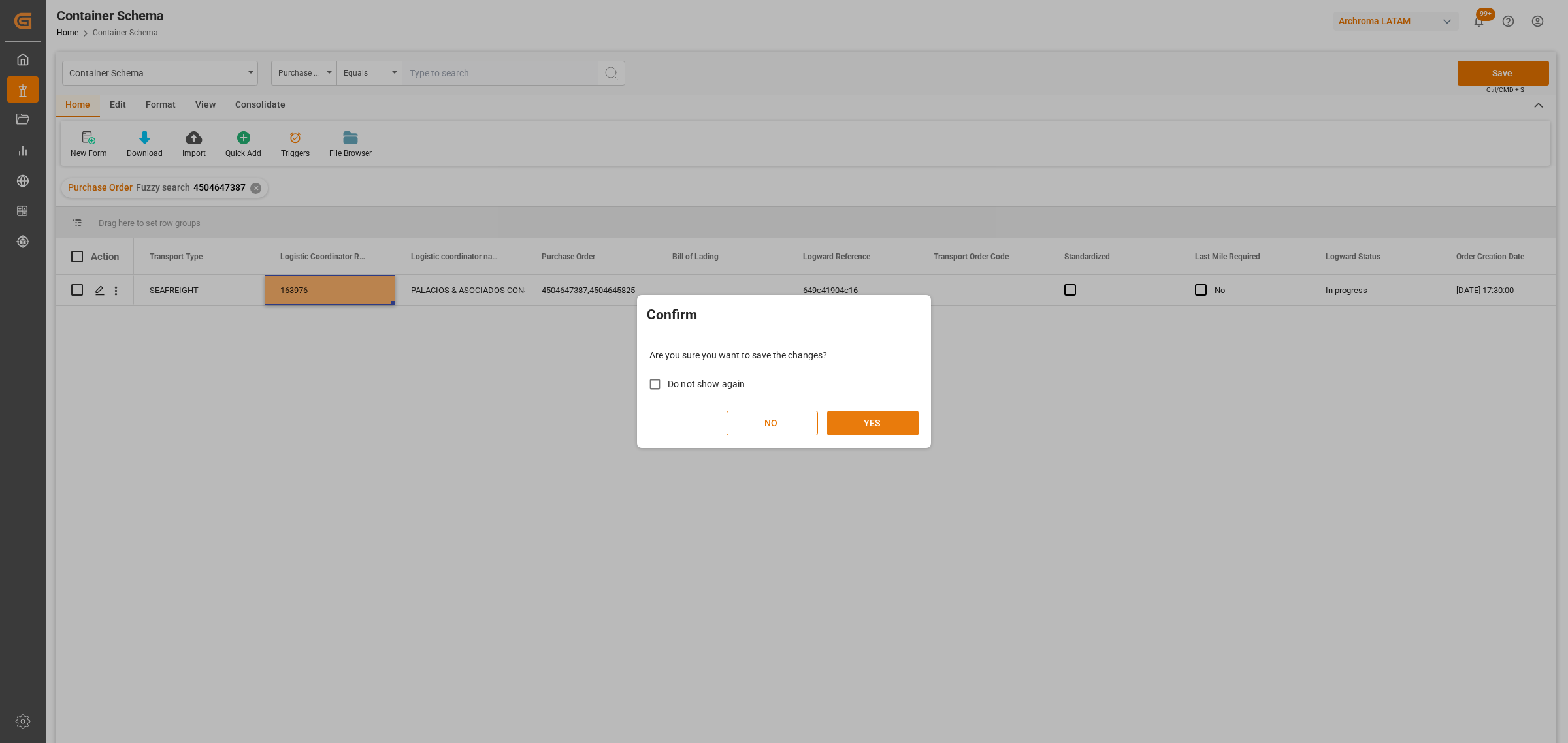
click at [876, 423] on button "YES" at bounding box center [873, 423] width 92 height 25
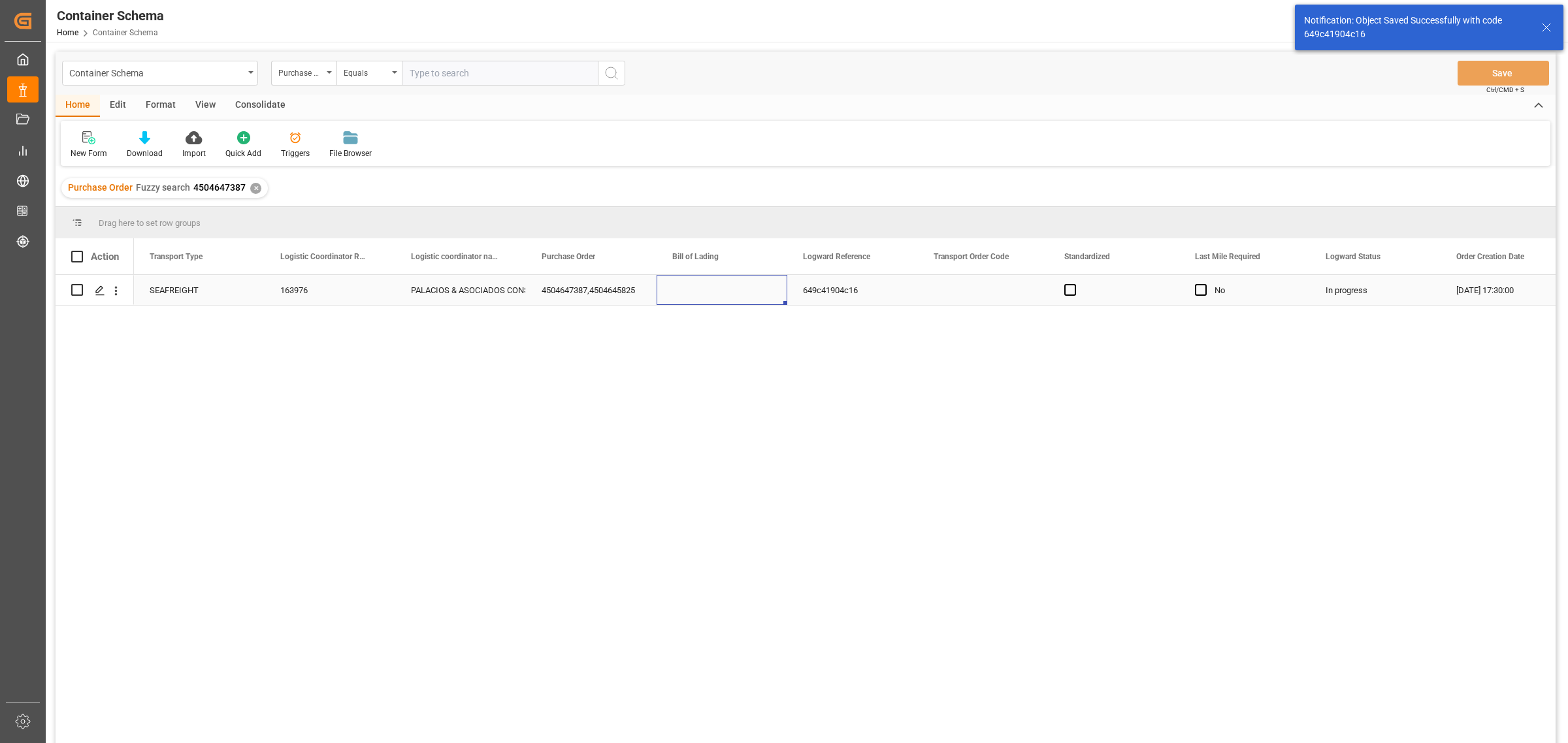
click at [712, 299] on div "Press SPACE to select this row." at bounding box center [721, 290] width 131 height 30
click at [712, 299] on input "Press SPACE to select this row." at bounding box center [722, 298] width 110 height 25
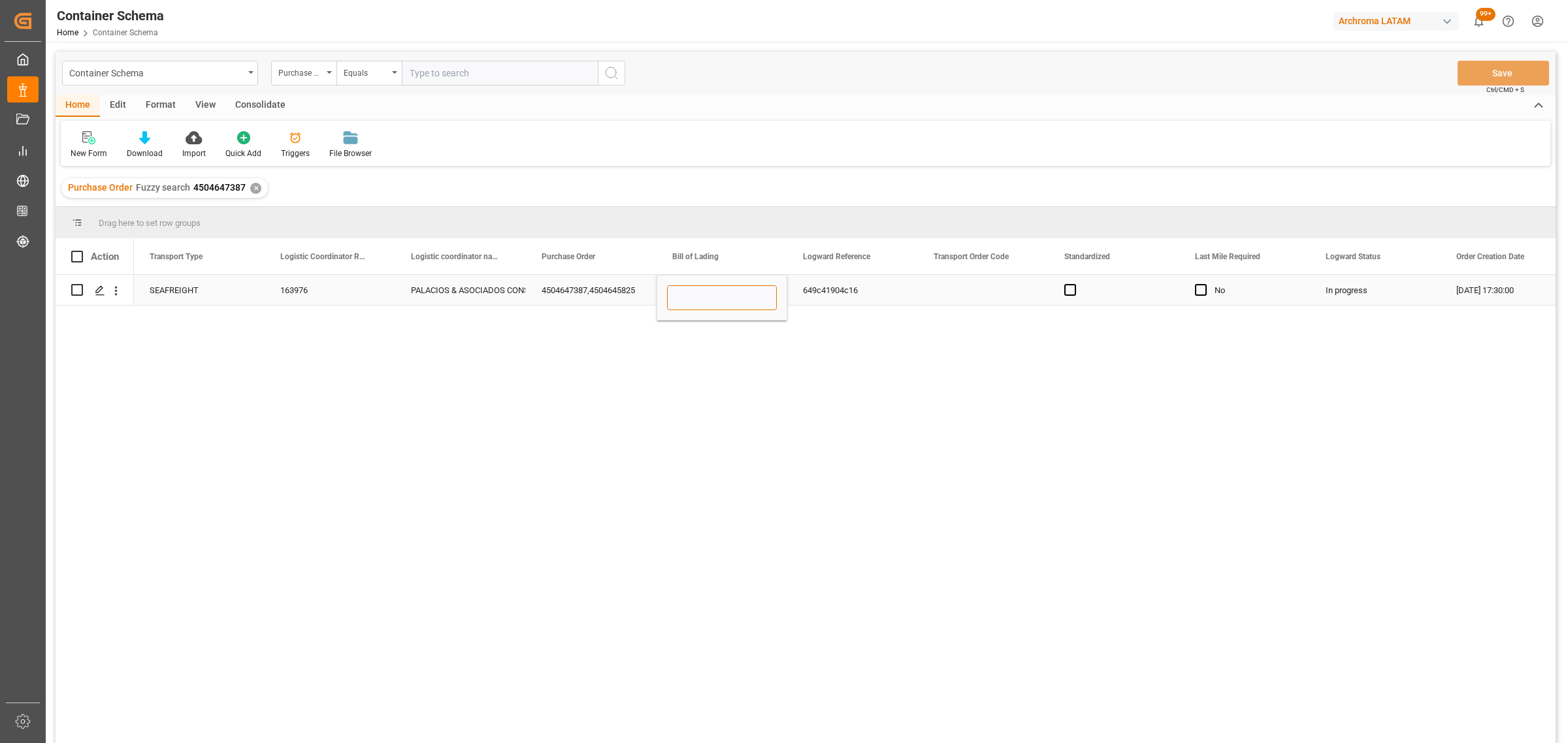
click at [704, 291] on input "Press SPACE to select this row." at bounding box center [722, 298] width 110 height 25
paste input "250806960035"
click at [755, 291] on div "25080696003" at bounding box center [721, 290] width 131 height 30
click at [755, 291] on input "25080696003" at bounding box center [722, 298] width 110 height 25
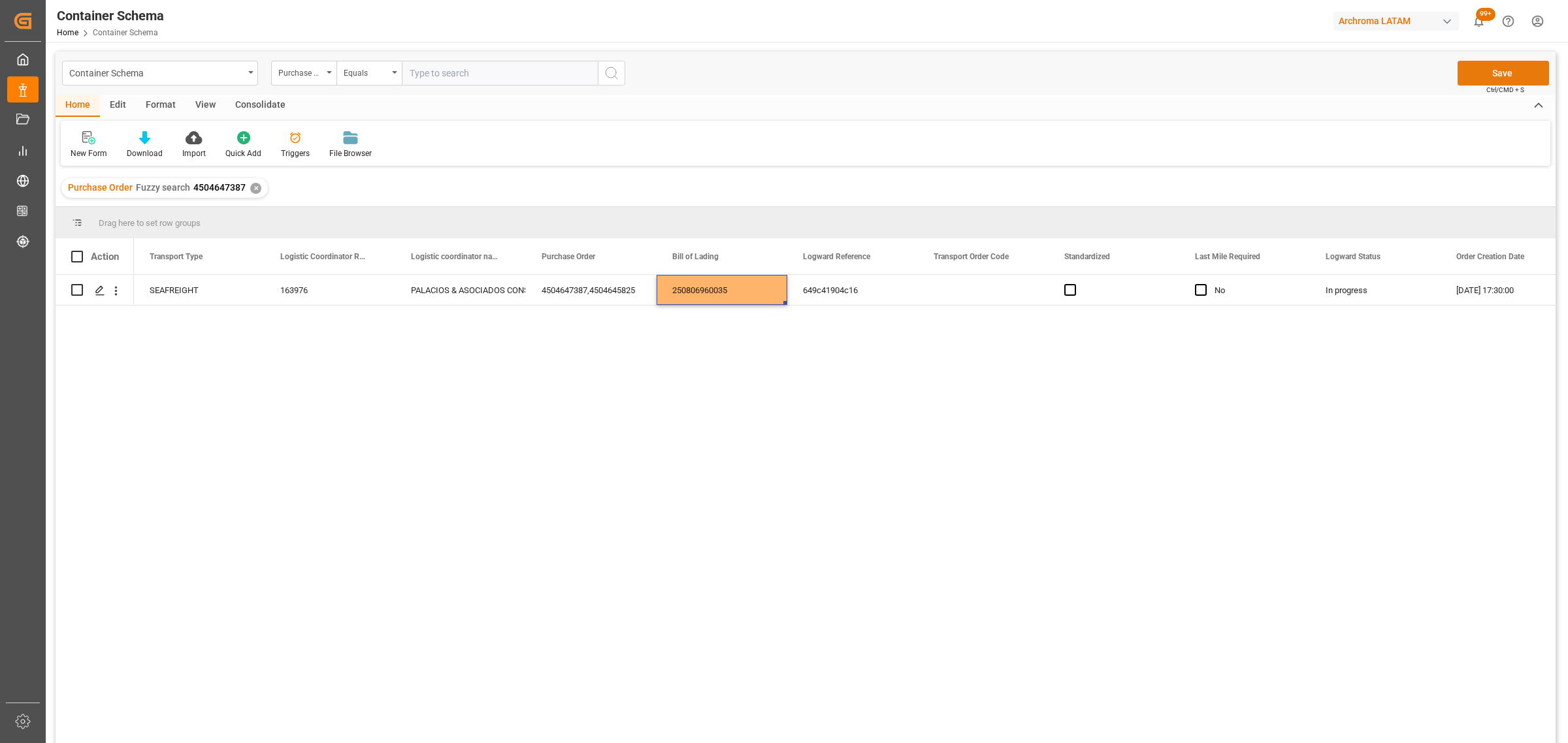
click at [1500, 77] on button "Save" at bounding box center [1503, 73] width 92 height 25
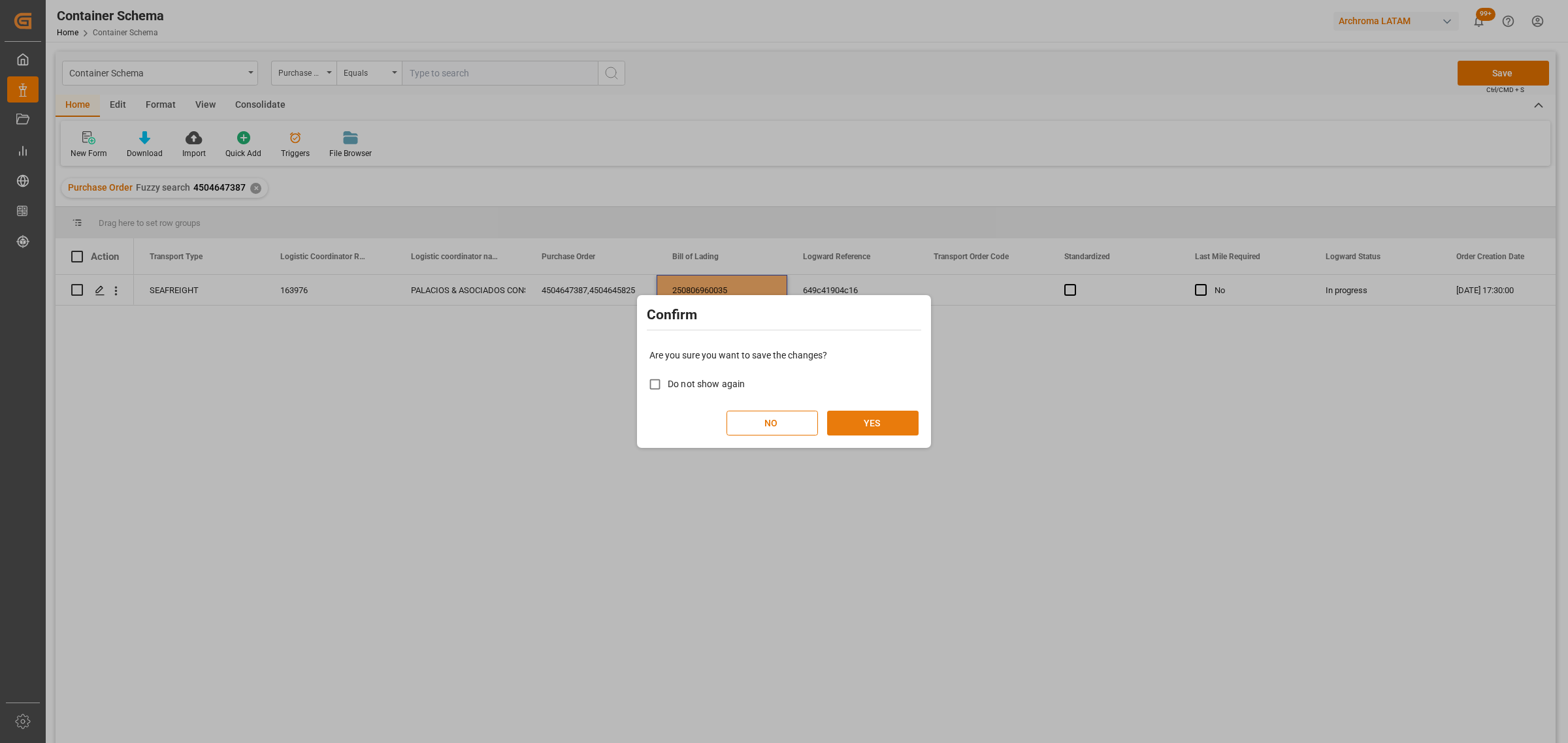
click at [879, 425] on button "YES" at bounding box center [873, 423] width 92 height 25
